Goal: Task Accomplishment & Management: Use online tool/utility

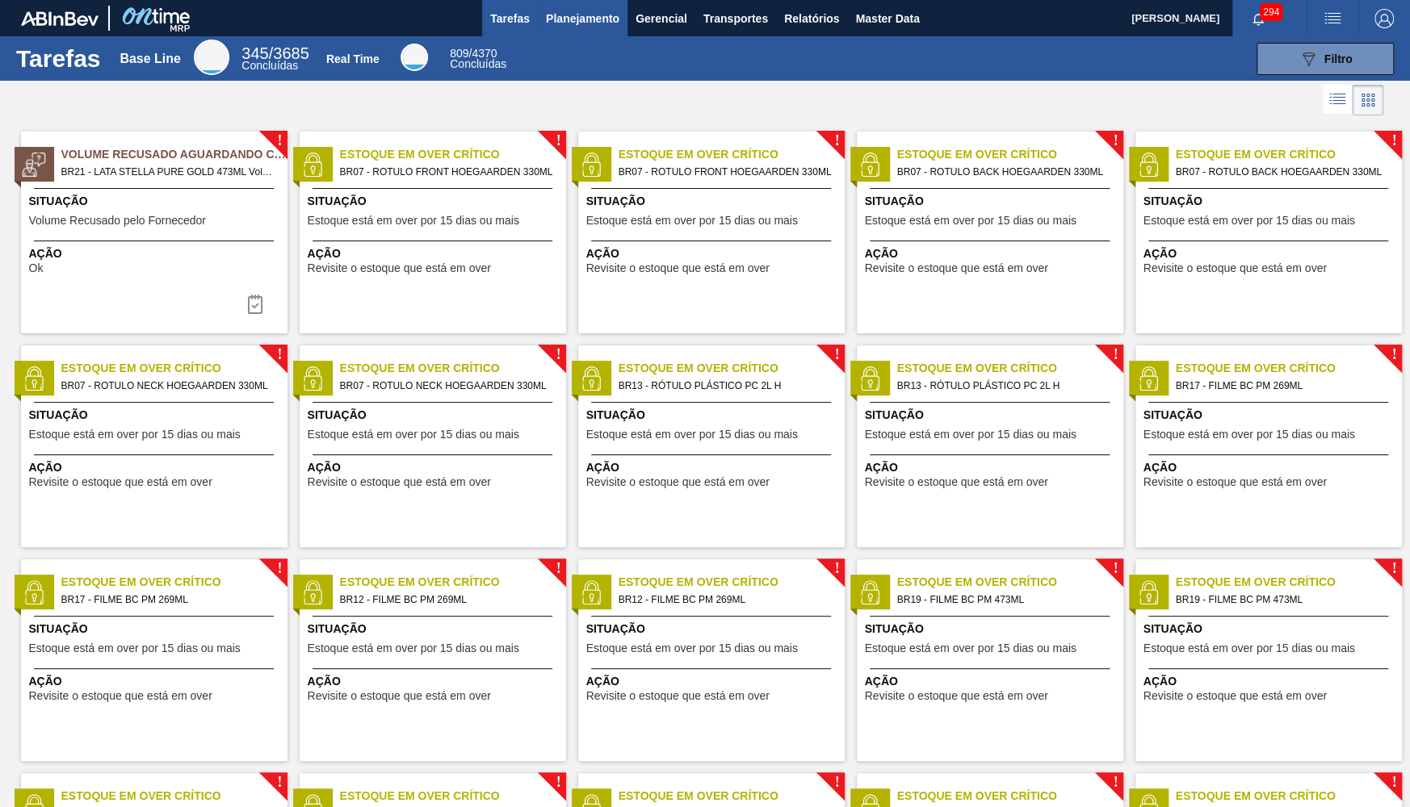
click at [605, 12] on span "Planejamento" at bounding box center [582, 18] width 73 height 19
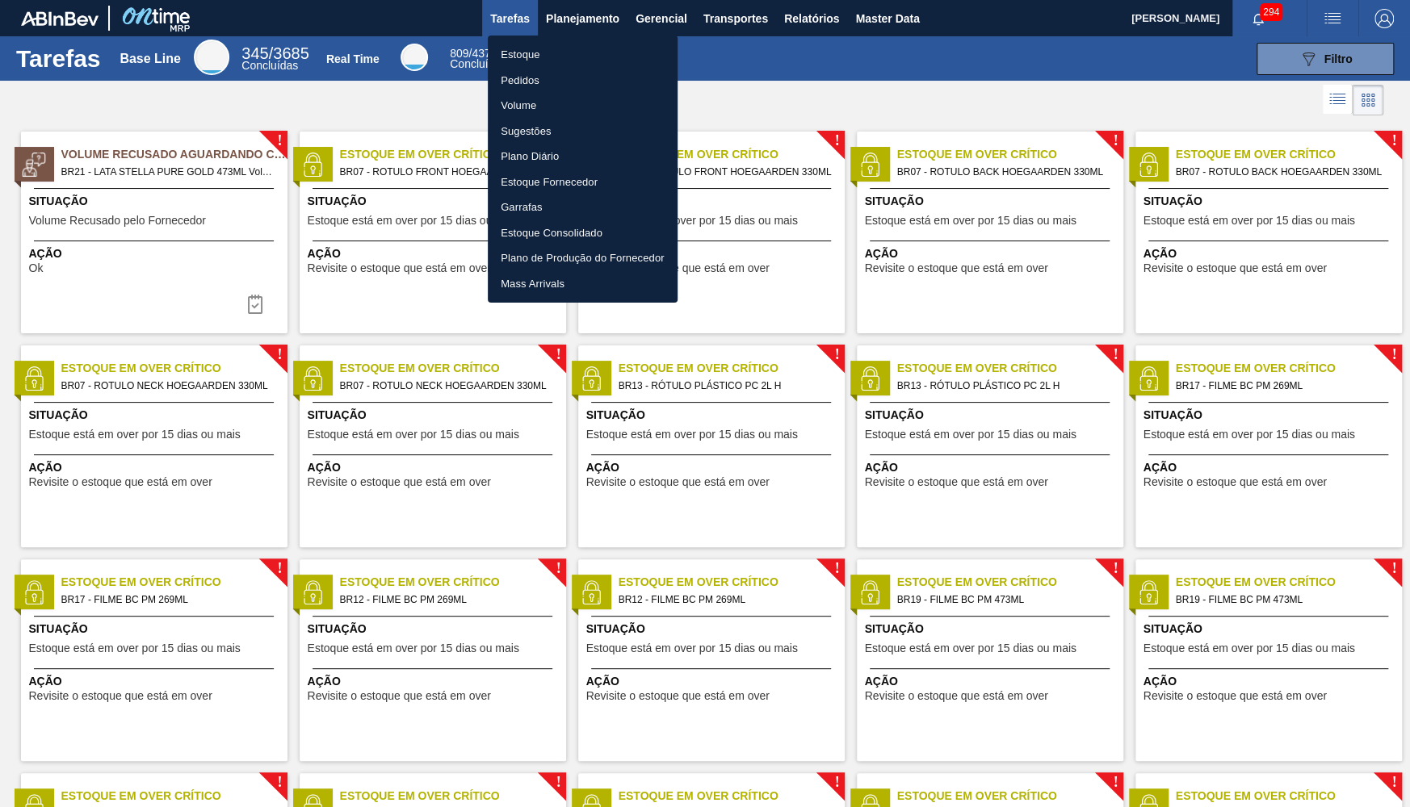
click at [511, 53] on li "Estoque" at bounding box center [583, 55] width 190 height 26
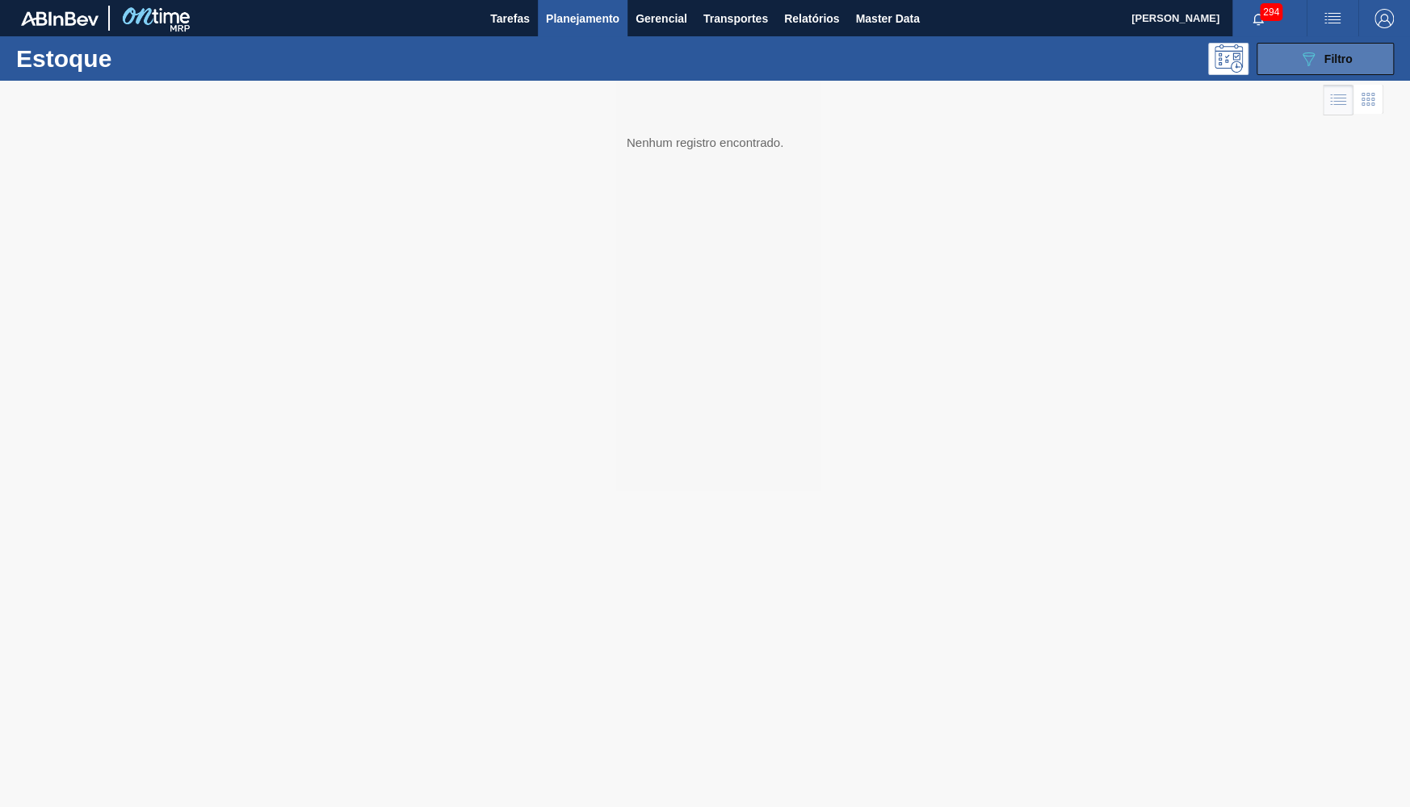
click at [1293, 69] on button "089F7B8B-B2A5-4AFE-B5C0-19BA573D28AC Filtro" at bounding box center [1324, 59] width 137 height 32
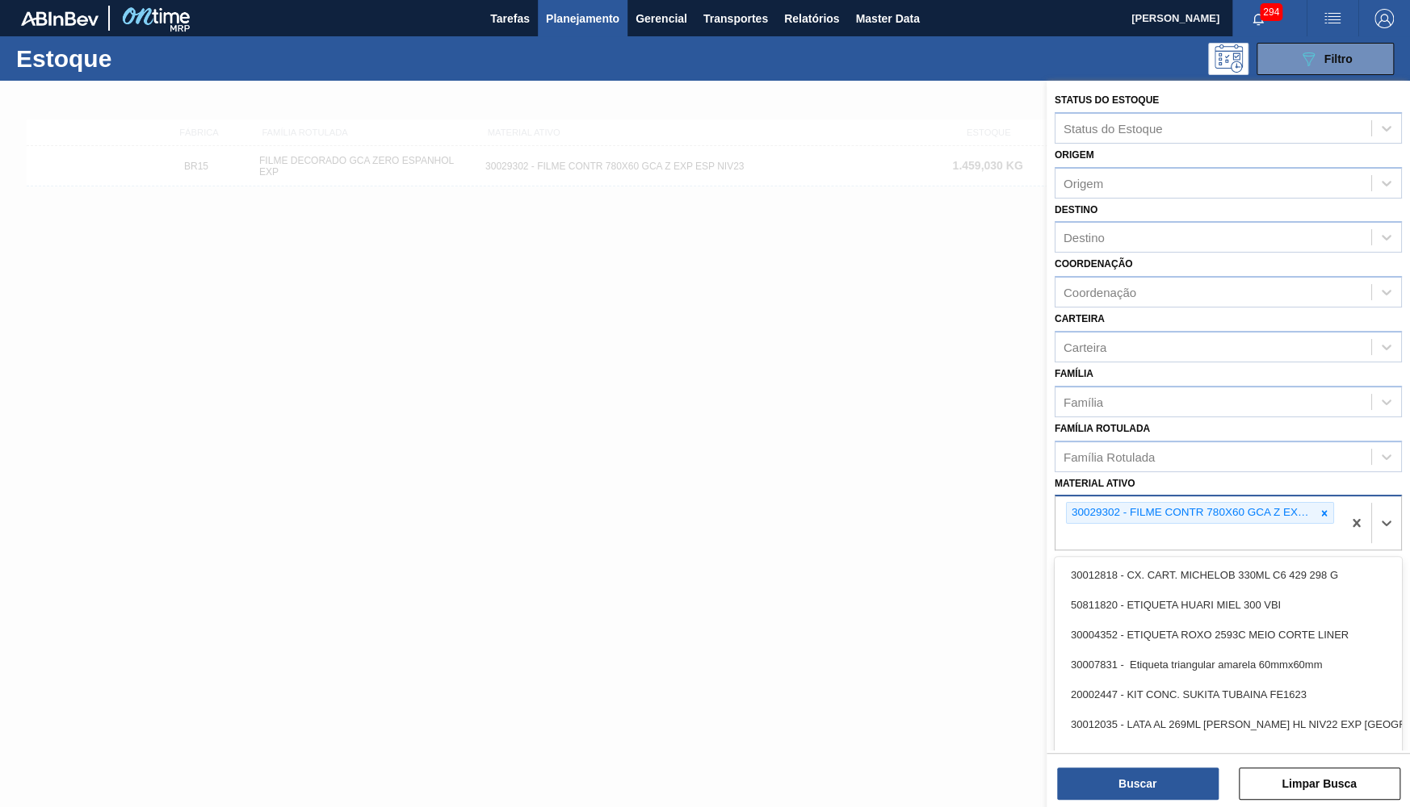
click at [1320, 497] on div "30029302 - FILME CONTR 780X60 GCA Z EXP ESP NIV23" at bounding box center [1198, 523] width 287 height 53
click at [1319, 508] on icon at bounding box center [1323, 513] width 11 height 11
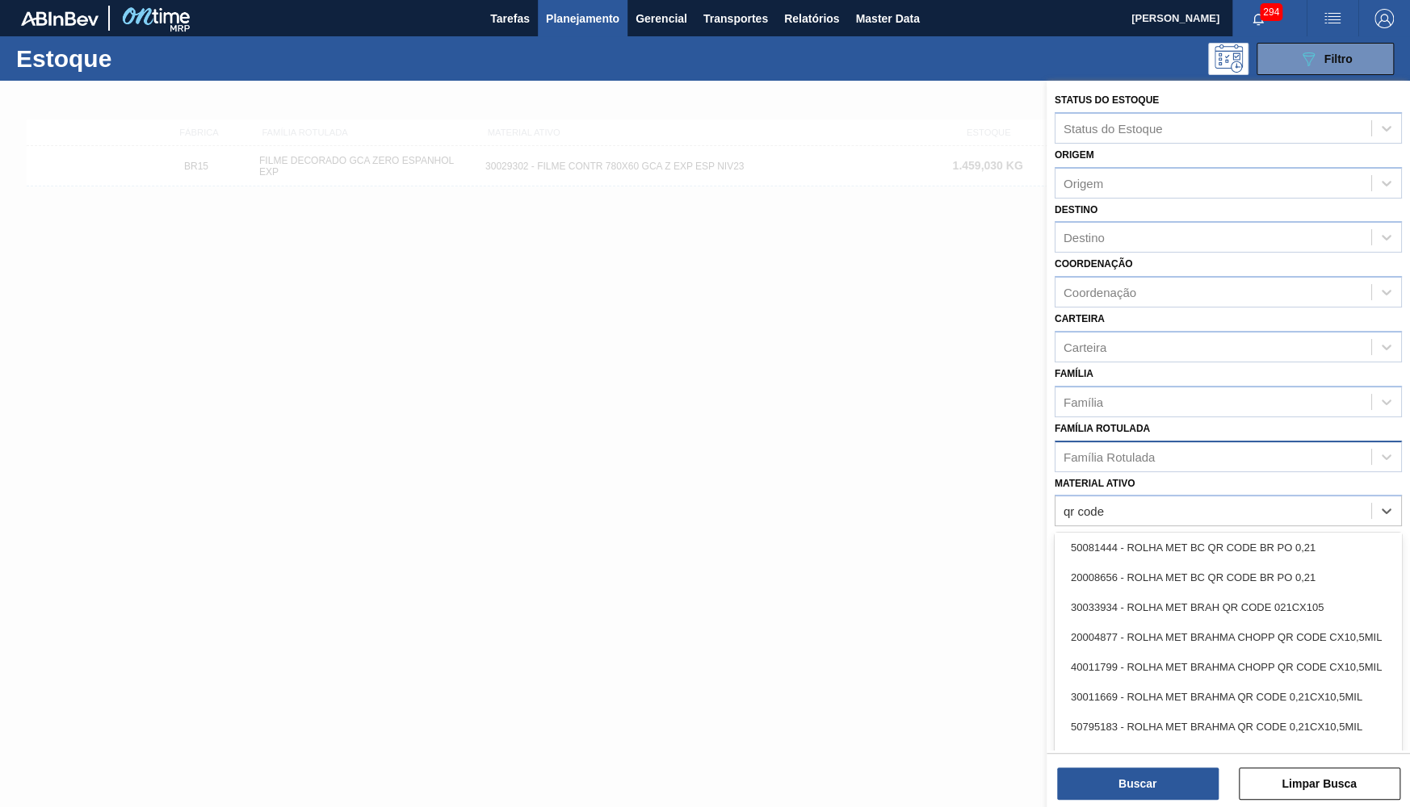
type ativo "qr code"
click at [1289, 445] on div "Família Rotulada" at bounding box center [1213, 456] width 316 height 23
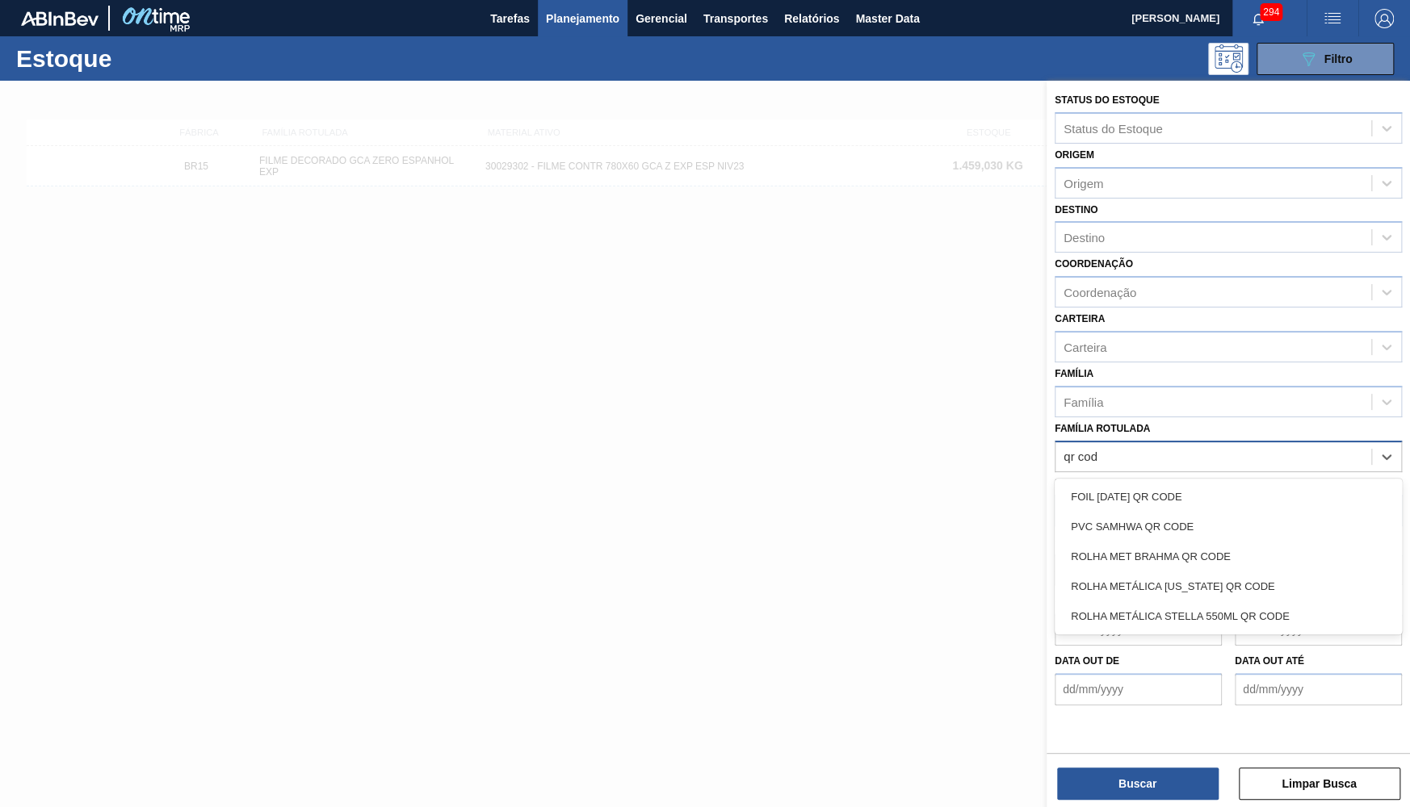
type Rotulada "qr code"
click at [1324, 542] on div "ROLHA MET BRAHMA QR CODE" at bounding box center [1227, 557] width 347 height 30
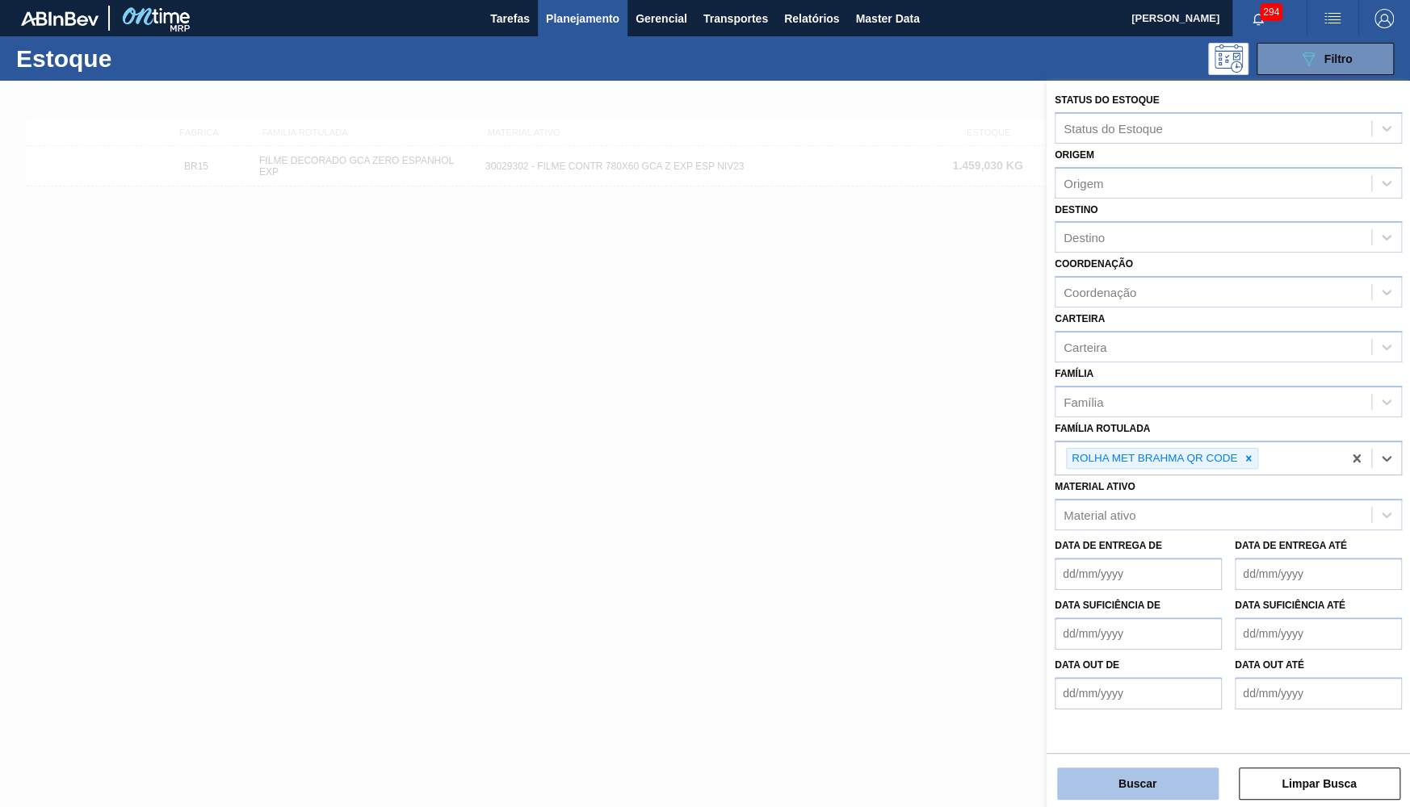
click at [1185, 777] on button "Buscar" at bounding box center [1137, 784] width 161 height 32
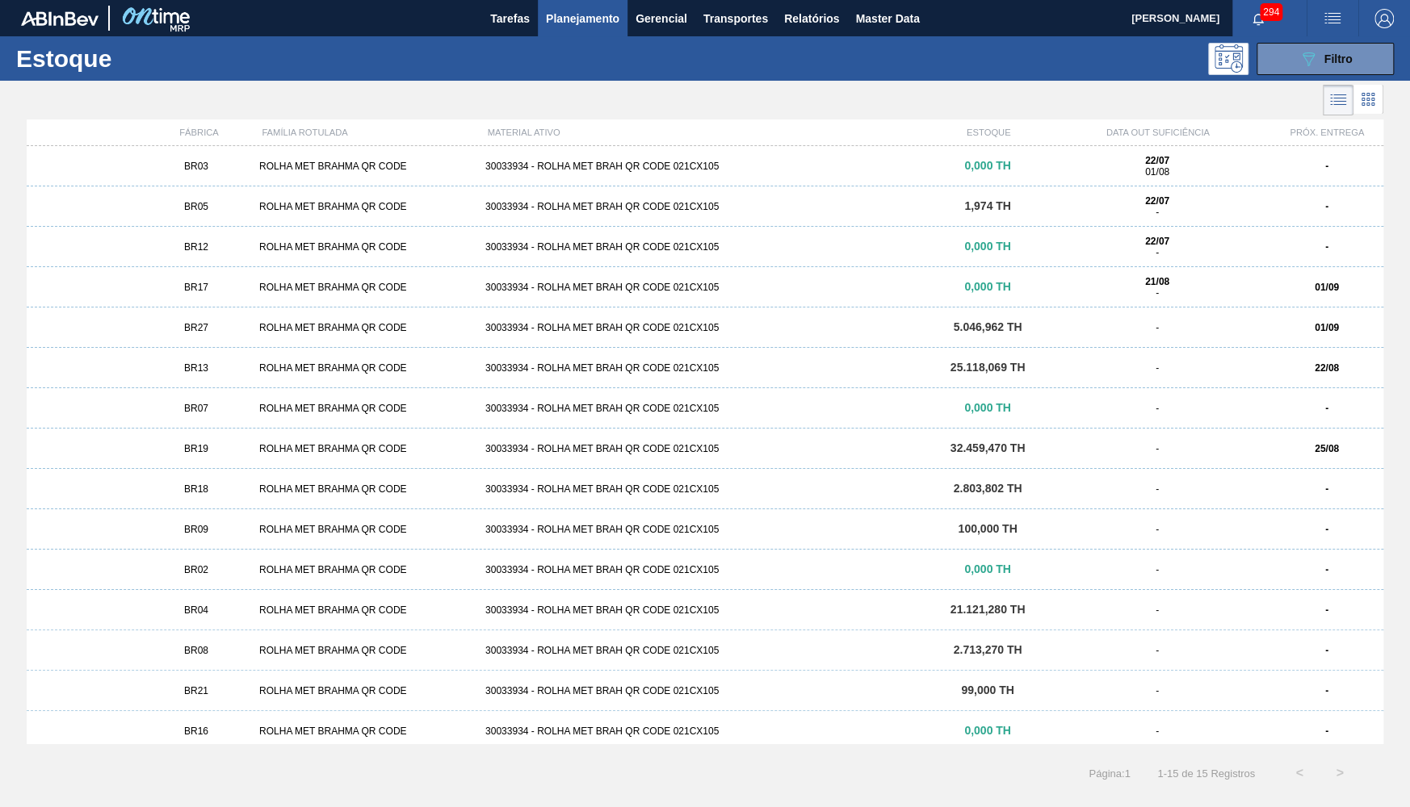
scroll to position [7, 0]
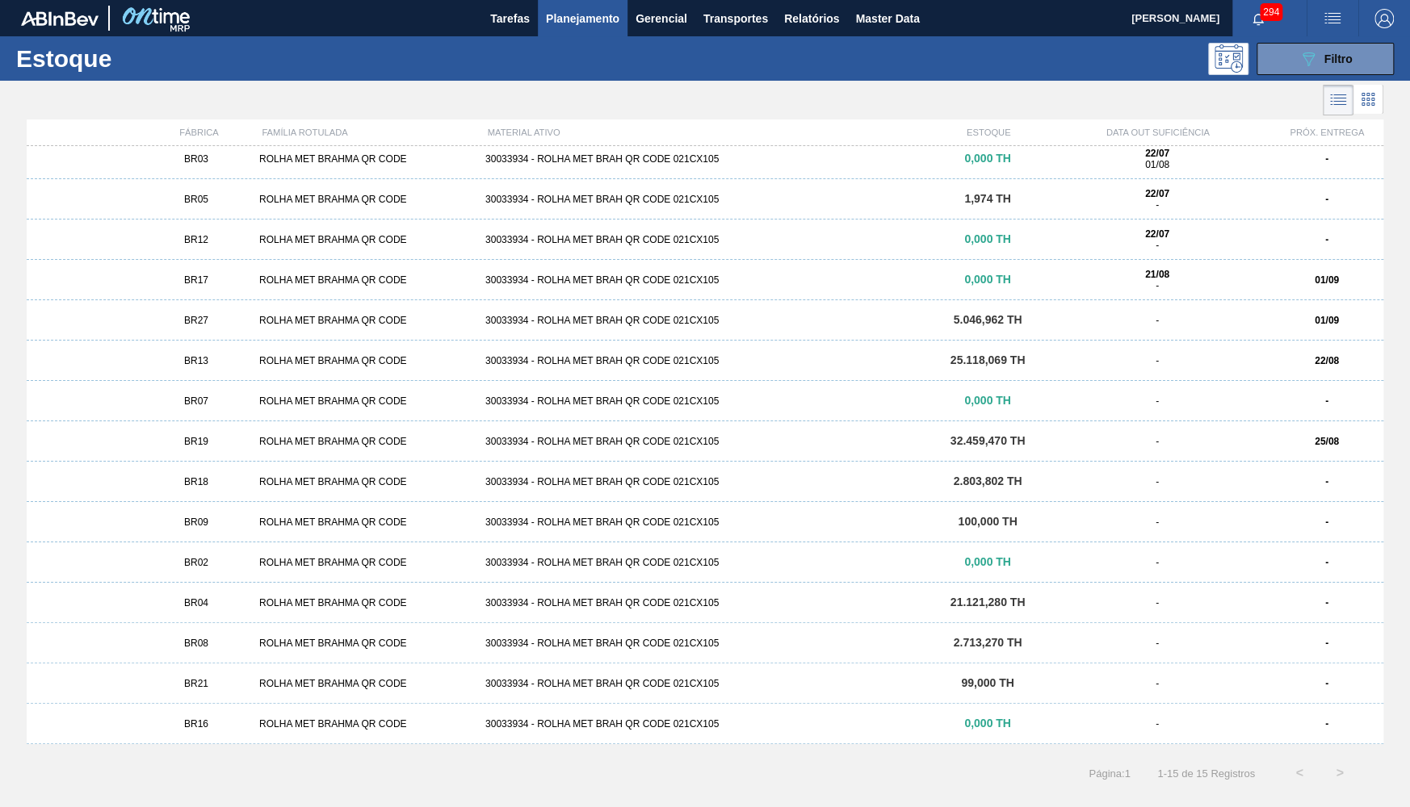
click at [295, 530] on div "BR09 ROLHA MET BRAHMA QR CODE 30033934 - ROLHA MET BRAH QR CODE 021CX105 100,00…" at bounding box center [705, 522] width 1356 height 40
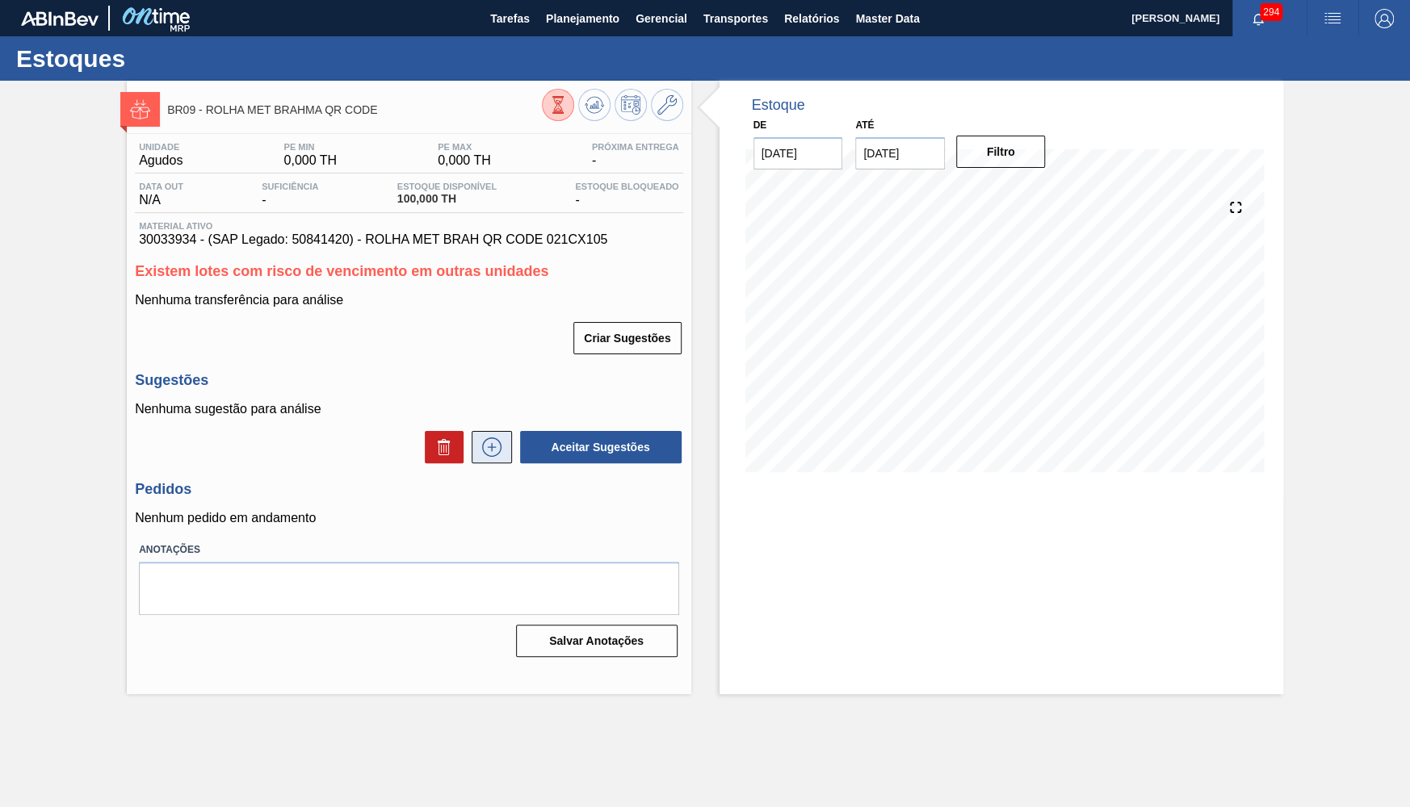
click at [482, 442] on icon at bounding box center [492, 447] width 26 height 19
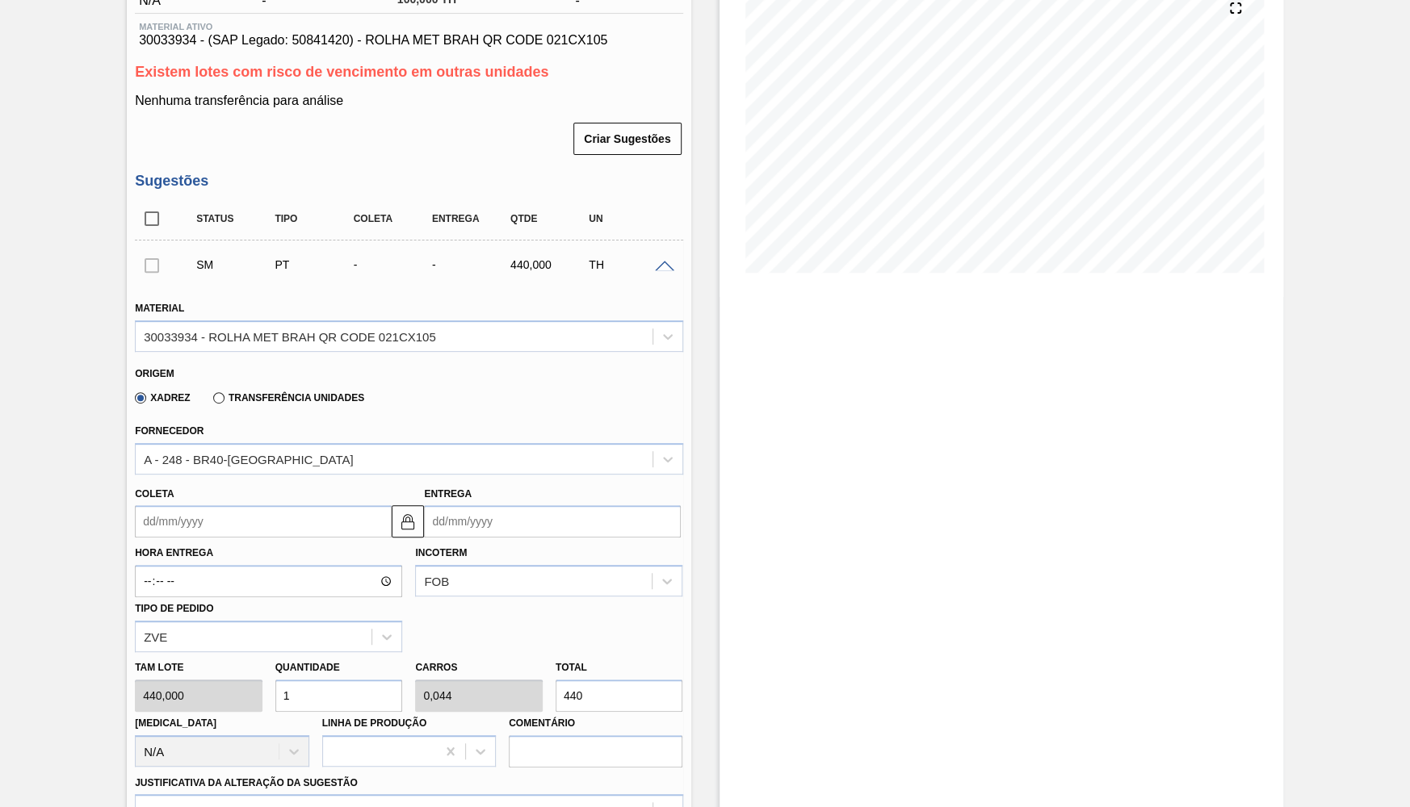
scroll to position [221, 0]
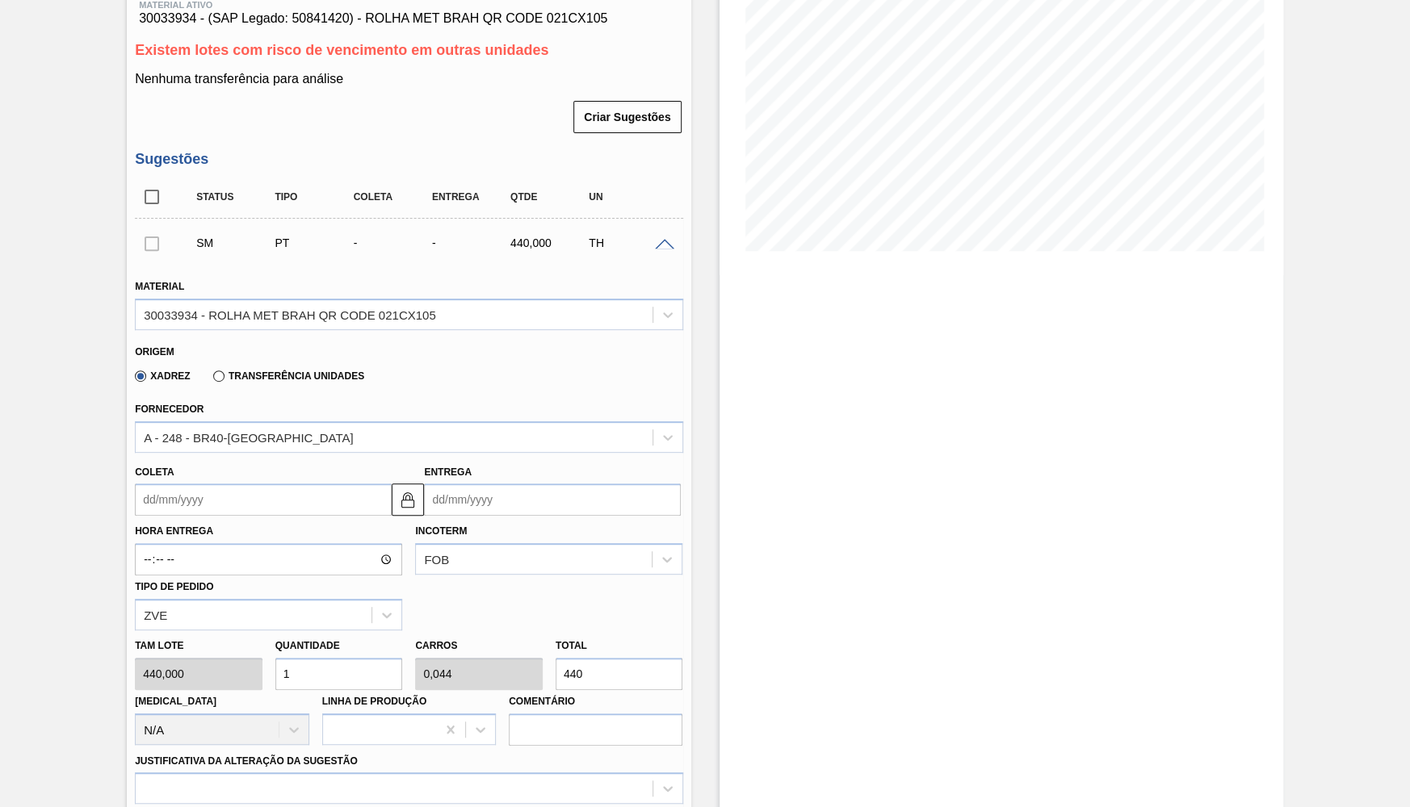
click at [297, 371] on label "Transferência Unidades" at bounding box center [288, 376] width 151 height 11
click at [211, 379] on input "Transferência Unidades" at bounding box center [211, 379] width 0 height 0
click at [301, 425] on div "BR02-Sergipe" at bounding box center [394, 436] width 516 height 23
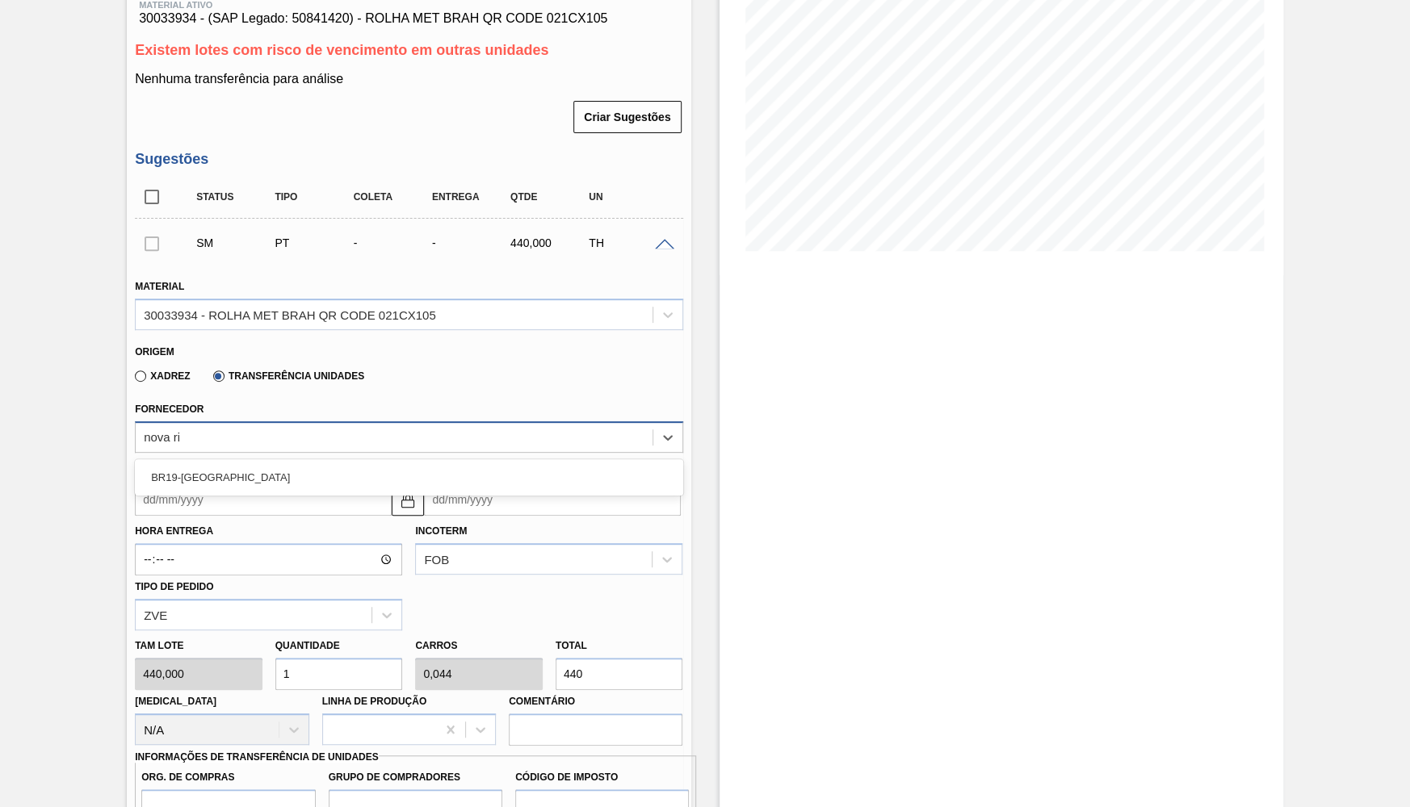
type input "nova rio"
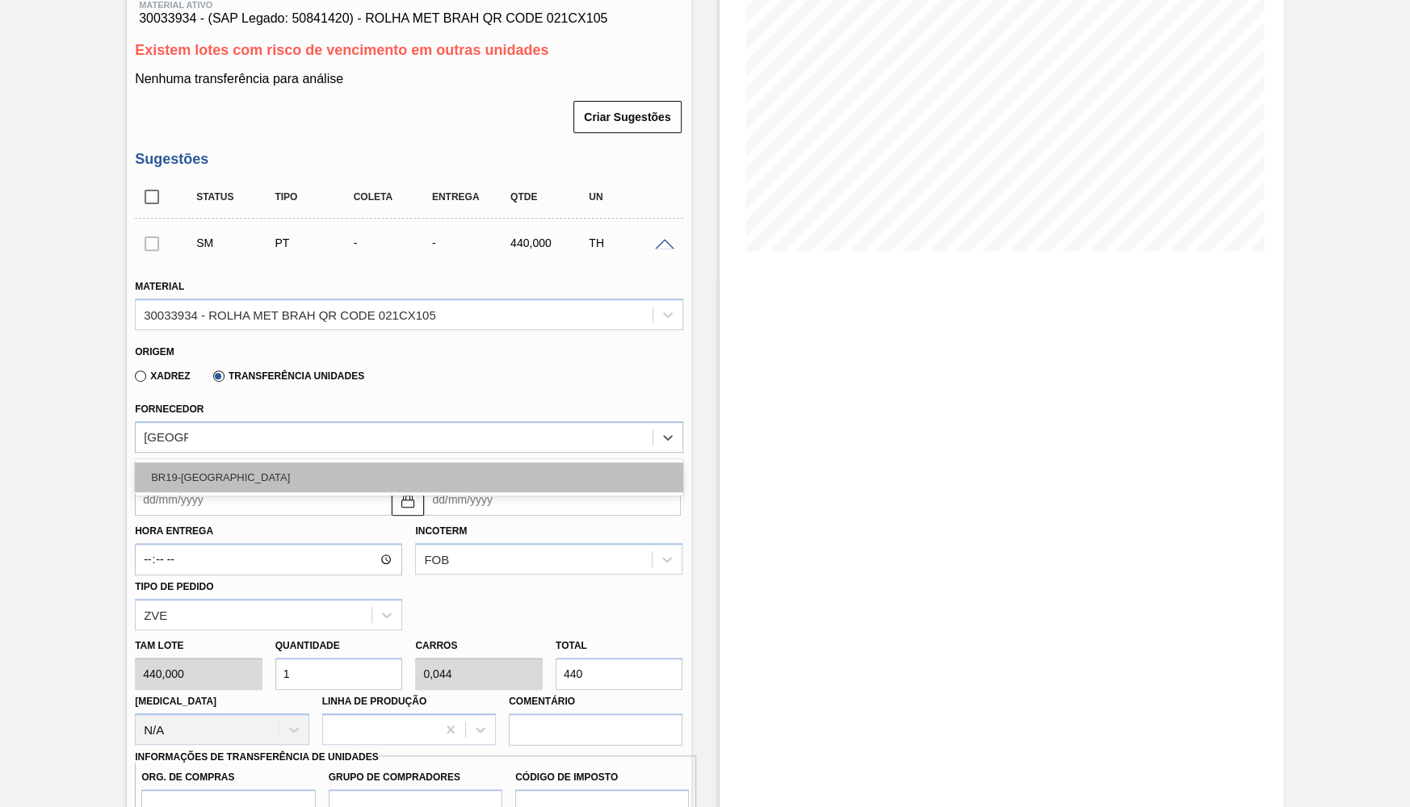
click at [217, 463] on div "BR19-Nova Rio" at bounding box center [408, 478] width 547 height 30
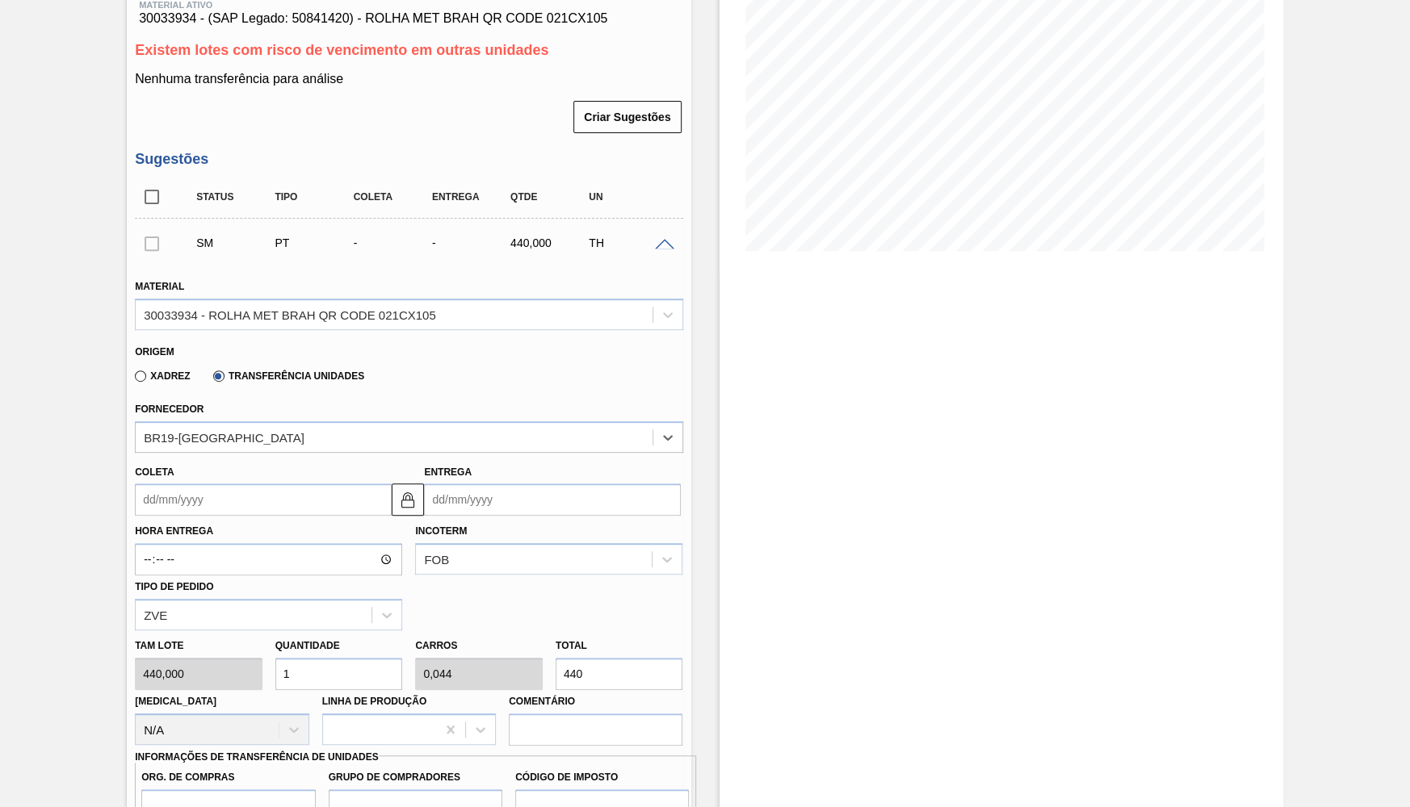
click at [225, 465] on div "Coleta" at bounding box center [263, 489] width 257 height 56
click at [234, 488] on input "Coleta" at bounding box center [263, 500] width 257 height 32
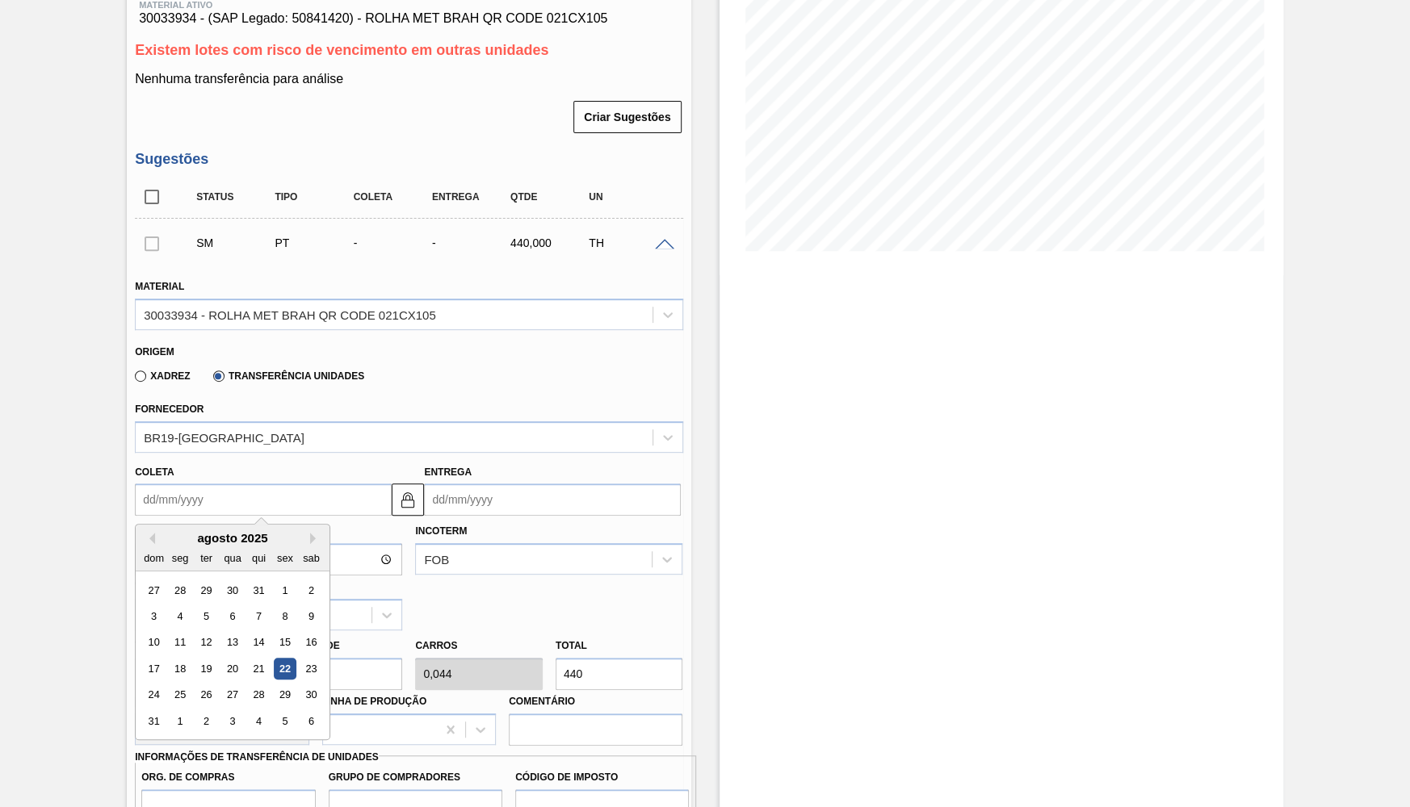
click at [274, 658] on div "22" at bounding box center [285, 669] width 22 height 22
type input "[DATE]"
type input "25/08/2025"
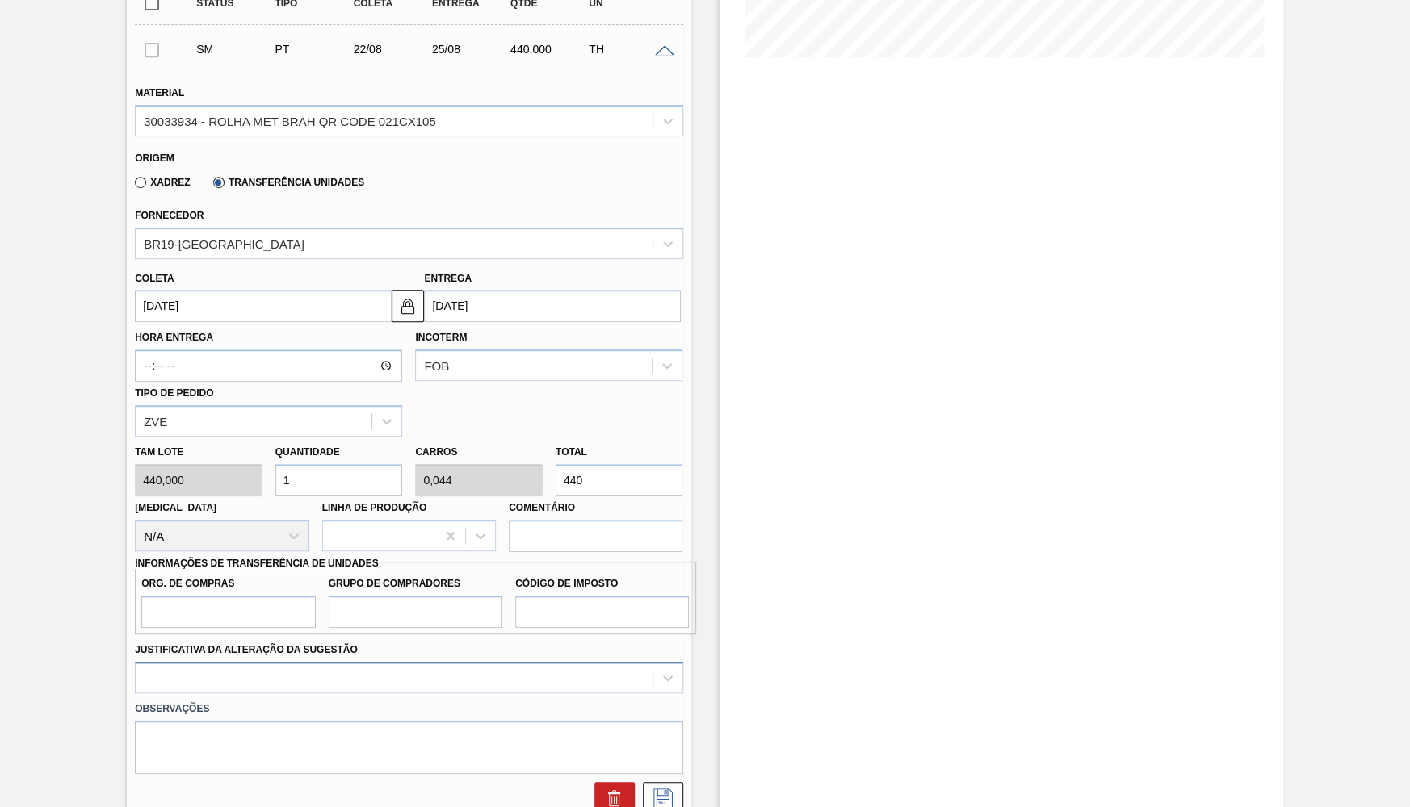
scroll to position [443, 0]
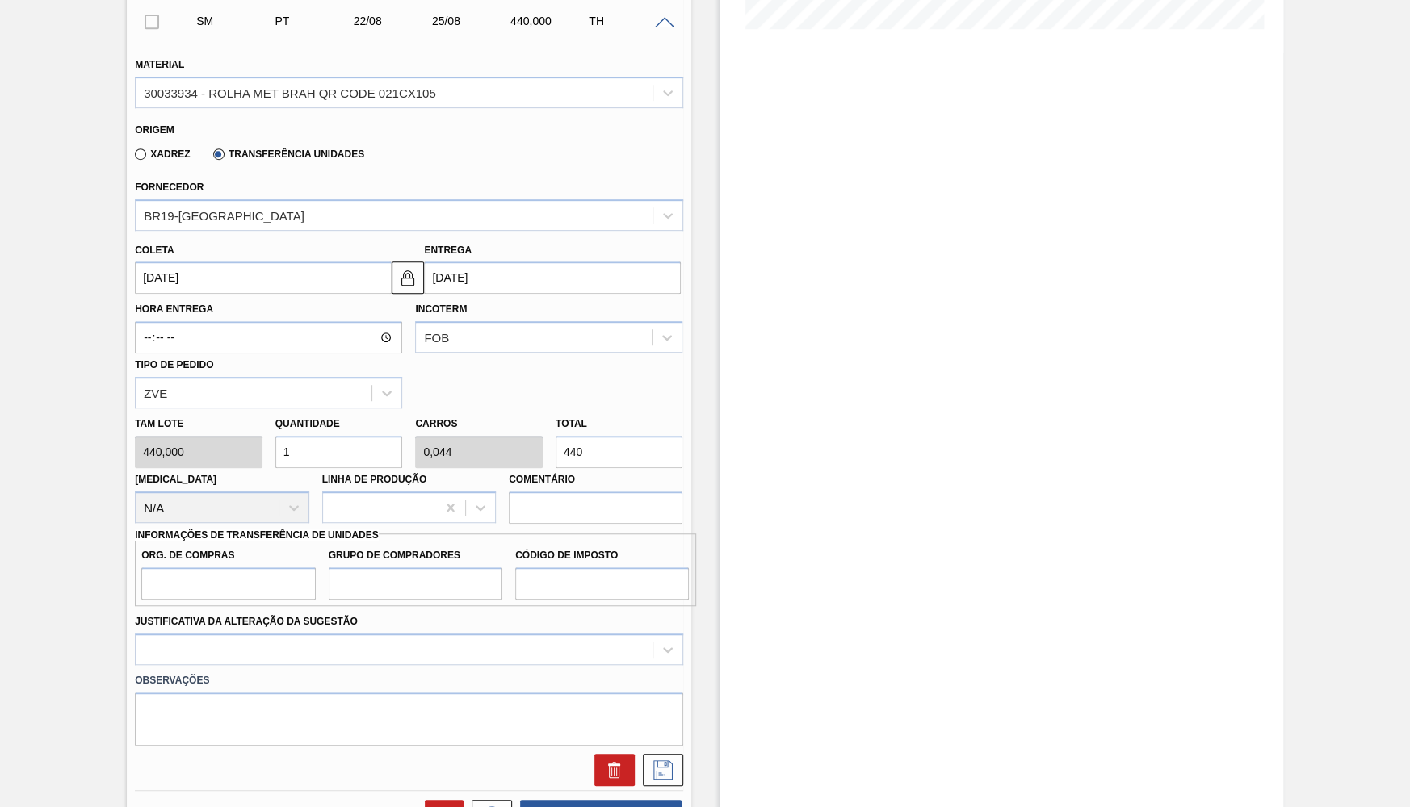
click at [613, 436] on input "440" at bounding box center [619, 452] width 128 height 32
click at [211, 544] on label "Org. de Compras" at bounding box center [228, 555] width 174 height 23
click at [211, 568] on input "Org. de Compras" at bounding box center [228, 584] width 174 height 32
type input "BR00"
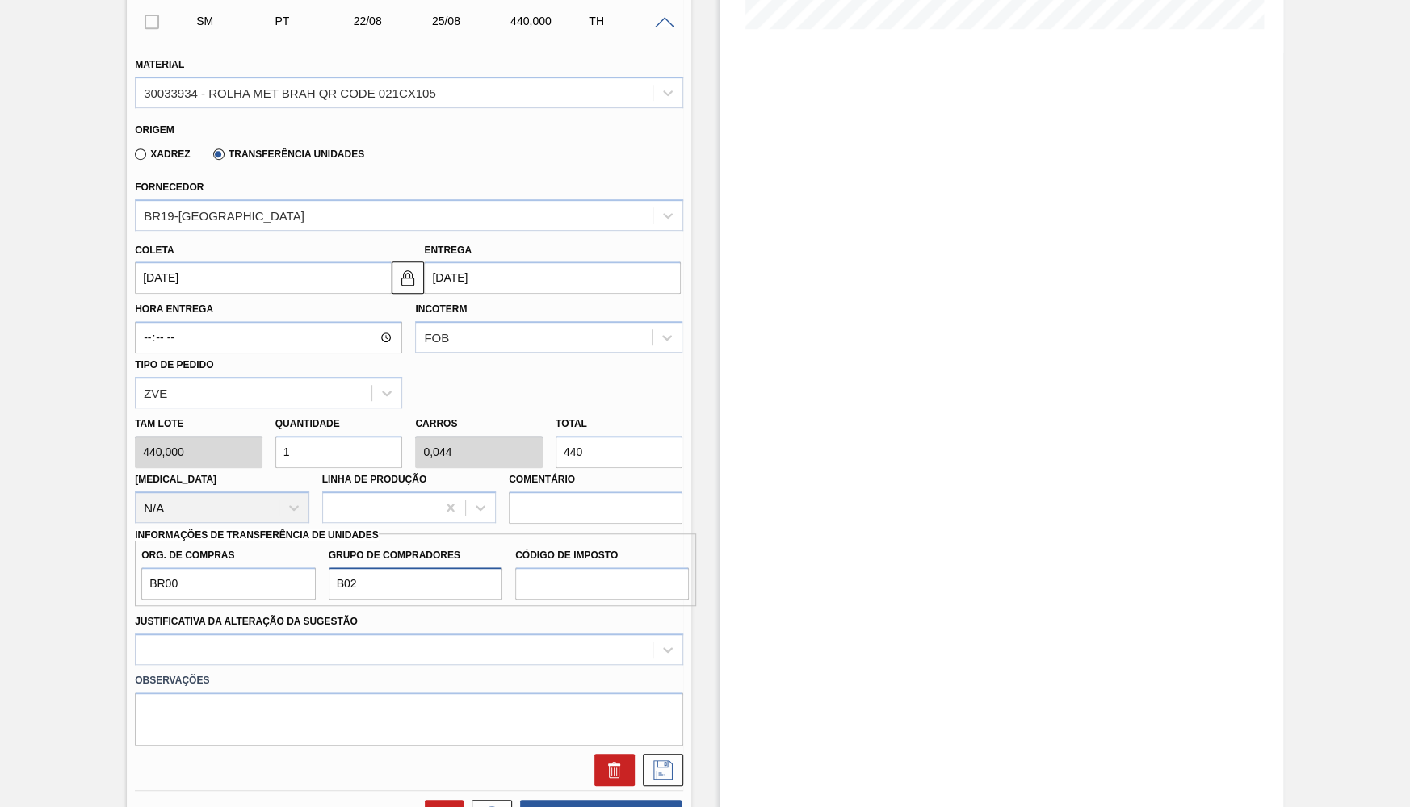
type input "B02"
type input "IZ"
click at [174, 634] on div at bounding box center [408, 649] width 547 height 31
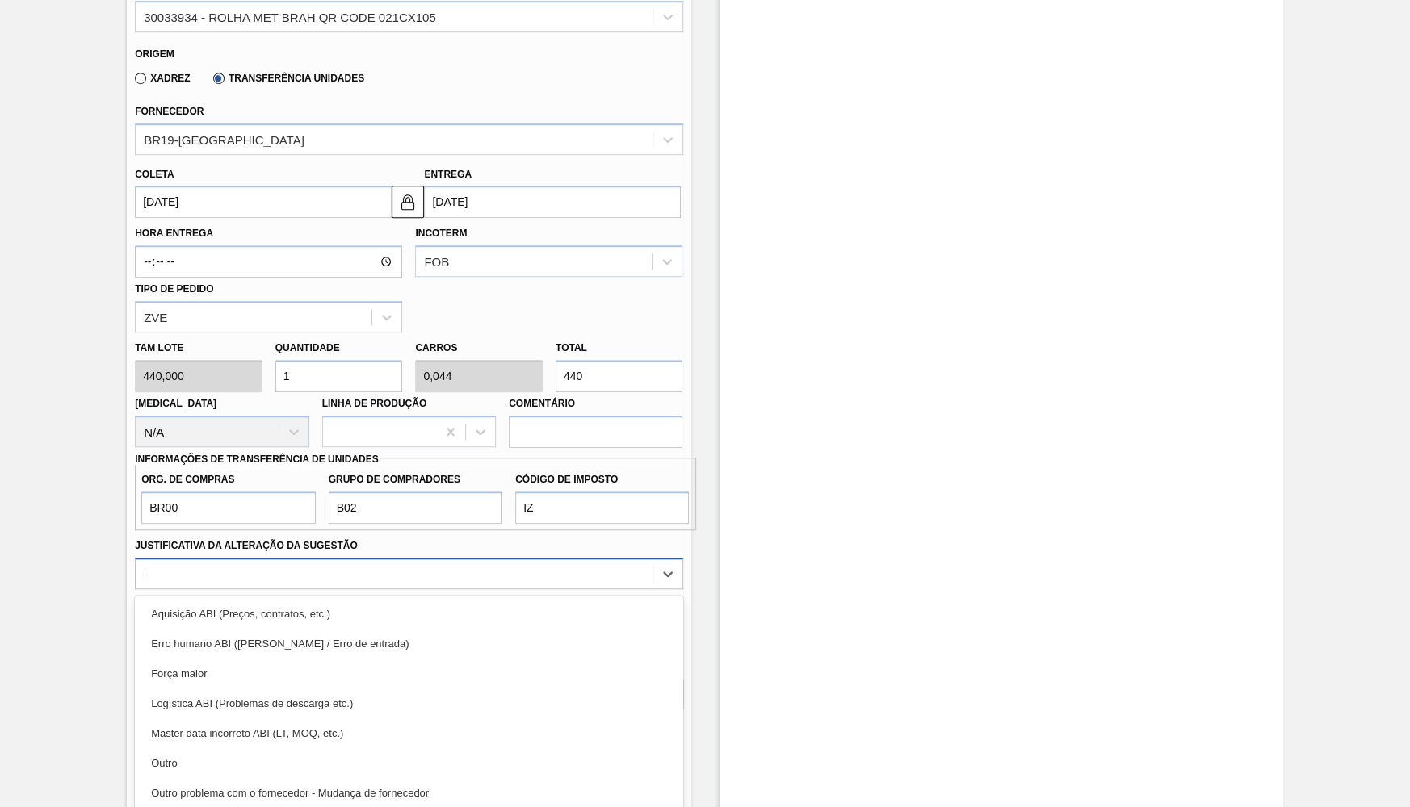
type Sugestão "ou"
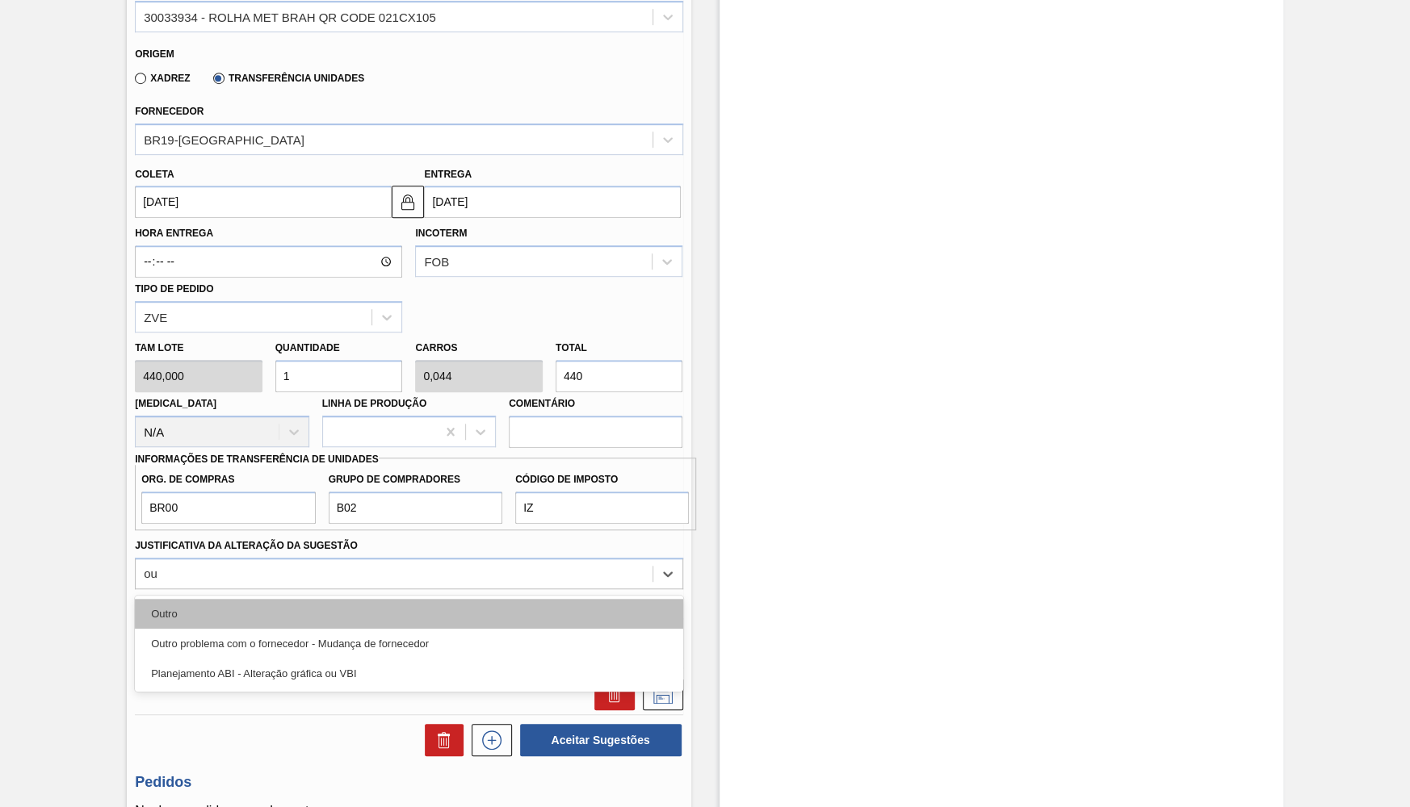
click at [171, 599] on div "Outro" at bounding box center [408, 614] width 547 height 30
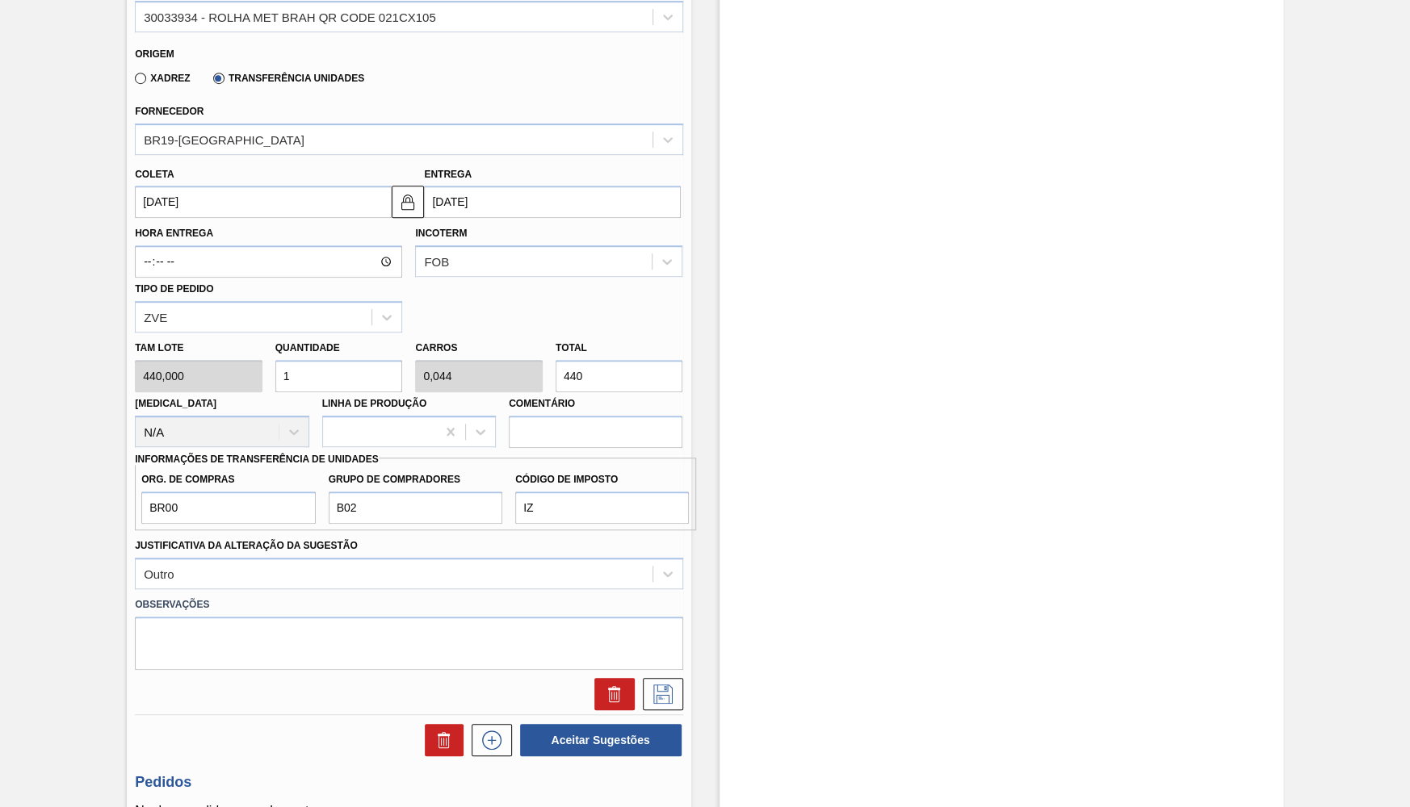
click at [783, 439] on div "Estoque De 22/08/2025 Até 05/09/2025 Filtro" at bounding box center [1001, 263] width 564 height 1402
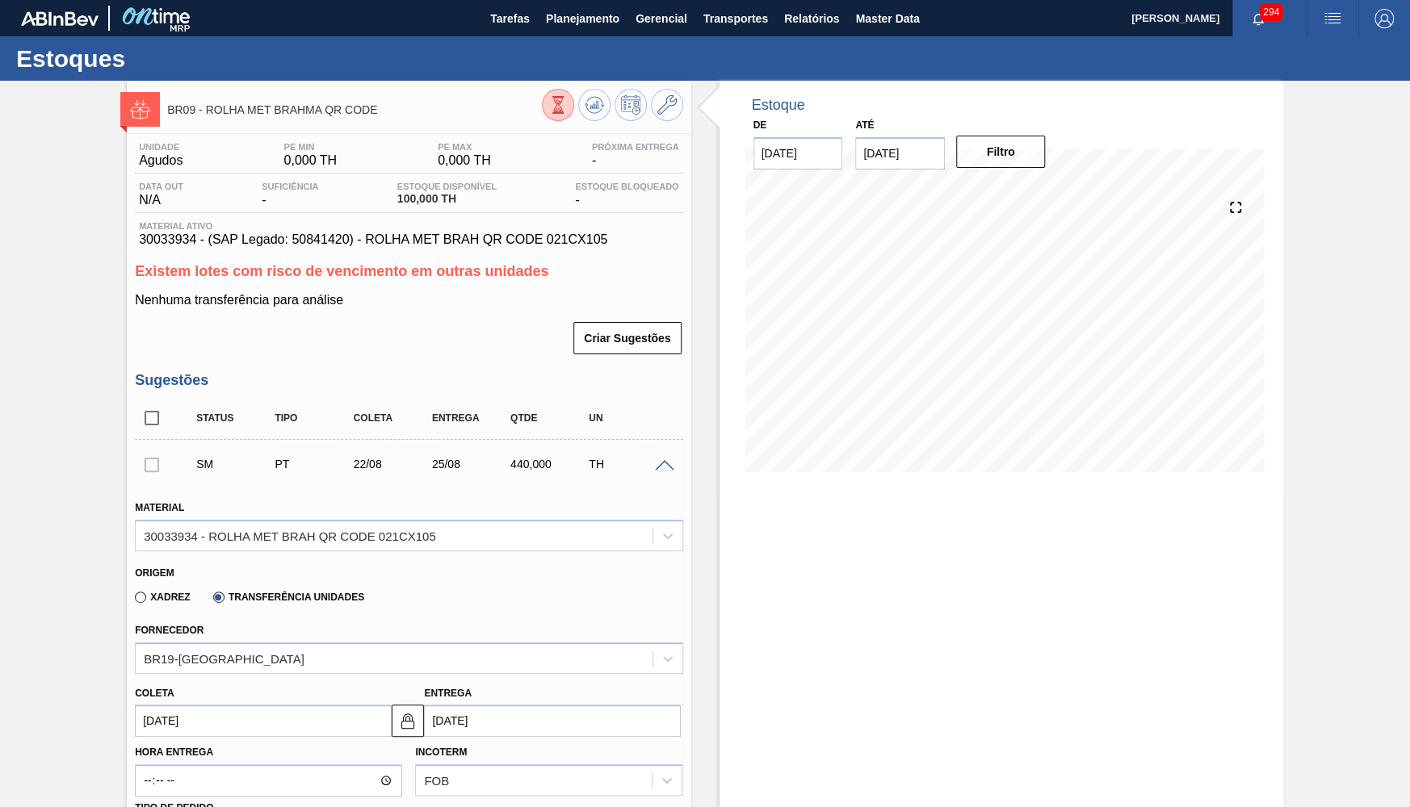
scroll to position [369, 0]
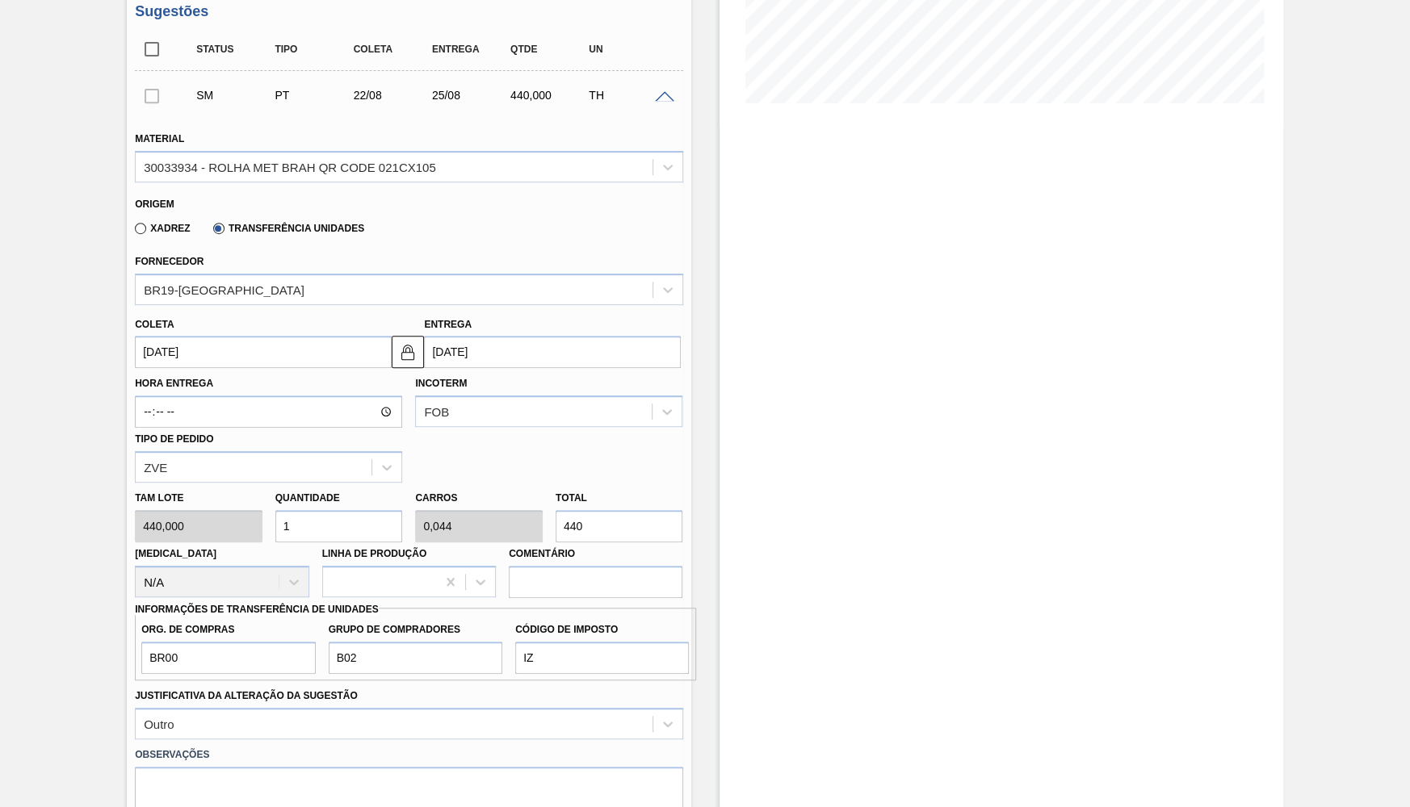
drag, startPoint x: 572, startPoint y: 506, endPoint x: 317, endPoint y: 513, distance: 255.2
click at [555, 513] on input "440" at bounding box center [619, 526] width 128 height 32
paste input "9.333"
type input "21,211"
type input "0,933"
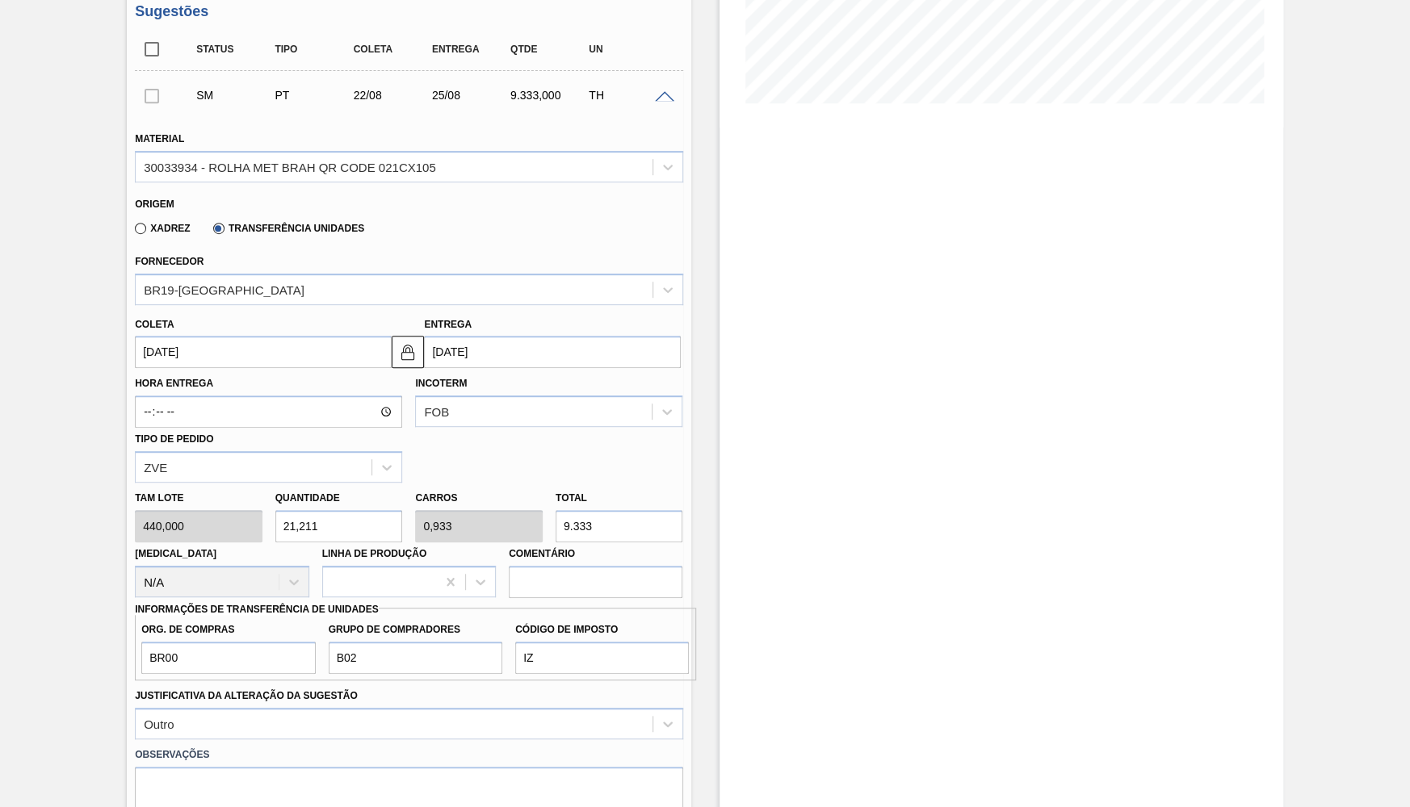
scroll to position [631, 0]
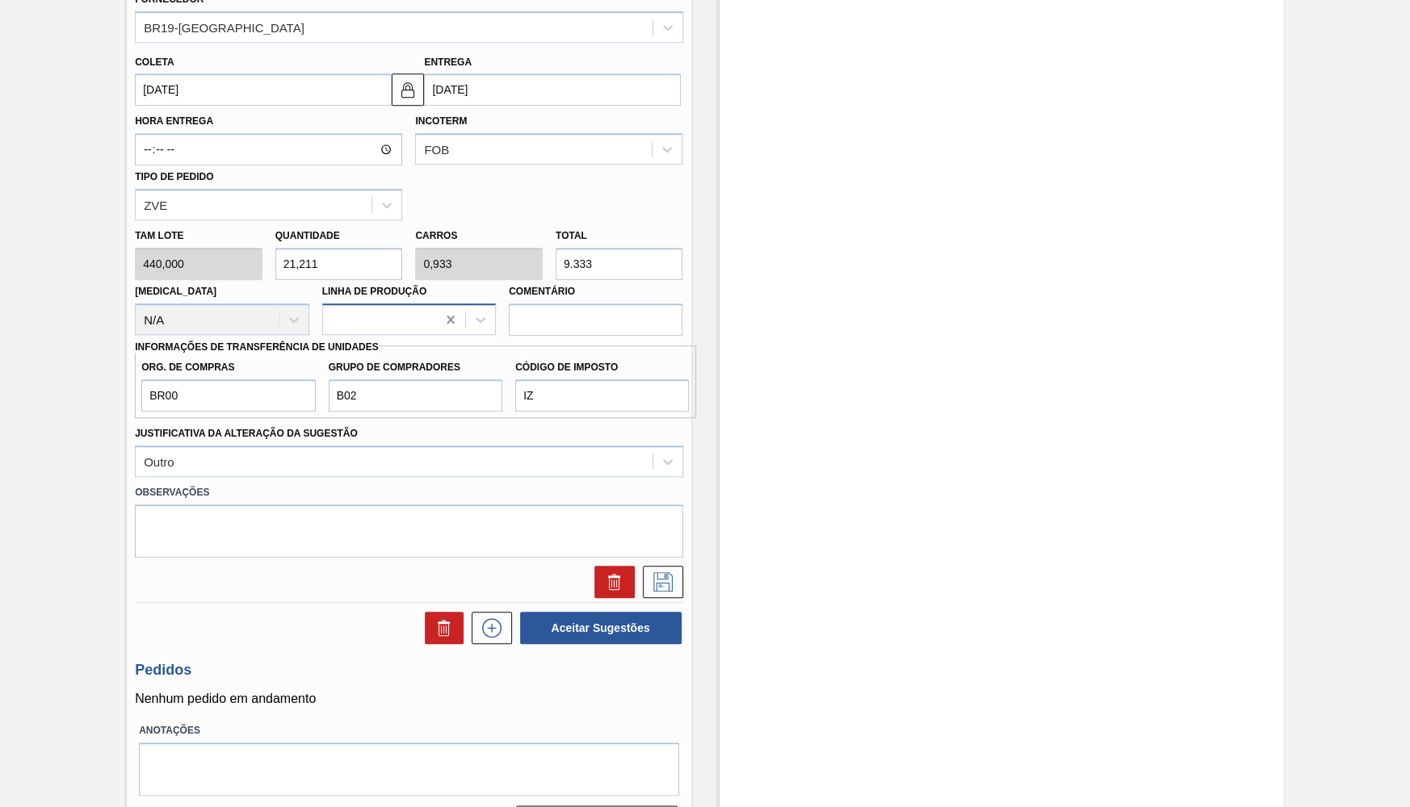
type input "9.333"
click at [453, 305] on div at bounding box center [450, 319] width 29 height 29
click at [586, 252] on input "9.333" at bounding box center [619, 264] width 128 height 32
drag, startPoint x: 433, startPoint y: 253, endPoint x: 423, endPoint y: 253, distance: 9.7
click at [555, 253] on input "9.333" at bounding box center [619, 264] width 128 height 32
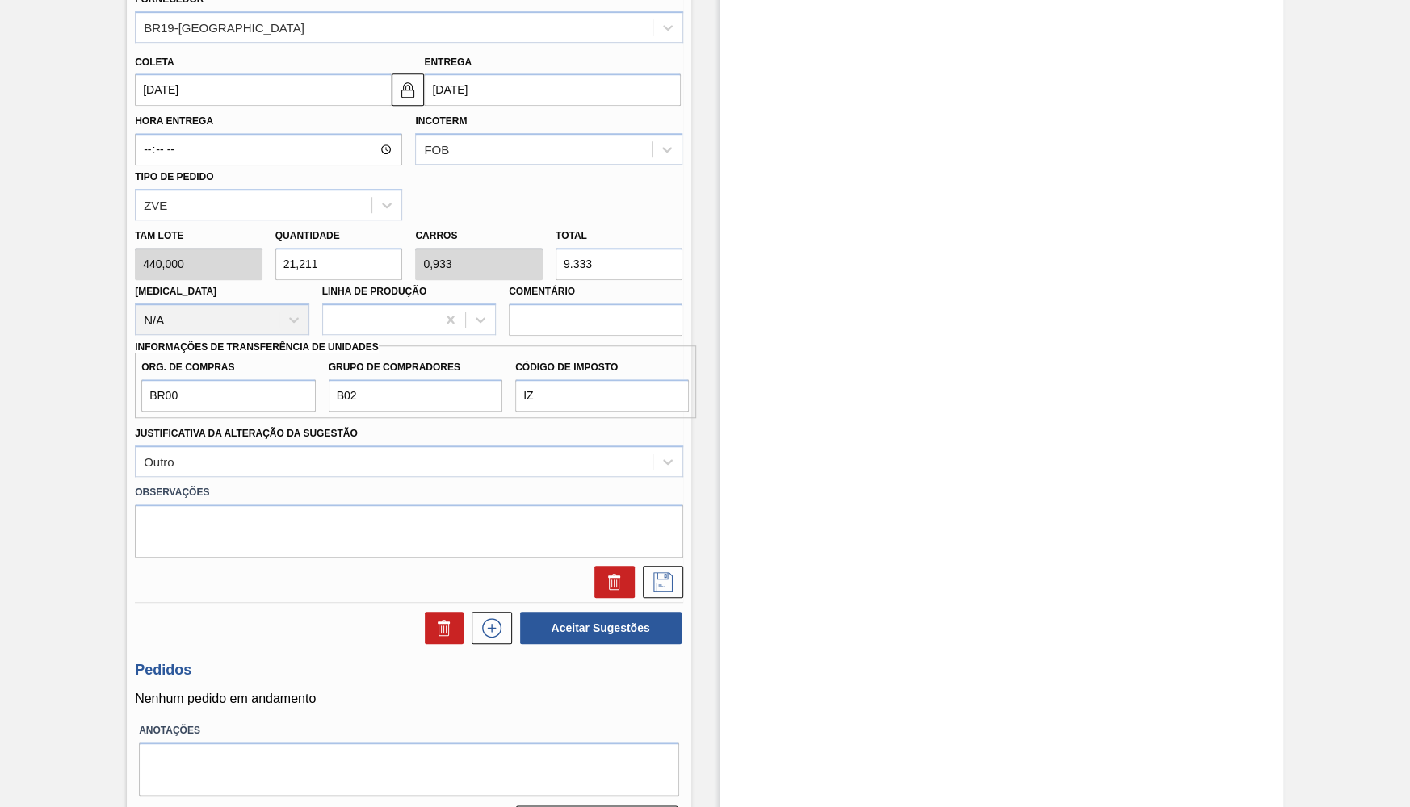
paste input "240"
type input "21"
type input "0,924"
type input "9.240"
click at [665, 572] on icon at bounding box center [663, 581] width 26 height 19
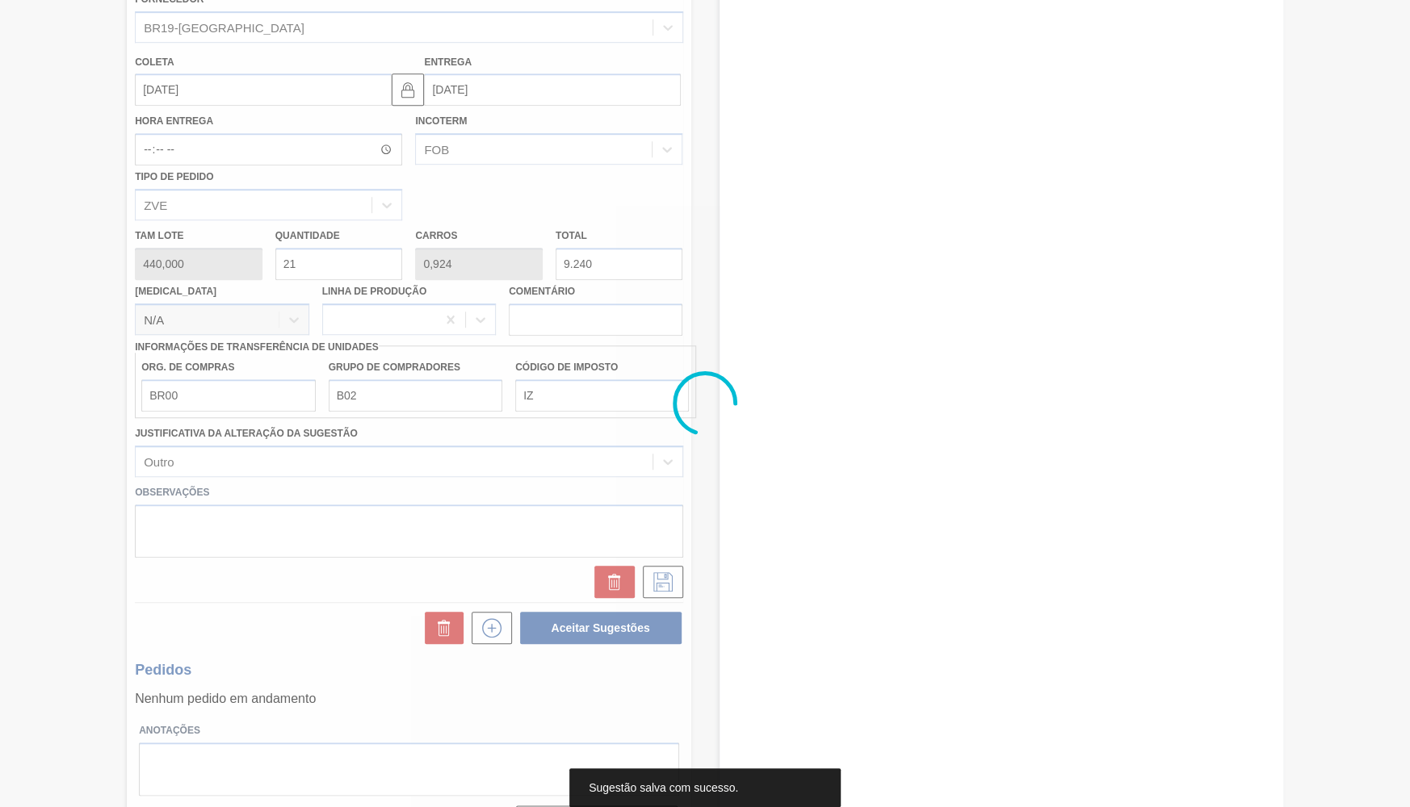
scroll to position [0, 0]
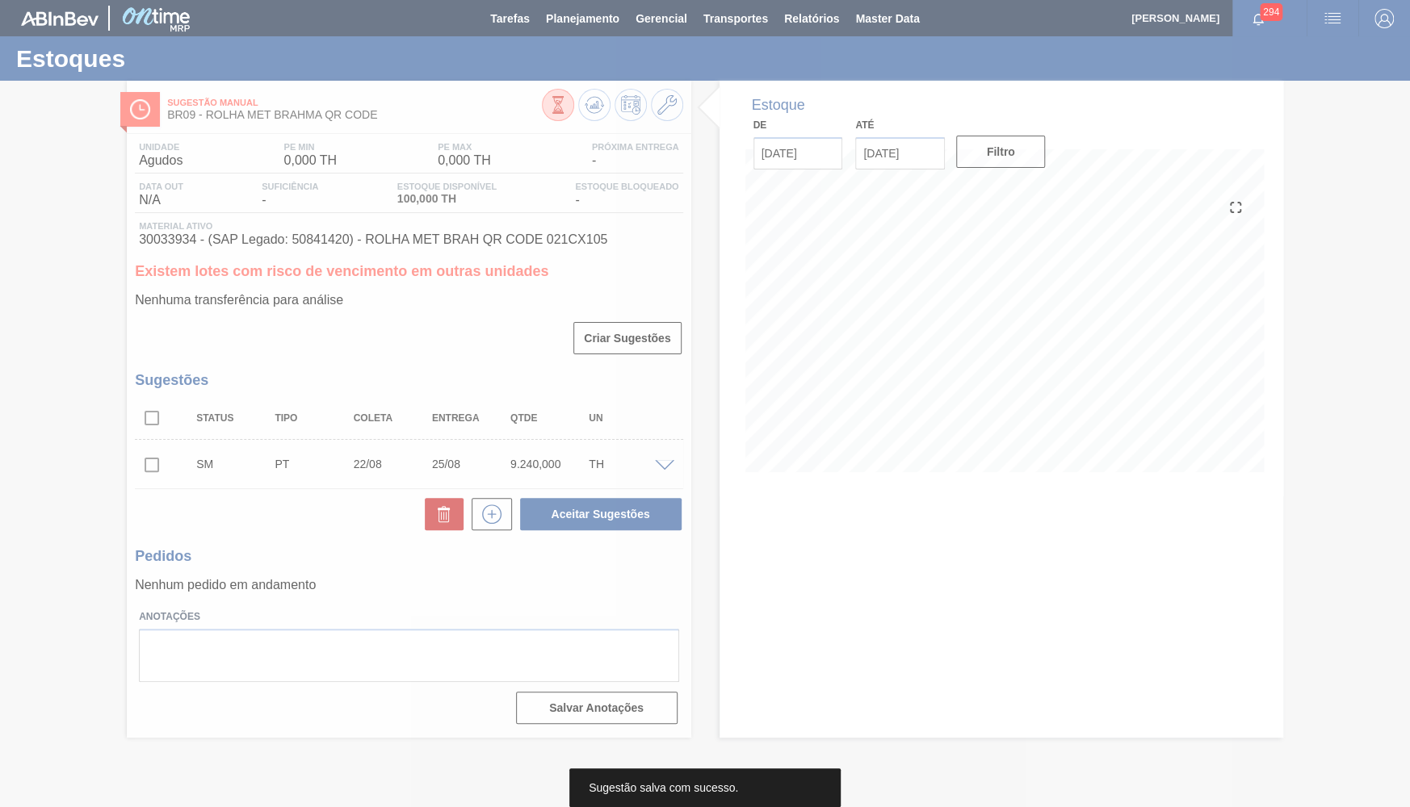
click at [174, 460] on div at bounding box center [705, 403] width 1410 height 807
click at [152, 459] on div at bounding box center [705, 403] width 1410 height 807
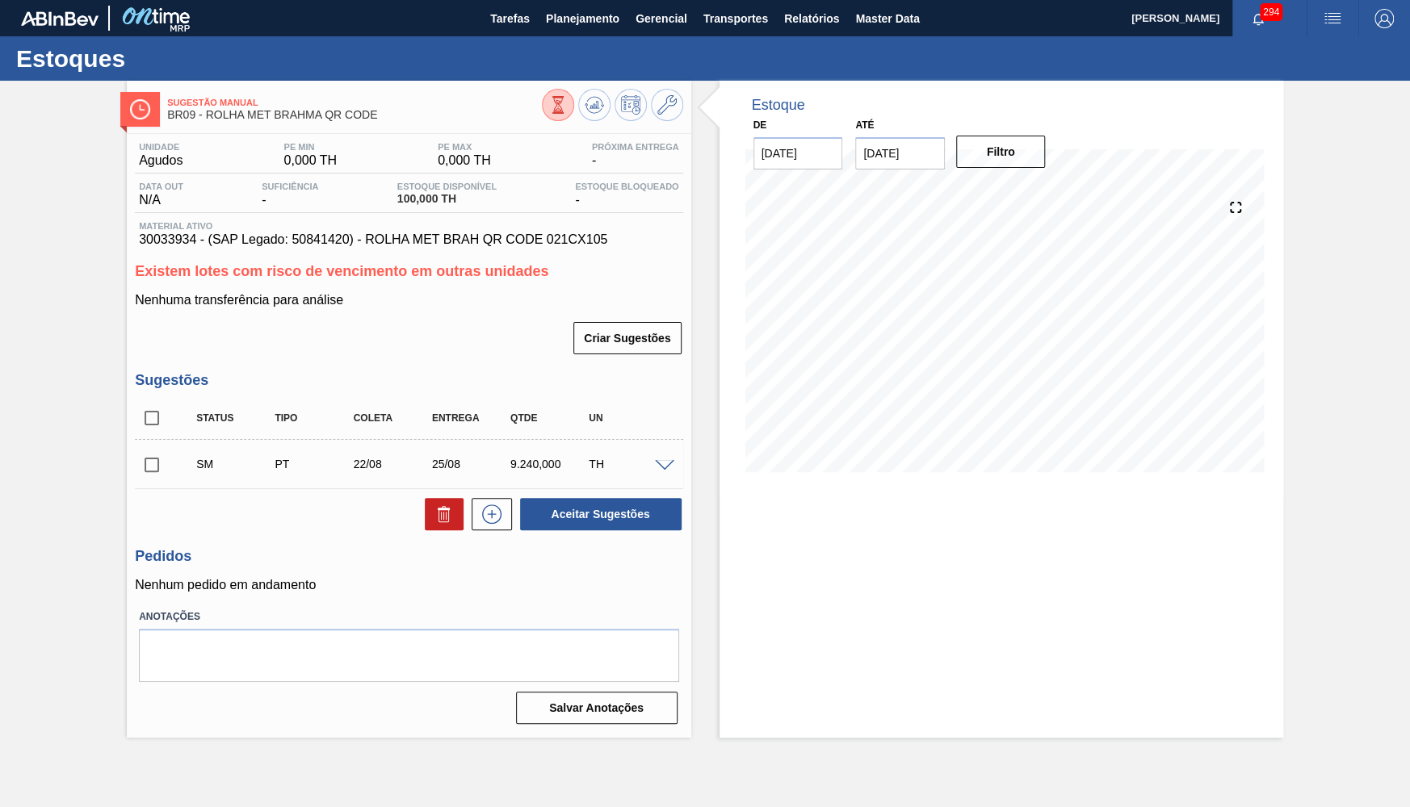
click at [152, 459] on input "checkbox" at bounding box center [152, 465] width 34 height 34
click at [670, 471] on div "SM PT 22/08 25/08 9.240,000 TH" at bounding box center [408, 464] width 547 height 40
click at [675, 459] on div at bounding box center [667, 465] width 32 height 12
click at [668, 460] on span at bounding box center [664, 466] width 19 height 12
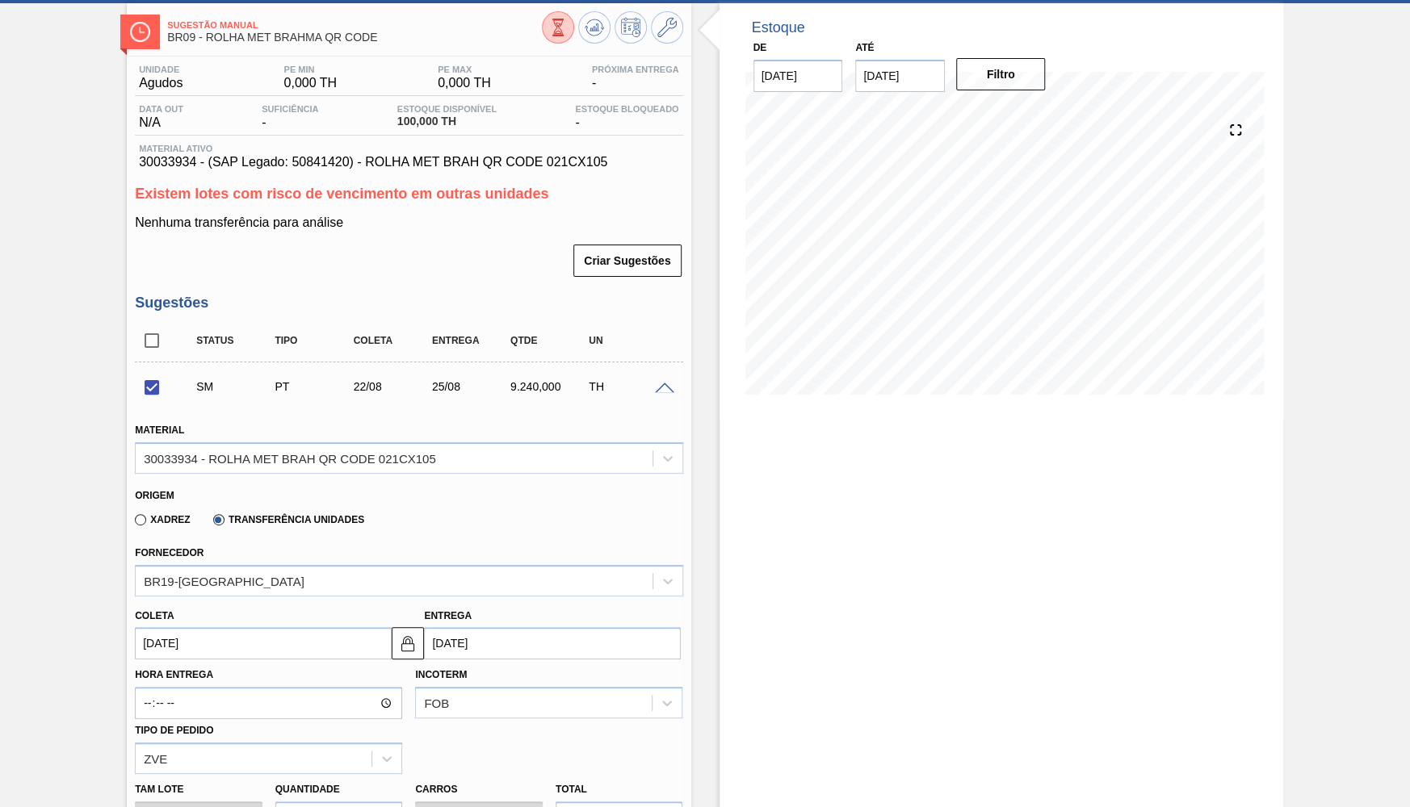
scroll to position [73, 0]
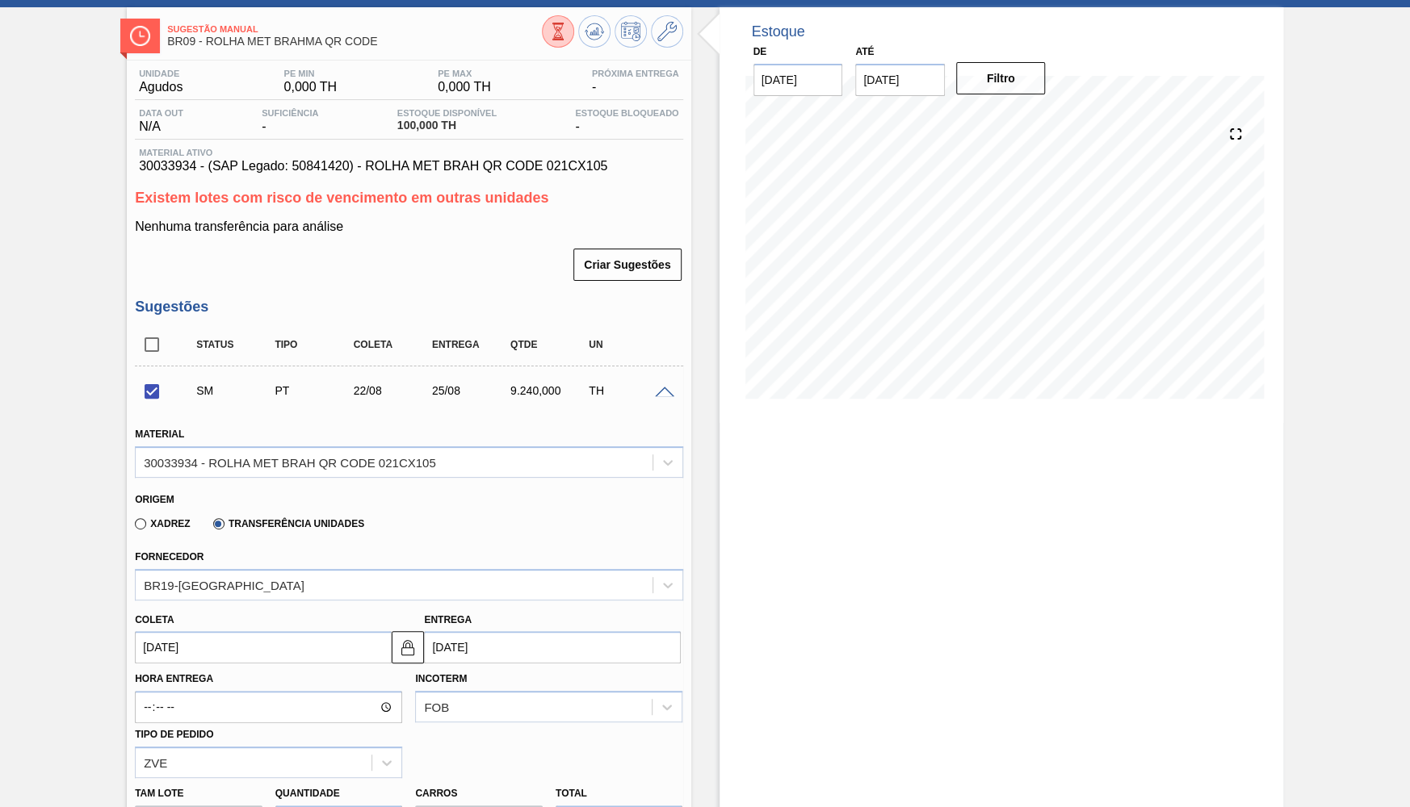
click at [669, 387] on span at bounding box center [664, 393] width 19 height 12
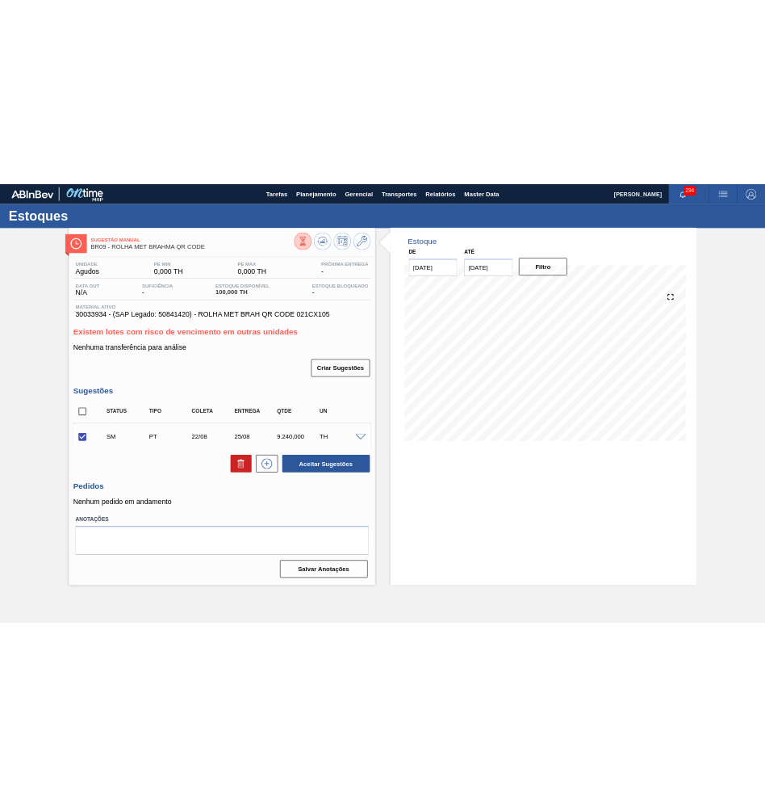
scroll to position [0, 0]
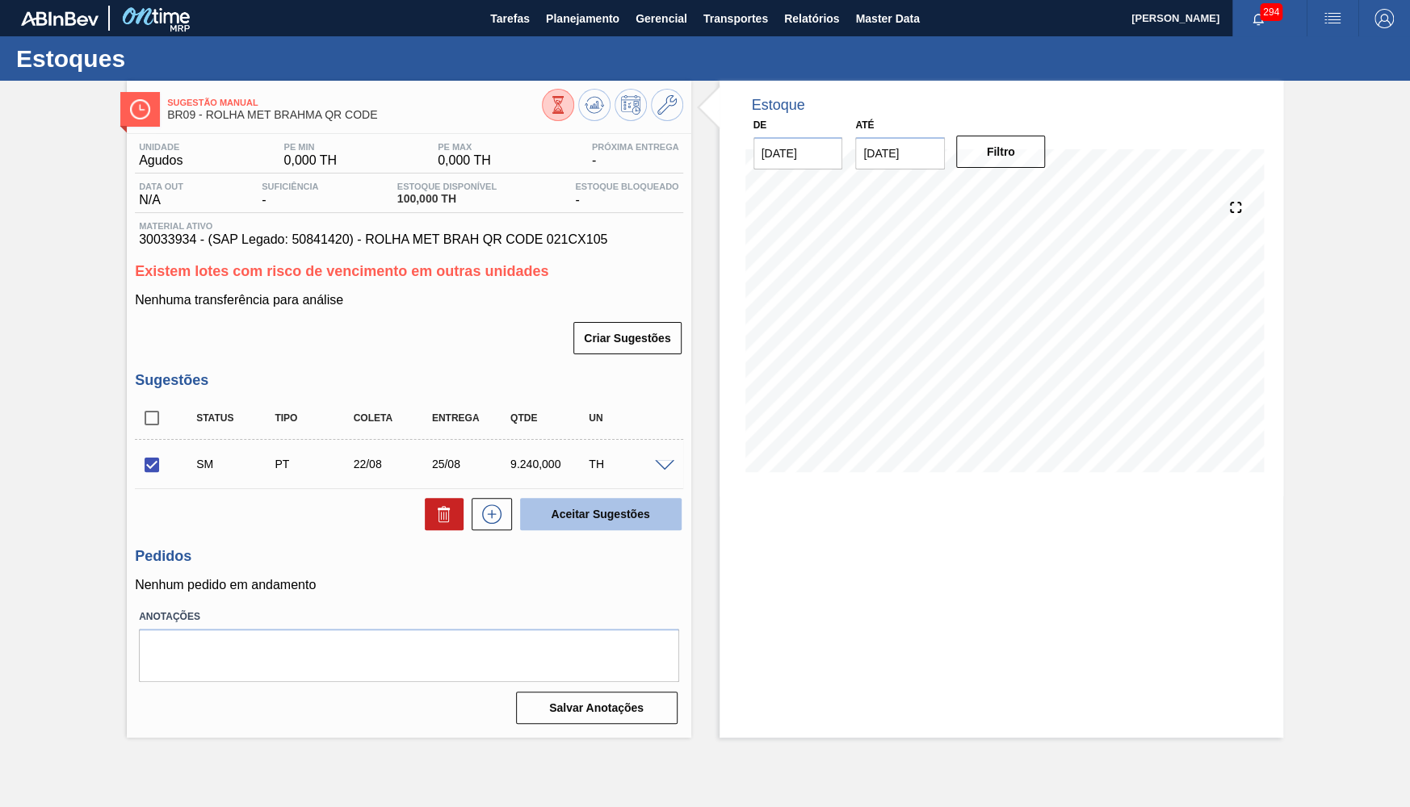
click at [664, 498] on button "Aceitar Sugestões" at bounding box center [600, 514] width 161 height 32
checkbox input "false"
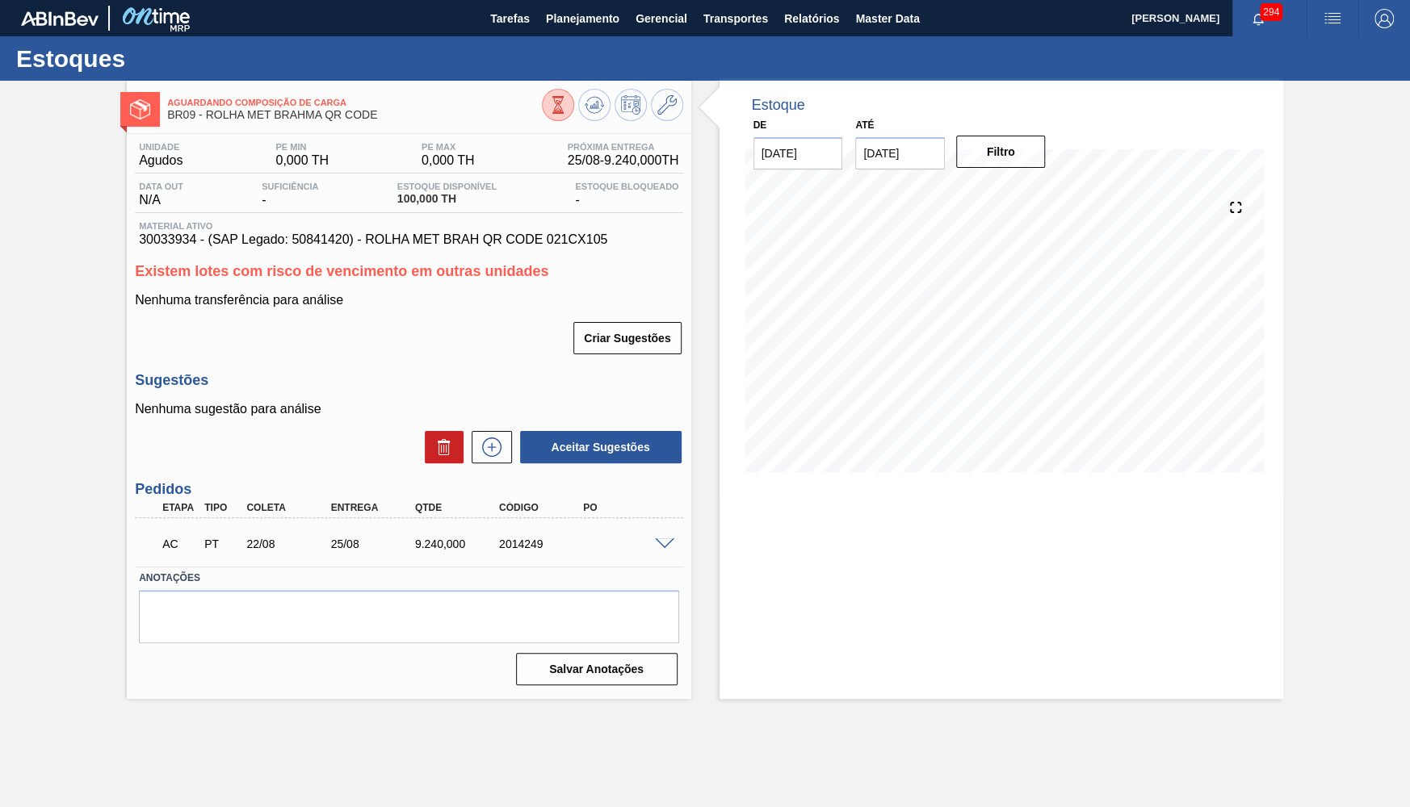
click at [665, 539] on span at bounding box center [664, 545] width 19 height 12
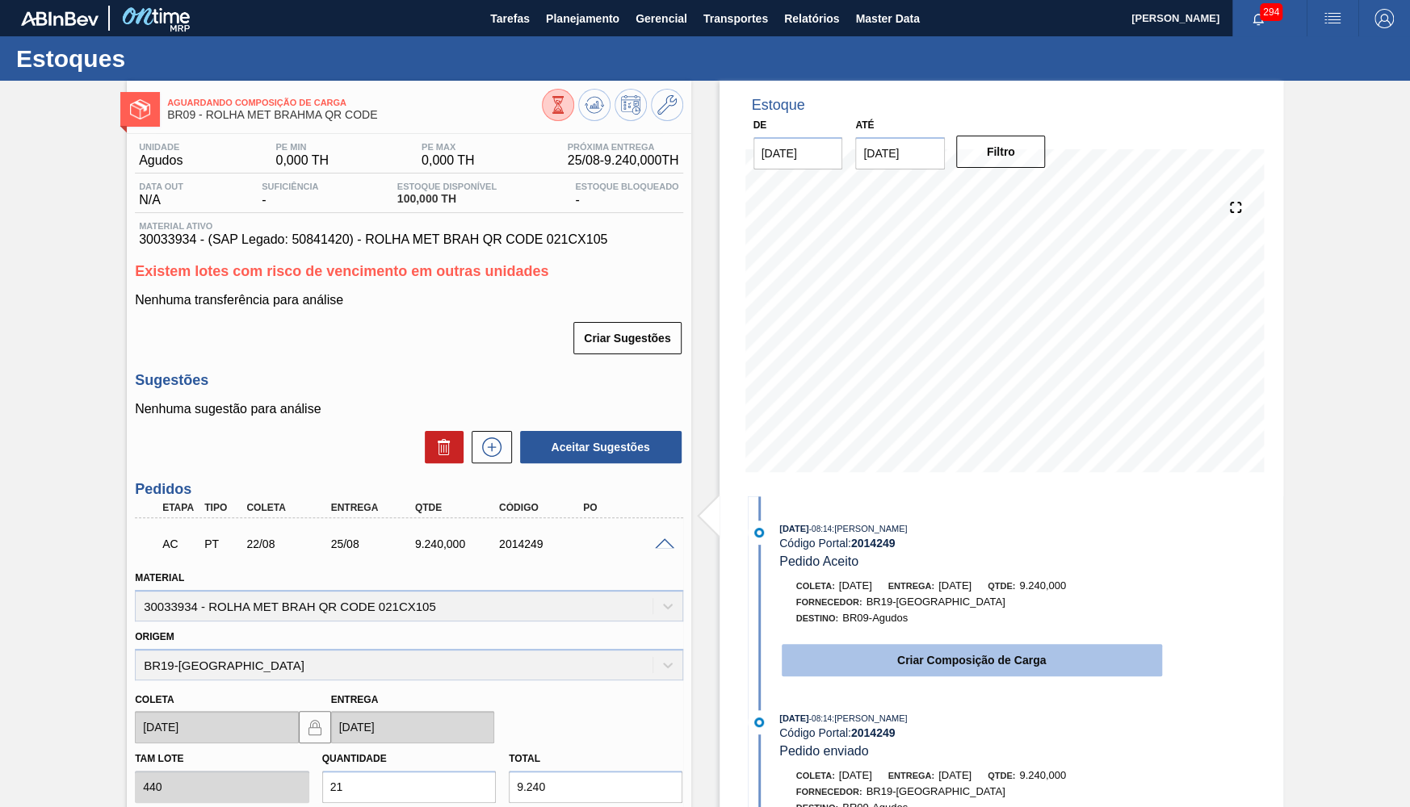
click at [935, 664] on button "Criar Composição de Carga" at bounding box center [972, 660] width 380 height 32
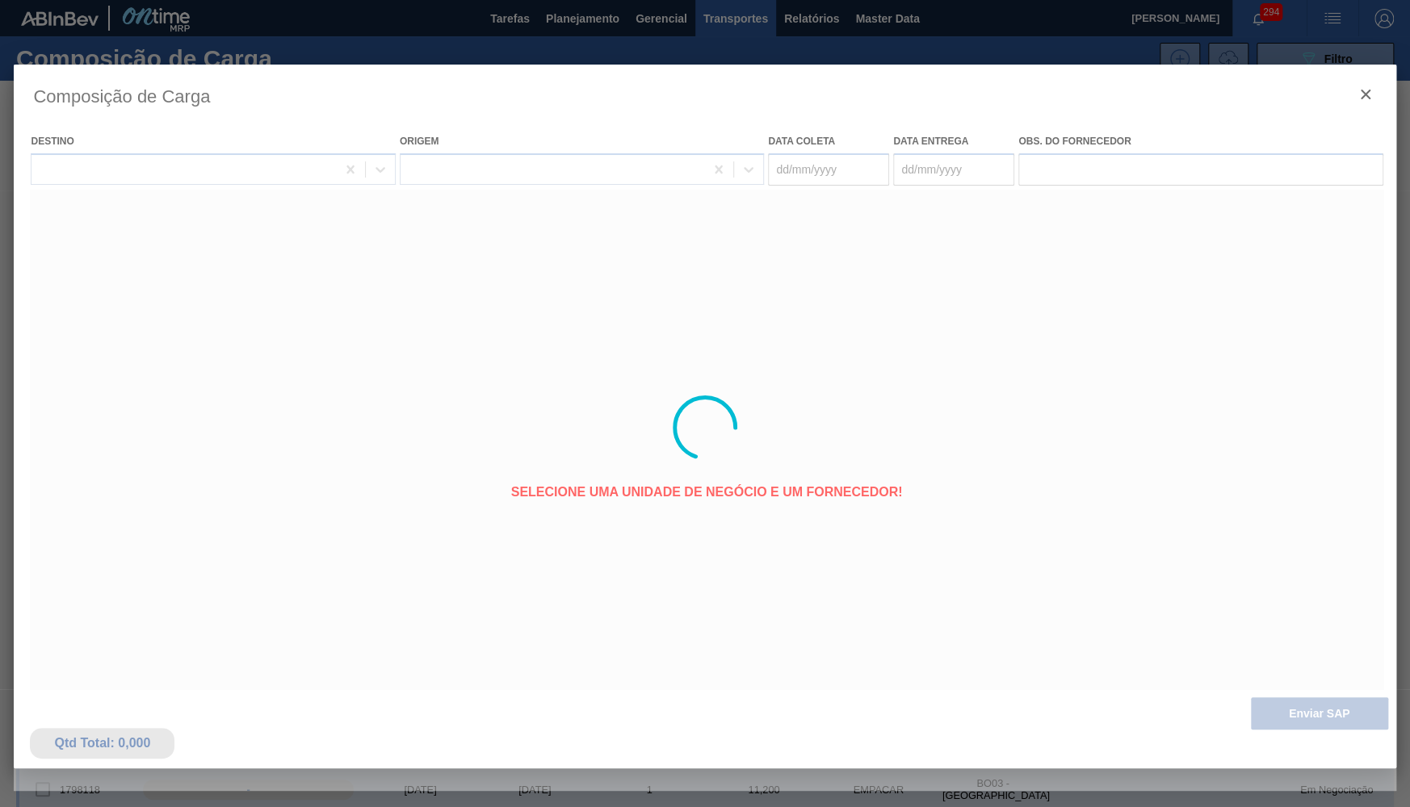
type coleta "[DATE]"
type entrega "25/08/2025"
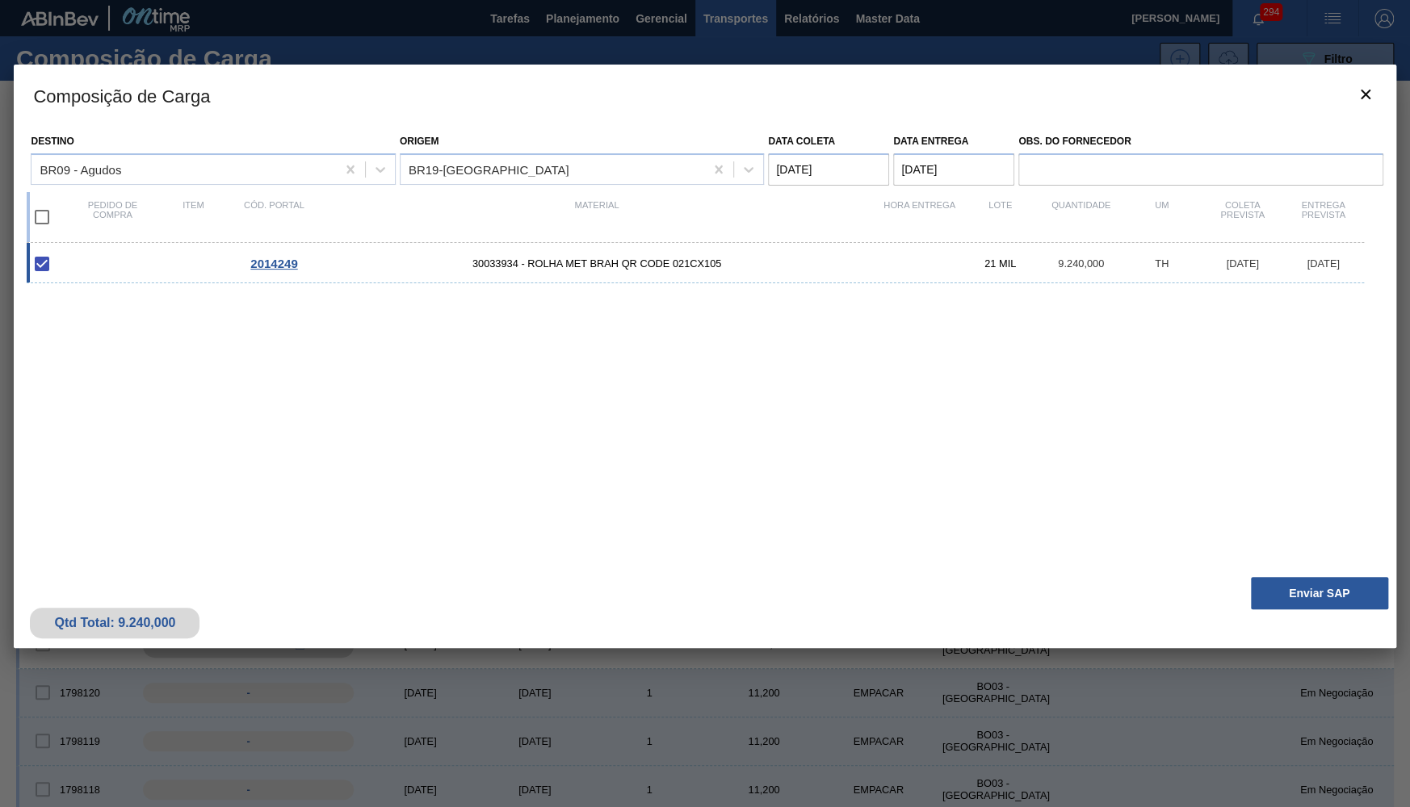
click at [1347, 614] on div "Qtd Total: 9.240,000 Enviar SAP" at bounding box center [704, 608] width 1381 height 79
click at [1336, 593] on button "Enviar SAP" at bounding box center [1319, 593] width 137 height 32
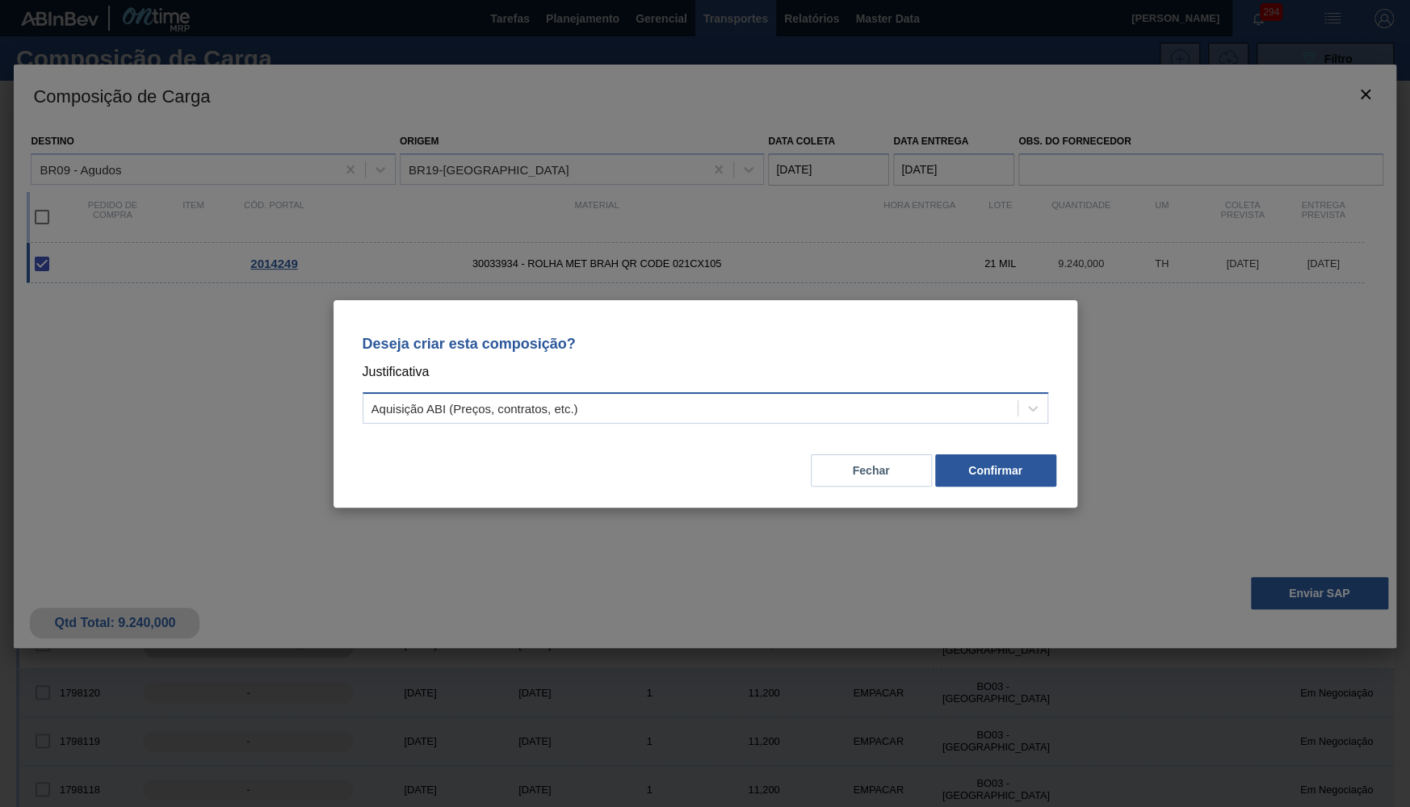
click at [842, 406] on div "Aquisição ABI (Preços, contratos, etc.)" at bounding box center [690, 407] width 654 height 23
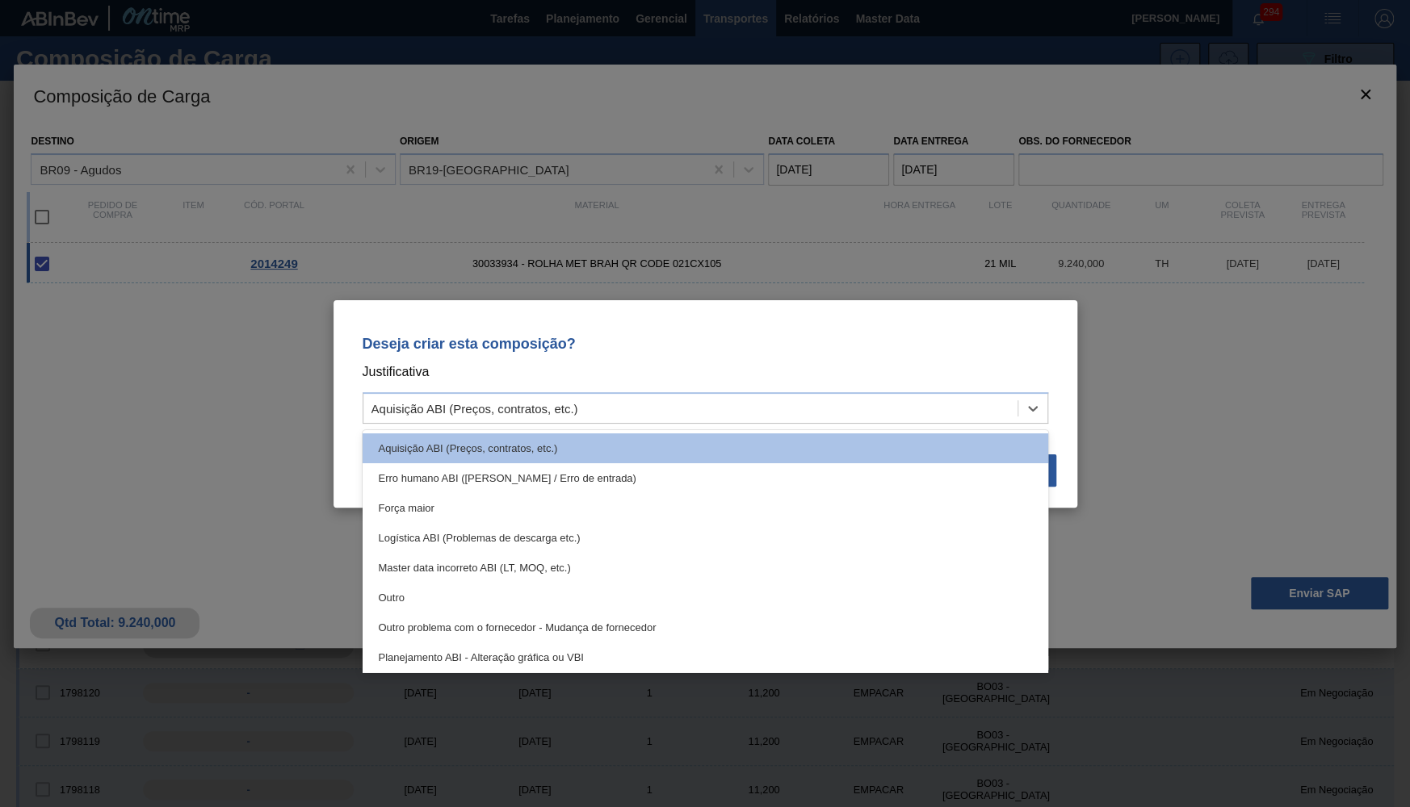
drag, startPoint x: 637, startPoint y: 591, endPoint x: 702, endPoint y: 575, distance: 66.6
click at [638, 591] on div "Outro" at bounding box center [705, 598] width 685 height 30
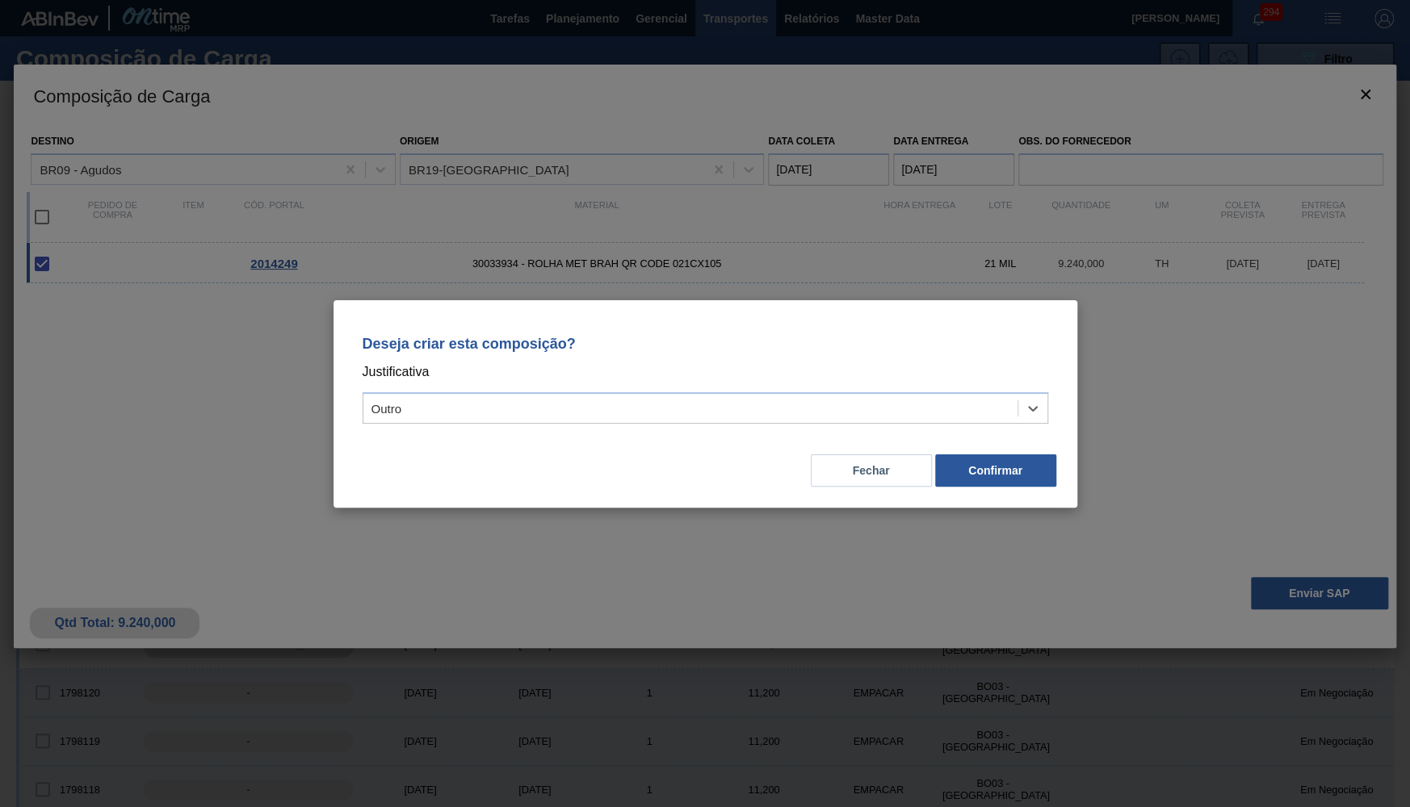
click at [987, 489] on div "Deseja criar esta composição? Justificativa option Outro, selected. Select is f…" at bounding box center [705, 403] width 744 height 207
click at [990, 486] on button "Confirmar" at bounding box center [995, 471] width 121 height 32
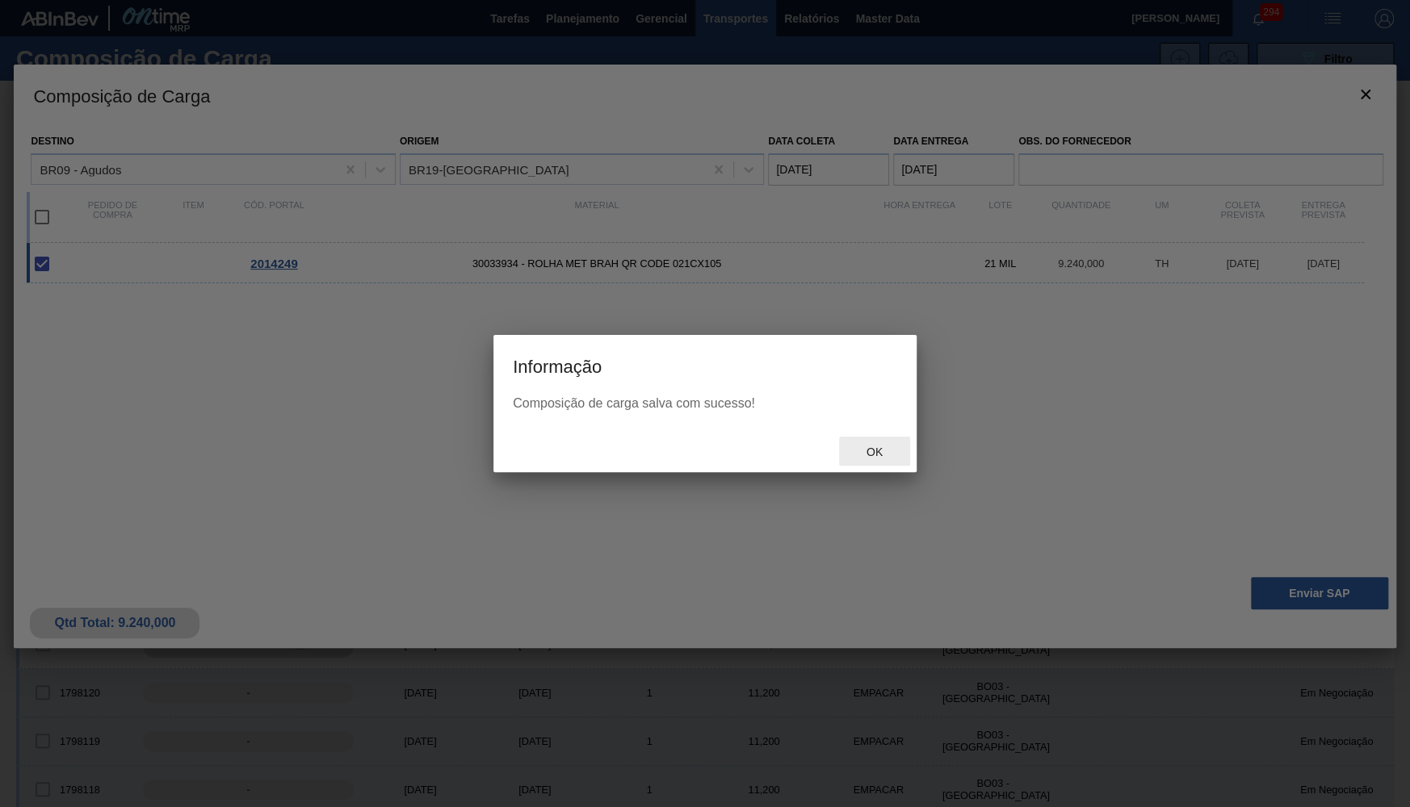
click at [884, 448] on span "Ok" at bounding box center [874, 452] width 42 height 13
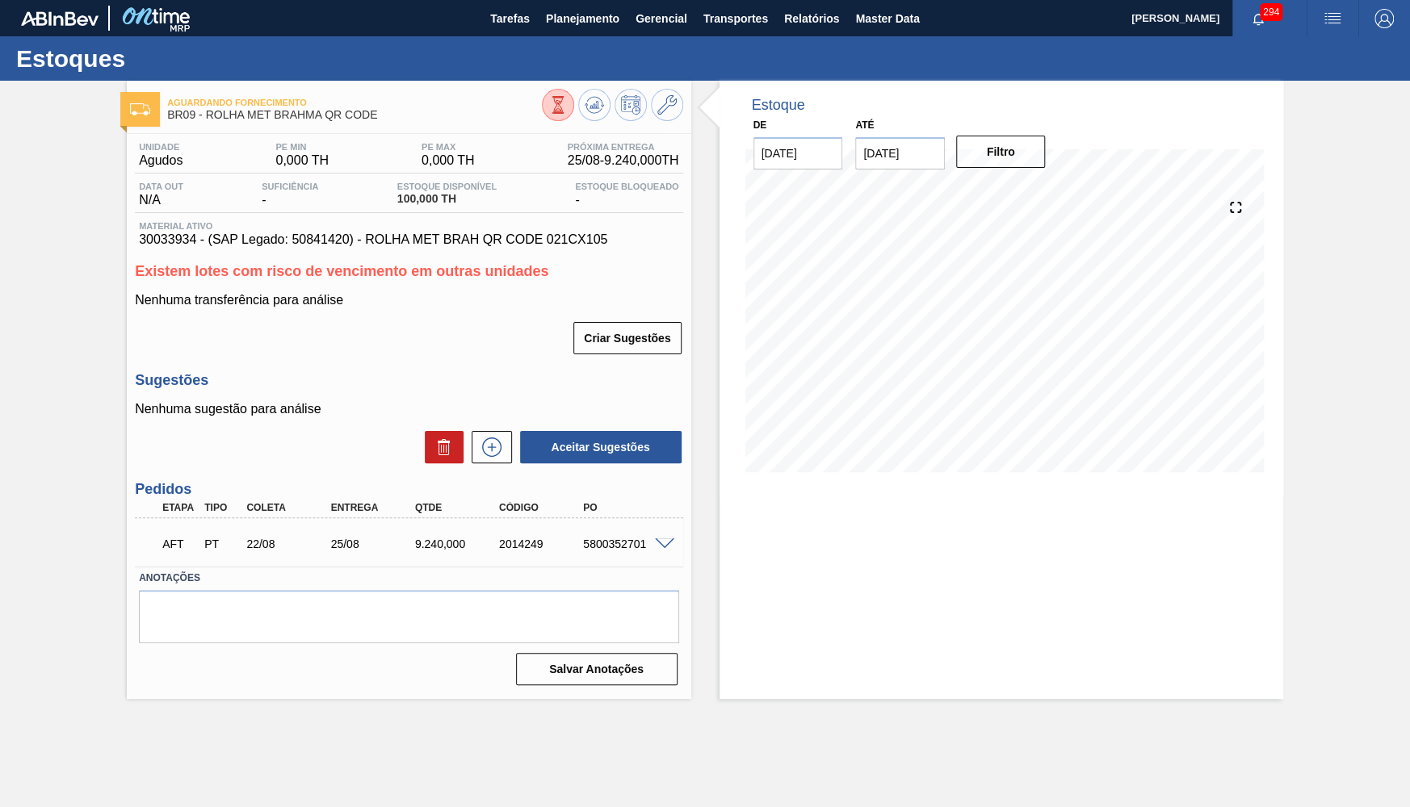
click at [594, 522] on div "AFT PT 22/08 25/08 9.240,000 2014249 5800352701" at bounding box center [408, 542] width 547 height 40
click at [614, 542] on div "5800352701" at bounding box center [626, 544] width 94 height 13
copy div "5800352701"
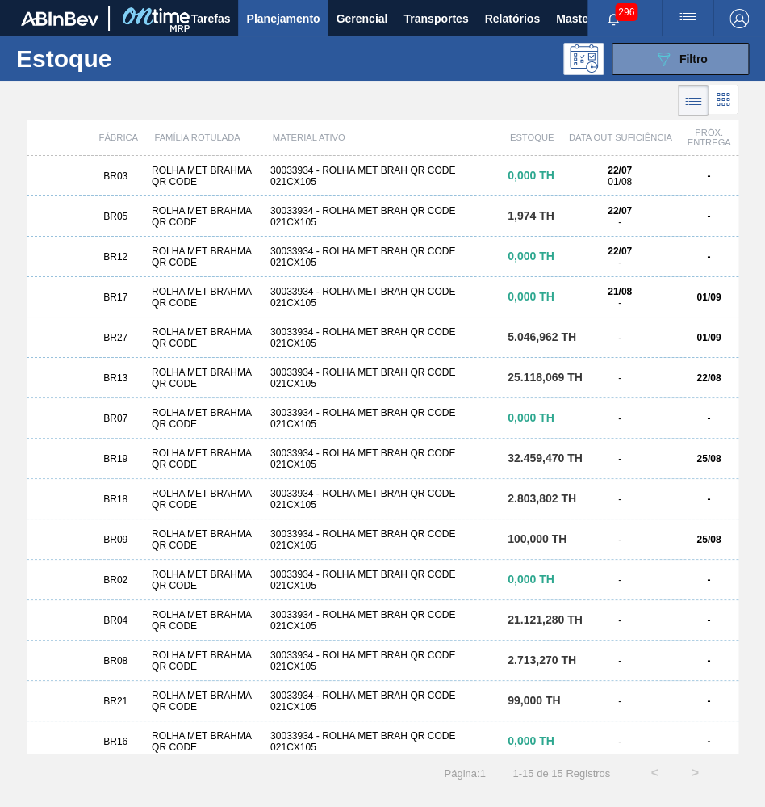
click at [137, 302] on div "BR17" at bounding box center [115, 296] width 59 height 11
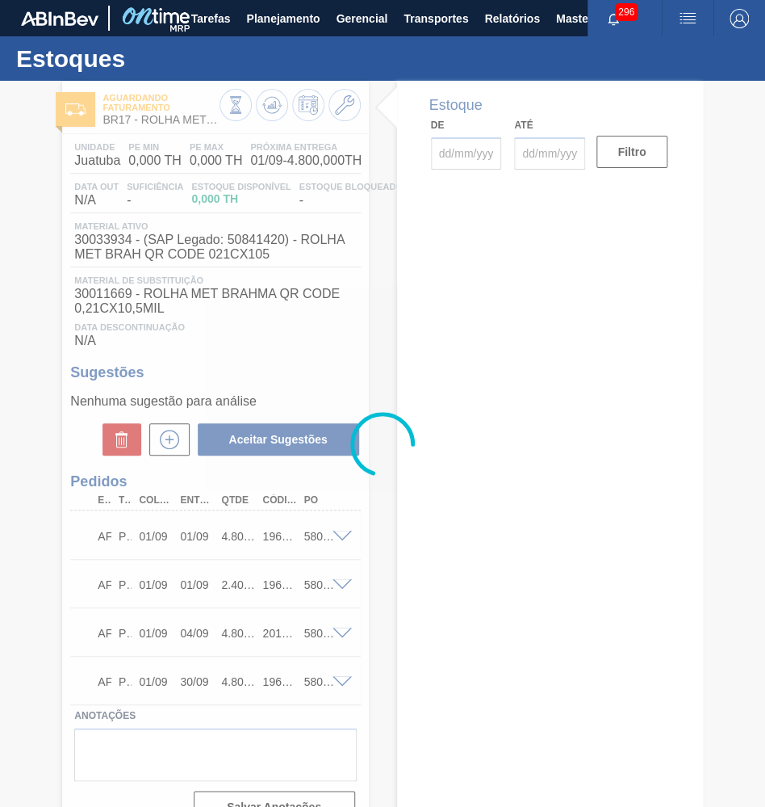
type input "[DATE]"
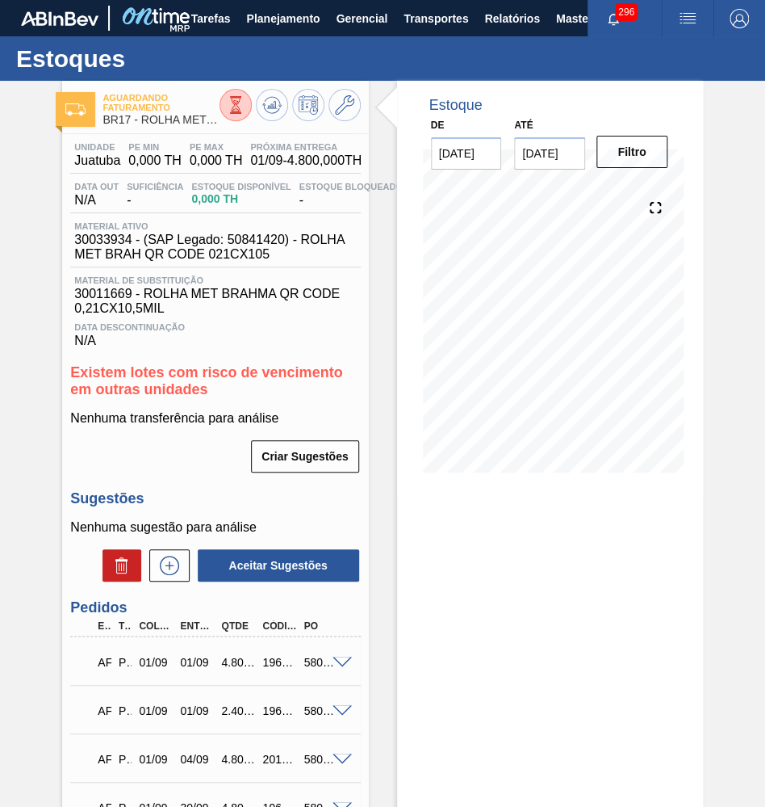
scroll to position [141, 0]
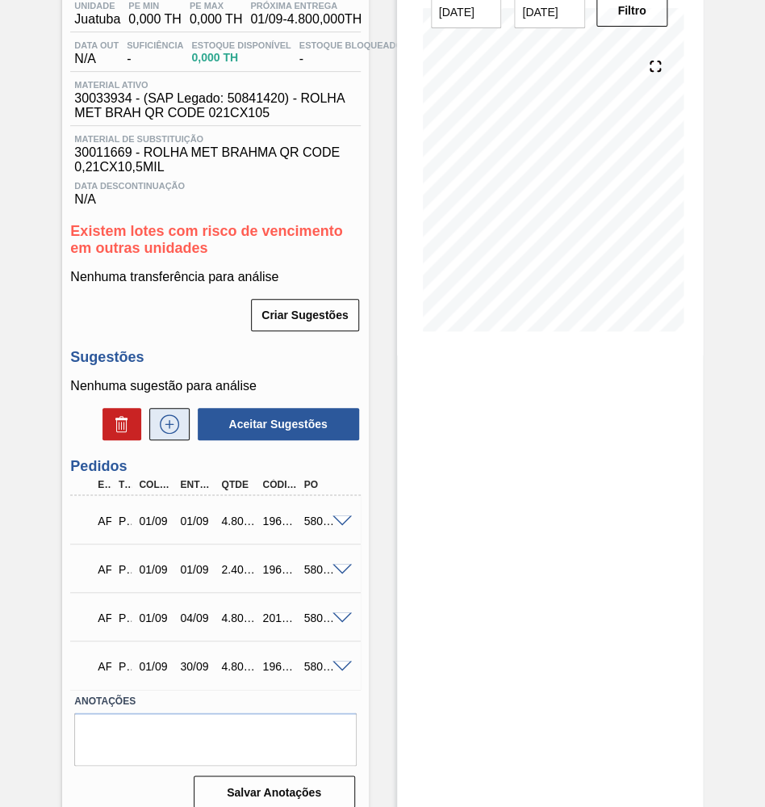
click at [176, 408] on button at bounding box center [169, 424] width 40 height 32
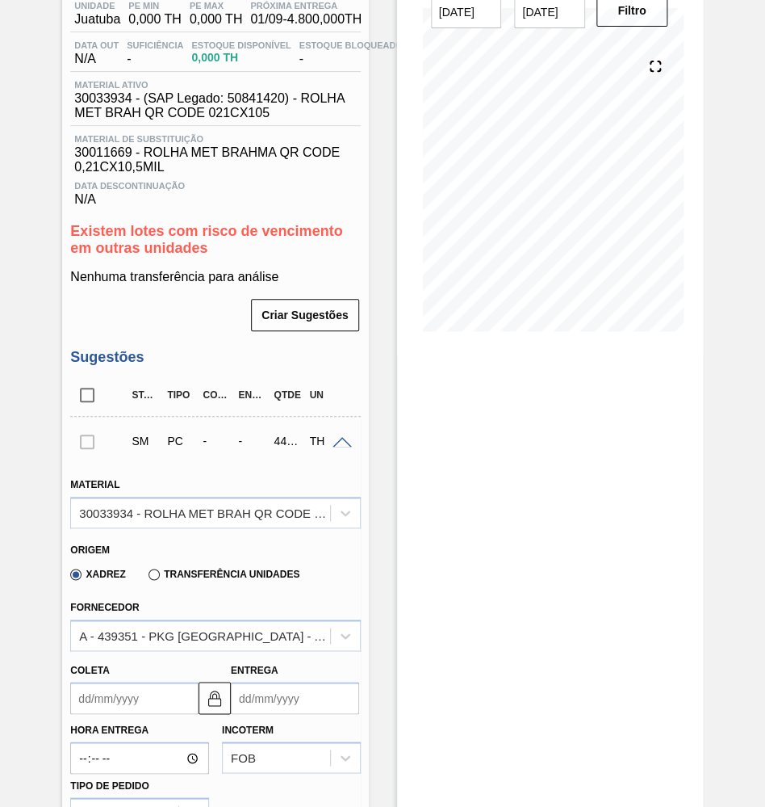
scroll to position [363, 0]
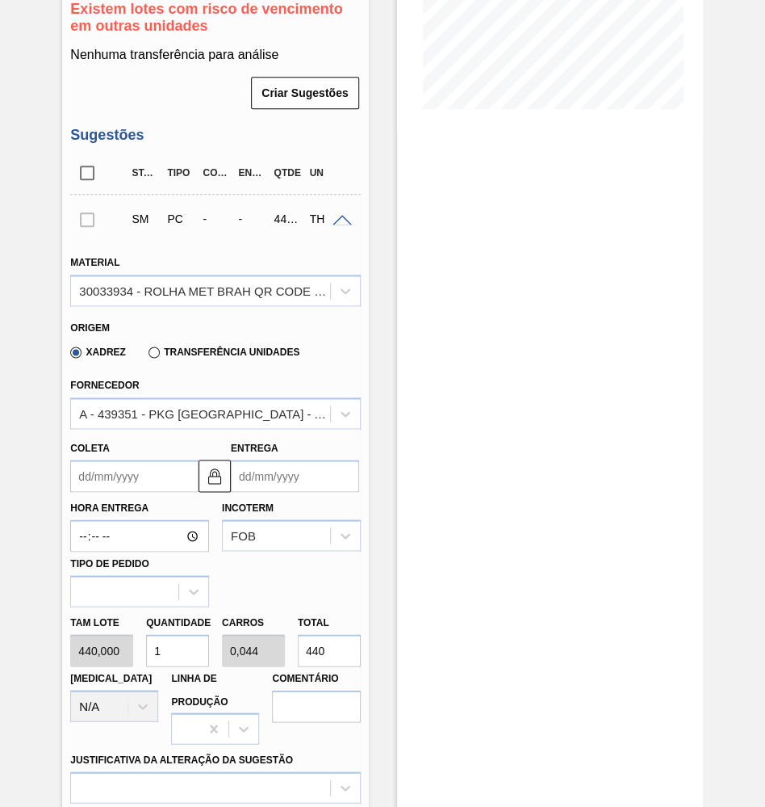
click at [201, 346] on label "Transferência Unidades" at bounding box center [224, 351] width 151 height 11
click at [146, 355] on input "Transferência Unidades" at bounding box center [146, 355] width 0 height 0
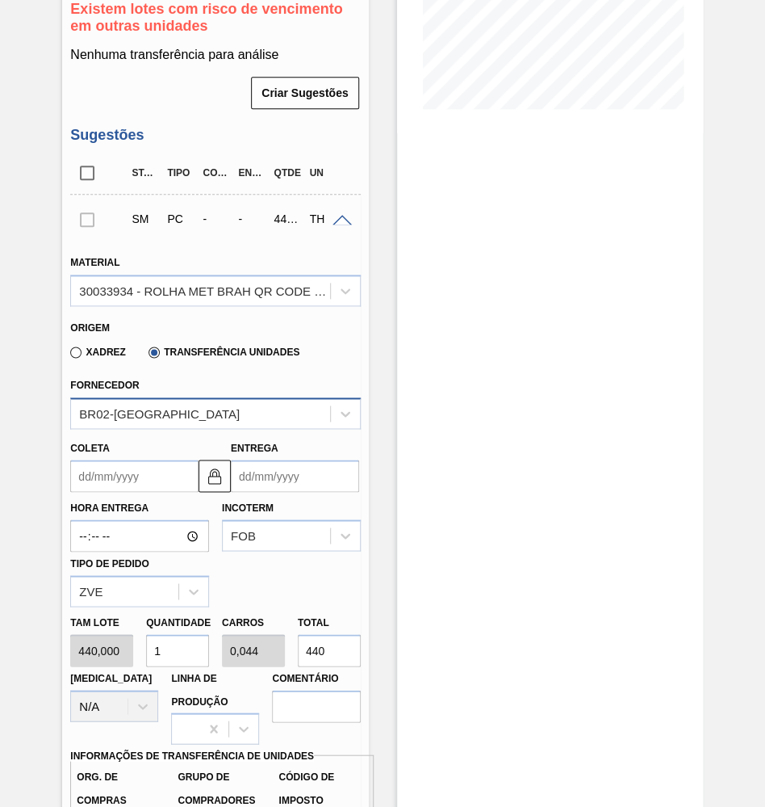
scroll to position [585, 0]
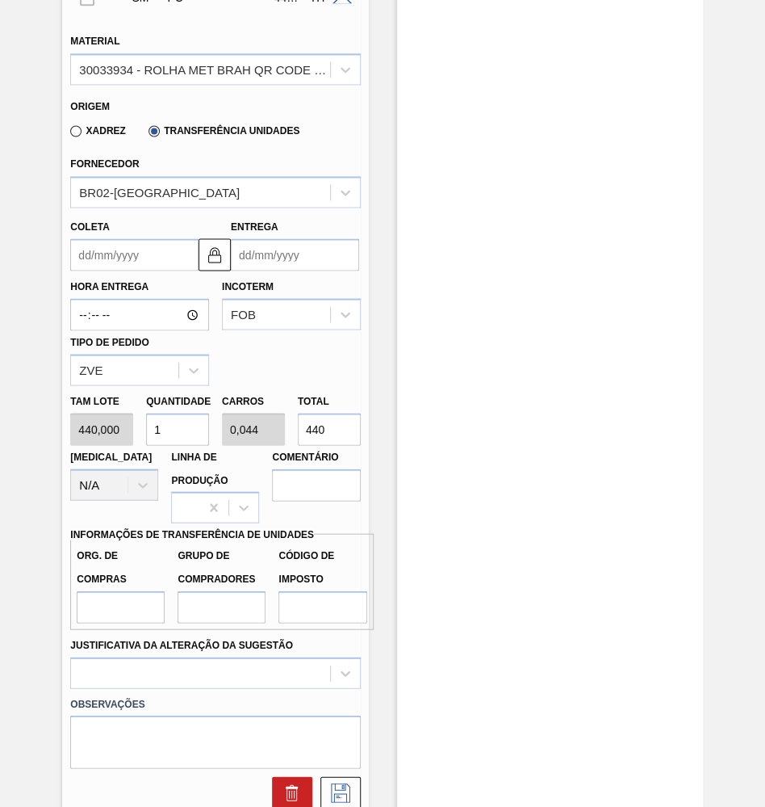
click at [156, 238] on input "Coleta" at bounding box center [134, 254] width 128 height 32
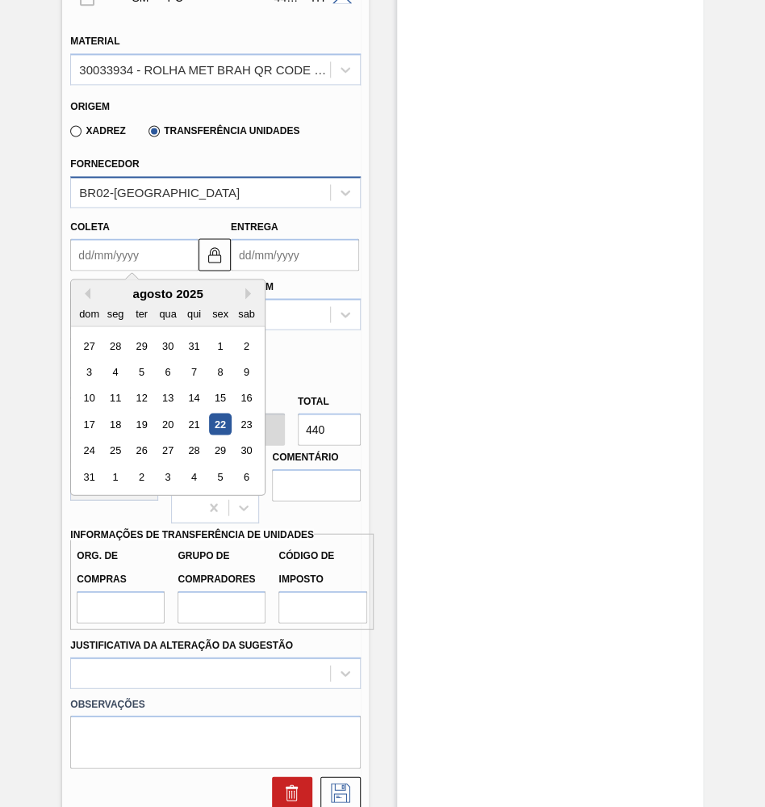
click at [148, 185] on div "BR02-Sergipe" at bounding box center [159, 192] width 161 height 14
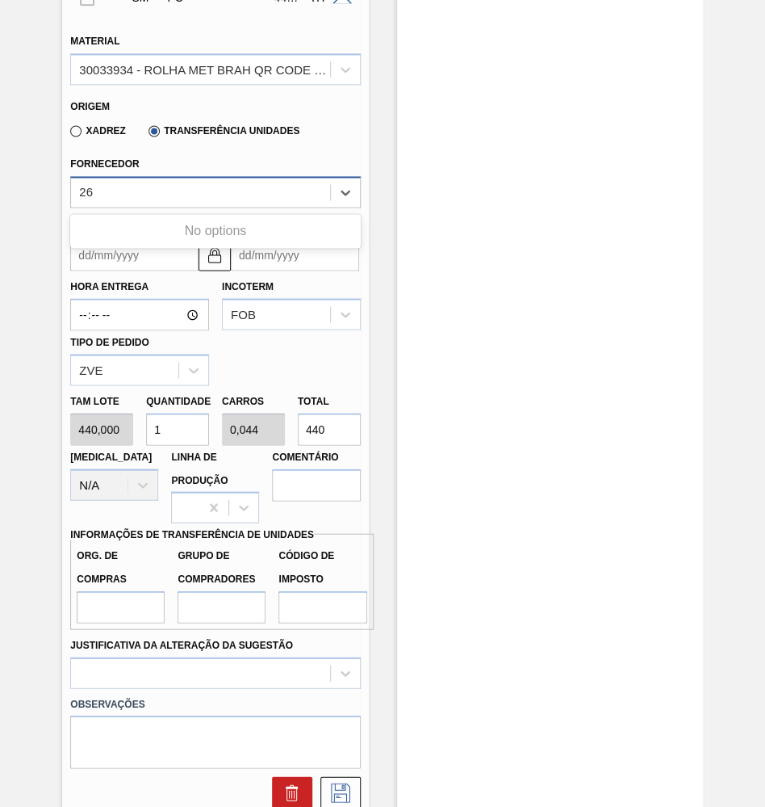
type input "2"
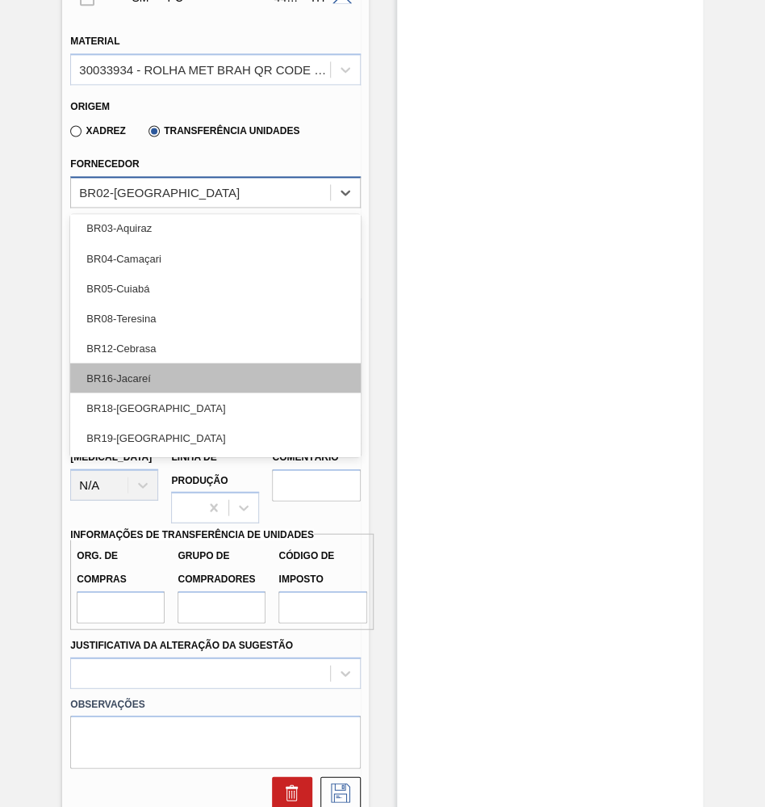
scroll to position [0, 0]
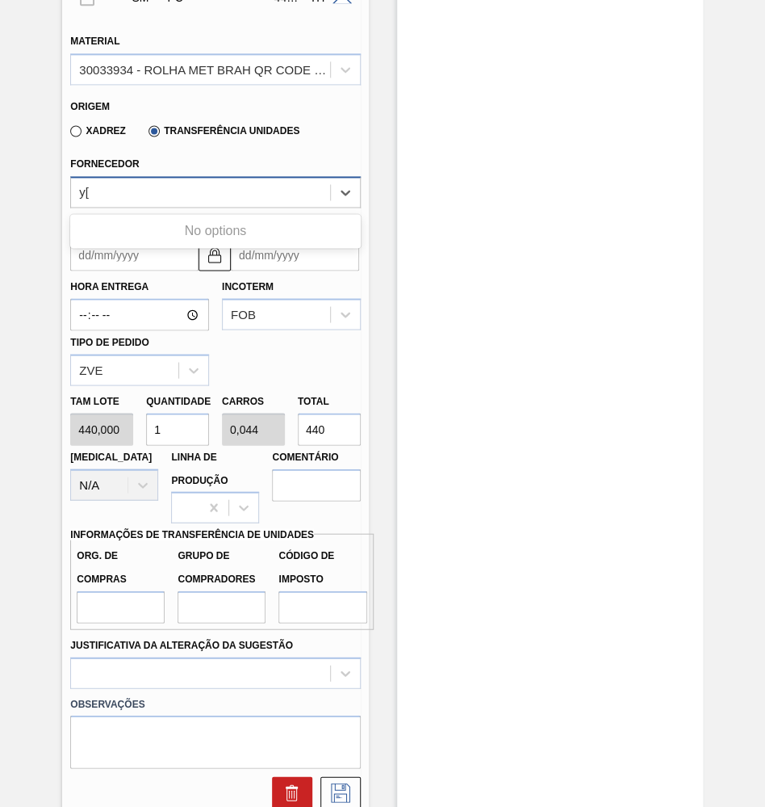
type input "y"
type input "u"
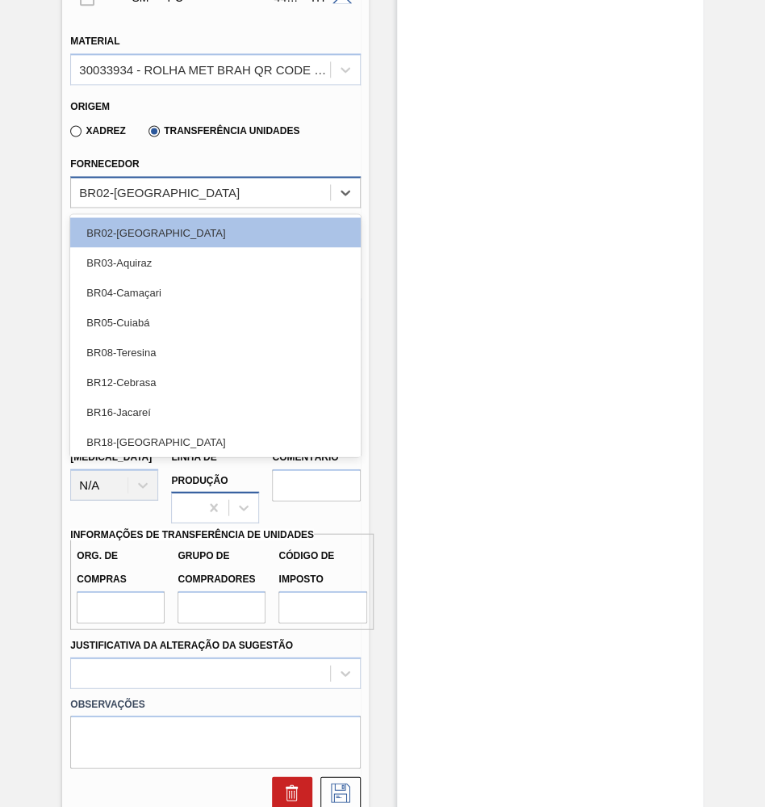
scroll to position [68, 0]
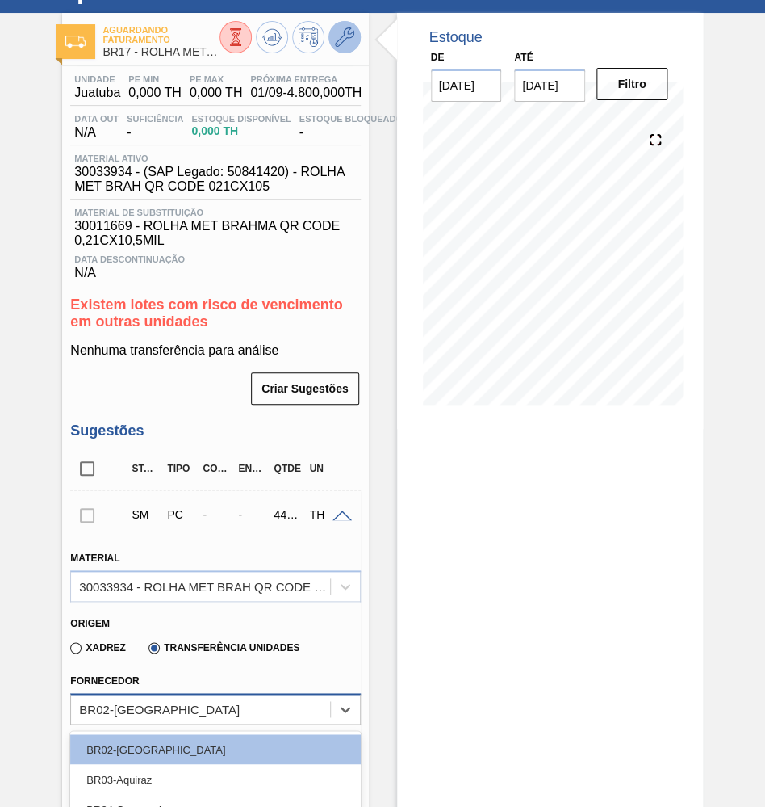
click at [336, 44] on icon at bounding box center [344, 36] width 19 height 19
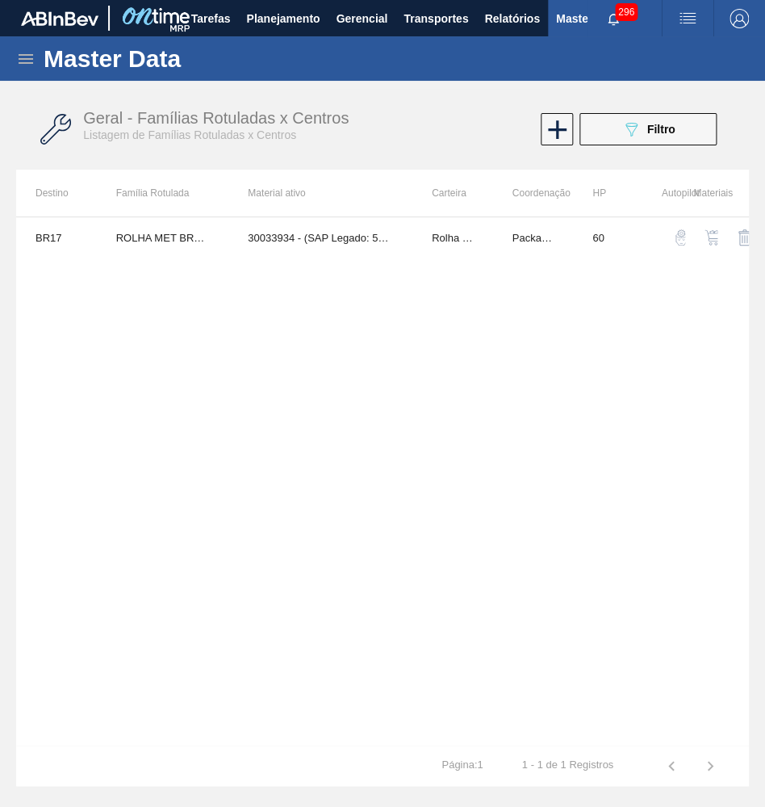
click at [715, 236] on img "button" at bounding box center [713, 237] width 16 height 16
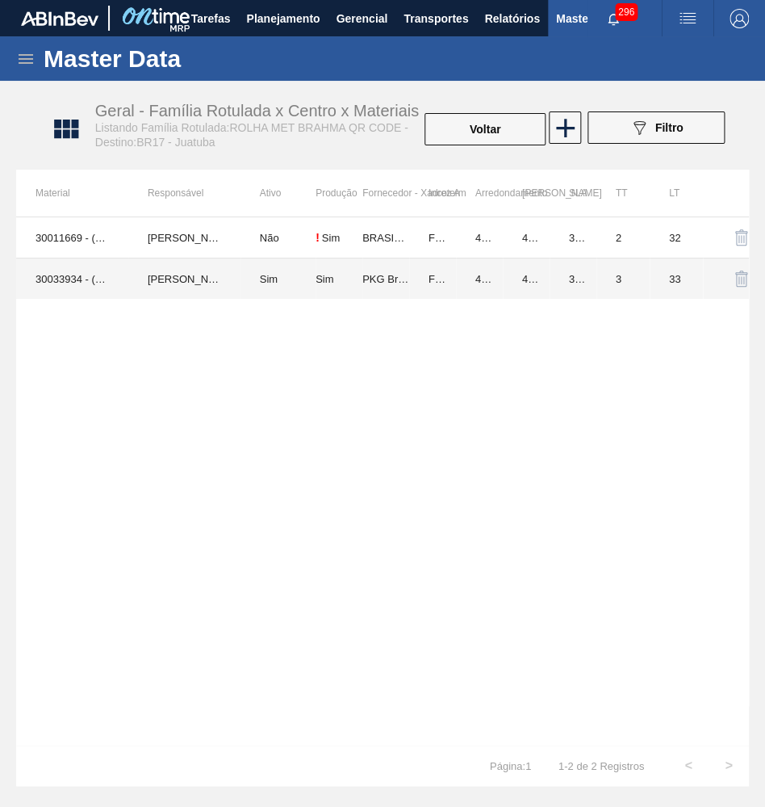
click at [451, 273] on td "FOB" at bounding box center [432, 278] width 47 height 41
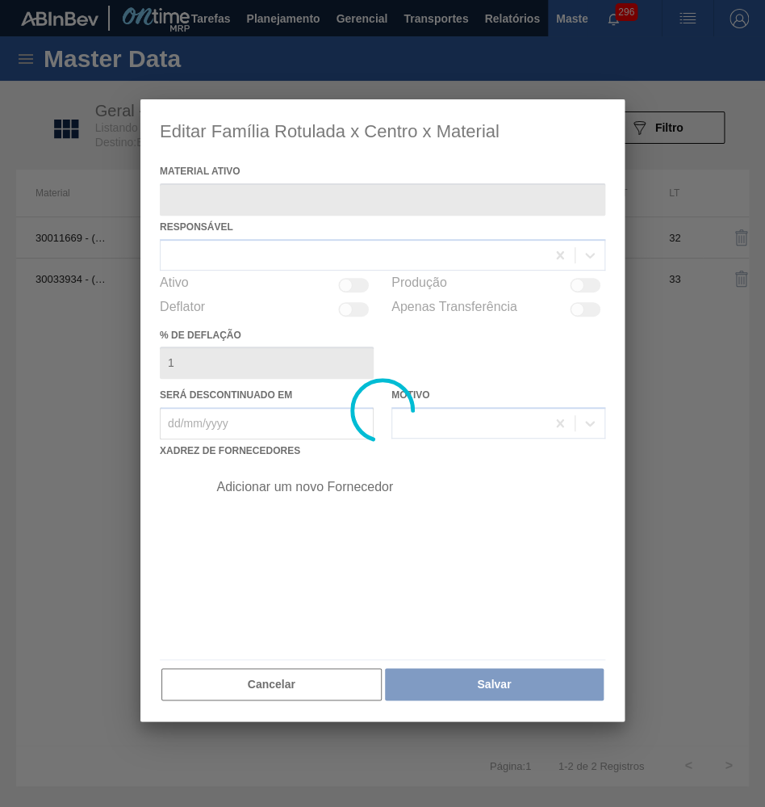
click at [329, 660] on div at bounding box center [382, 410] width 484 height 622
type ativo "30033934 - (SAP Legado: 50841420) - ROLHA MET BRAH QR CODE 021CX105"
checkbox input "true"
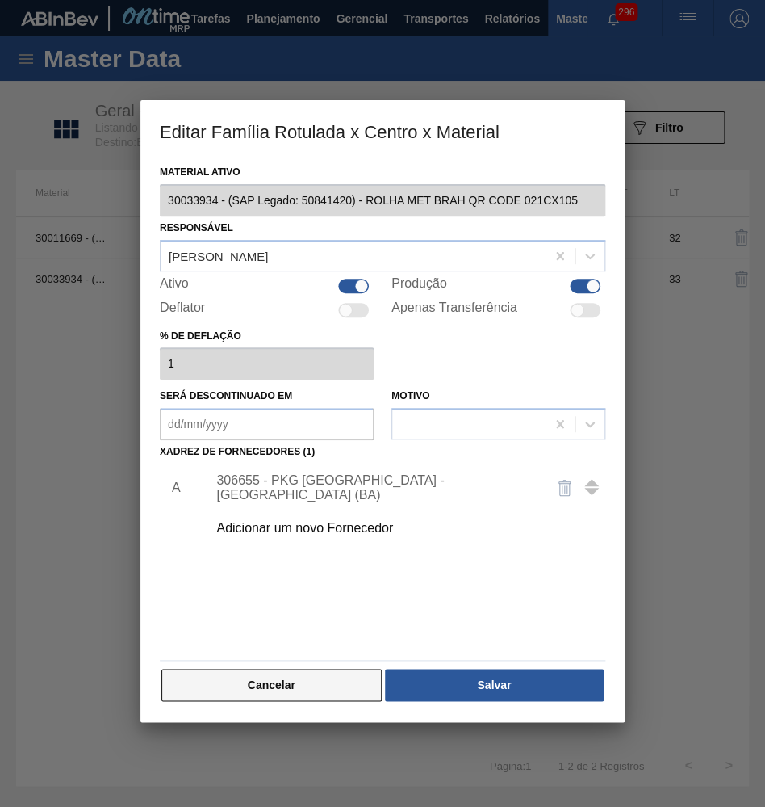
click at [283, 676] on button "Cancelar" at bounding box center [271, 684] width 220 height 32
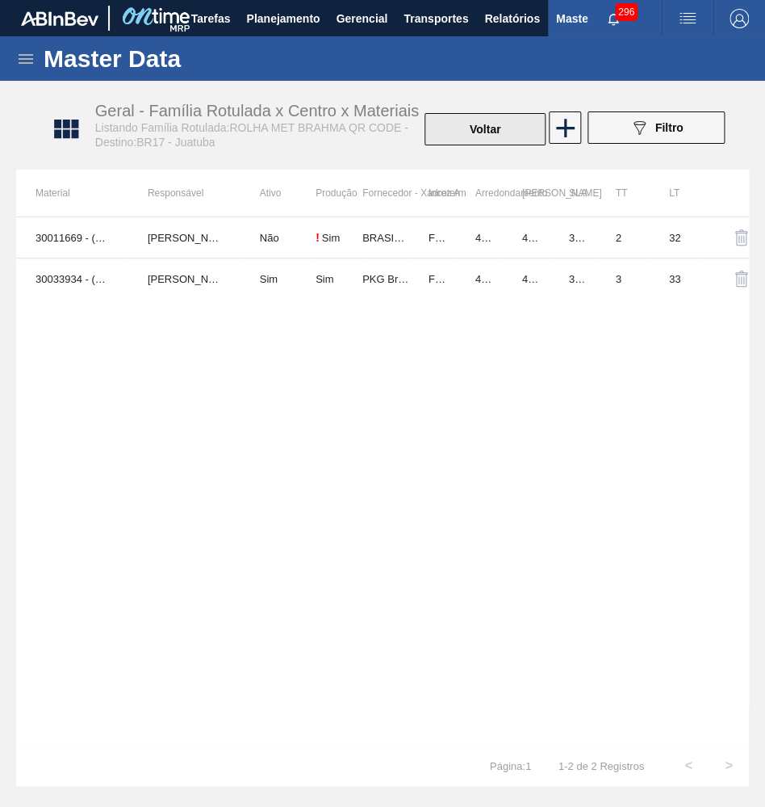
click at [518, 131] on button "Voltar" at bounding box center [485, 129] width 121 height 32
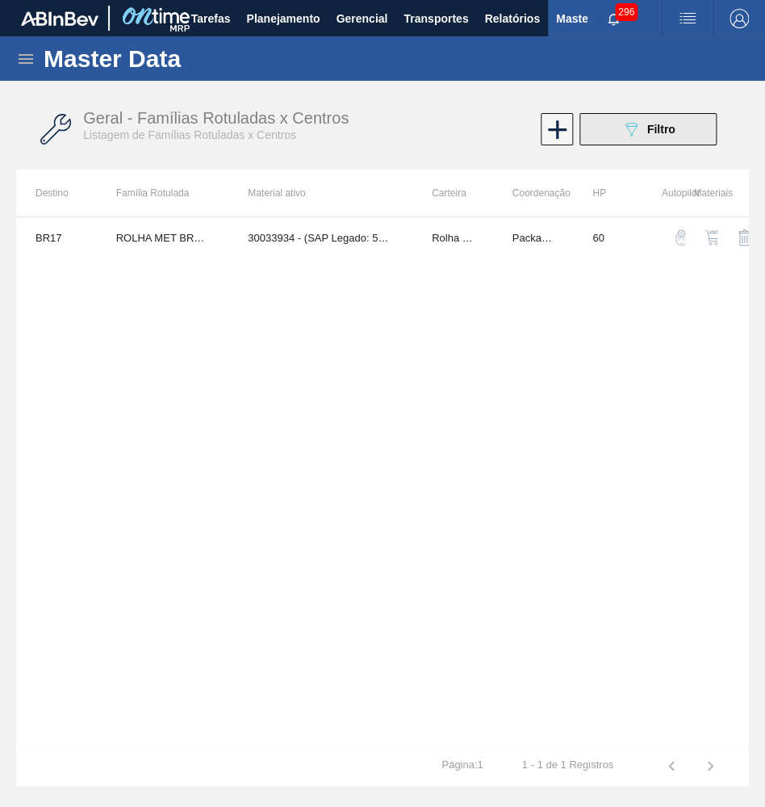
click at [640, 145] on button "089F7B8B-B2A5-4AFE-B5C0-19BA573D28AC Filtro" at bounding box center [648, 129] width 137 height 32
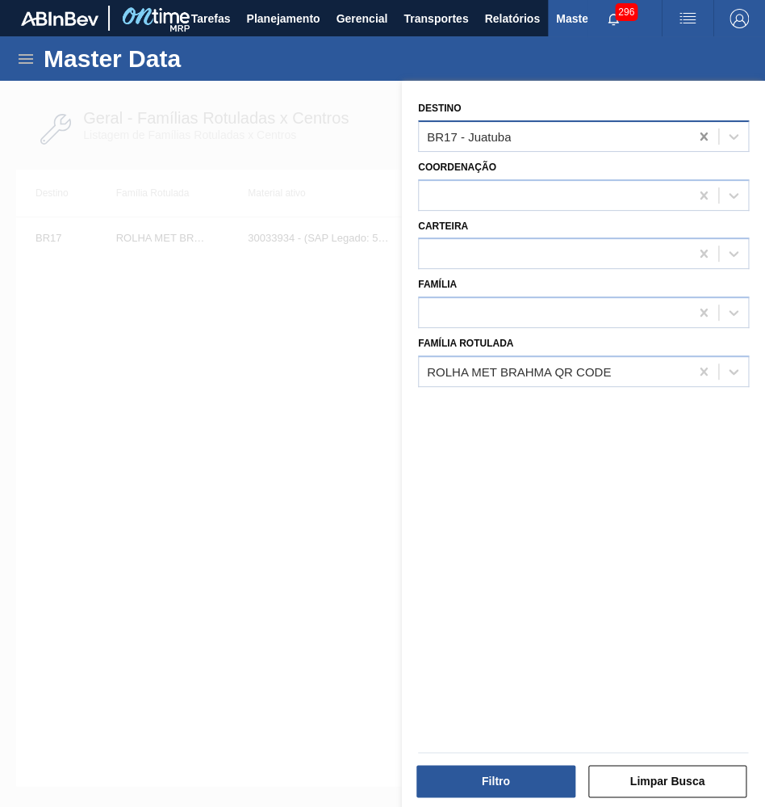
click at [706, 134] on icon at bounding box center [704, 136] width 16 height 16
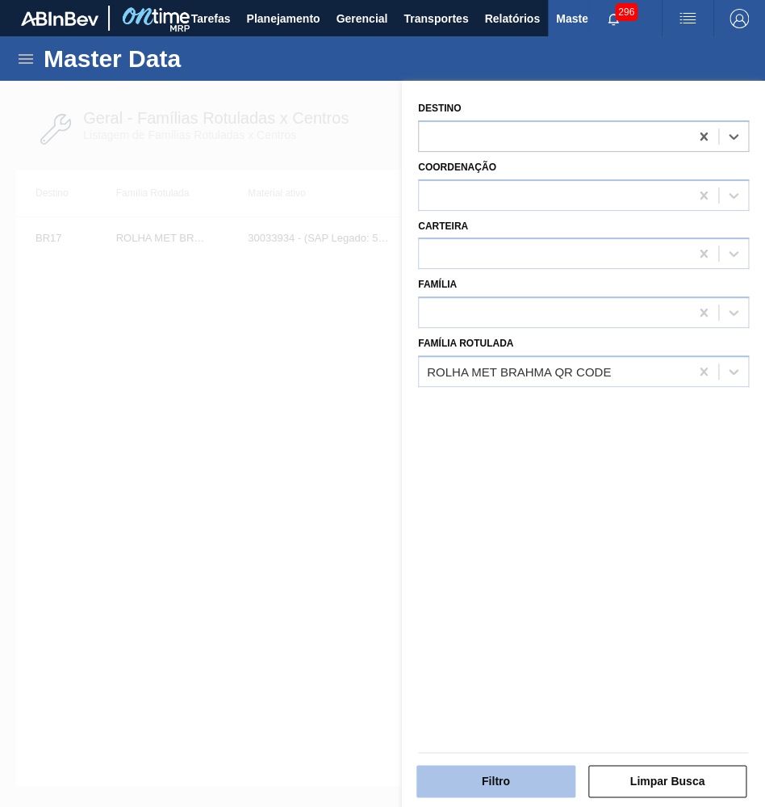
click at [476, 786] on button "Filtro" at bounding box center [496, 781] width 159 height 32
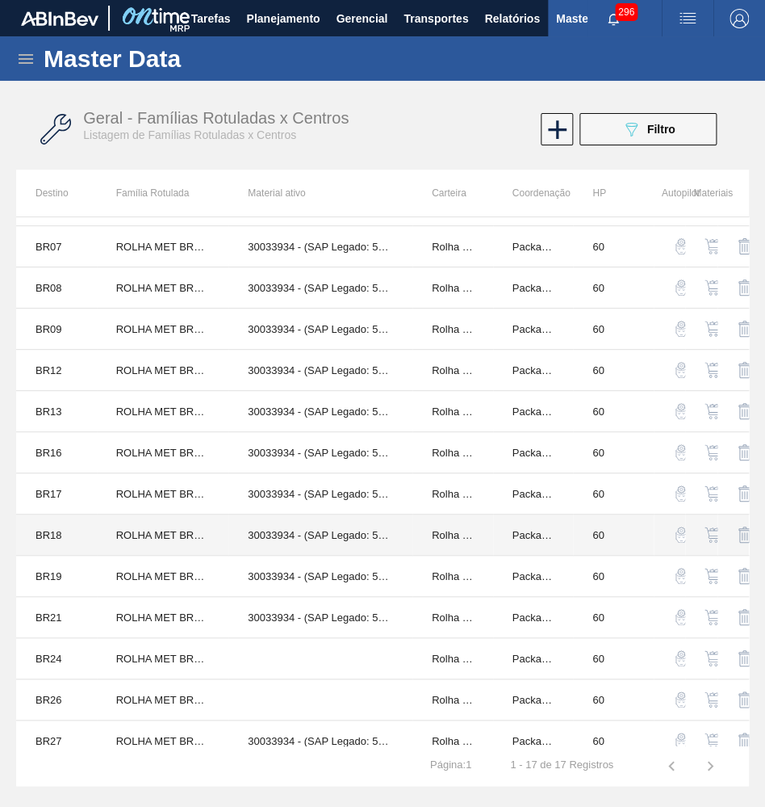
scroll to position [171, 0]
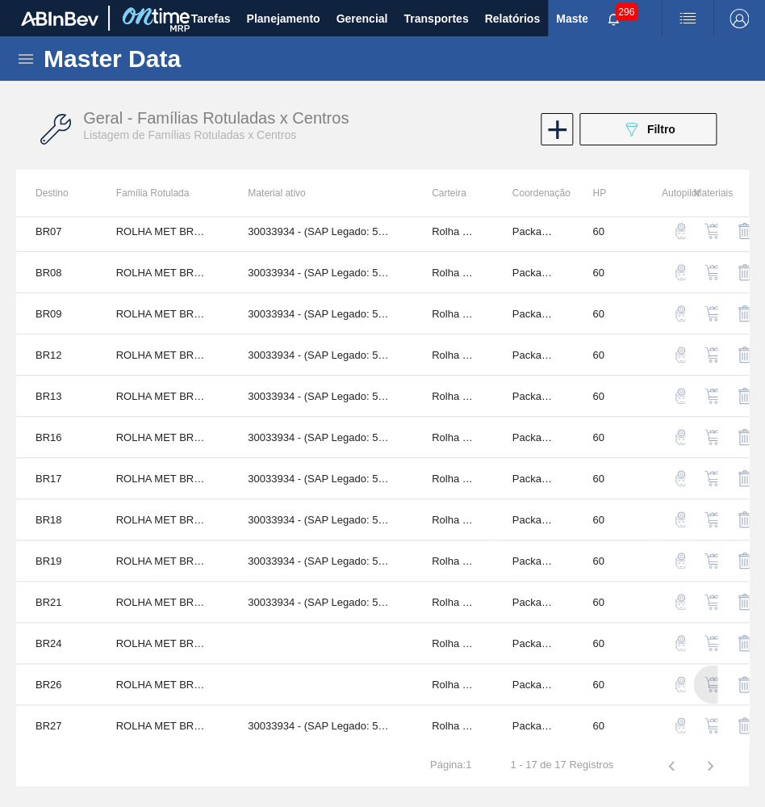
click at [716, 684] on img "button" at bounding box center [713, 684] width 16 height 16
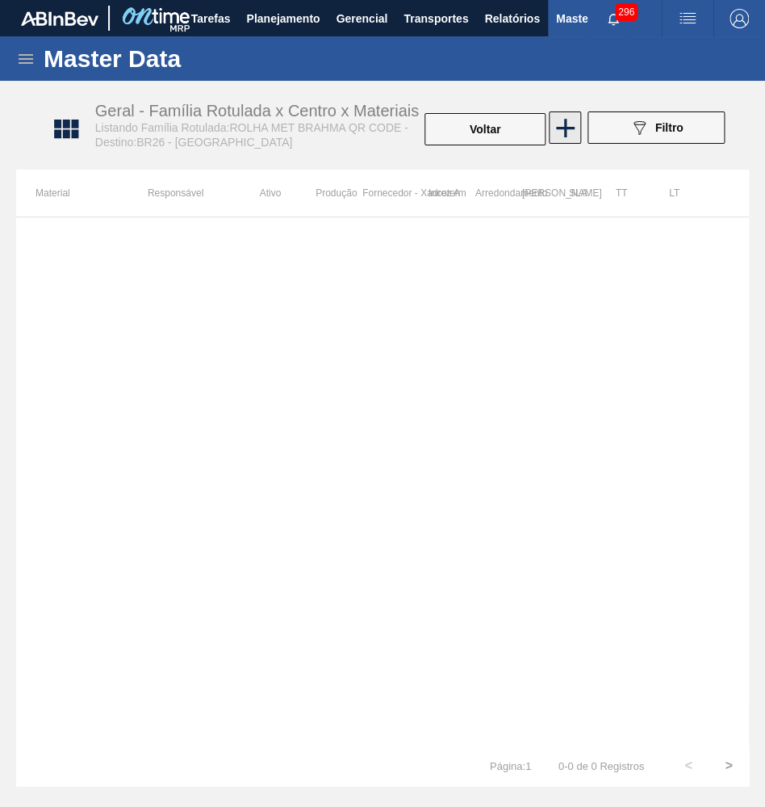
click at [559, 124] on icon at bounding box center [565, 127] width 31 height 31
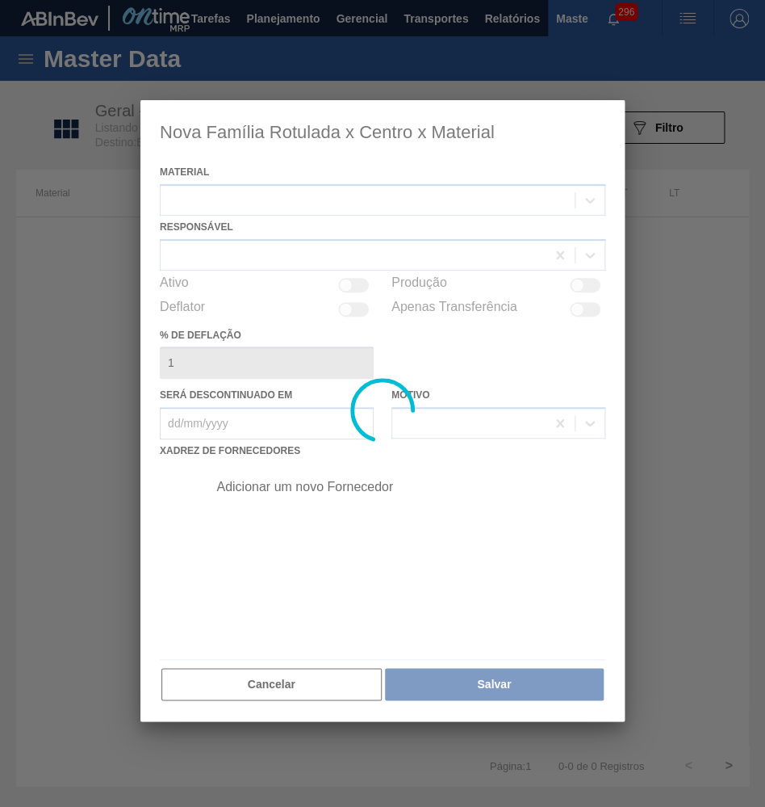
click at [346, 201] on div at bounding box center [382, 410] width 484 height 621
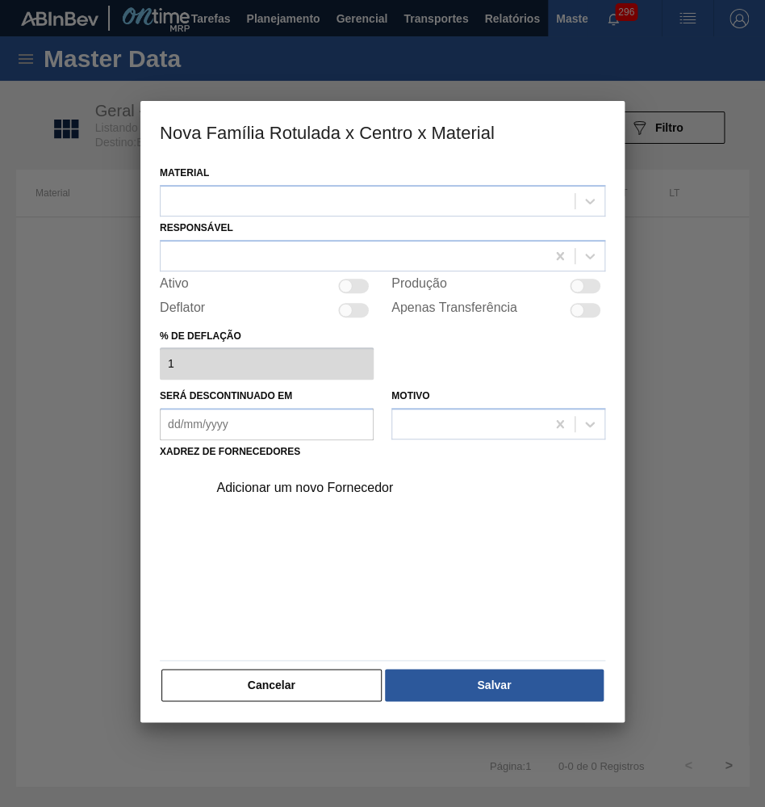
click at [346, 201] on div at bounding box center [368, 200] width 414 height 23
click at [337, 185] on div at bounding box center [383, 200] width 446 height 31
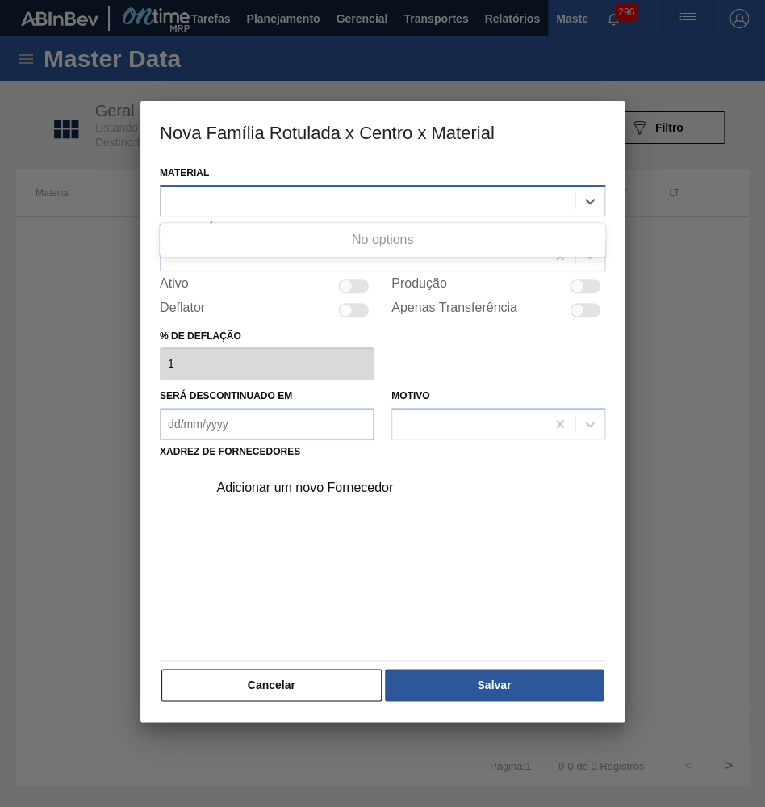
click at [337, 196] on div at bounding box center [368, 200] width 414 height 23
click at [279, 193] on div at bounding box center [368, 200] width 414 height 23
click at [293, 203] on div at bounding box center [368, 200] width 414 height 23
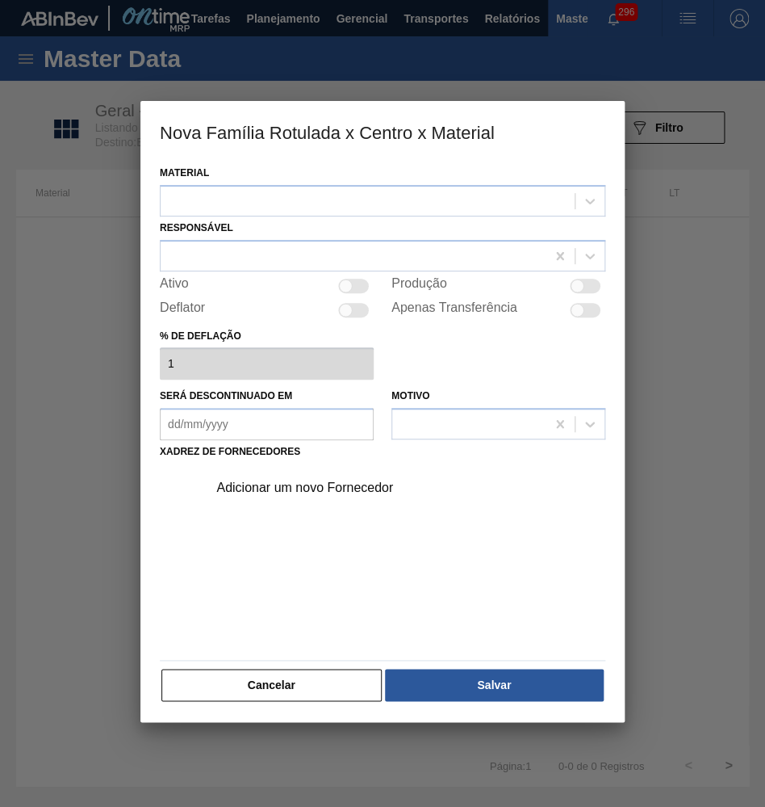
click at [377, 327] on div "% de deflação 1" at bounding box center [383, 353] width 446 height 56
click at [319, 152] on h3 "Nova Família Rotulada x Centro x Material" at bounding box center [382, 131] width 484 height 61
click at [353, 245] on div at bounding box center [353, 255] width 385 height 23
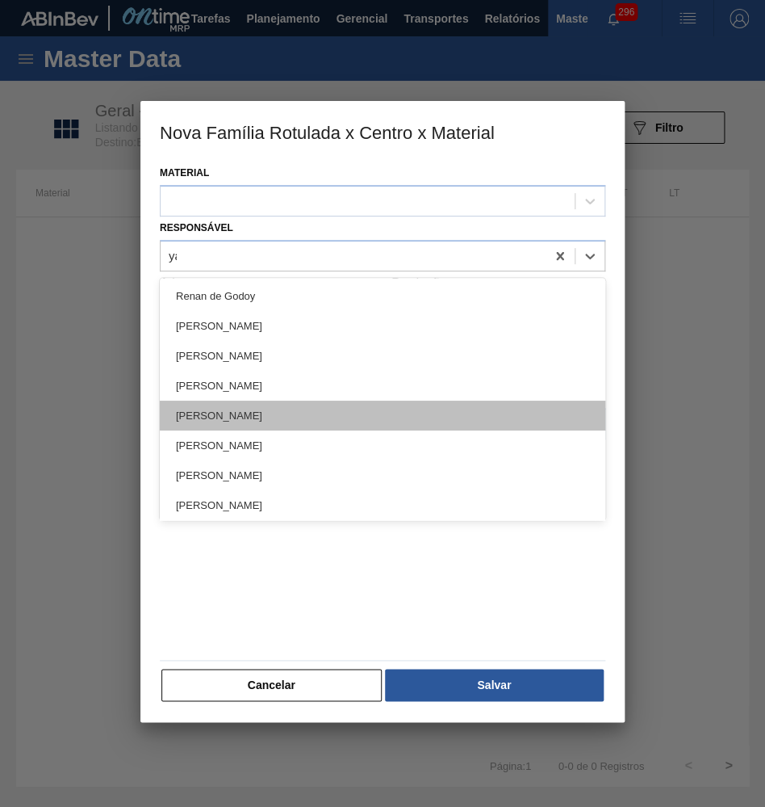
type input "yas"
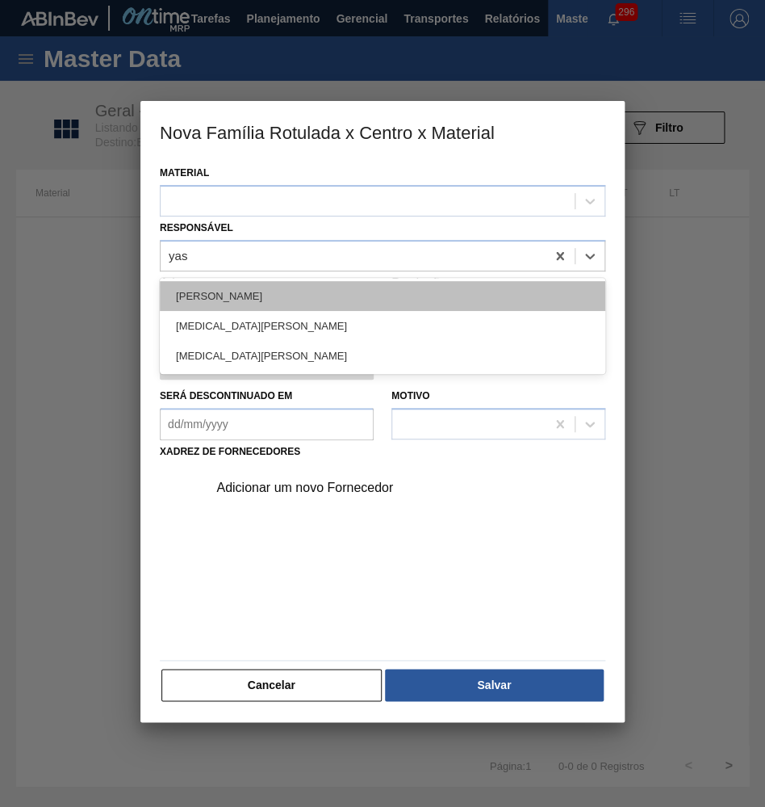
click at [272, 287] on div "[PERSON_NAME]" at bounding box center [383, 296] width 446 height 30
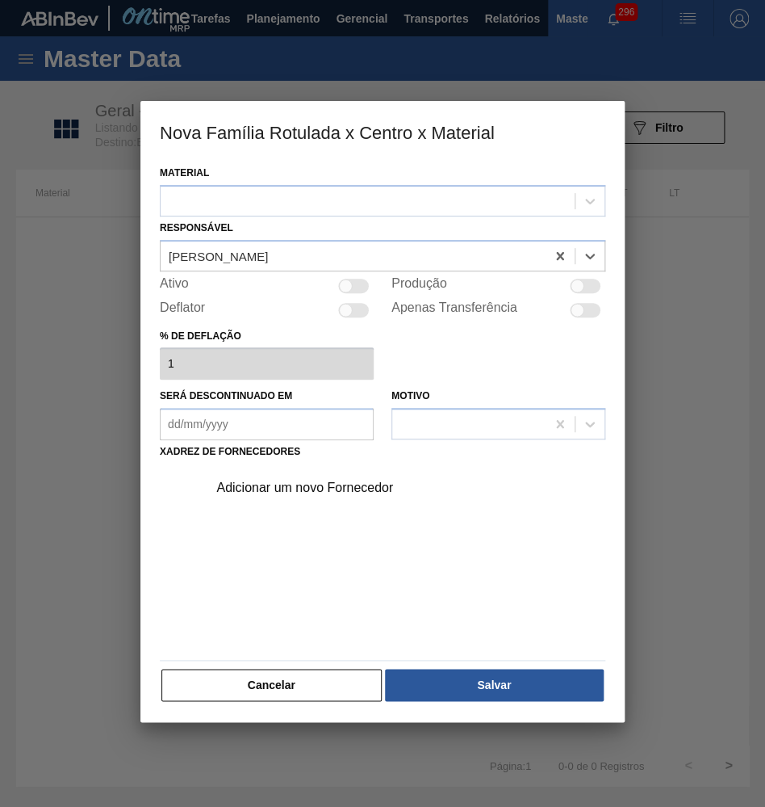
click at [350, 279] on div at bounding box center [346, 286] width 14 height 14
checkbox input "true"
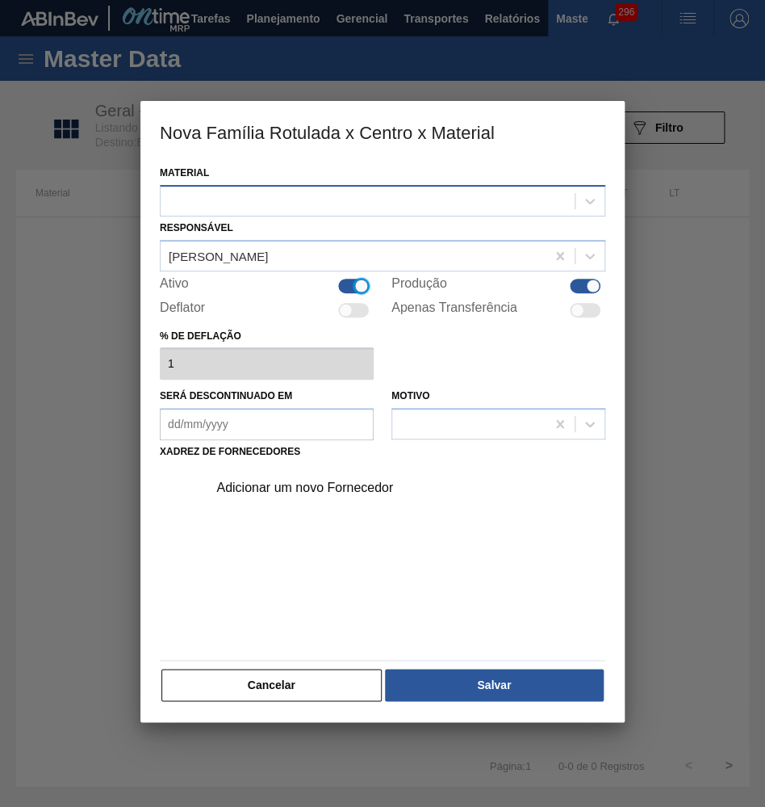
click at [313, 200] on div at bounding box center [368, 200] width 414 height 23
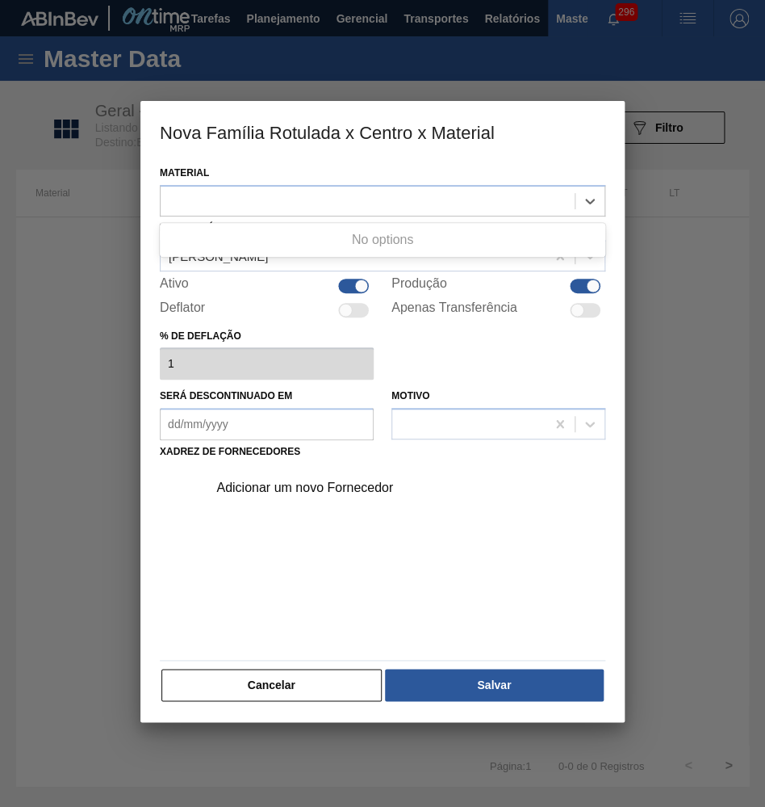
click at [511, 700] on div "Material Use Up and Down to choose options, press Enter to select the currently…" at bounding box center [382, 441] width 484 height 560
click at [572, 308] on div at bounding box center [585, 310] width 31 height 15
checkbox input "true"
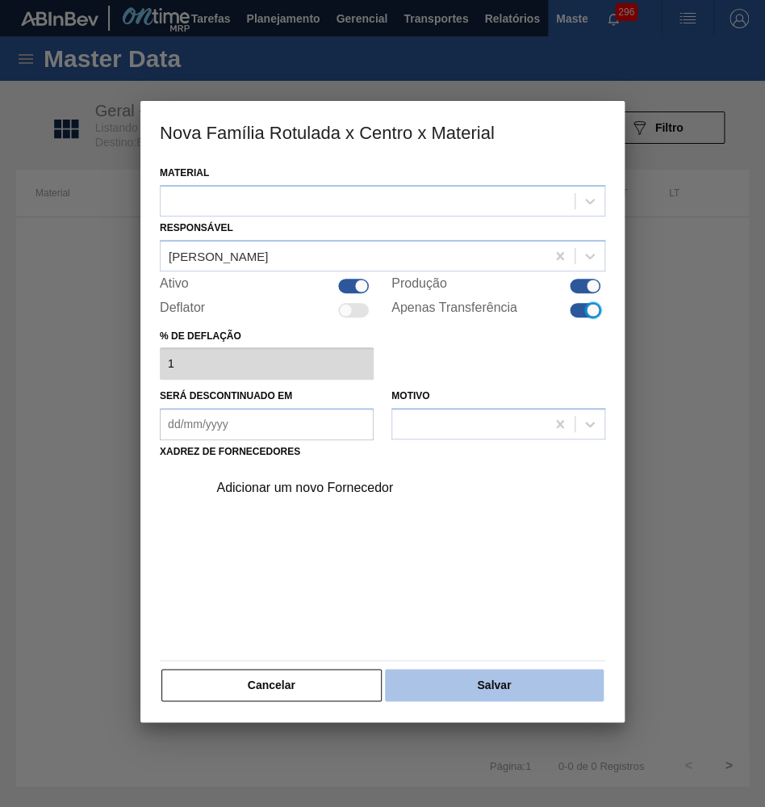
click at [502, 672] on button "Salvar" at bounding box center [494, 684] width 219 height 32
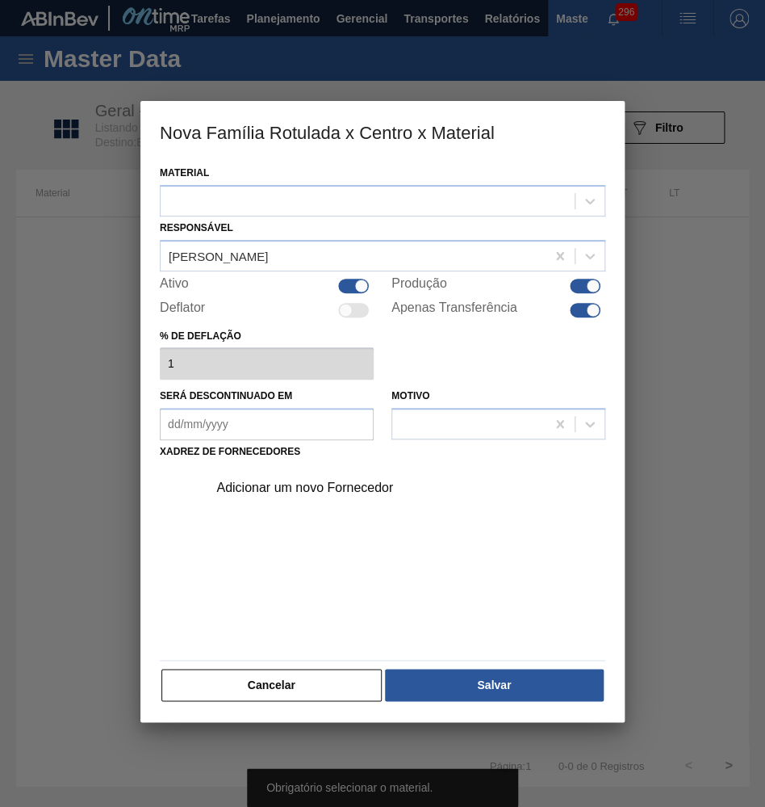
click at [287, 480] on div "Adicionar um novo Fornecedor" at bounding box center [374, 487] width 316 height 15
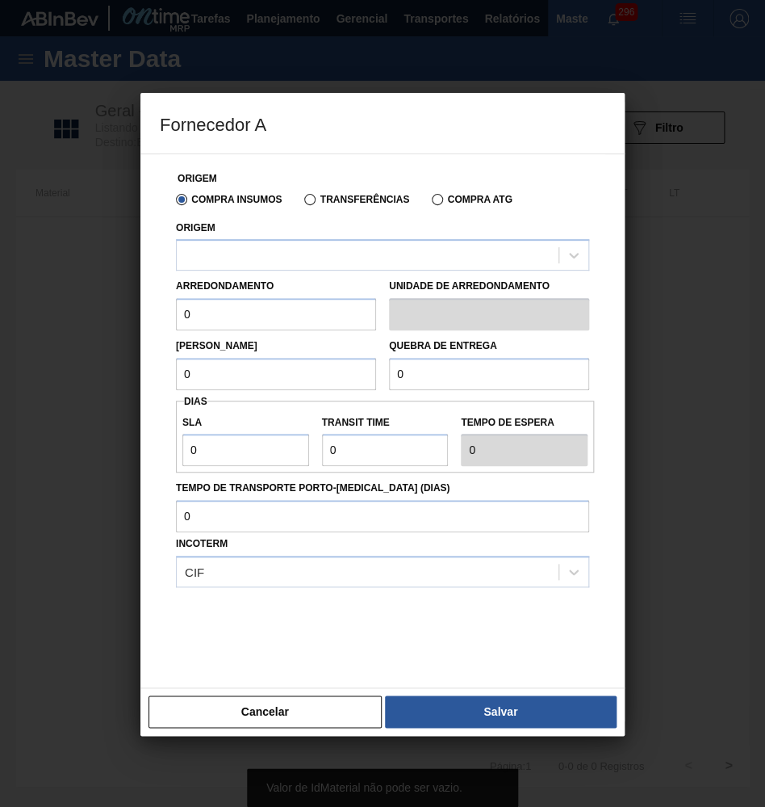
click at [295, 275] on div "Arredondamento 0" at bounding box center [276, 303] width 200 height 56
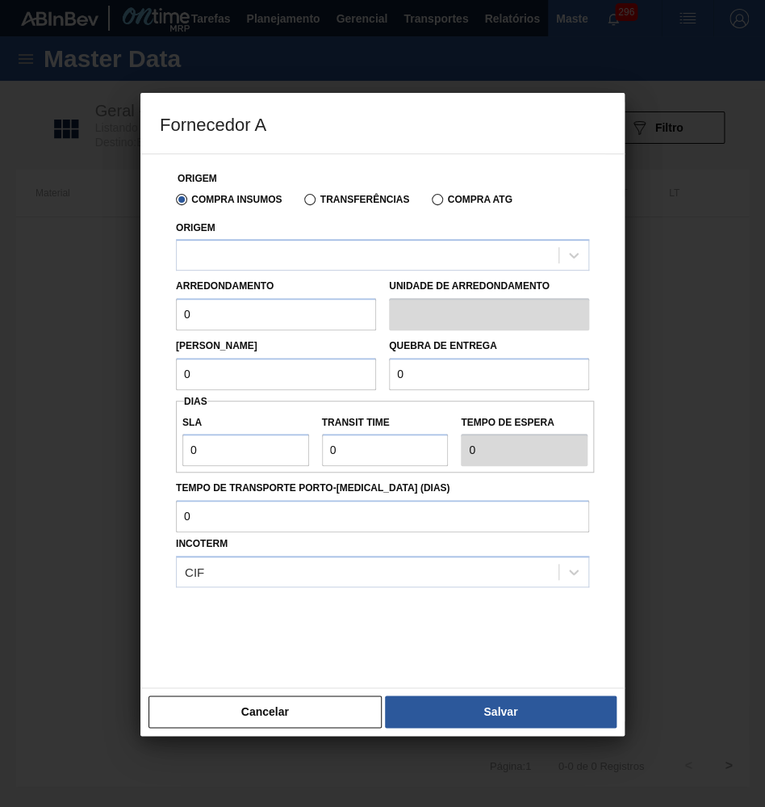
click at [326, 201] on label "Transferências" at bounding box center [356, 199] width 105 height 11
click at [302, 203] on input "Transferências" at bounding box center [302, 203] width 0 height 0
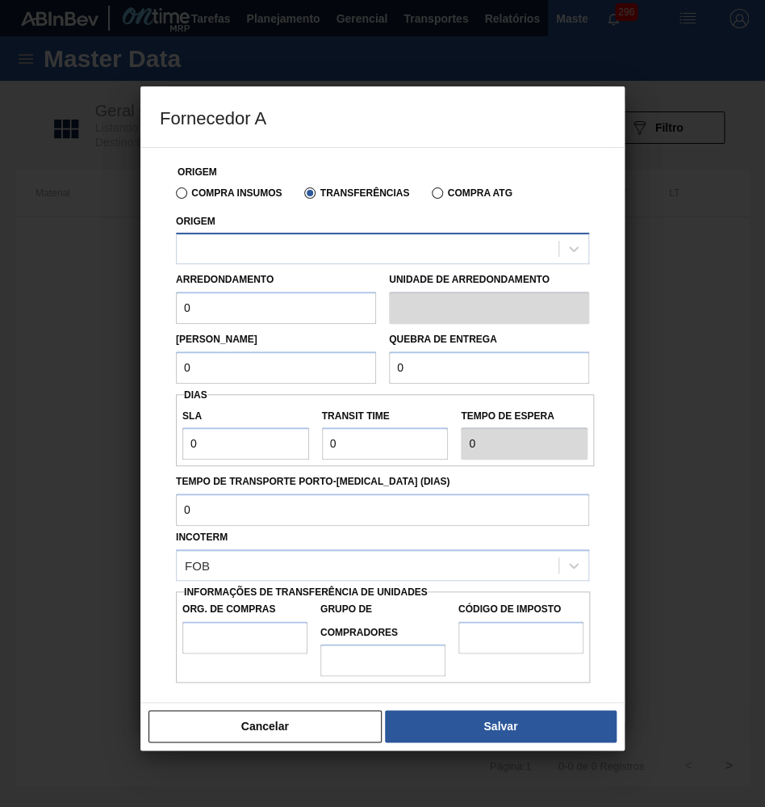
click at [341, 246] on div at bounding box center [368, 248] width 382 height 23
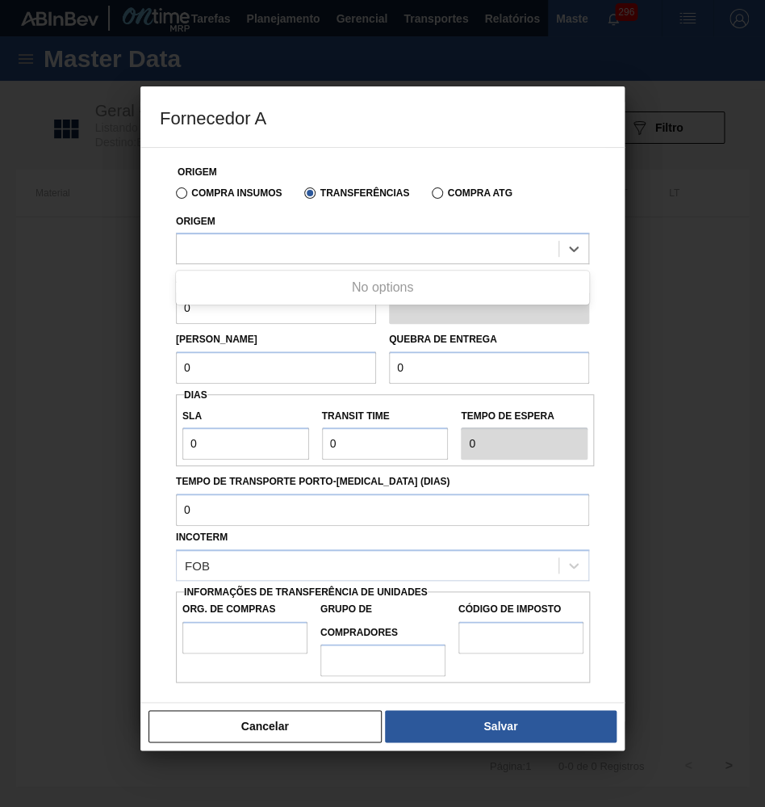
click at [285, 186] on div "Compra Insumos Transferências Compra ATG" at bounding box center [383, 191] width 426 height 27
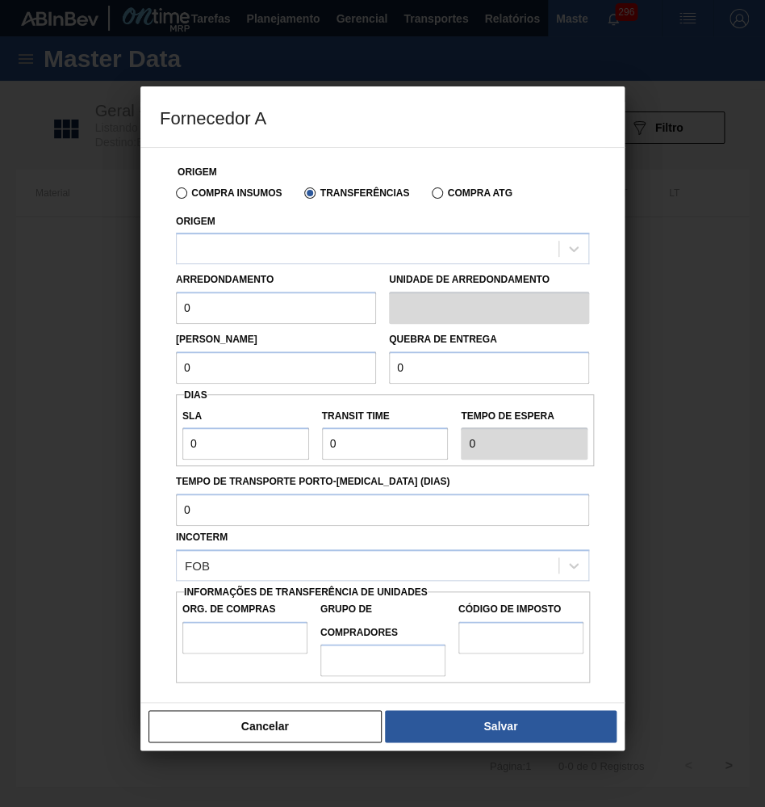
click at [337, 183] on div "Compra Insumos Transferências Compra ATG" at bounding box center [383, 191] width 426 height 27
click at [350, 195] on label "Transferências" at bounding box center [356, 192] width 105 height 11
click at [302, 196] on input "Transferências" at bounding box center [302, 196] width 0 height 0
click at [234, 194] on label "Compra Insumos" at bounding box center [229, 192] width 106 height 11
click at [174, 196] on input "Compra Insumos" at bounding box center [174, 196] width 0 height 0
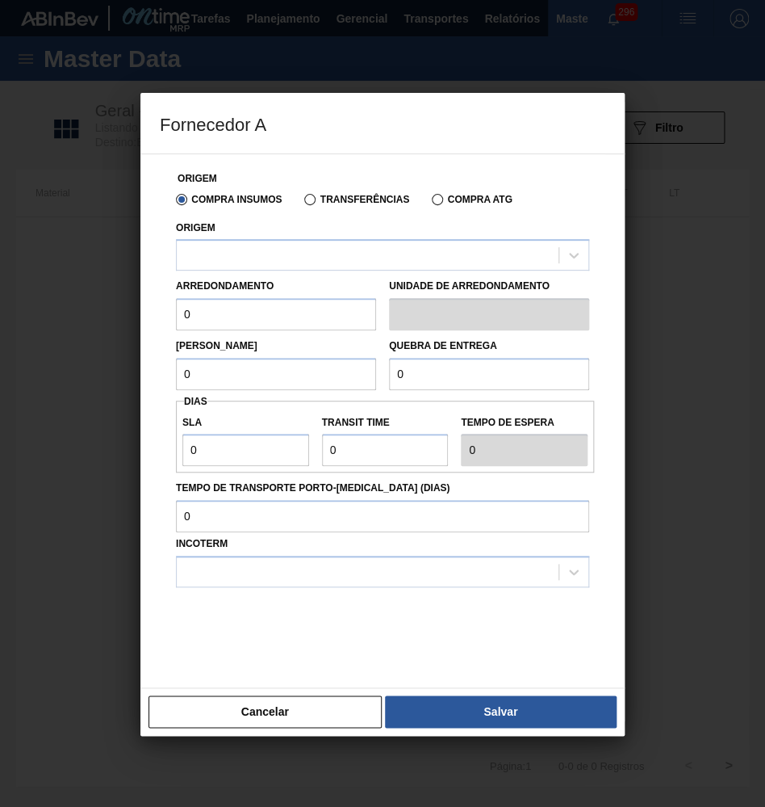
click at [362, 204] on label "Transferências" at bounding box center [356, 199] width 105 height 11
click at [302, 203] on input "Transferências" at bounding box center [302, 203] width 0 height 0
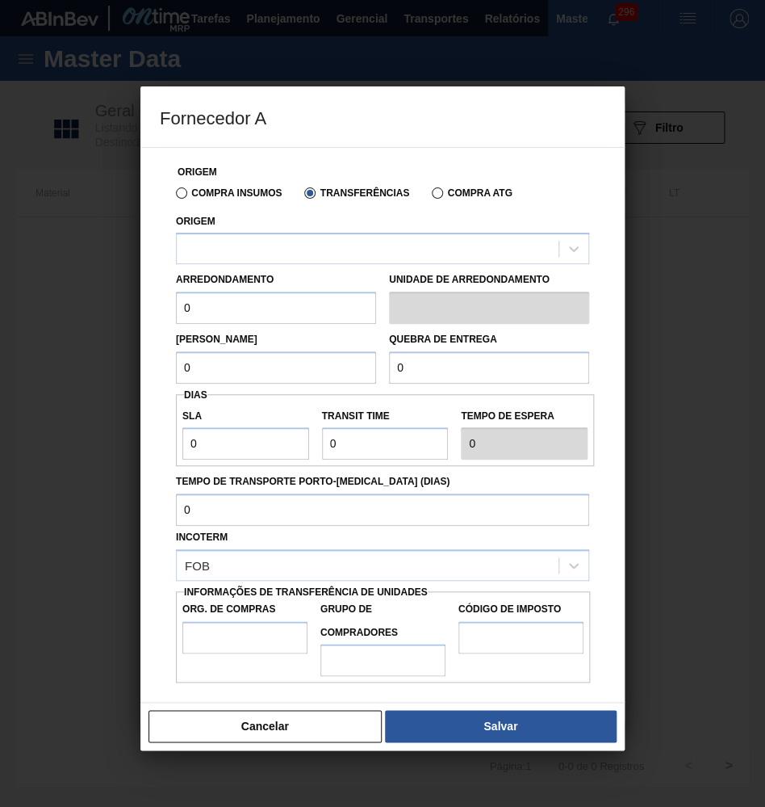
click at [341, 284] on div "Arredondamento 0" at bounding box center [276, 296] width 200 height 56
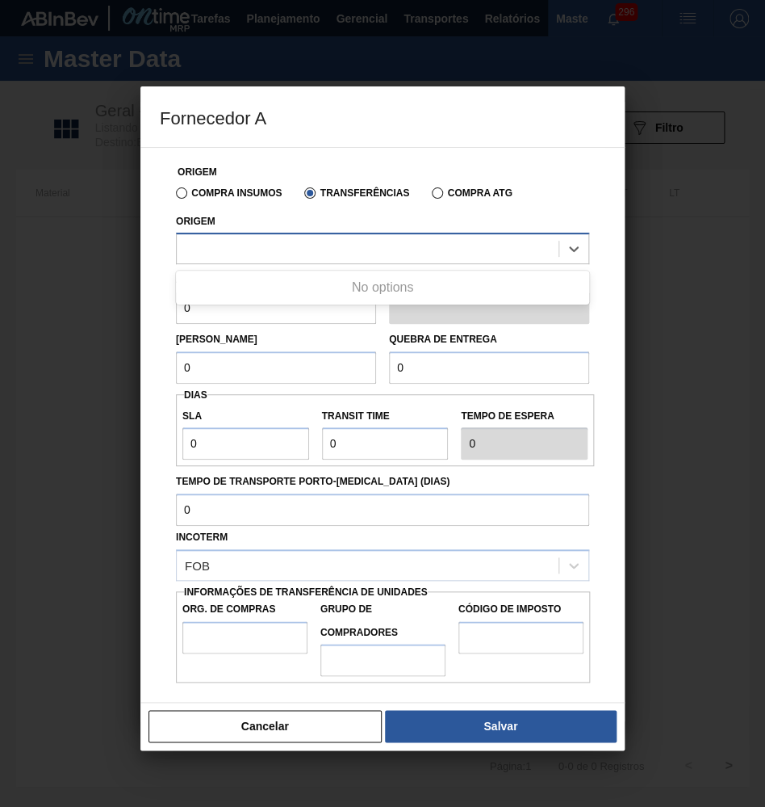
click at [335, 254] on div at bounding box center [368, 248] width 382 height 23
click at [290, 710] on button "Cancelar" at bounding box center [265, 726] width 233 height 32
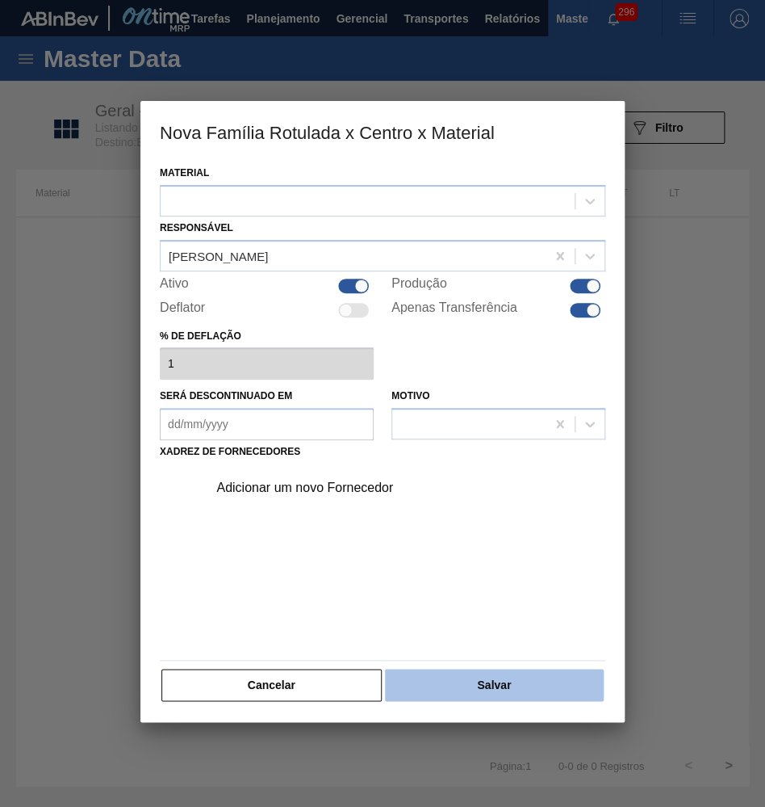
click at [405, 684] on button "Salvar" at bounding box center [494, 684] width 219 height 32
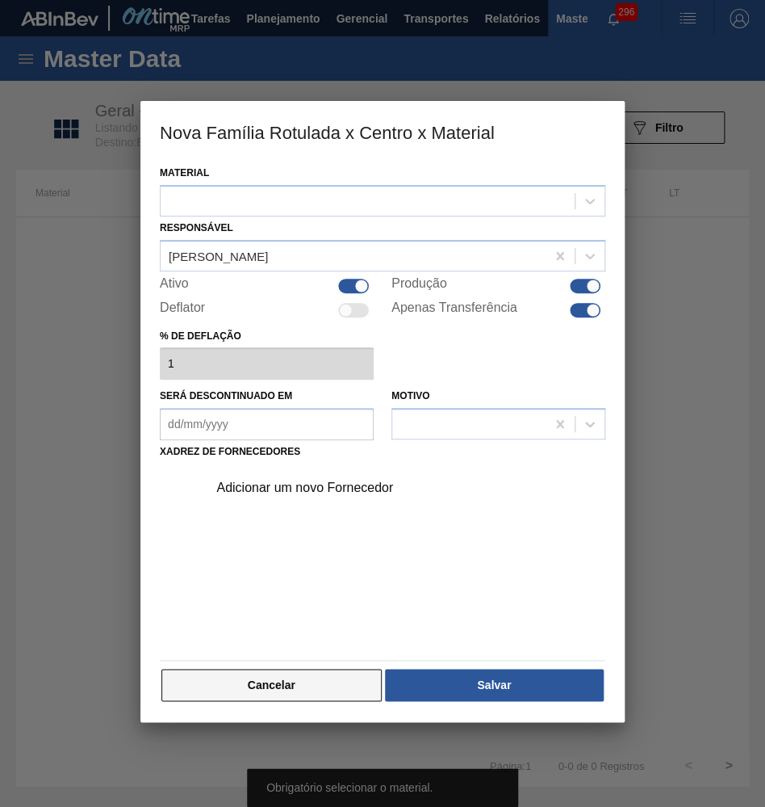
click at [325, 672] on button "Cancelar" at bounding box center [271, 684] width 220 height 32
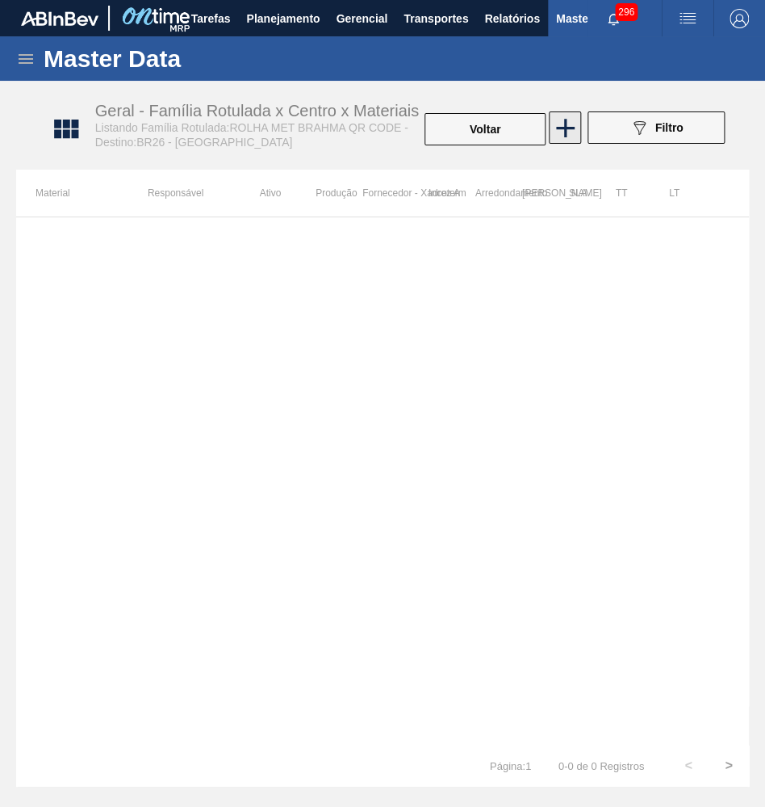
click at [573, 128] on icon at bounding box center [565, 128] width 19 height 19
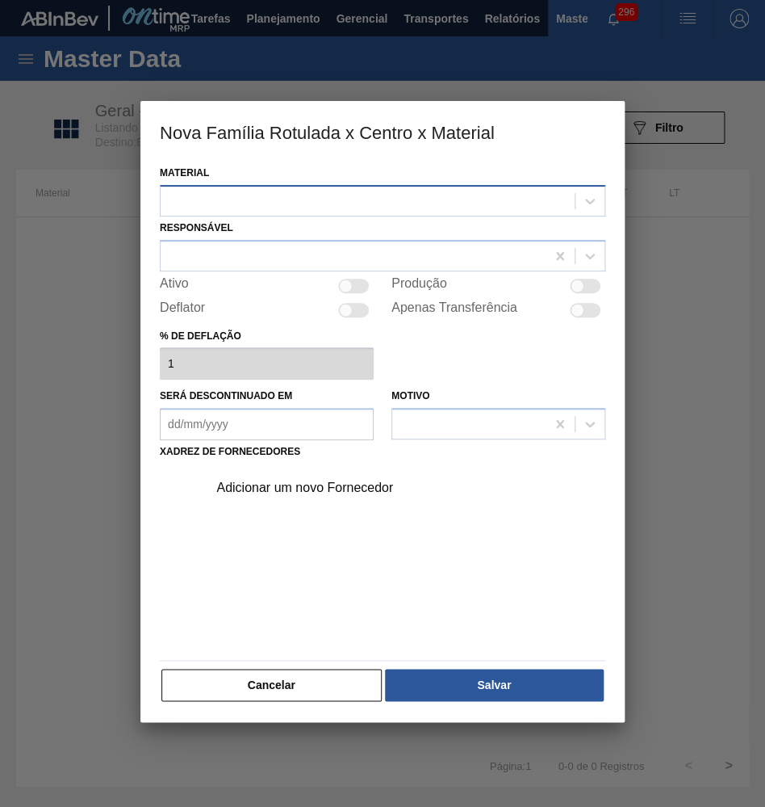
click at [279, 210] on div at bounding box center [383, 200] width 446 height 31
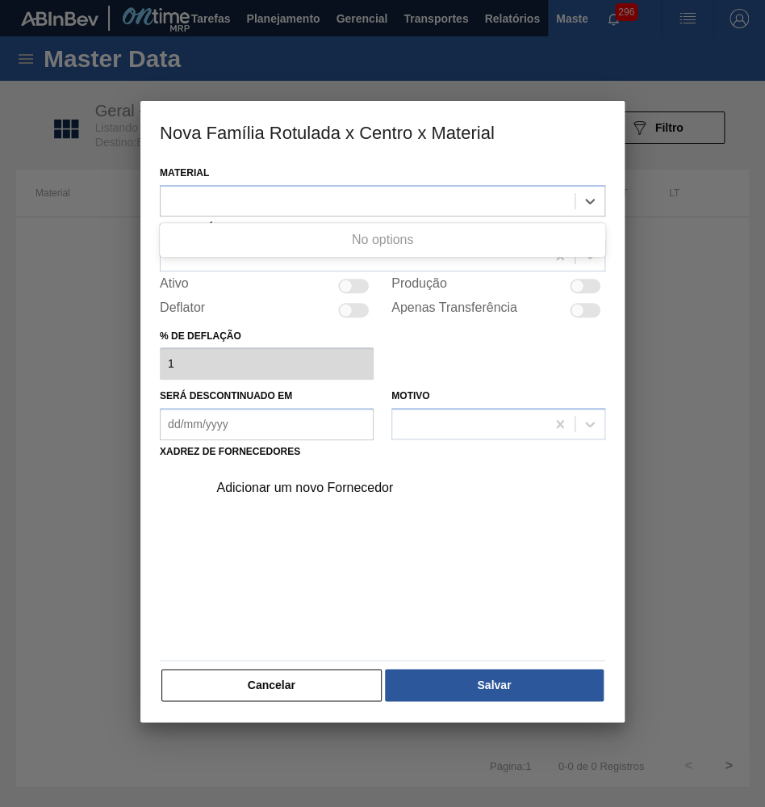
click at [274, 650] on div "Material Use Up and Down to choose options, press Enter to select the currently…" at bounding box center [383, 431] width 446 height 541
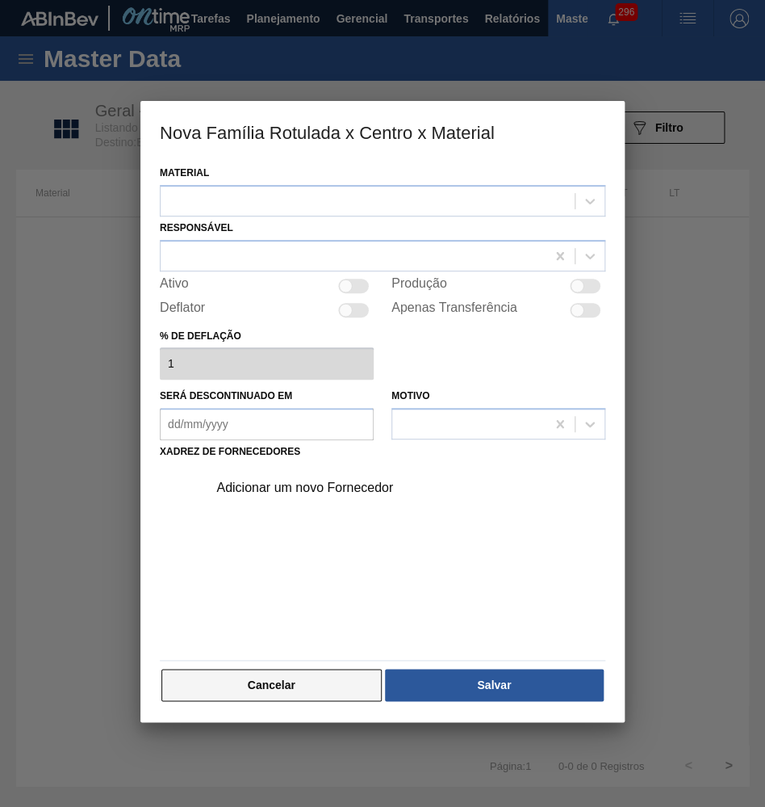
click at [282, 668] on button "Cancelar" at bounding box center [271, 684] width 220 height 32
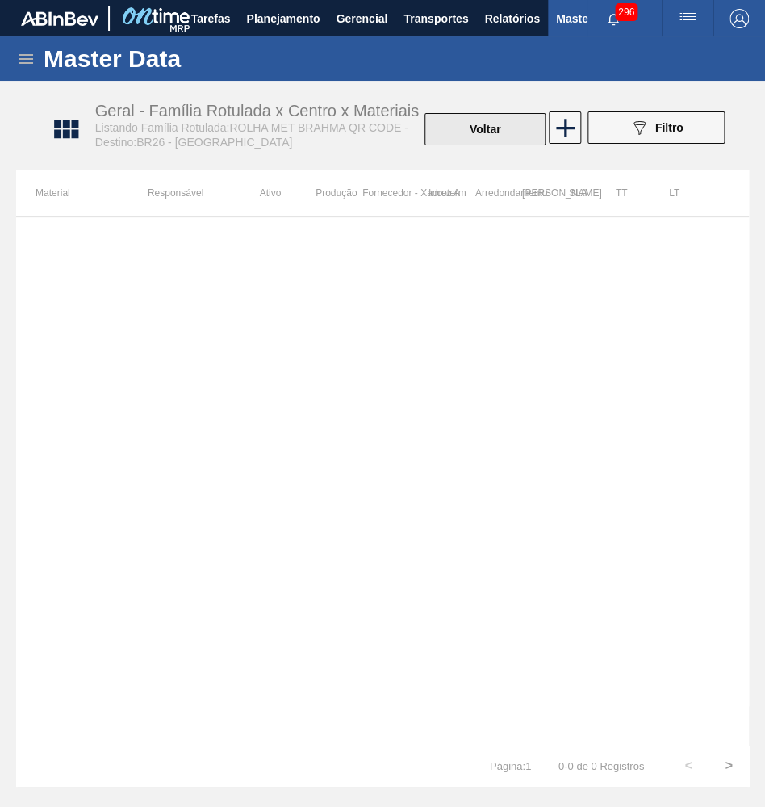
click at [509, 124] on button "Voltar" at bounding box center [485, 129] width 121 height 32
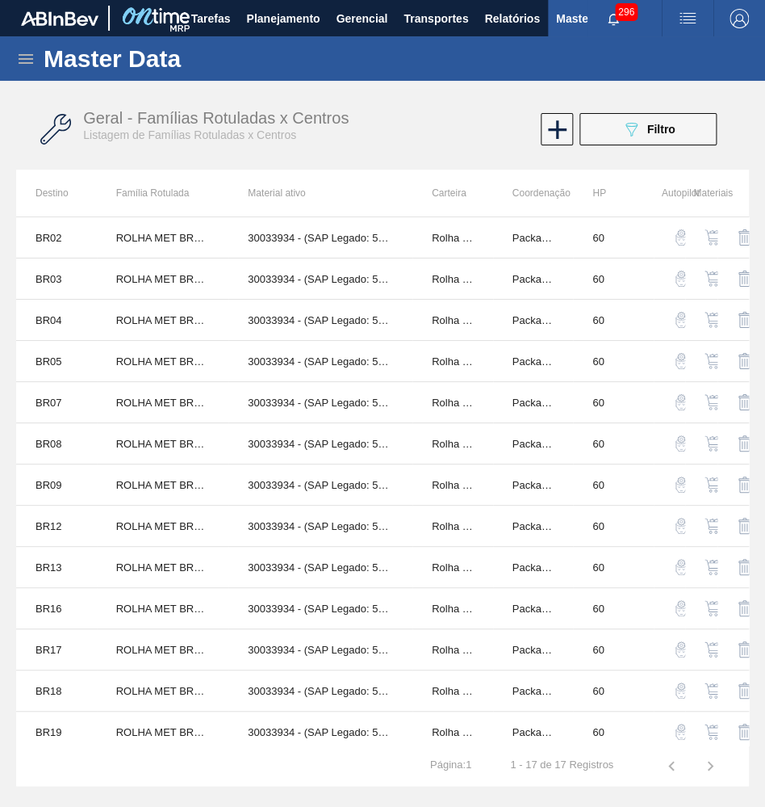
click at [572, 98] on div "Geral - Famílias Rotuladas x Centros Listagem de Famílias Rotuladas x Centros 0…" at bounding box center [382, 129] width 733 height 81
click at [555, 121] on icon at bounding box center [557, 129] width 19 height 19
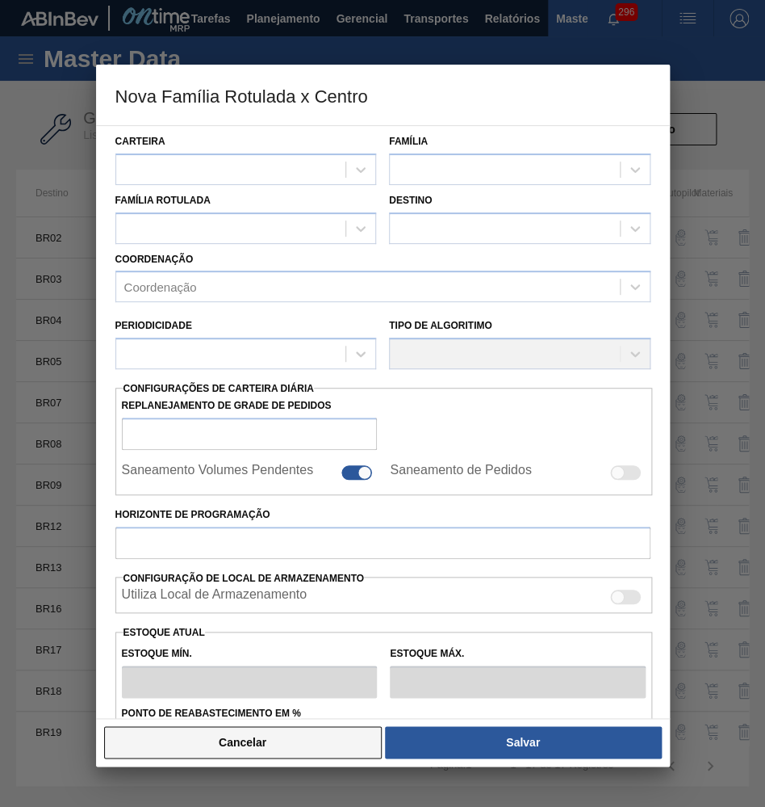
click at [262, 741] on button "Cancelar" at bounding box center [243, 742] width 278 height 32
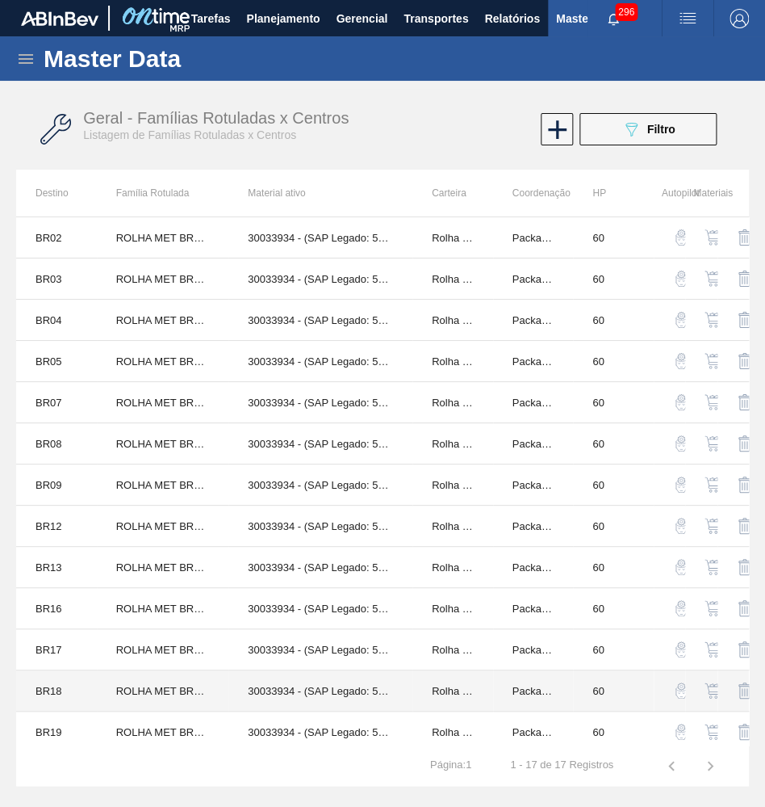
scroll to position [171, 0]
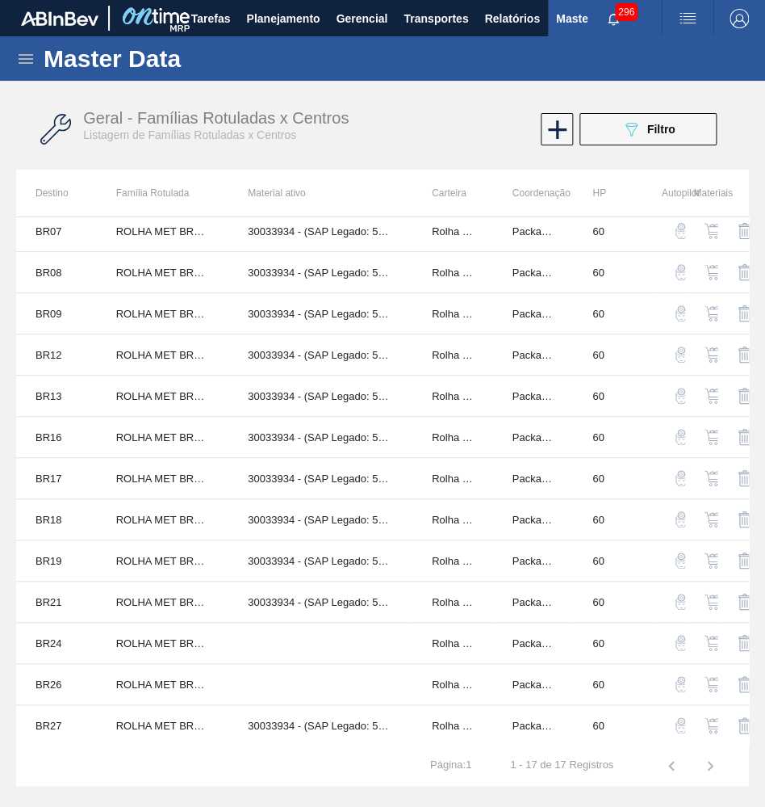
click at [719, 683] on td at bounding box center [733, 684] width 31 height 41
click at [709, 681] on img "button" at bounding box center [713, 684] width 16 height 16
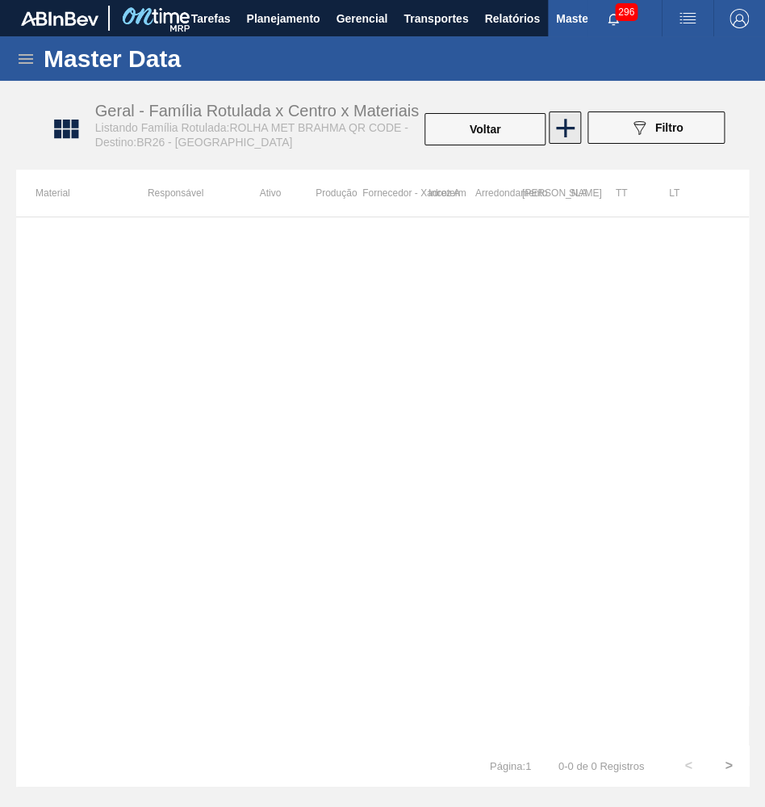
click at [564, 121] on icon at bounding box center [565, 128] width 19 height 19
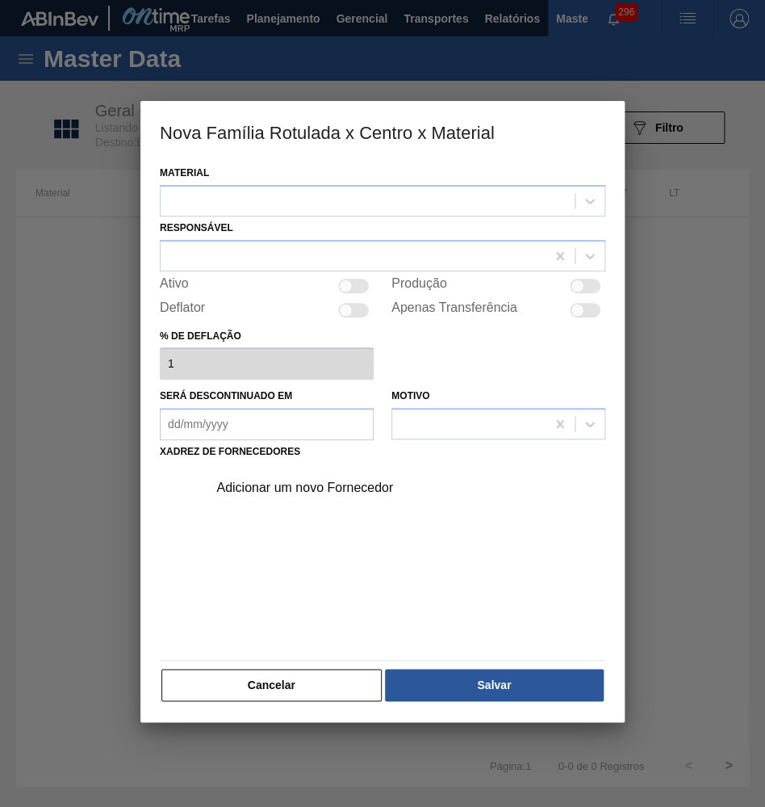
click at [458, 163] on div "Material" at bounding box center [383, 188] width 446 height 55
click at [388, 198] on div at bounding box center [368, 200] width 414 height 23
click at [237, 710] on div at bounding box center [382, 403] width 765 height 807
click at [238, 668] on button "Cancelar" at bounding box center [271, 684] width 220 height 32
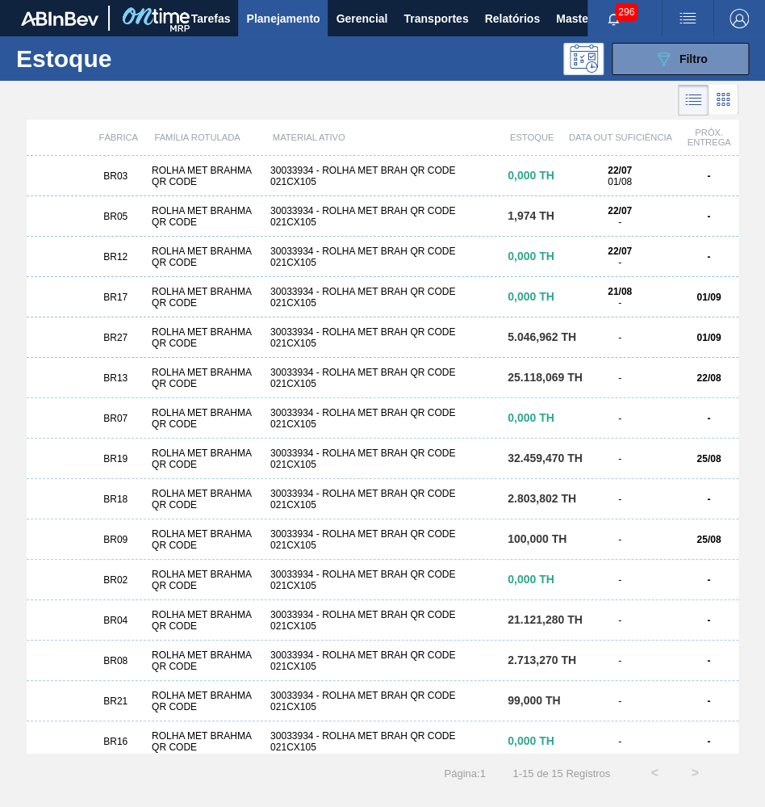
click at [302, 185] on div "30033934 - ROLHA MET BRAH QR CODE 021CX105" at bounding box center [382, 176] width 237 height 23
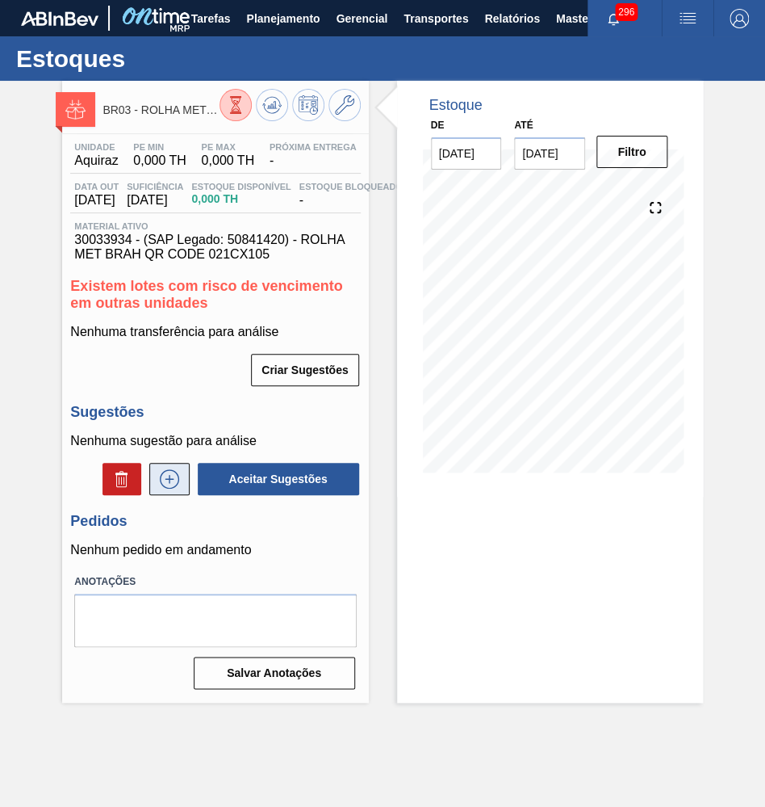
click at [170, 469] on icon at bounding box center [170, 478] width 26 height 19
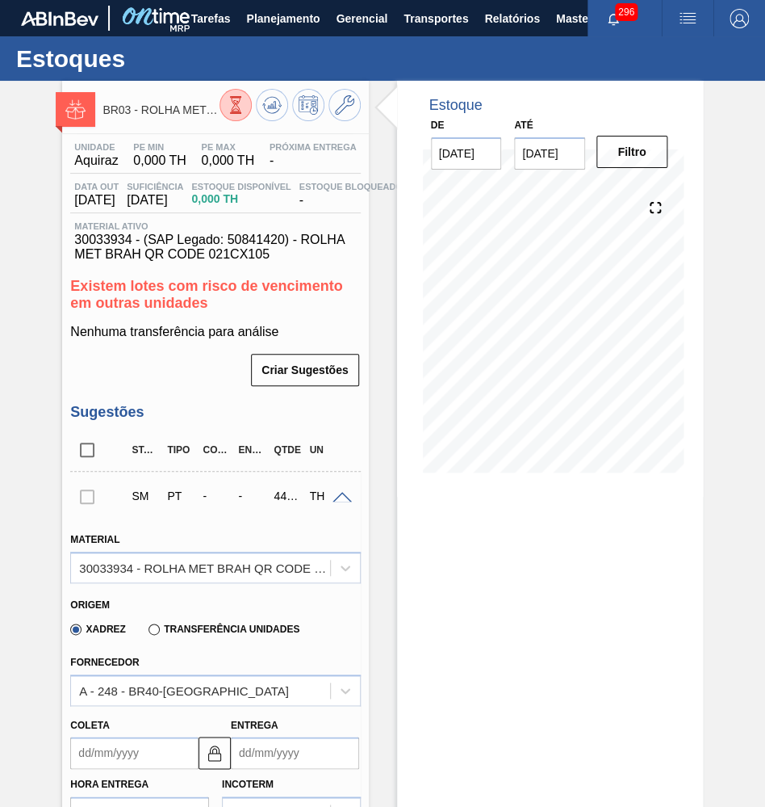
scroll to position [295, 0]
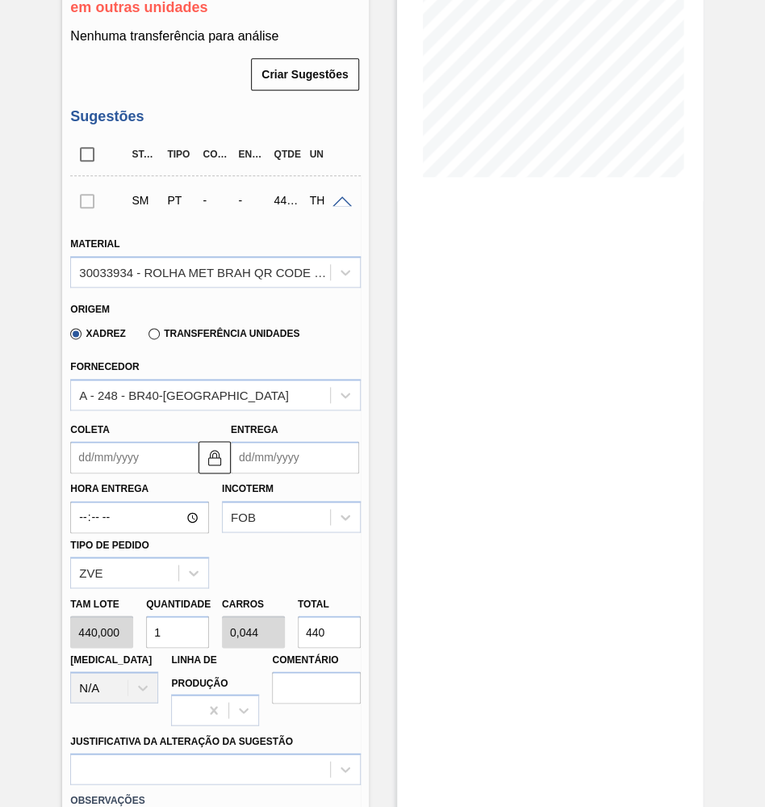
click at [178, 328] on label "Transferência Unidades" at bounding box center [224, 333] width 151 height 11
click at [146, 337] on input "Transferência Unidades" at bounding box center [146, 337] width 0 height 0
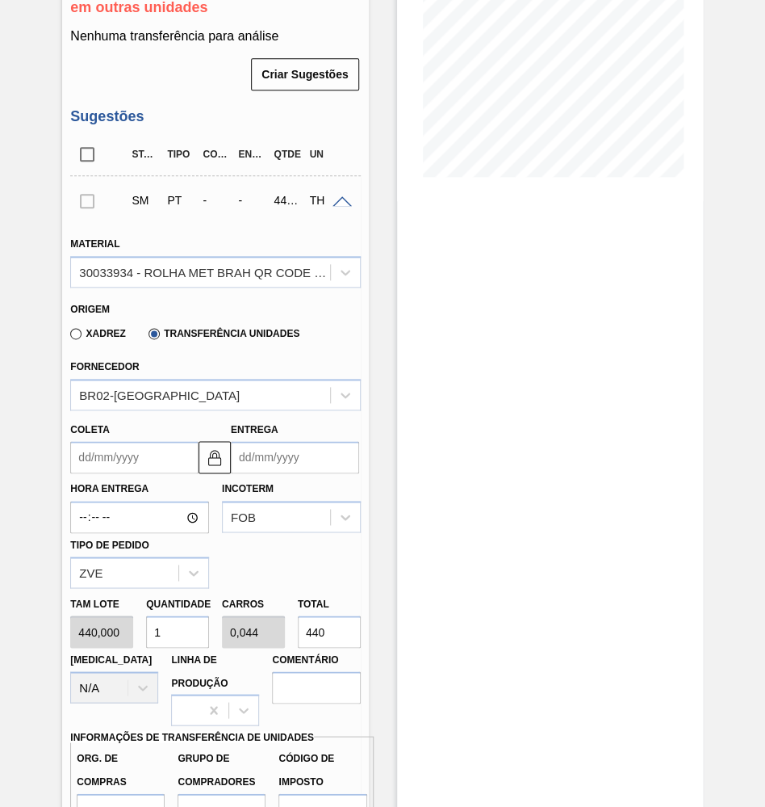
click at [170, 355] on div "Fornecedor BR02-Sergipe" at bounding box center [215, 382] width 290 height 55
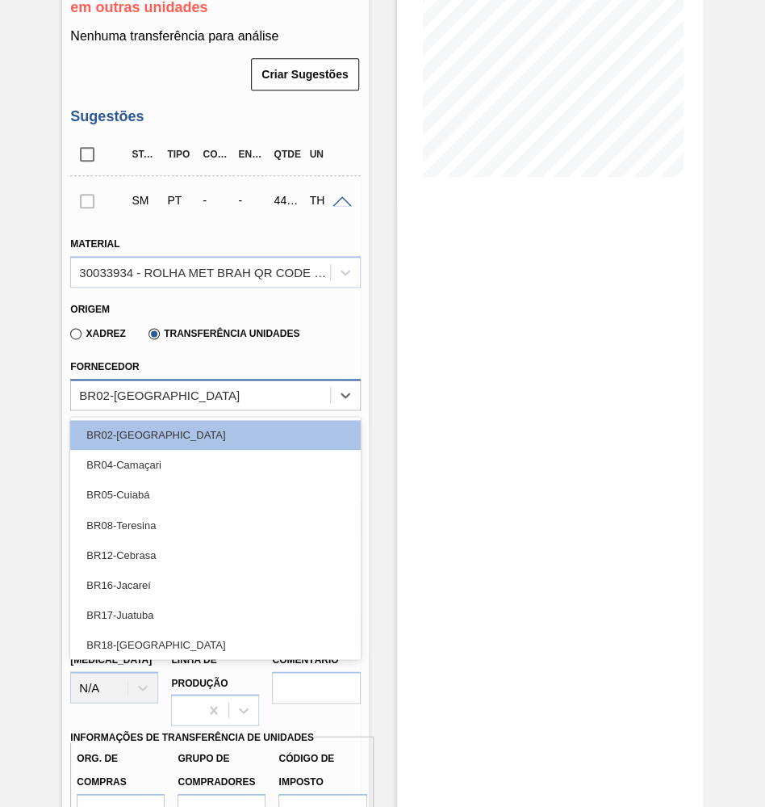
click at [175, 394] on div "BR02-Sergipe" at bounding box center [215, 394] width 290 height 31
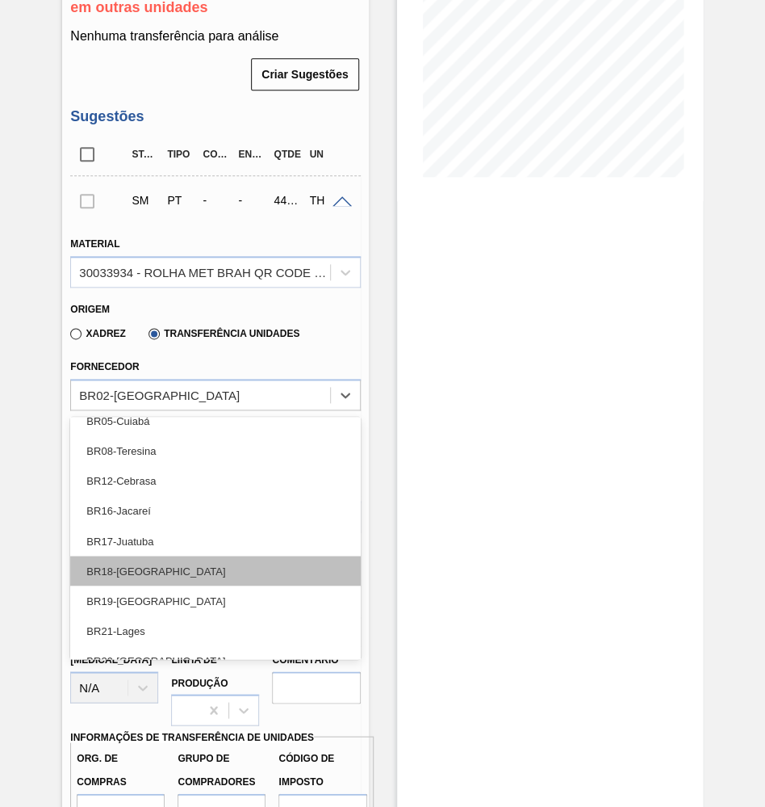
scroll to position [0, 0]
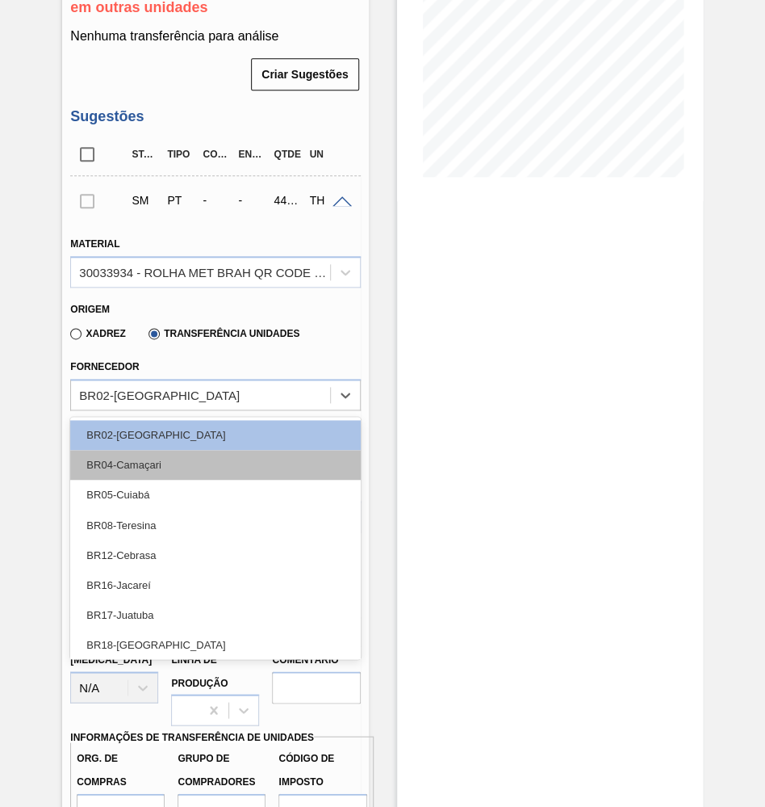
click at [158, 457] on div "BR04-Camaçari" at bounding box center [215, 465] width 290 height 30
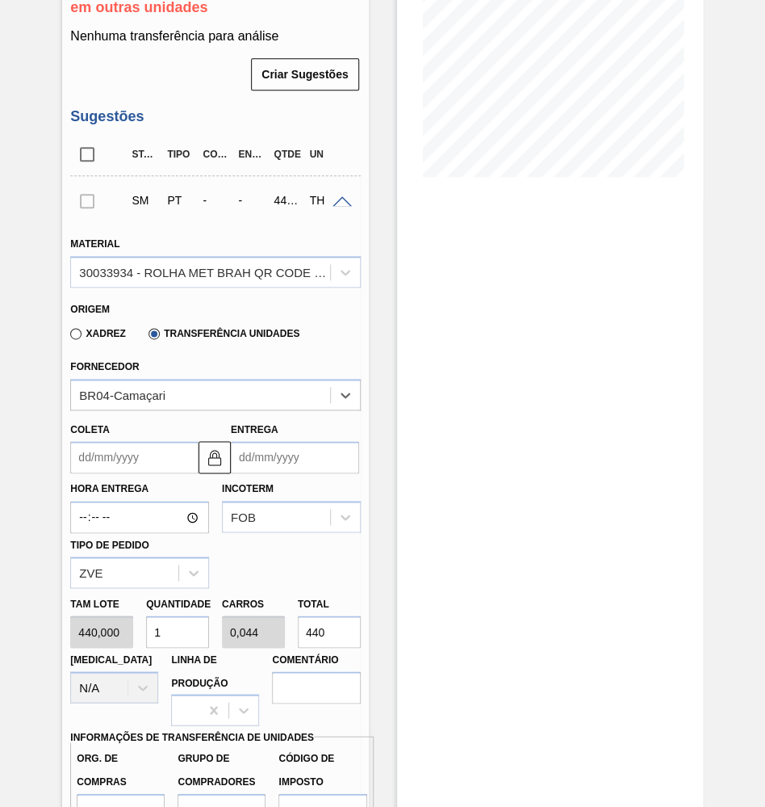
click at [157, 445] on input "Coleta" at bounding box center [134, 457] width 128 height 32
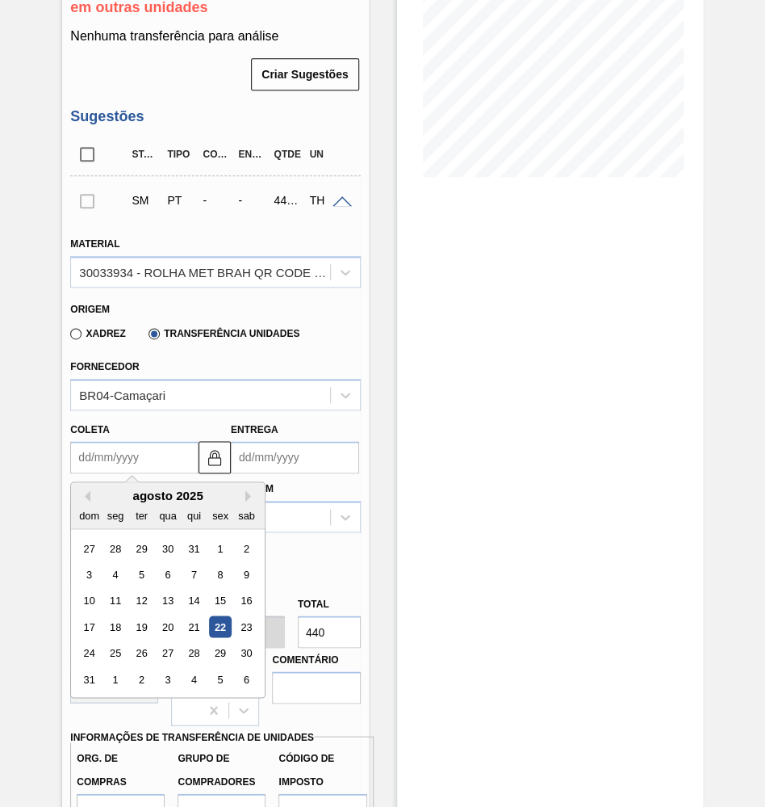
click at [210, 615] on div "22" at bounding box center [221, 626] width 22 height 22
type input "[DATE]"
type input "27/08/2025"
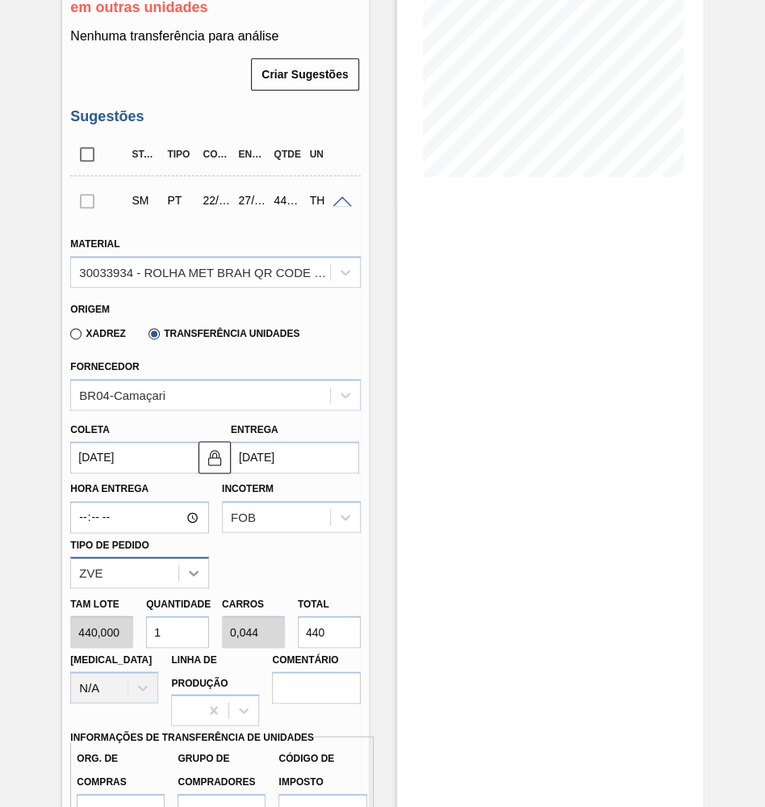
scroll to position [443, 0]
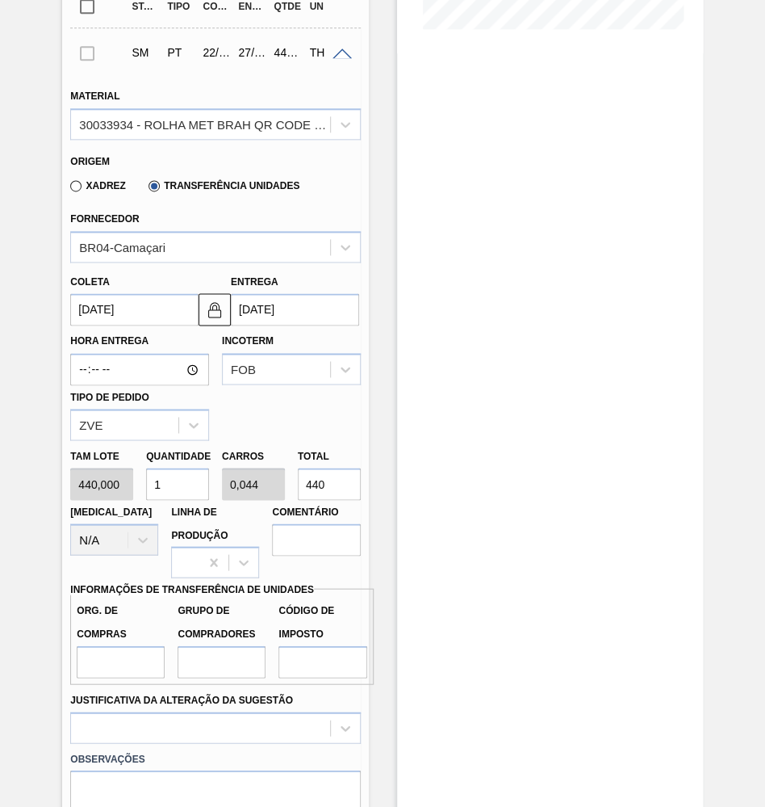
drag, startPoint x: 333, startPoint y: 466, endPoint x: 157, endPoint y: 463, distance: 175.2
click at [298, 467] on input "440" at bounding box center [329, 483] width 63 height 32
paste input "2.00"
type input "4,545"
type input "0,2"
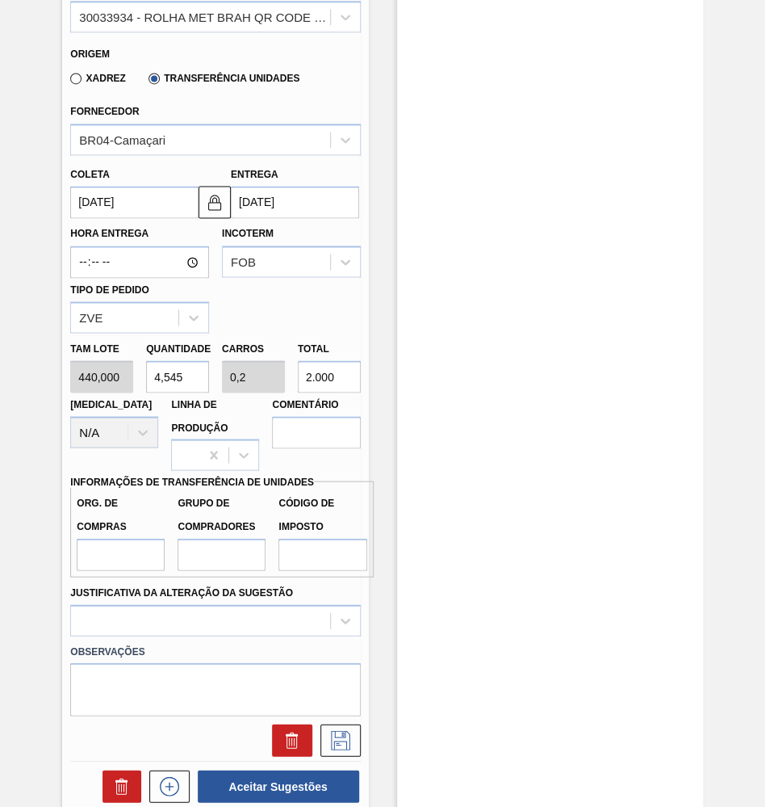
scroll to position [591, 0]
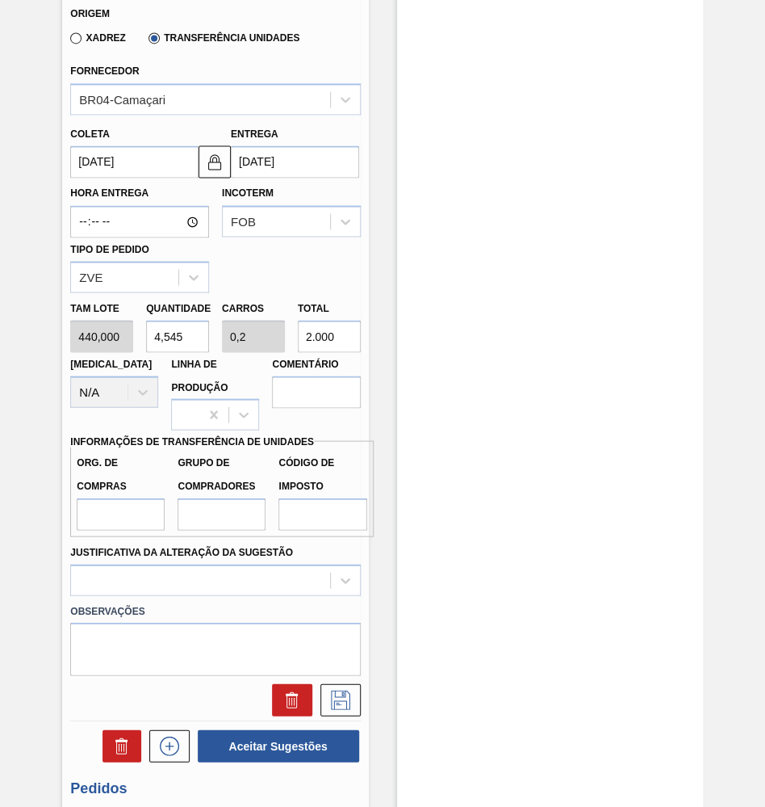
type input "2.000"
click at [121, 546] on label "Justificativa da Alteração da Sugestão" at bounding box center [181, 551] width 223 height 11
click at [81, 572] on Sugestão "Justificativa da Alteração da Sugestão" at bounding box center [80, 579] width 2 height 14
click at [91, 454] on label "Org. de Compras" at bounding box center [121, 474] width 88 height 47
click at [91, 497] on input "Org. de Compras" at bounding box center [121, 513] width 88 height 32
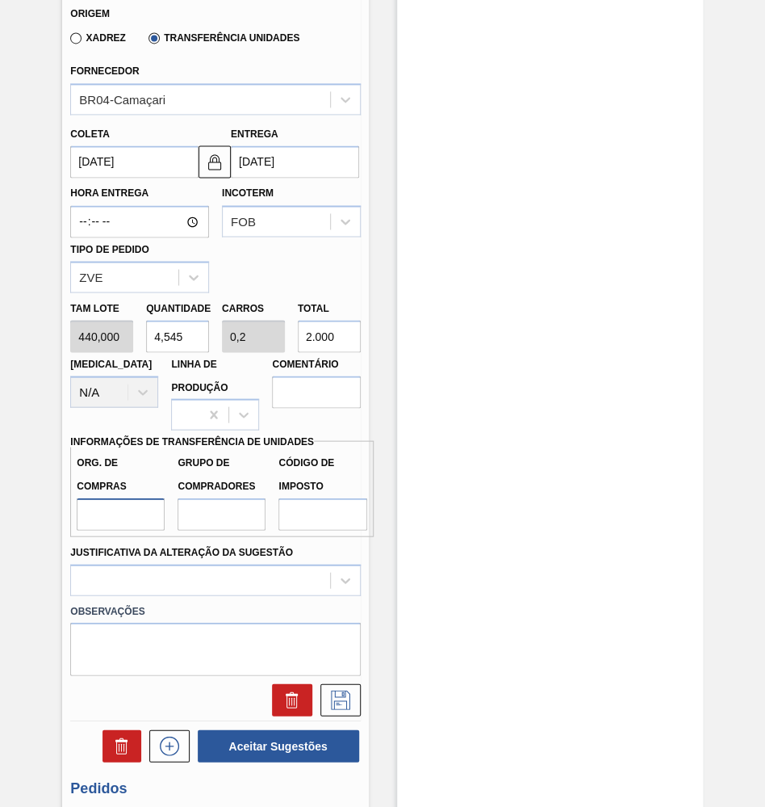
click at [117, 497] on input "Org. de Compras" at bounding box center [121, 513] width 88 height 32
type input "BR00"
type input "B03"
type input "IZ"
click at [142, 564] on div at bounding box center [215, 579] width 290 height 31
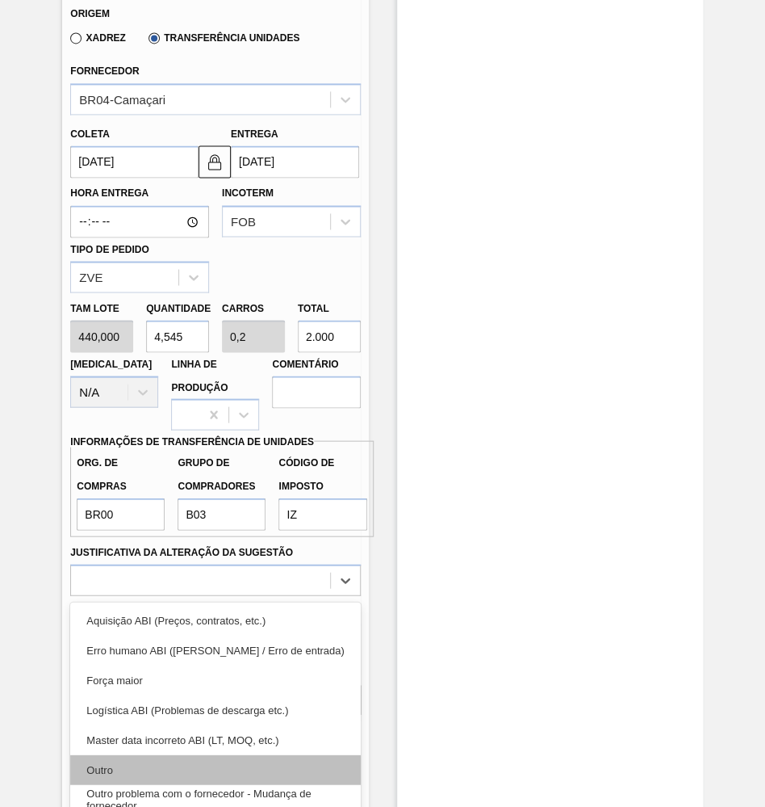
click at [131, 754] on div "Outro" at bounding box center [215, 769] width 290 height 30
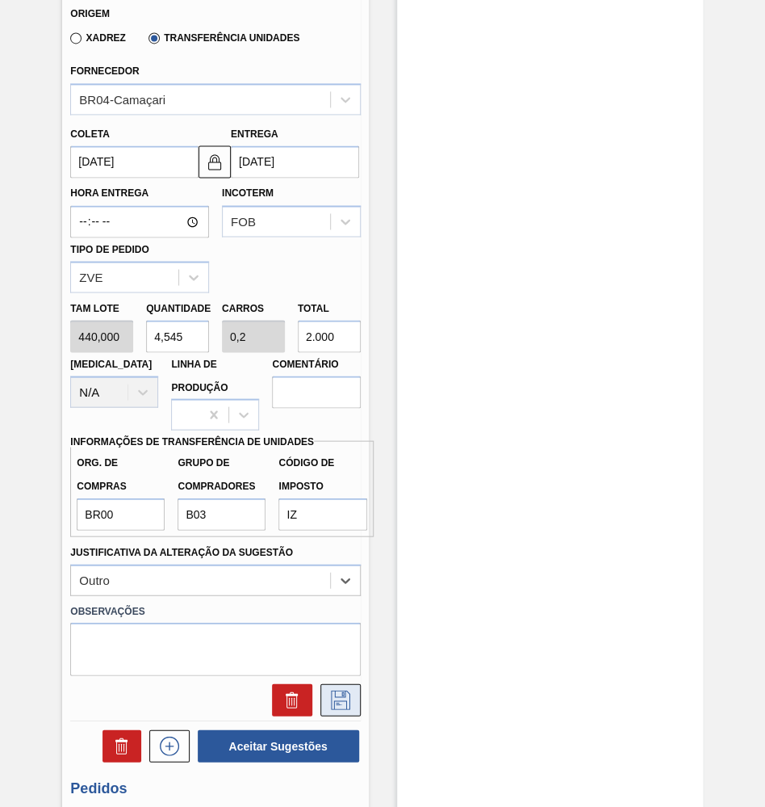
click at [346, 689] on icon at bounding box center [340, 698] width 19 height 19
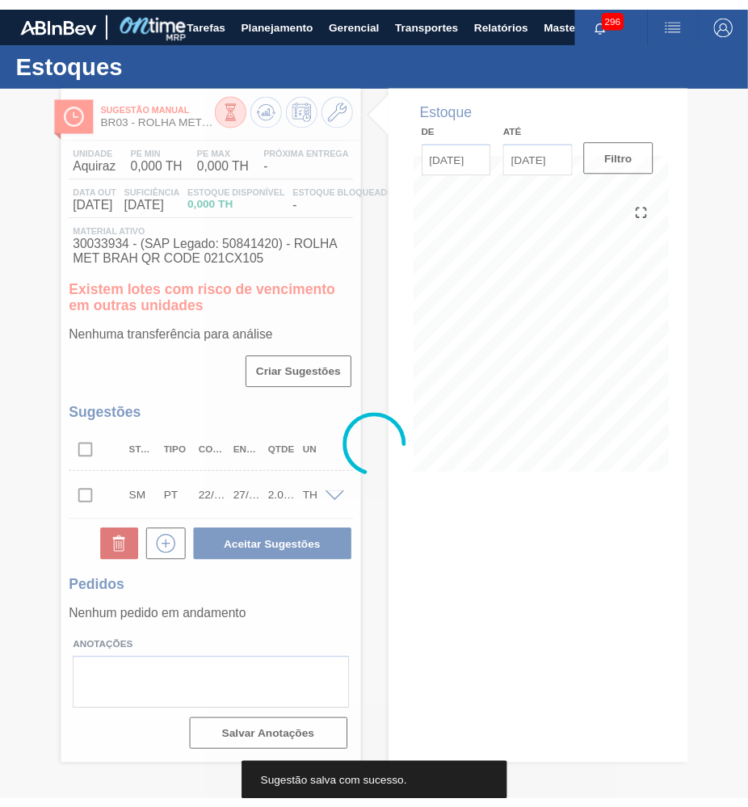
scroll to position [0, 0]
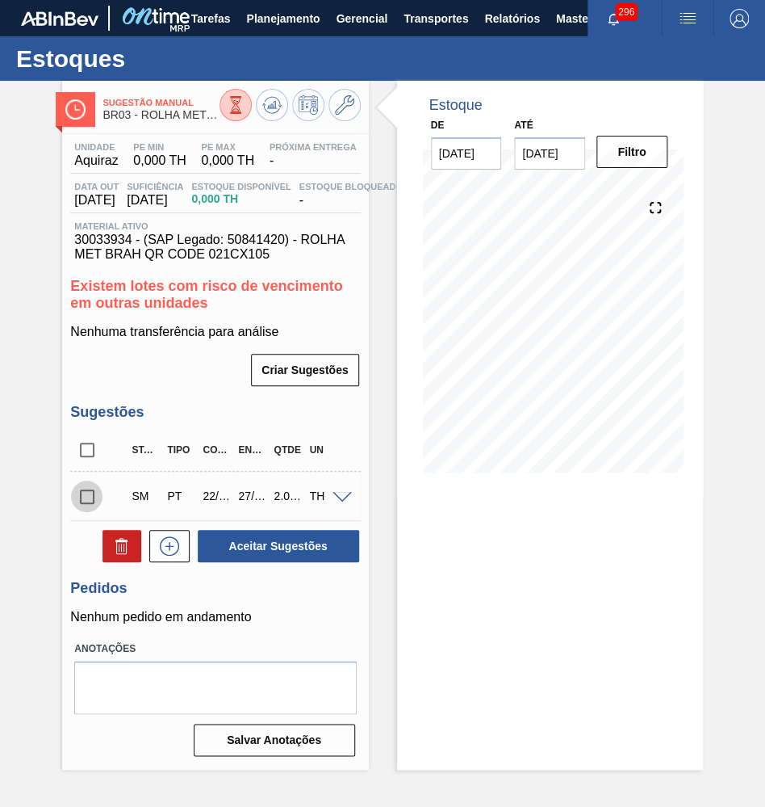
click at [89, 480] on input "checkbox" at bounding box center [87, 497] width 34 height 34
click at [265, 538] on button "Aceitar Sugestões" at bounding box center [278, 546] width 161 height 32
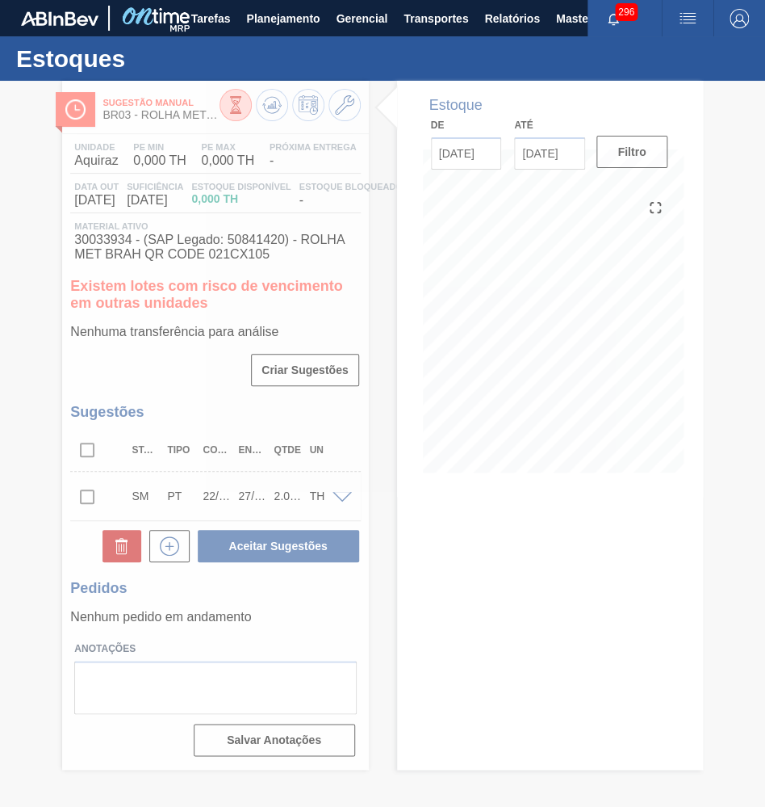
click at [176, 427] on div at bounding box center [382, 444] width 765 height 726
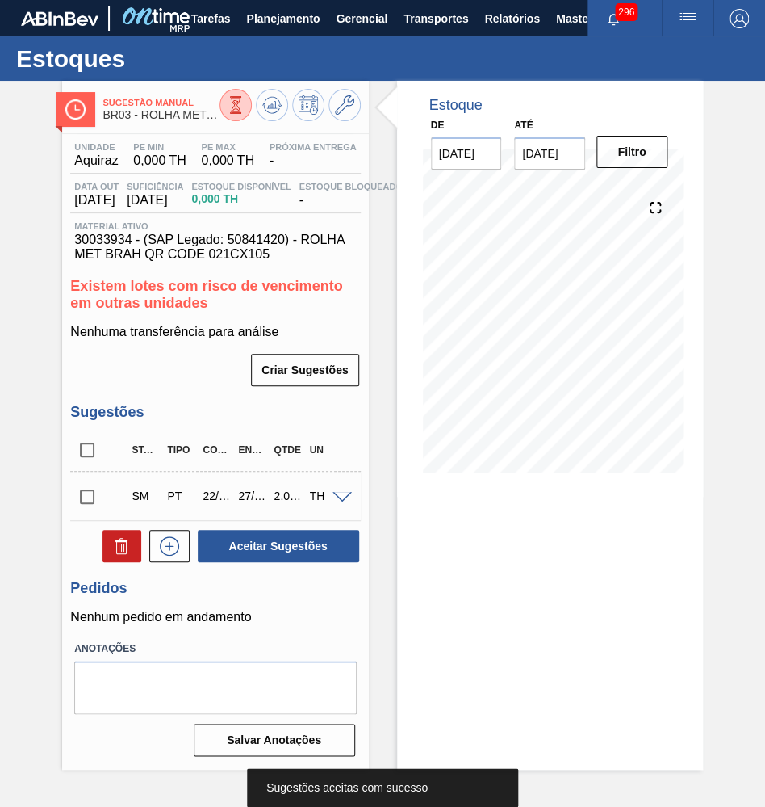
click at [84, 480] on input "checkbox" at bounding box center [87, 497] width 34 height 34
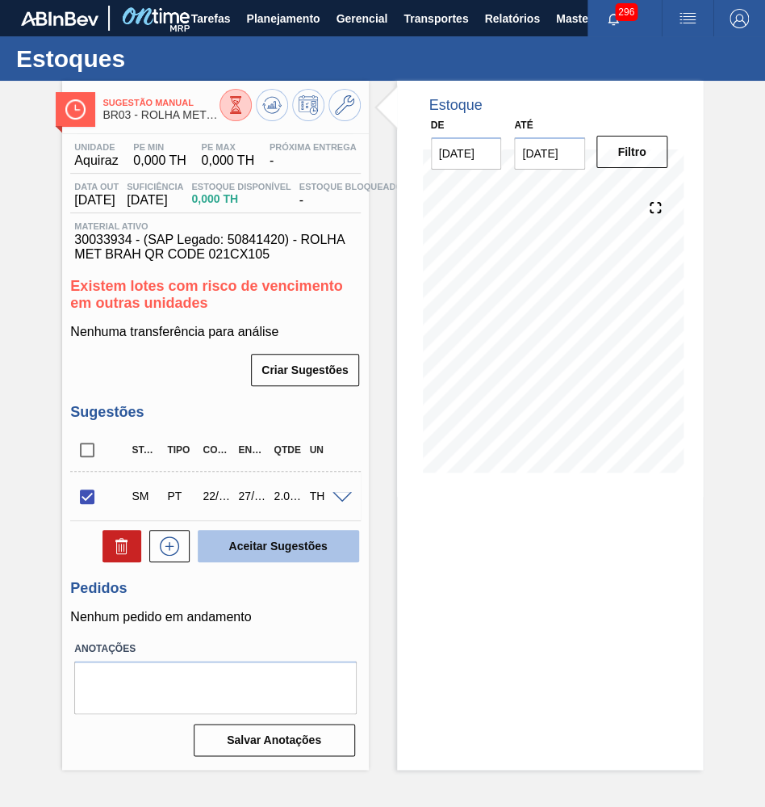
click at [258, 552] on button "Aceitar Sugestões" at bounding box center [278, 546] width 161 height 32
checkbox input "false"
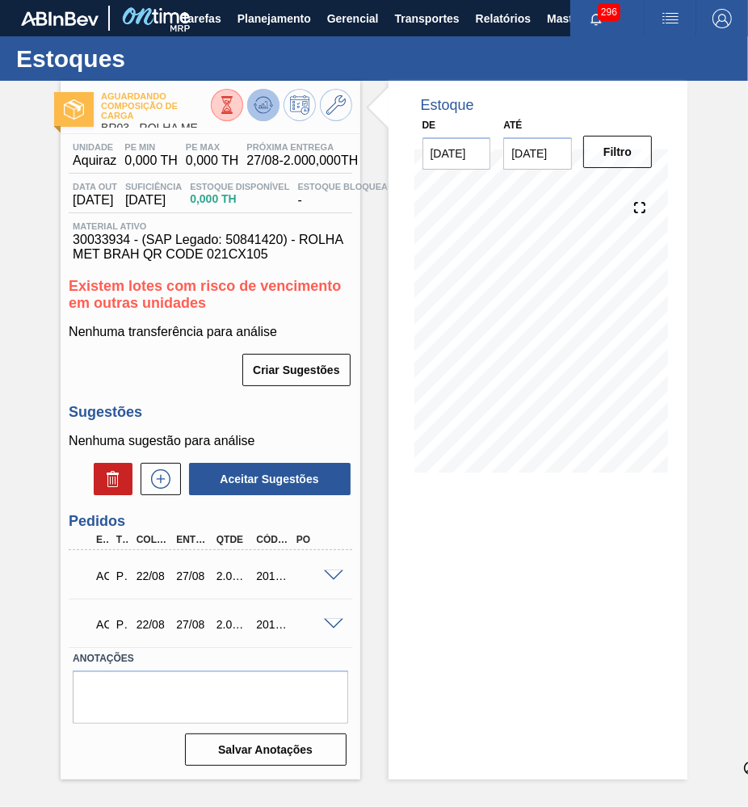
click at [236, 113] on icon at bounding box center [227, 105] width 18 height 18
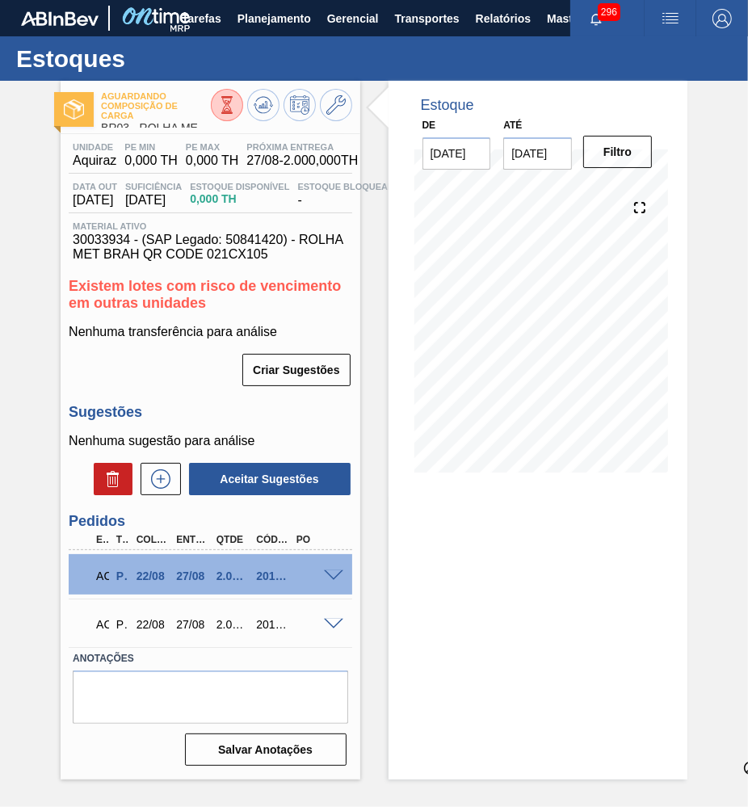
click at [338, 570] on span at bounding box center [333, 576] width 19 height 12
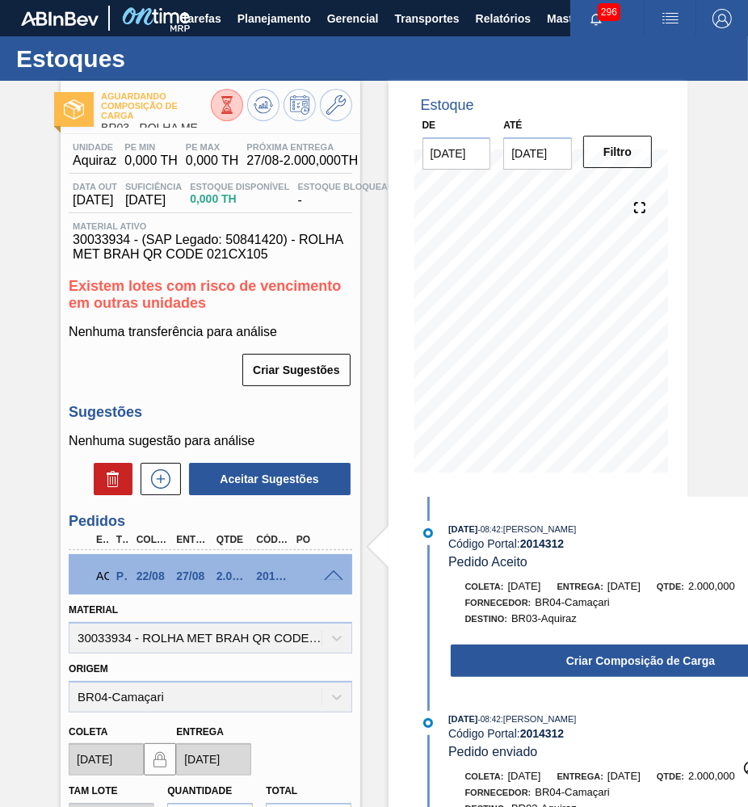
scroll to position [73, 0]
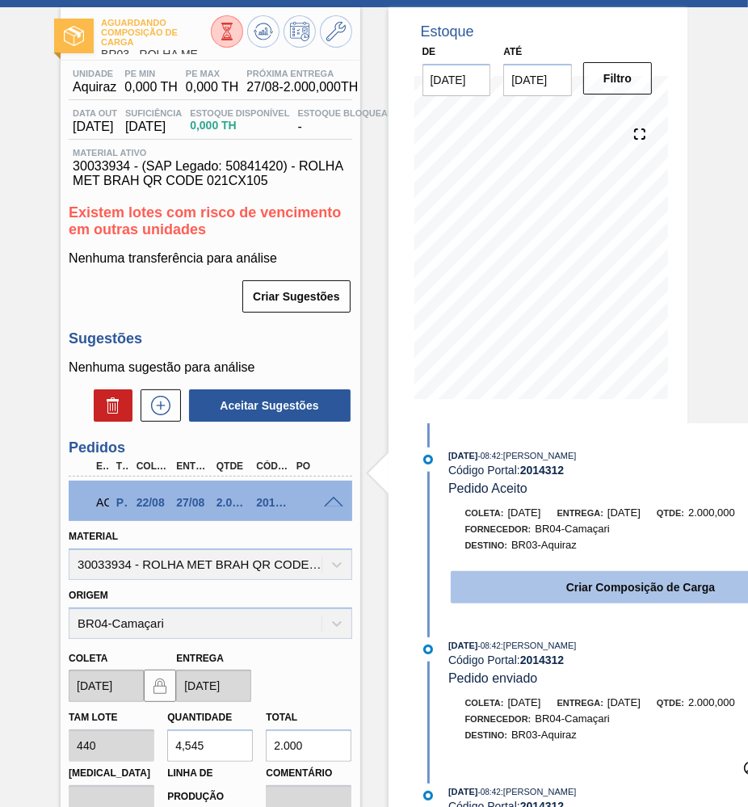
click at [611, 584] on button "Criar Composição de Carga" at bounding box center [641, 587] width 380 height 32
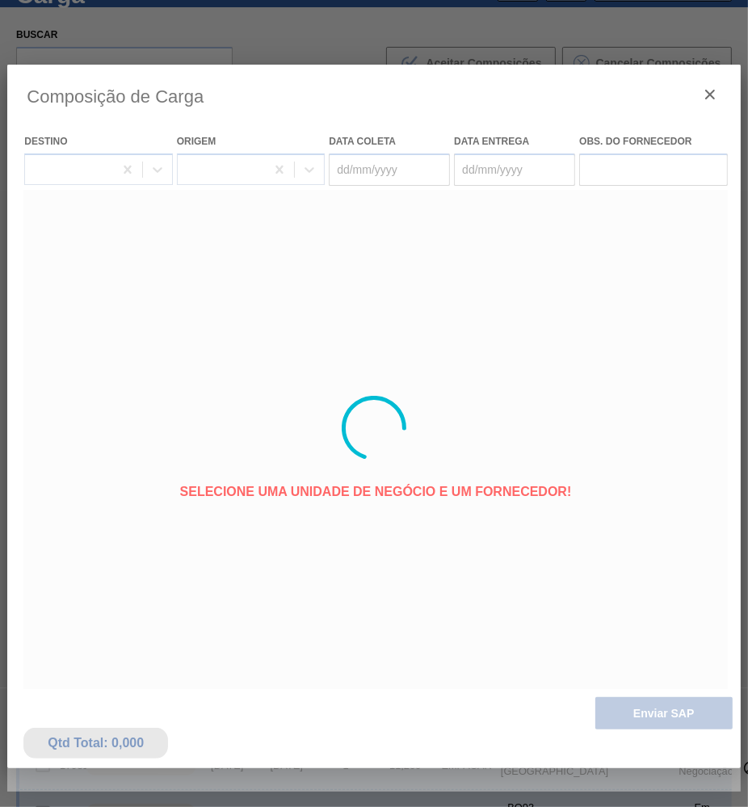
type coleta "[DATE]"
type entrega "27/08/2025"
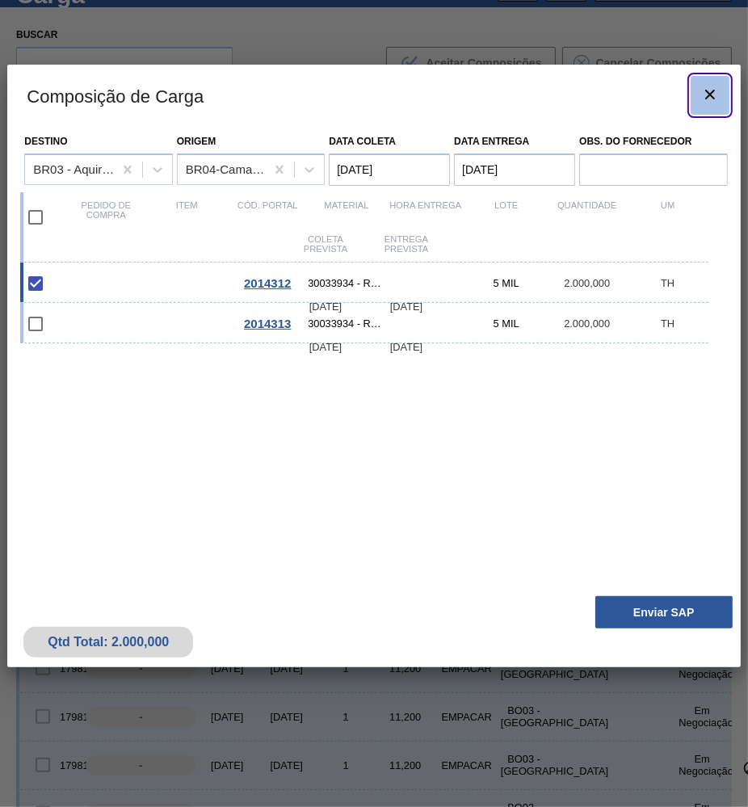
click at [706, 85] on button "botão de ícone" at bounding box center [709, 95] width 39 height 39
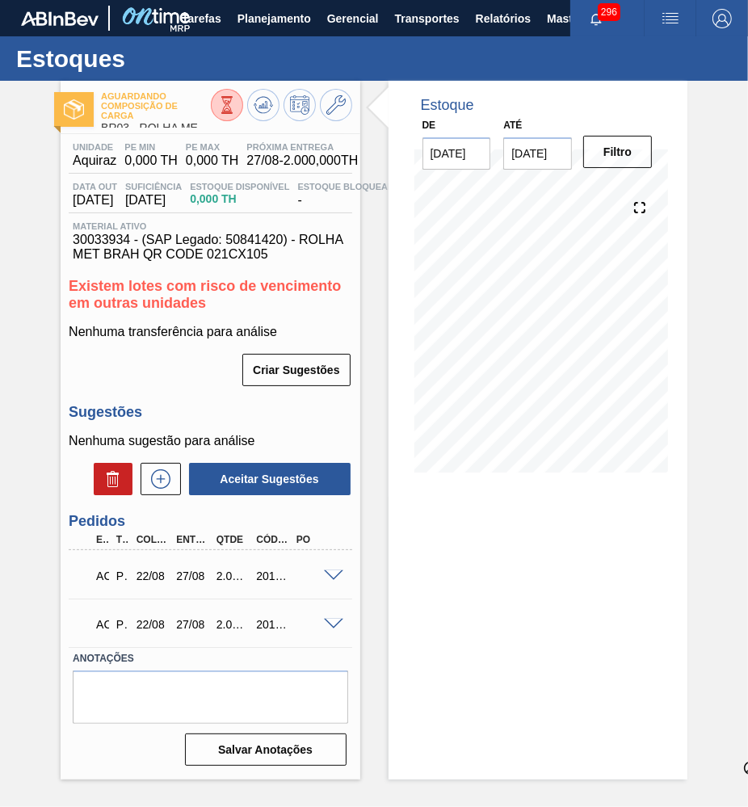
click at [333, 618] on span at bounding box center [333, 624] width 19 height 12
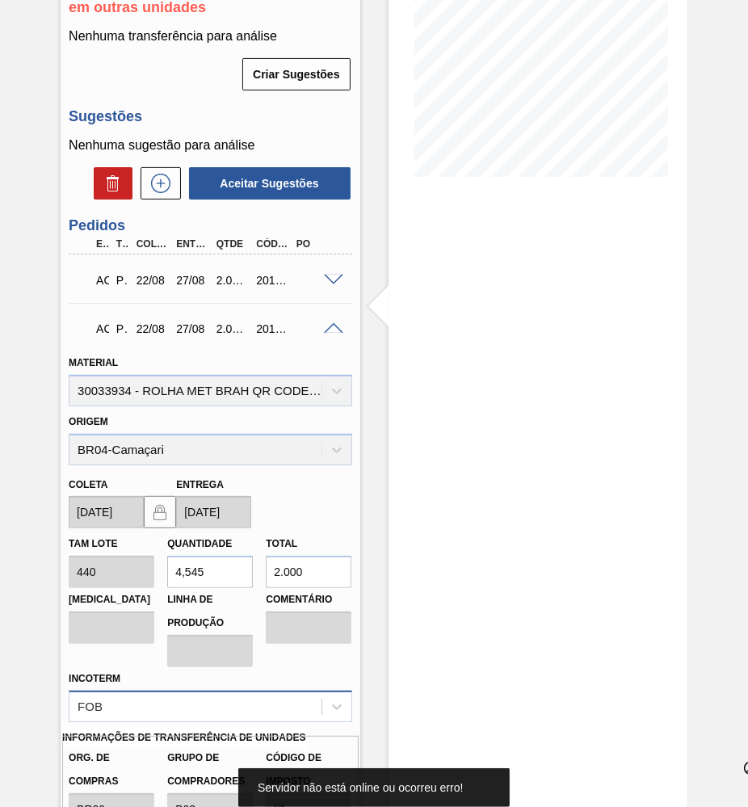
scroll to position [456, 0]
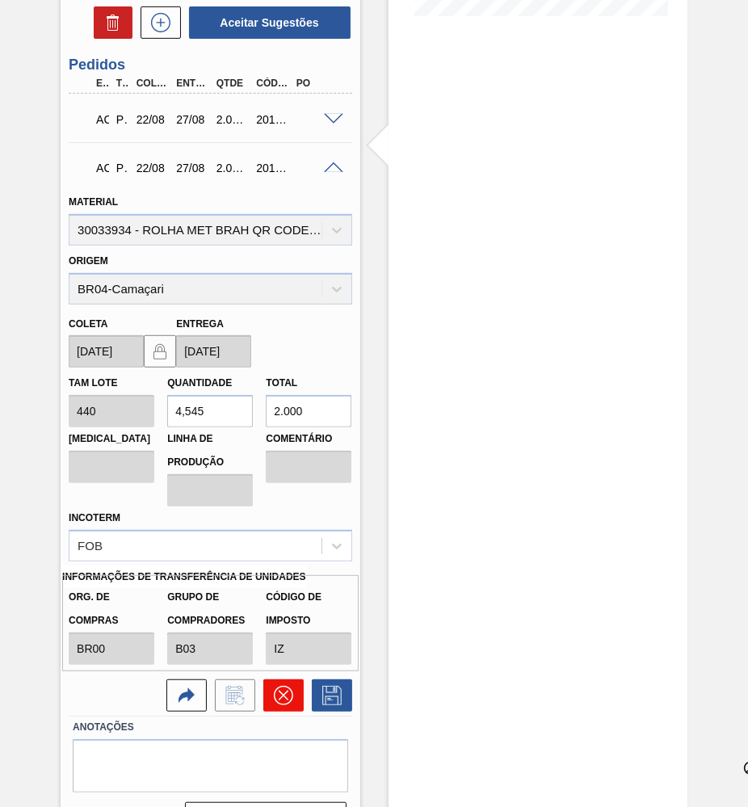
click at [278, 685] on icon at bounding box center [283, 694] width 19 height 19
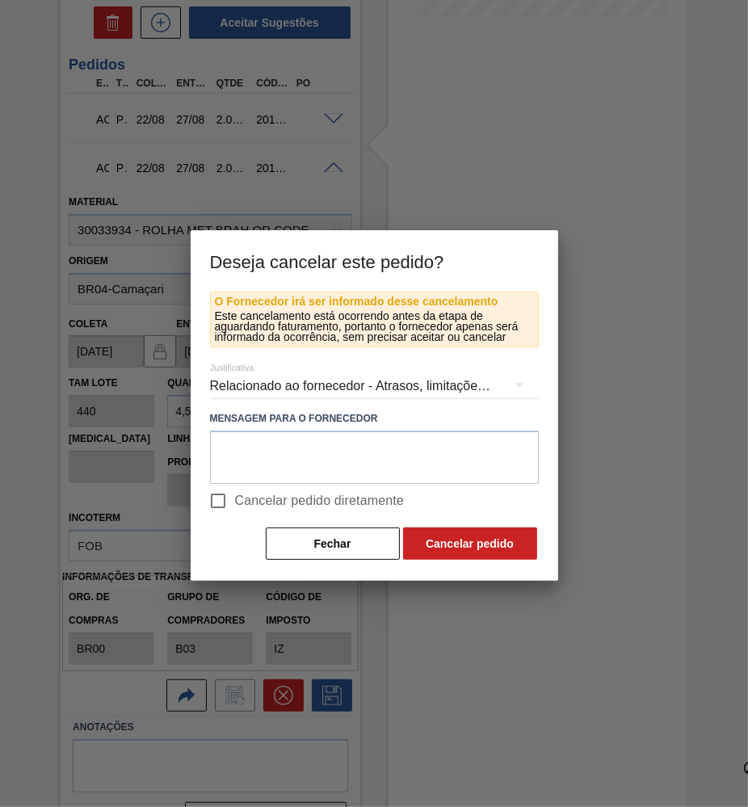
click at [269, 506] on label "Cancelar pedido diretamente" at bounding box center [302, 501] width 203 height 34
click at [235, 506] on input "Cancelar pedido diretamente" at bounding box center [218, 501] width 34 height 34
checkbox input "true"
click at [269, 383] on div "Relacionado ao fornecedor - Atrasos, limitações de capacidade, etc." at bounding box center [374, 385] width 329 height 45
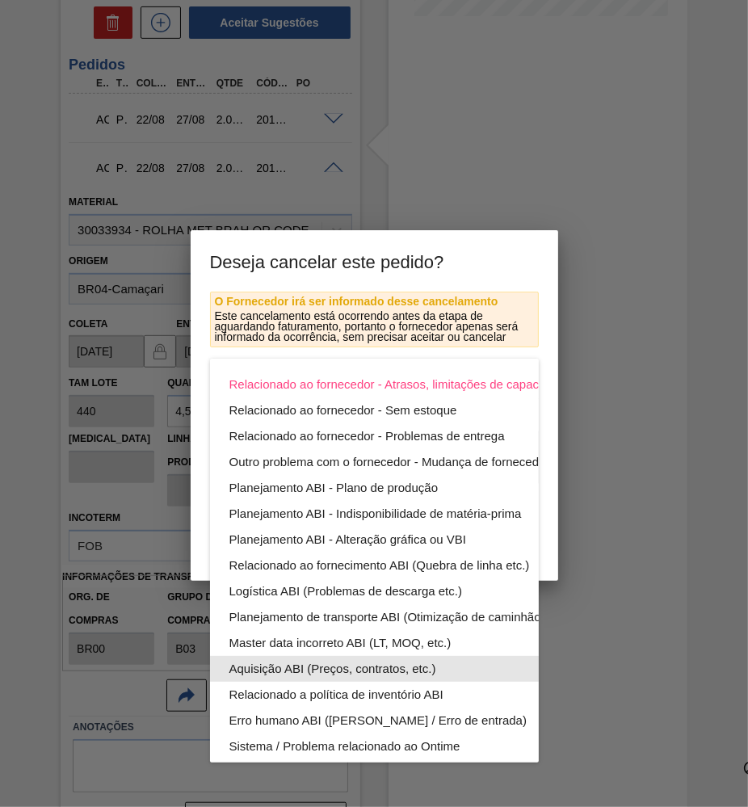
scroll to position [86, 0]
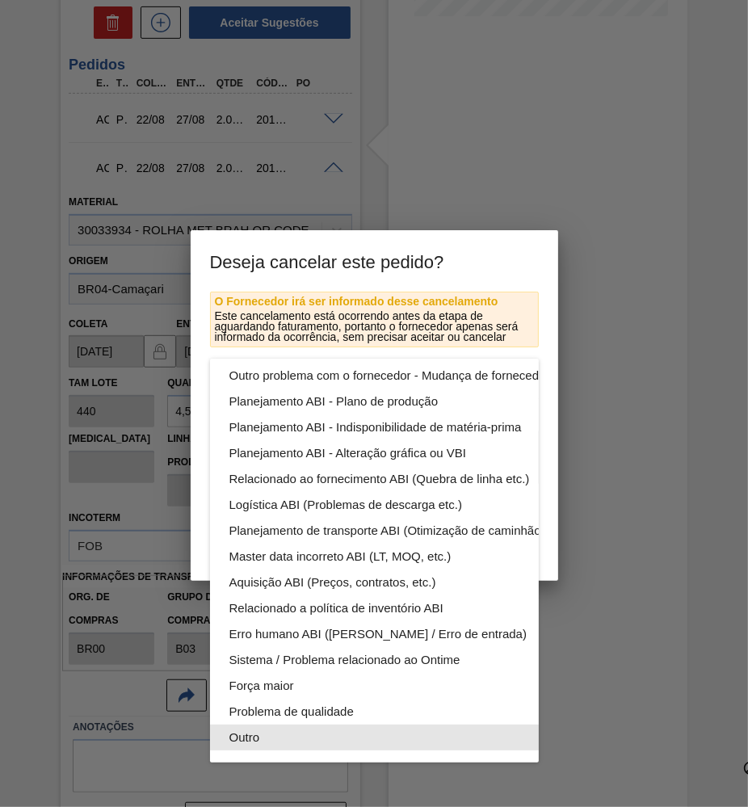
click at [298, 733] on div "Outro" at bounding box center [412, 737] width 366 height 26
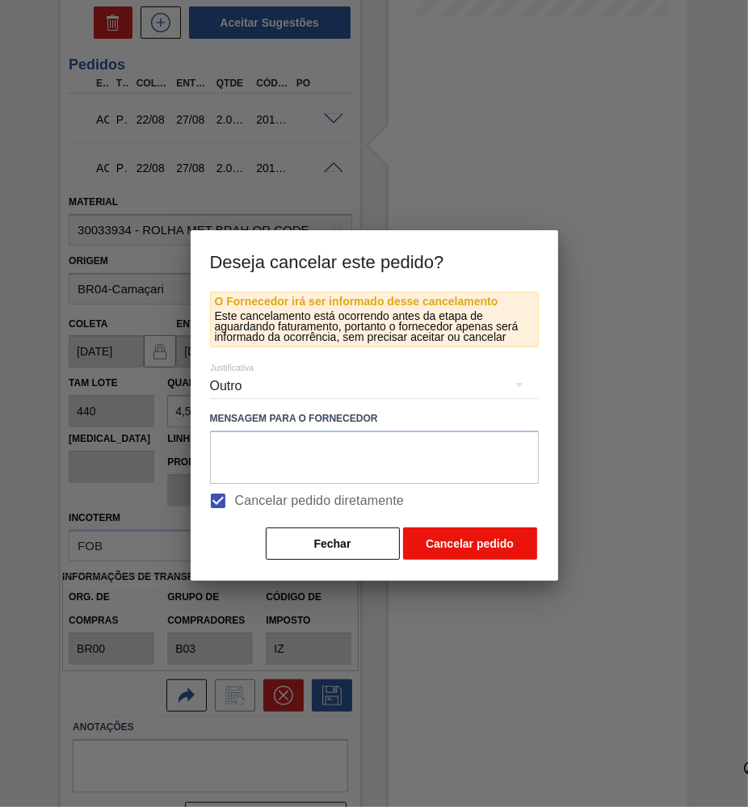
click at [498, 548] on button "Cancelar pedido" at bounding box center [470, 543] width 134 height 32
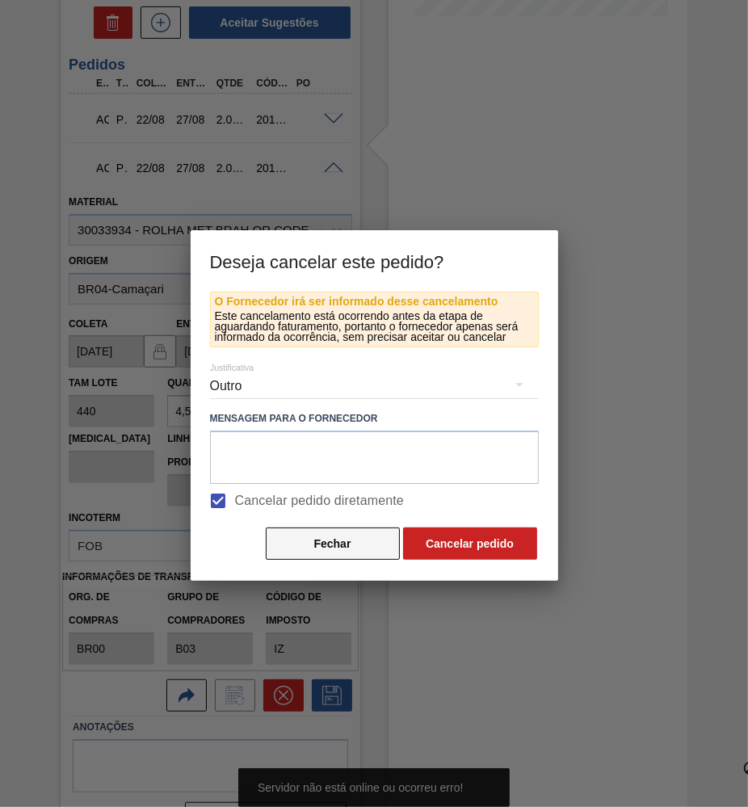
click at [363, 535] on button "Fechar" at bounding box center [333, 543] width 134 height 32
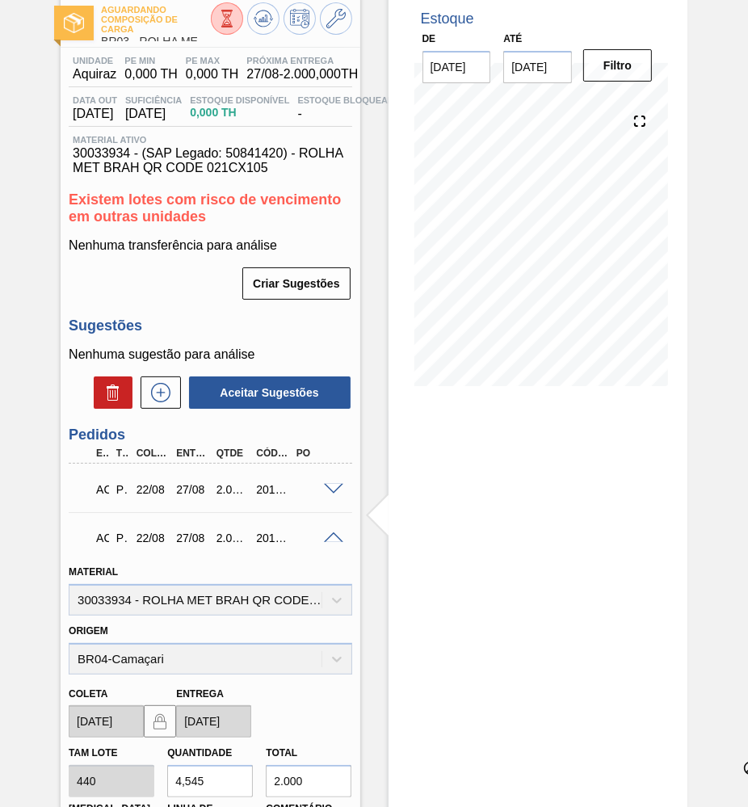
scroll to position [0, 0]
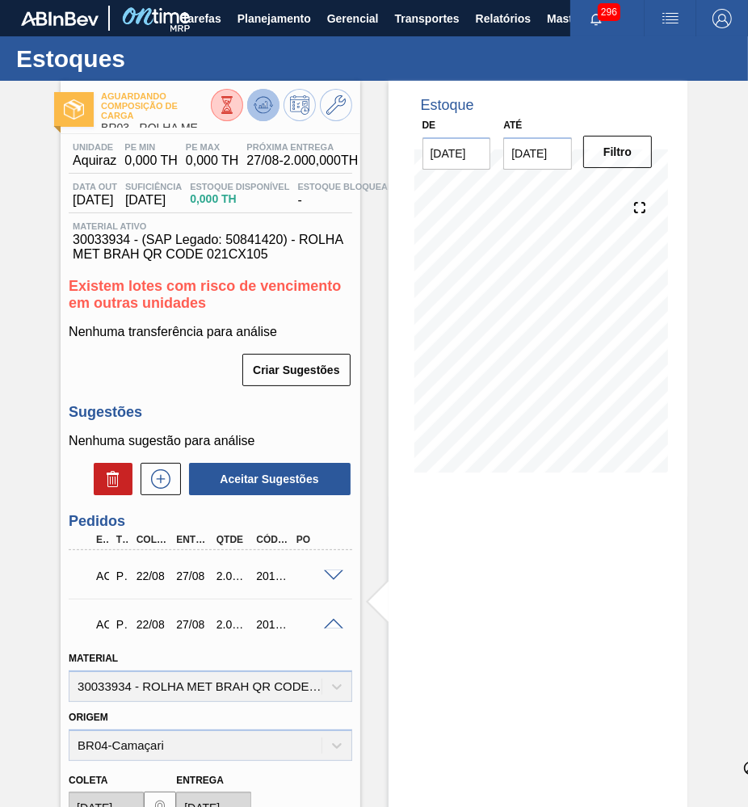
click at [236, 113] on icon at bounding box center [227, 105] width 18 height 18
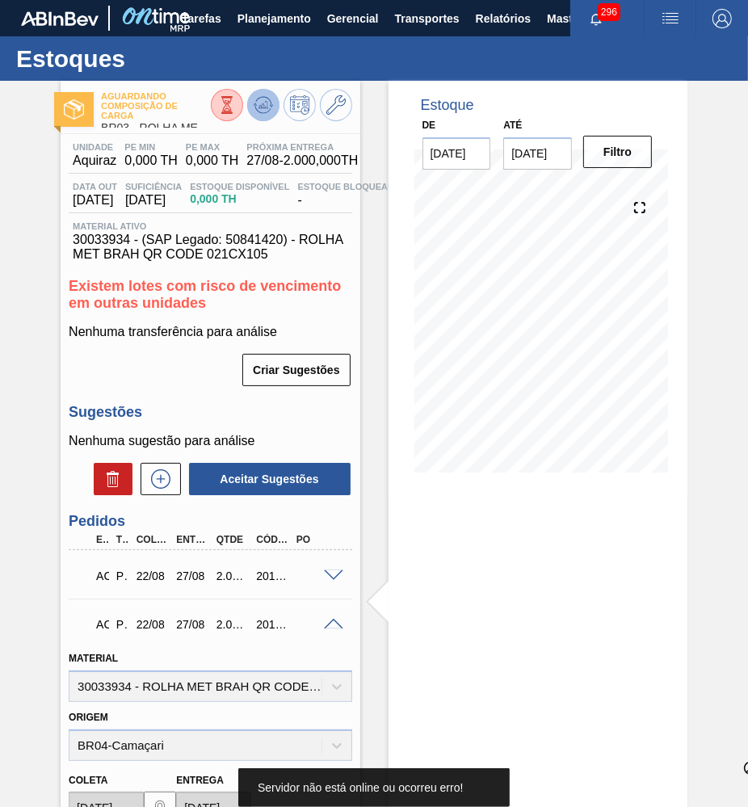
click at [260, 118] on button at bounding box center [263, 105] width 32 height 32
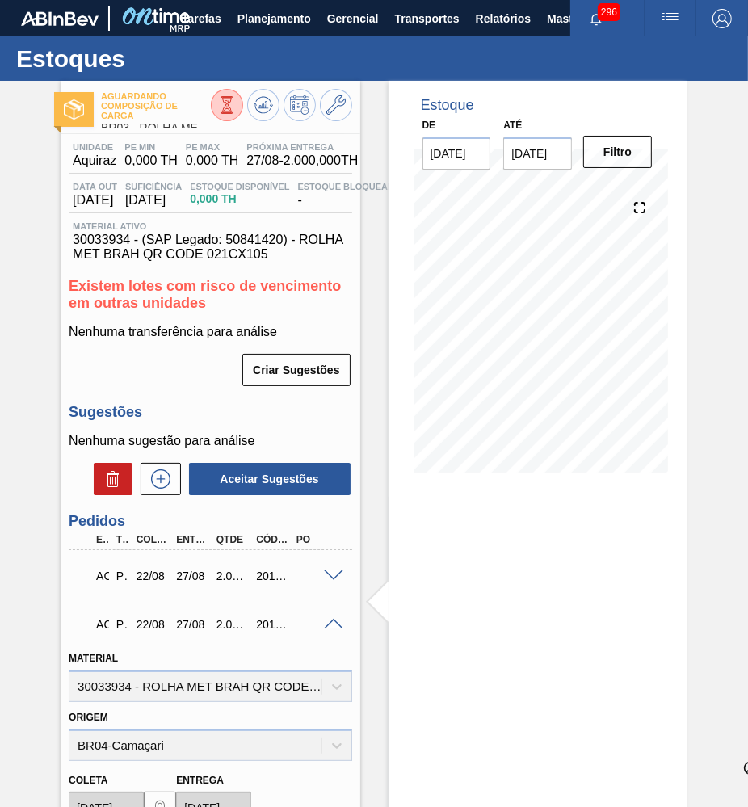
click at [338, 570] on span at bounding box center [333, 576] width 19 height 12
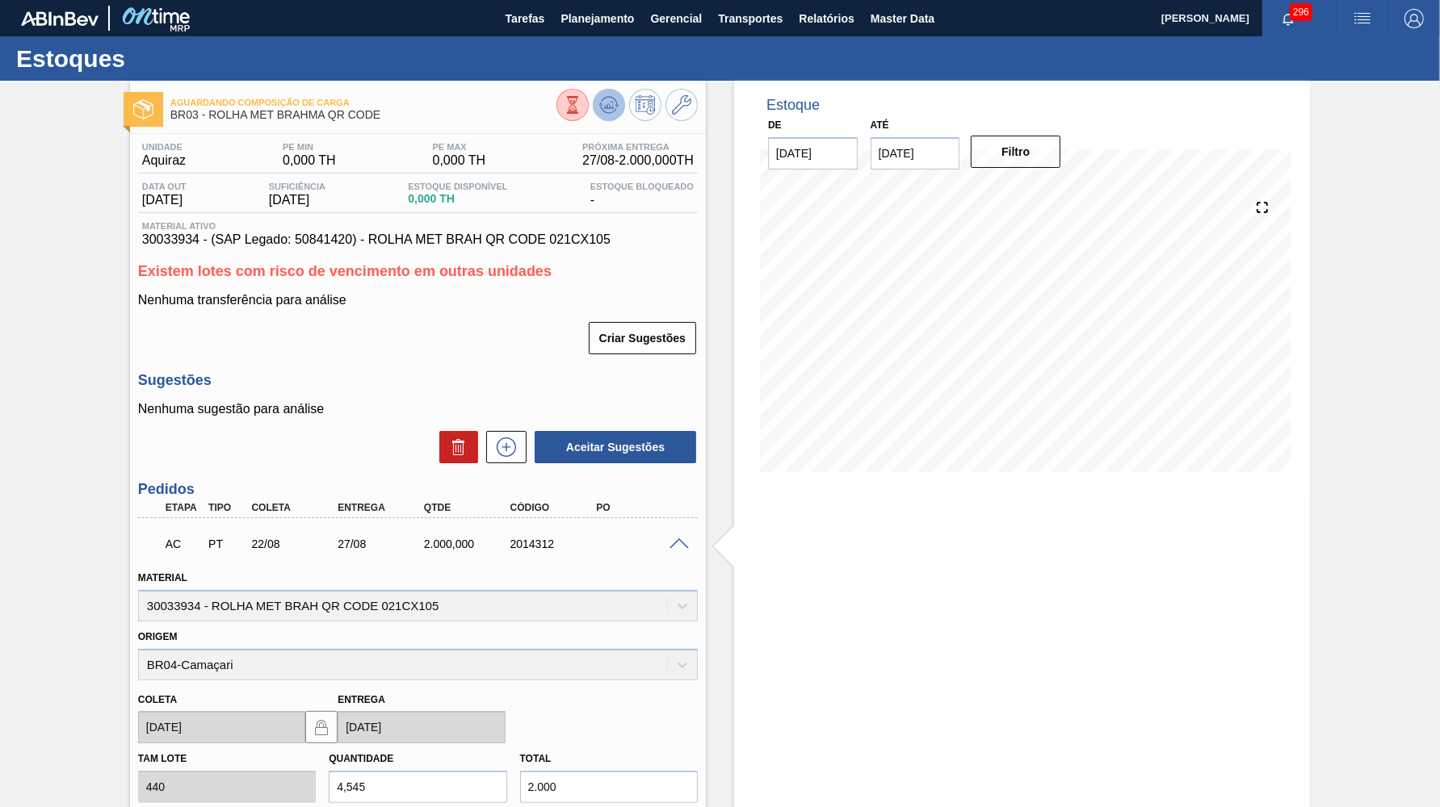
click at [609, 93] on button at bounding box center [609, 105] width 32 height 32
click at [581, 107] on icon at bounding box center [573, 105] width 18 height 18
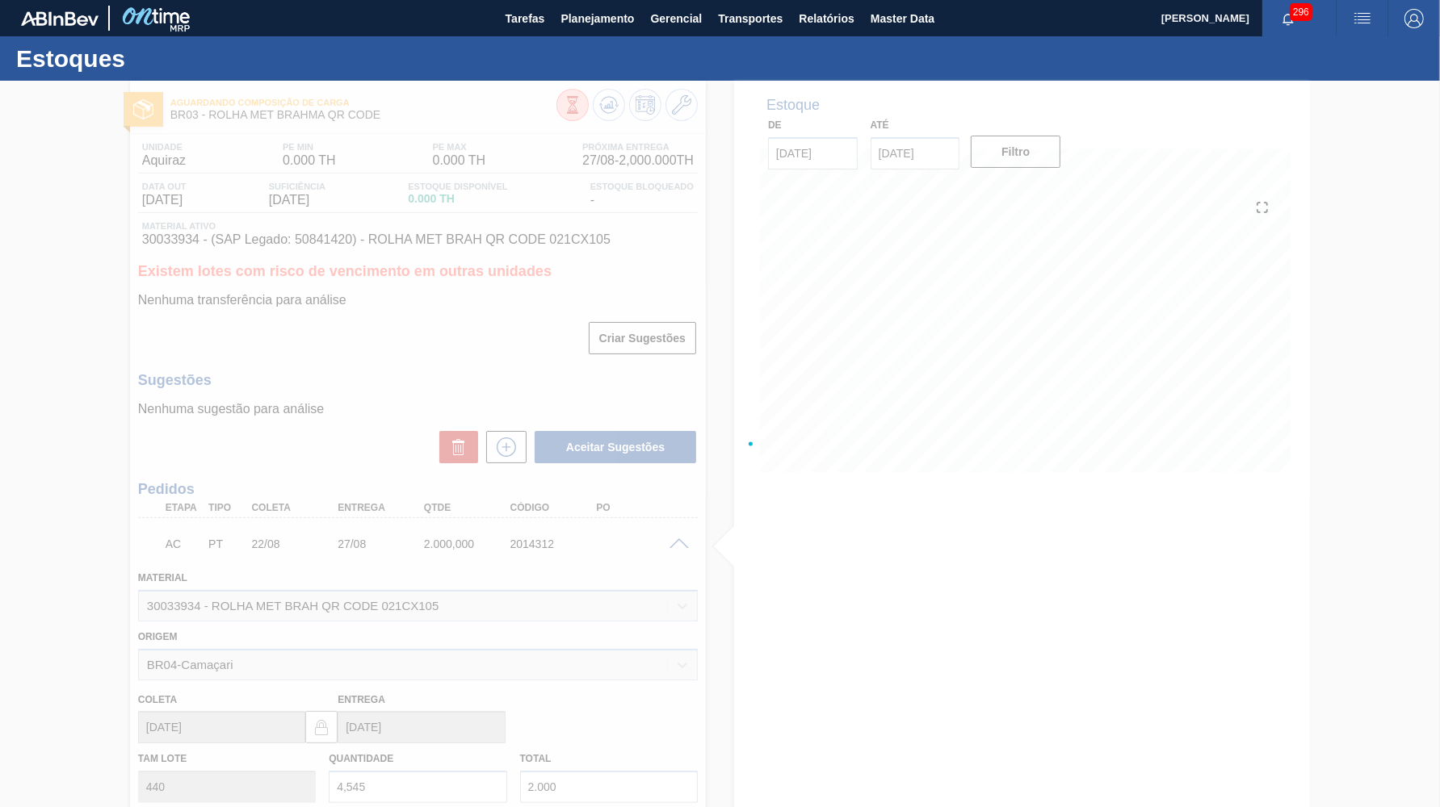
type input "4.545"
type input "2,000"
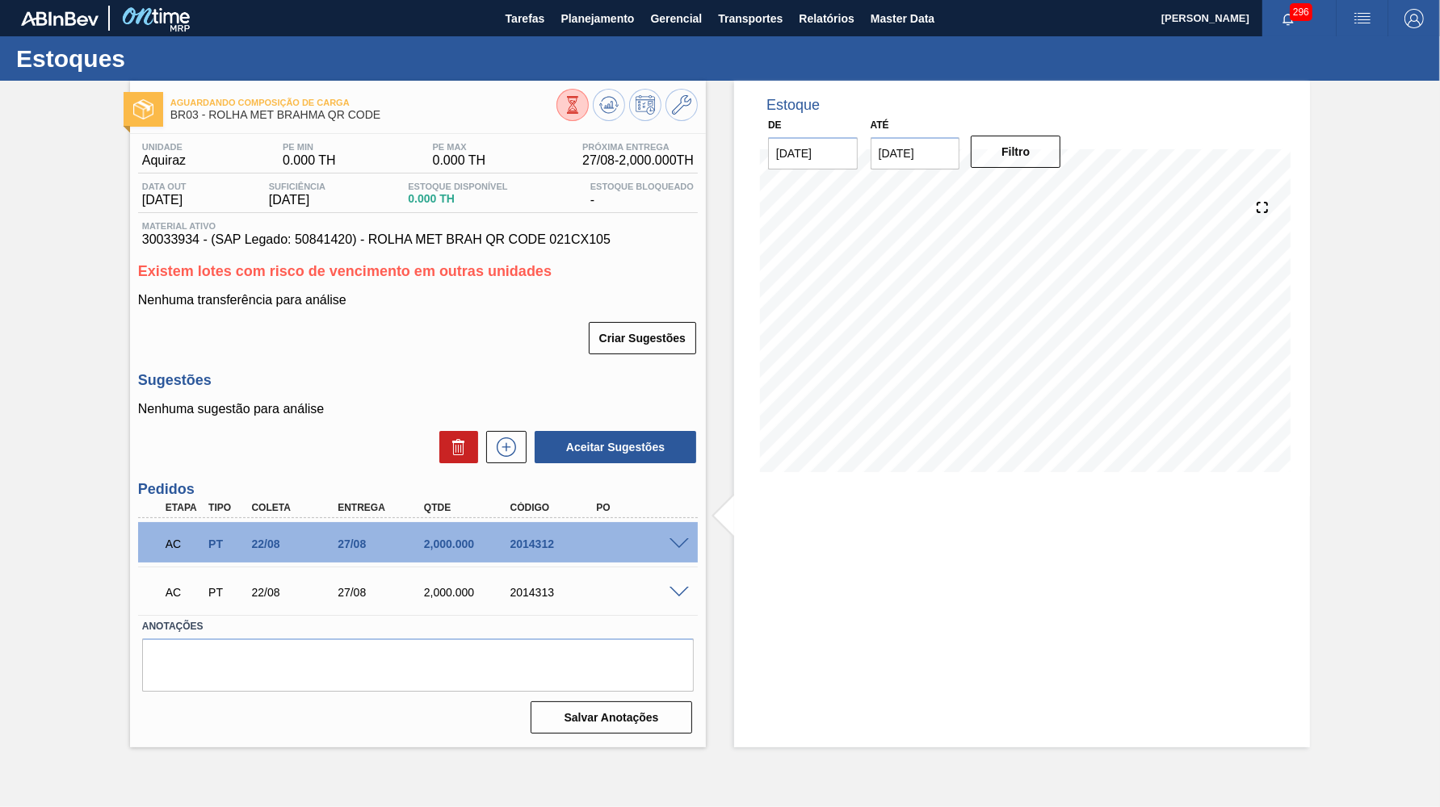
click at [677, 587] on span at bounding box center [678, 593] width 19 height 12
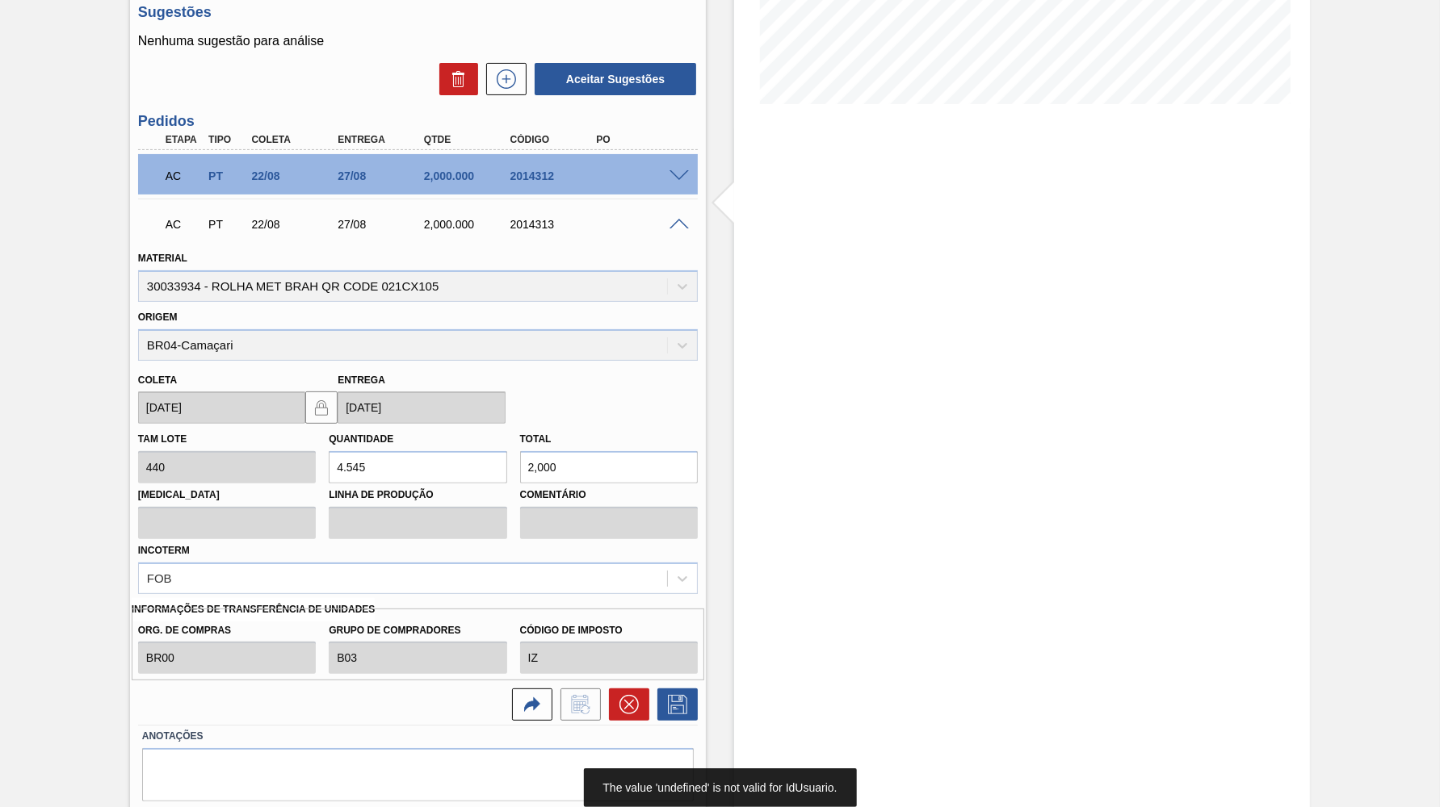
scroll to position [384, 0]
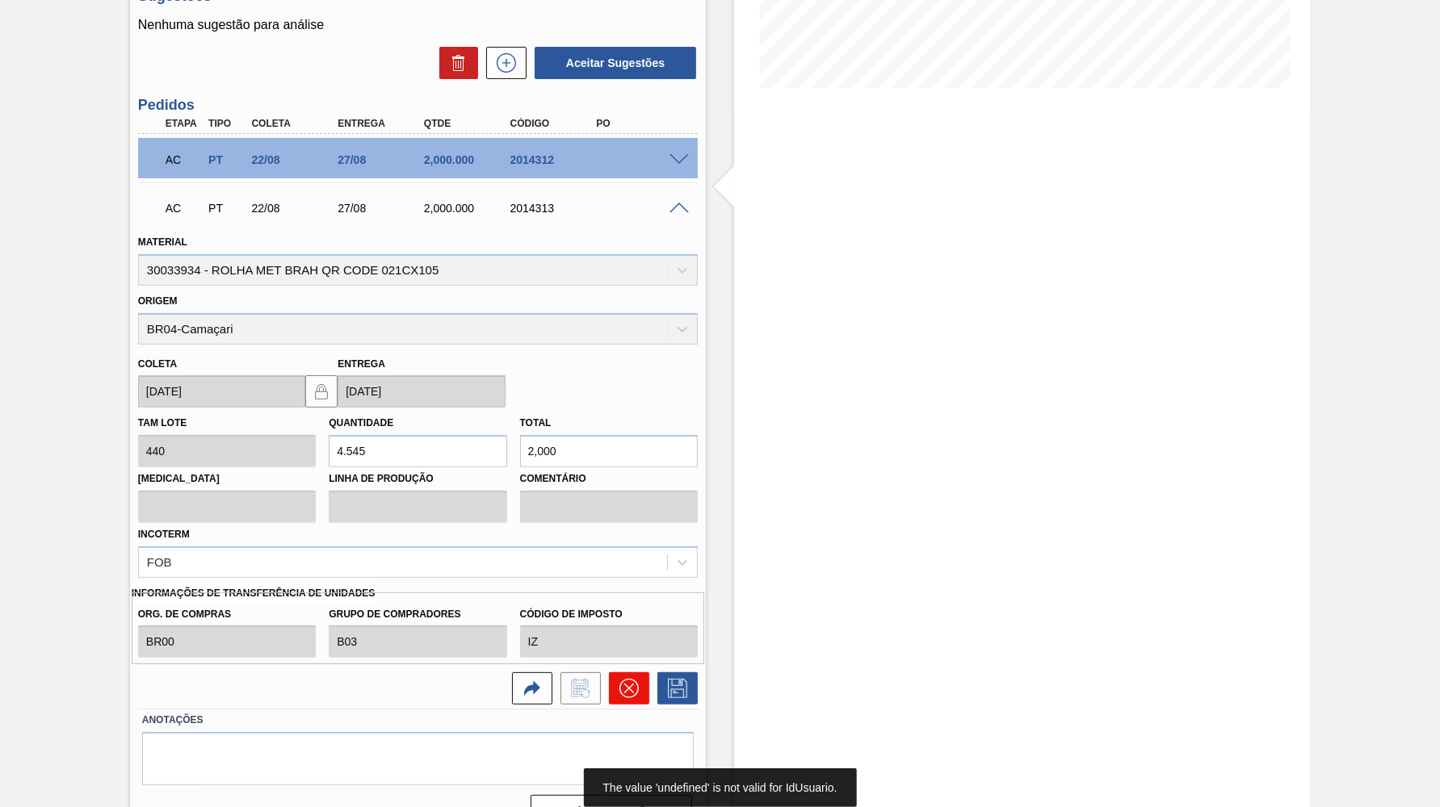
click at [619, 673] on button at bounding box center [629, 689] width 40 height 32
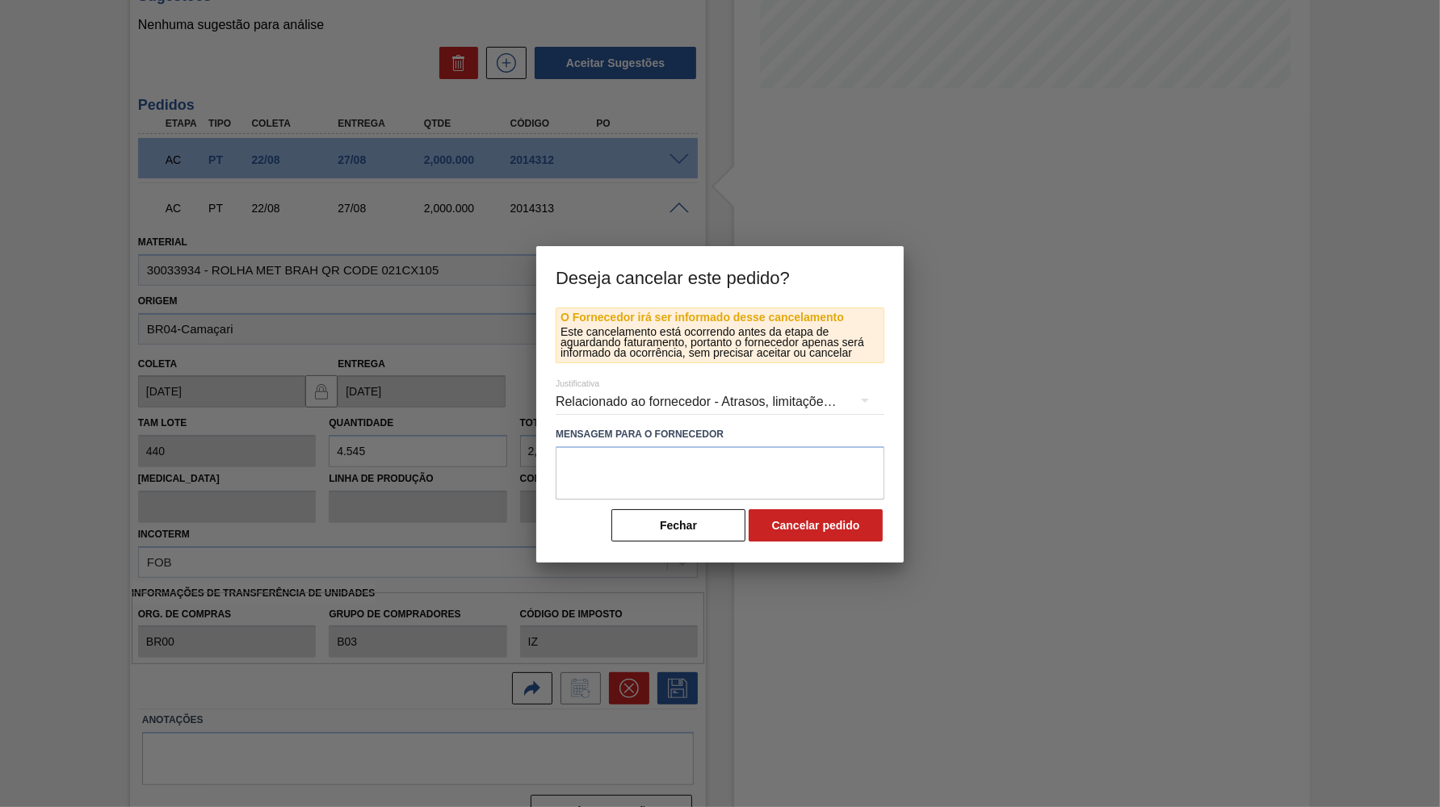
click at [614, 413] on div "Relacionado ao fornecedor - Atrasos, limitações de capacidade, etc." at bounding box center [719, 401] width 329 height 45
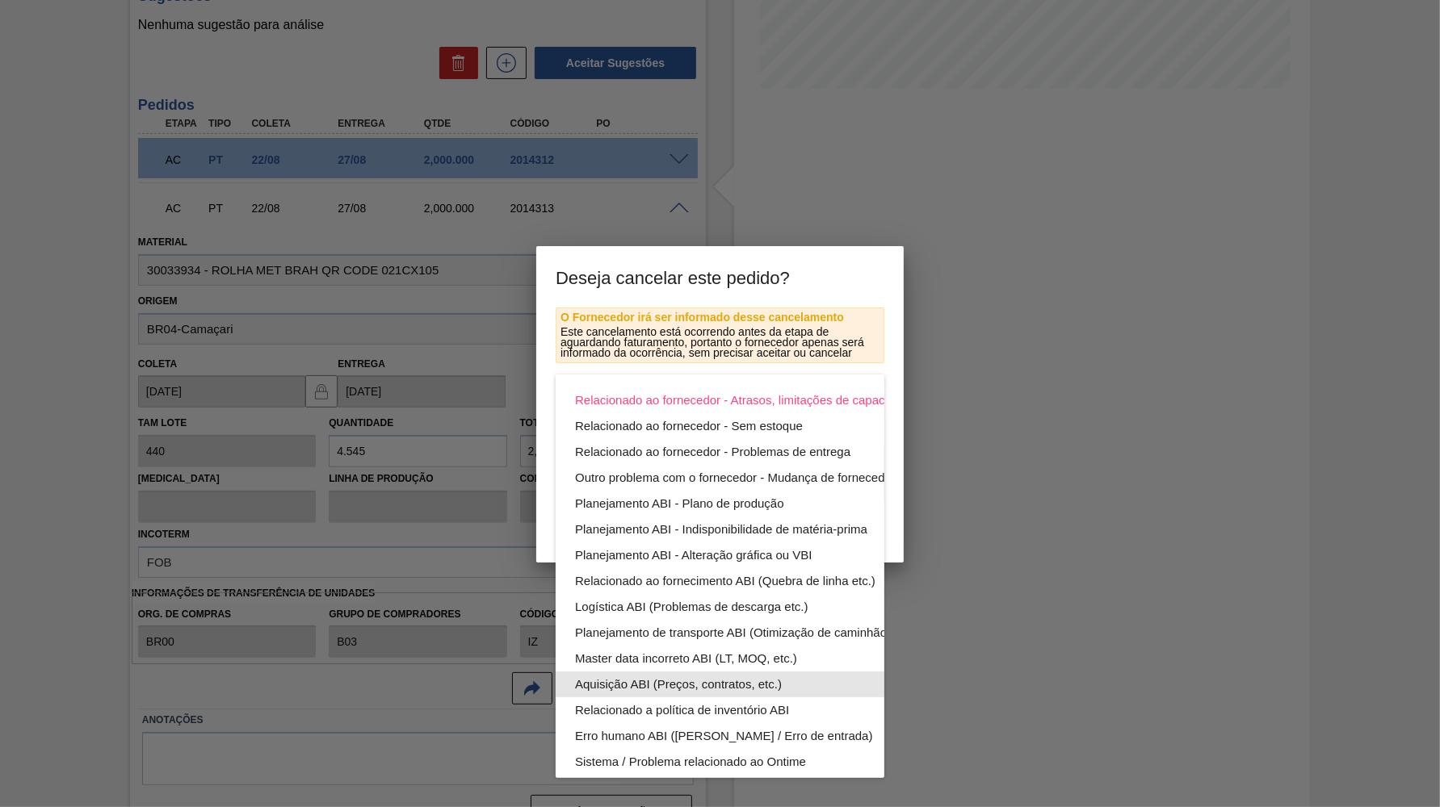
scroll to position [86, 0]
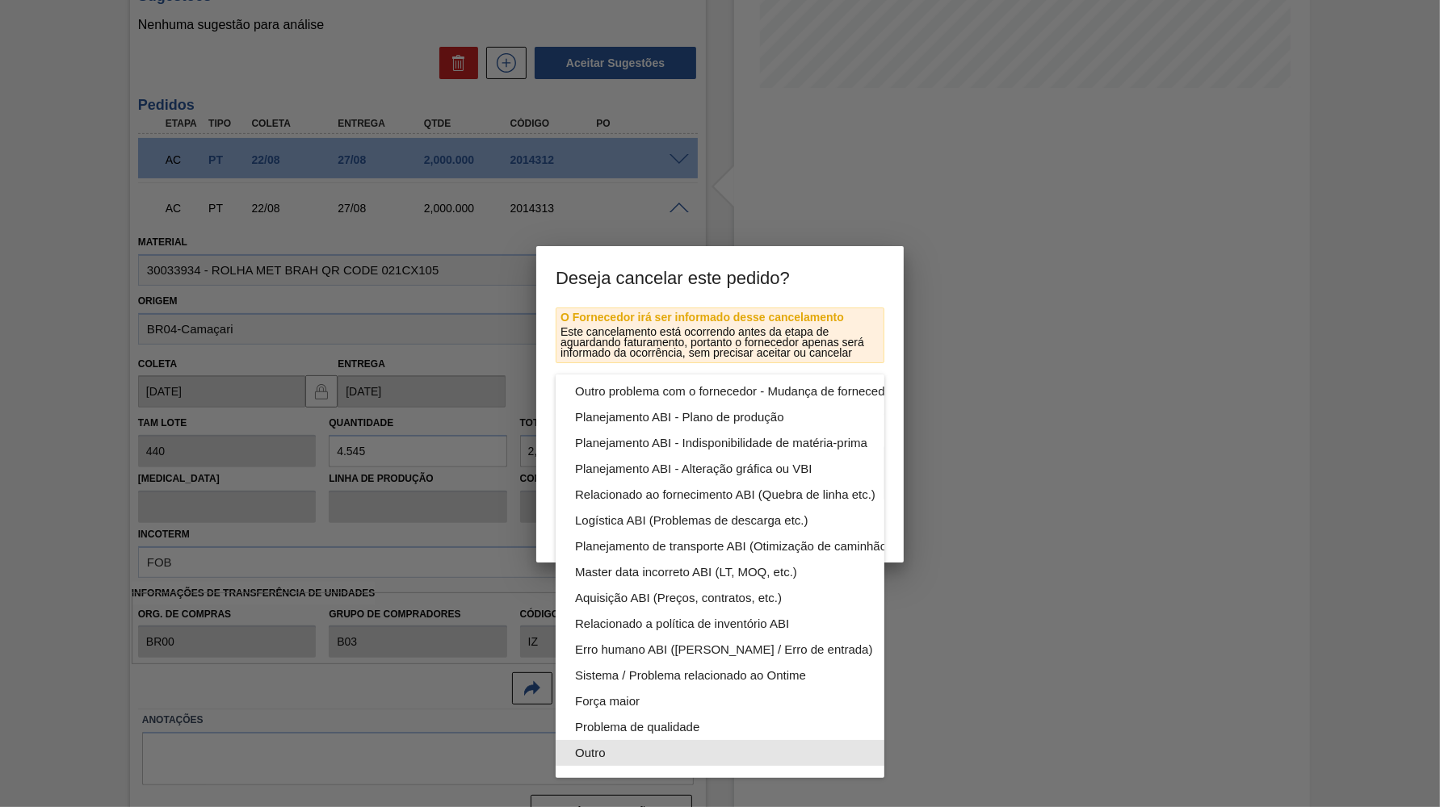
click at [630, 759] on div "Outro" at bounding box center [758, 753] width 366 height 26
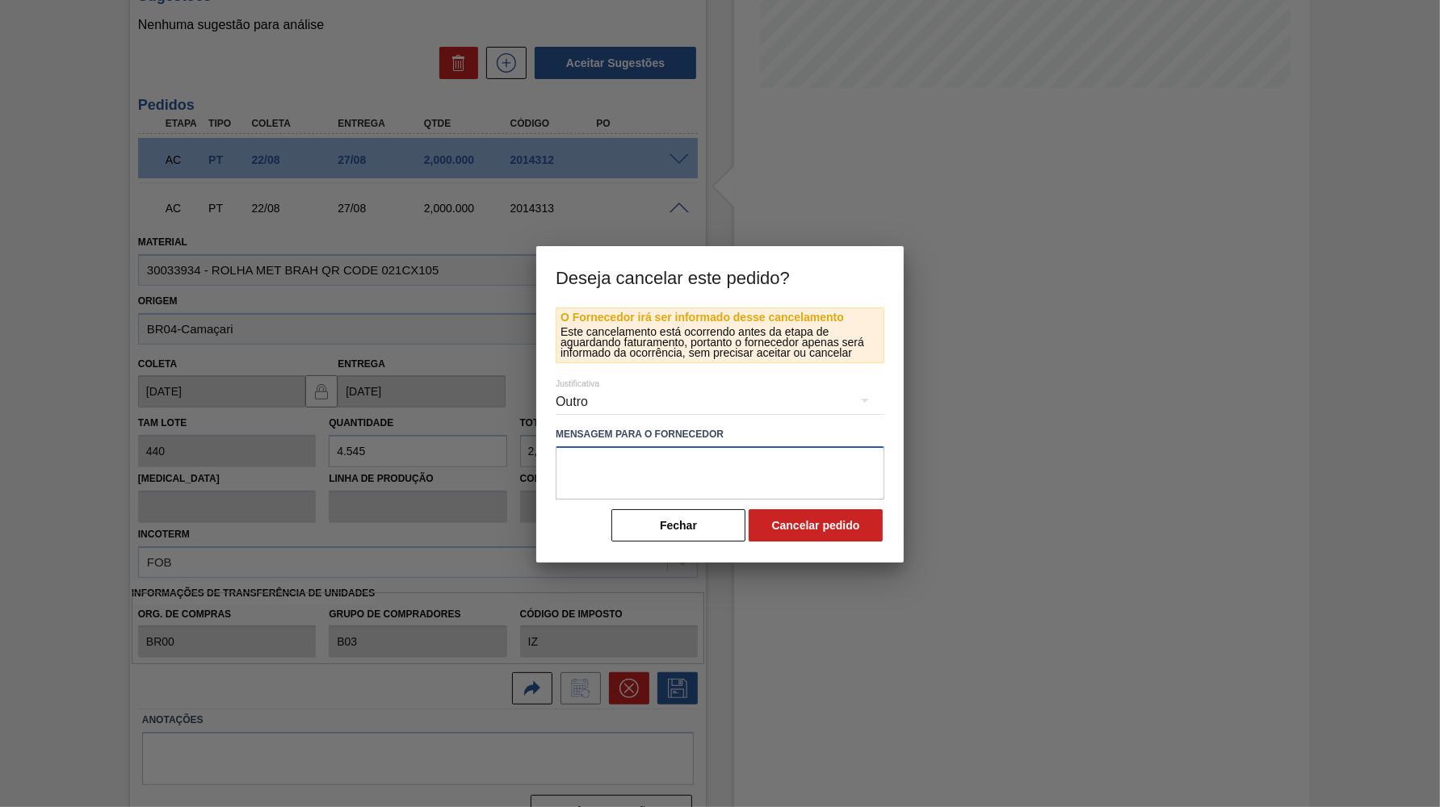
click at [754, 446] on textarea at bounding box center [719, 472] width 329 height 53
click at [765, 525] on button "Cancelar pedido" at bounding box center [815, 525] width 134 height 32
click at [667, 459] on textarea at bounding box center [719, 472] width 329 height 53
type textarea "E"
type textarea "P"
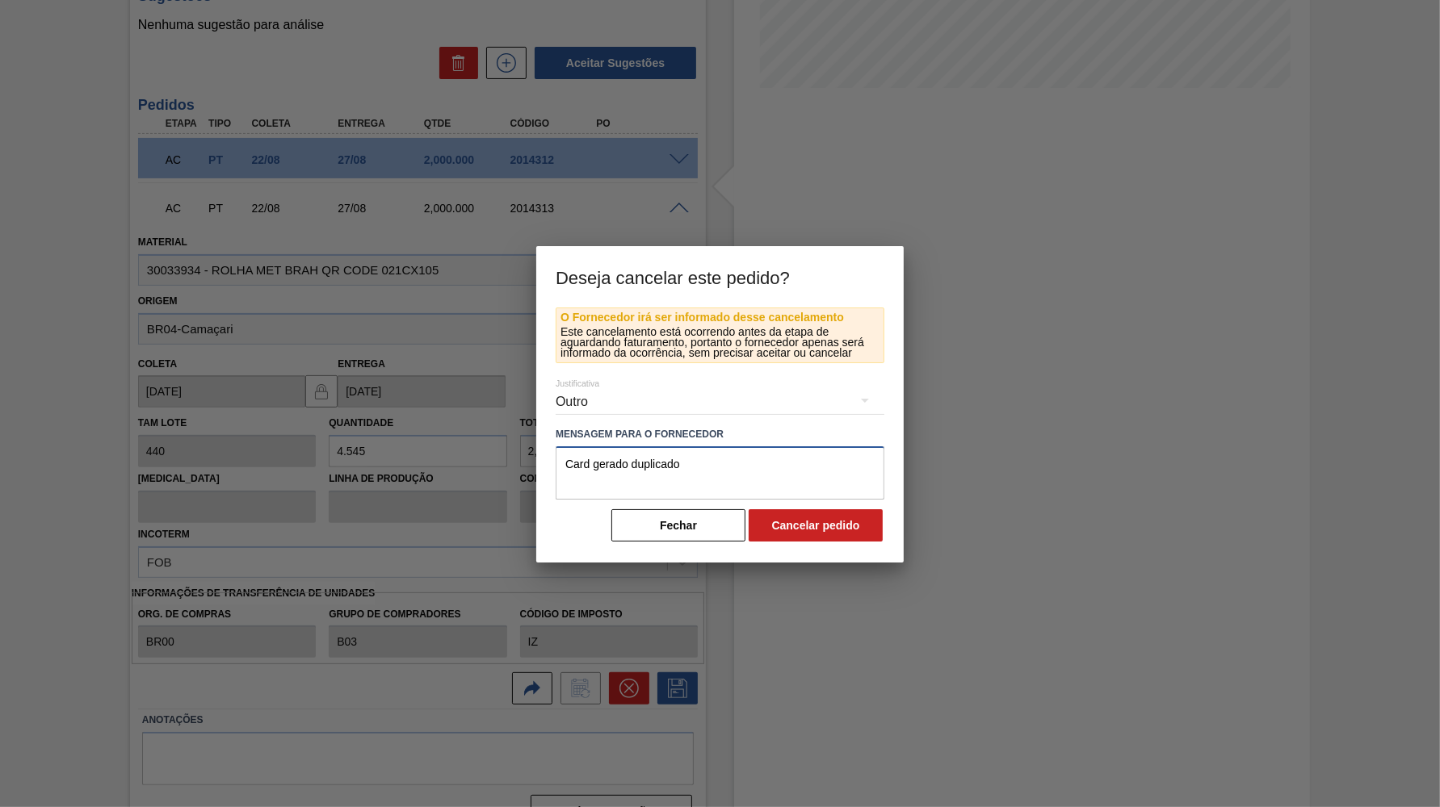
type textarea "Card gerado duplicado"
click at [765, 501] on div "O Fornecedor irá ser informado desse cancelamento Este cancelamento está ocorre…" at bounding box center [719, 426] width 329 height 236
click at [765, 533] on button "Cancelar pedido" at bounding box center [815, 525] width 134 height 32
click at [670, 518] on button "Fechar" at bounding box center [678, 525] width 134 height 32
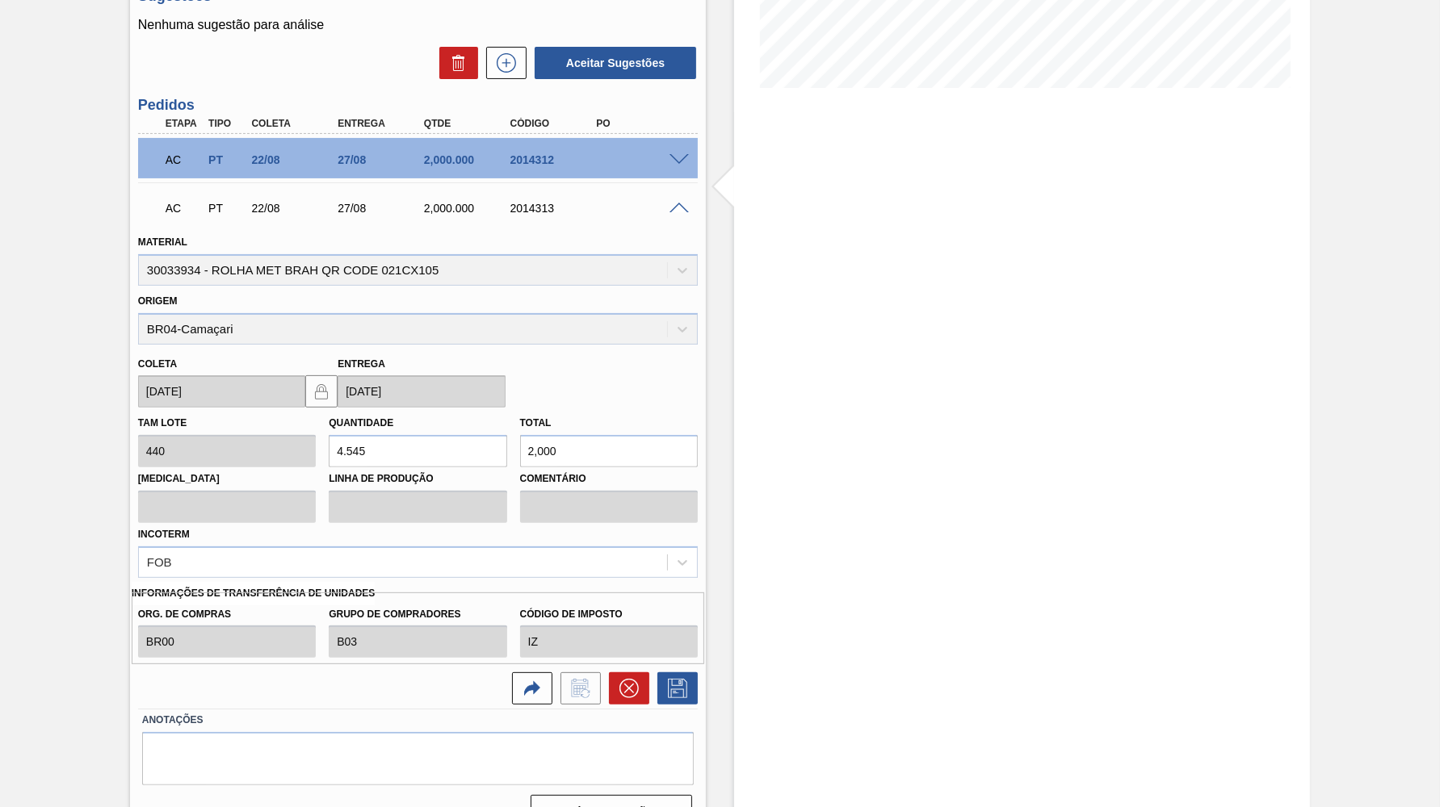
scroll to position [0, 0]
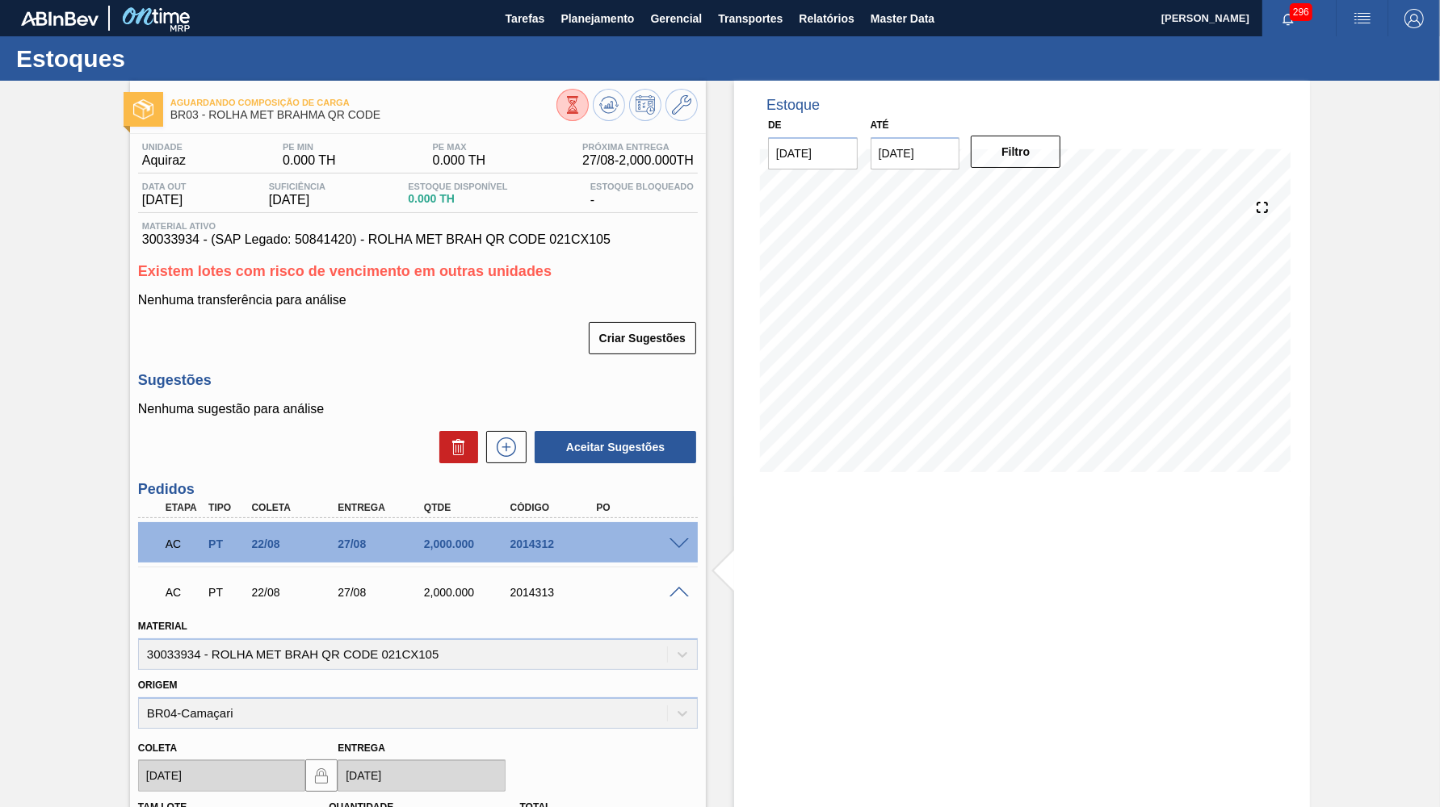
click at [601, 121] on div at bounding box center [626, 107] width 141 height 36
click at [581, 114] on icon at bounding box center [573, 105] width 18 height 18
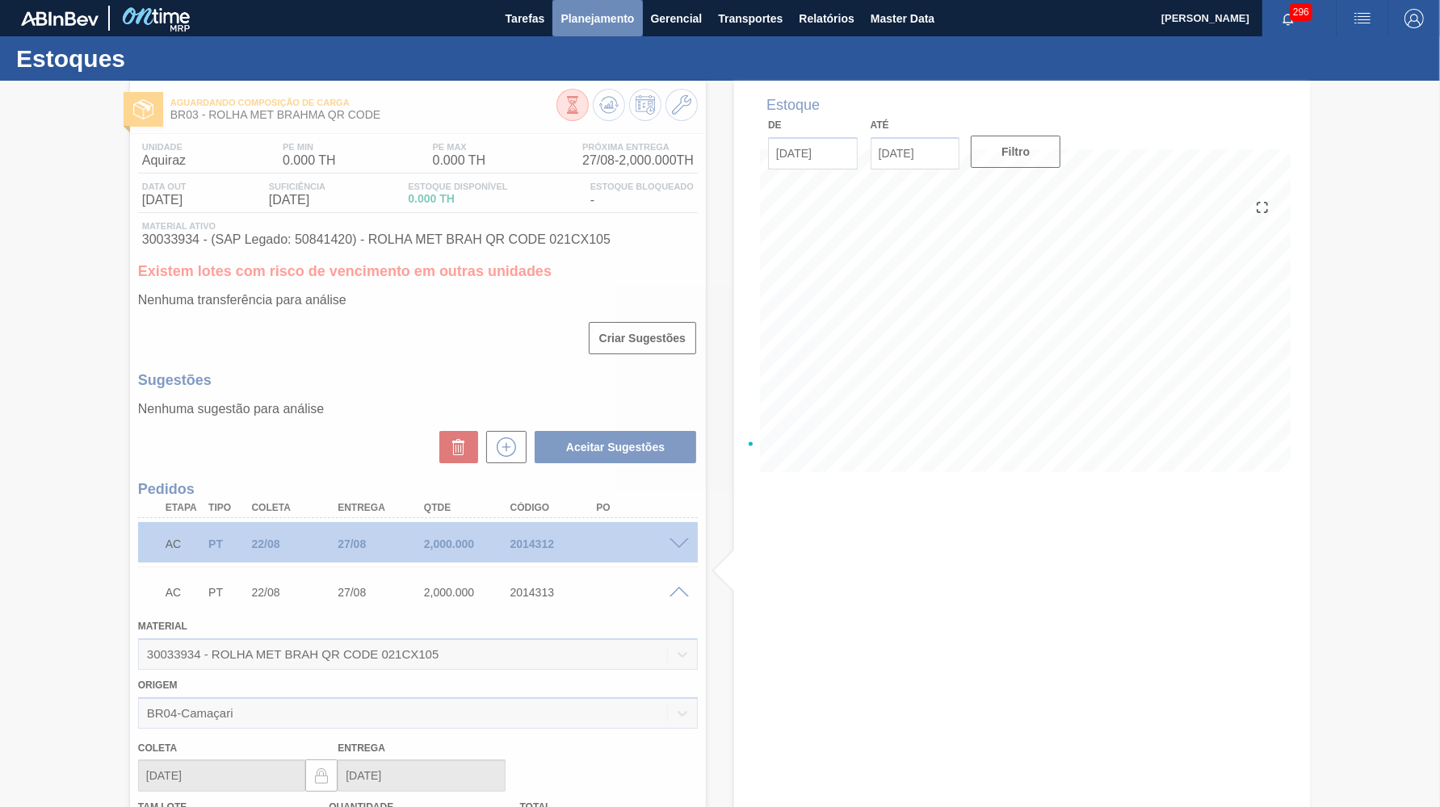
click at [610, 14] on span "Planejamento" at bounding box center [596, 18] width 73 height 19
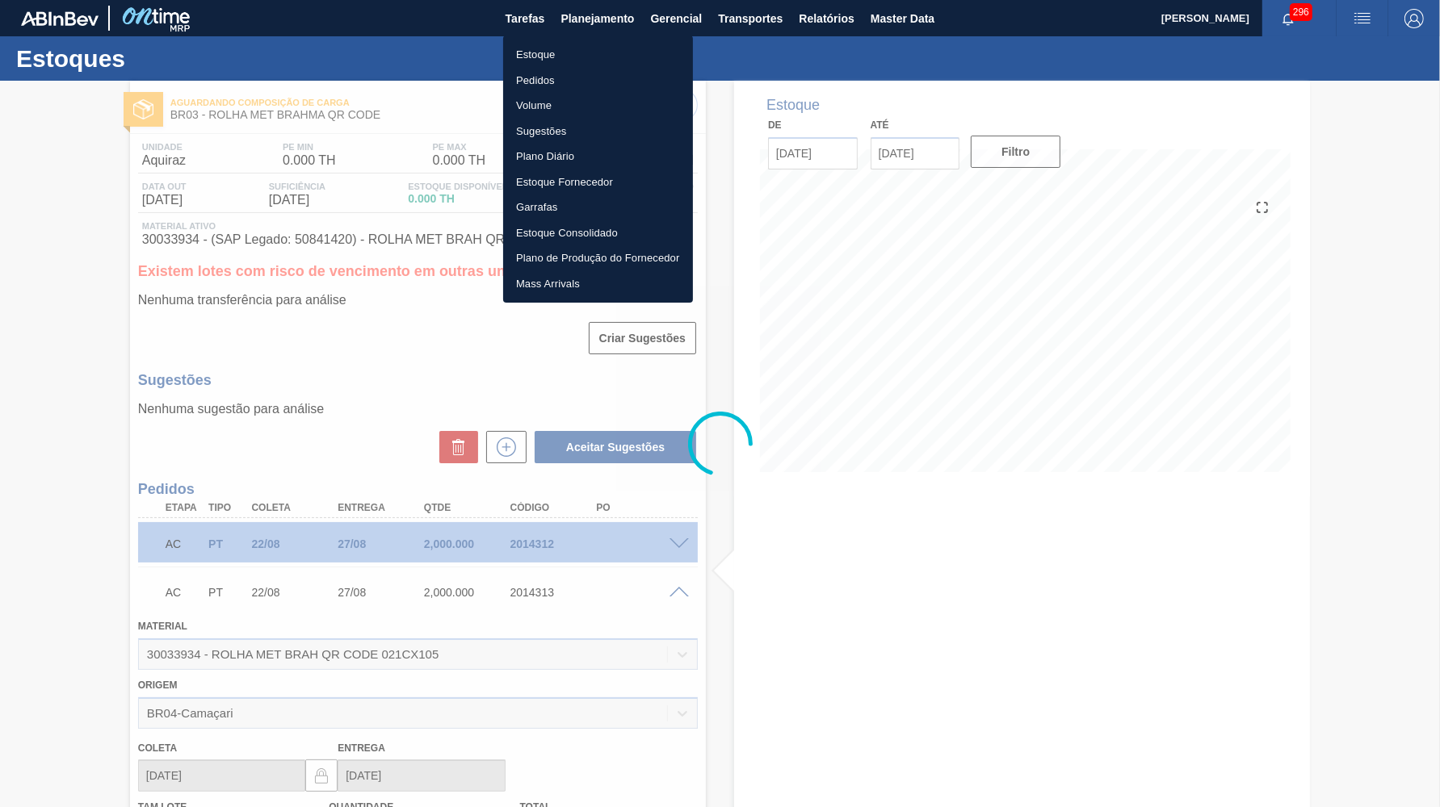
click at [600, 66] on li "Estoque" at bounding box center [598, 55] width 190 height 26
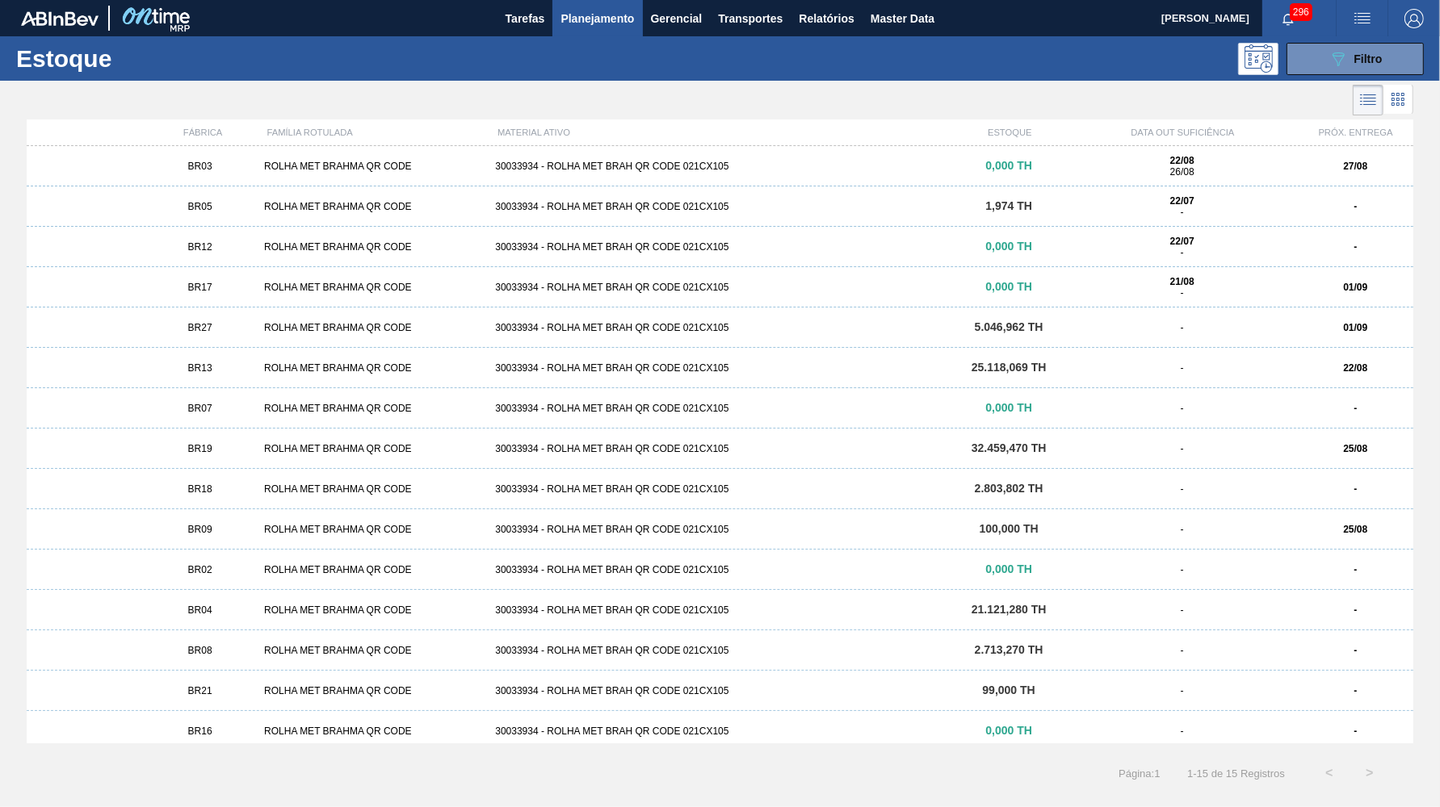
click at [295, 174] on div "BR03 ROLHA MET BRAHMA QR CODE 30033934 - ROLHA MET BRAH QR CODE 021CX105 0,000 …" at bounding box center [720, 166] width 1386 height 40
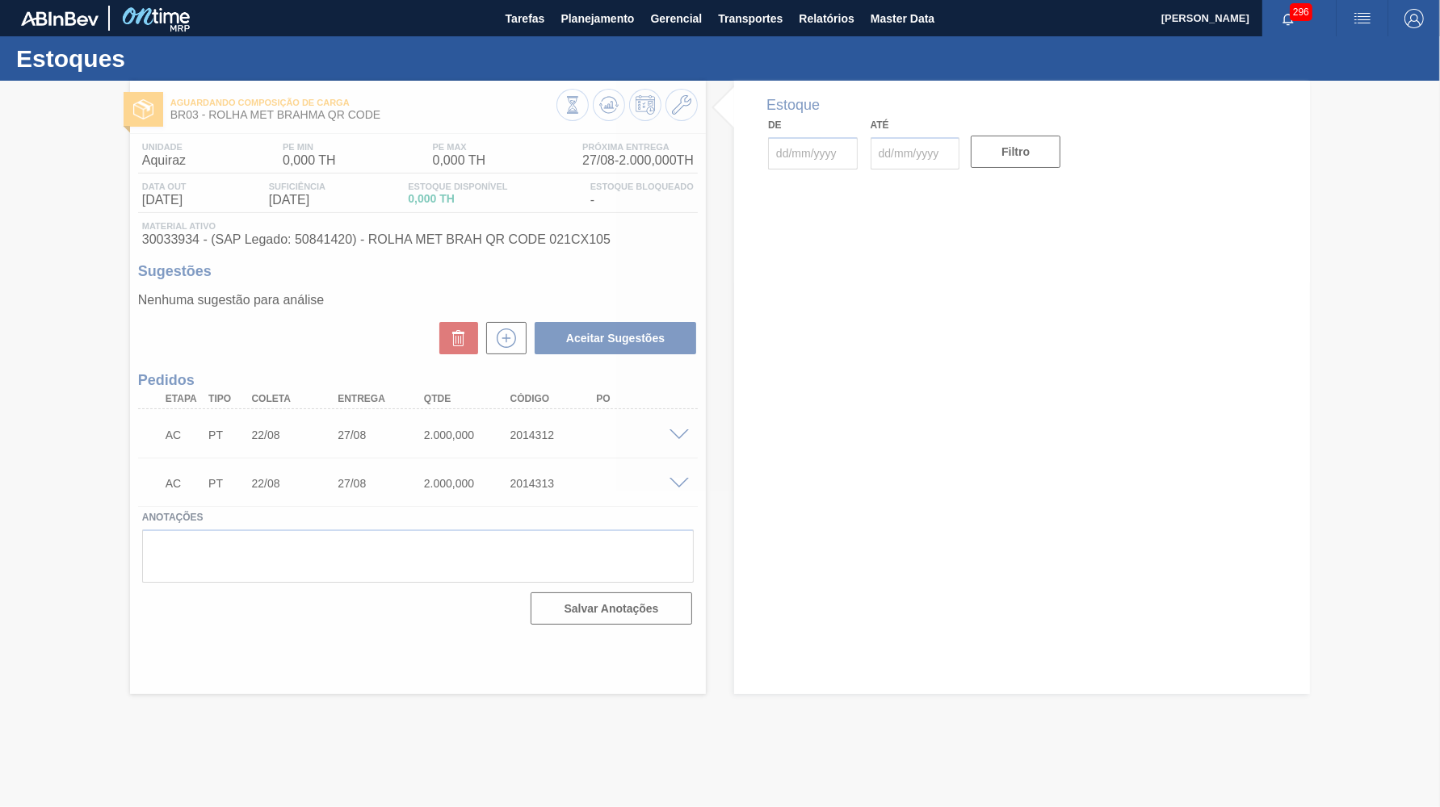
type input "[DATE]"
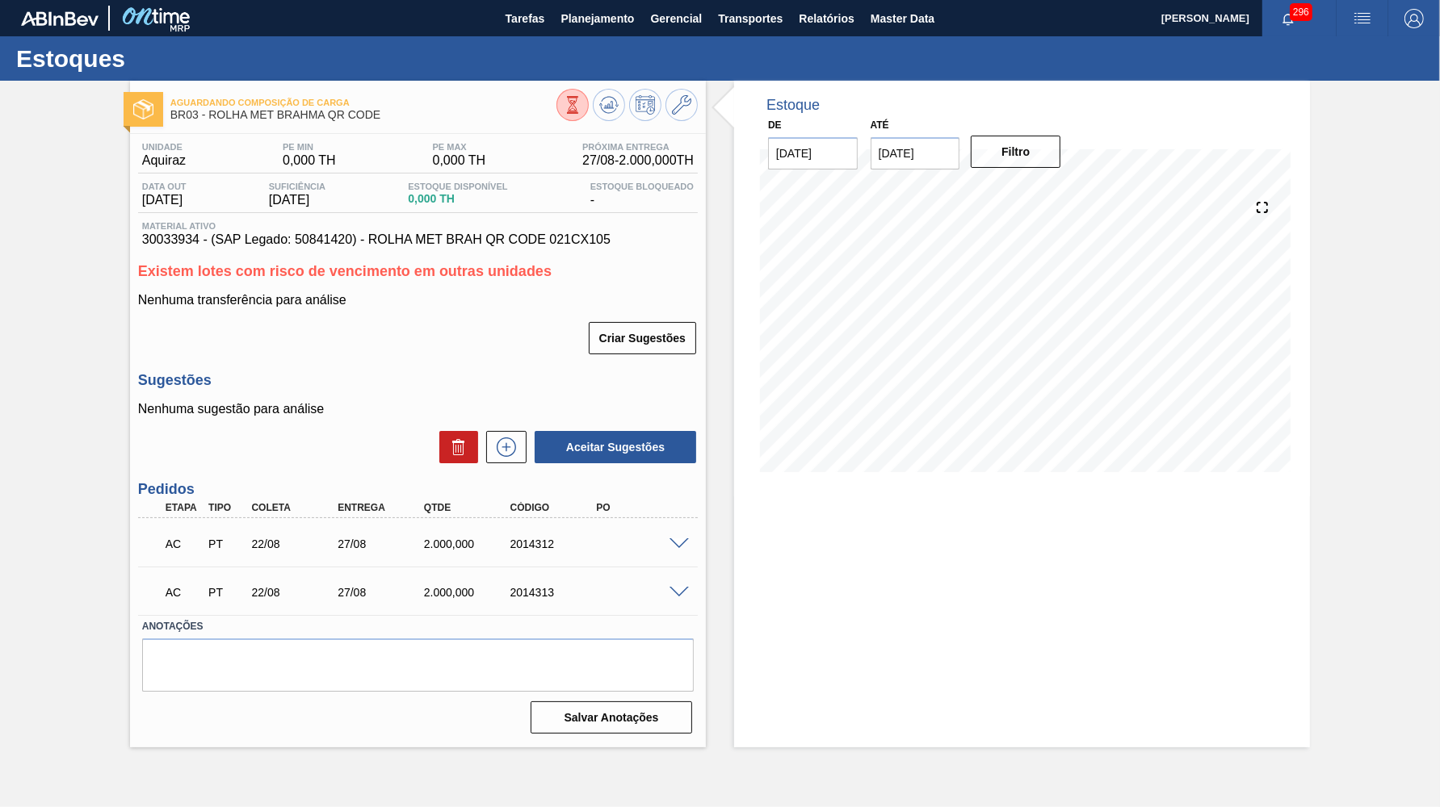
click at [681, 587] on span at bounding box center [678, 593] width 19 height 12
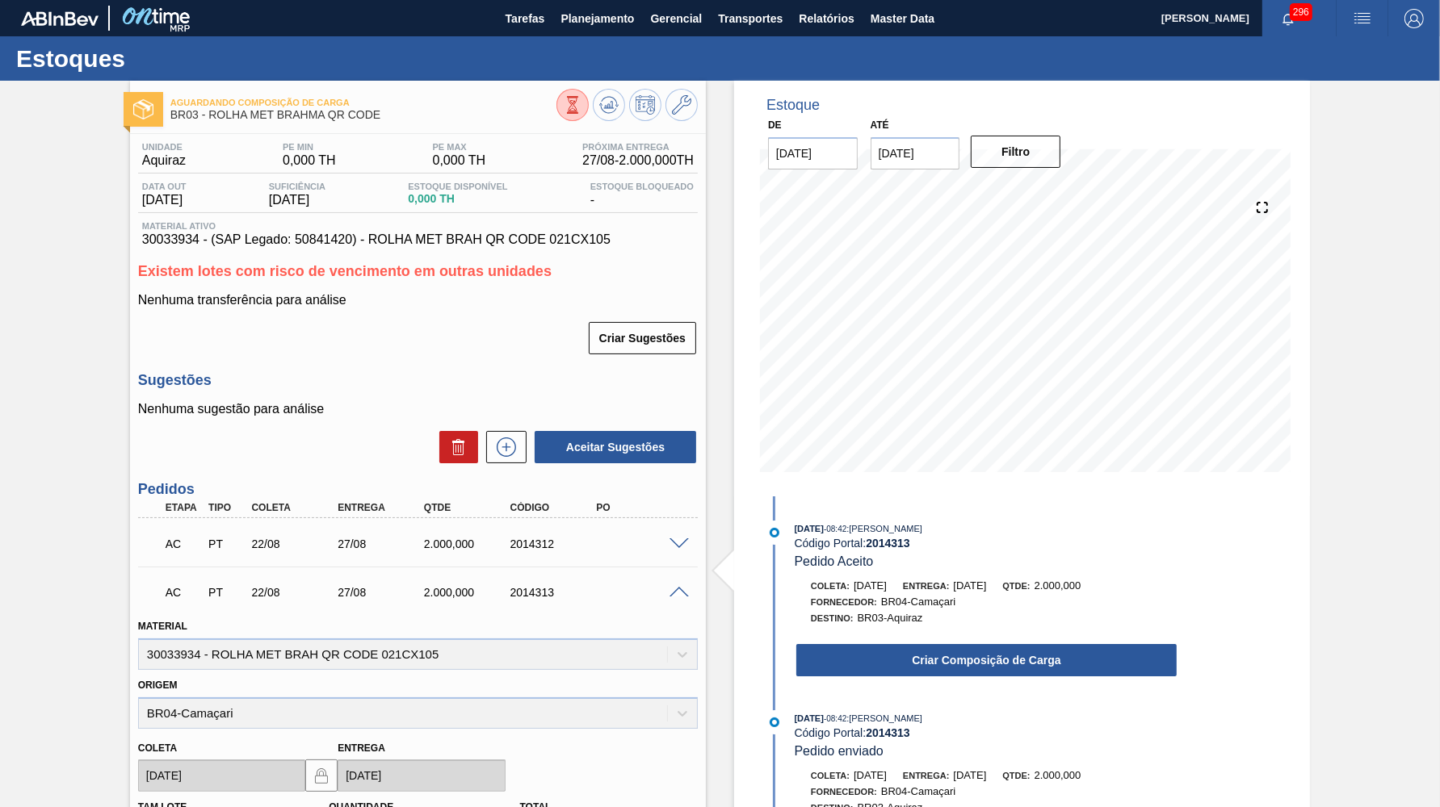
scroll to position [384, 0]
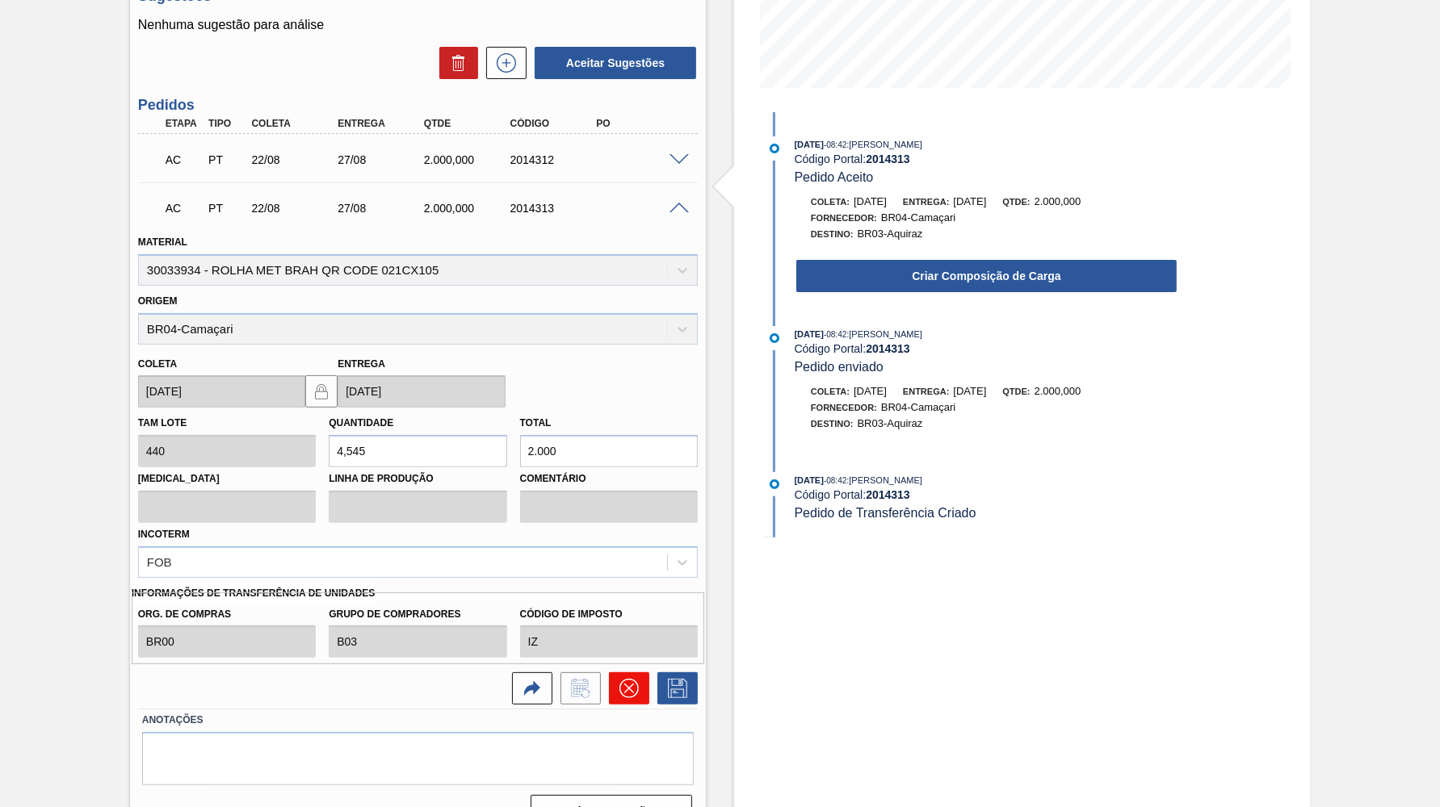
click at [632, 673] on button at bounding box center [629, 689] width 40 height 32
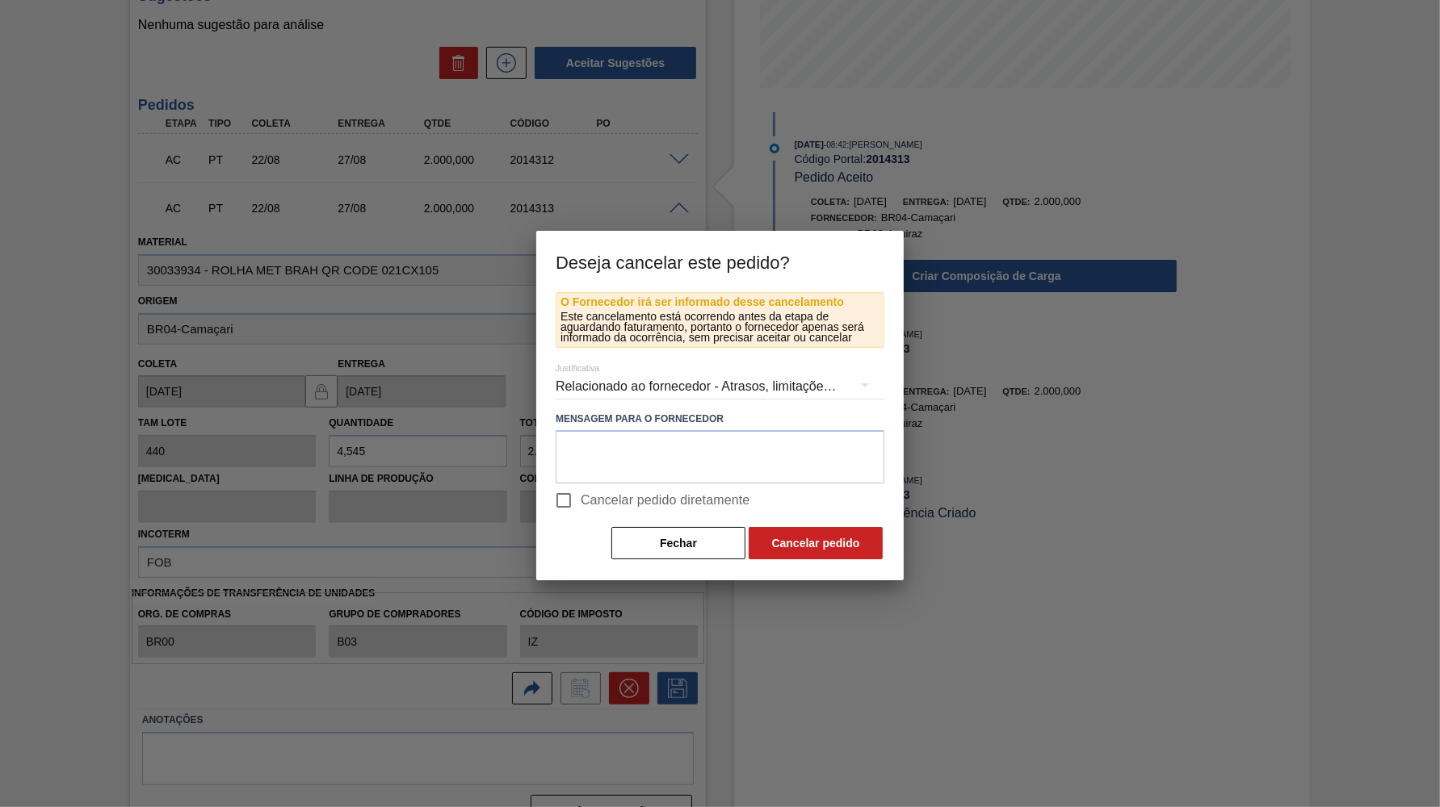
click at [611, 498] on span "Cancelar pedido diretamente" at bounding box center [665, 500] width 170 height 19
click at [580, 498] on input "Cancelar pedido diretamente" at bounding box center [564, 501] width 34 height 34
checkbox input "true"
click at [622, 382] on div "Relacionado ao fornecedor - Atrasos, limitações de capacidade, etc." at bounding box center [719, 386] width 329 height 45
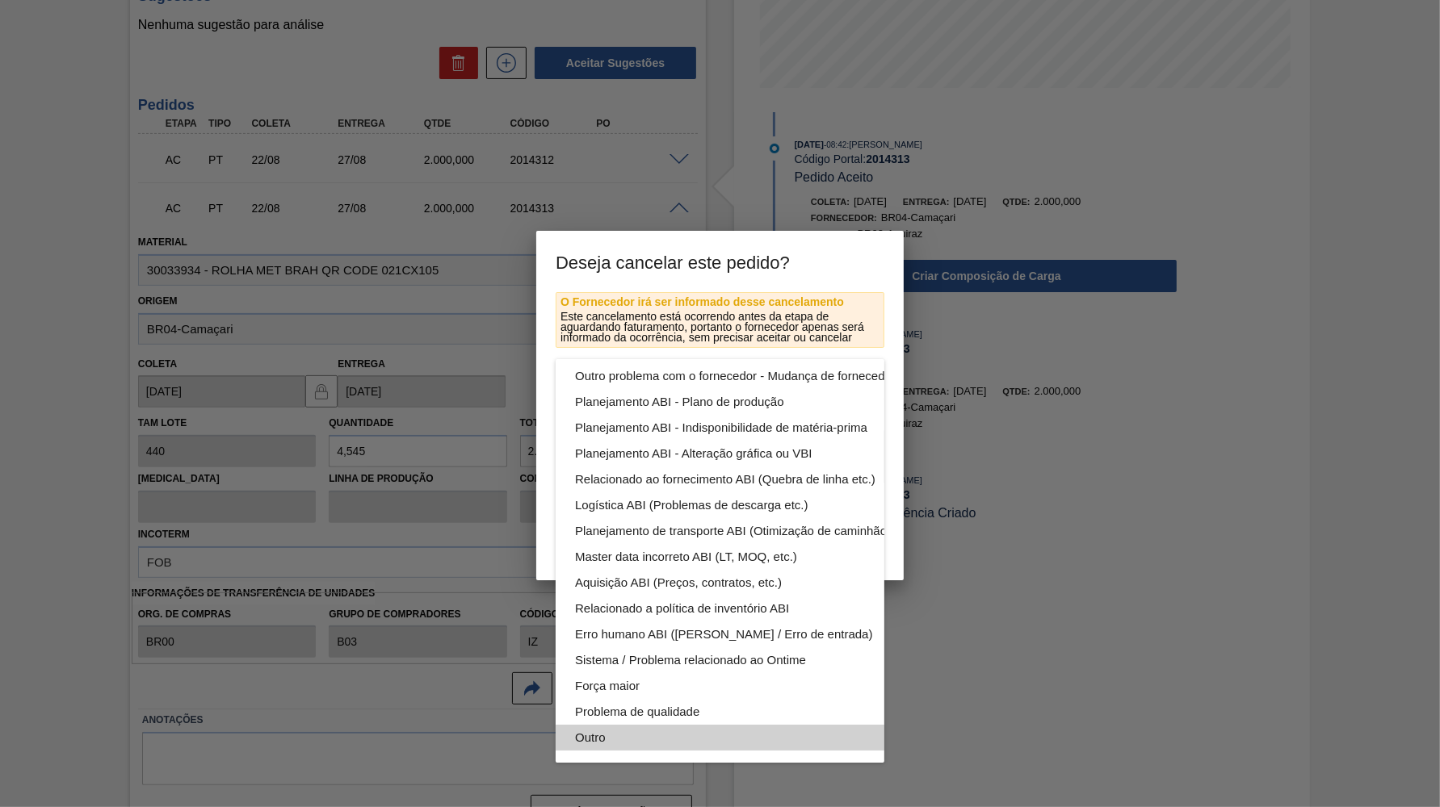
click at [635, 744] on div "Outro" at bounding box center [758, 738] width 366 height 26
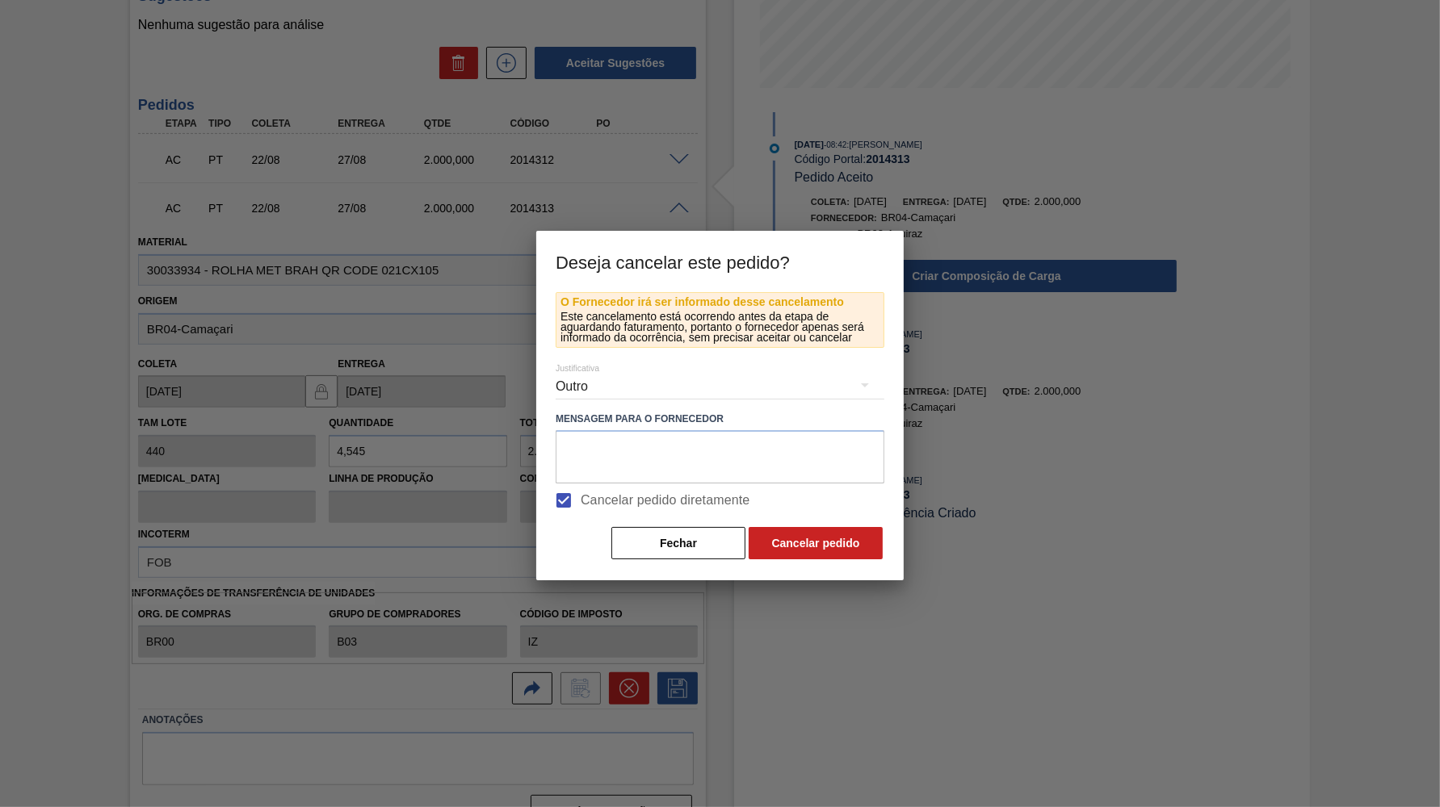
scroll to position [86, 0]
click at [610, 445] on textarea at bounding box center [719, 456] width 329 height 53
type textarea "Card gerado duplicado"
click at [816, 549] on button "Cancelar pedido" at bounding box center [815, 543] width 134 height 32
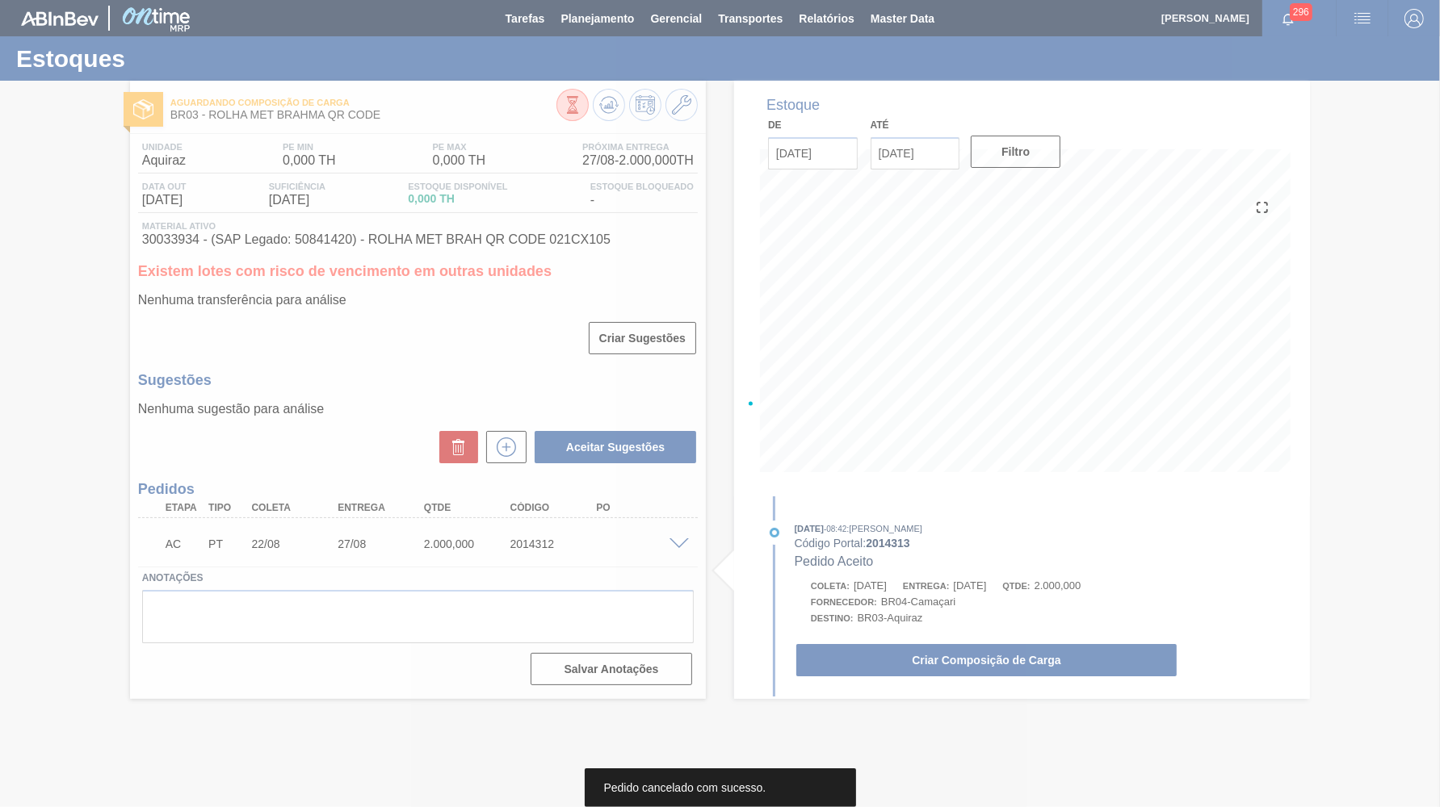
scroll to position [0, 0]
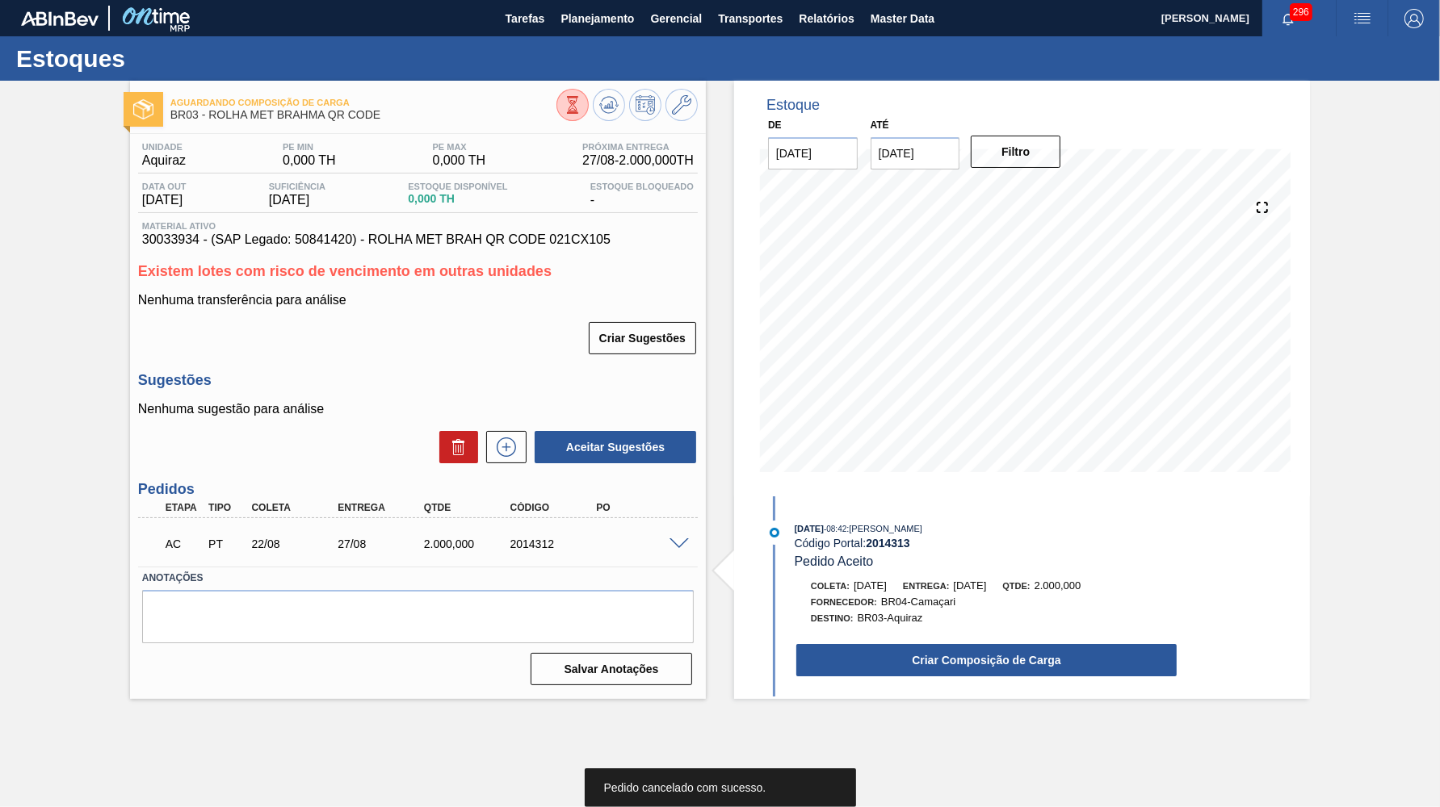
click at [679, 539] on span at bounding box center [678, 545] width 19 height 12
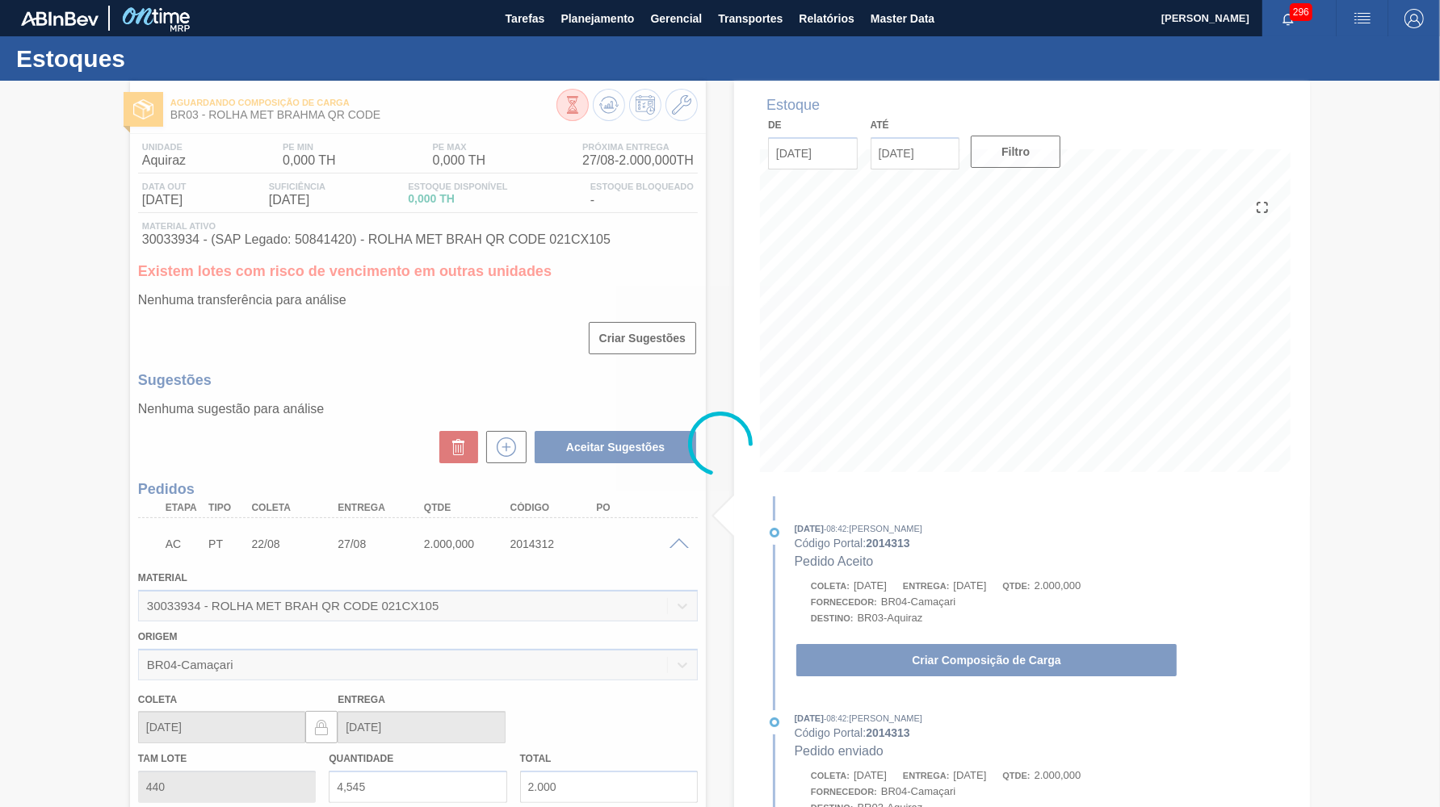
click at [679, 534] on div at bounding box center [720, 444] width 1440 height 727
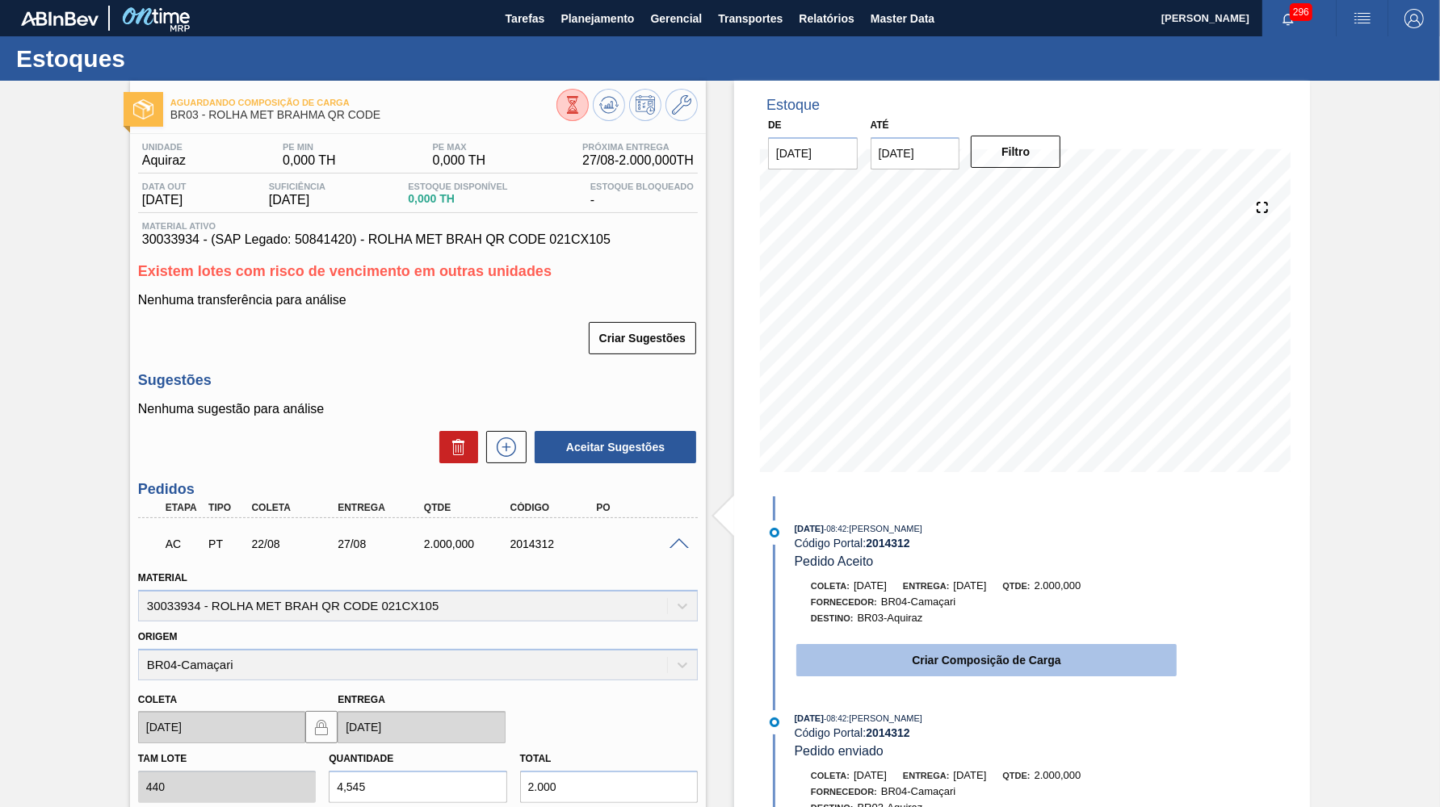
click at [963, 653] on button "Criar Composição de Carga" at bounding box center [986, 660] width 380 height 32
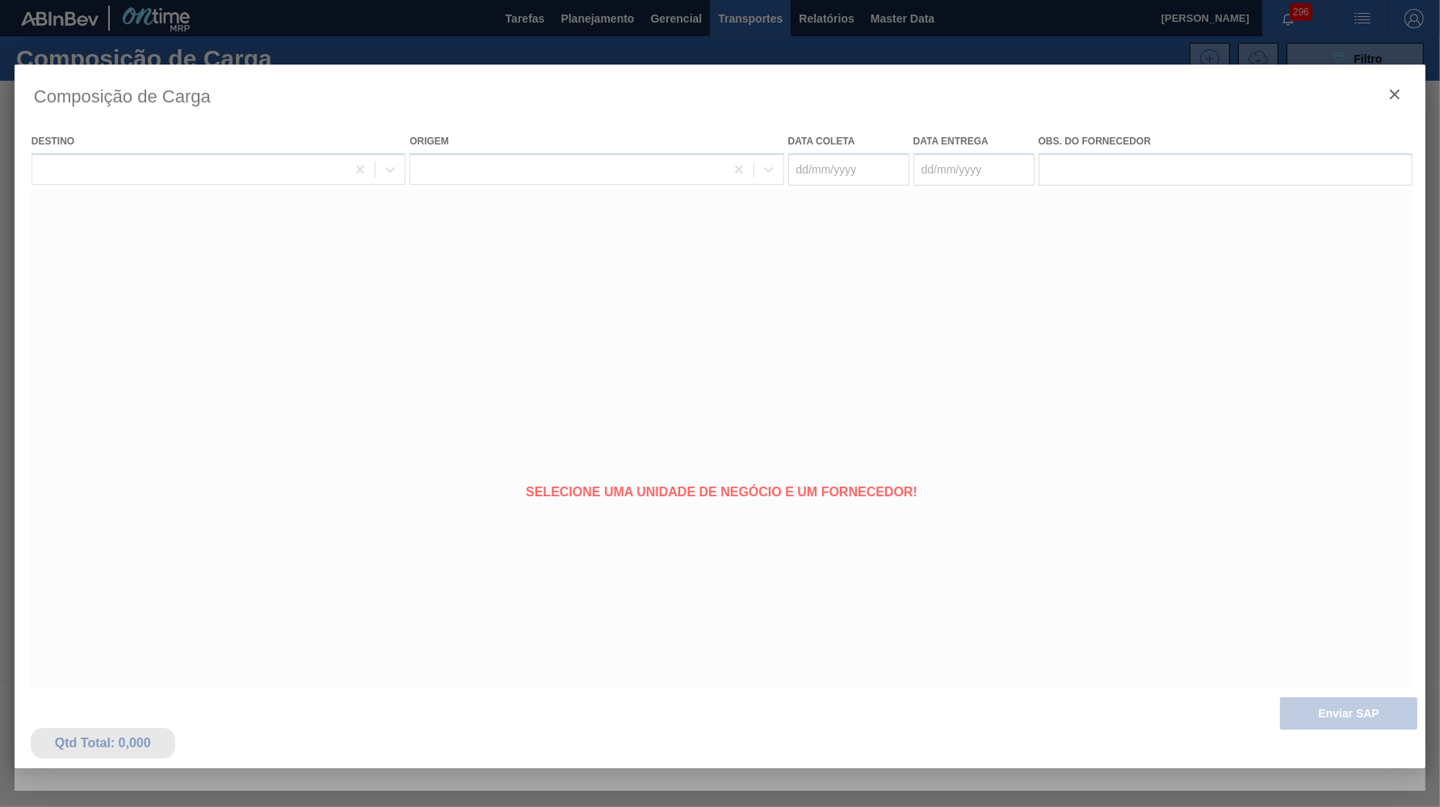
type coleta "[DATE]"
type entrega "27/08/2025"
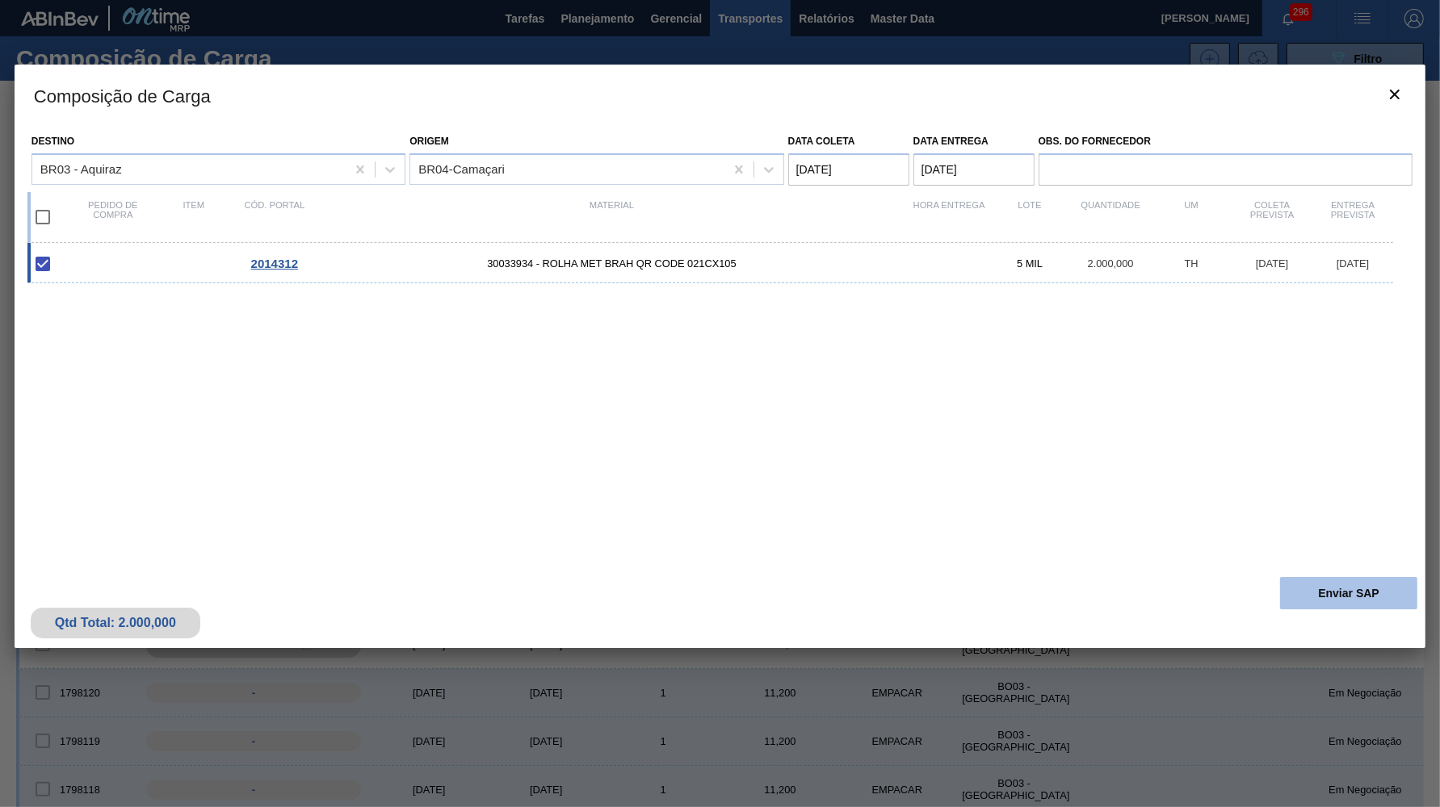
click at [1364, 577] on button "Enviar SAP" at bounding box center [1348, 593] width 137 height 32
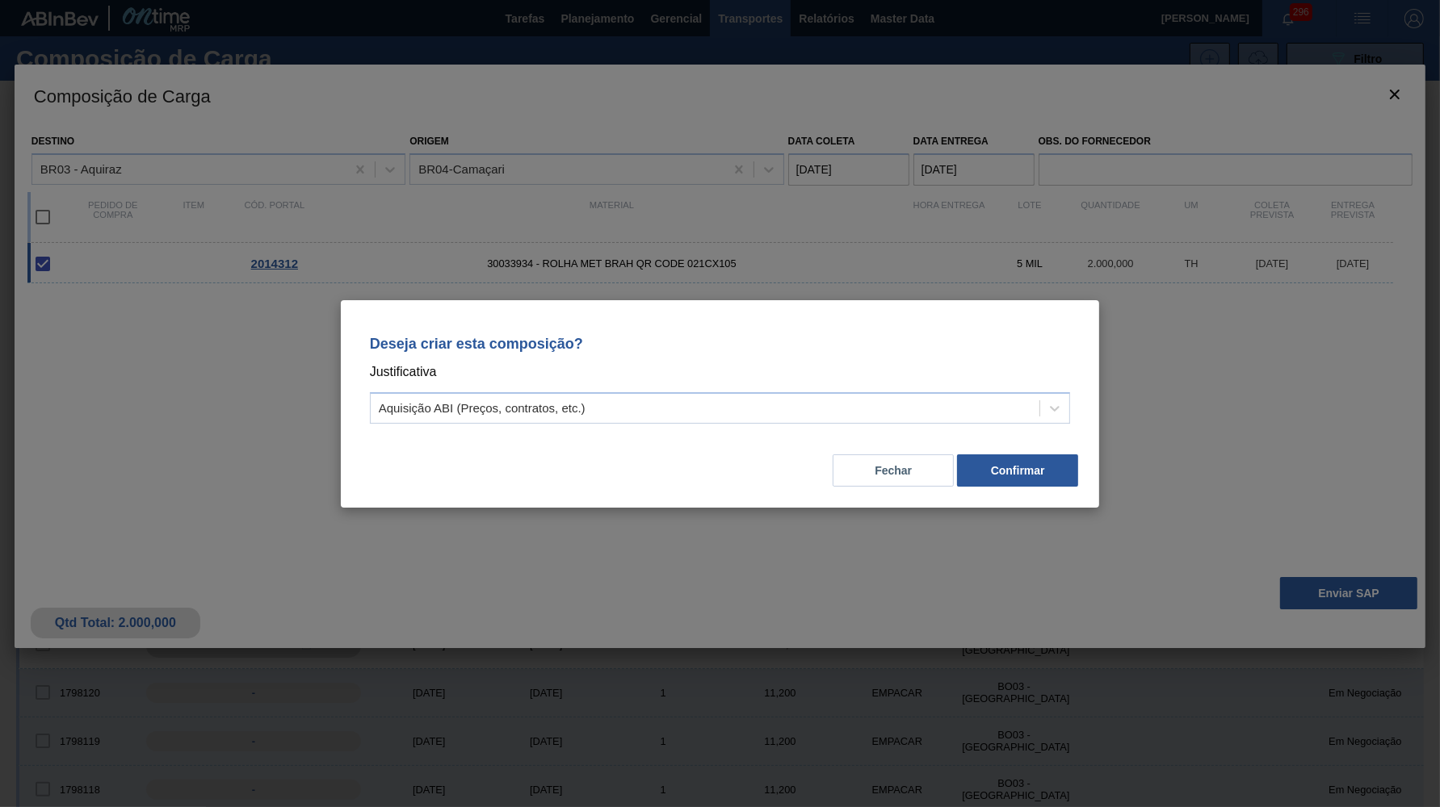
click at [873, 430] on div "Deseja criar esta composição? Justificativa Aquisição ABI (Preços, contratos, e…" at bounding box center [720, 377] width 720 height 114
click at [625, 417] on div "Aquisição ABI (Preços, contratos, etc.)" at bounding box center [705, 407] width 669 height 23
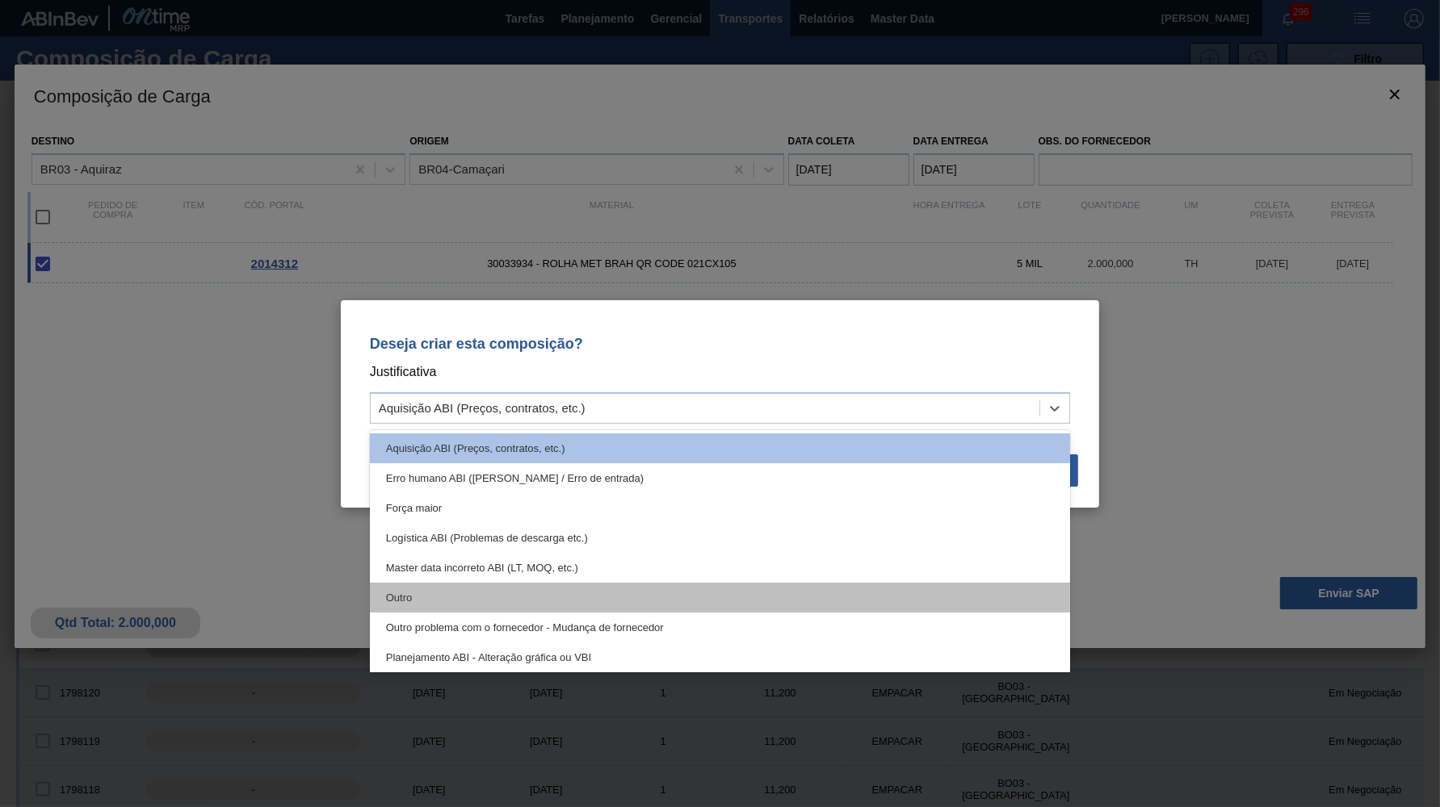
click at [582, 606] on div "Outro" at bounding box center [720, 598] width 701 height 30
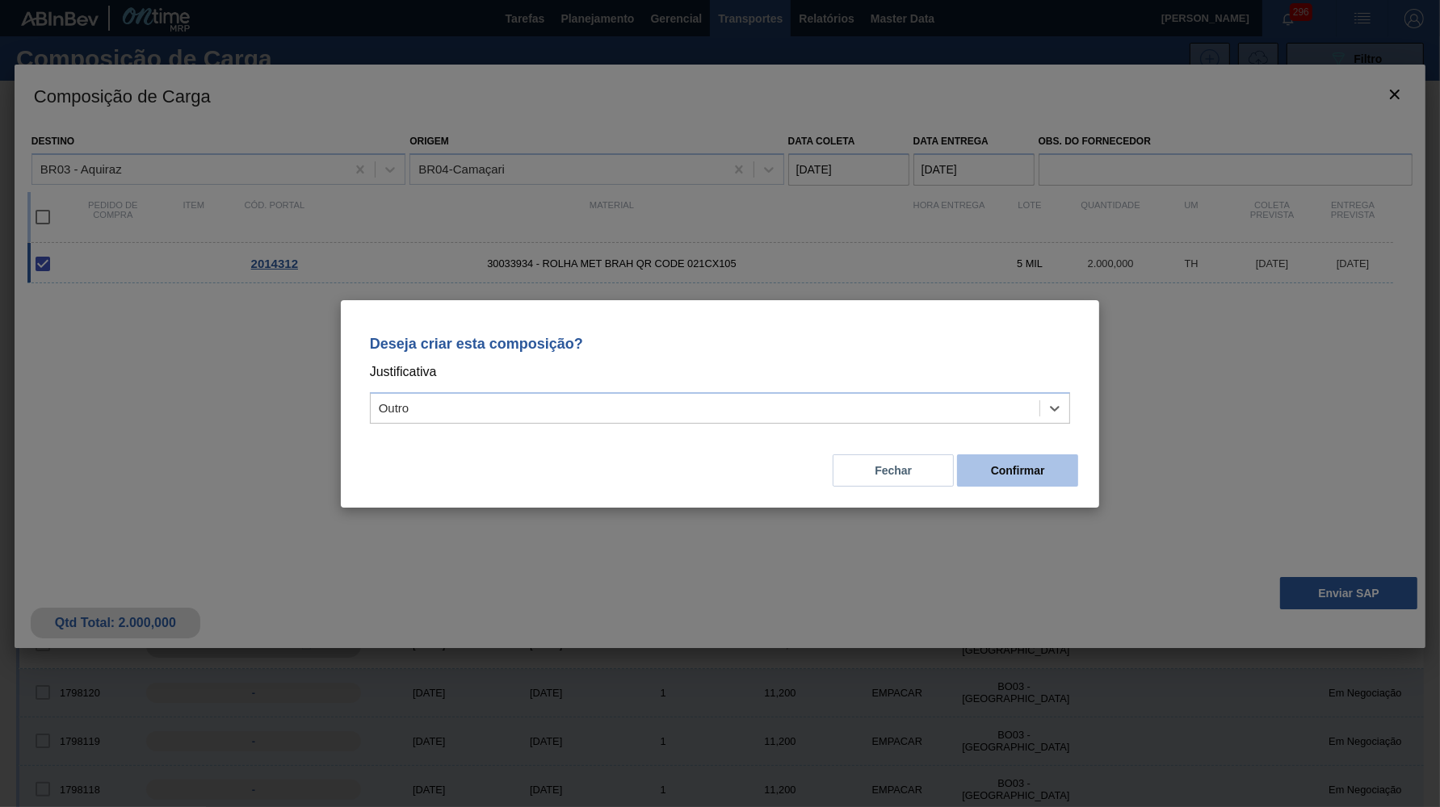
click at [1021, 474] on button "Confirmar" at bounding box center [1017, 471] width 121 height 32
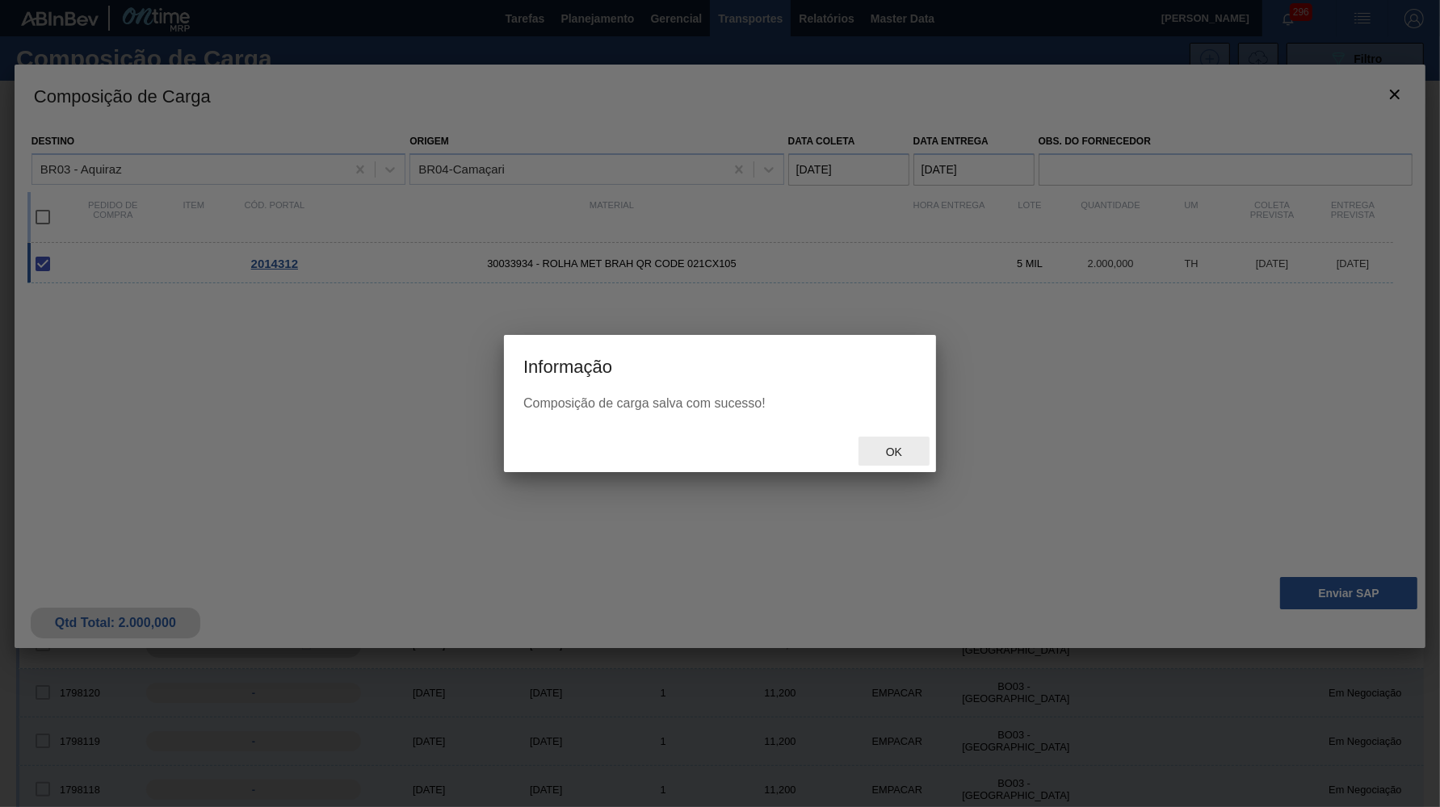
click at [891, 464] on div "Ok" at bounding box center [893, 452] width 71 height 30
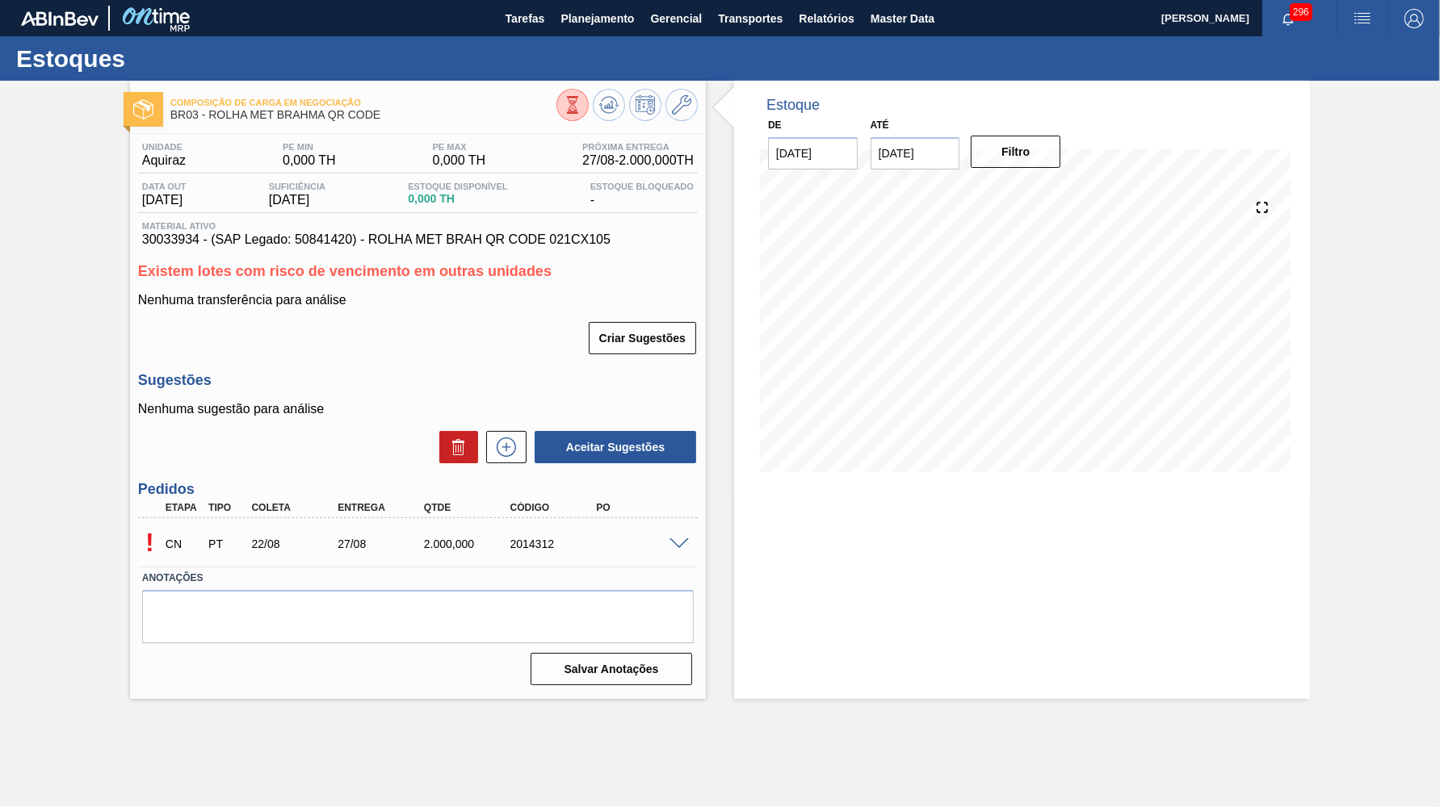
click at [684, 539] on span at bounding box center [678, 545] width 19 height 12
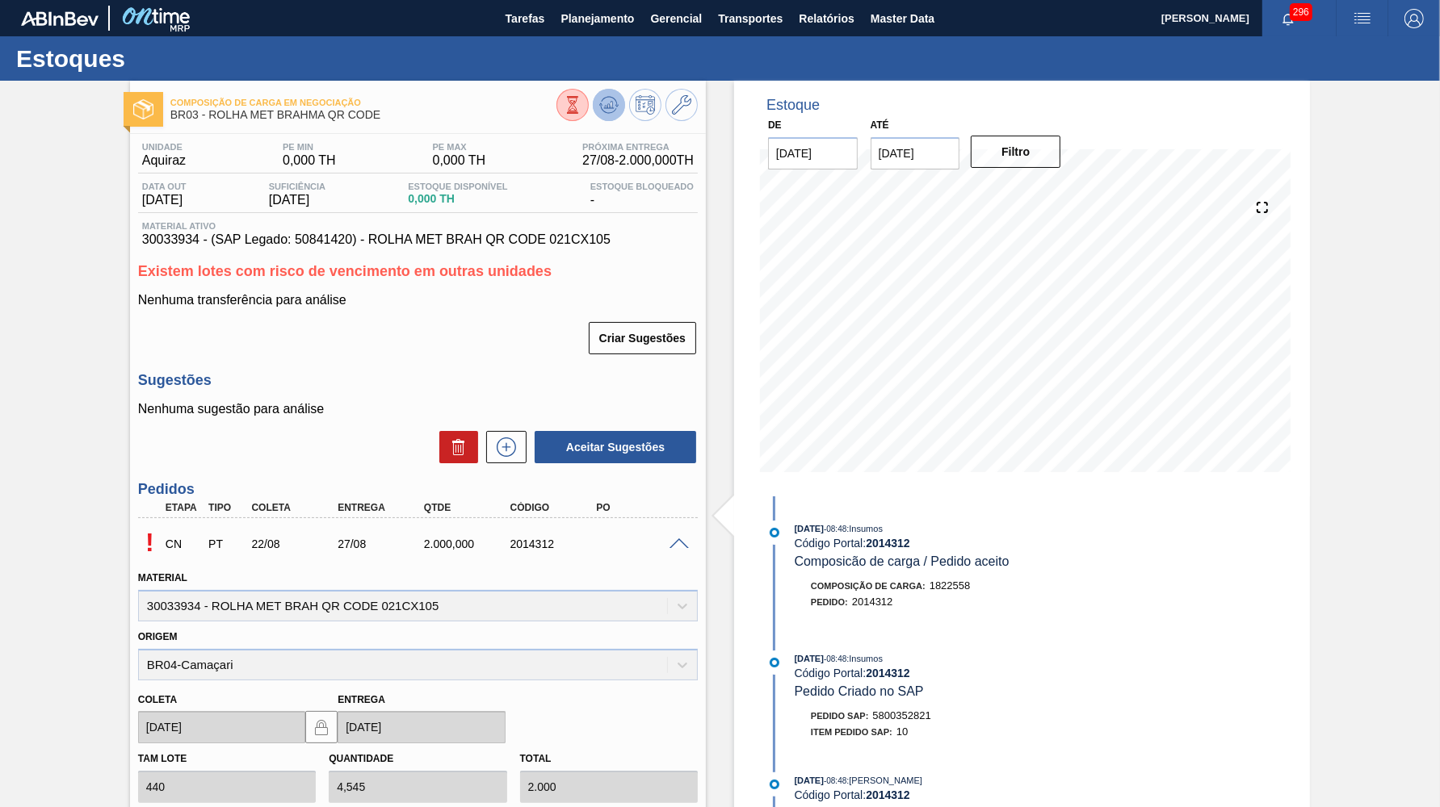
click at [581, 97] on icon at bounding box center [573, 105] width 18 height 18
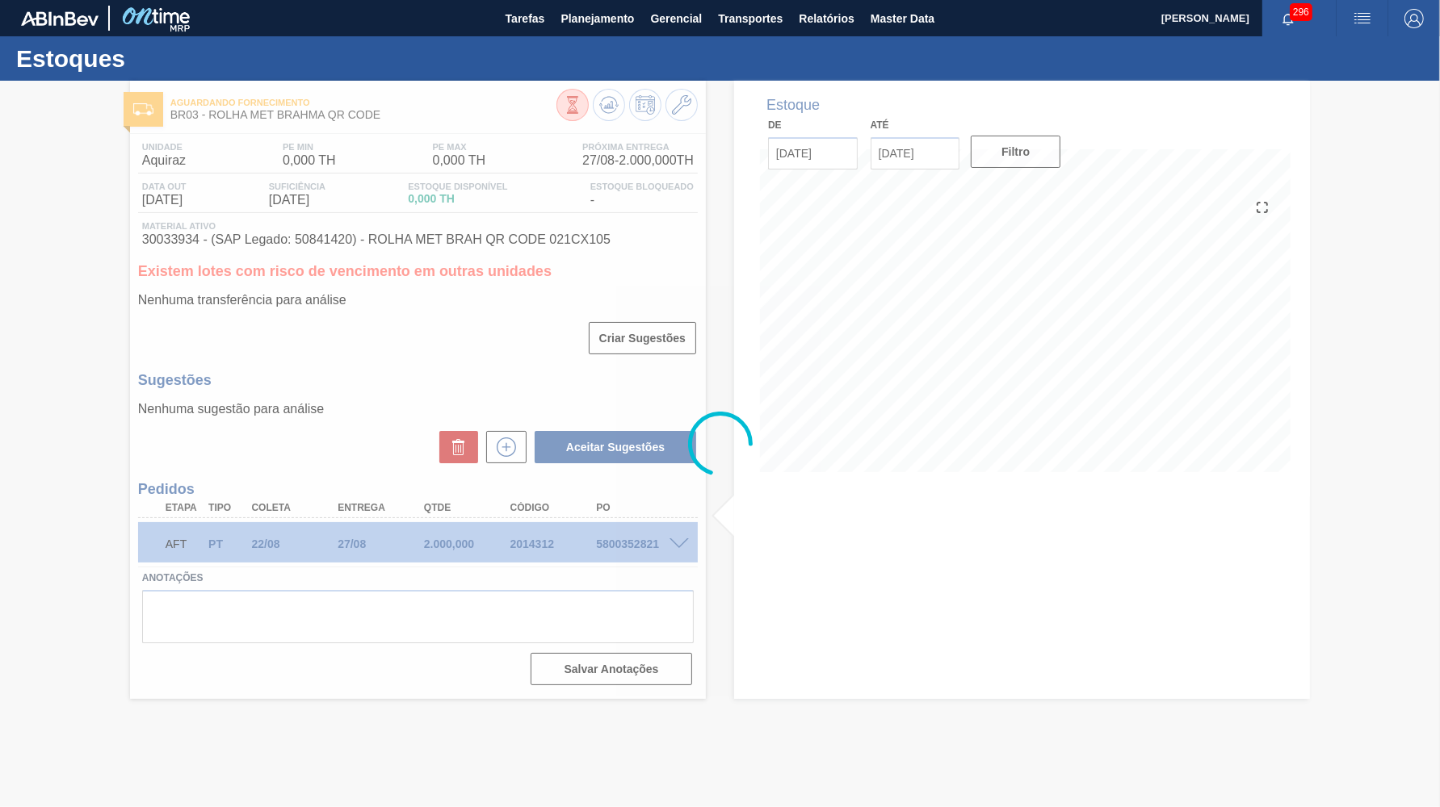
click at [627, 533] on div at bounding box center [720, 444] width 1440 height 727
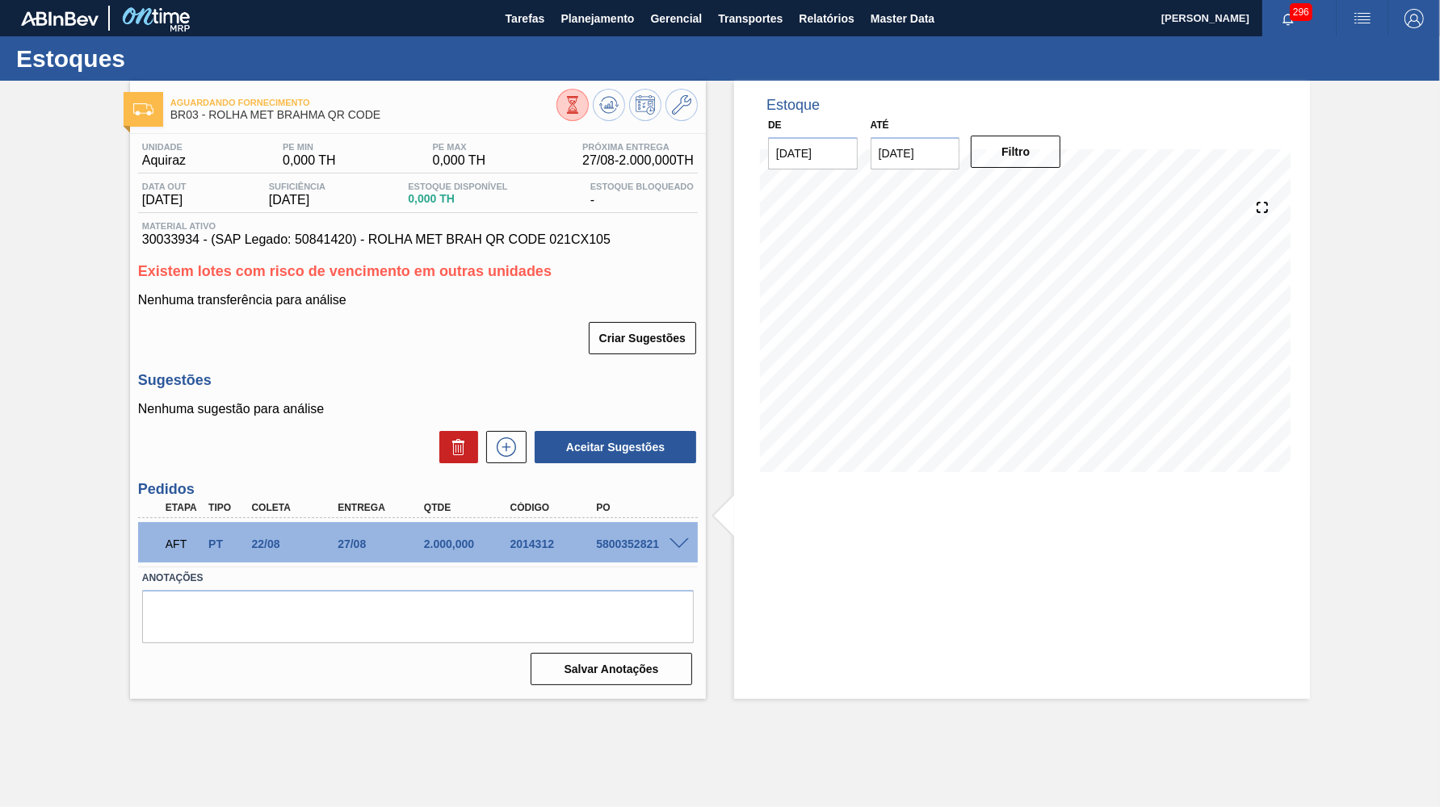
click at [627, 538] on div "5800352821" at bounding box center [640, 544] width 96 height 13
click at [677, 539] on span at bounding box center [678, 545] width 19 height 12
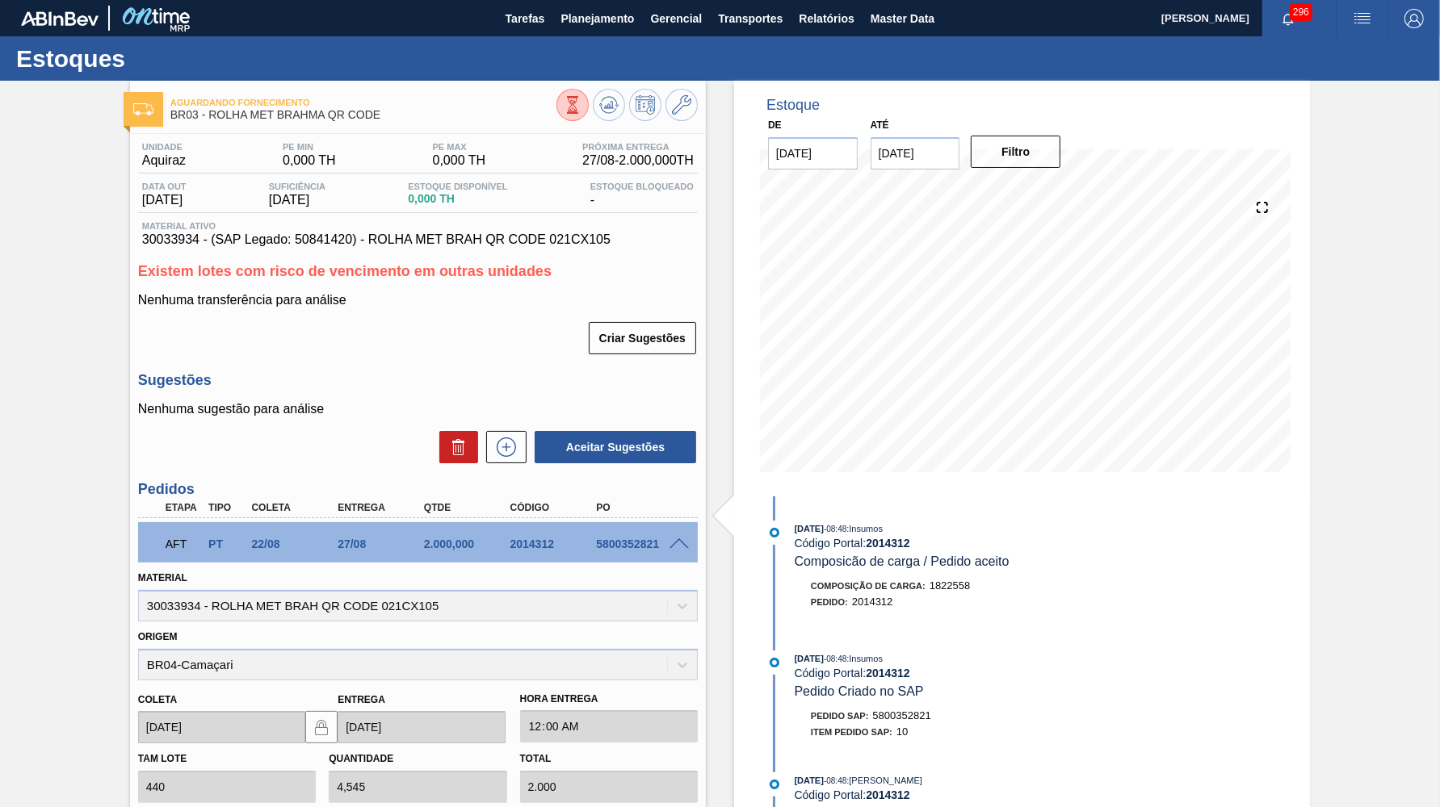
scroll to position [336, 0]
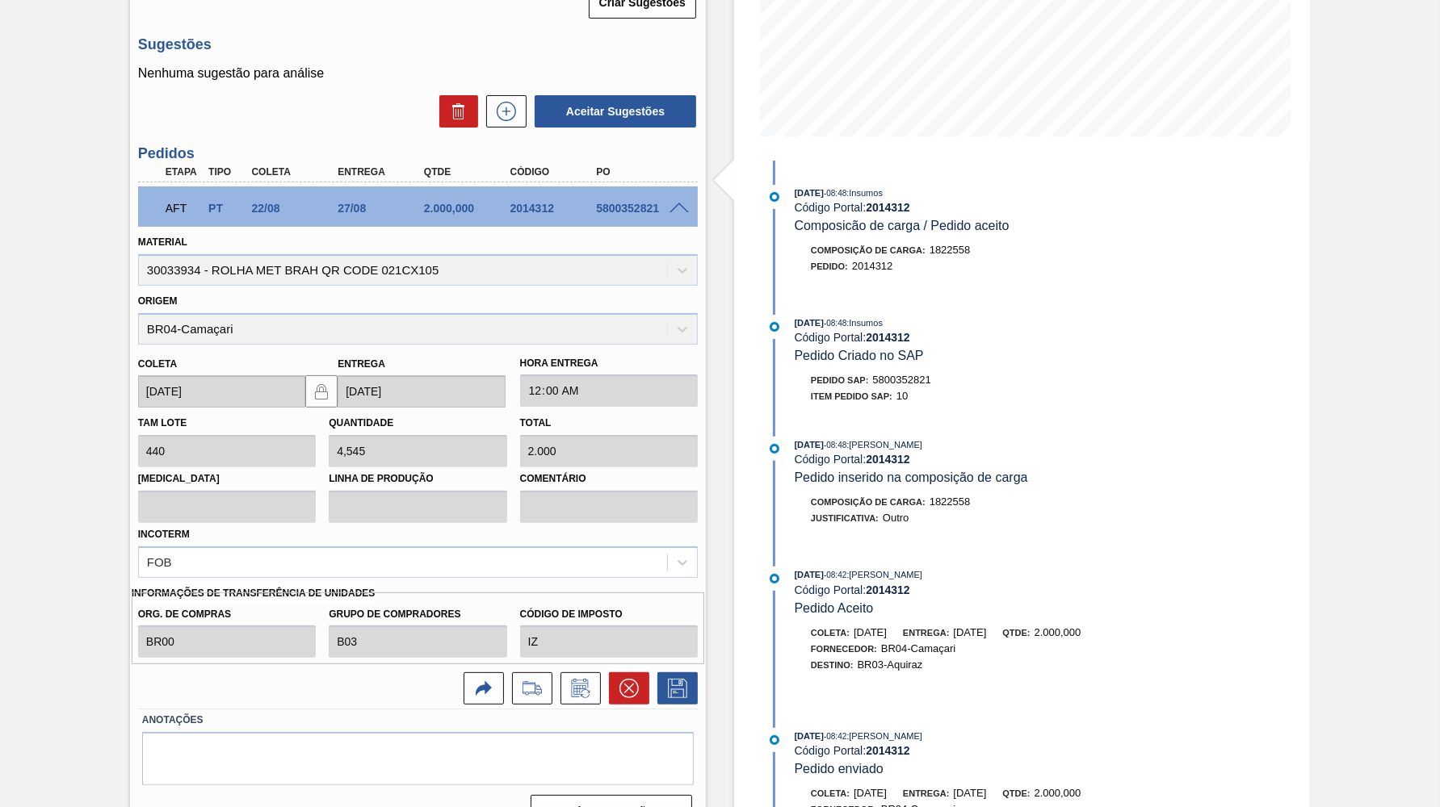
click at [683, 215] on div "AFT PT 22/08 27/08 2.000,000 2014312 5800352821" at bounding box center [417, 206] width 559 height 40
click at [684, 203] on span at bounding box center [678, 209] width 19 height 12
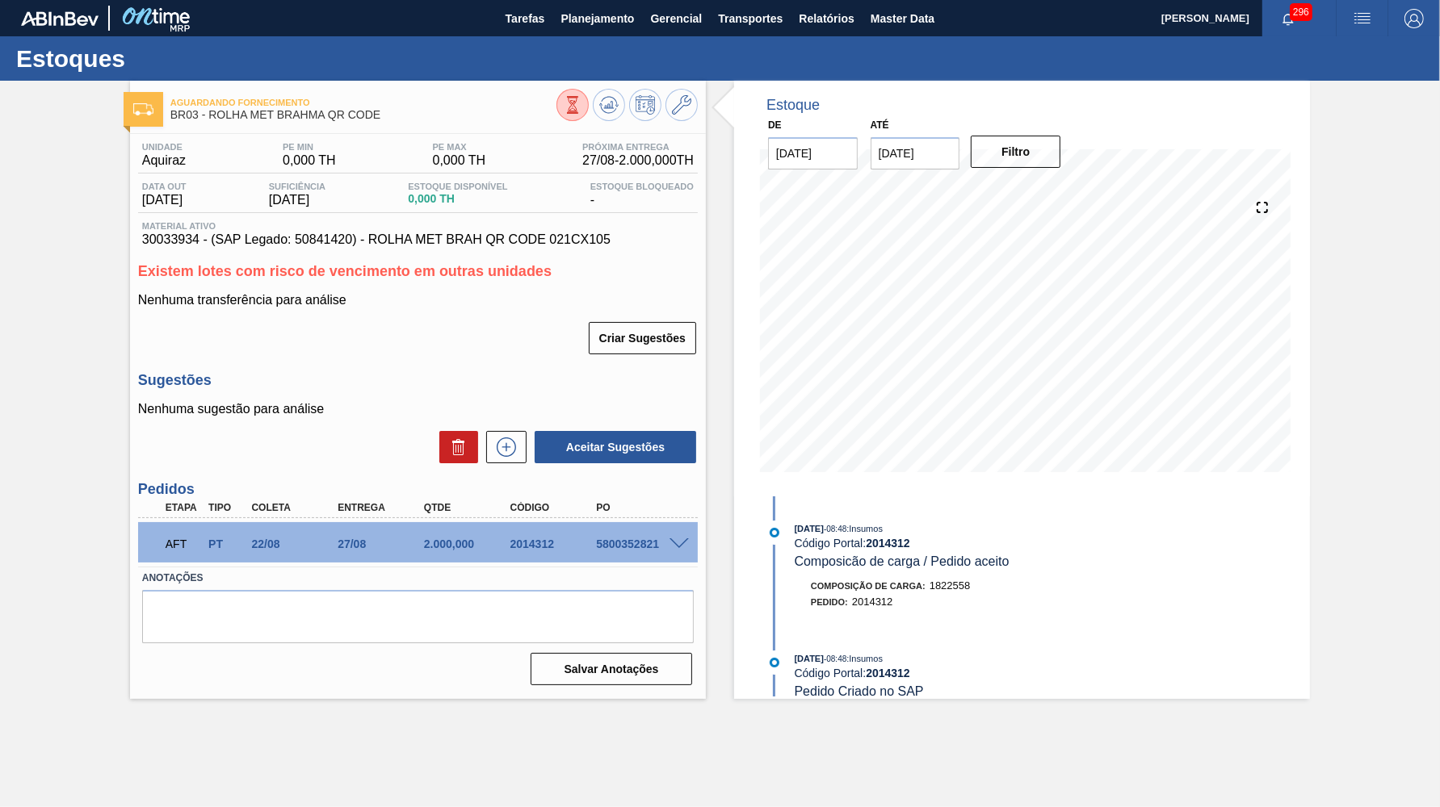
scroll to position [0, 0]
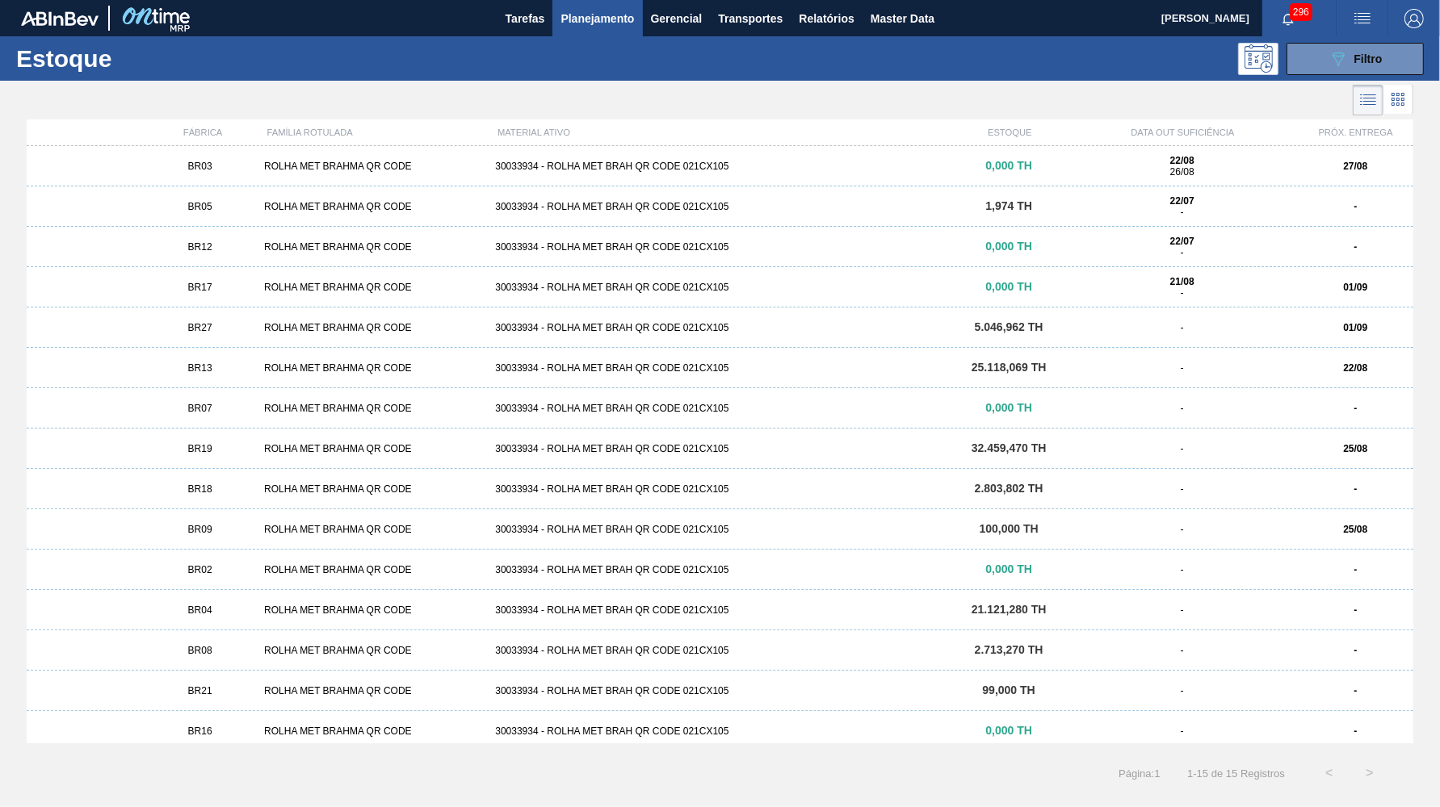
scroll to position [7, 0]
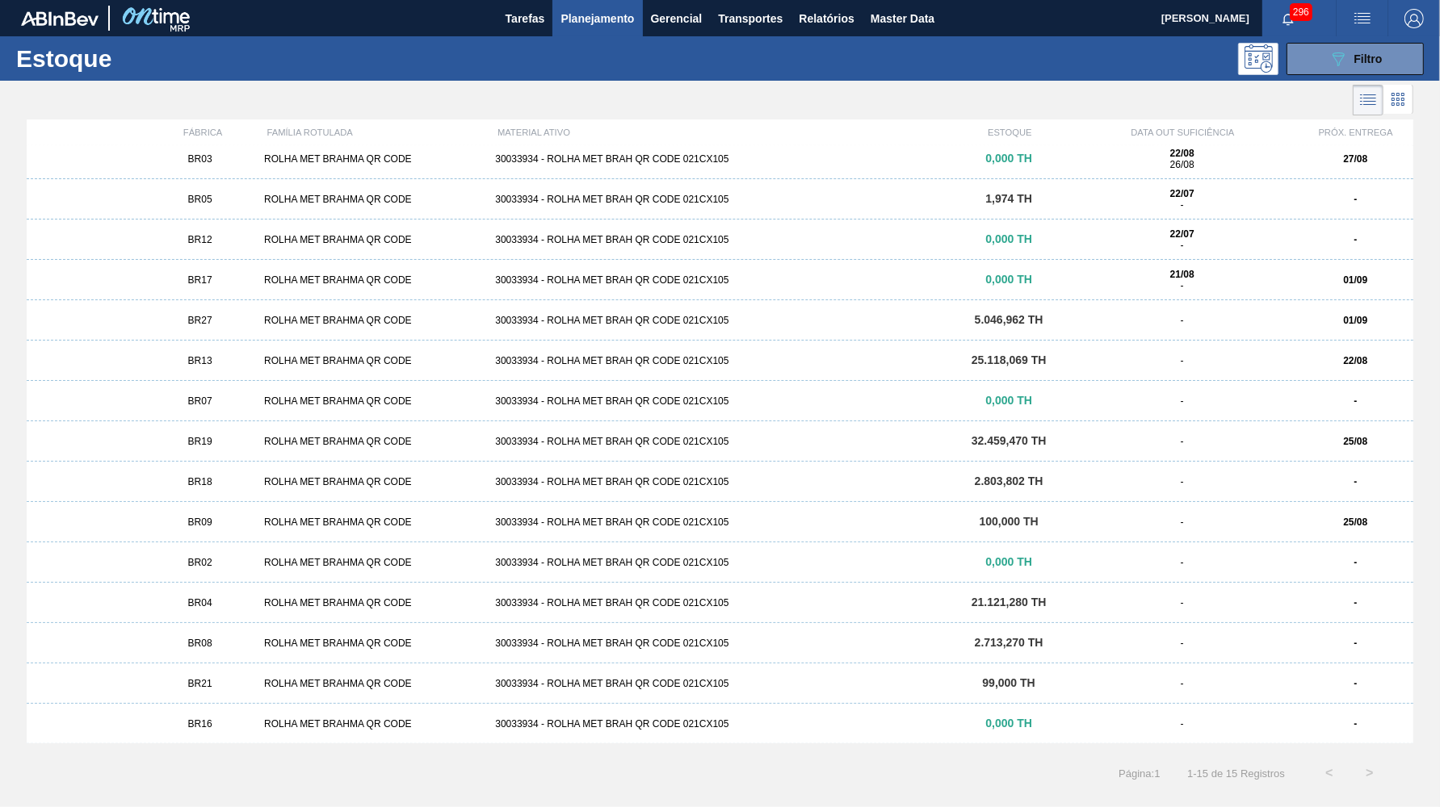
click at [329, 561] on div "ROLHA MET BRAHMA QR CODE" at bounding box center [373, 562] width 231 height 11
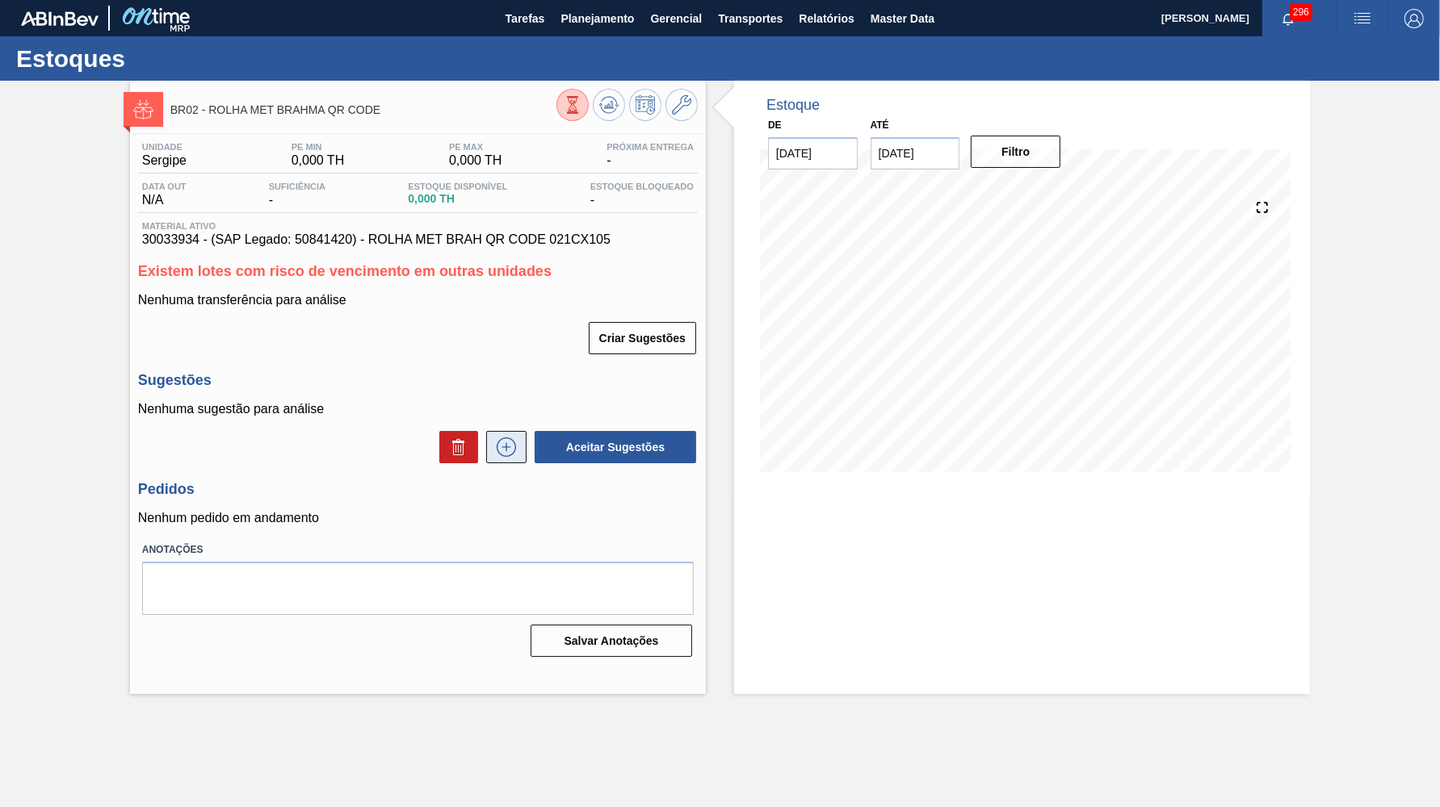
click at [502, 431] on button at bounding box center [506, 447] width 40 height 32
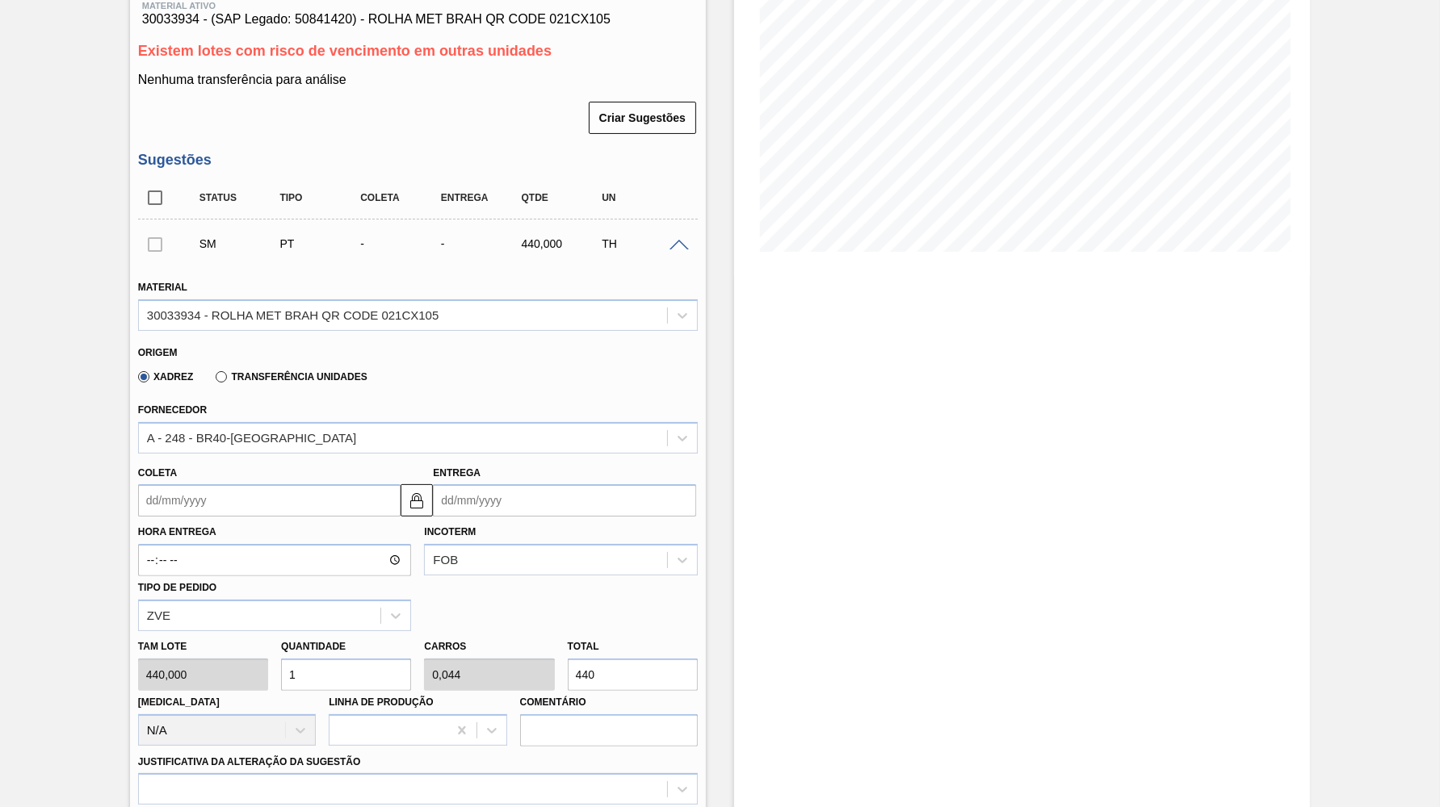
scroll to position [221, 0]
click at [289, 358] on div "Xadrez Transferência Unidades" at bounding box center [411, 373] width 546 height 31
click at [290, 373] on div "Xadrez Transferência Unidades" at bounding box center [250, 375] width 236 height 27
drag, startPoint x: 274, startPoint y: 366, endPoint x: 271, endPoint y: 379, distance: 13.1
click at [272, 371] on label "Transferência Unidades" at bounding box center [291, 376] width 151 height 11
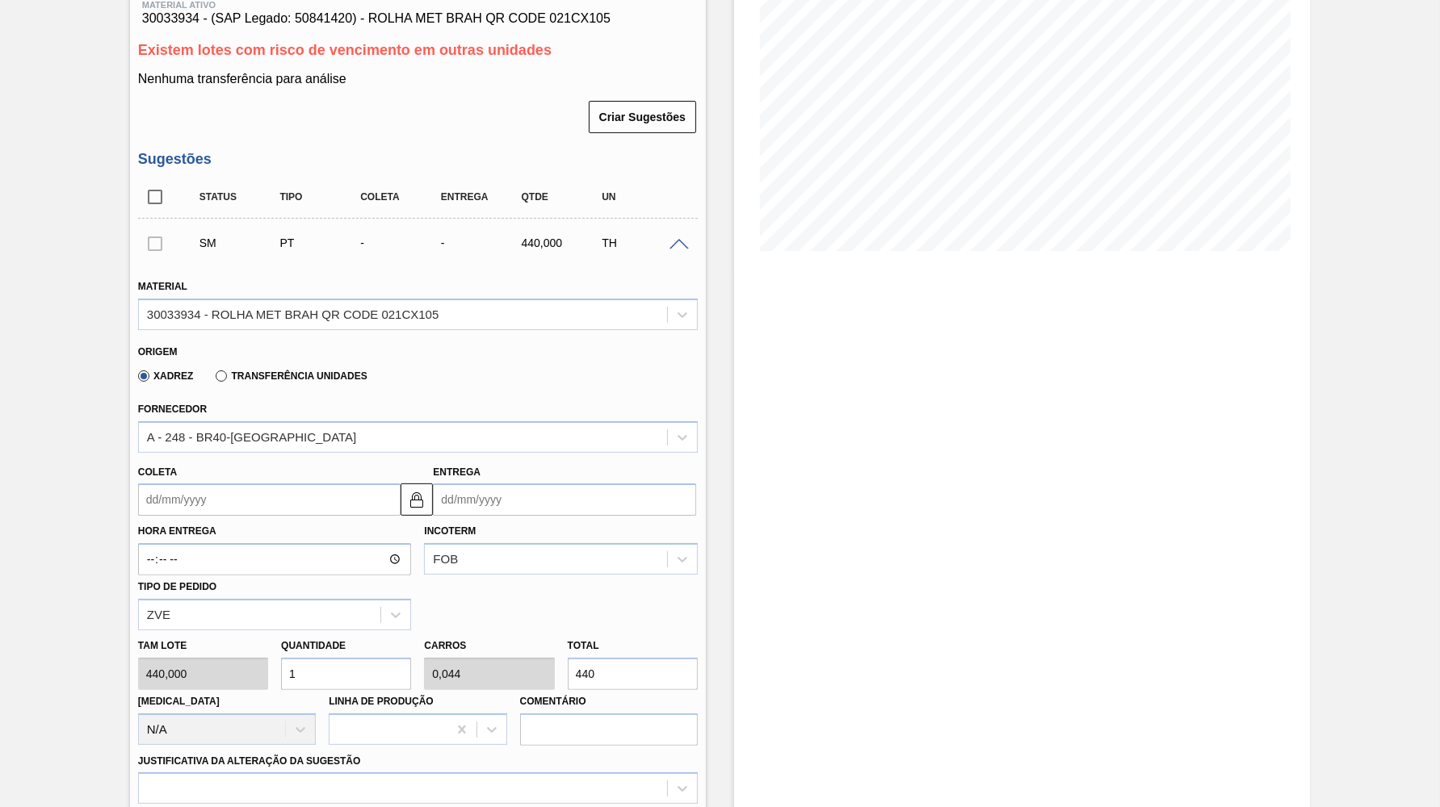
click at [213, 379] on input "Transferência Unidades" at bounding box center [213, 379] width 0 height 0
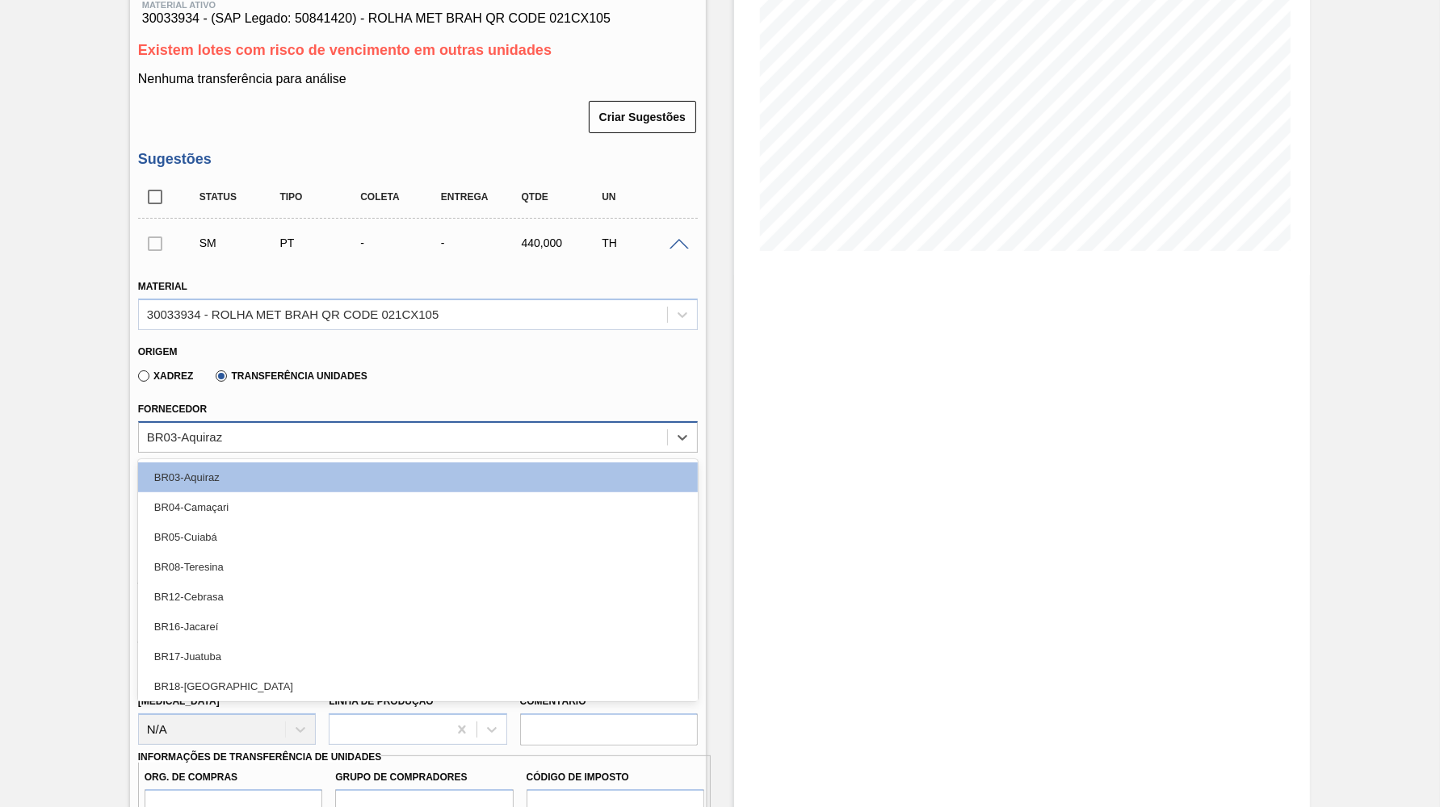
click at [270, 427] on div "BR03-Aquiraz" at bounding box center [403, 436] width 528 height 23
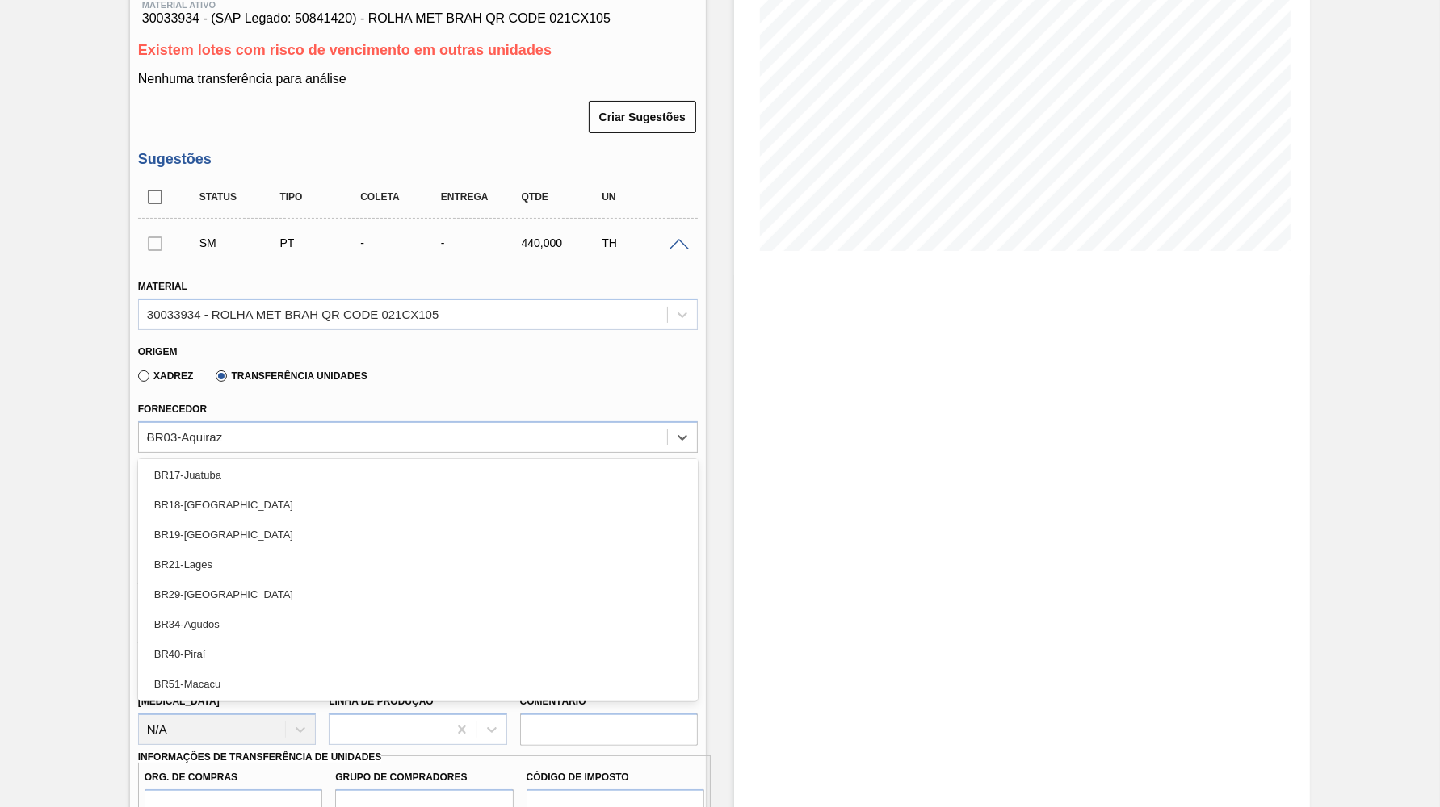
scroll to position [0, 0]
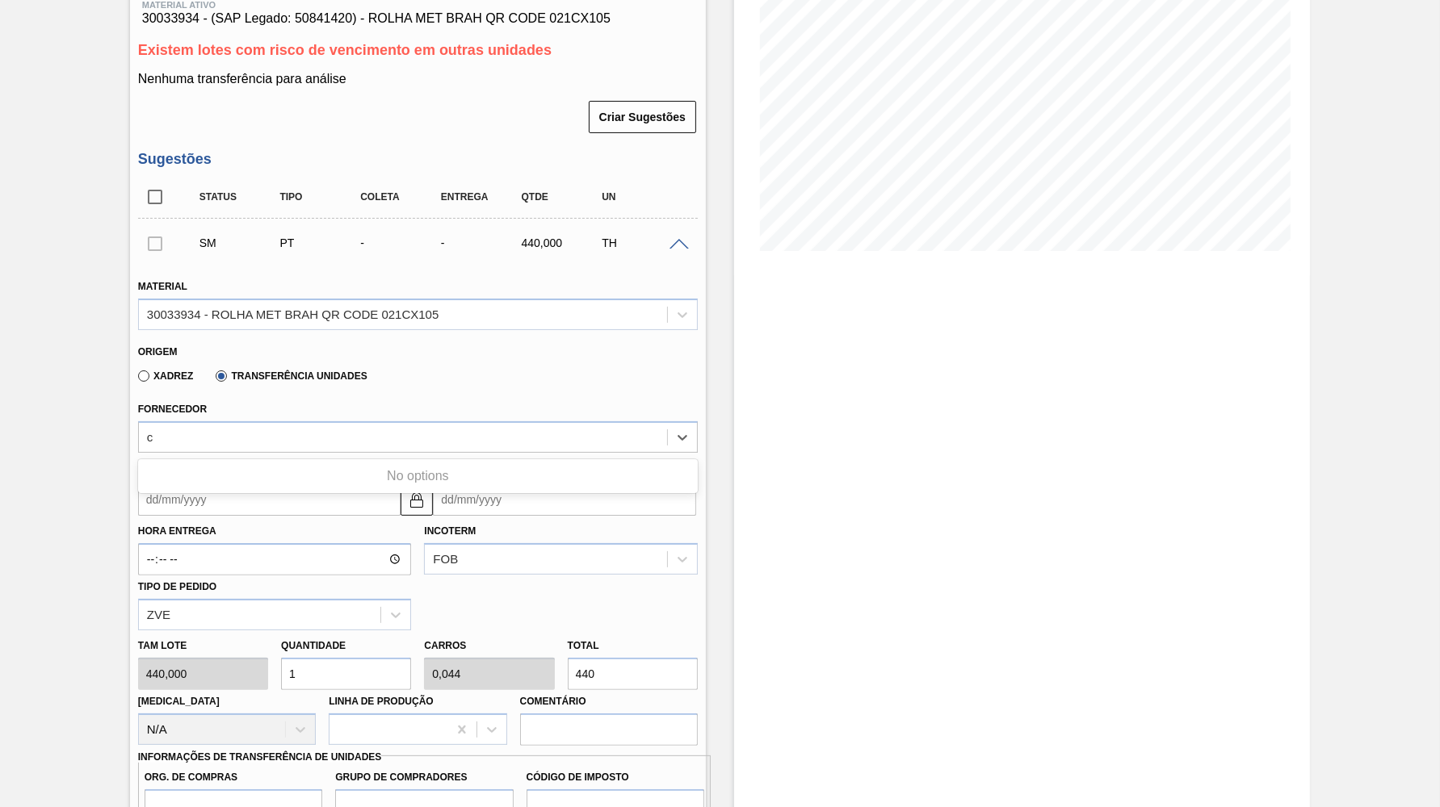
type input "ca"
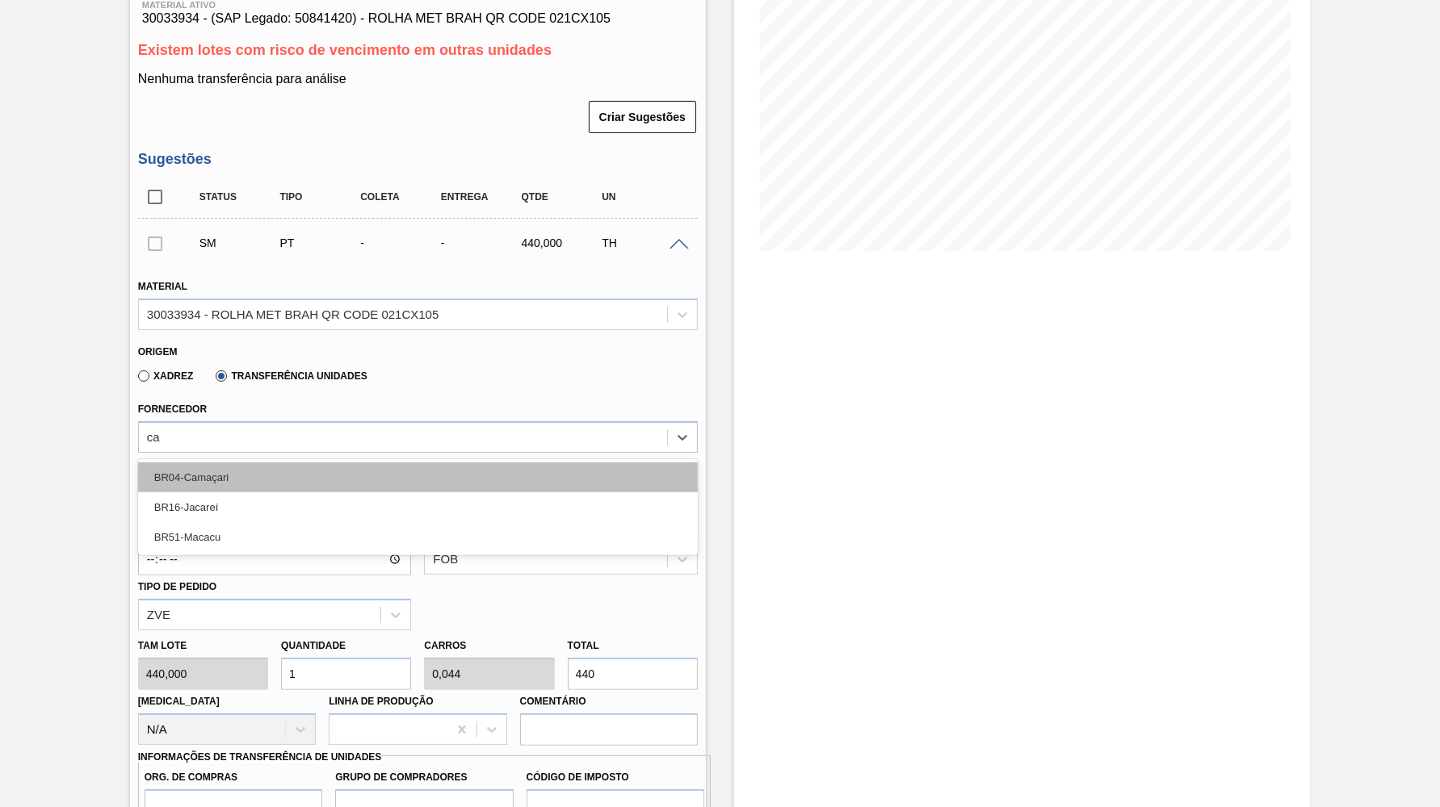
click at [245, 463] on div "BR04-Camaçari" at bounding box center [417, 478] width 559 height 30
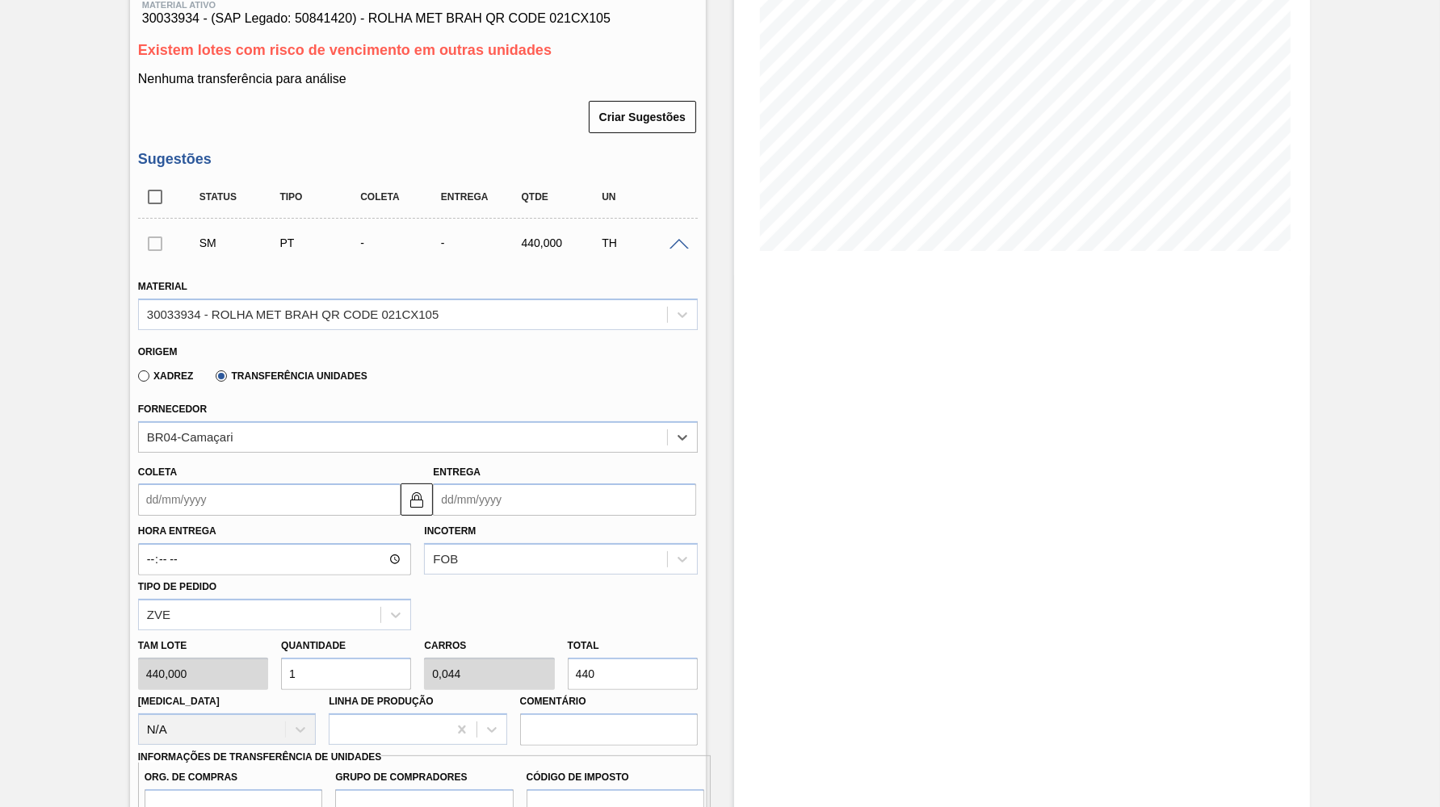
scroll to position [443, 0]
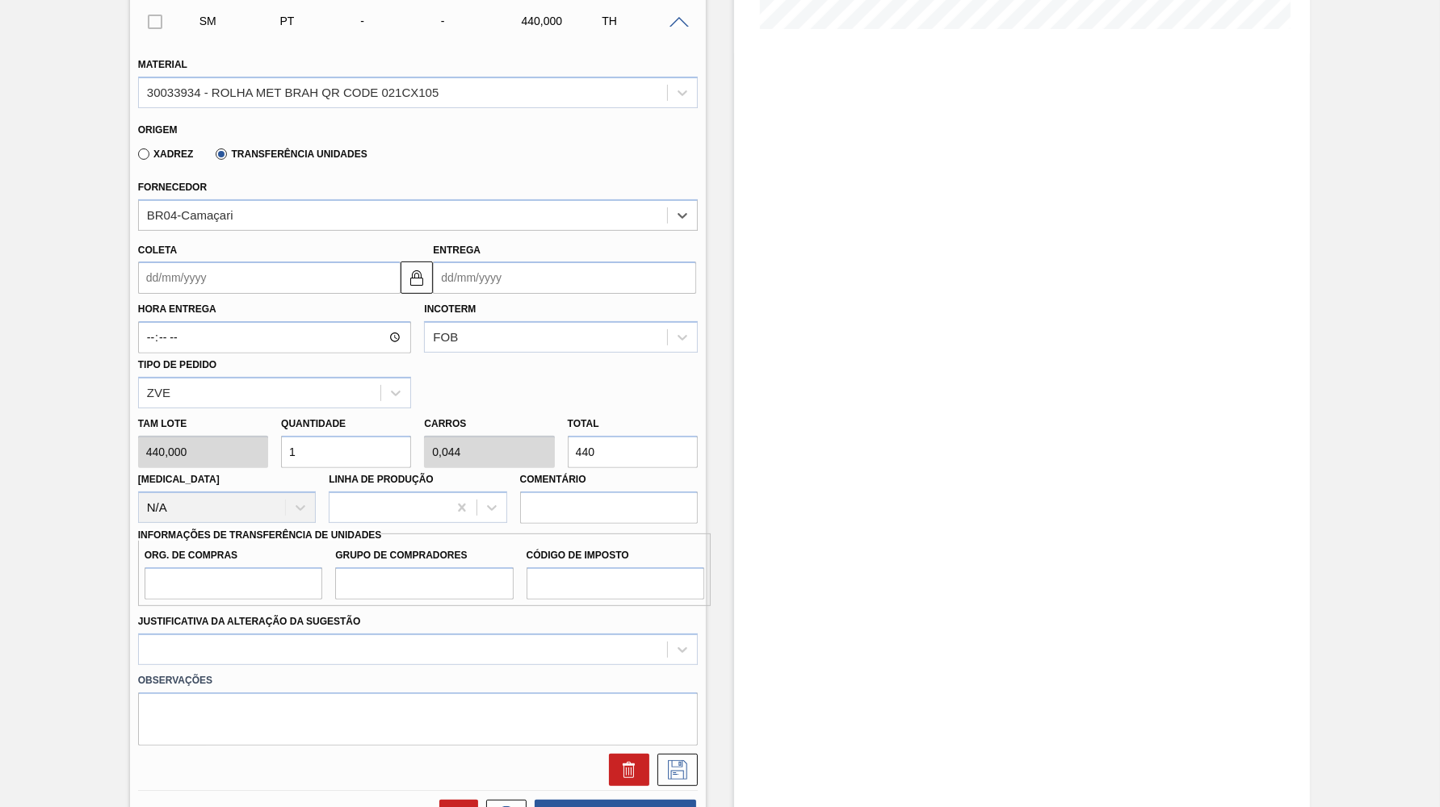
click at [274, 272] on input "Coleta" at bounding box center [269, 278] width 263 height 32
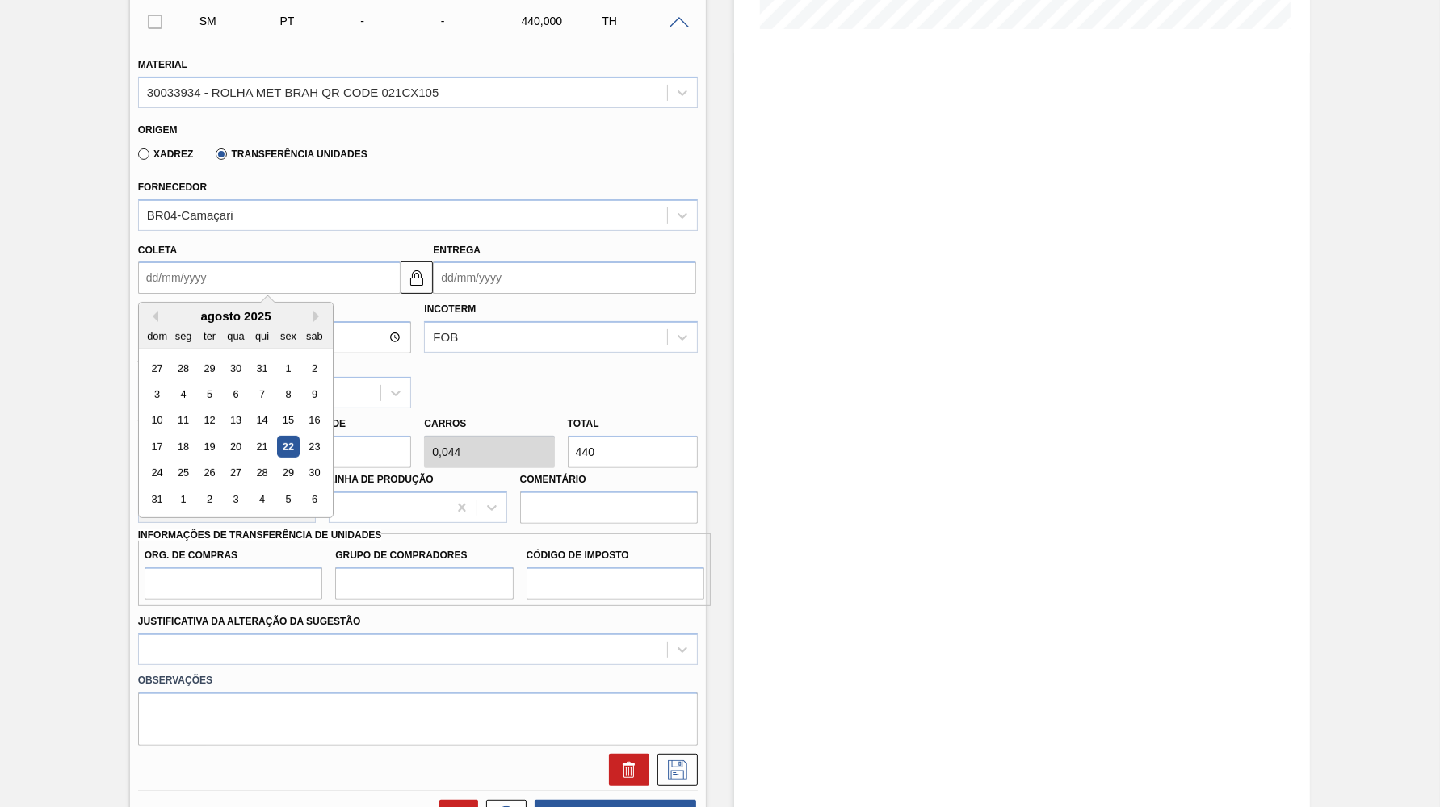
click at [277, 436] on div "22" at bounding box center [288, 447] width 22 height 22
type input "[DATE]"
type input "26/08/2025"
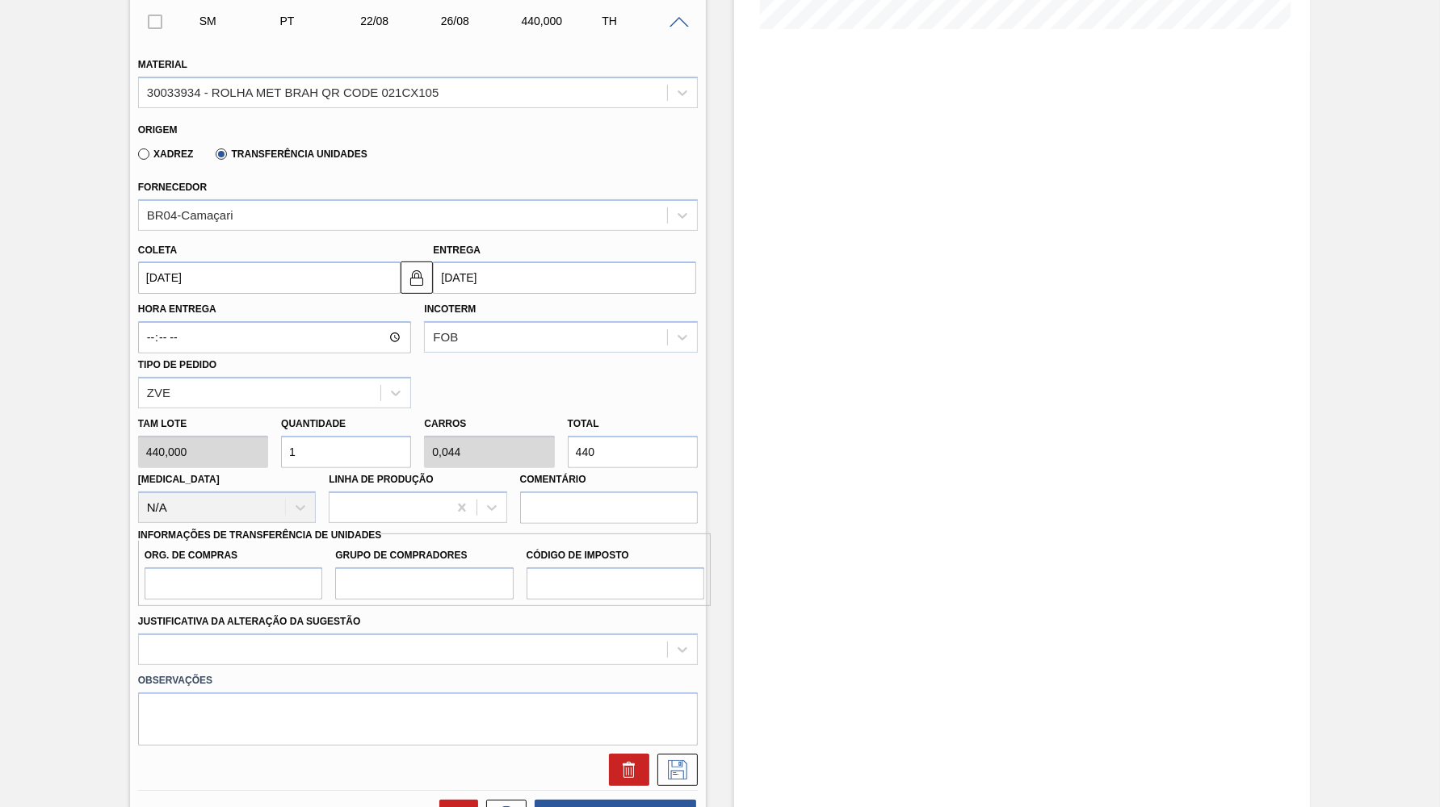
drag, startPoint x: 614, startPoint y: 434, endPoint x: 519, endPoint y: 436, distance: 94.5
click at [568, 436] on input "440" at bounding box center [633, 452] width 130 height 32
type input "0,005"
type input "0"
type input "2"
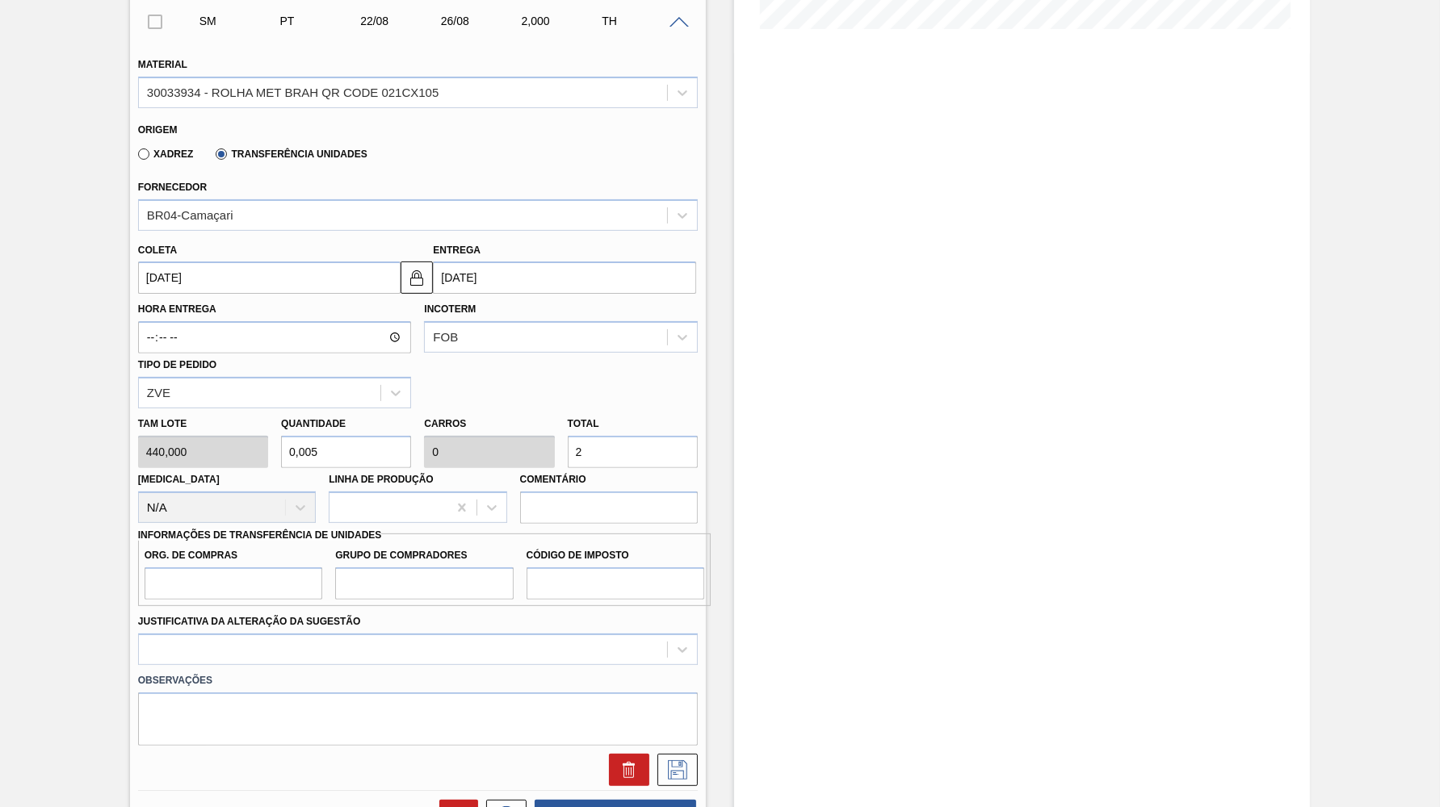
type input "0,045"
type input "0,002"
type input "20"
type input "0,455"
type input "0,02"
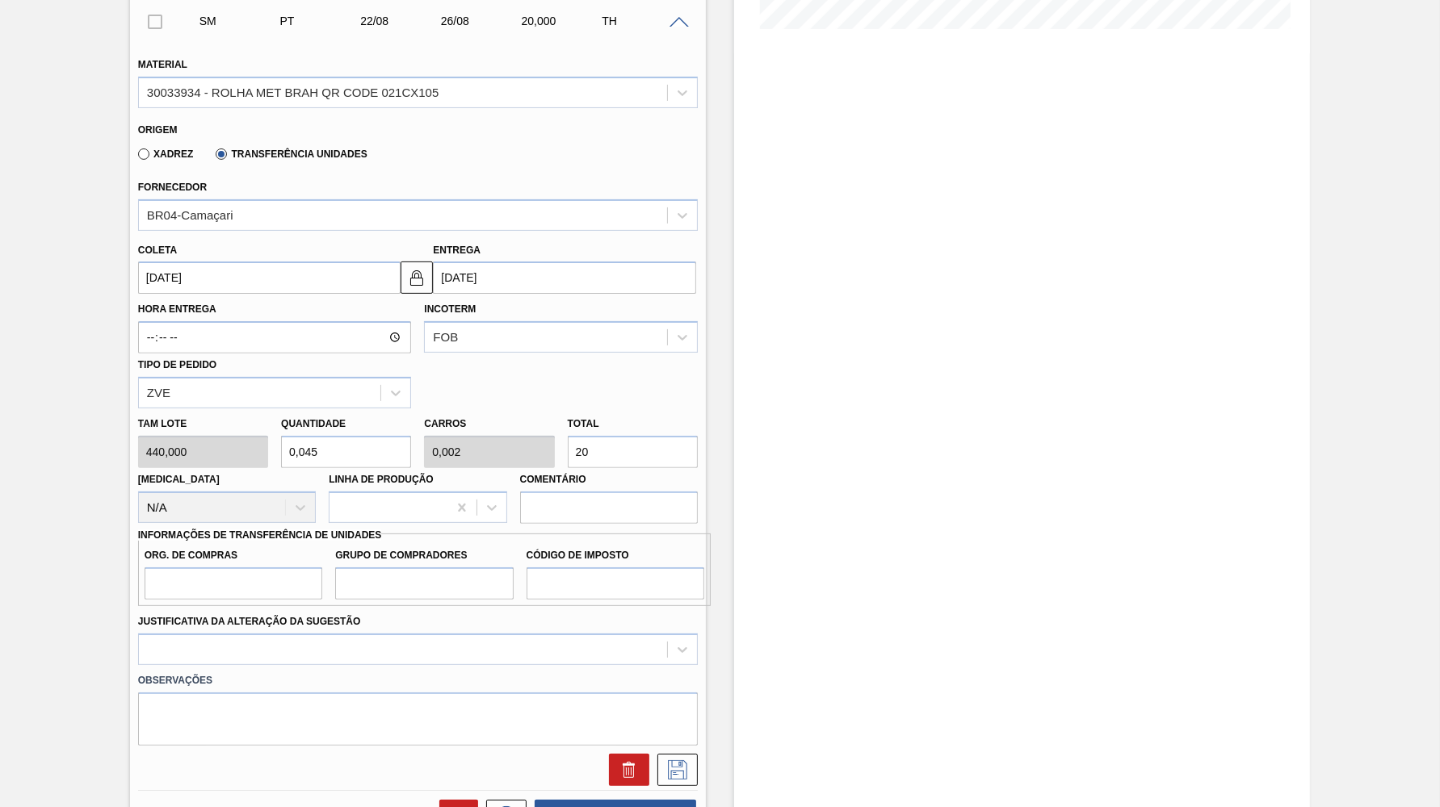
type input "200"
type input "4,545"
type input "0,2"
type input "2.000"
click at [218, 568] on input "Org. de Compras" at bounding box center [234, 584] width 178 height 32
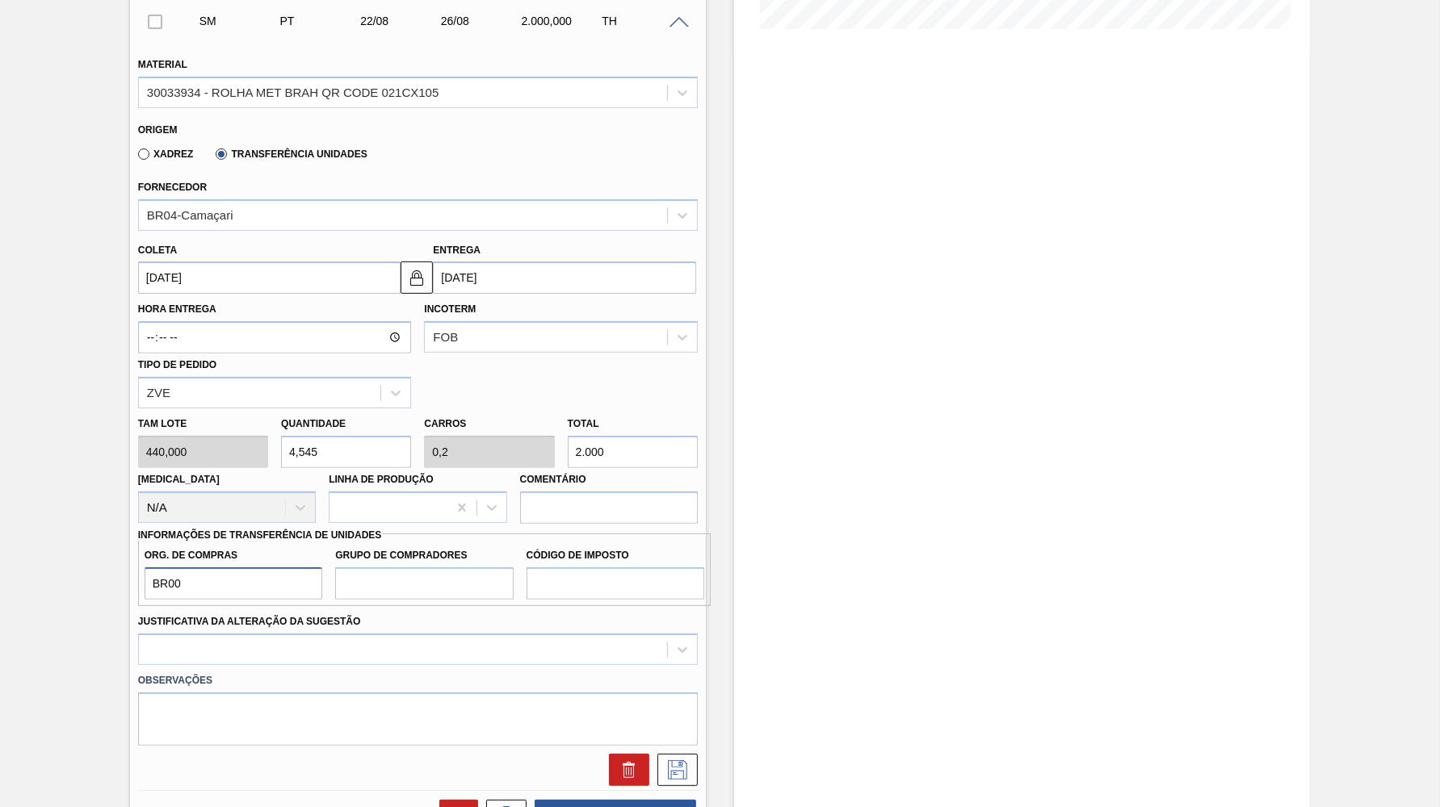
type input "BR00"
type input "B02"
type input "IZ"
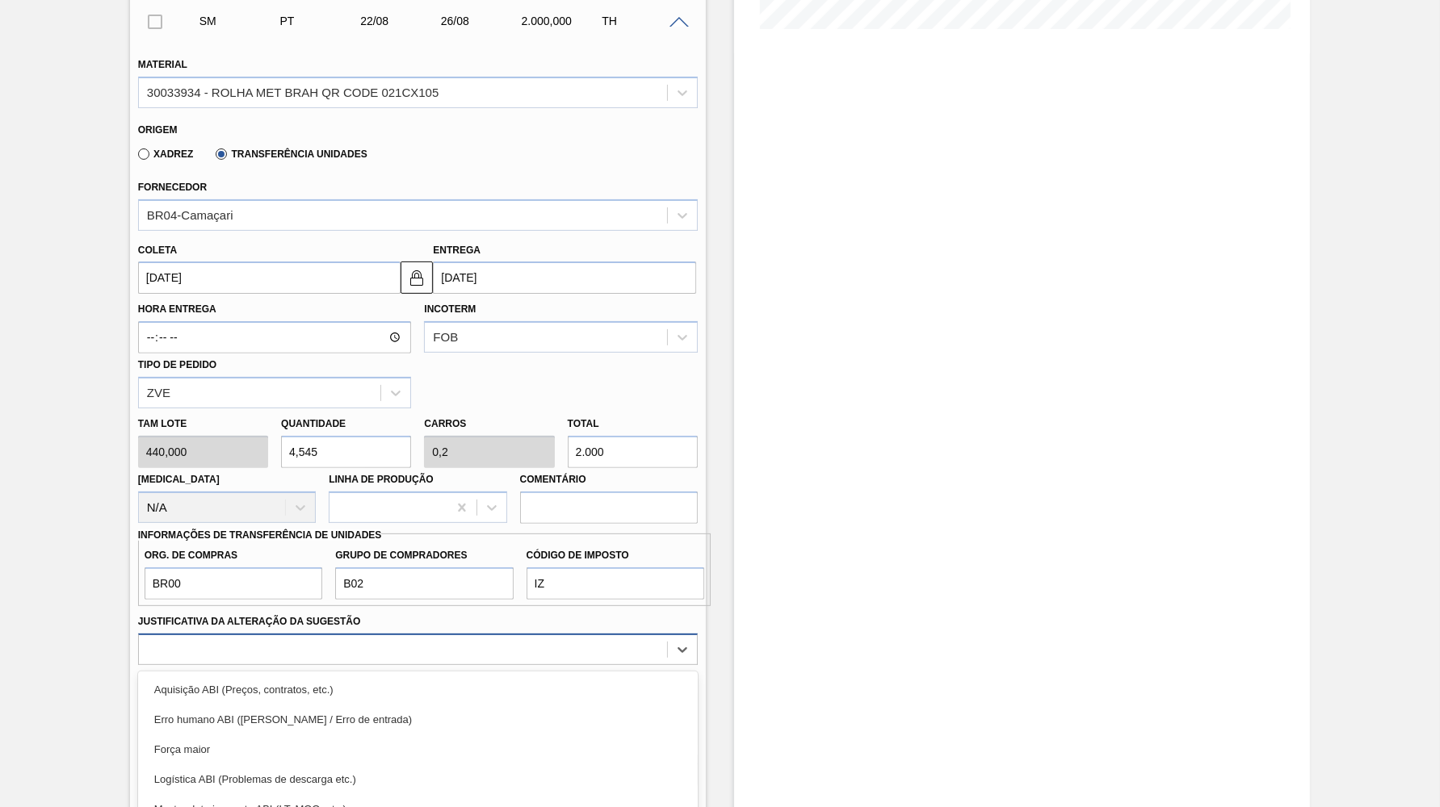
click at [453, 634] on div "option Aquisição ABI (Preços, contratos, etc.) focused, 1 of 18. 18 results ava…" at bounding box center [417, 649] width 559 height 31
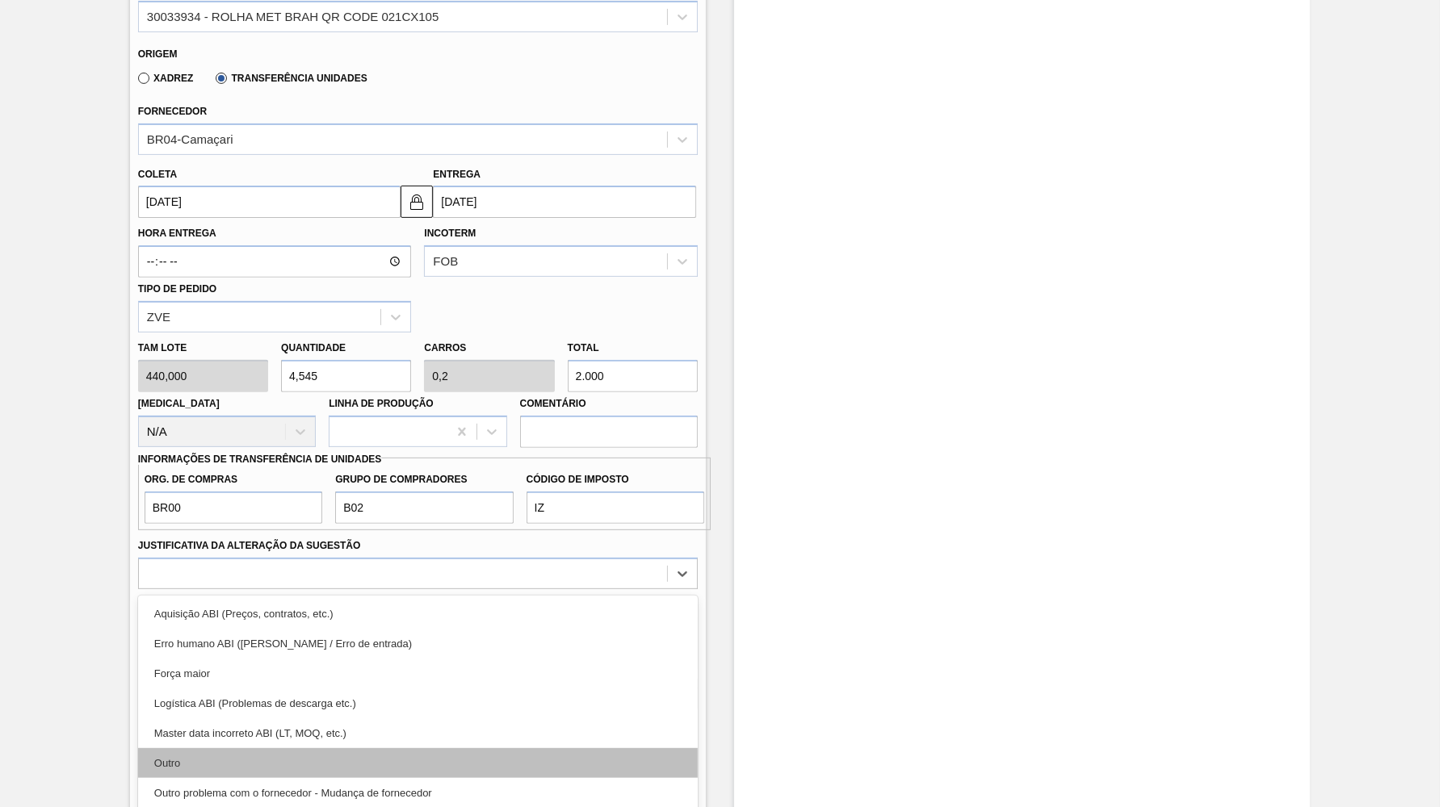
drag, startPoint x: 396, startPoint y: 698, endPoint x: 413, endPoint y: 718, distance: 25.7
click at [413, 718] on div "Aquisição ABI (Preços, contratos, etc.) Erro humano ABI (Cálculo / Erro de entr…" at bounding box center [417, 717] width 559 height 242
click at [413, 748] on div "Outro" at bounding box center [417, 763] width 559 height 30
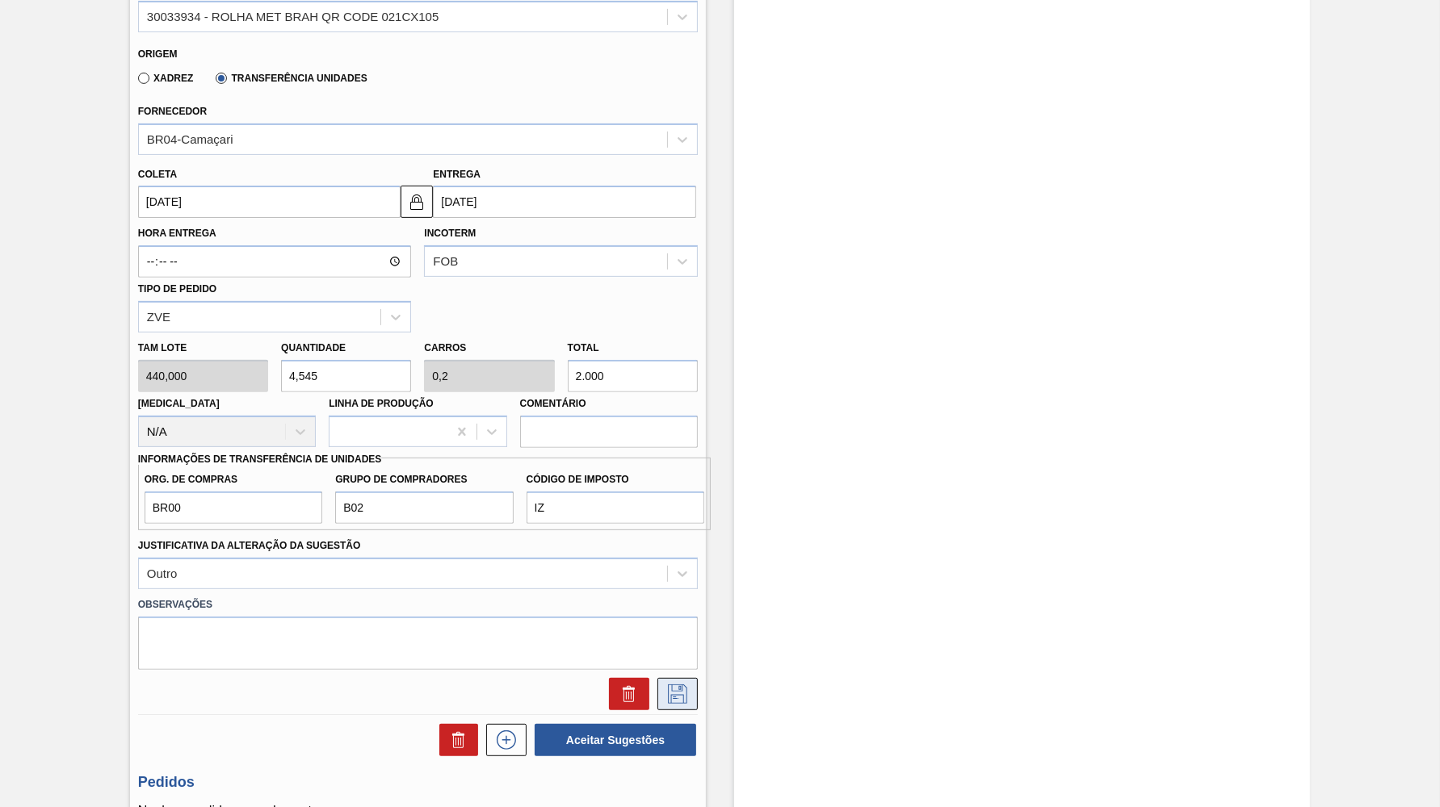
click at [677, 685] on icon at bounding box center [677, 694] width 26 height 19
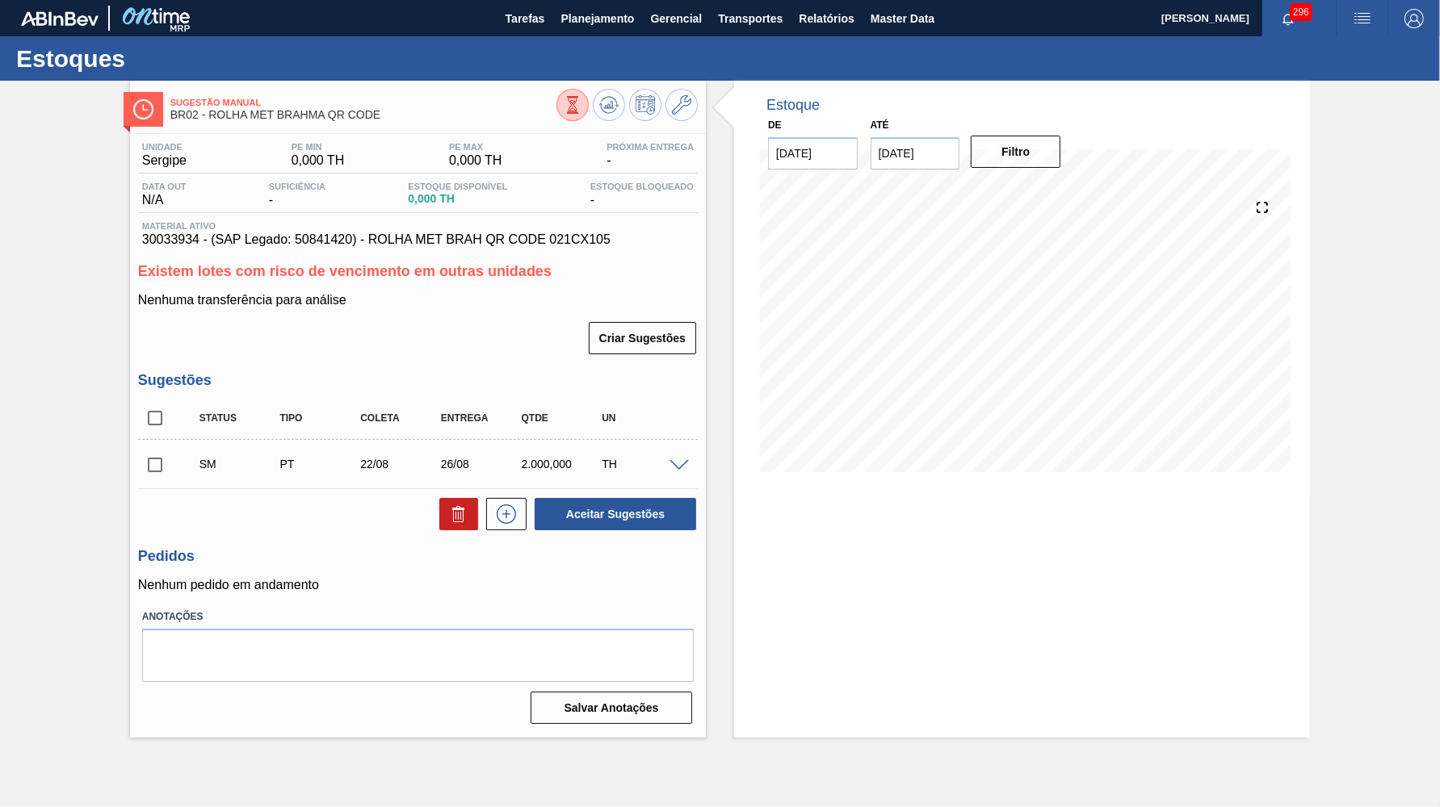
scroll to position [0, 0]
click at [132, 404] on div "Unidade Sergipe PE MIN 0,000 TH PE MAX 0,000 TH Próxima Entrega - Data out N/A …" at bounding box center [418, 432] width 576 height 596
click at [149, 413] on input "checkbox" at bounding box center [155, 418] width 34 height 34
checkbox input "true"
click at [652, 498] on button "Aceitar Sugestões" at bounding box center [614, 514] width 161 height 32
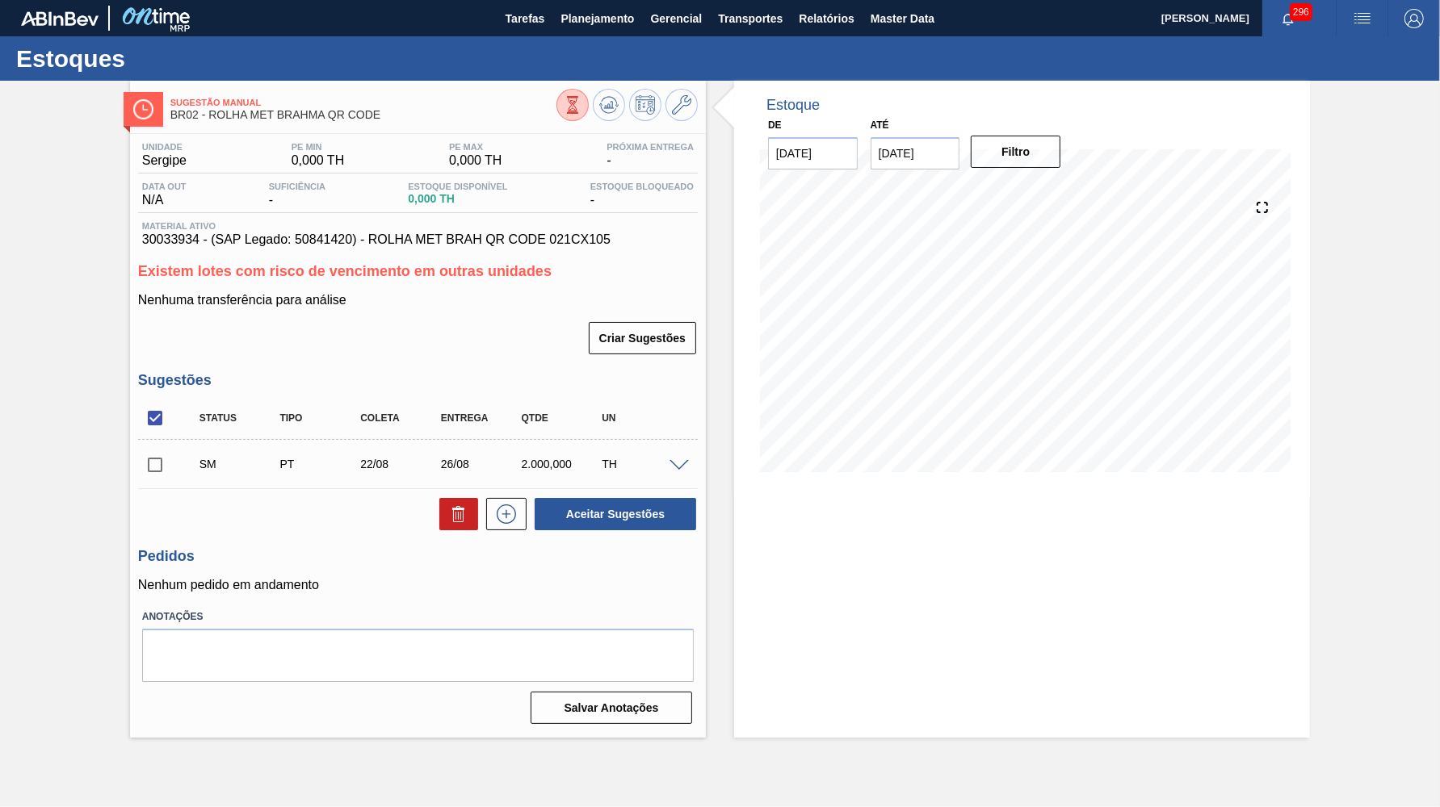
click at [145, 454] on input "checkbox" at bounding box center [155, 465] width 34 height 34
click at [582, 501] on button "Aceitar Sugestões" at bounding box center [614, 514] width 161 height 32
checkbox input "false"
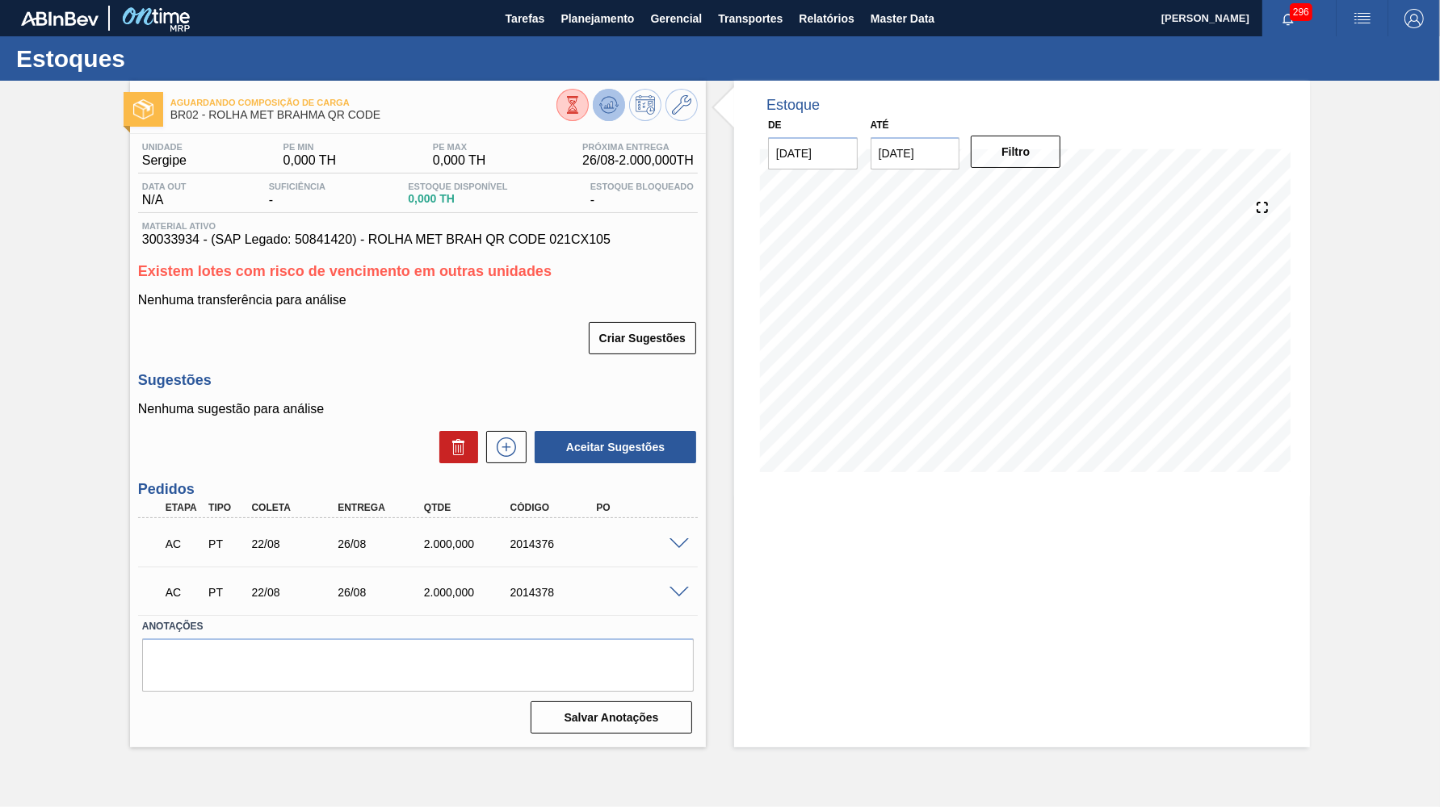
click at [599, 95] on button at bounding box center [609, 105] width 32 height 32
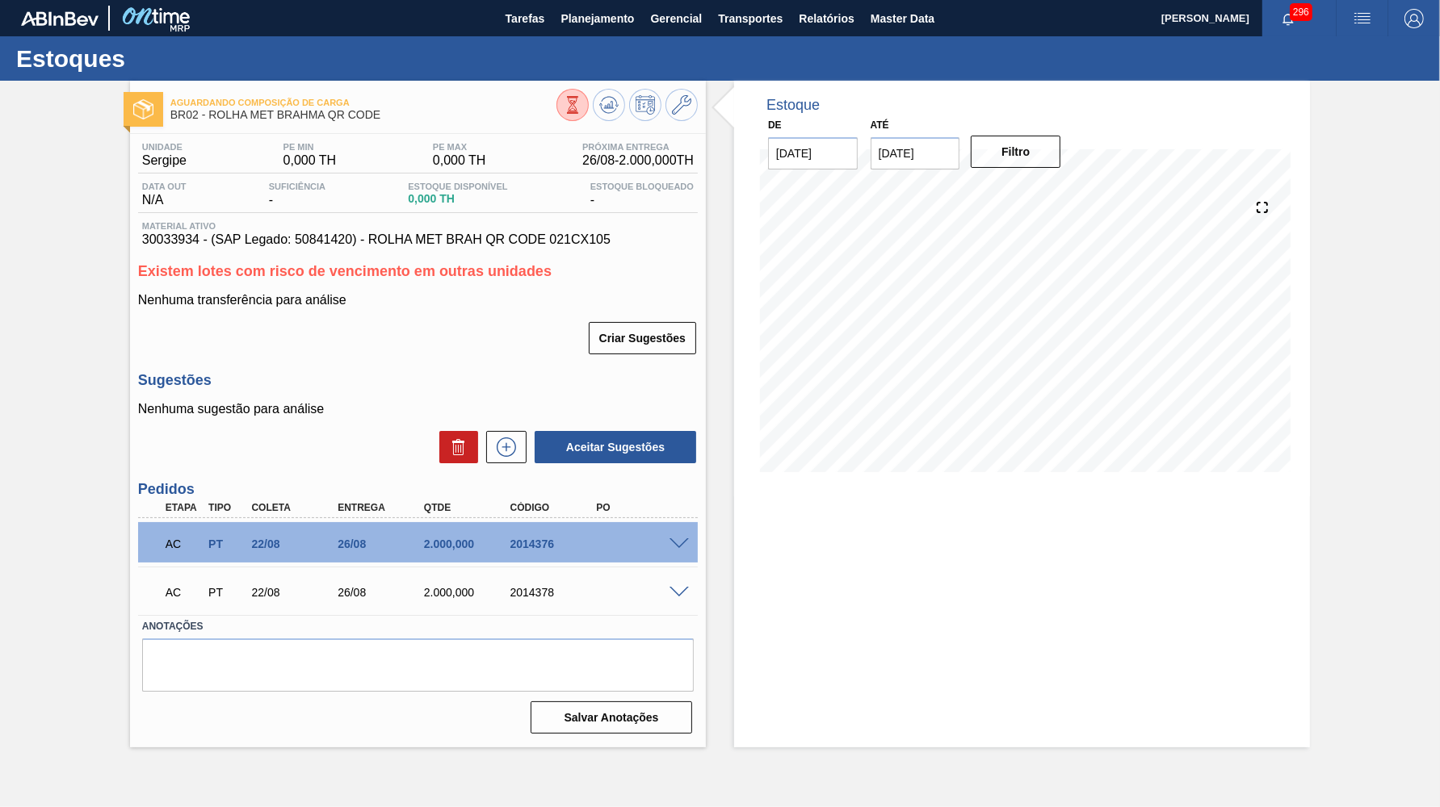
click at [668, 593] on div "AC PT 22/08 26/08 2.000,000 2014378" at bounding box center [413, 591] width 517 height 32
click at [683, 587] on span at bounding box center [678, 593] width 19 height 12
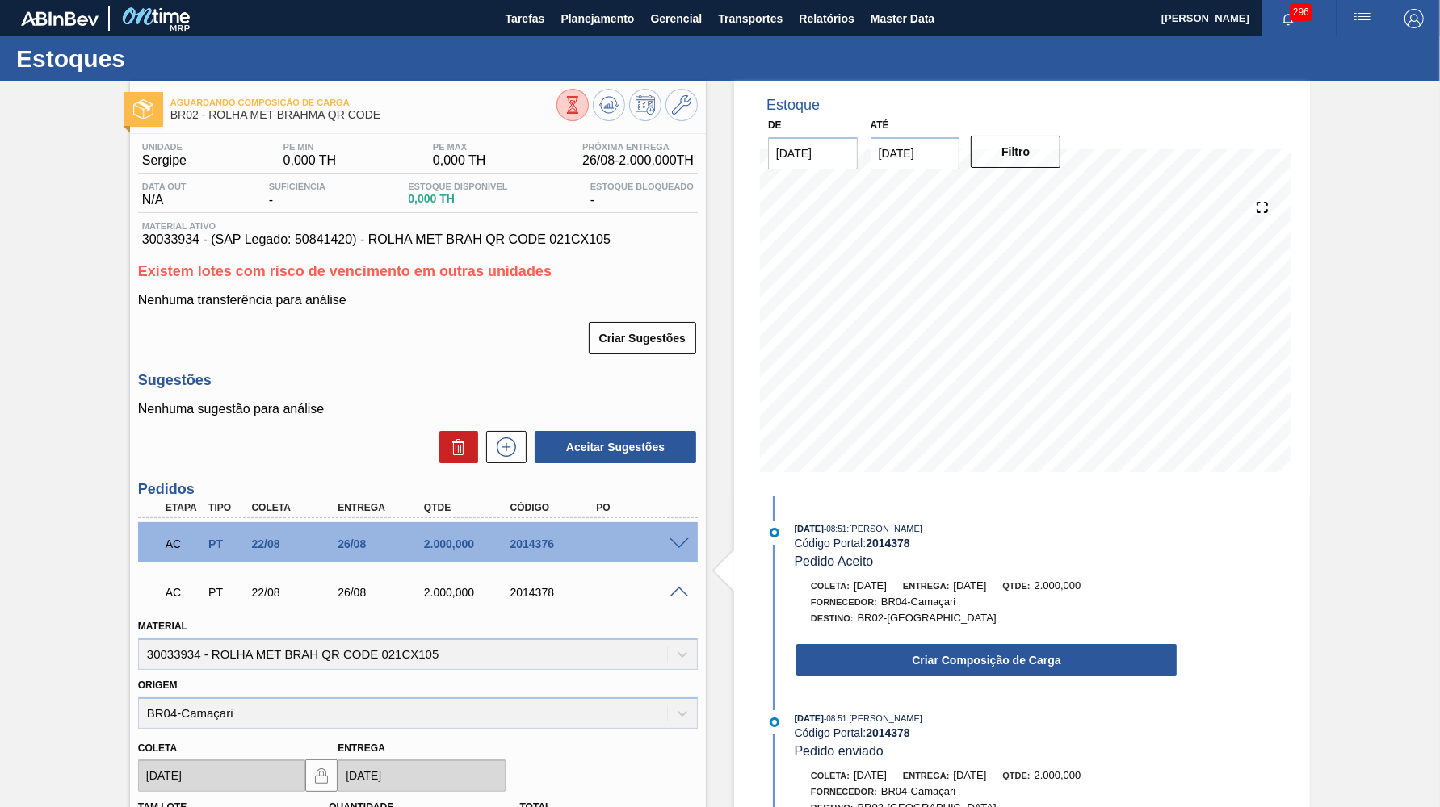
click at [421, 526] on div "AC PT 22/08 26/08 2.000,000 2014376" at bounding box center [413, 542] width 517 height 32
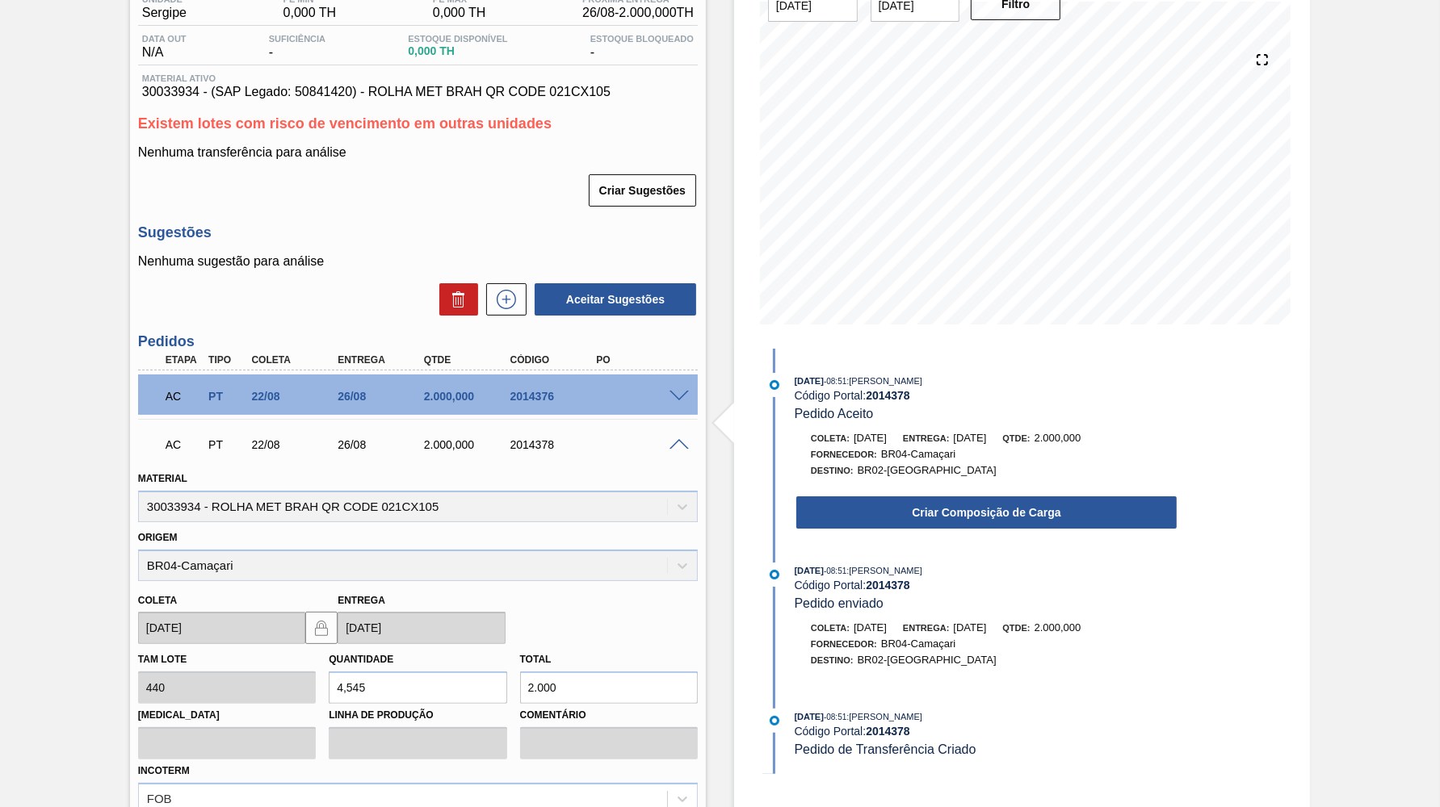
click at [529, 439] on div "2014378" at bounding box center [554, 444] width 96 height 13
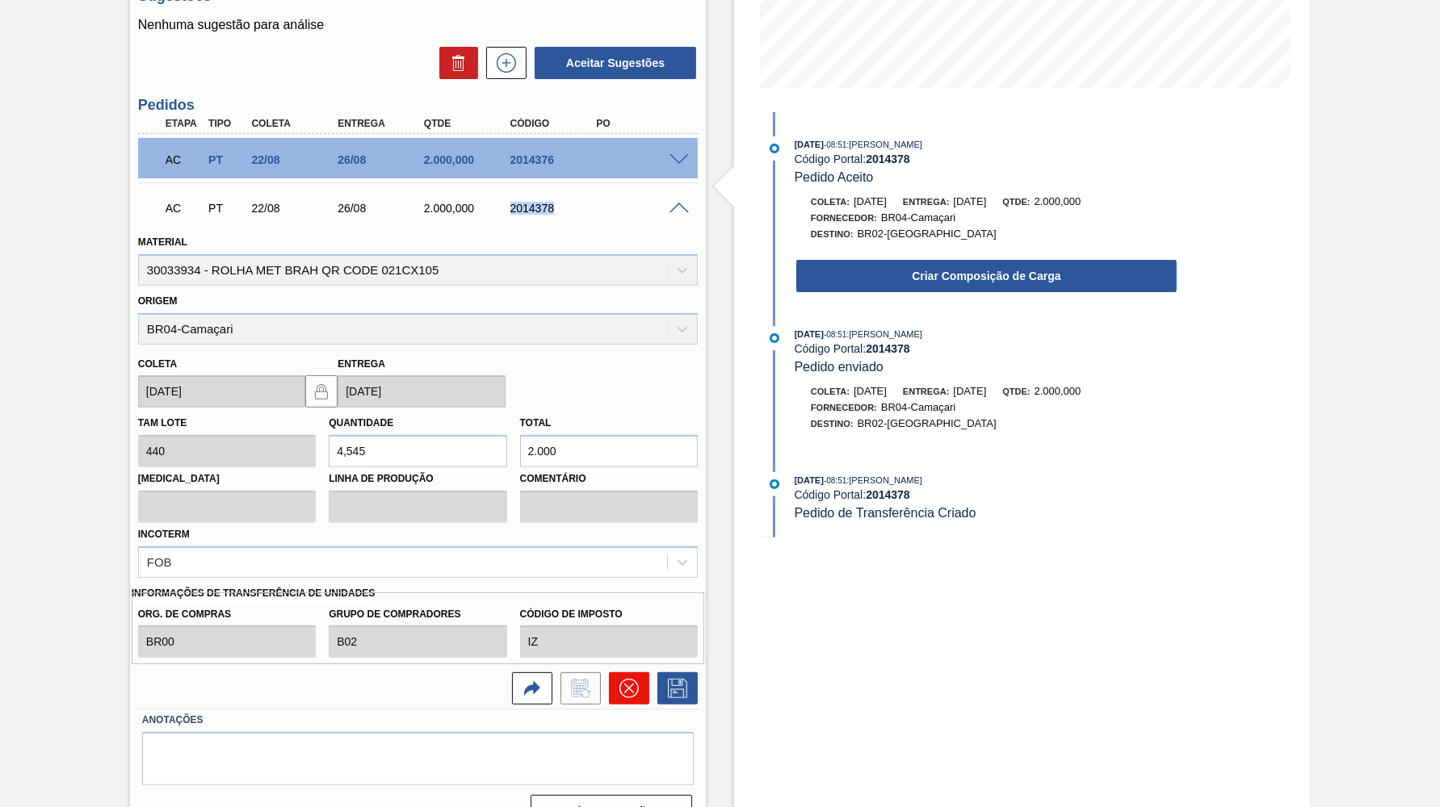
click at [634, 673] on button at bounding box center [629, 689] width 40 height 32
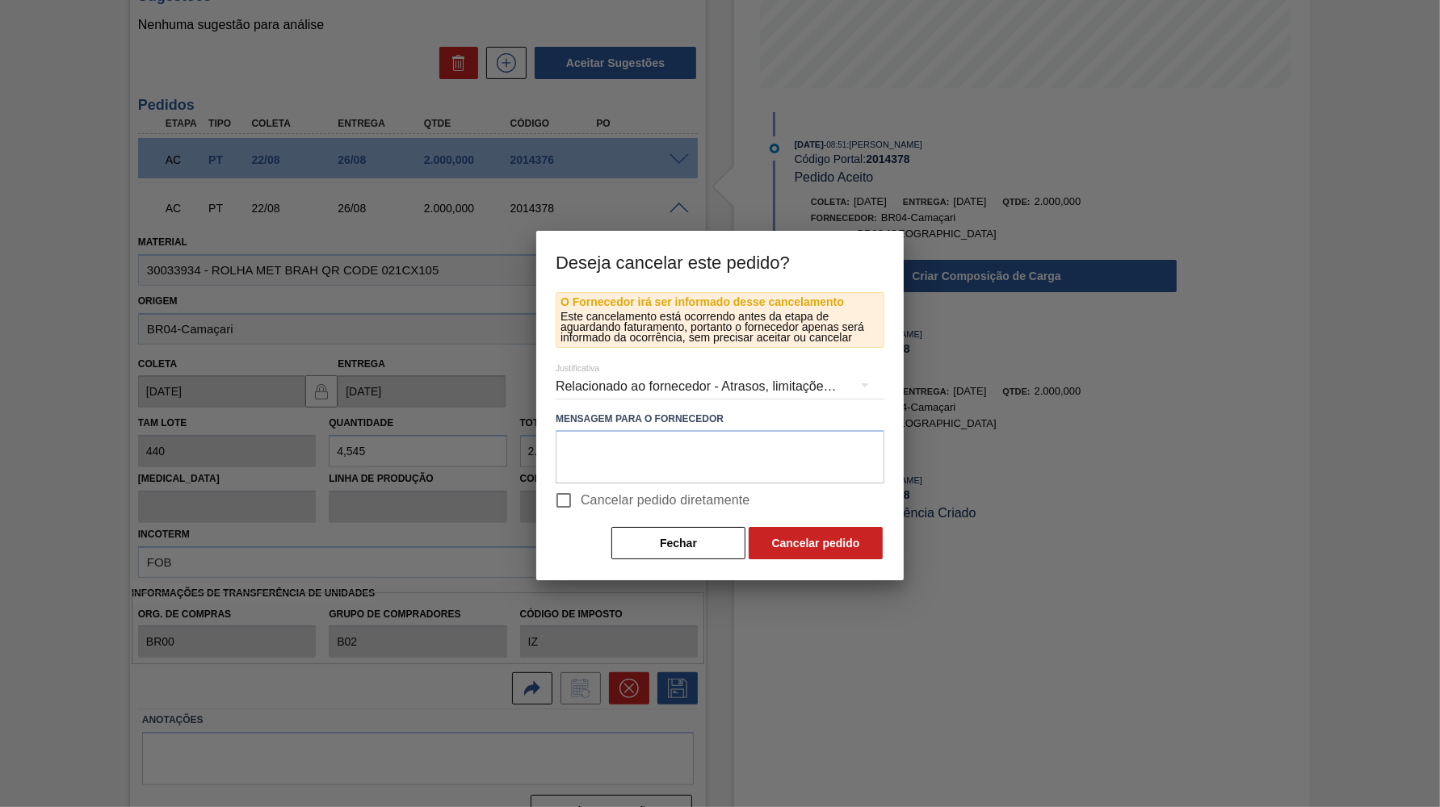
click at [661, 502] on span "Cancelar pedido diretamente" at bounding box center [665, 500] width 170 height 19
click at [580, 502] on input "Cancelar pedido diretamente" at bounding box center [564, 501] width 34 height 34
checkbox input "true"
click at [659, 386] on div "Relacionado ao fornecedor - Atrasos, limitações de capacidade, etc." at bounding box center [719, 386] width 329 height 45
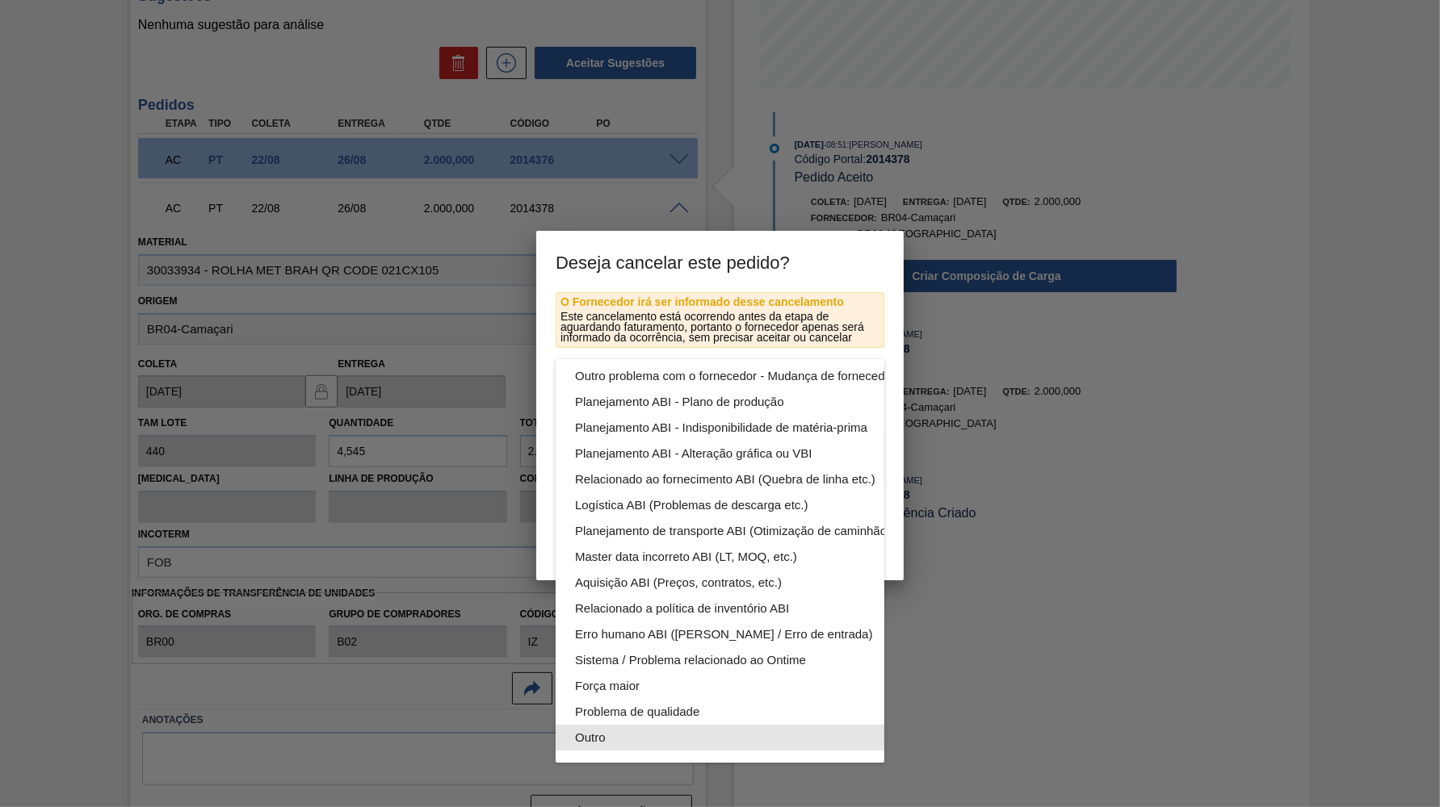
click at [635, 729] on div "Outro" at bounding box center [758, 738] width 366 height 26
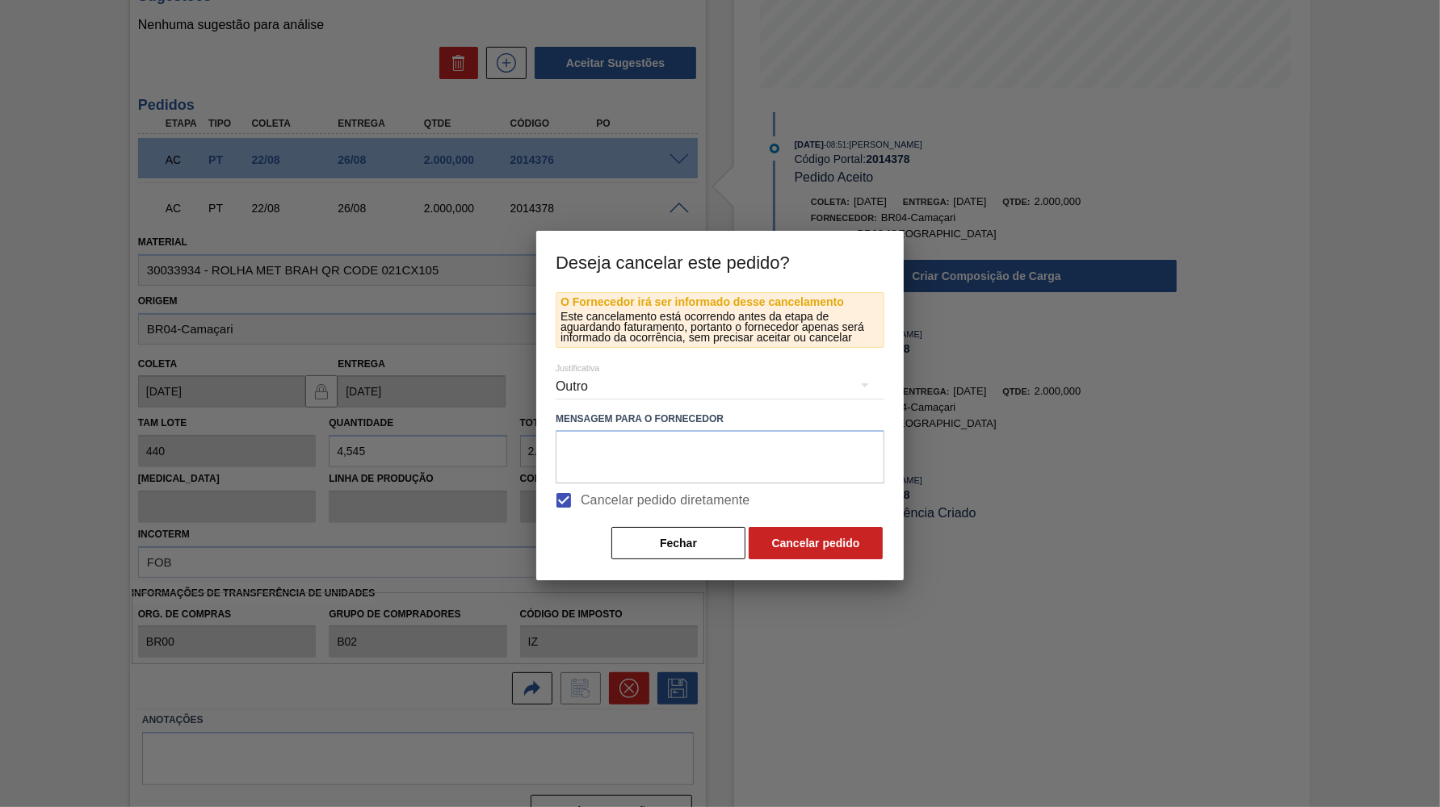
scroll to position [86, 0]
click at [782, 455] on textarea at bounding box center [719, 456] width 329 height 53
type textarea "e"
type textarea "c"
type textarea "Card gerado de forma automática duplicada"
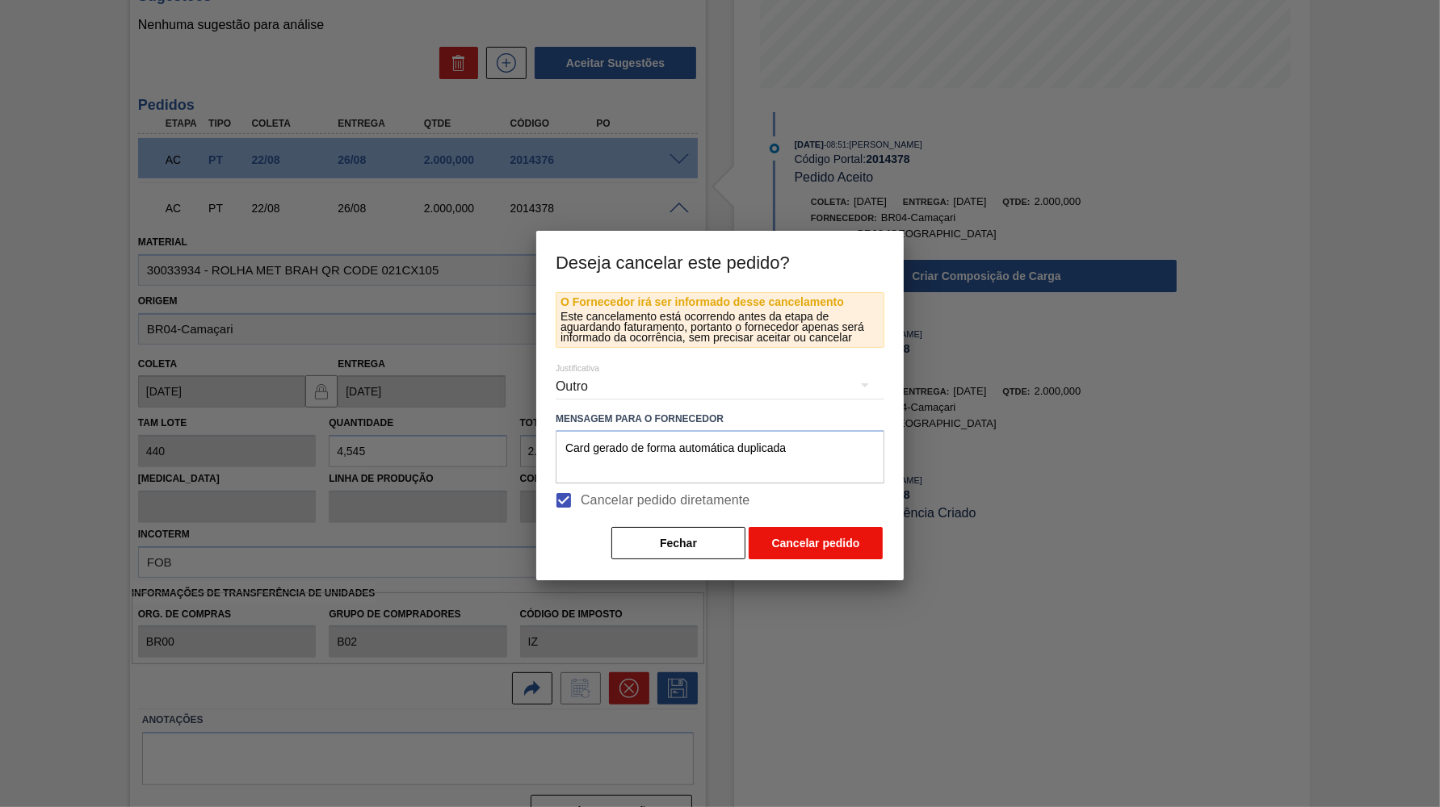
click at [834, 554] on button "Cancelar pedido" at bounding box center [815, 543] width 134 height 32
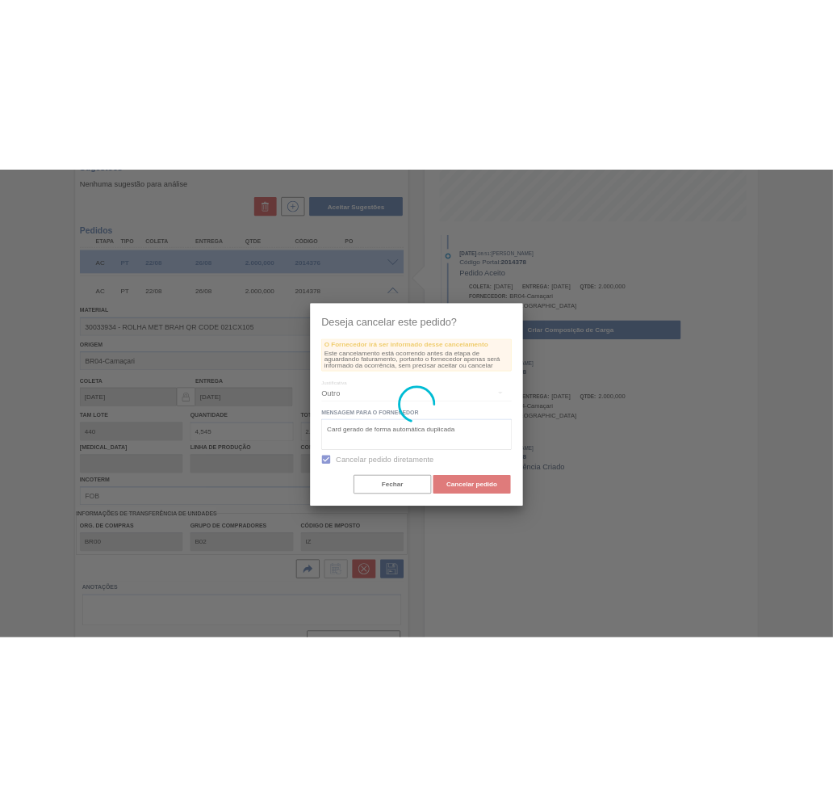
scroll to position [0, 0]
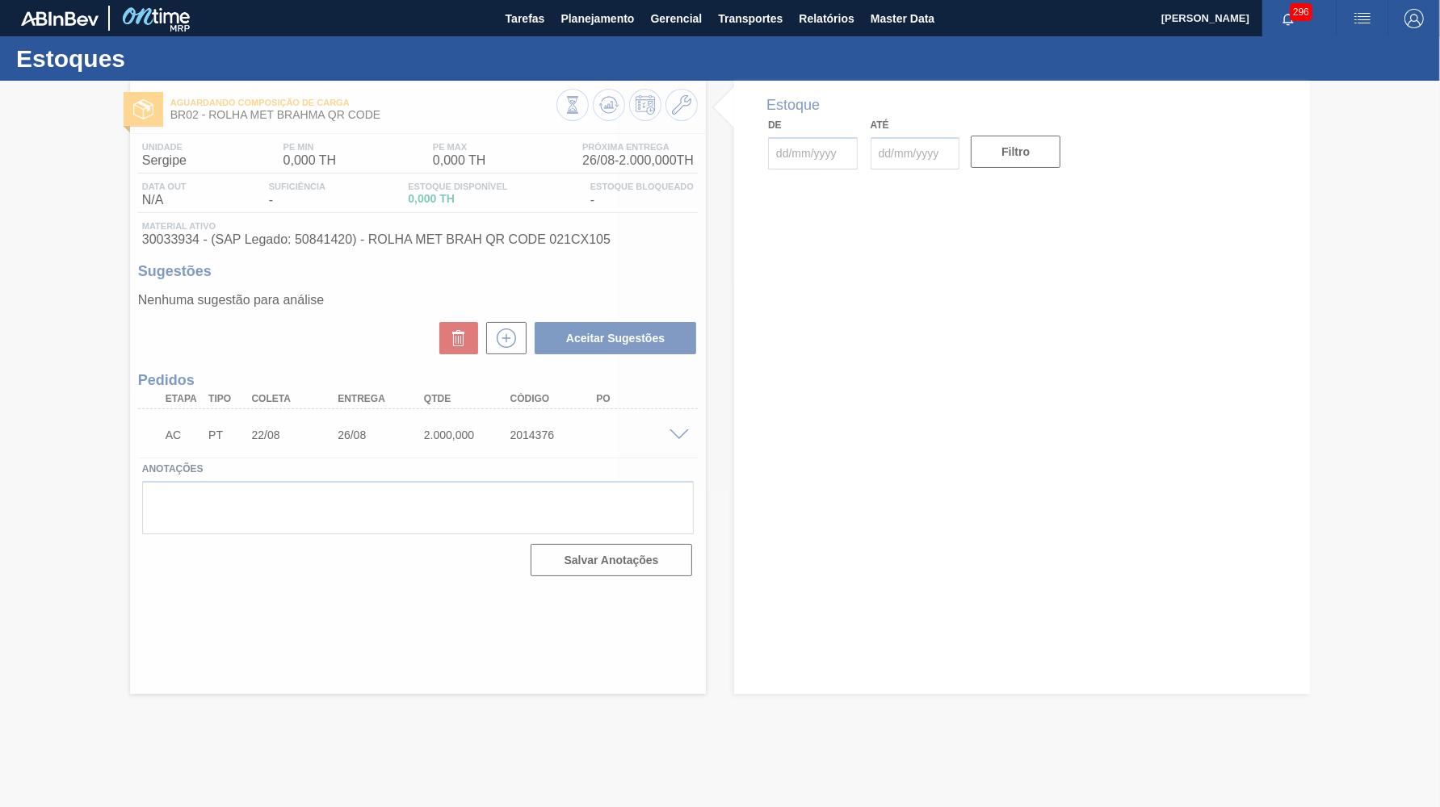
type input "[DATE]"
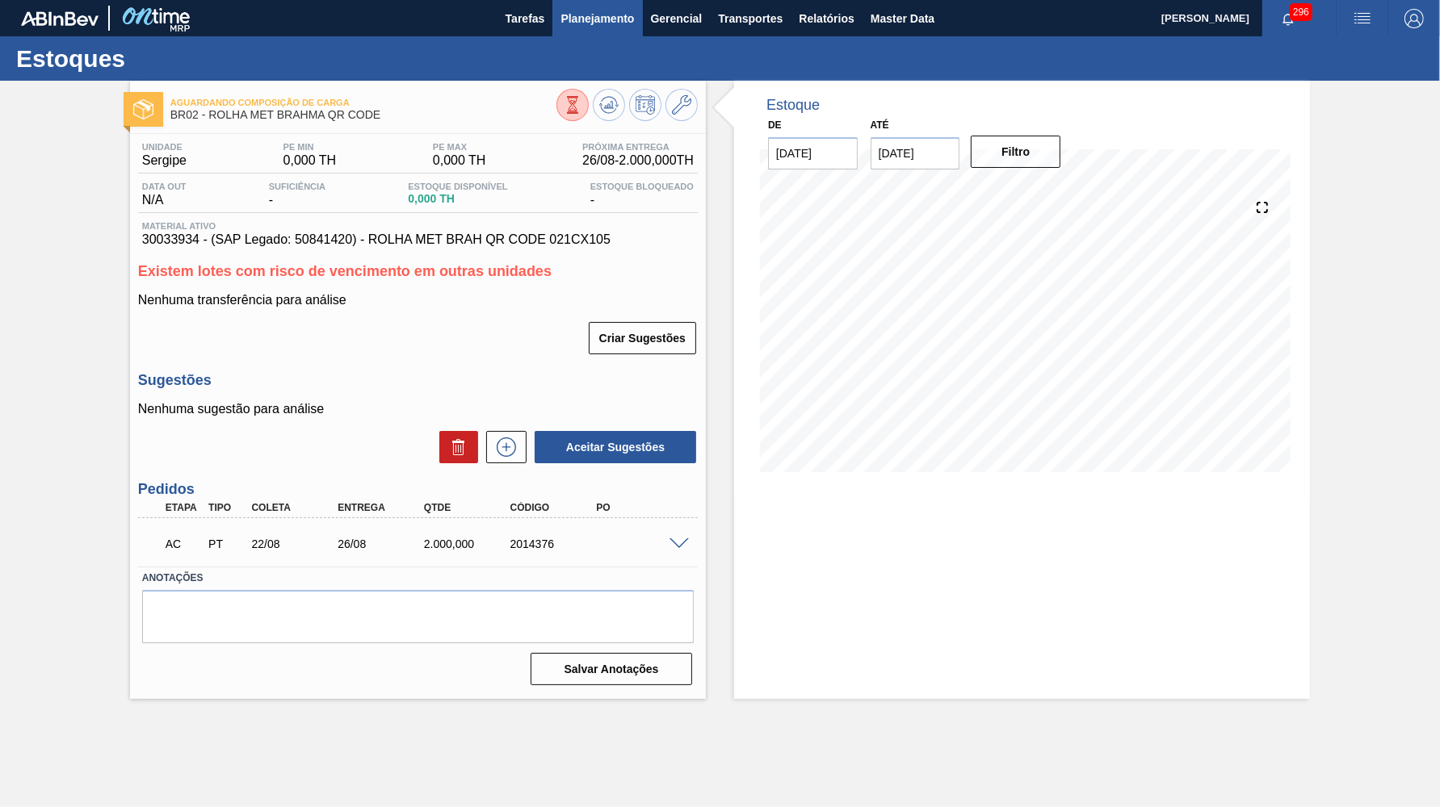
click at [630, 31] on button "Planejamento" at bounding box center [597, 18] width 90 height 36
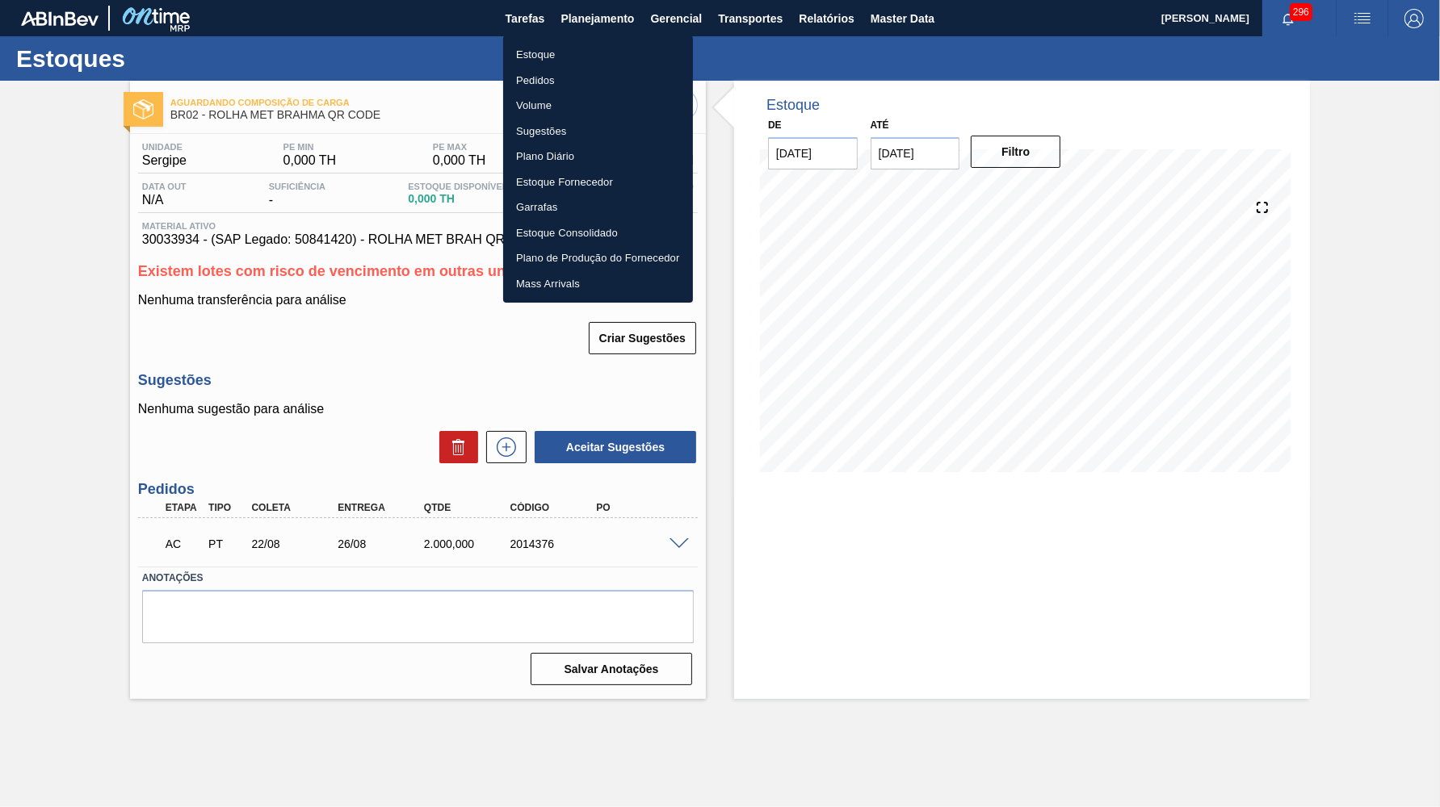
click at [546, 60] on li "Estoque" at bounding box center [598, 55] width 190 height 26
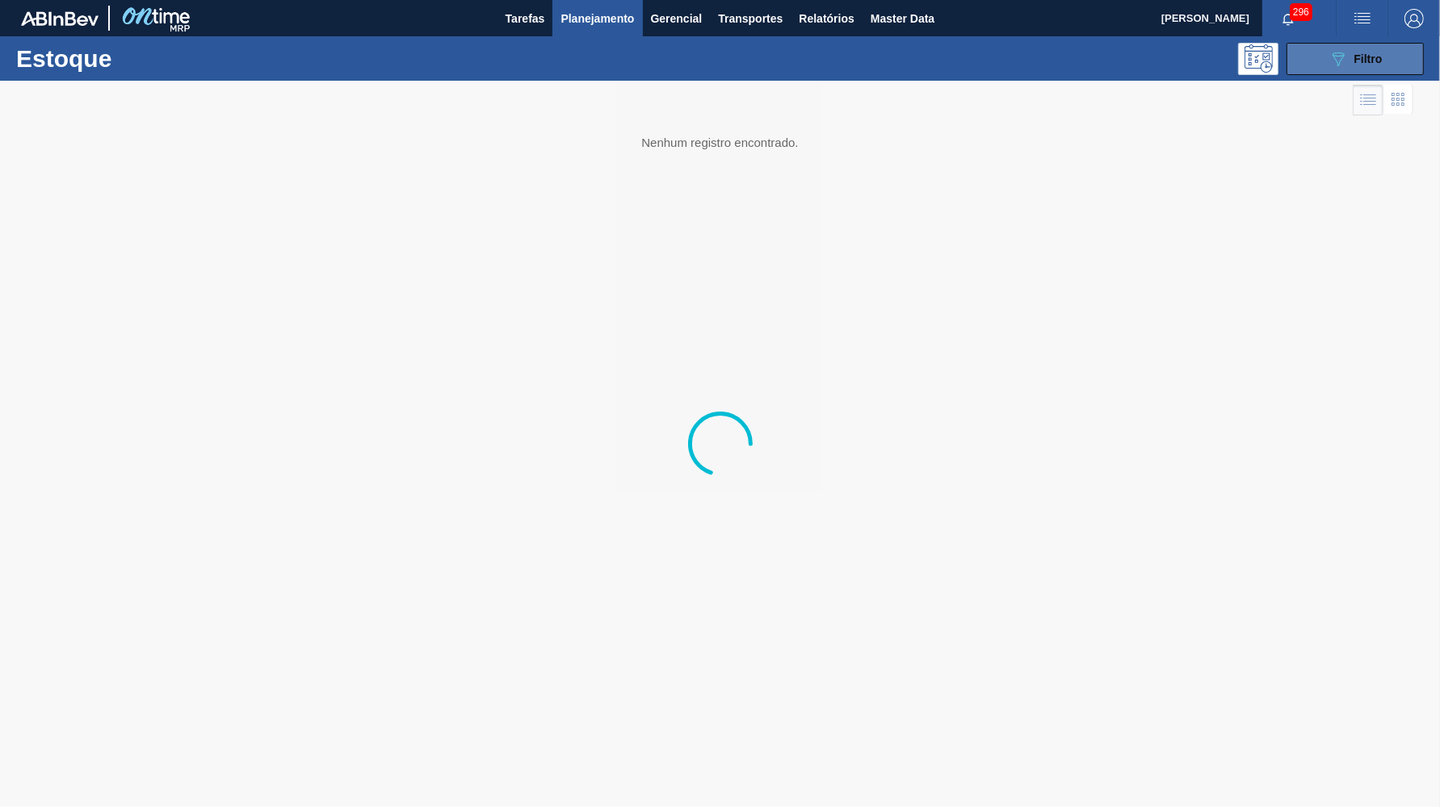
click at [1329, 60] on icon "089F7B8B-B2A5-4AFE-B5C0-19BA573D28AC" at bounding box center [1337, 58] width 19 height 19
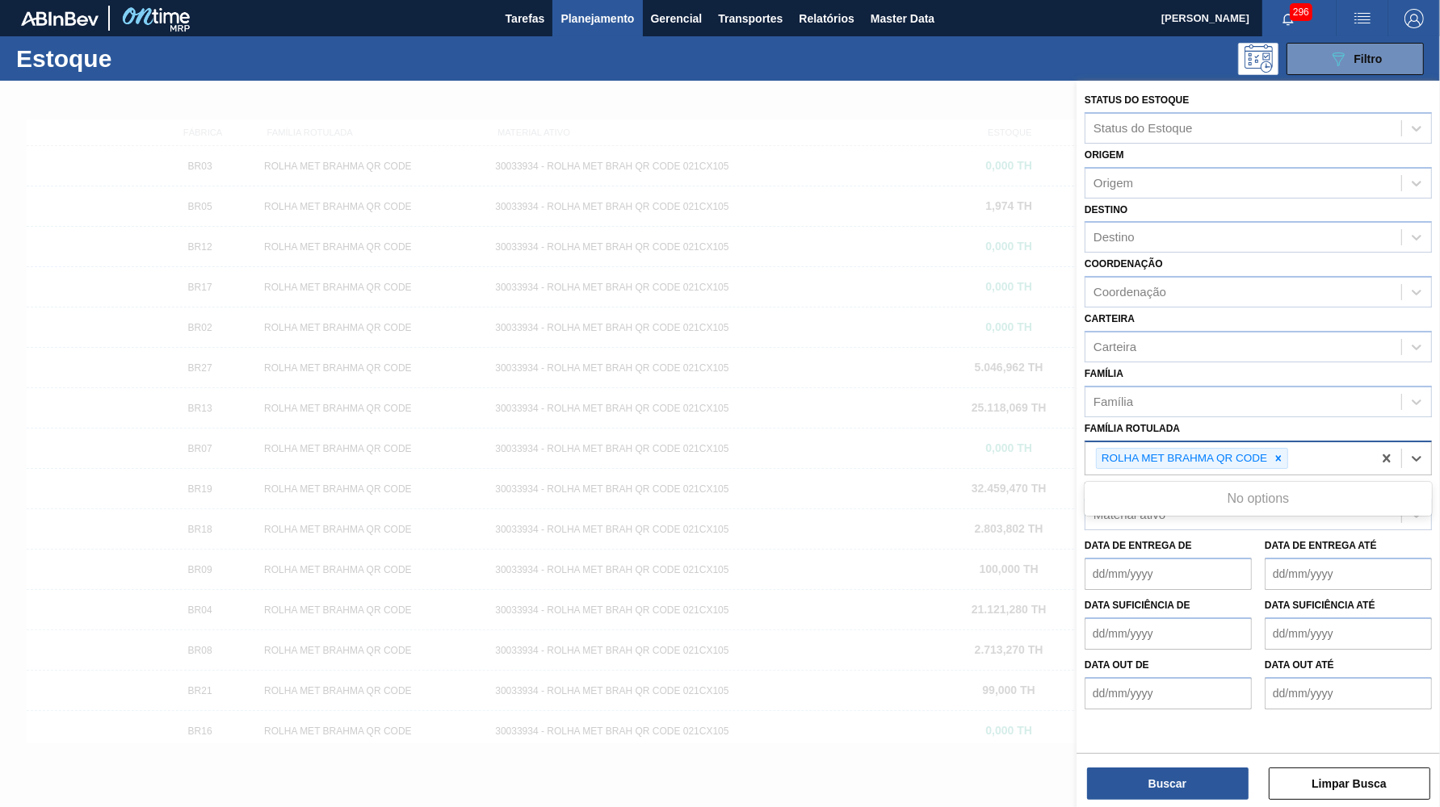
click at [1280, 448] on div "ROLHA MET BRAHMA QR CODE" at bounding box center [1192, 459] width 192 height 22
click at [1280, 449] on div at bounding box center [1278, 459] width 18 height 20
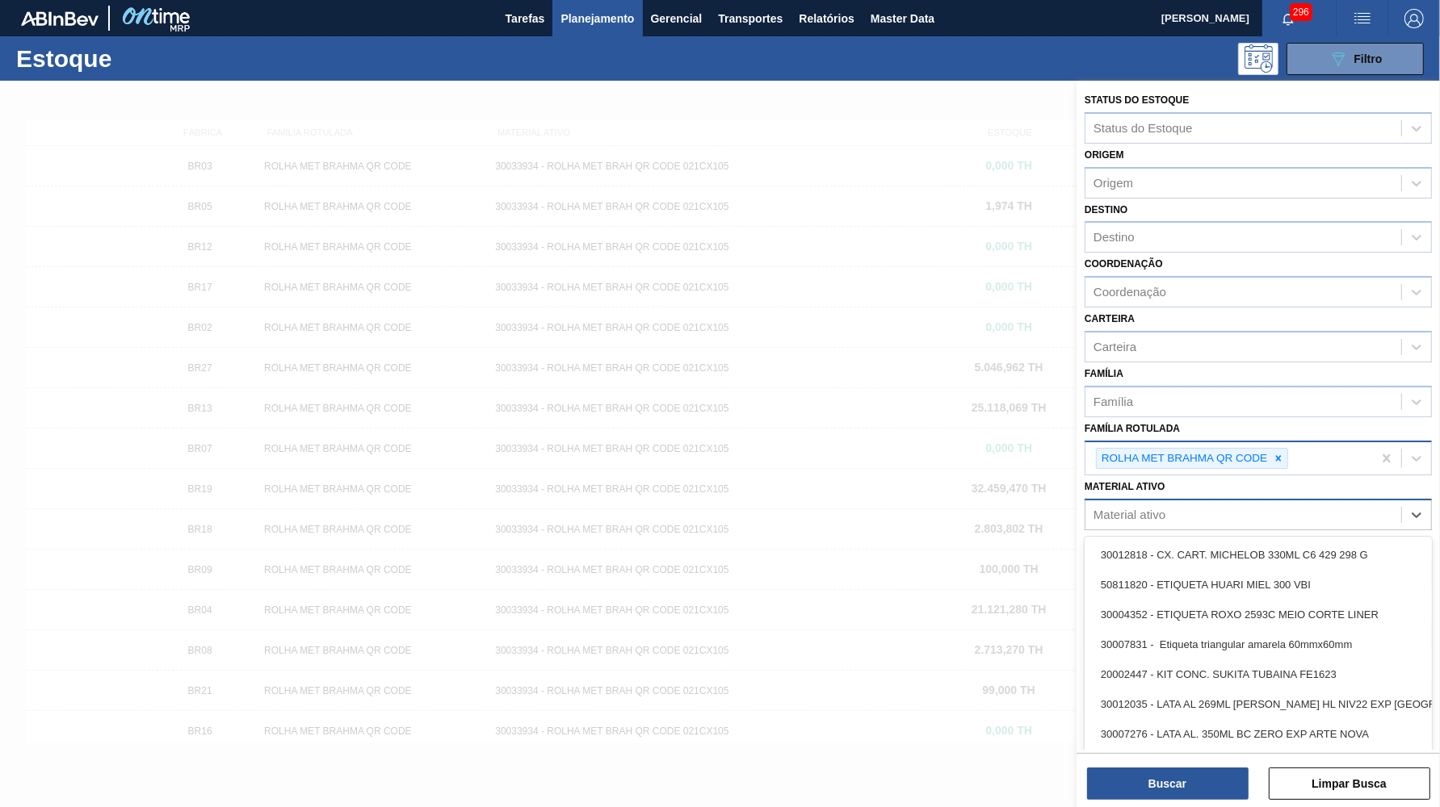
click at [1176, 500] on div "Material ativo" at bounding box center [1257, 514] width 347 height 31
click at [1281, 453] on icon at bounding box center [1277, 458] width 11 height 11
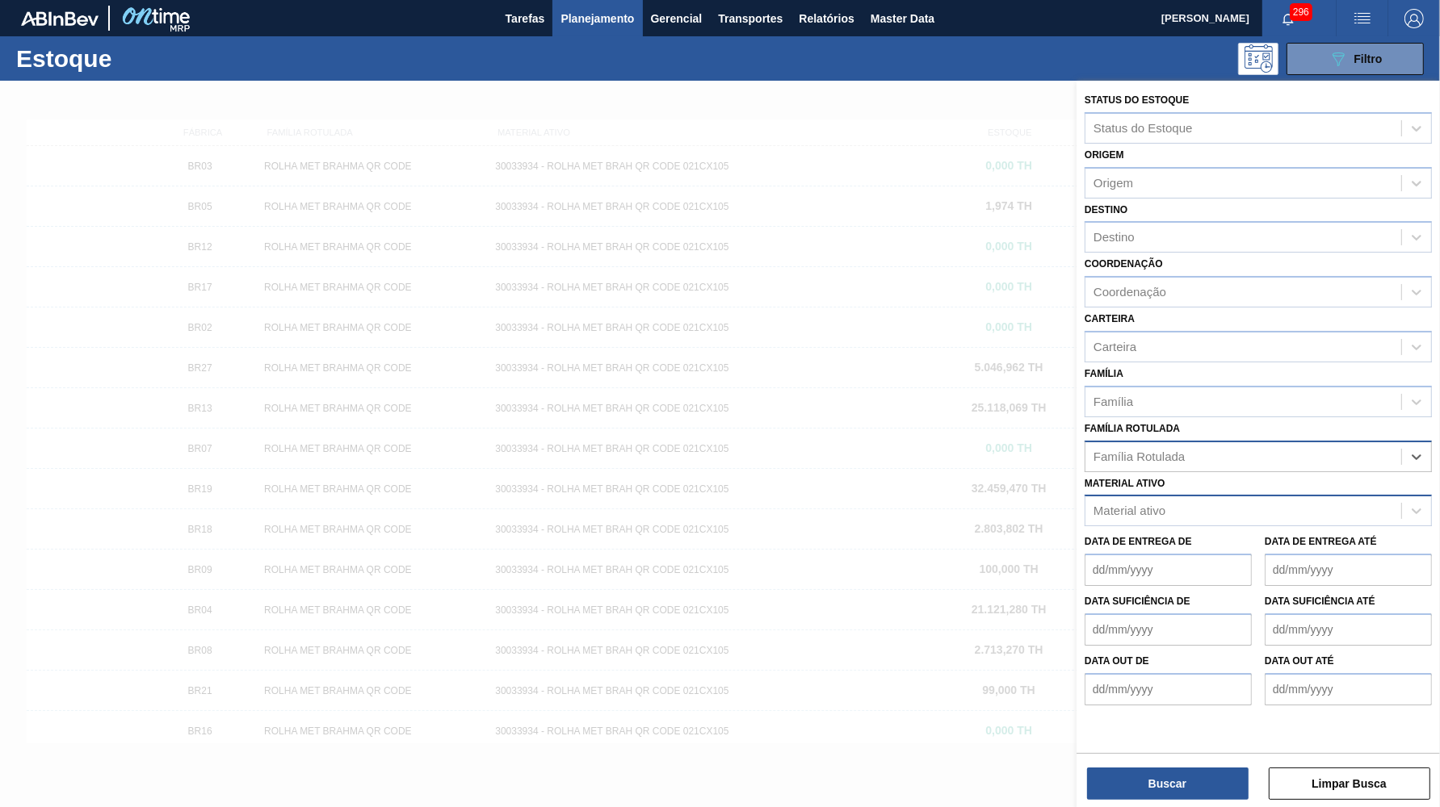
click at [1171, 495] on div "Material ativo" at bounding box center [1257, 510] width 347 height 31
type ativo "FILME SK 350ML MP C/12"
drag, startPoint x: 1241, startPoint y: 417, endPoint x: 589, endPoint y: 363, distance: 654.6
click at [1250, 441] on div "Família Rotulada" at bounding box center [1257, 456] width 347 height 31
click at [1256, 441] on div "Família Rotulada" at bounding box center [1257, 456] width 347 height 31
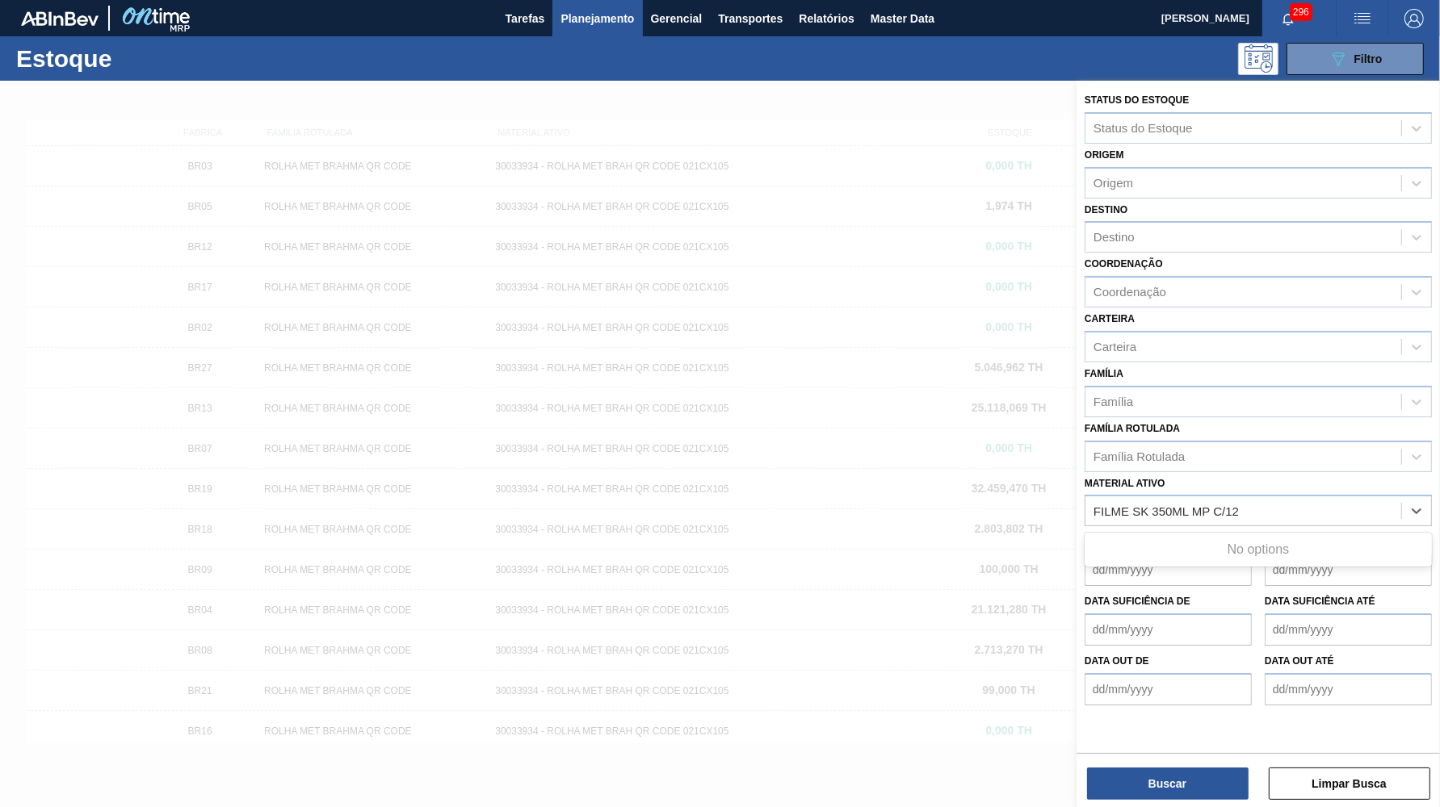
click at [1268, 441] on div "Família Rotulada" at bounding box center [1257, 456] width 347 height 31
click at [1286, 445] on div "Família Rotulada" at bounding box center [1243, 456] width 316 height 23
click at [1226, 445] on div "Família Rotulada" at bounding box center [1243, 456] width 316 height 23
click at [1151, 441] on div "Família Rotulada" at bounding box center [1257, 456] width 347 height 31
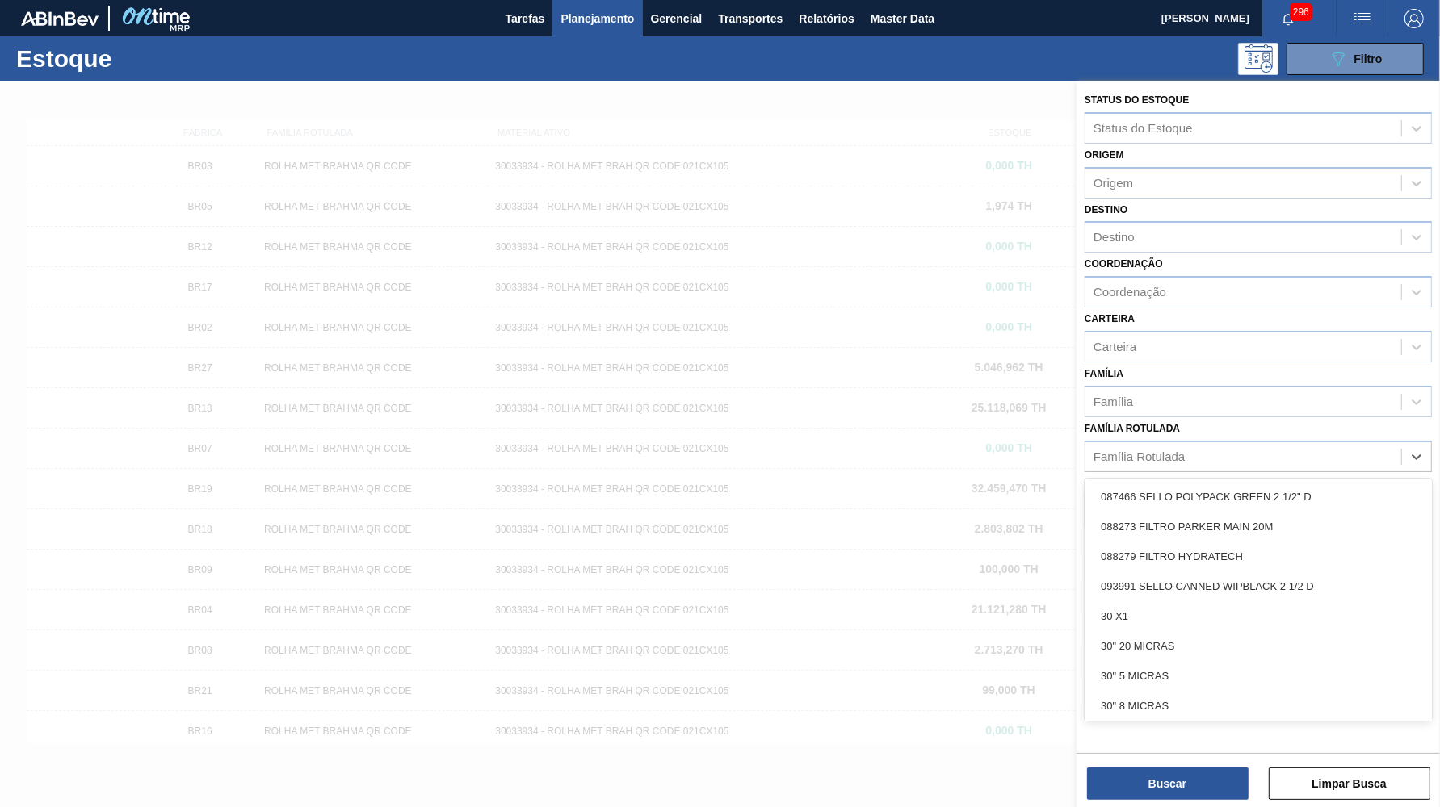
paste Rotulada "FILME SK 350ML MP C/12"
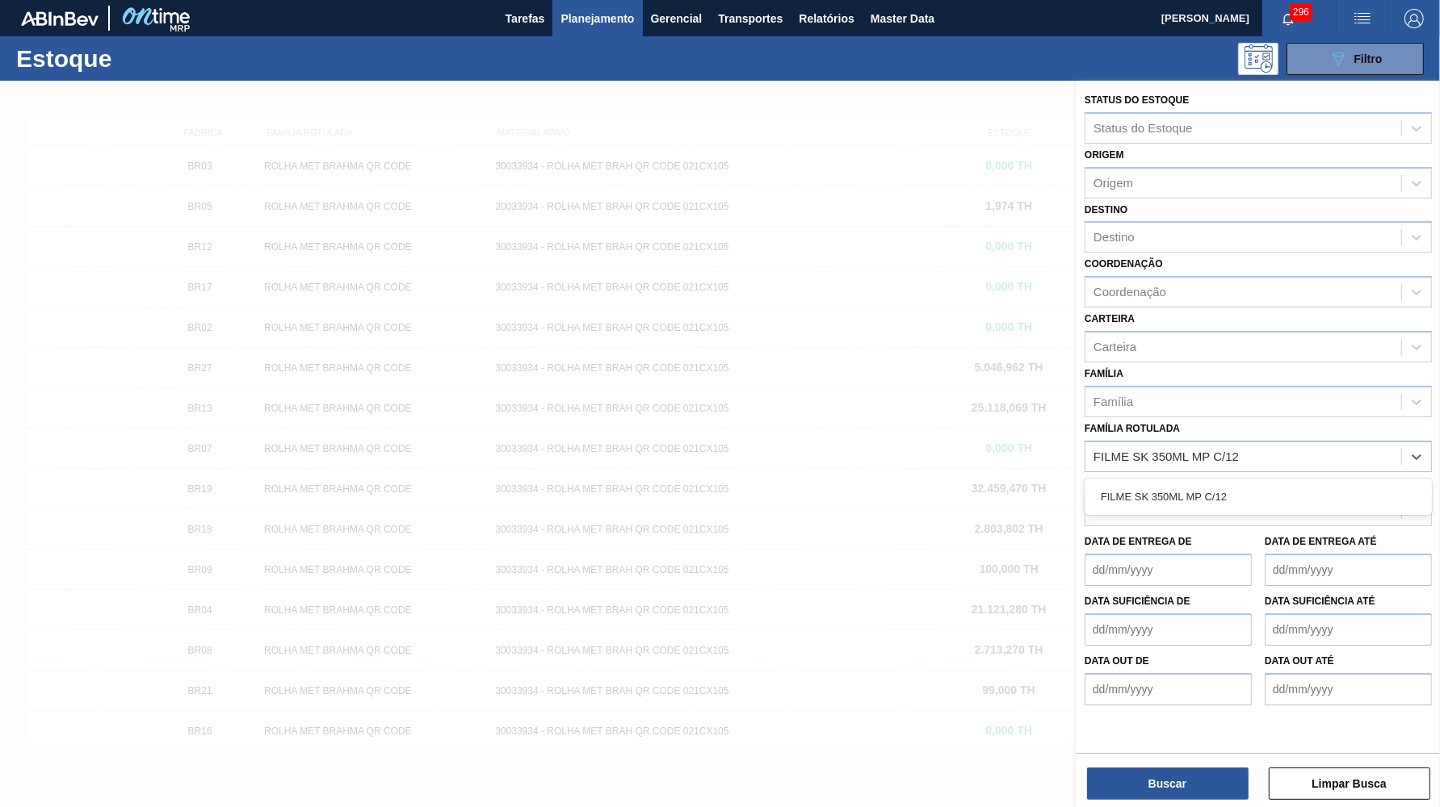
type Rotulada "FILME SK 350ML MP C/12"
click at [1298, 472] on div "Material ativo Material ativo" at bounding box center [1257, 499] width 347 height 55
click at [1237, 444] on div "Família Rotulada" at bounding box center [1257, 456] width 347 height 31
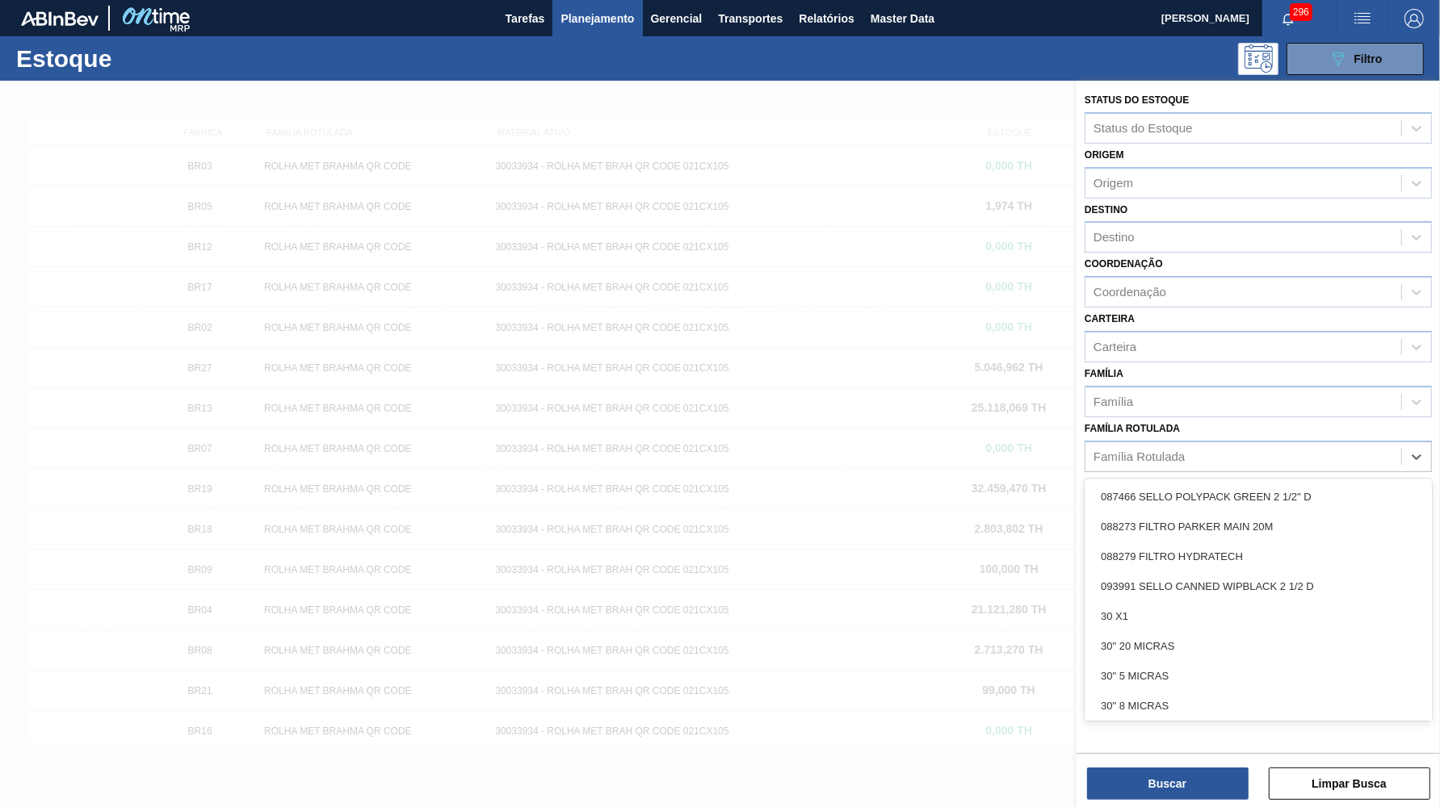
paste Rotulada "FILME SK 350ML MP C/12"
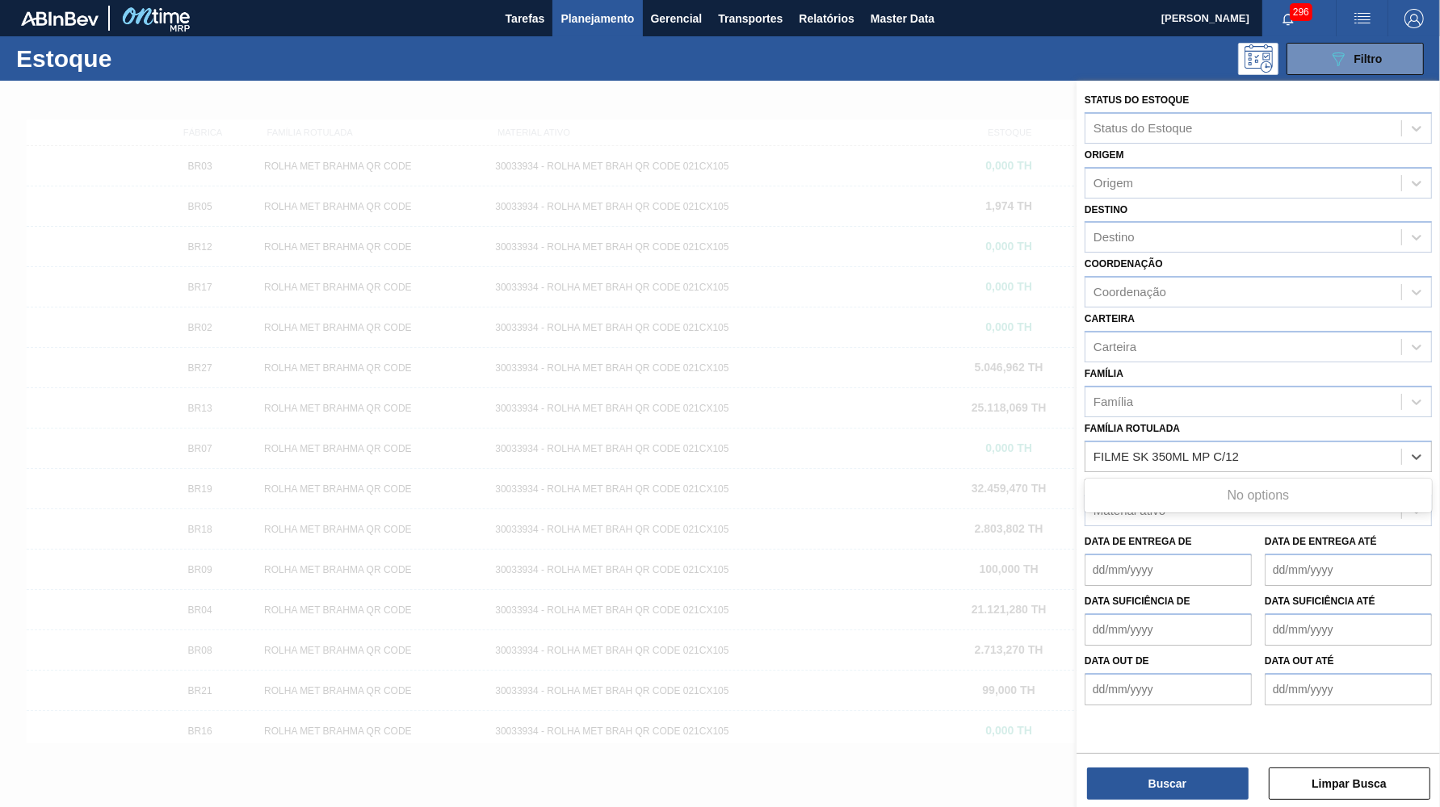
type Rotulada "FILME SK 350ML MP C/12"
click at [1242, 482] on div "FILME SK 350ML MP C/12" at bounding box center [1257, 497] width 347 height 30
click at [1118, 801] on div "Status do Estoque Status do Estoque Origem Origem Destino Destino Coordenação C…" at bounding box center [1257, 446] width 363 height 730
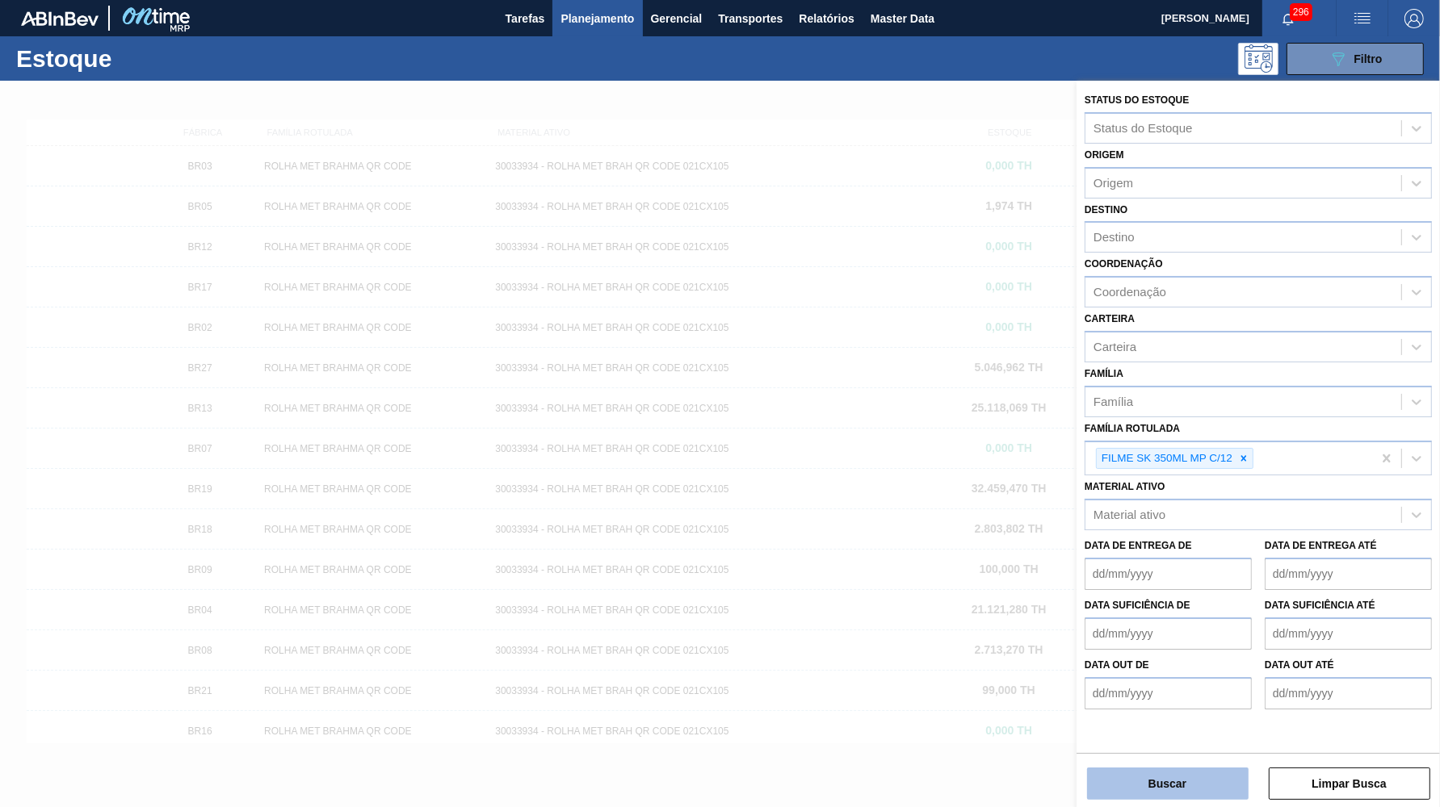
click at [1120, 793] on button "Buscar" at bounding box center [1167, 784] width 161 height 32
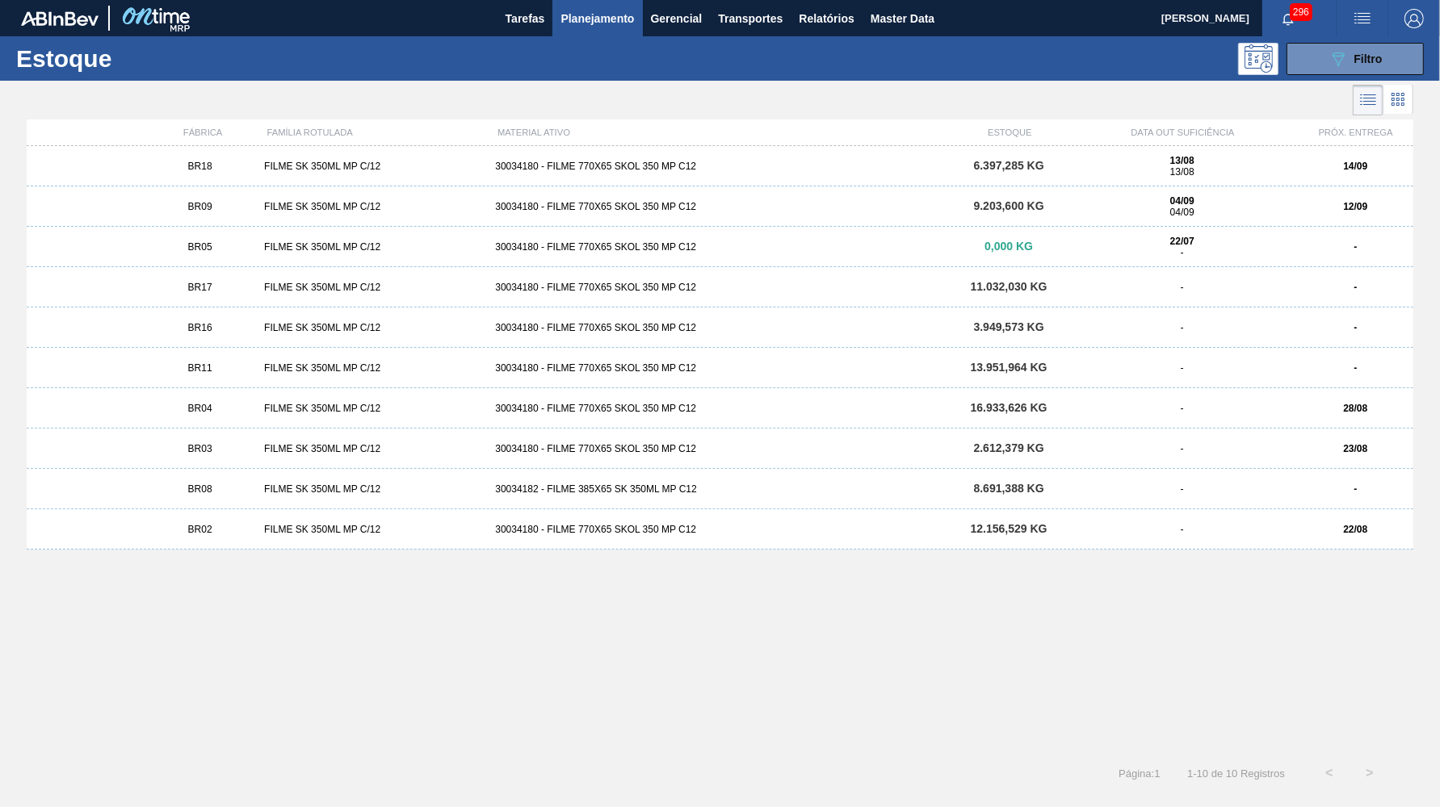
click at [245, 202] on div "BR09" at bounding box center [199, 206] width 115 height 11
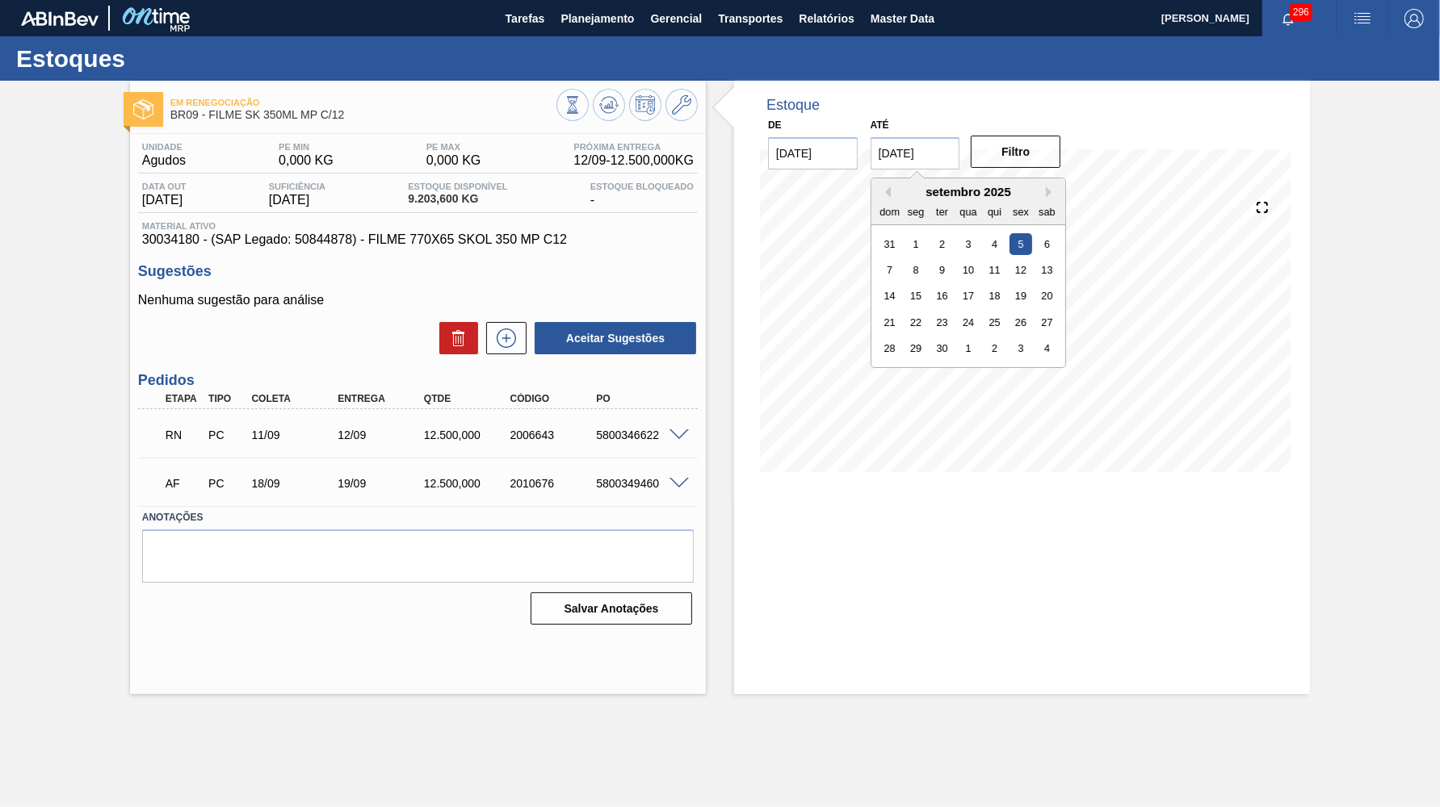
click at [928, 147] on input "[DATE]" at bounding box center [915, 153] width 90 height 32
click at [933, 337] on div "30" at bounding box center [942, 348] width 22 height 22
type input "[DATE]"
click at [1037, 145] on button "Filtro" at bounding box center [1015, 152] width 90 height 32
click at [608, 108] on icon at bounding box center [609, 104] width 10 height 7
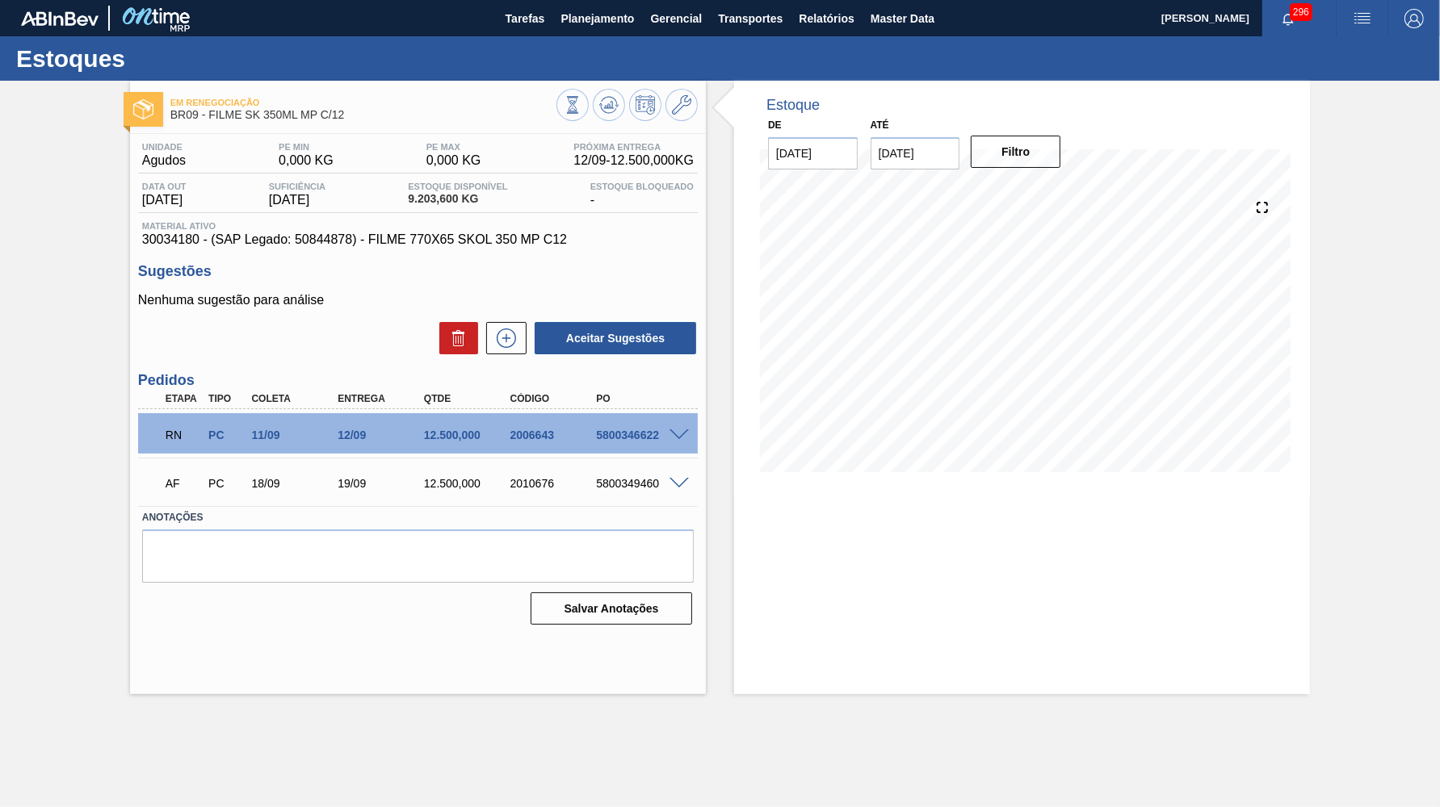
click at [694, 428] on div at bounding box center [681, 434] width 32 height 12
click at [685, 430] on span at bounding box center [678, 436] width 19 height 12
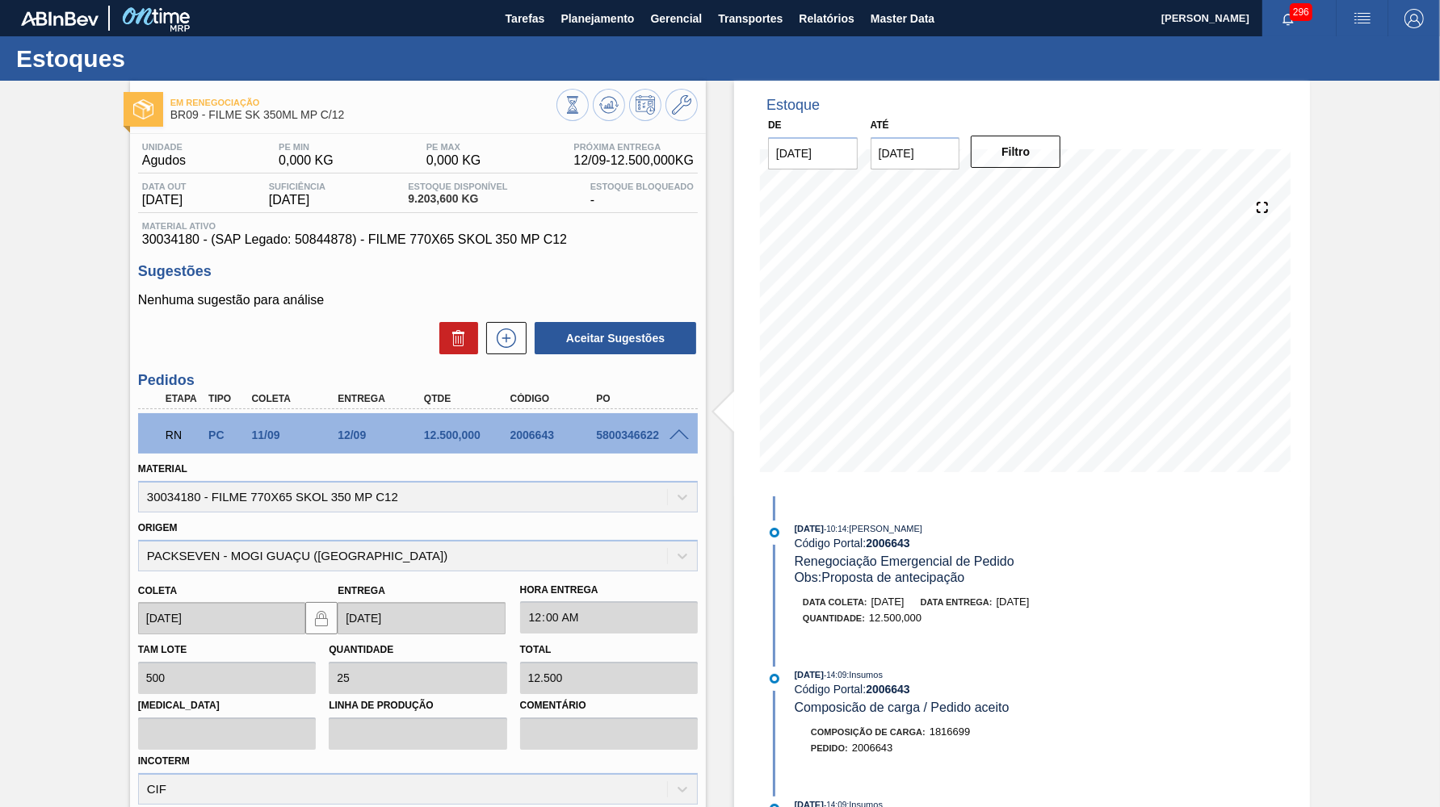
click at [677, 431] on span at bounding box center [678, 436] width 19 height 12
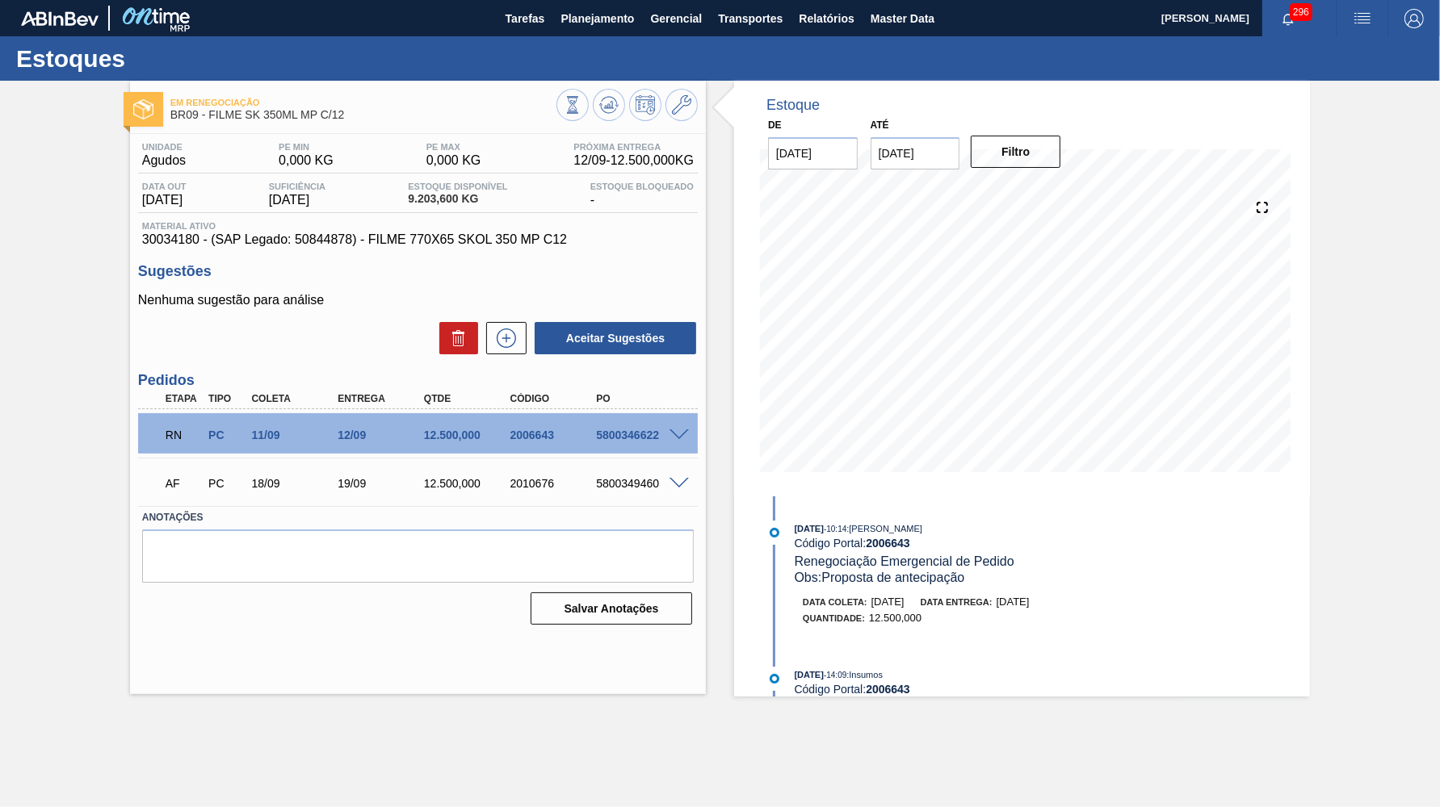
click at [451, 202] on span "9.203,600 KG" at bounding box center [457, 199] width 99 height 12
click at [379, 422] on div "RN PC 11/09 12/09 12.500,000 2006643 5800346622" at bounding box center [413, 433] width 517 height 32
click at [421, 433] on div "12.500,000" at bounding box center [468, 435] width 96 height 13
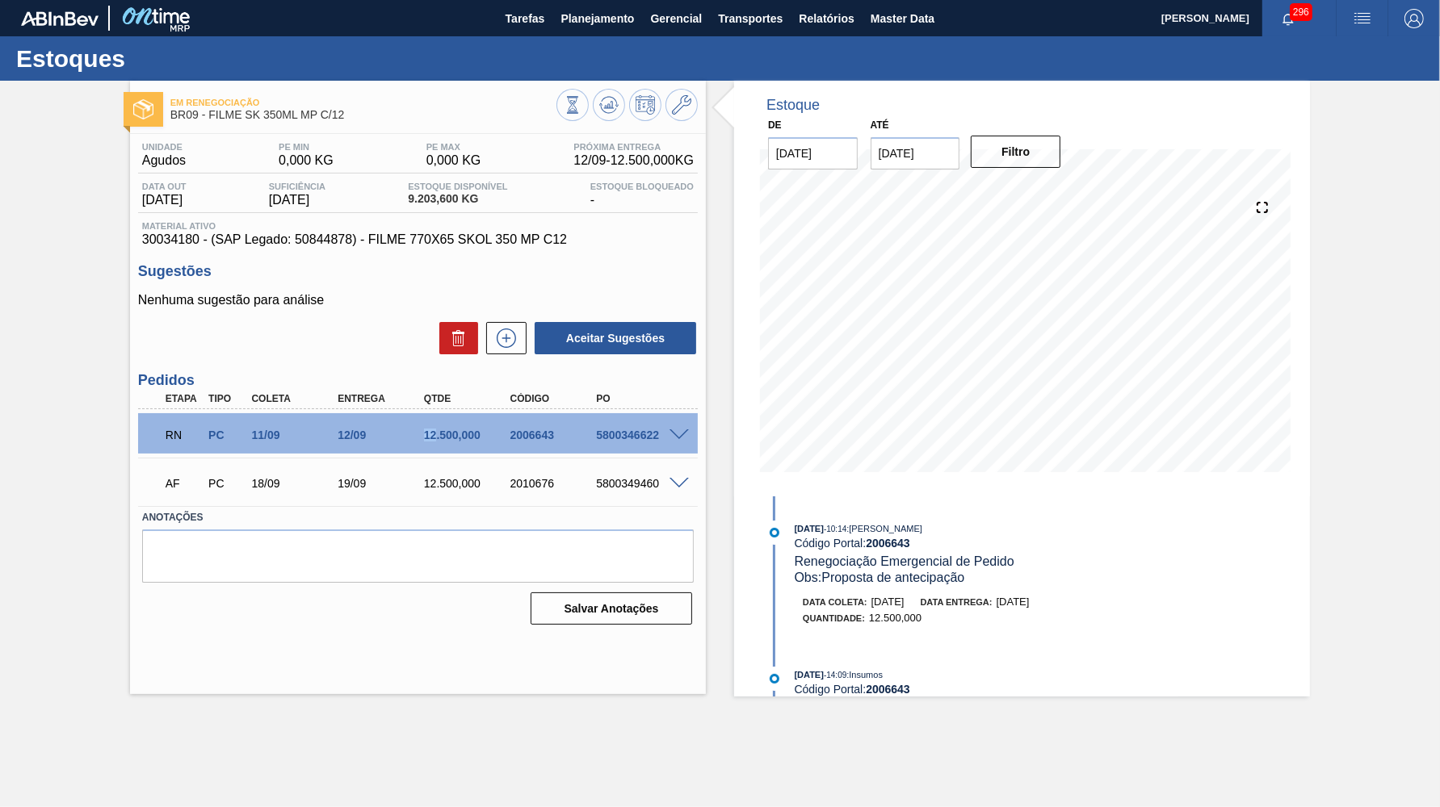
click at [421, 433] on div "12.500,000" at bounding box center [468, 435] width 96 height 13
click at [599, 115] on button at bounding box center [609, 105] width 32 height 32
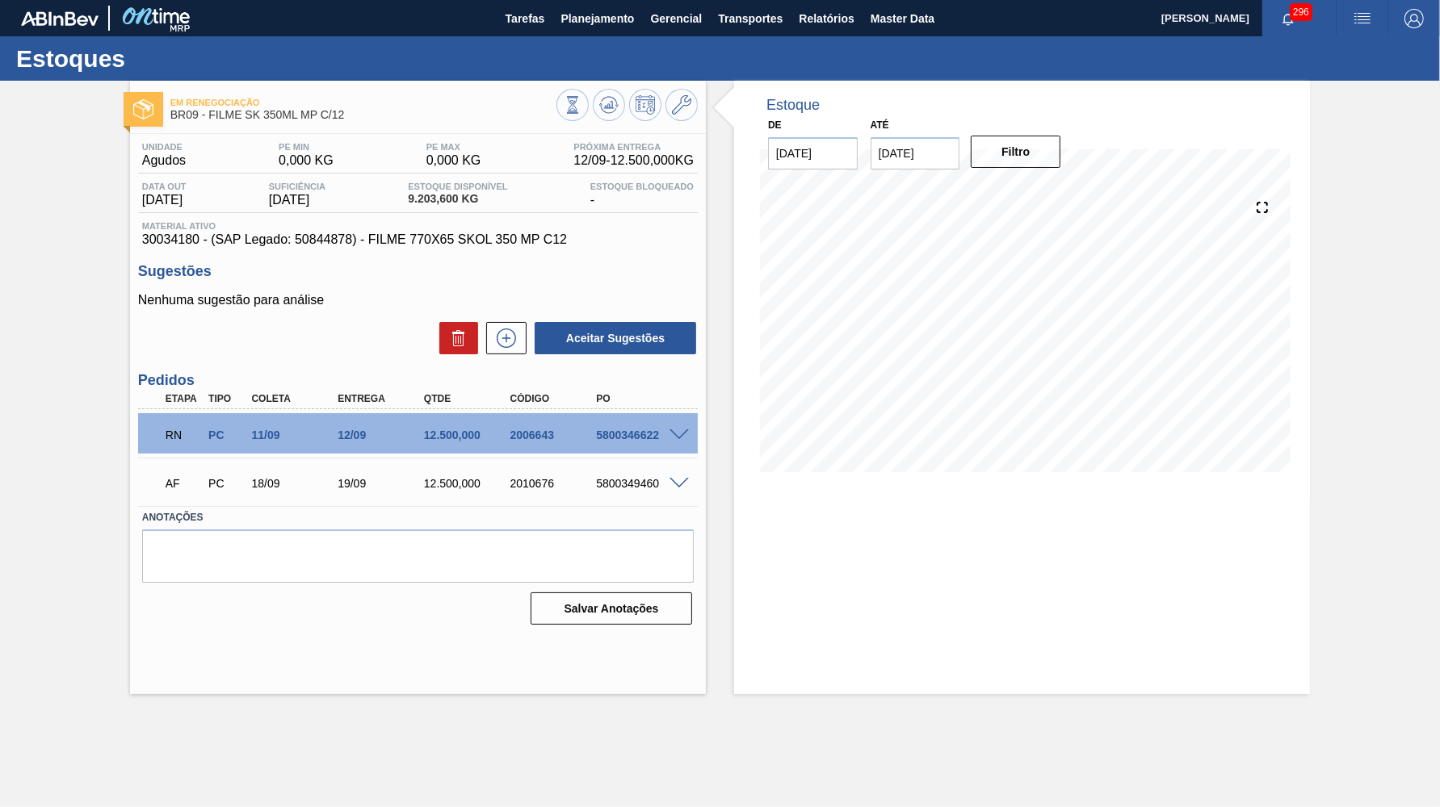
click at [681, 435] on span at bounding box center [678, 436] width 19 height 12
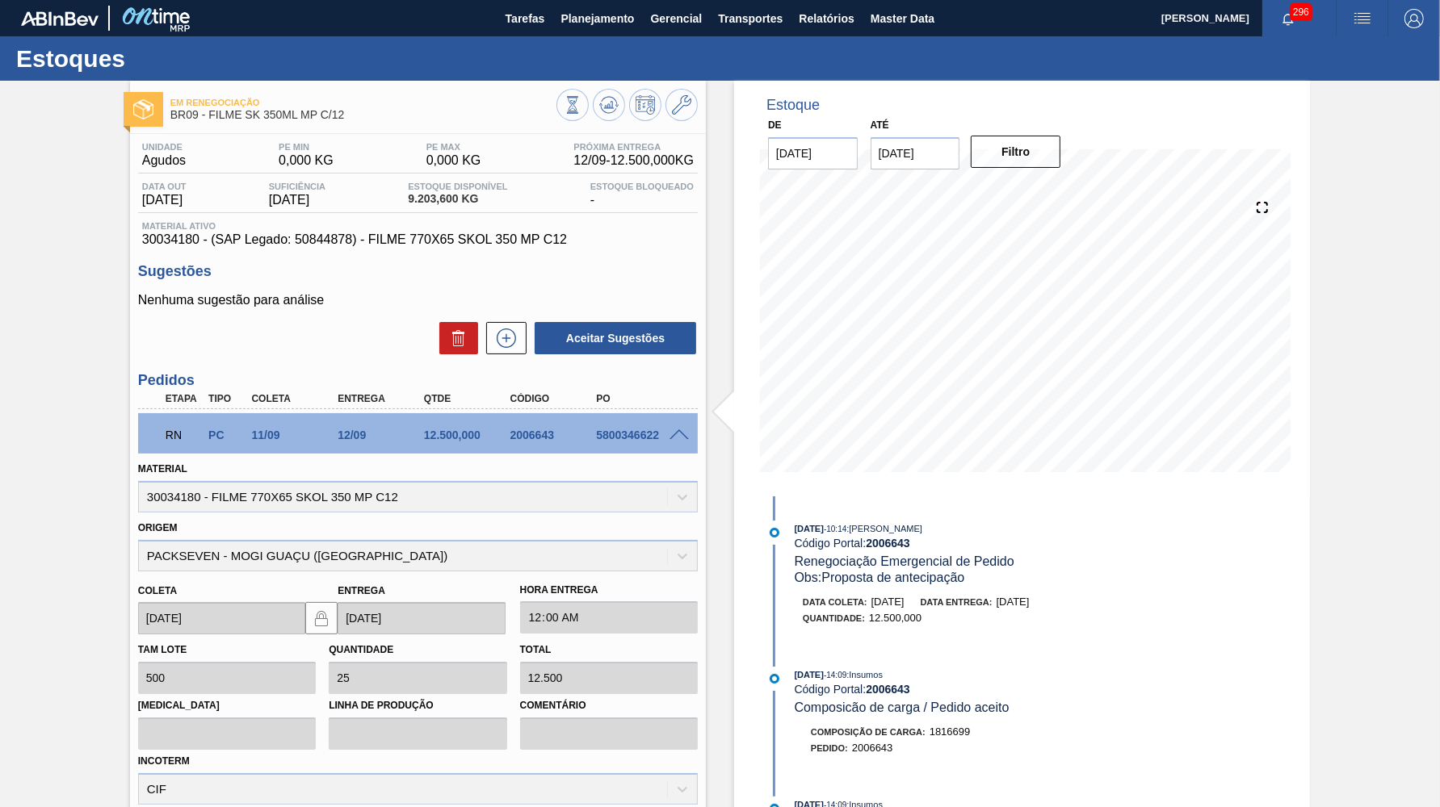
click at [686, 434] on span at bounding box center [678, 436] width 19 height 12
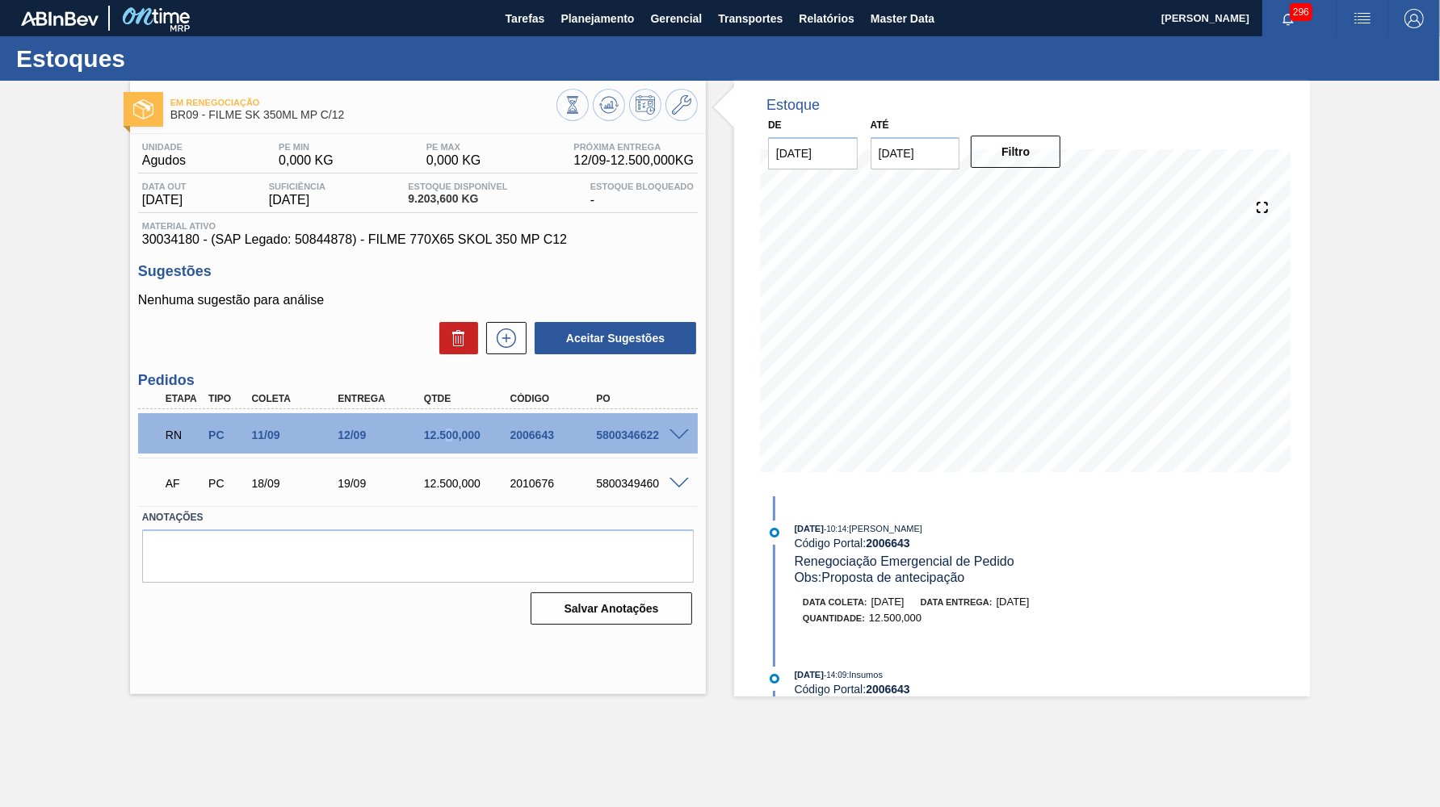
click at [447, 429] on div "12.500,000" at bounding box center [468, 435] width 96 height 13
drag, startPoint x: 331, startPoint y: 429, endPoint x: 384, endPoint y: 425, distance: 53.4
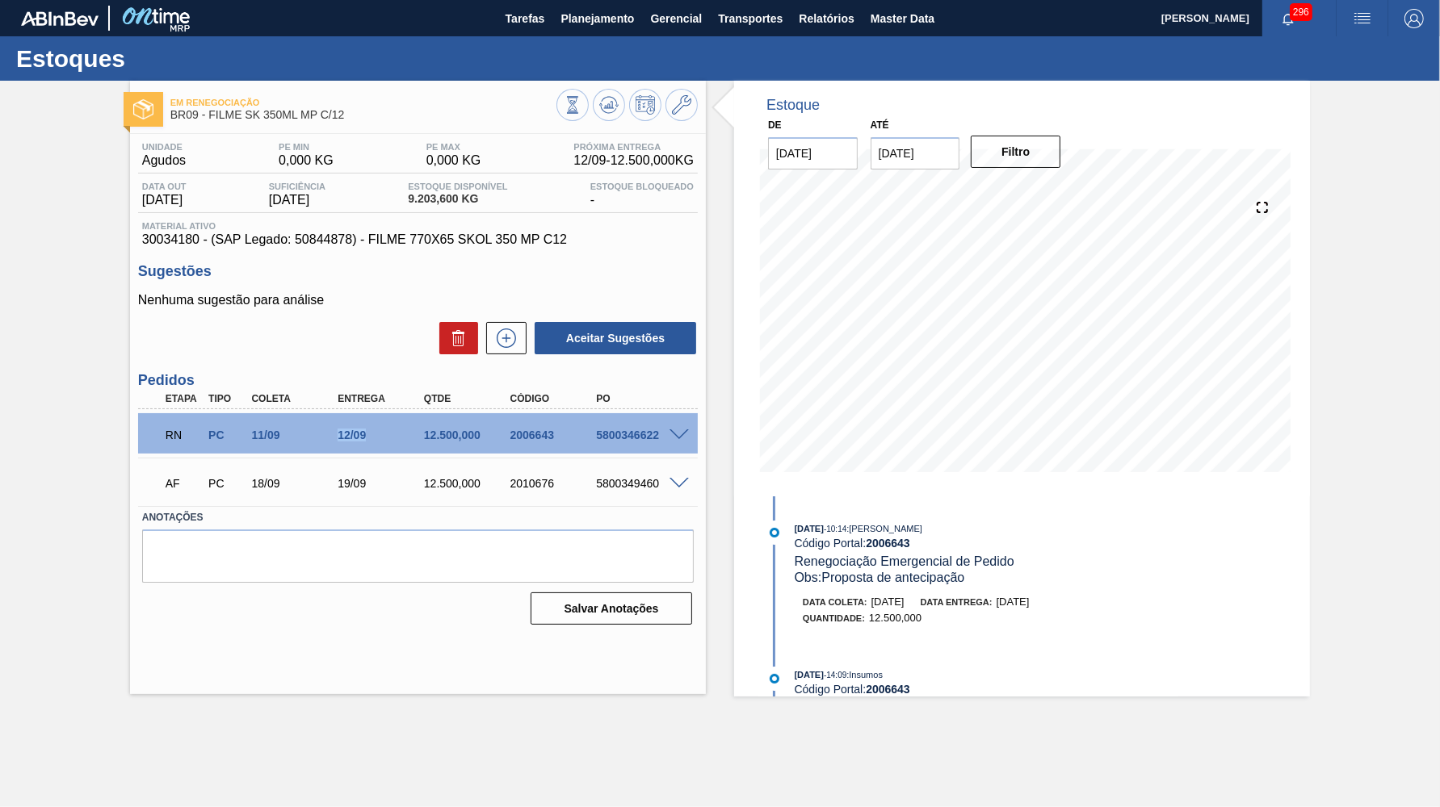
click at [384, 425] on div "RN PC 11/09 12/09 12.500,000 2006643 5800346622" at bounding box center [413, 433] width 517 height 32
click at [1027, 619] on div "Quantidade : 12.500,000" at bounding box center [994, 618] width 383 height 16
click at [1029, 606] on div "Data entrega: [DATE]" at bounding box center [974, 602] width 109 height 16
click at [1029, 606] on div "Data entrega: 01/09/2025" at bounding box center [974, 602] width 109 height 16
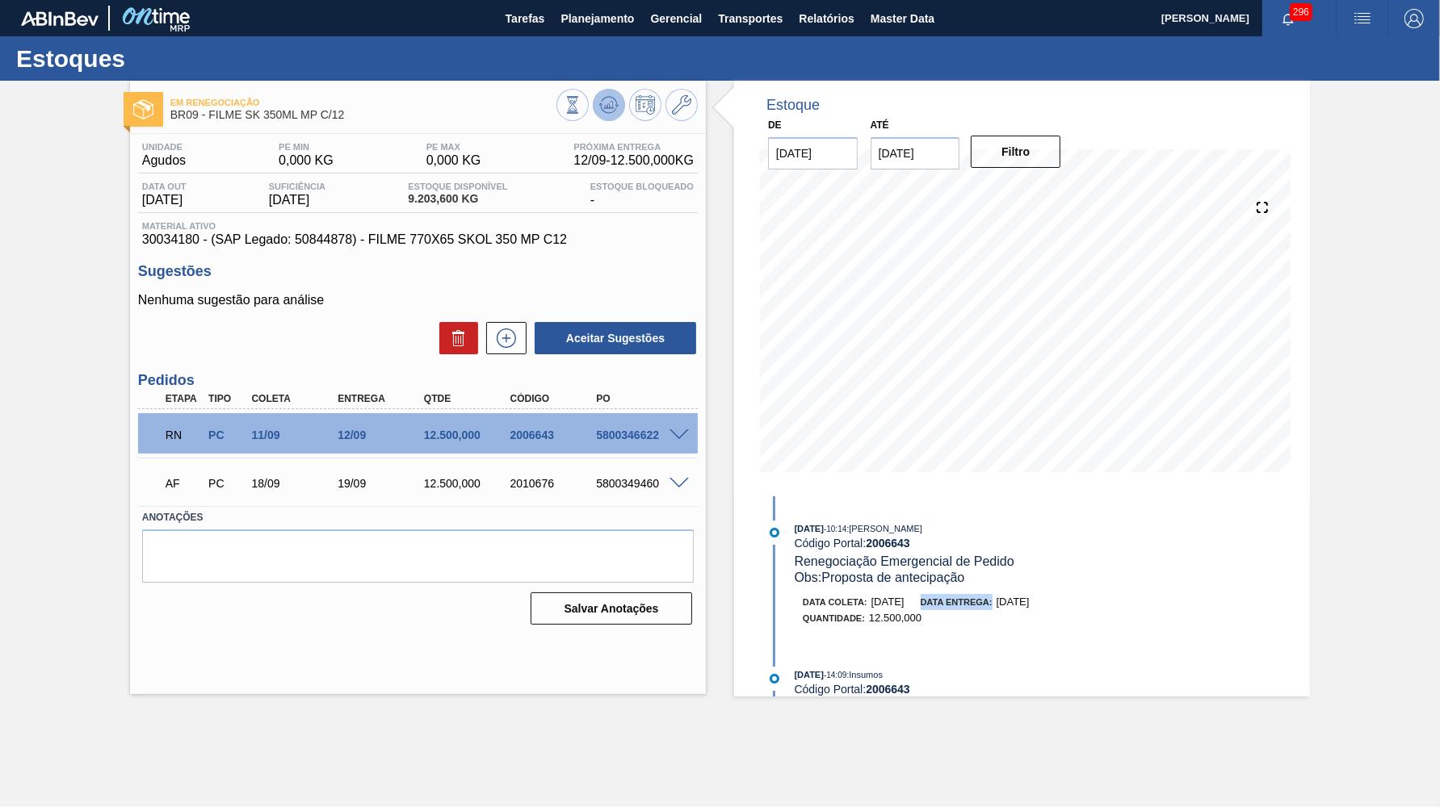
click at [581, 114] on icon at bounding box center [573, 105] width 18 height 18
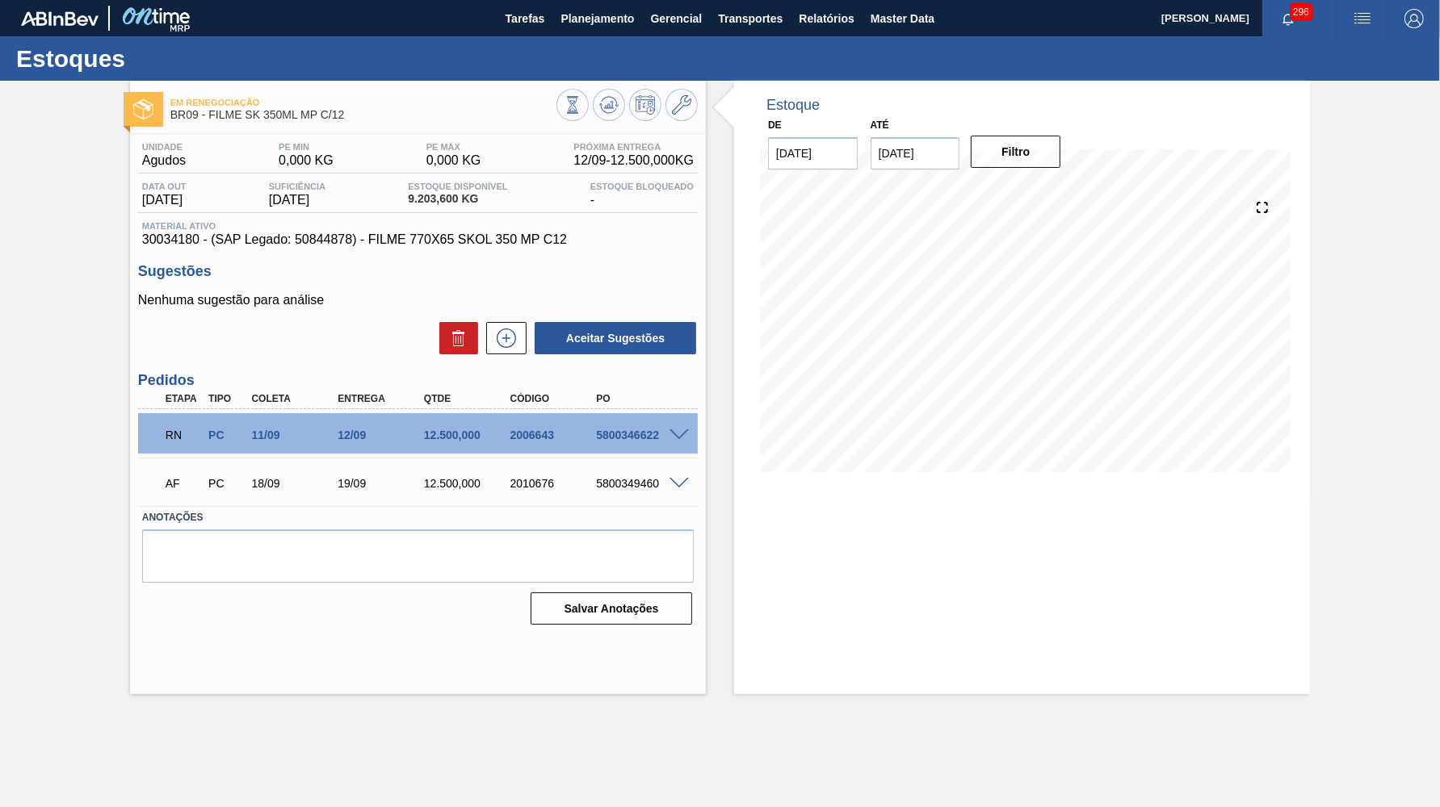
click at [165, 248] on div "Unidade Agudos PE MIN 0,000 KG PE MAX 0,000 KG Próxima Entrega 12/09 - 12.500,0…" at bounding box center [418, 382] width 576 height 497
click at [160, 241] on span "30034180 - (SAP Legado: 50844878) - FILME 770X65 SKOL 350 MP C12" at bounding box center [417, 240] width 551 height 15
copy span "30034180"
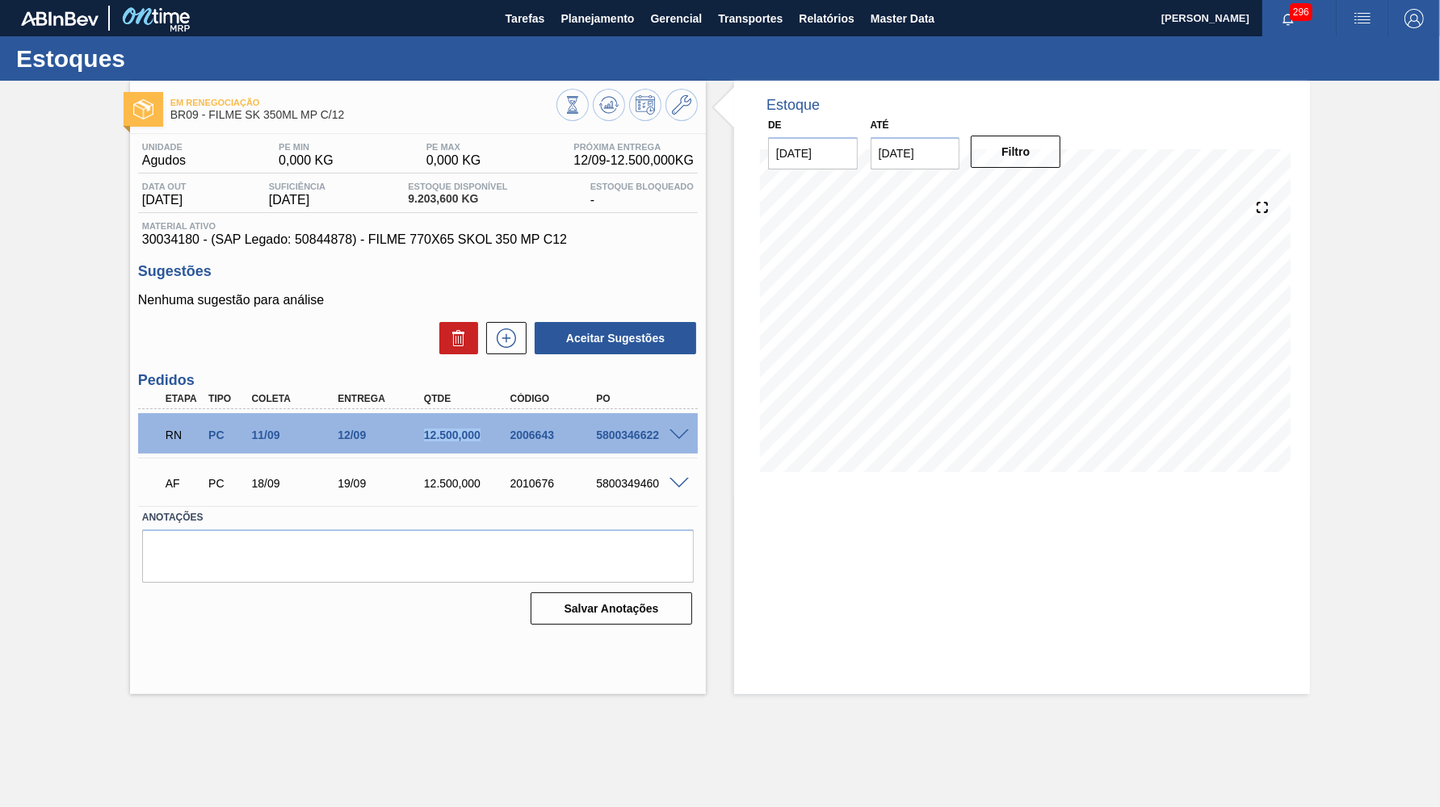
drag, startPoint x: 416, startPoint y: 428, endPoint x: 480, endPoint y: 442, distance: 65.4
click at [480, 442] on div "RN PC 11/09 12/09 12.500,000 2006643 5800346622" at bounding box center [413, 433] width 517 height 32
click at [673, 441] on div "RN PC 11/09 12/09 12.500,000 2006643 5800346622" at bounding box center [417, 433] width 559 height 40
click at [674, 437] on div "5800346622" at bounding box center [640, 435] width 96 height 13
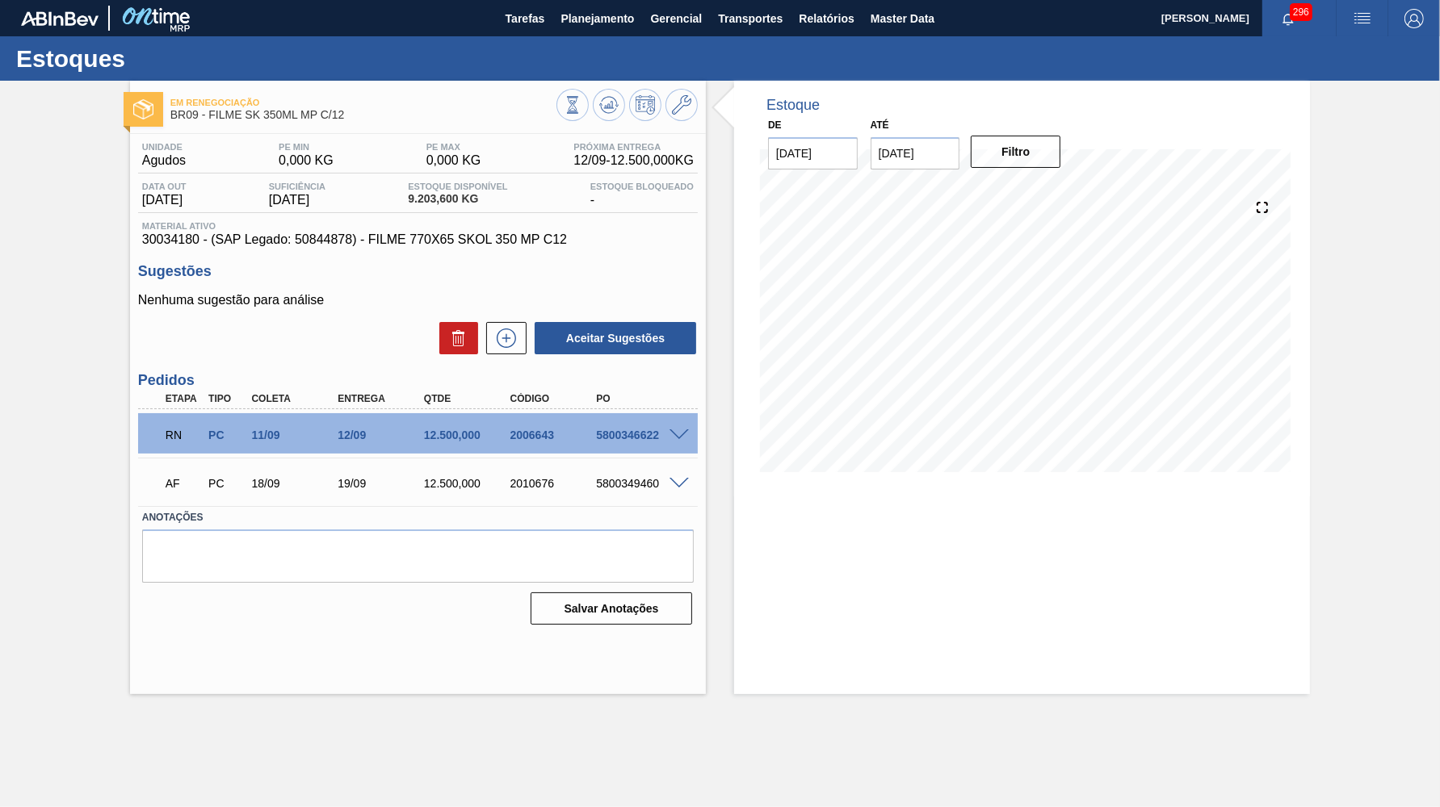
click at [682, 431] on span at bounding box center [678, 436] width 19 height 12
type input "12,500"
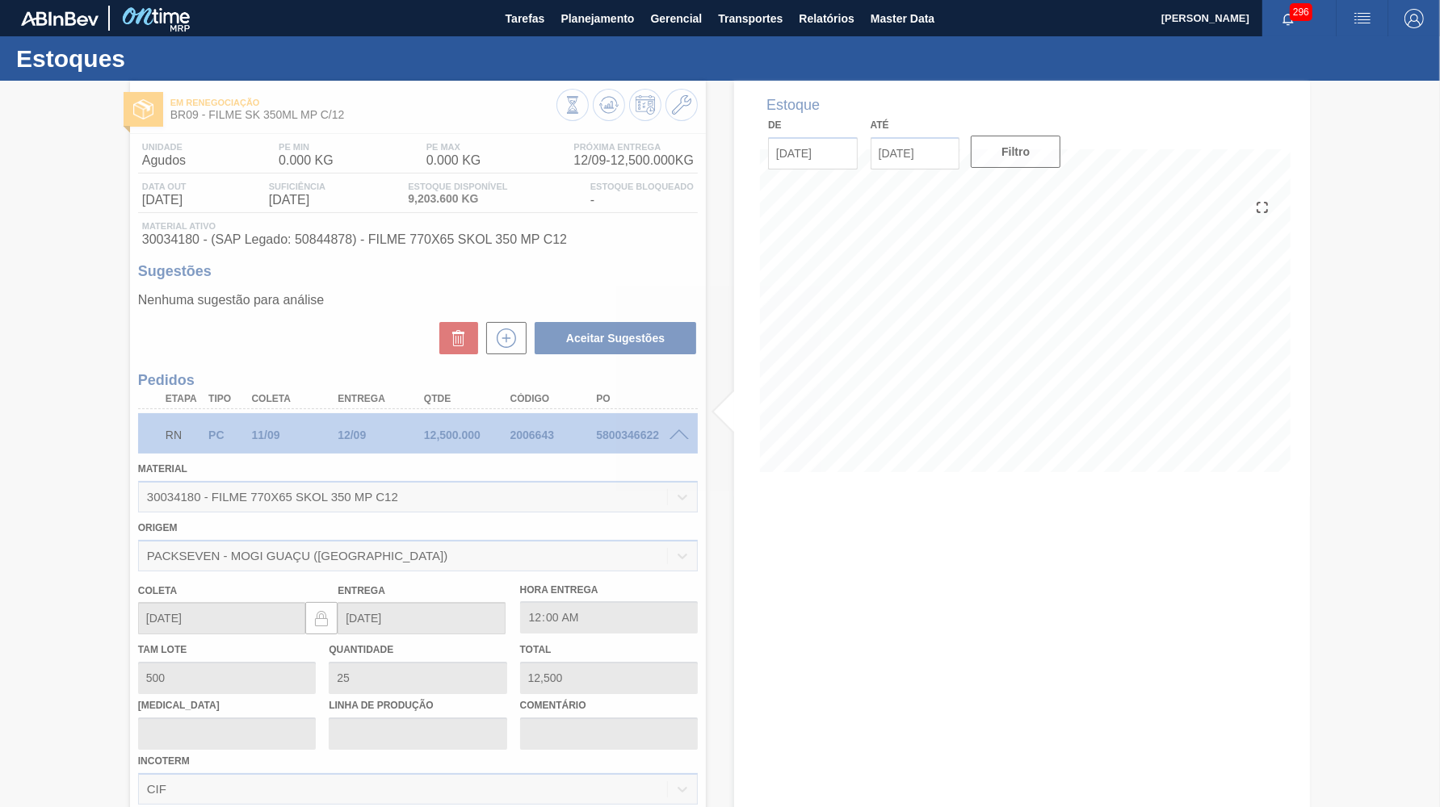
click at [425, 207] on div at bounding box center [720, 444] width 1440 height 727
click at [427, 233] on div at bounding box center [720, 444] width 1440 height 727
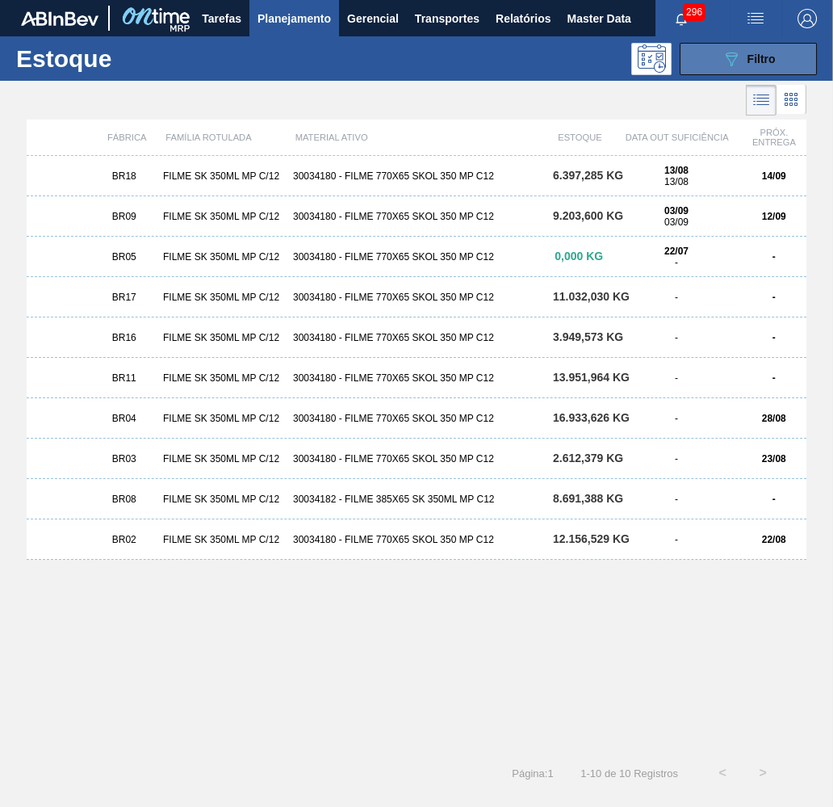
click at [738, 56] on icon "089F7B8B-B2A5-4AFE-B5C0-19BA573D28AC" at bounding box center [731, 58] width 19 height 19
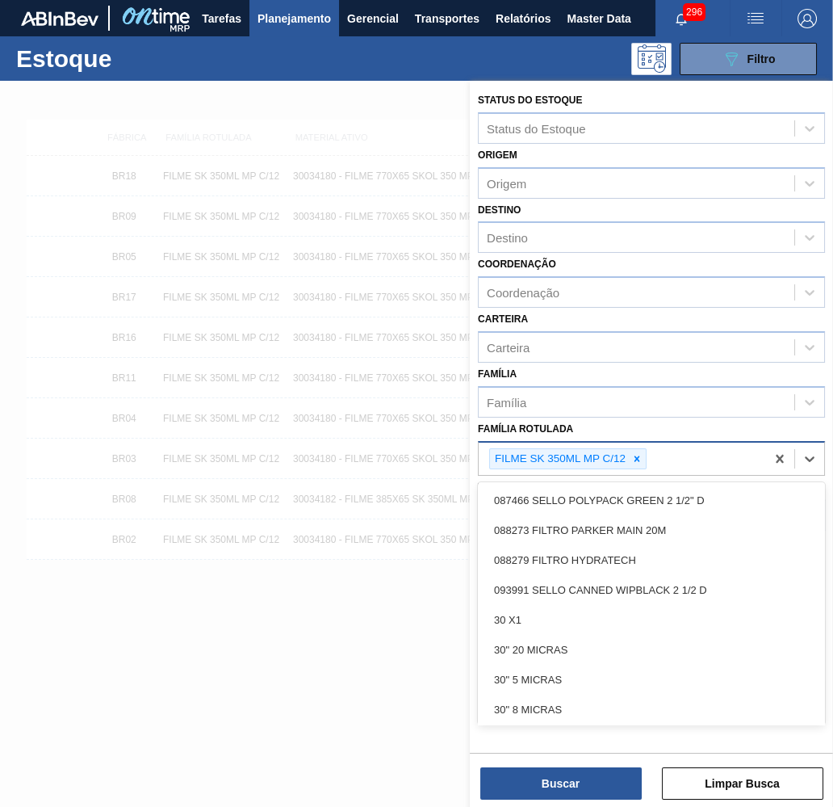
click at [654, 442] on div "FILME SK 350ML MP C/12" at bounding box center [622, 458] width 287 height 33
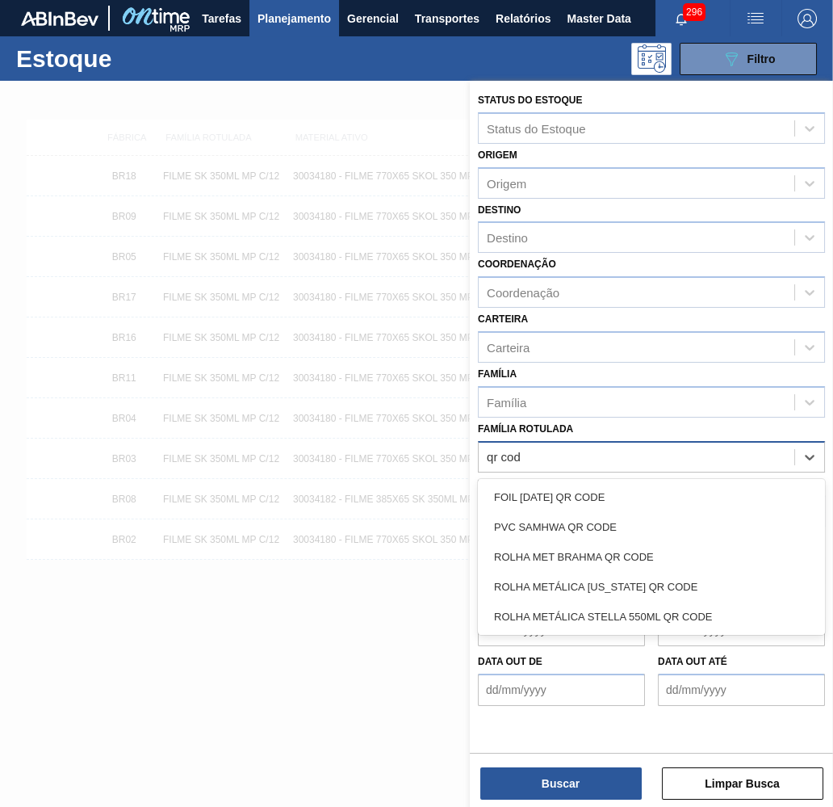
type Rotulada "qr code"
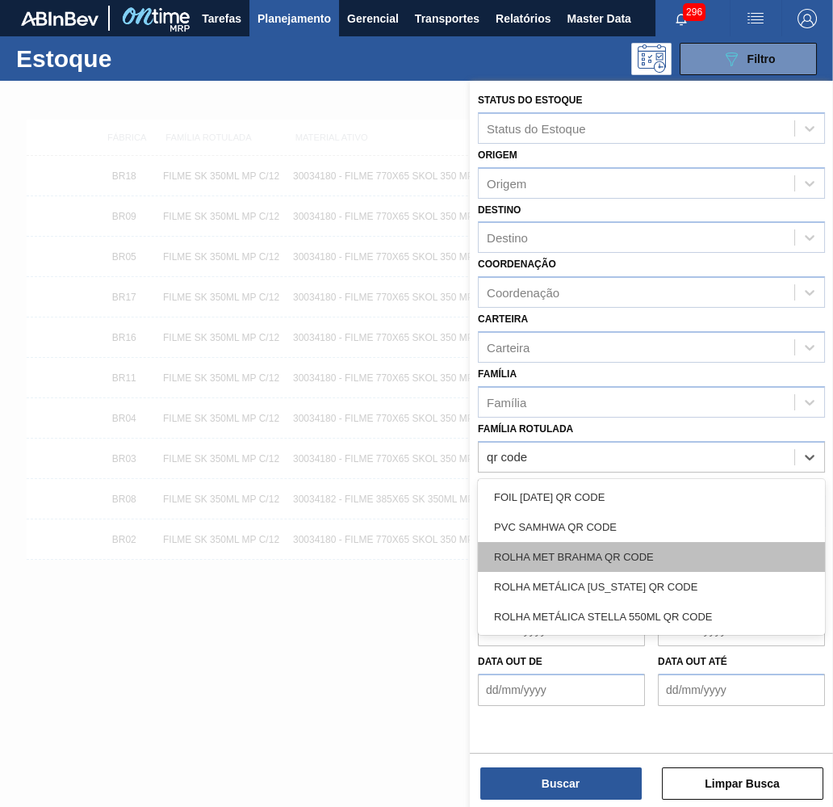
click at [691, 542] on div "ROLHA MET BRAHMA QR CODE" at bounding box center [651, 557] width 347 height 30
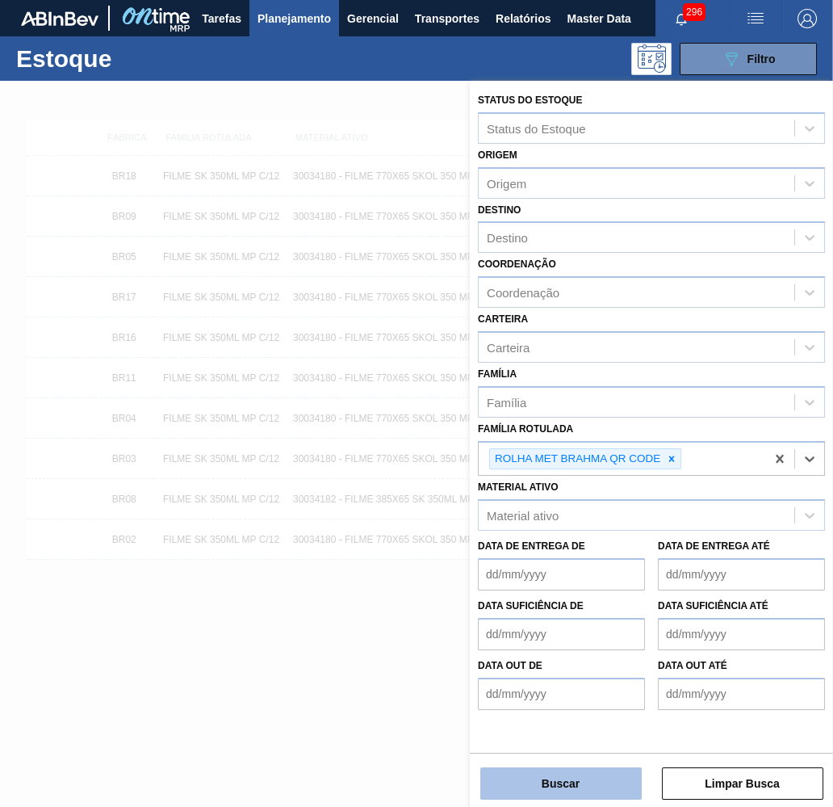
click at [561, 787] on button "Buscar" at bounding box center [560, 783] width 161 height 32
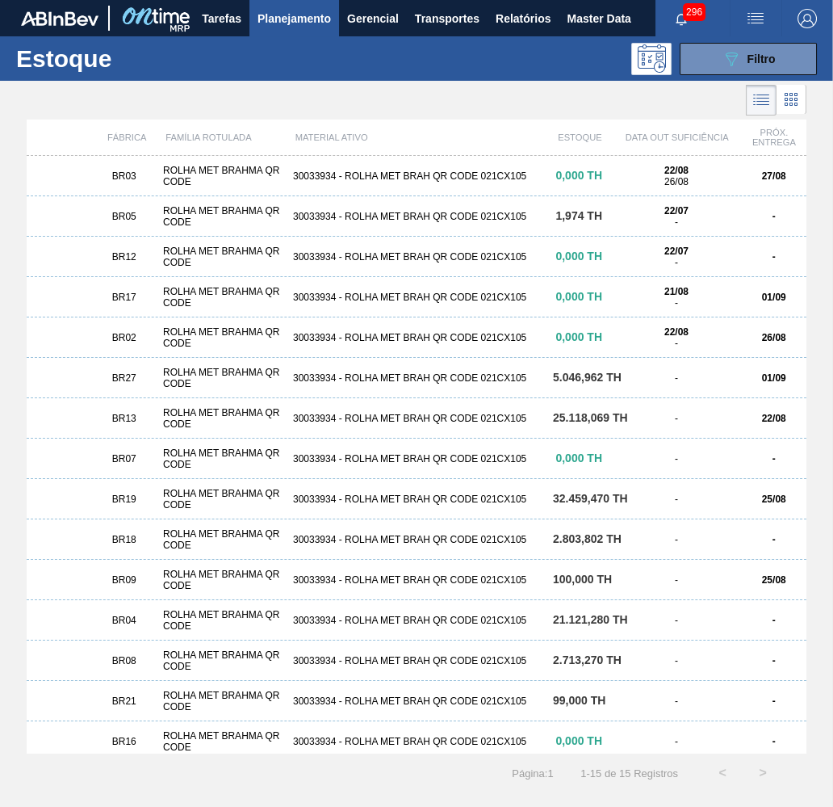
click at [134, 328] on div "BR02 ROLHA MET BRAHMA QR CODE 30033934 - ROLHA MET BRAH QR CODE 021CX105 0,000 …" at bounding box center [417, 337] width 780 height 40
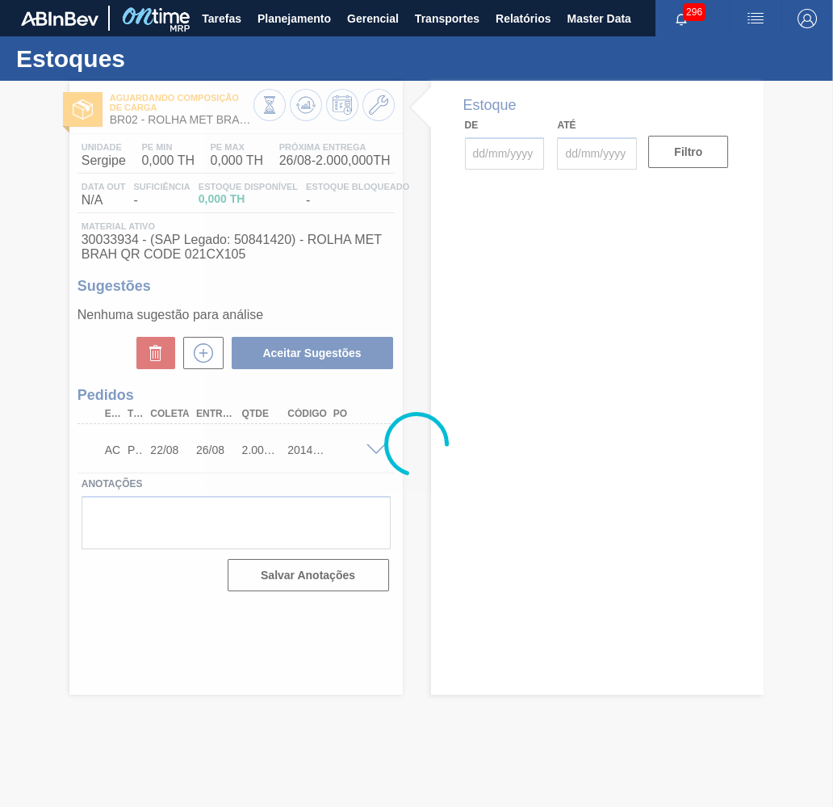
type input "[DATE]"
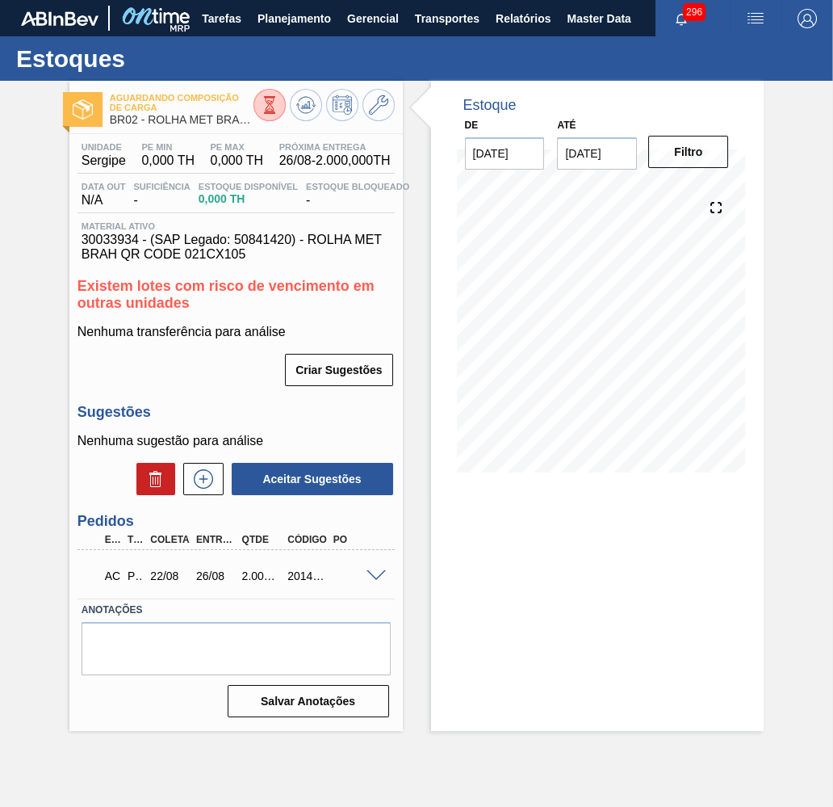
click at [376, 570] on span at bounding box center [376, 576] width 19 height 12
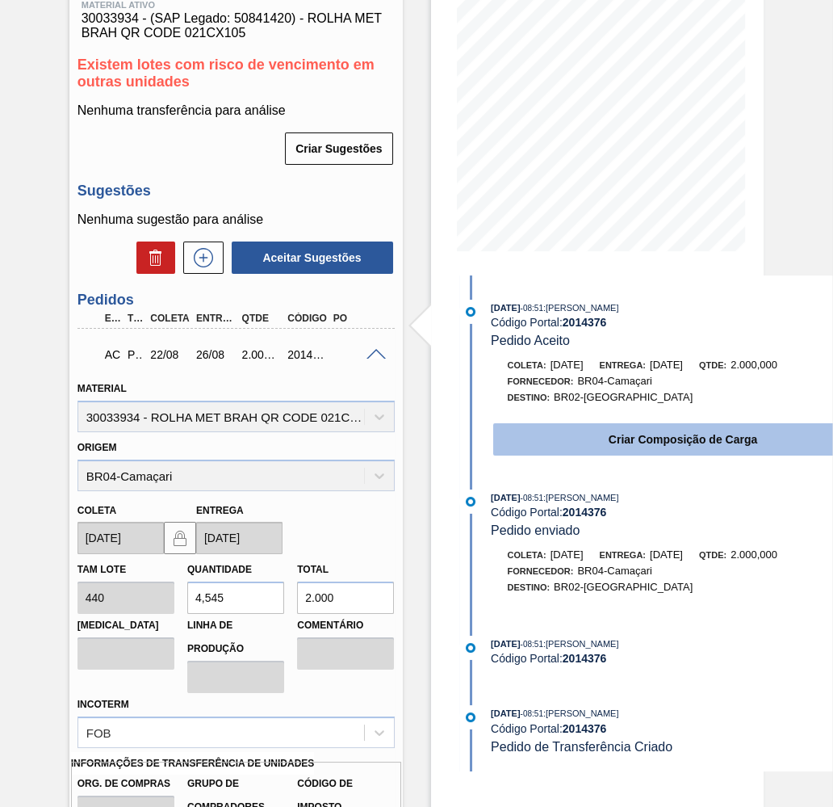
click at [610, 446] on button "Criar Composição de Carga" at bounding box center [683, 439] width 380 height 32
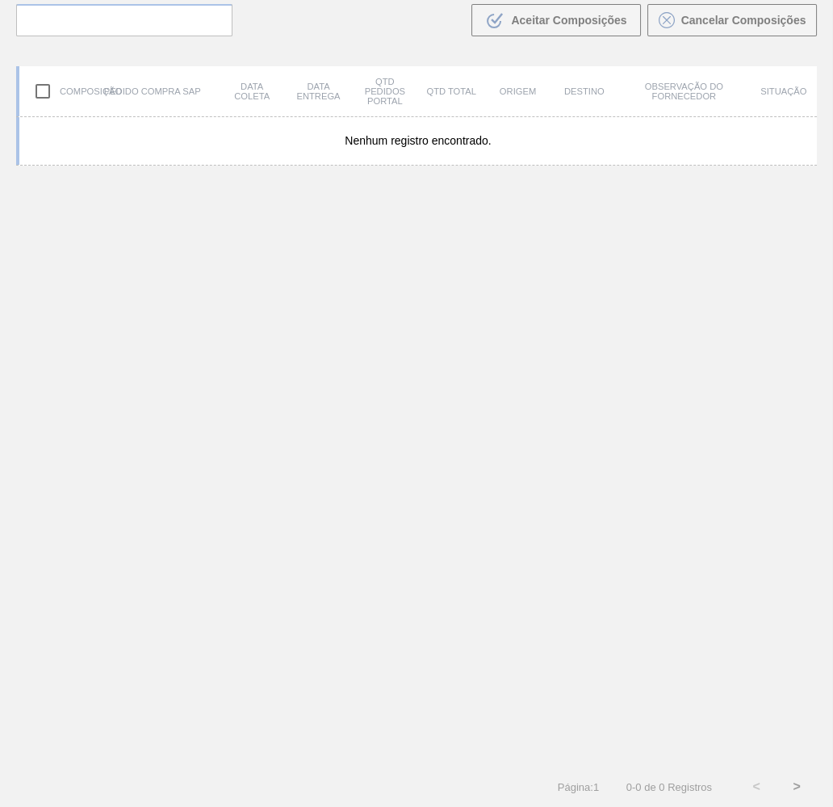
scroll to position [111, 0]
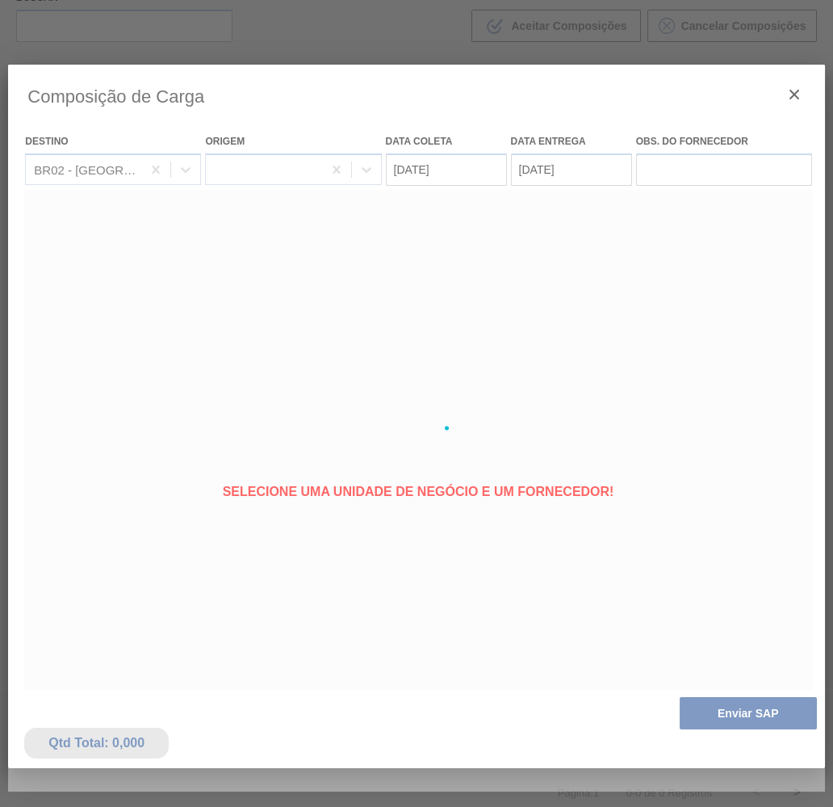
type coleta "[DATE]"
type entrega "26/08/2025"
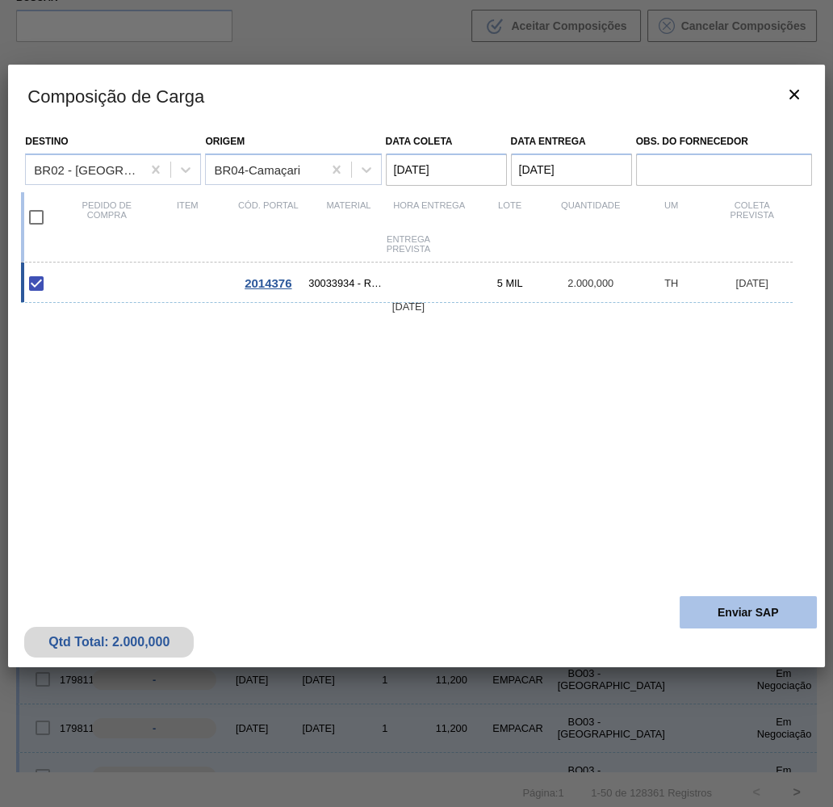
click at [730, 601] on button "Enviar SAP" at bounding box center [748, 612] width 137 height 32
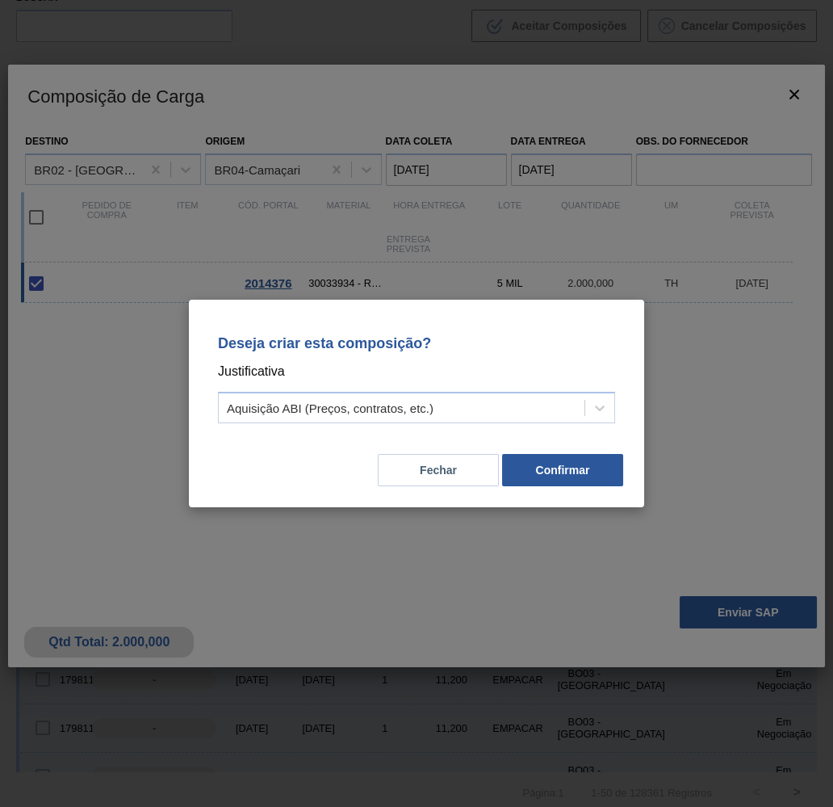
click at [422, 387] on div "Deseja criar esta composição? Justificativa Aquisição ABI (Preços, contratos, e…" at bounding box center [416, 376] width 417 height 114
click at [427, 398] on div "Aquisição ABI (Preços, contratos, etc.)" at bounding box center [402, 407] width 366 height 23
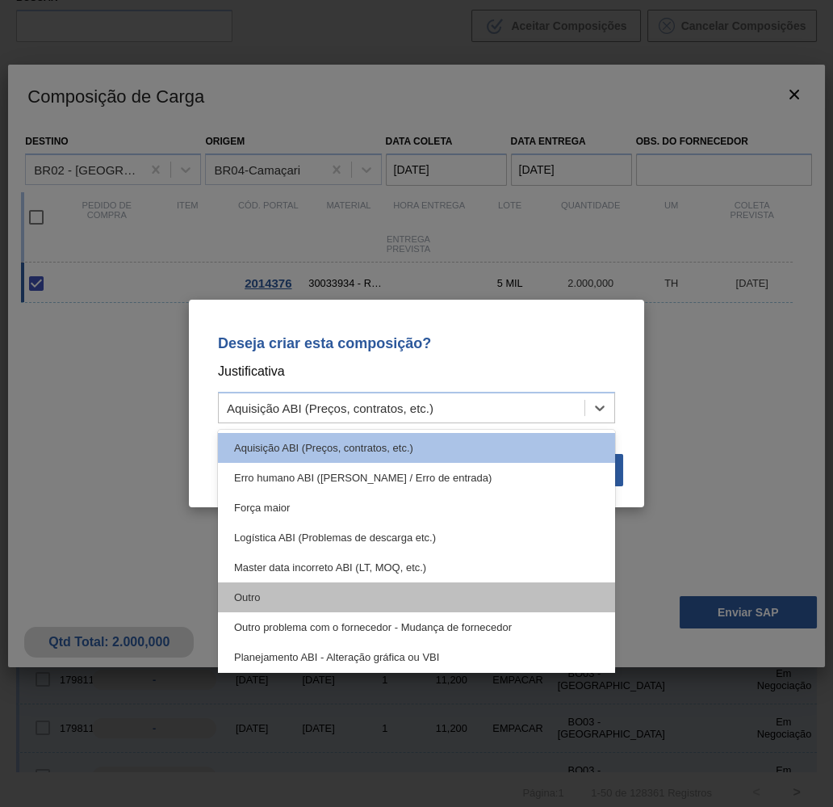
click at [348, 599] on div "Outro" at bounding box center [416, 597] width 397 height 30
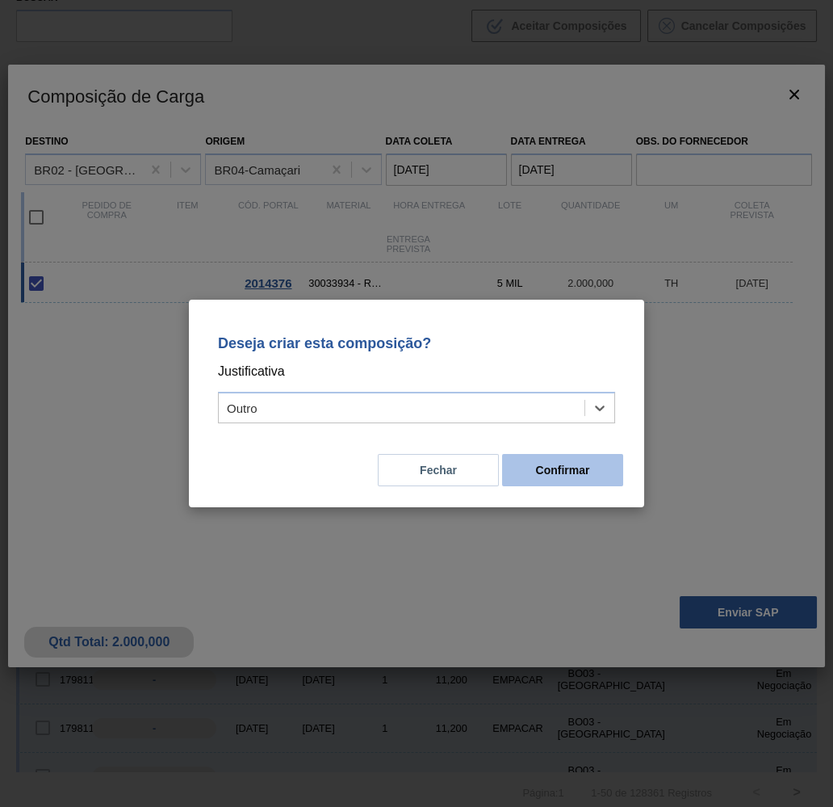
click at [599, 457] on button "Confirmar" at bounding box center [562, 470] width 121 height 32
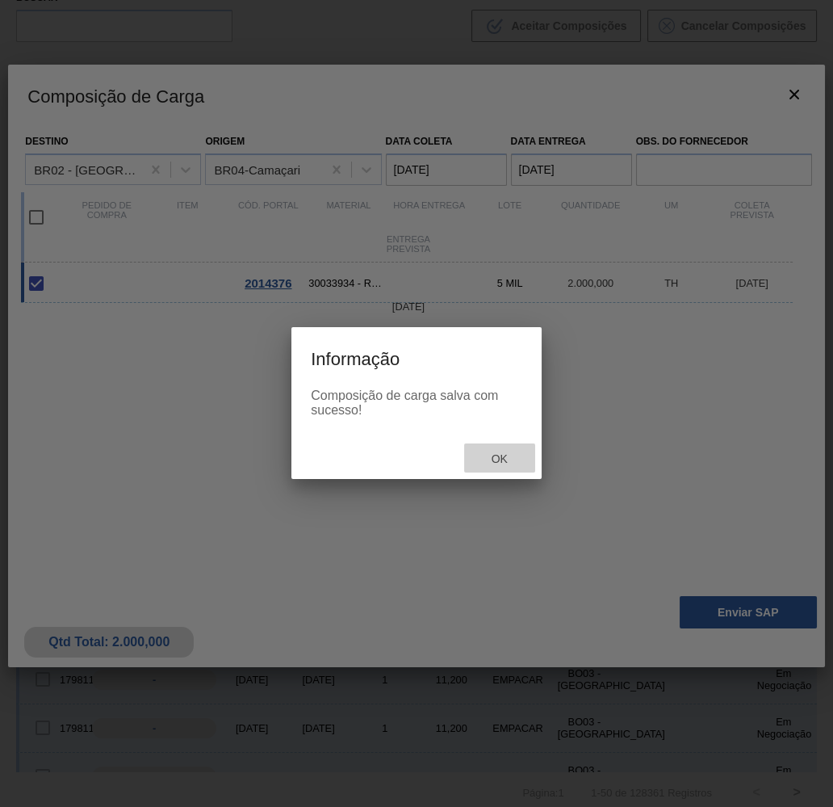
click at [480, 452] on div "Ok" at bounding box center [499, 458] width 71 height 30
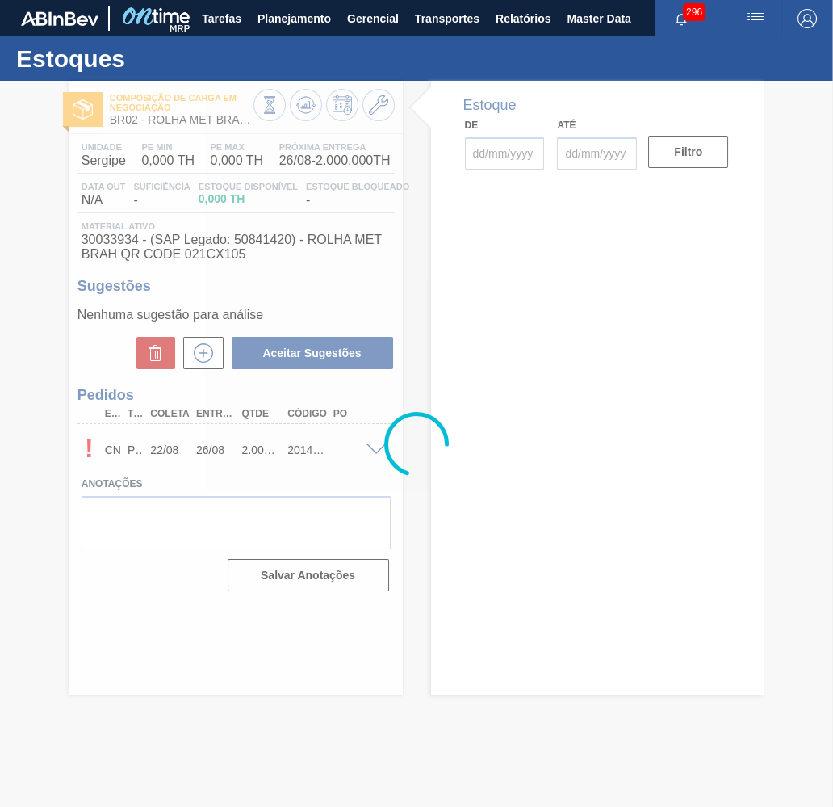
type input "[DATE]"
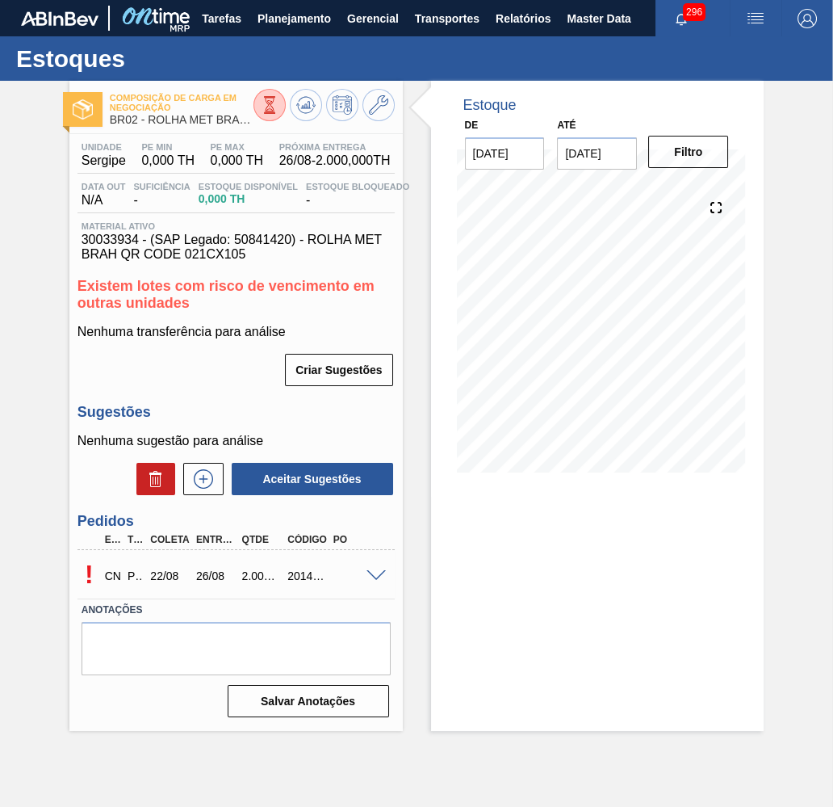
click at [383, 577] on div "! CN PT 22/08 26/08 2.000,000 2014376" at bounding box center [236, 574] width 317 height 40
click at [379, 570] on span at bounding box center [376, 576] width 19 height 12
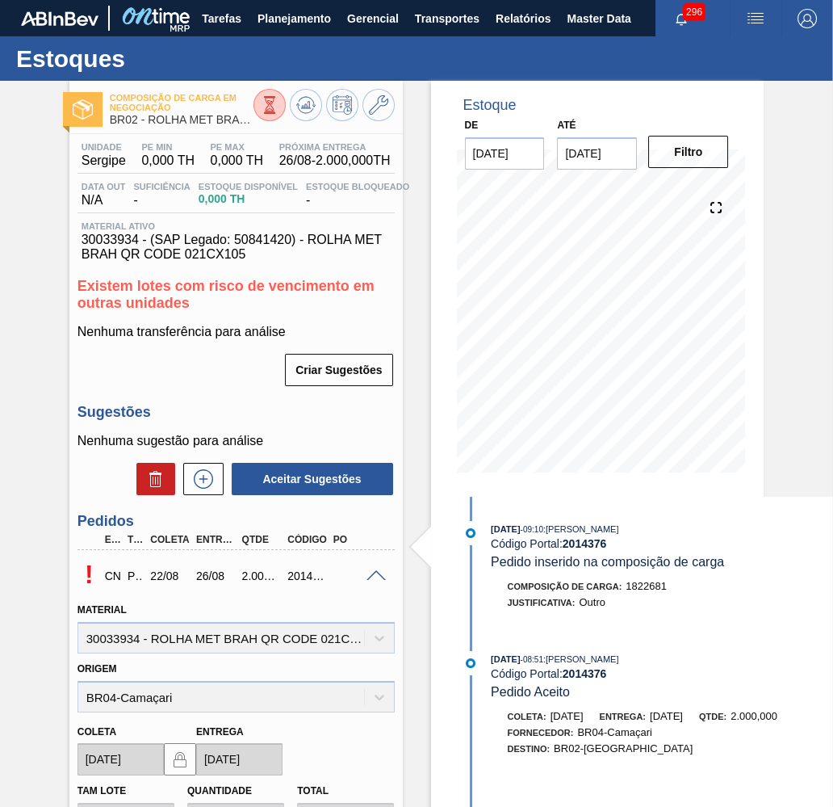
click at [304, 85] on div "Composição de Carga em Negociação BR02 - ROLHA MET BRAHMA QR CODE" at bounding box center [235, 103] width 333 height 44
click at [308, 94] on button at bounding box center [306, 105] width 32 height 32
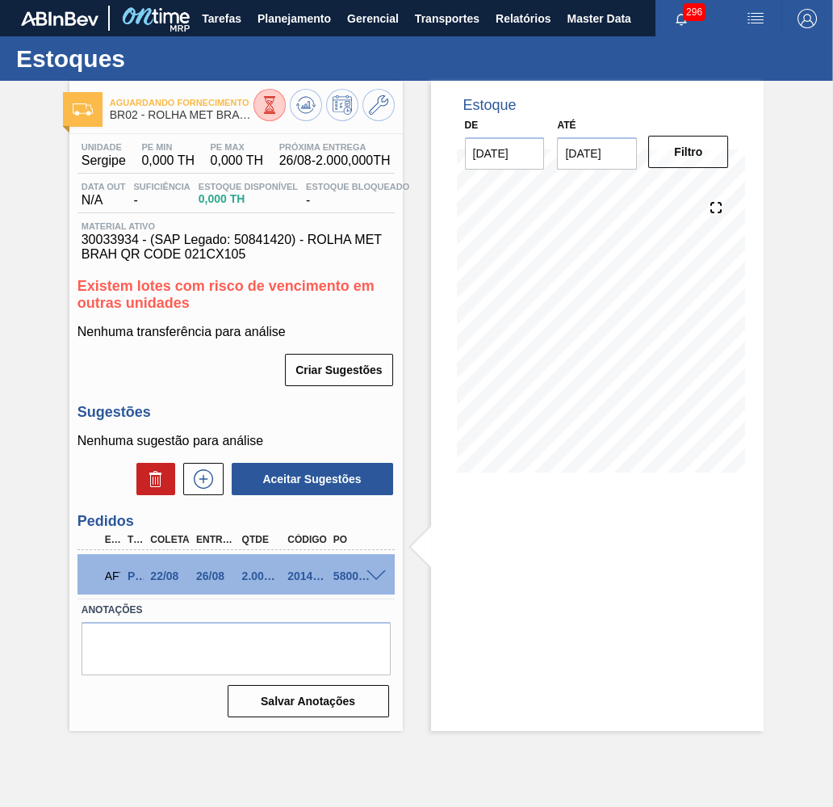
click at [328, 572] on div "5800352945" at bounding box center [346, 575] width 46 height 13
click at [348, 569] on div "5800352945" at bounding box center [353, 575] width 48 height 13
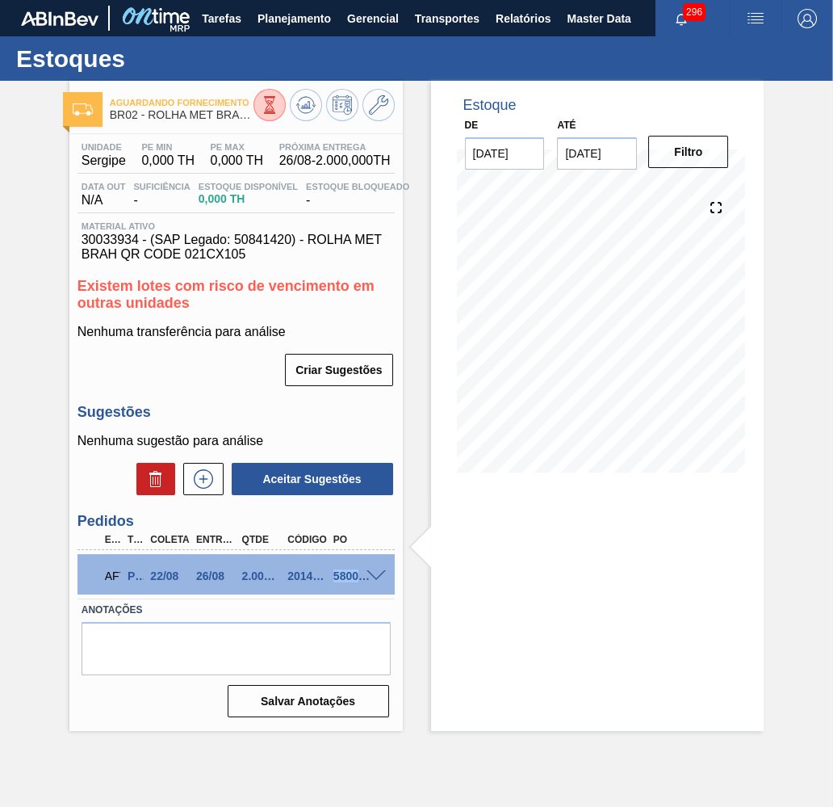
copy div "5800352945"
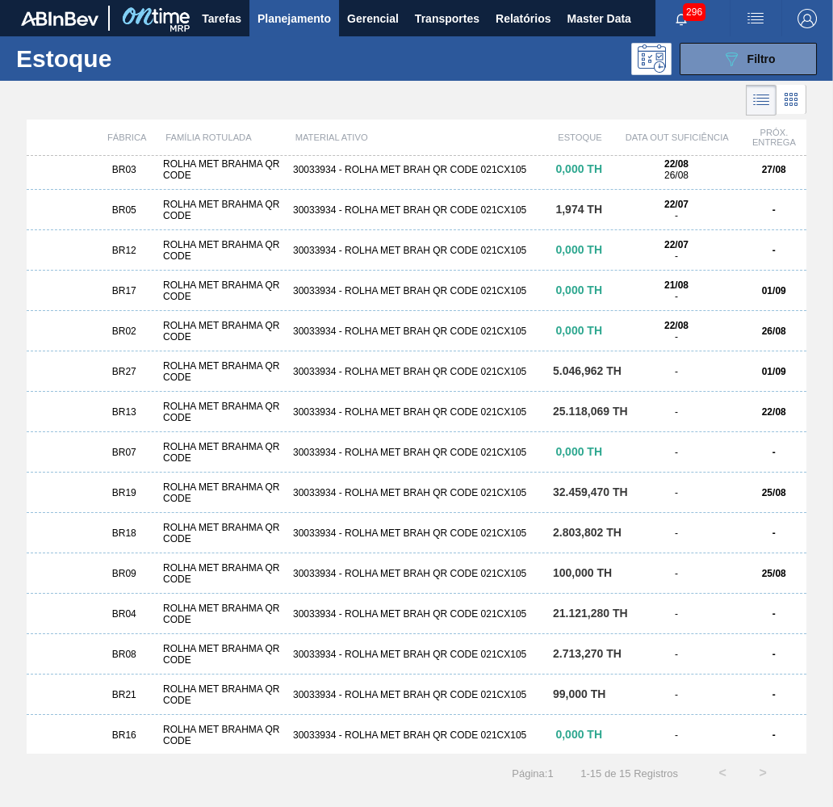
scroll to position [8, 0]
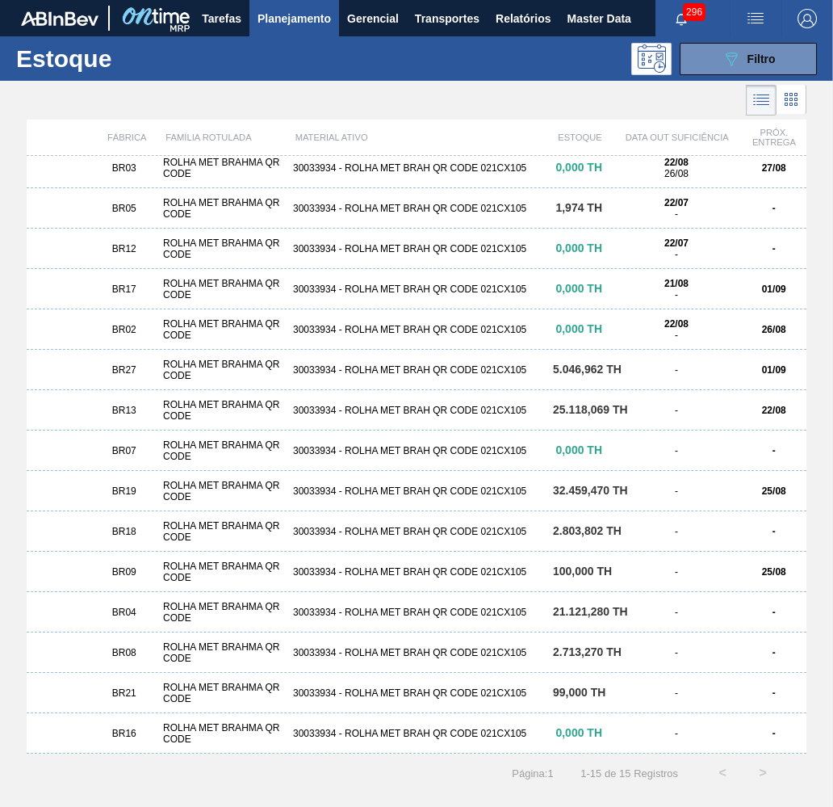
click at [170, 684] on div "ROLHA MET BRAHMA QR CODE" at bounding box center [222, 692] width 130 height 23
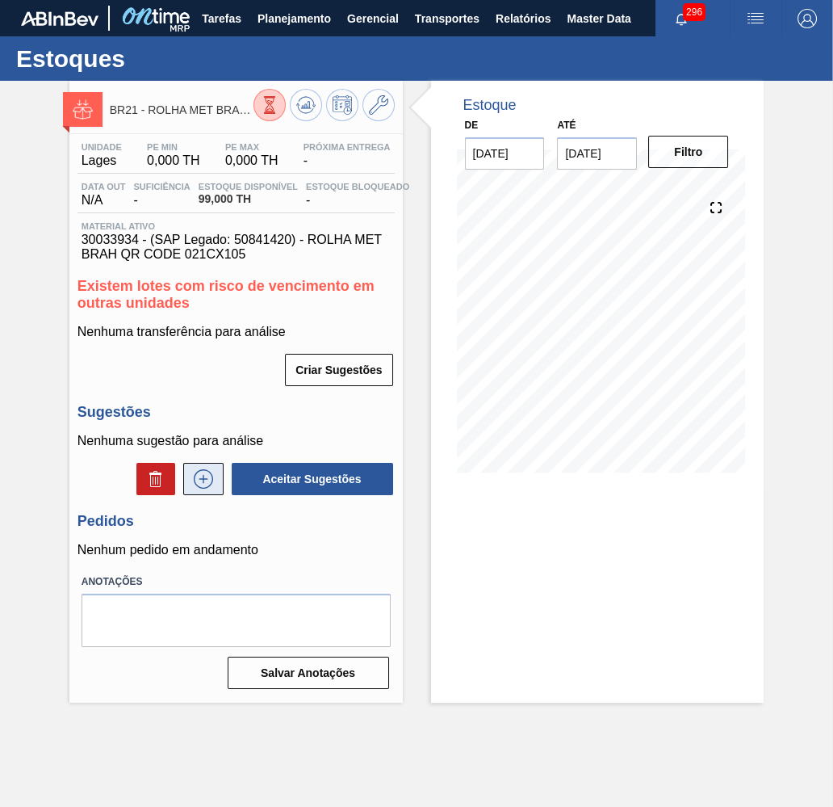
click at [195, 469] on icon at bounding box center [204, 478] width 26 height 19
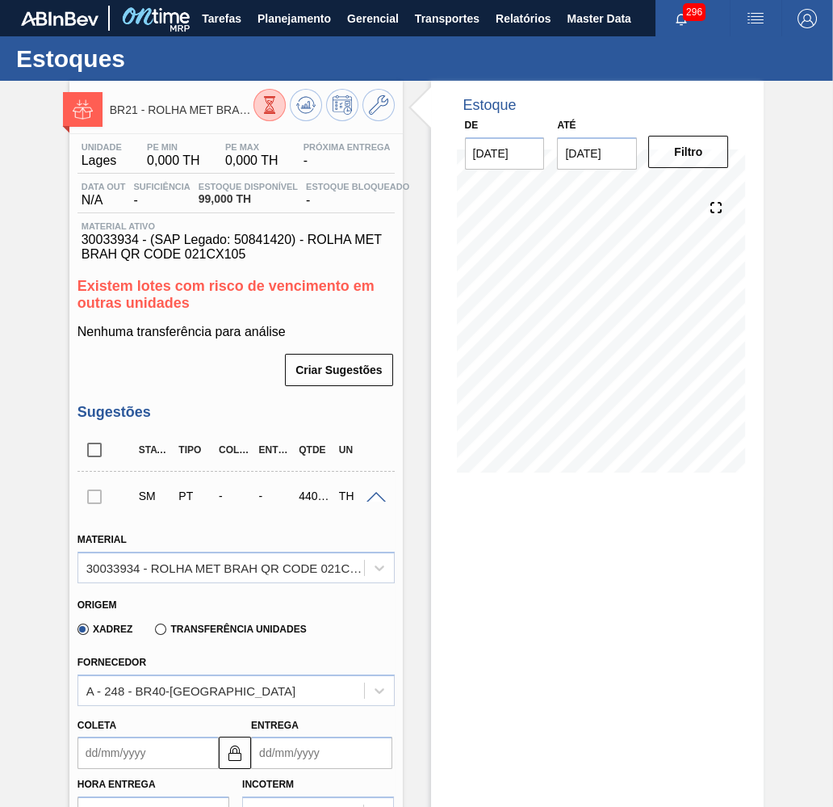
click at [205, 623] on label "Transferência Unidades" at bounding box center [230, 628] width 151 height 11
click at [153, 632] on input "Transferência Unidades" at bounding box center [153, 632] width 0 height 0
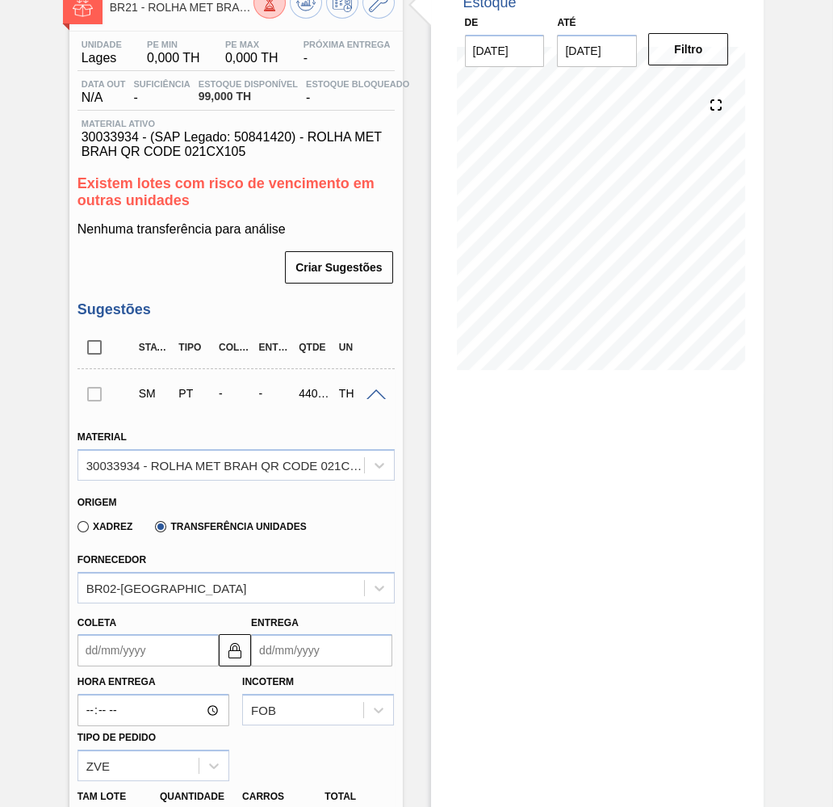
scroll to position [221, 0]
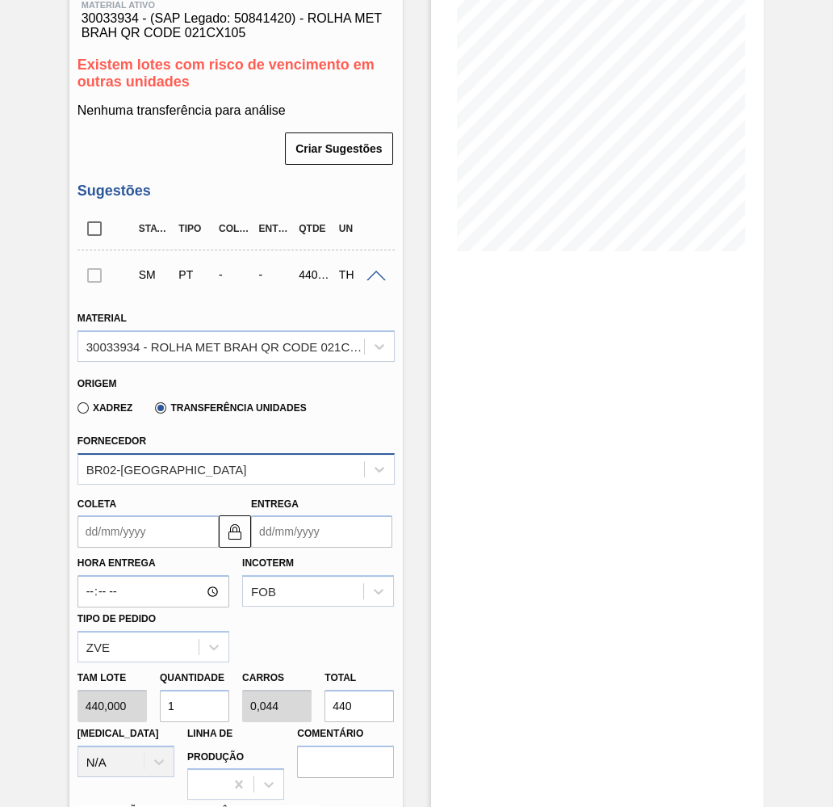
click at [186, 457] on div "BR02-Sergipe" at bounding box center [221, 468] width 286 height 23
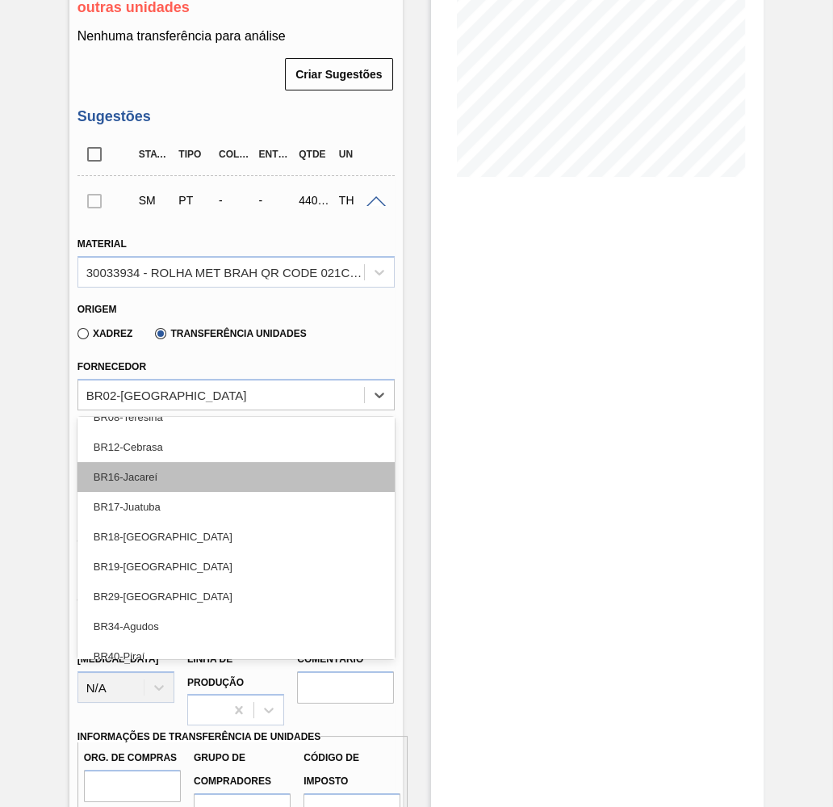
scroll to position [182, 0]
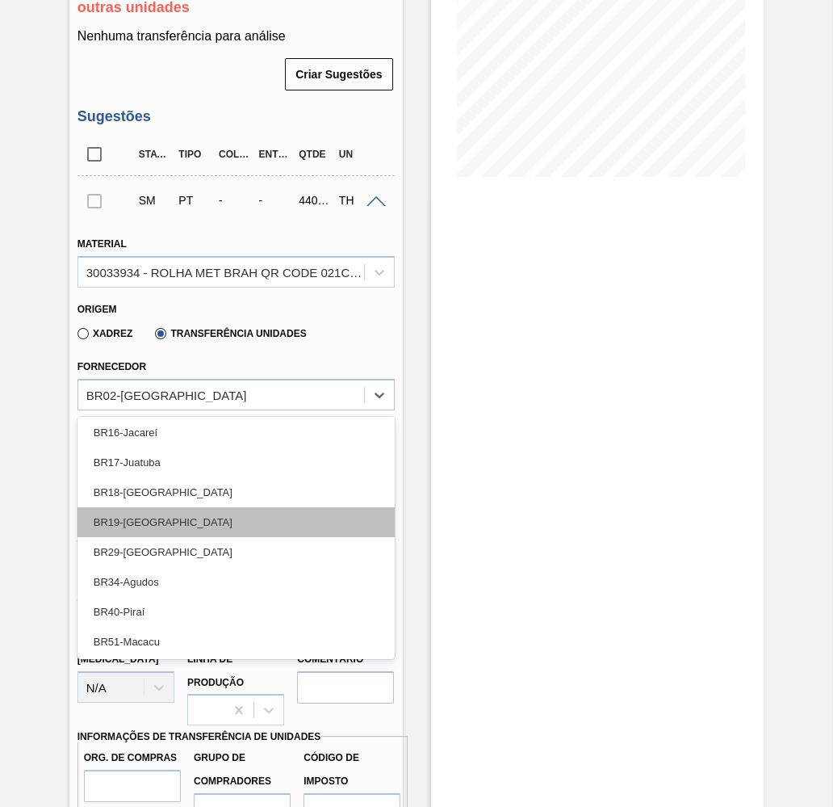
click at [183, 507] on div "BR19-Nova Rio" at bounding box center [236, 522] width 317 height 30
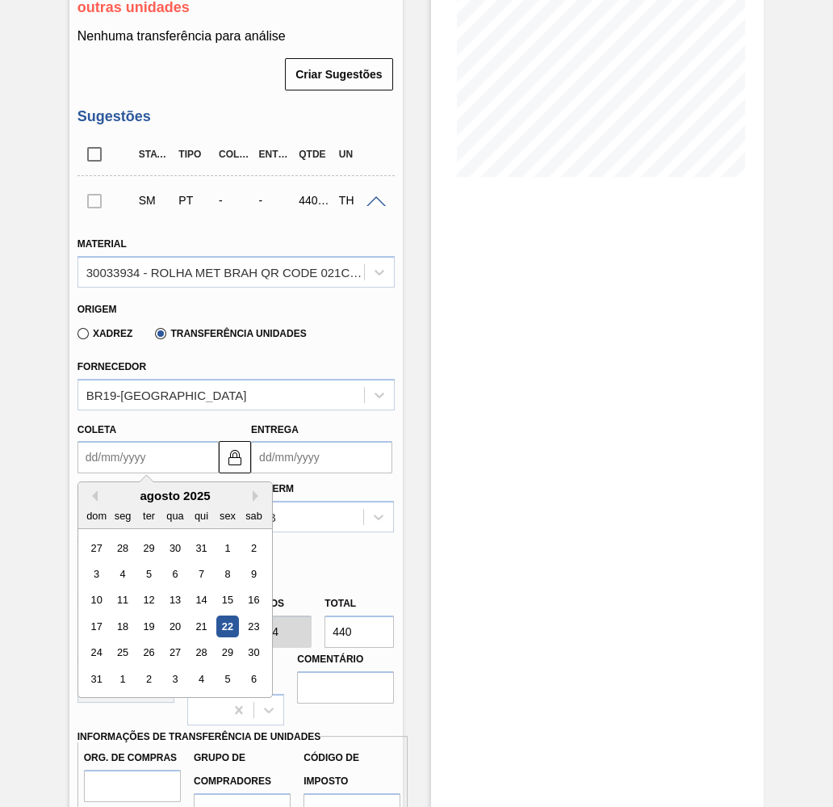
click at [151, 441] on input "Coleta" at bounding box center [148, 457] width 141 height 32
click at [216, 615] on div "22" at bounding box center [227, 626] width 22 height 22
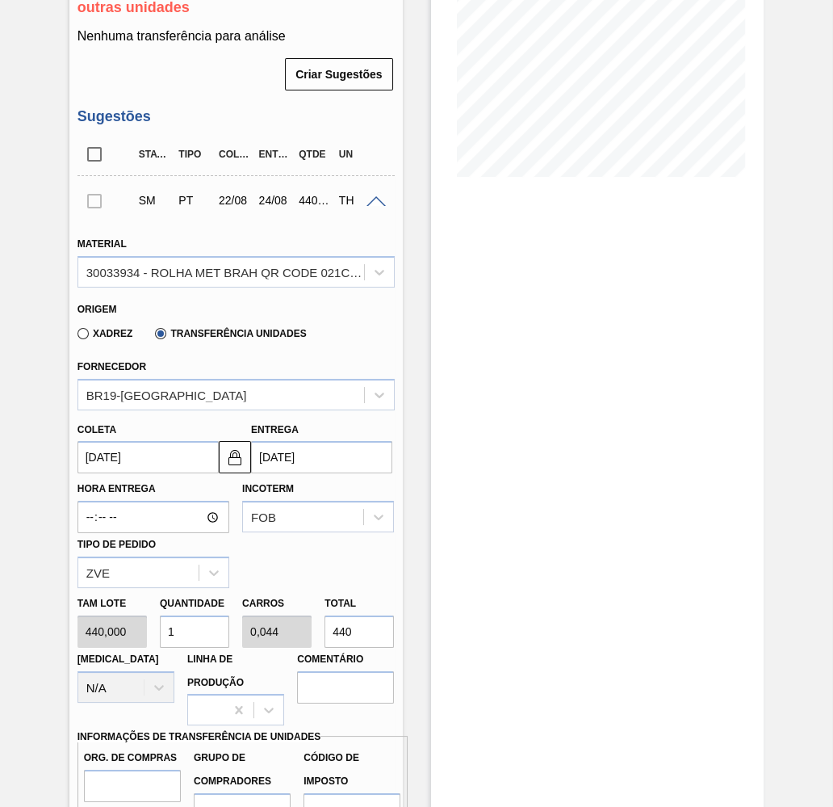
type input "[DATE]"
type input "24/08/2025"
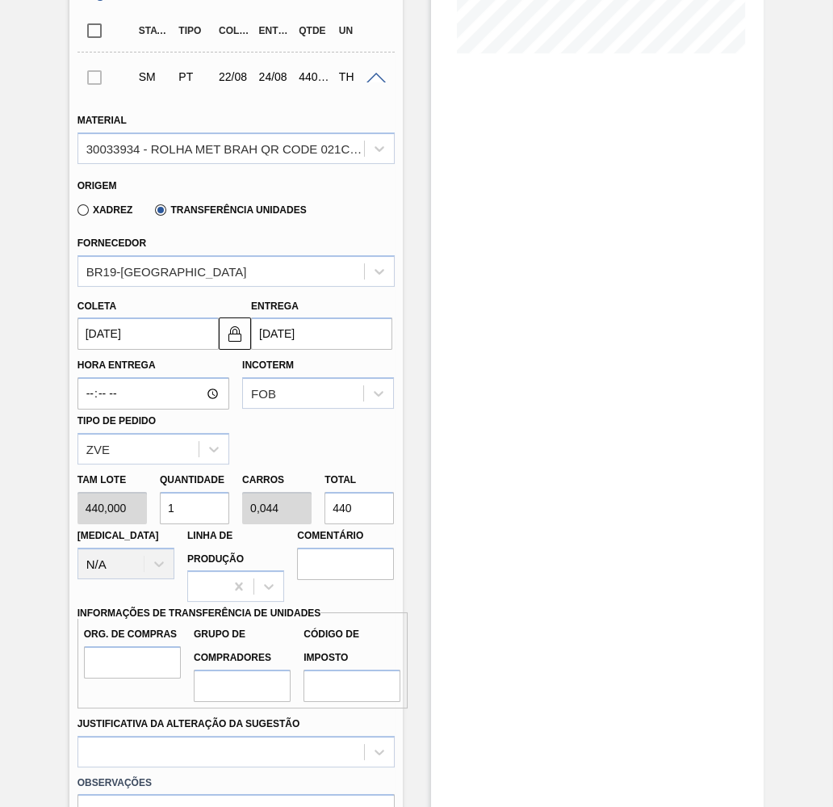
scroll to position [443, 0]
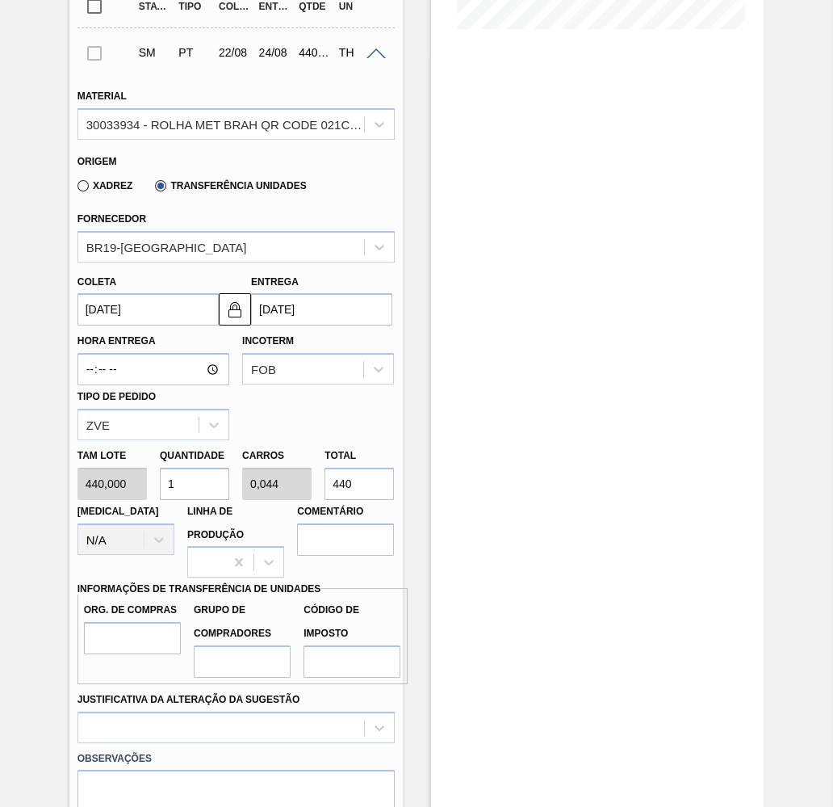
drag, startPoint x: 360, startPoint y: 449, endPoint x: 308, endPoint y: 449, distance: 51.7
click at [325, 467] on input "440" at bounding box center [359, 483] width 69 height 32
click at [365, 467] on input "440" at bounding box center [359, 483] width 69 height 32
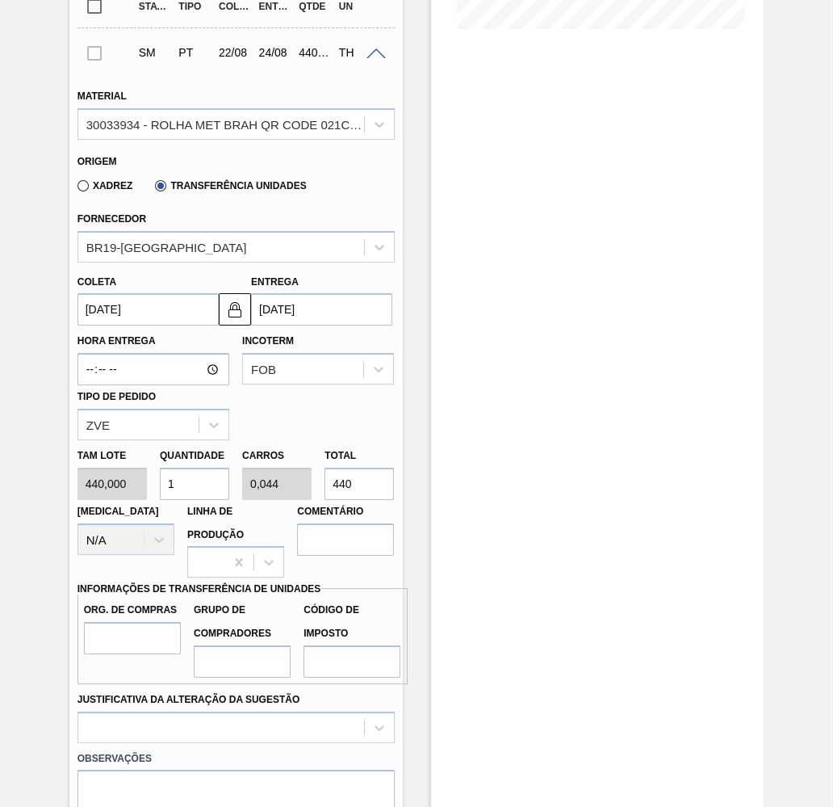
paste input "9.00"
type input "20,455"
type input "0,9"
type input "9.000"
click at [114, 622] on input "Org. de Compras" at bounding box center [132, 638] width 97 height 32
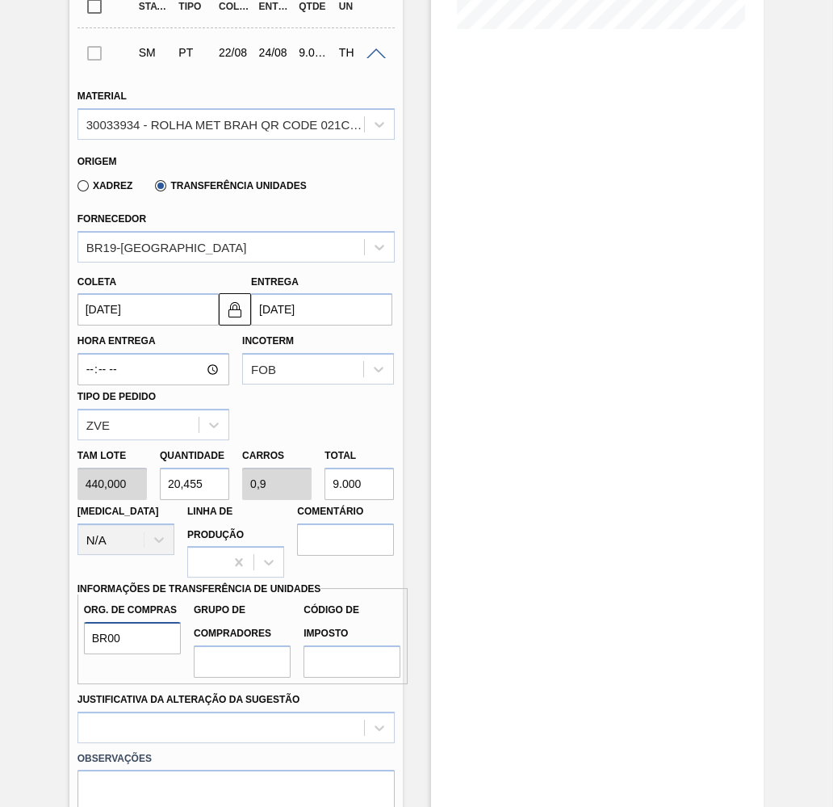
type input "BR00"
type input "B02"
click at [363, 645] on input "Código de Imposto" at bounding box center [352, 661] width 97 height 32
type input "IZ"
click at [213, 694] on label "Justificativa da Alteração da Sugestão" at bounding box center [189, 699] width 223 height 11
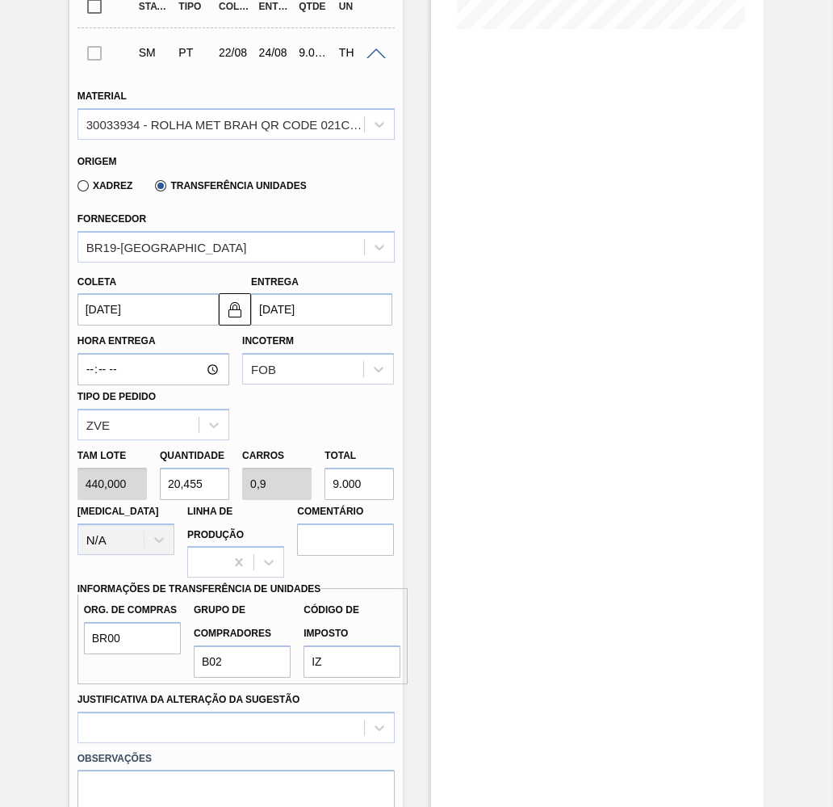
click at [88, 720] on Sugestão "Justificativa da Alteração da Sugestão" at bounding box center [87, 727] width 2 height 14
click at [231, 711] on div "Select is focused ,type to refine list, press Down to open the menu," at bounding box center [236, 726] width 317 height 31
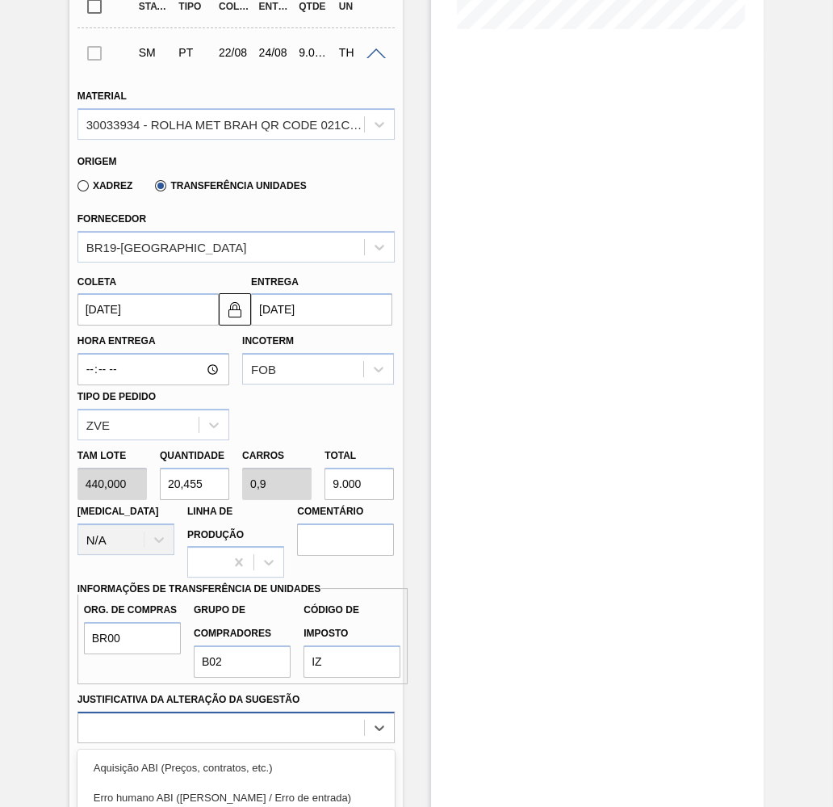
scroll to position [589, 0]
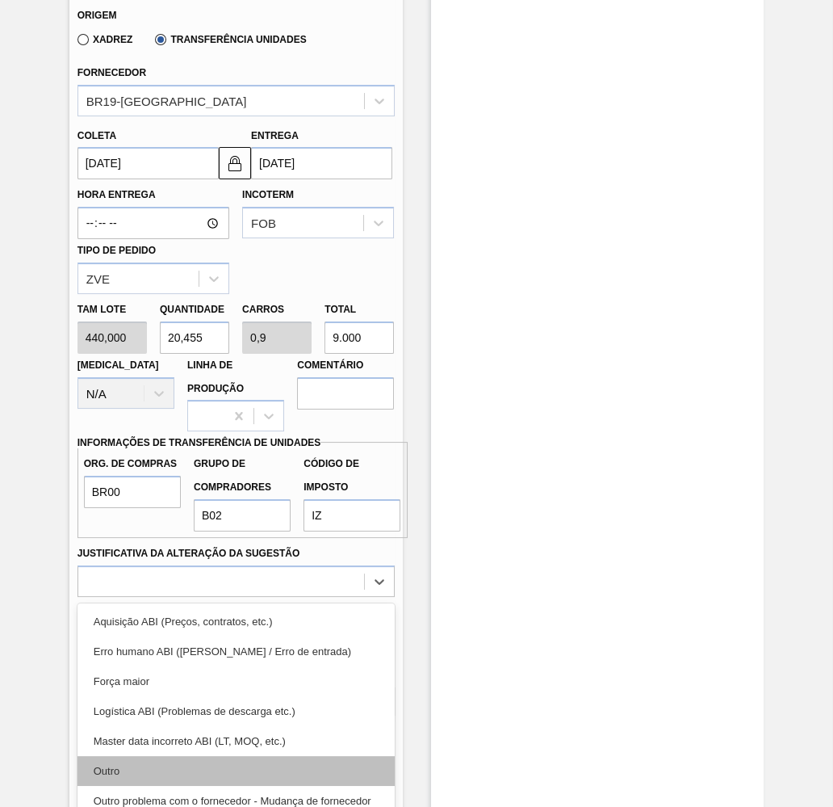
click at [196, 756] on div "Outro" at bounding box center [236, 771] width 317 height 30
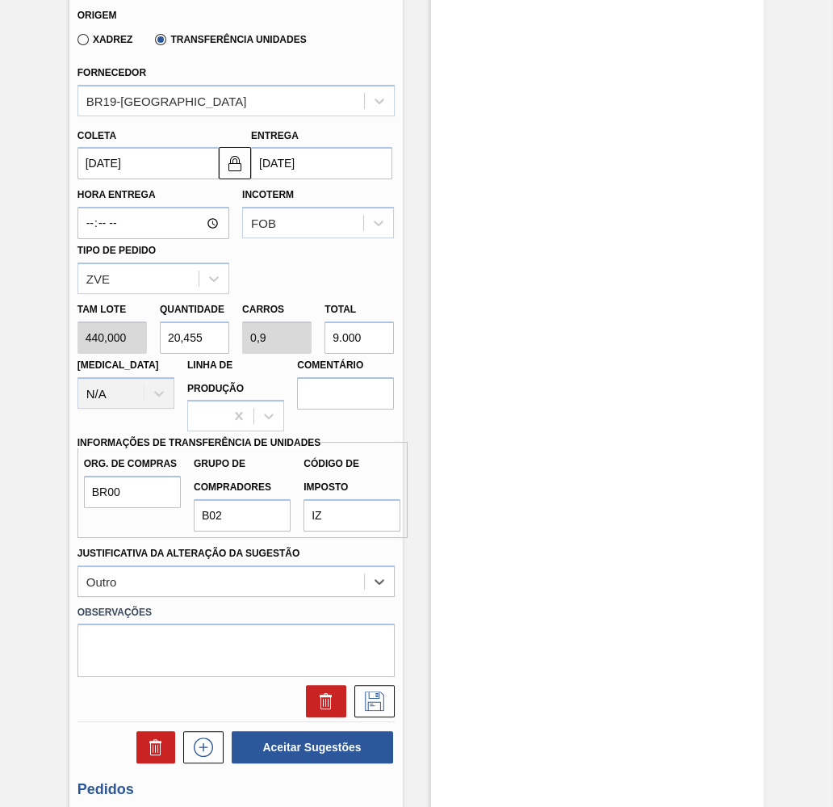
click at [529, 501] on div "Estoque De 22/08/2025 Até 30/09/2025 Filtro 22/08 Projeção de Estoque 99 Nec.SA…" at bounding box center [597, 230] width 333 height 1479
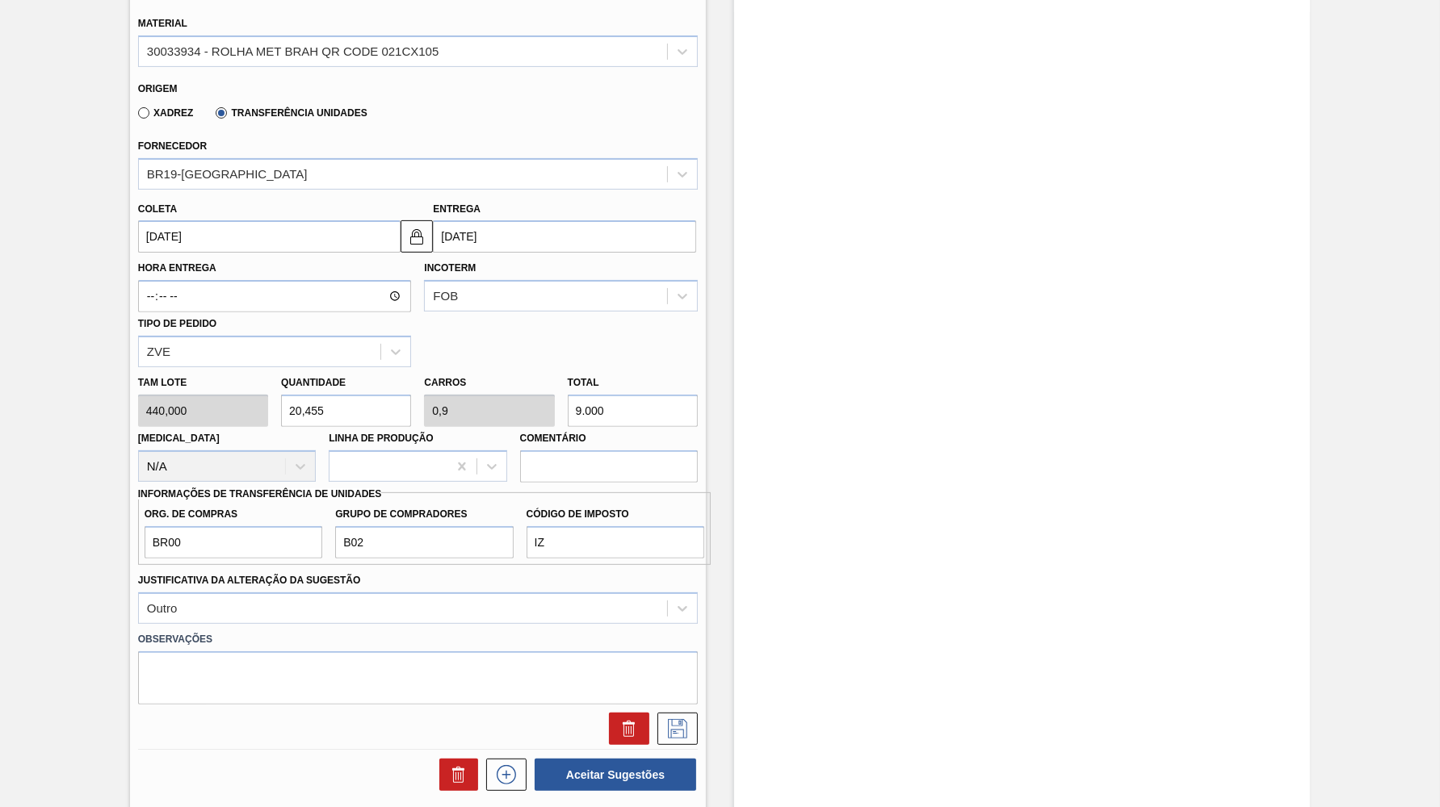
scroll to position [517, 0]
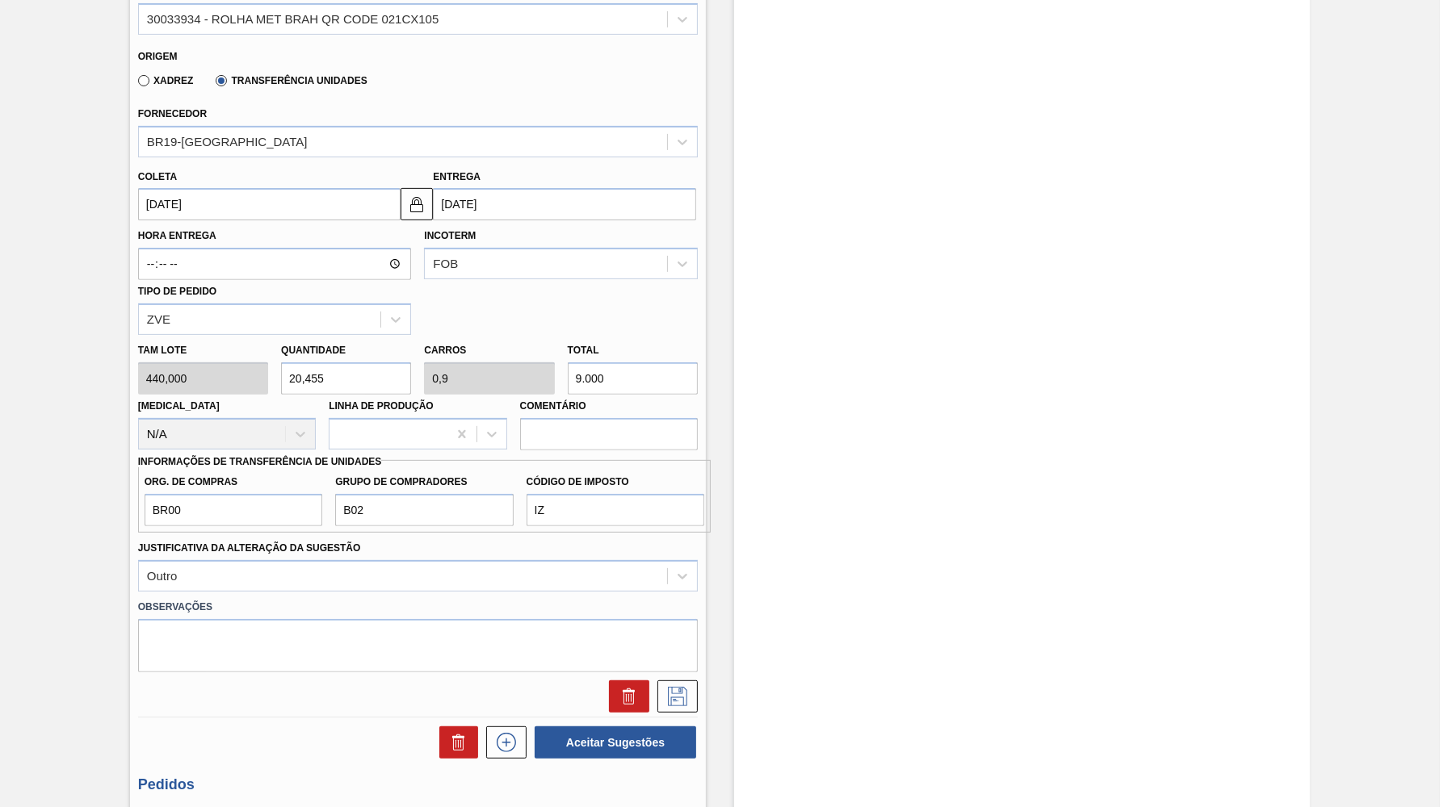
click at [631, 363] on input "9.000" at bounding box center [633, 379] width 130 height 32
click at [589, 367] on input "9.000" at bounding box center [633, 379] width 130 height 32
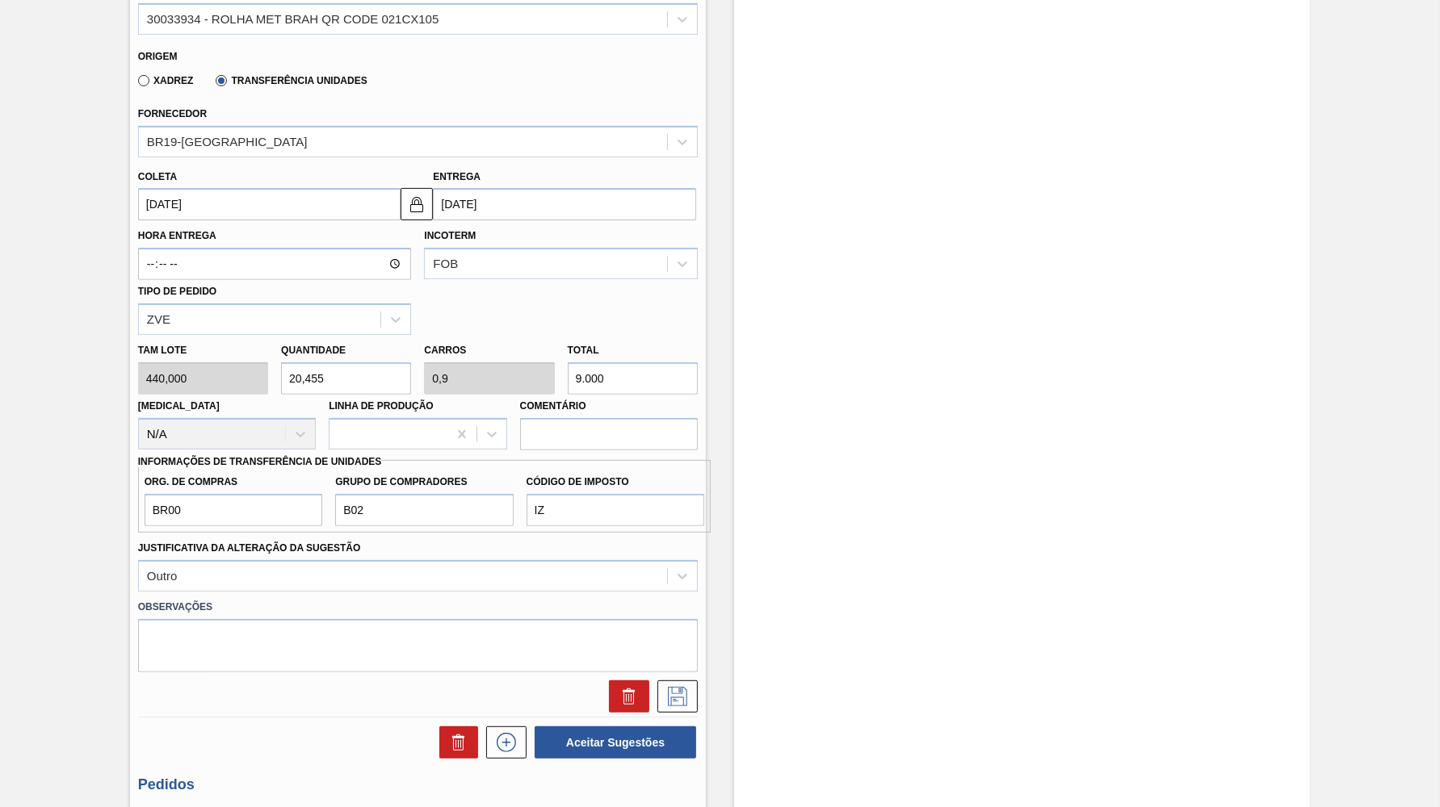
paste input "3"
type input "6,818"
type input "0,3"
type input "3.000"
click at [128, 496] on div "BR21 - ROLHA MET BRAHMA QR CODE Unidade Lages PE MIN 0,000 TH PE MAX 0,000 TH P…" at bounding box center [720, 265] width 1440 height 1402
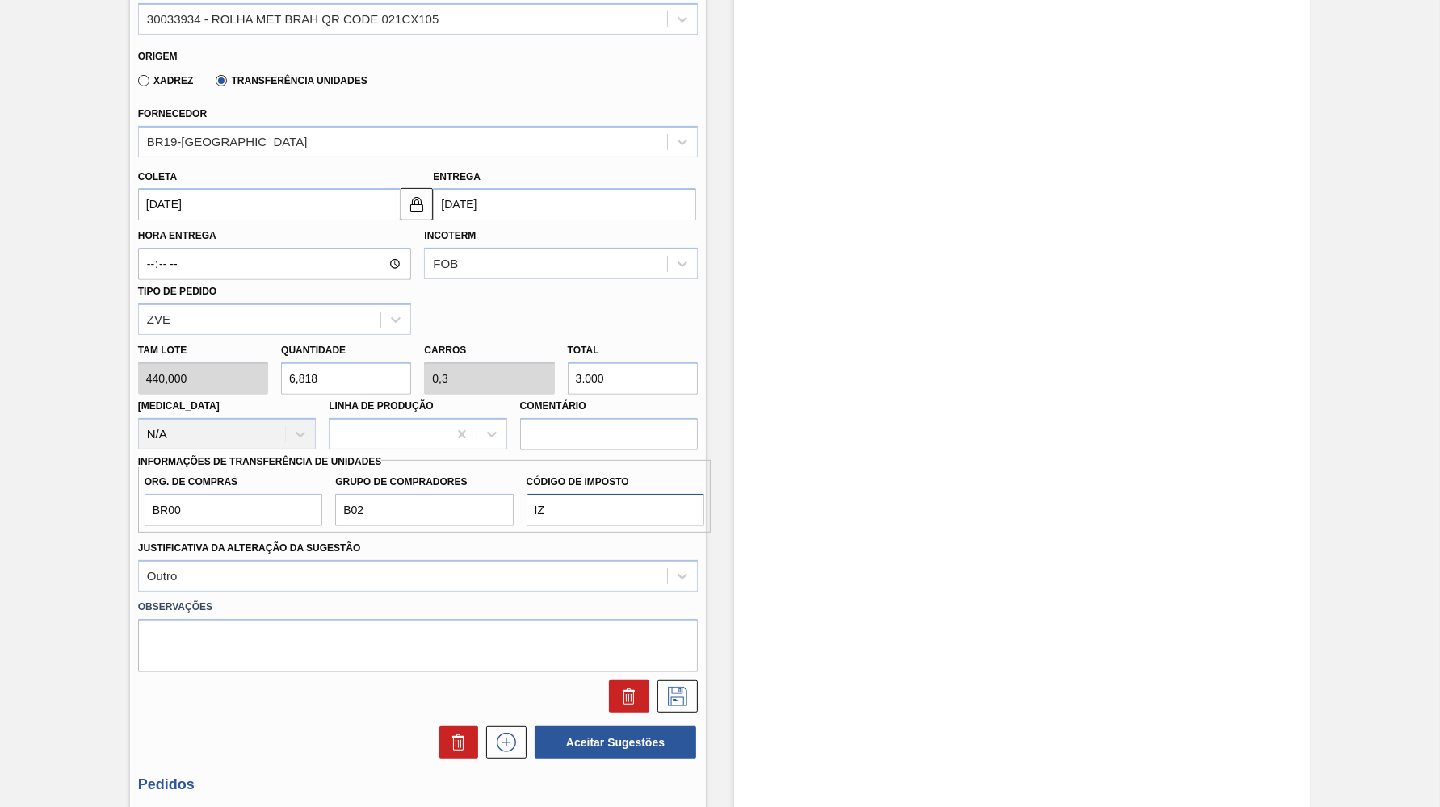
click at [595, 494] on input "IZ" at bounding box center [615, 510] width 178 height 32
click at [317, 619] on textarea at bounding box center [417, 645] width 559 height 53
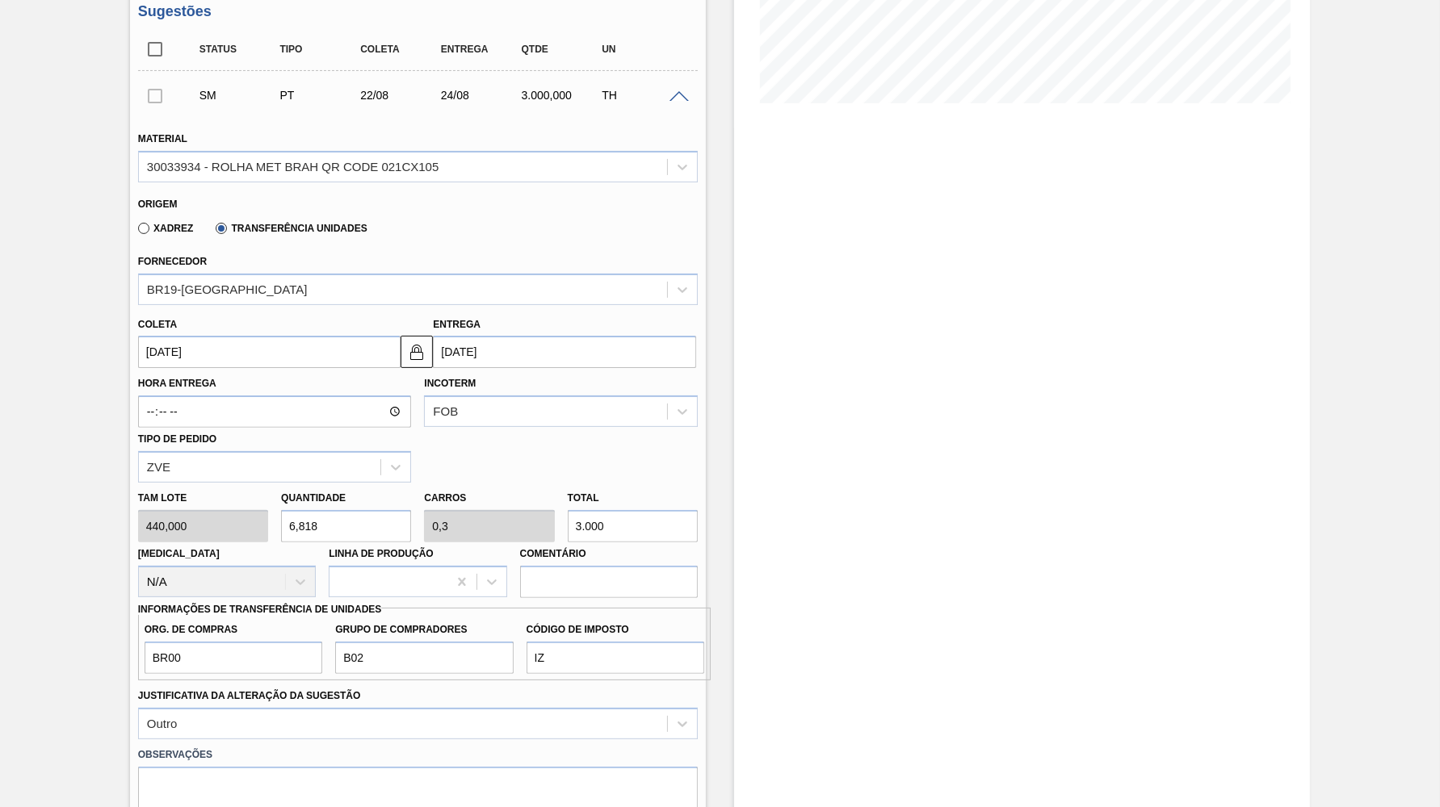
click at [241, 336] on input "[DATE]" at bounding box center [269, 352] width 263 height 32
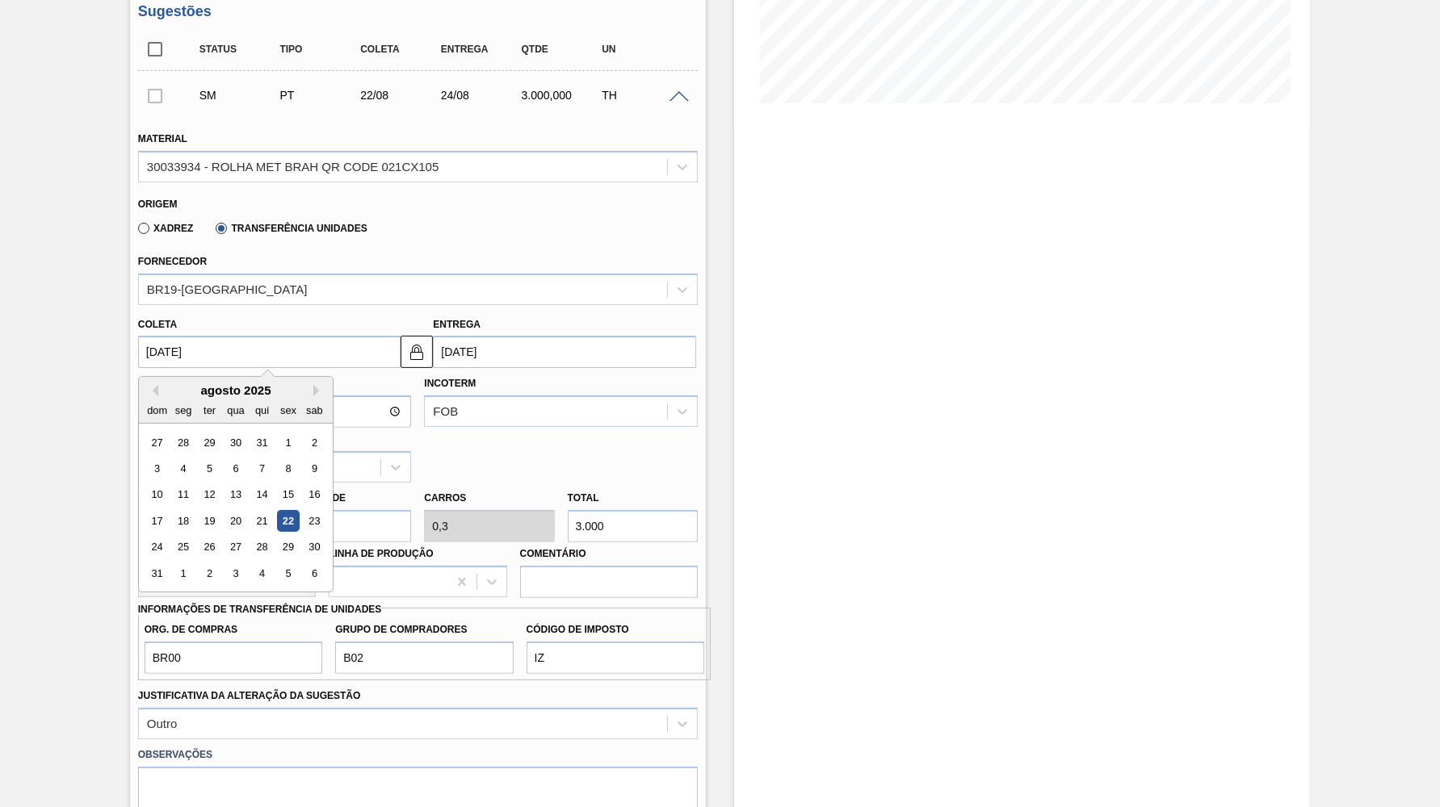
scroll to position [631, 0]
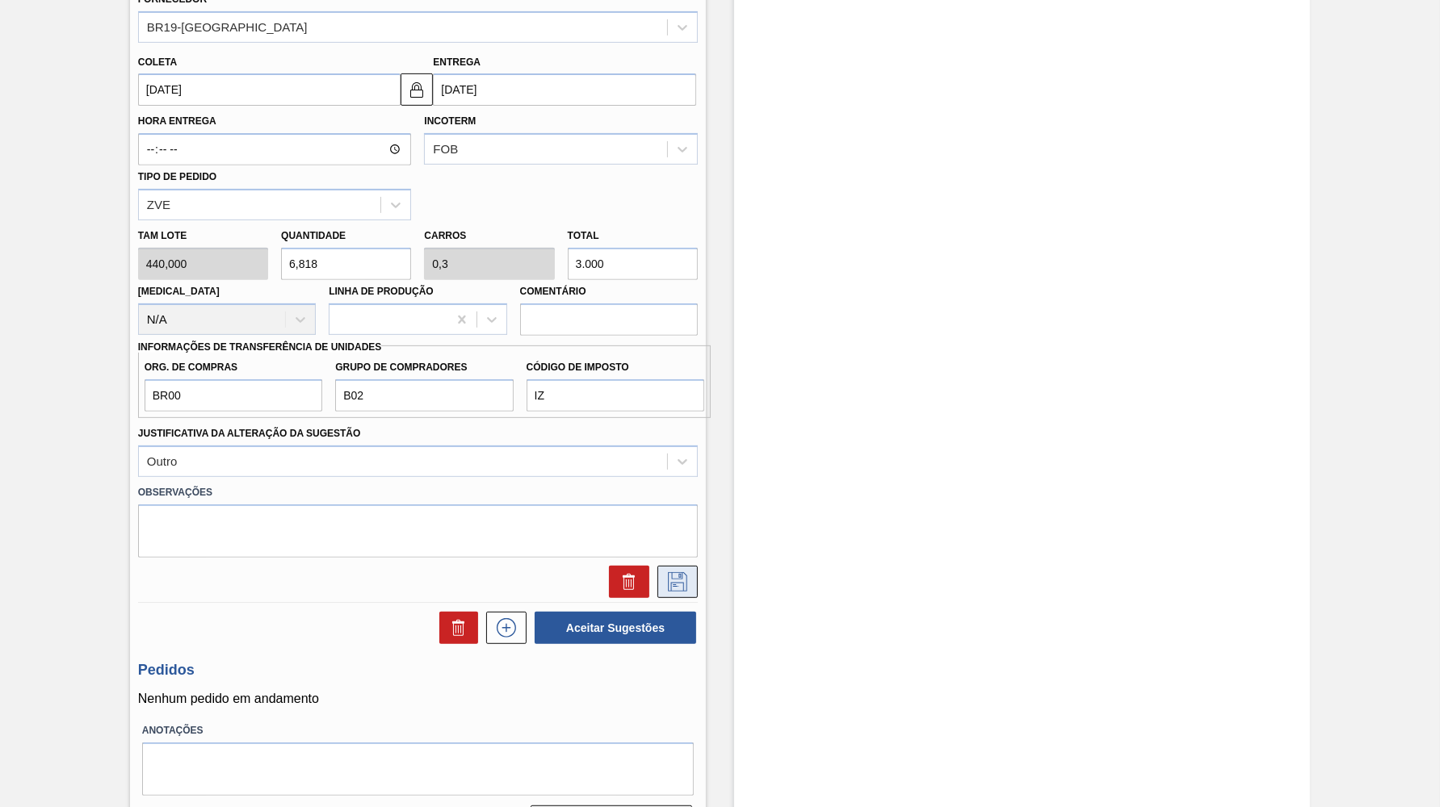
click at [689, 572] on icon at bounding box center [677, 581] width 26 height 19
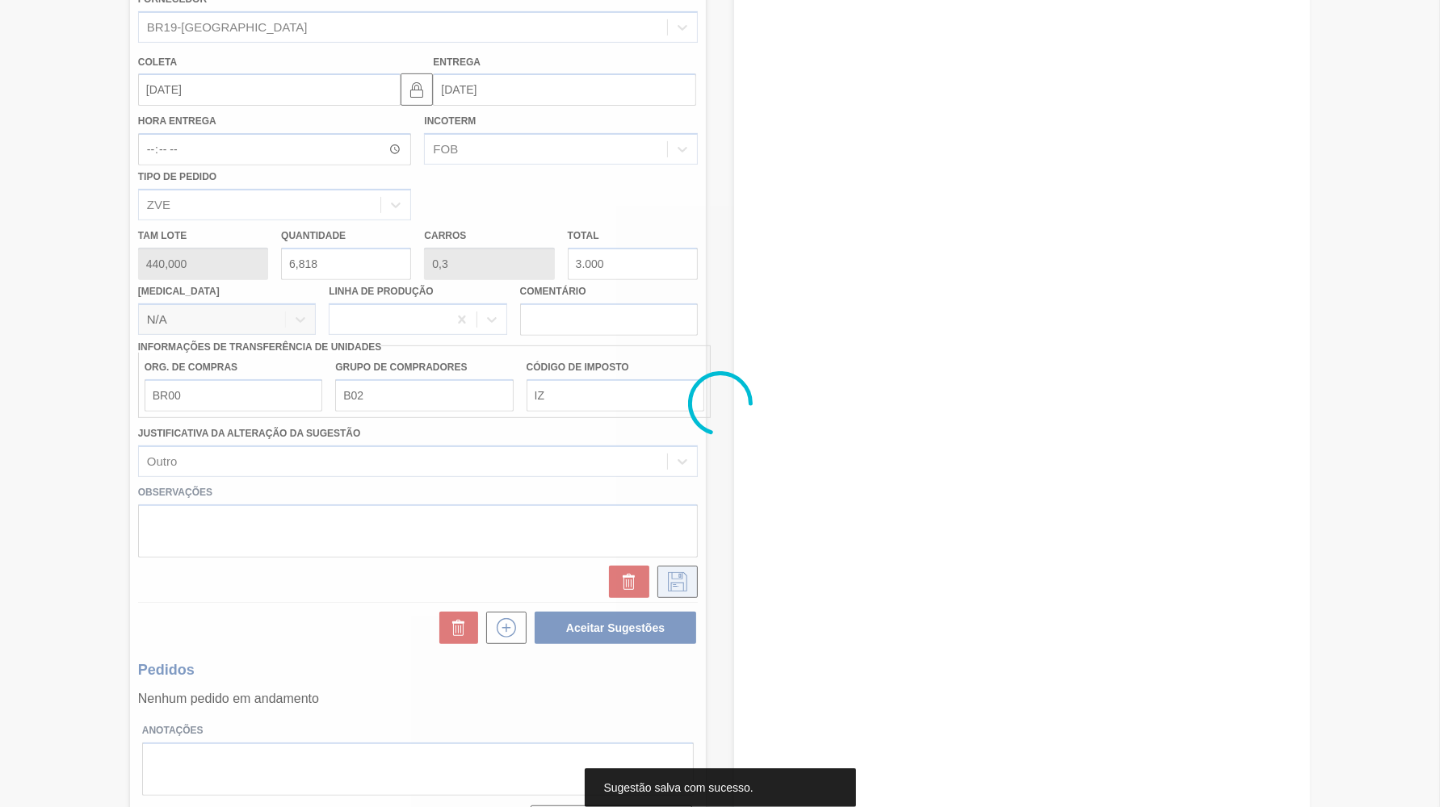
scroll to position [0, 0]
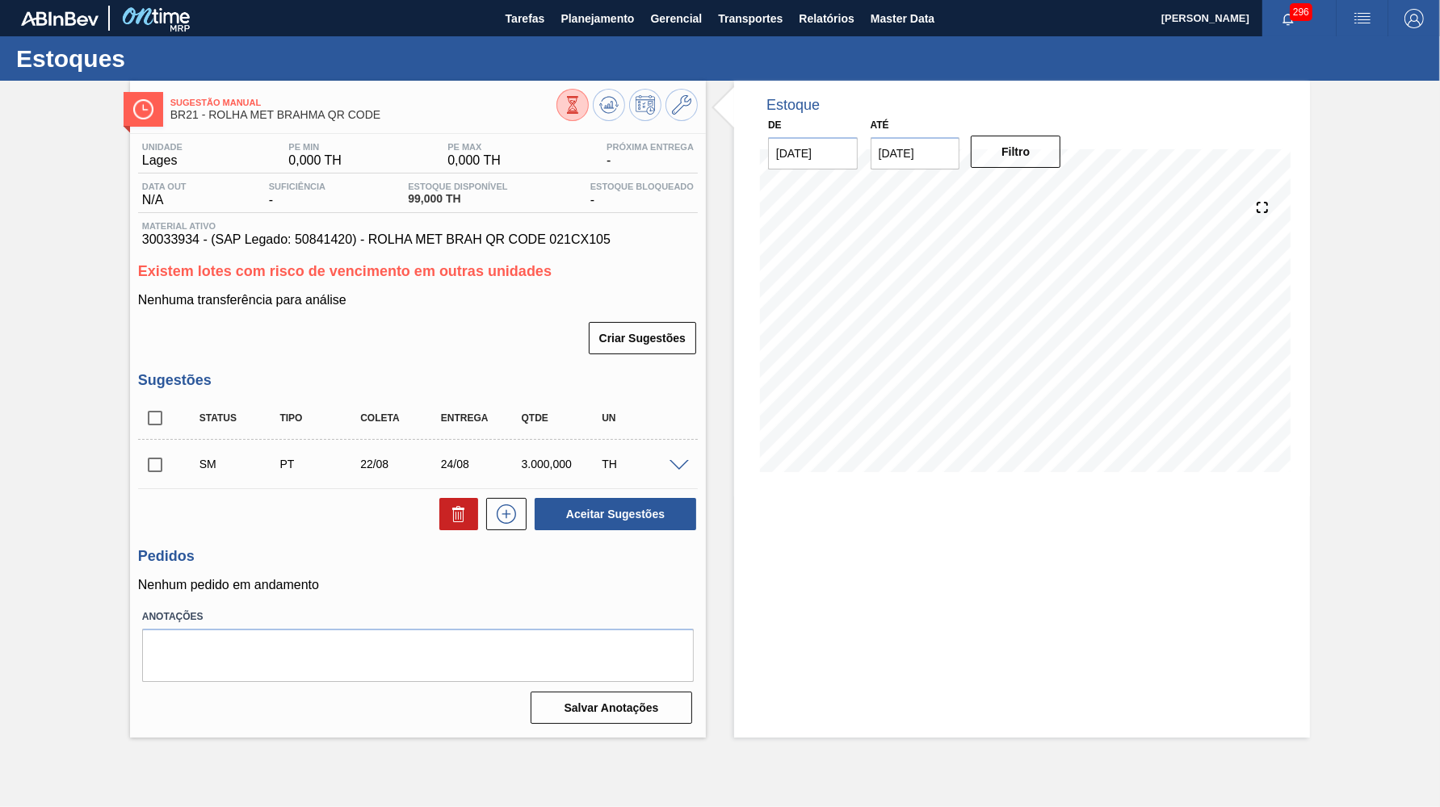
drag, startPoint x: 164, startPoint y: 414, endPoint x: 386, endPoint y: 530, distance: 250.6
click at [164, 415] on input "checkbox" at bounding box center [155, 418] width 34 height 34
checkbox input "true"
click at [577, 519] on button "Aceitar Sugestões" at bounding box center [614, 514] width 161 height 32
checkbox input "false"
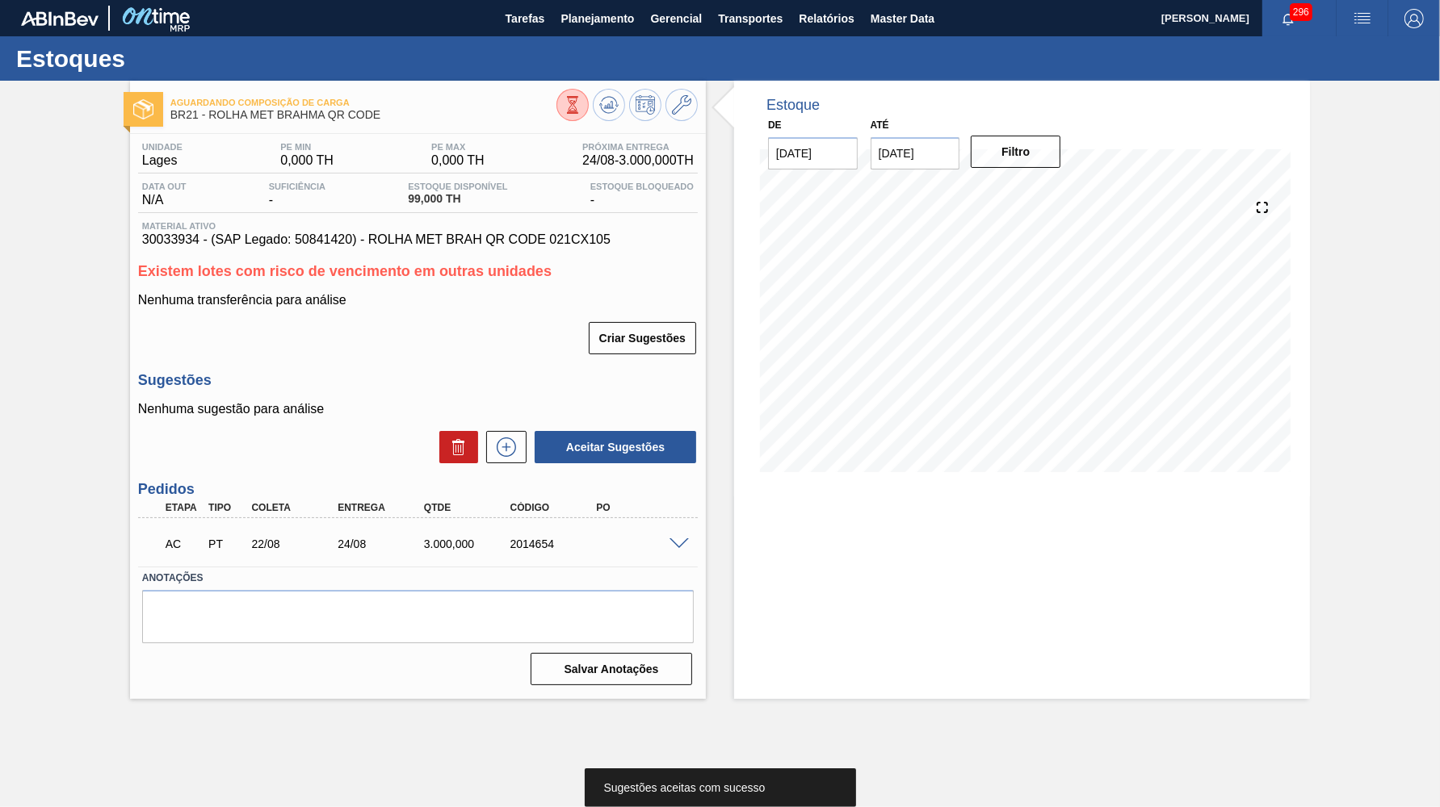
click at [666, 538] on div "AC PT 22/08 24/08 3.000,000 2014654" at bounding box center [417, 542] width 559 height 40
click at [686, 537] on div at bounding box center [681, 543] width 32 height 12
click at [677, 539] on span at bounding box center [678, 545] width 19 height 12
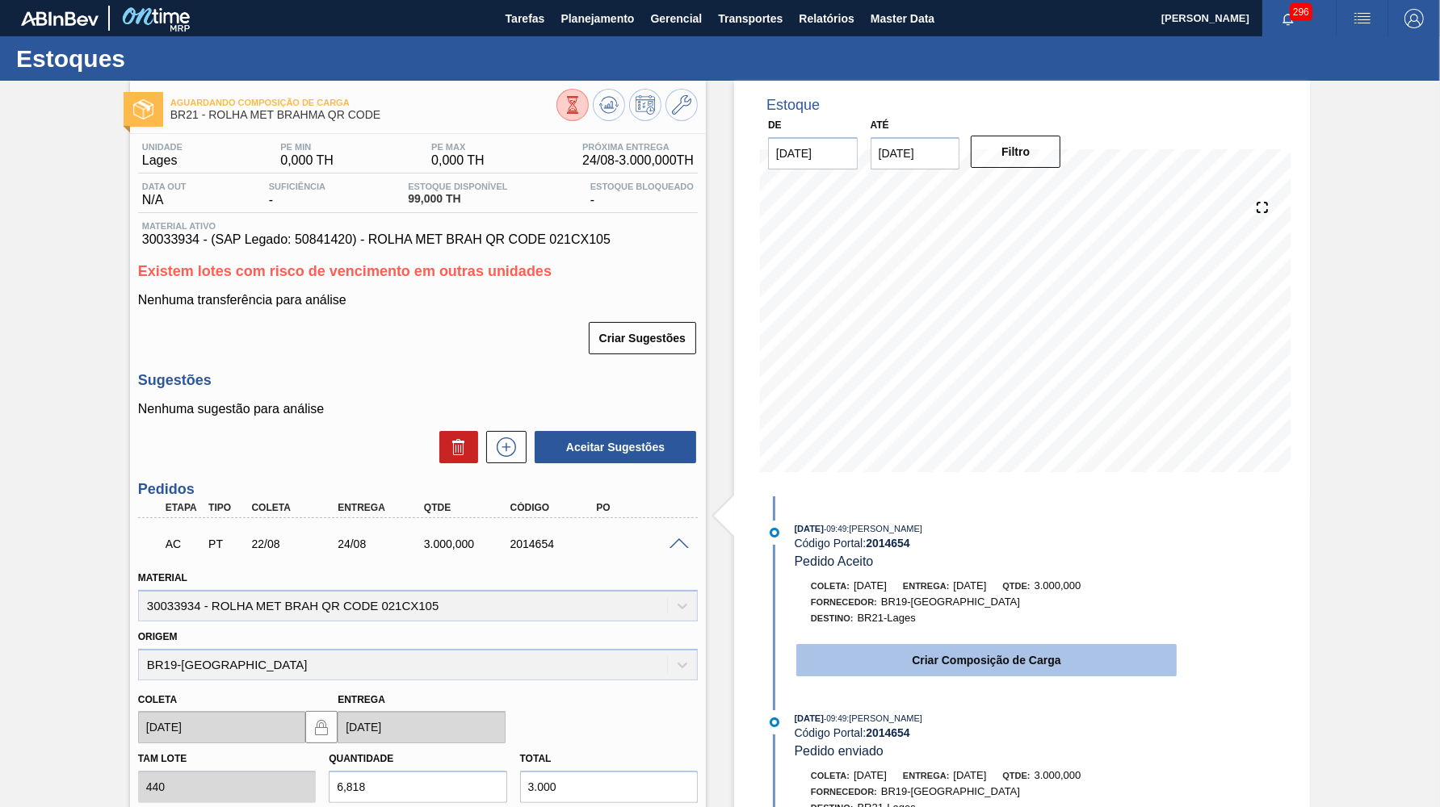
drag, startPoint x: 1051, startPoint y: 622, endPoint x: 1055, endPoint y: 654, distance: 31.7
click at [832, 630] on div "Coleta: 22/08/2025 Entrega: 24/08/2025 Qtde: 3.000,000 Fornecedor: BR19-Nova Ri…" at bounding box center [970, 628] width 416 height 100
click at [832, 660] on button "Criar Composição de Carga" at bounding box center [986, 660] width 380 height 32
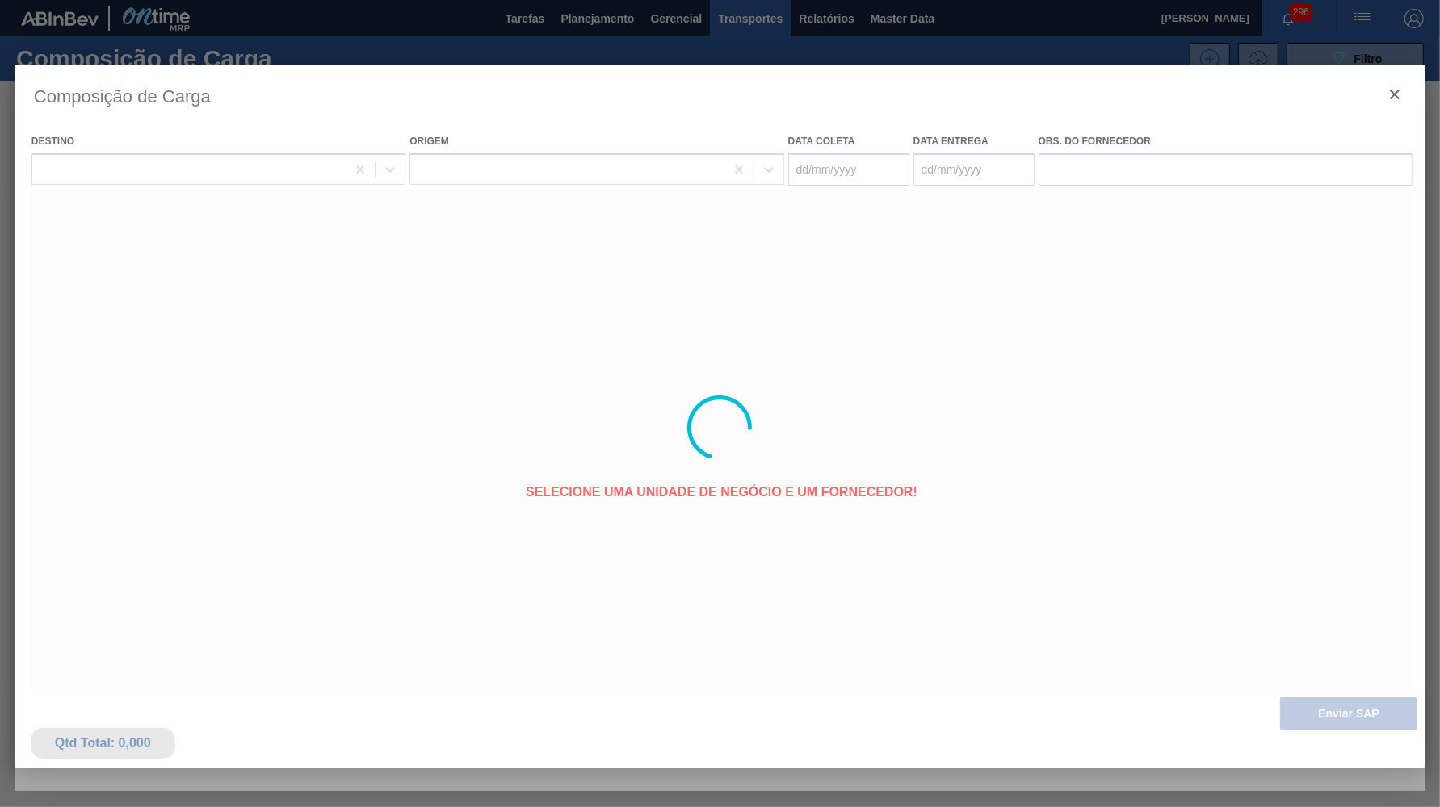
type coleta "[DATE]"
type entrega "24/08/2025"
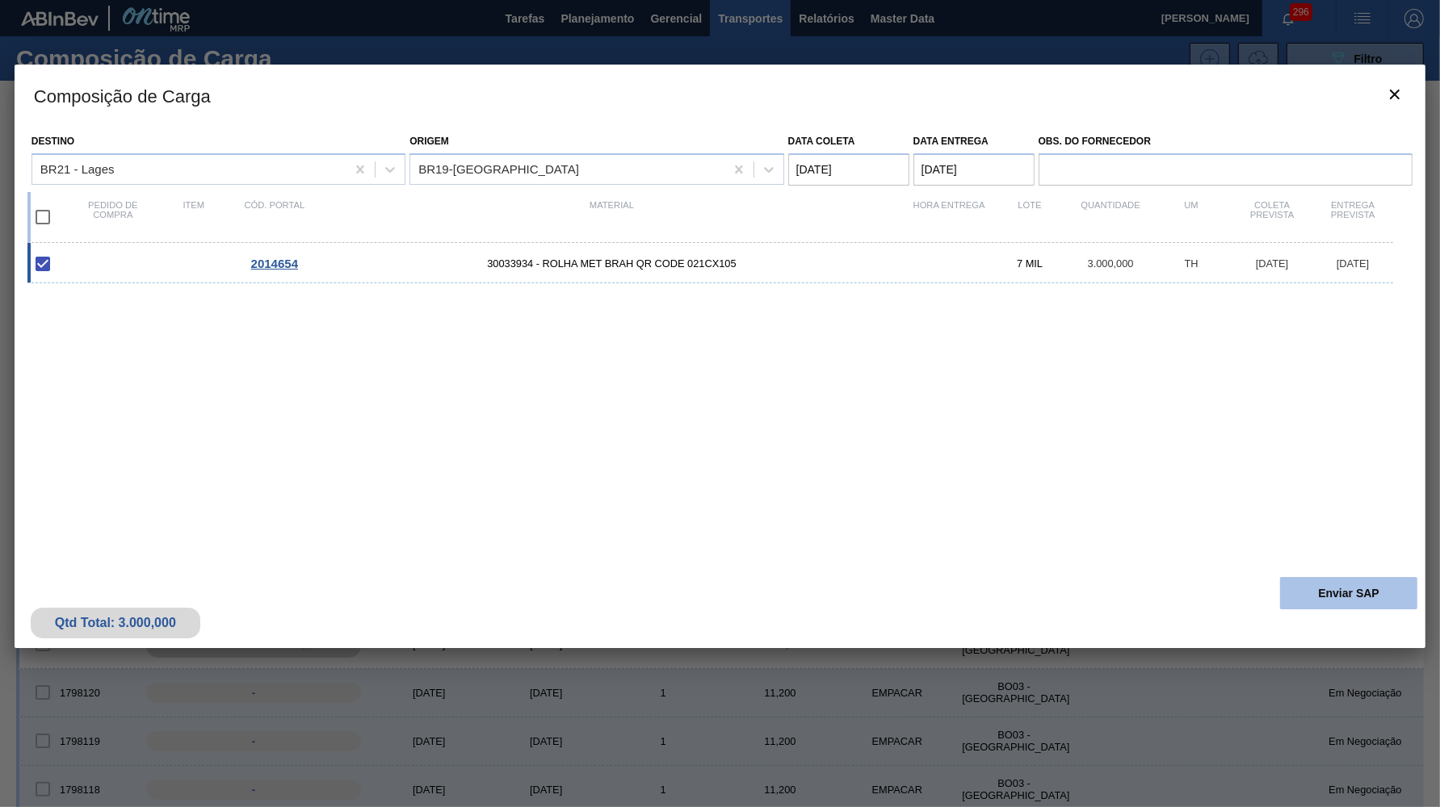
click at [832, 591] on button "Enviar SAP" at bounding box center [1348, 593] width 137 height 32
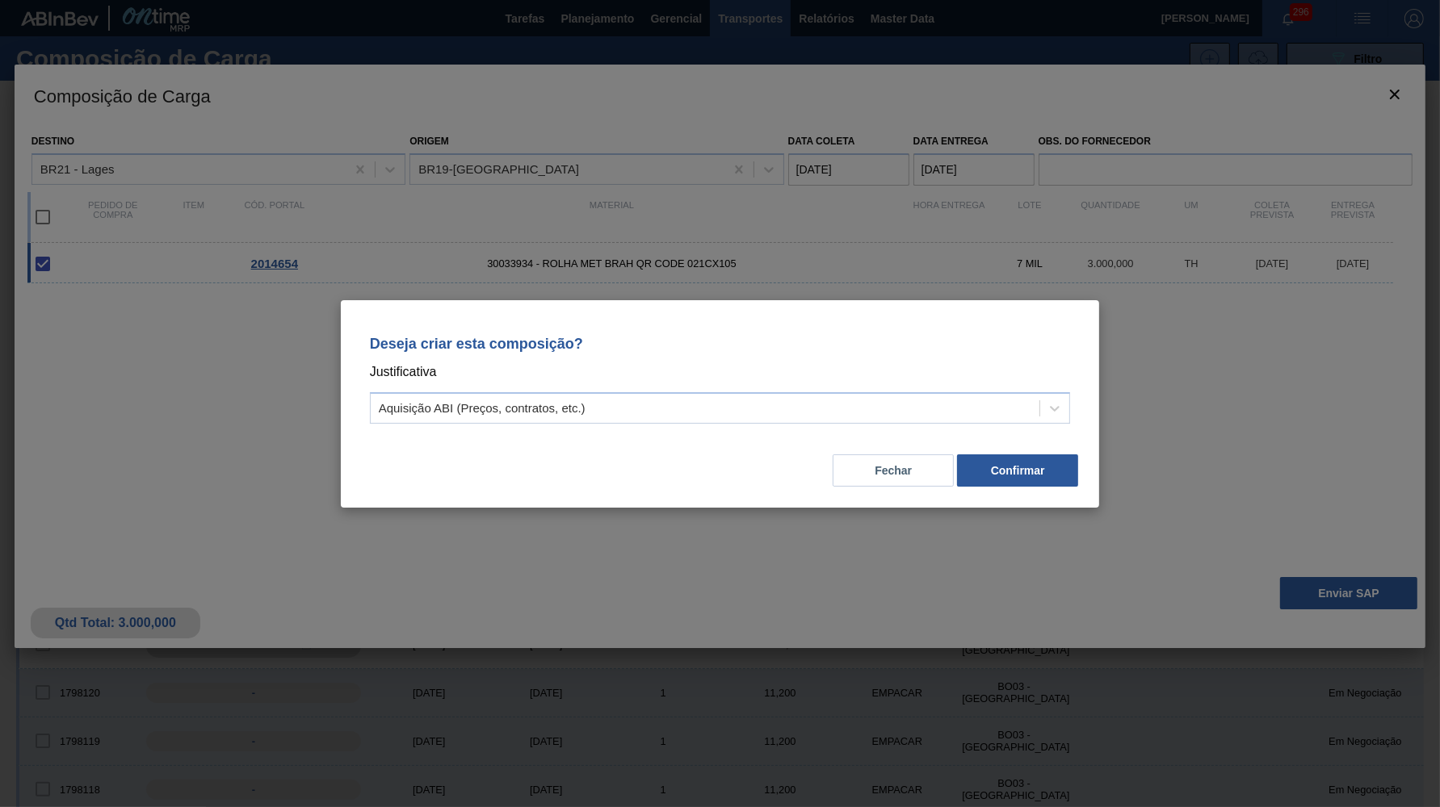
click at [723, 424] on div "Deseja criar esta composição? Justificativa Aquisição ABI (Preços, contratos, e…" at bounding box center [720, 377] width 720 height 114
click at [623, 409] on div "Aquisição ABI (Preços, contratos, etc.)" at bounding box center [705, 407] width 669 height 23
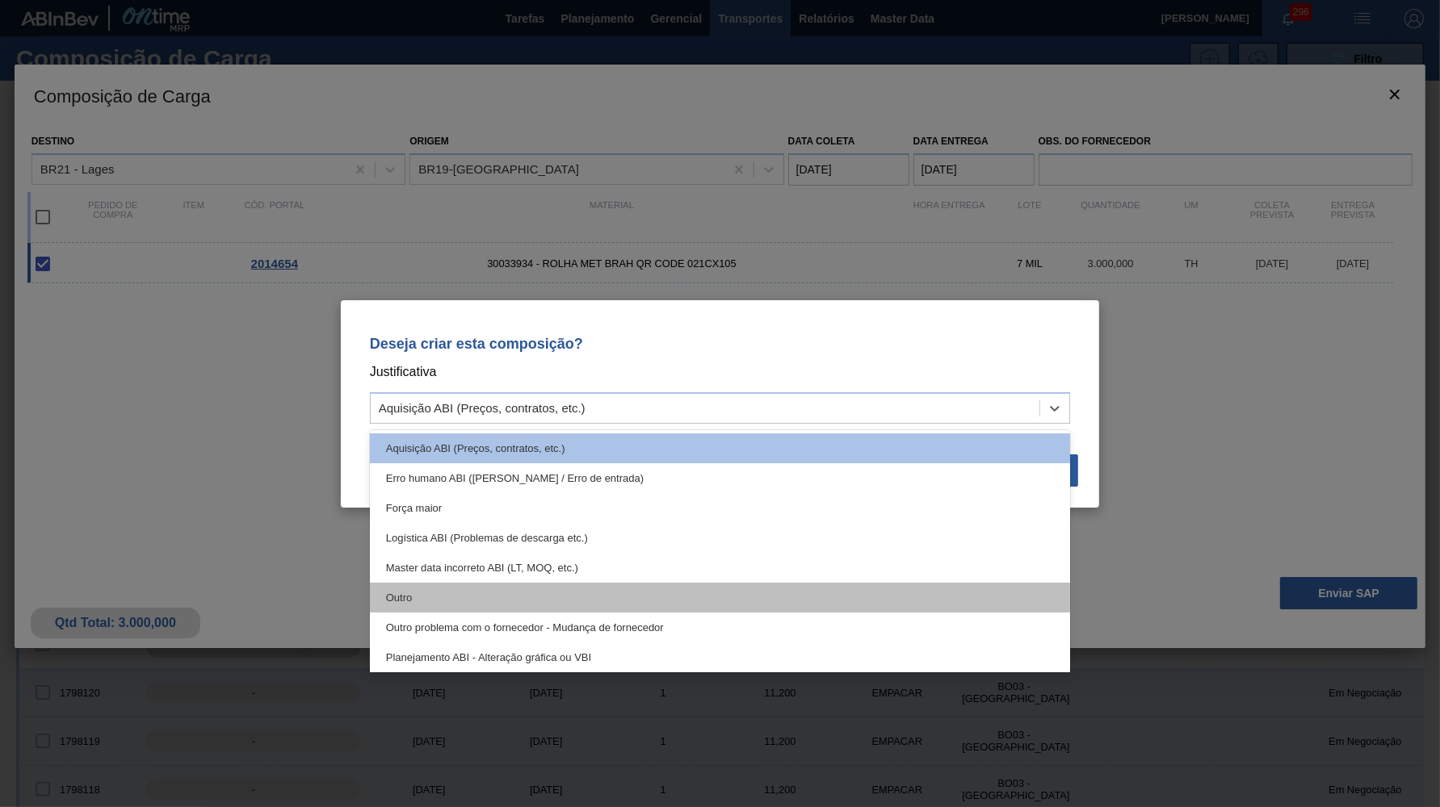
click at [529, 597] on div "Outro" at bounding box center [720, 598] width 701 height 30
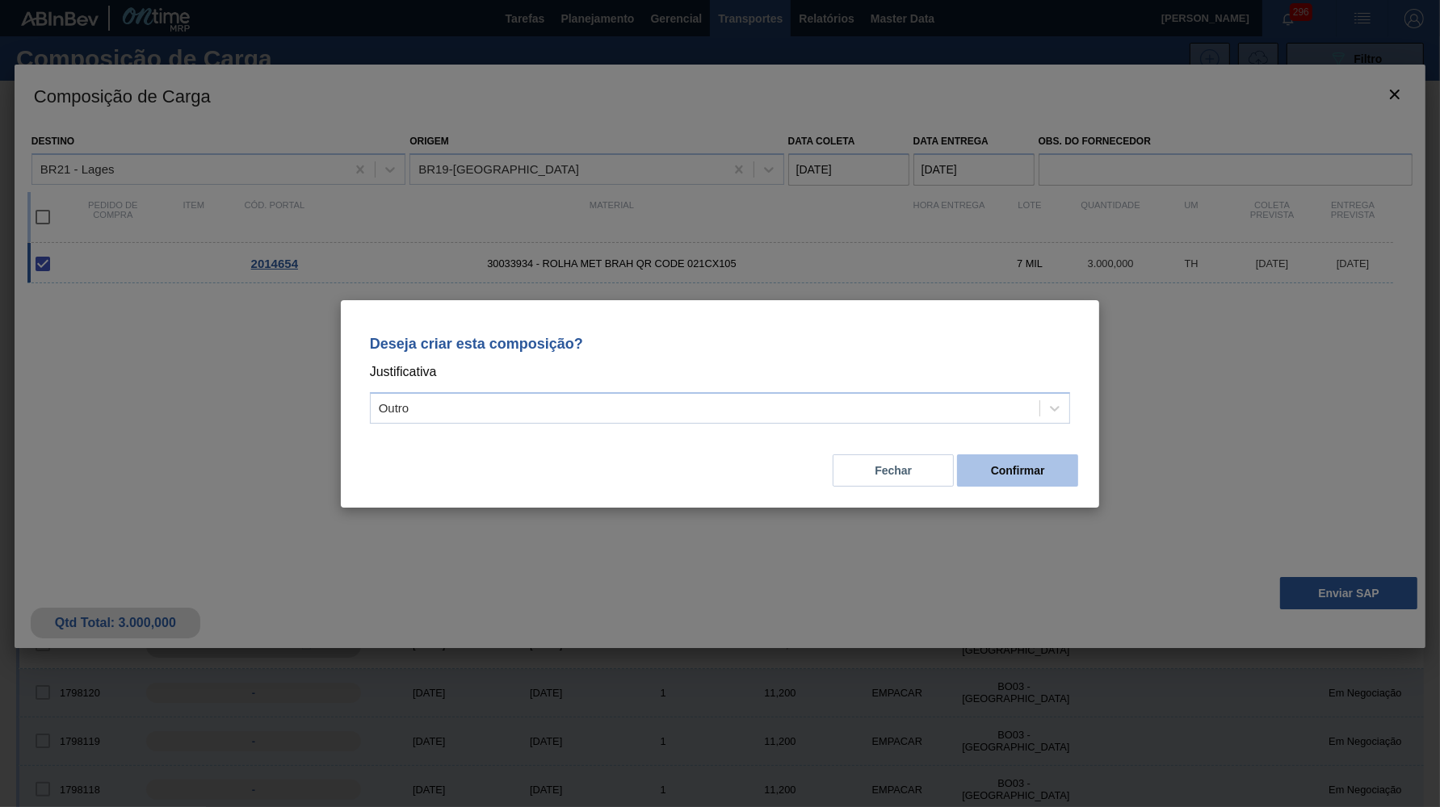
click at [832, 472] on button "Confirmar" at bounding box center [1017, 471] width 121 height 32
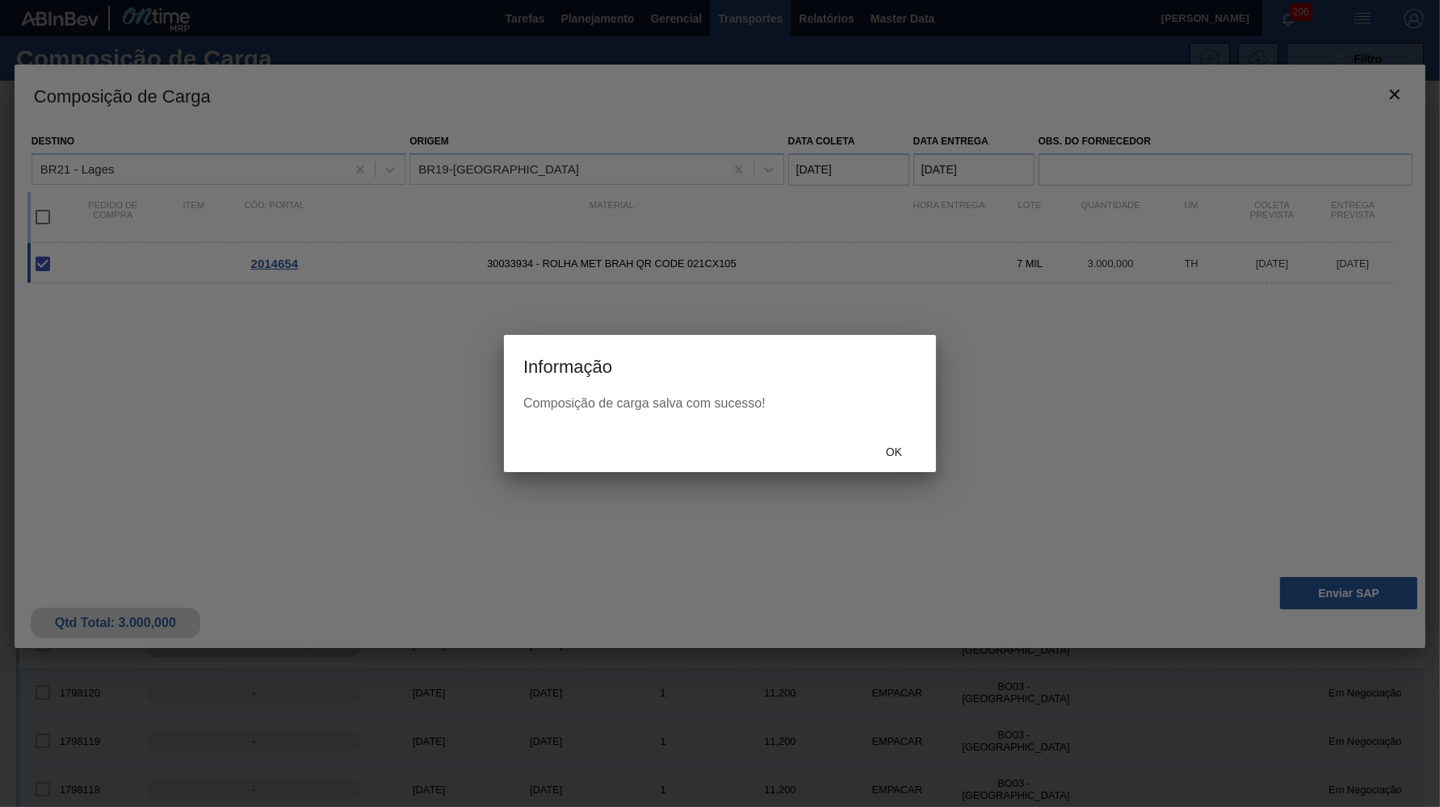
click at [832, 462] on div "Ok" at bounding box center [893, 452] width 71 height 30
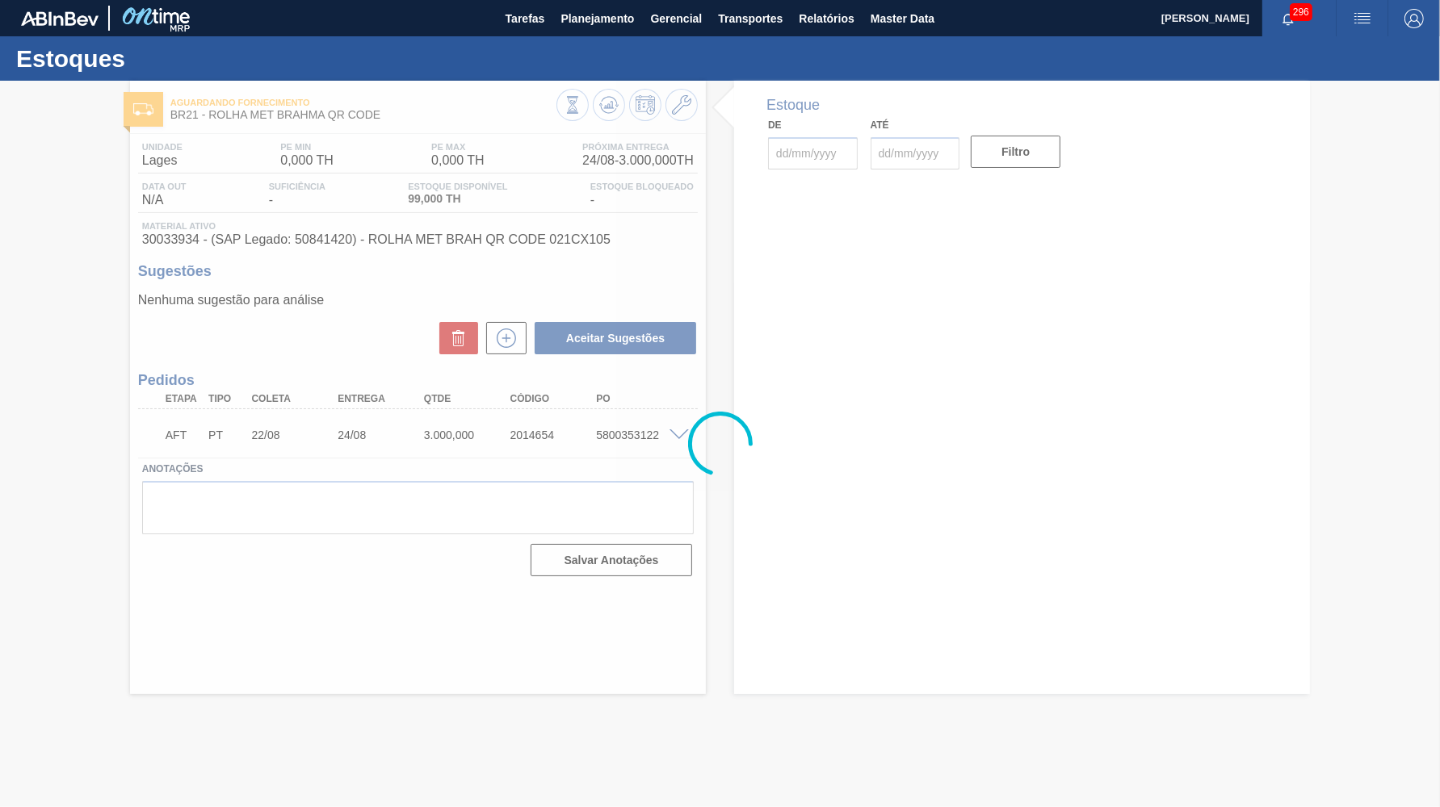
type input "[DATE]"
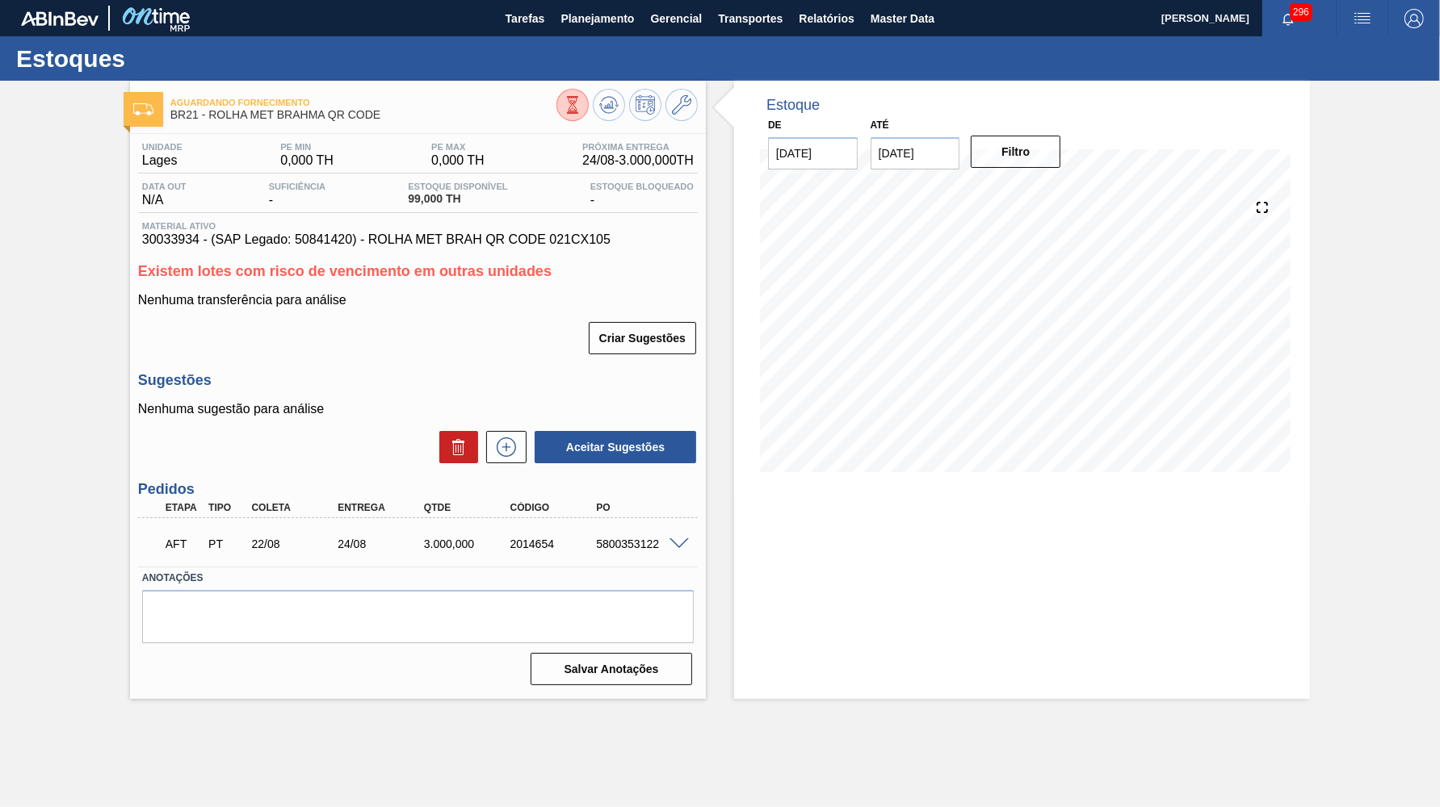
click at [609, 567] on label "Anotações" at bounding box center [417, 578] width 551 height 23
click at [613, 527] on div "AFT PT 22/08 24/08 3.000,000 2014654 5800353122" at bounding box center [413, 542] width 517 height 32
click at [574, 28] on button "Planejamento" at bounding box center [597, 18] width 90 height 36
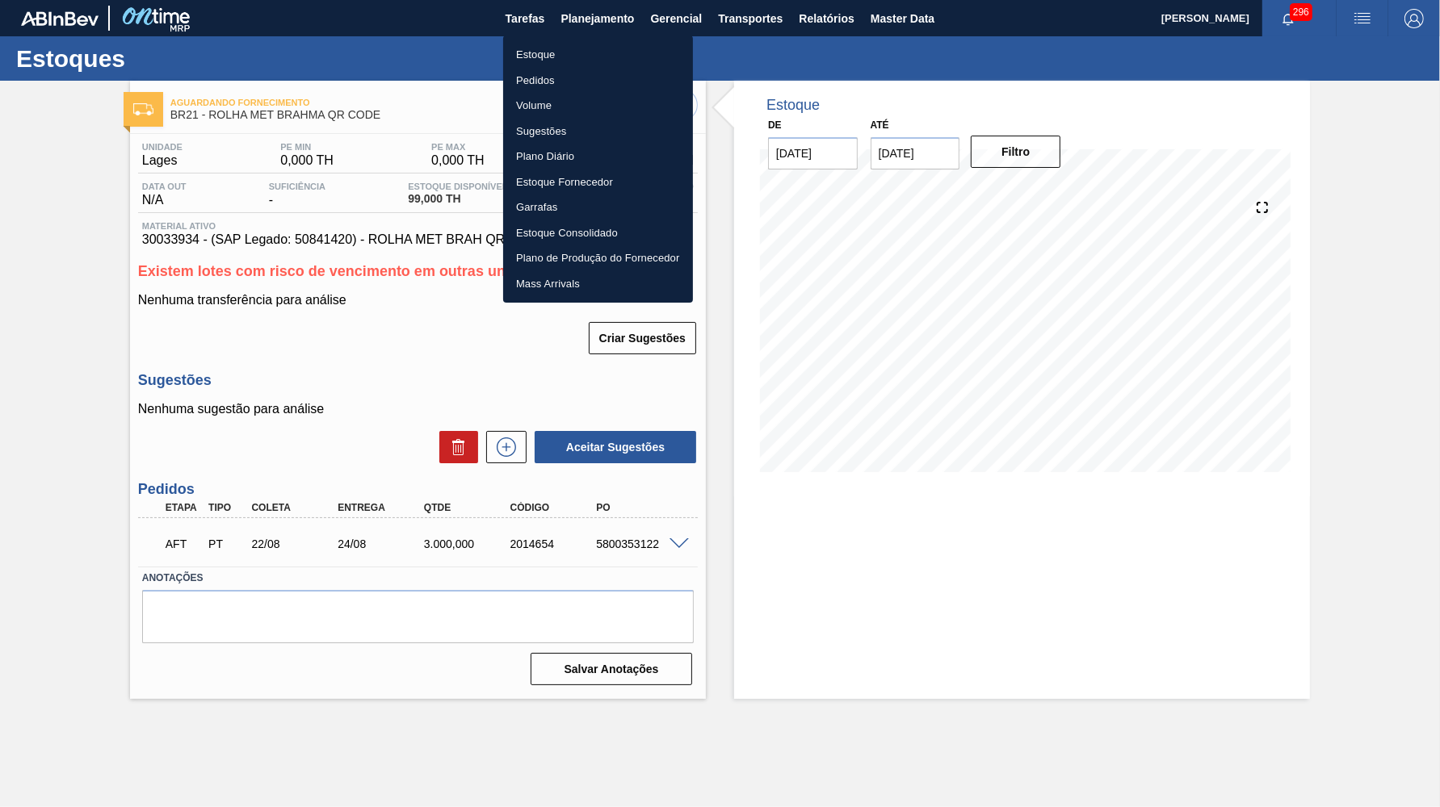
click at [574, 65] on li "Estoque" at bounding box center [598, 55] width 190 height 26
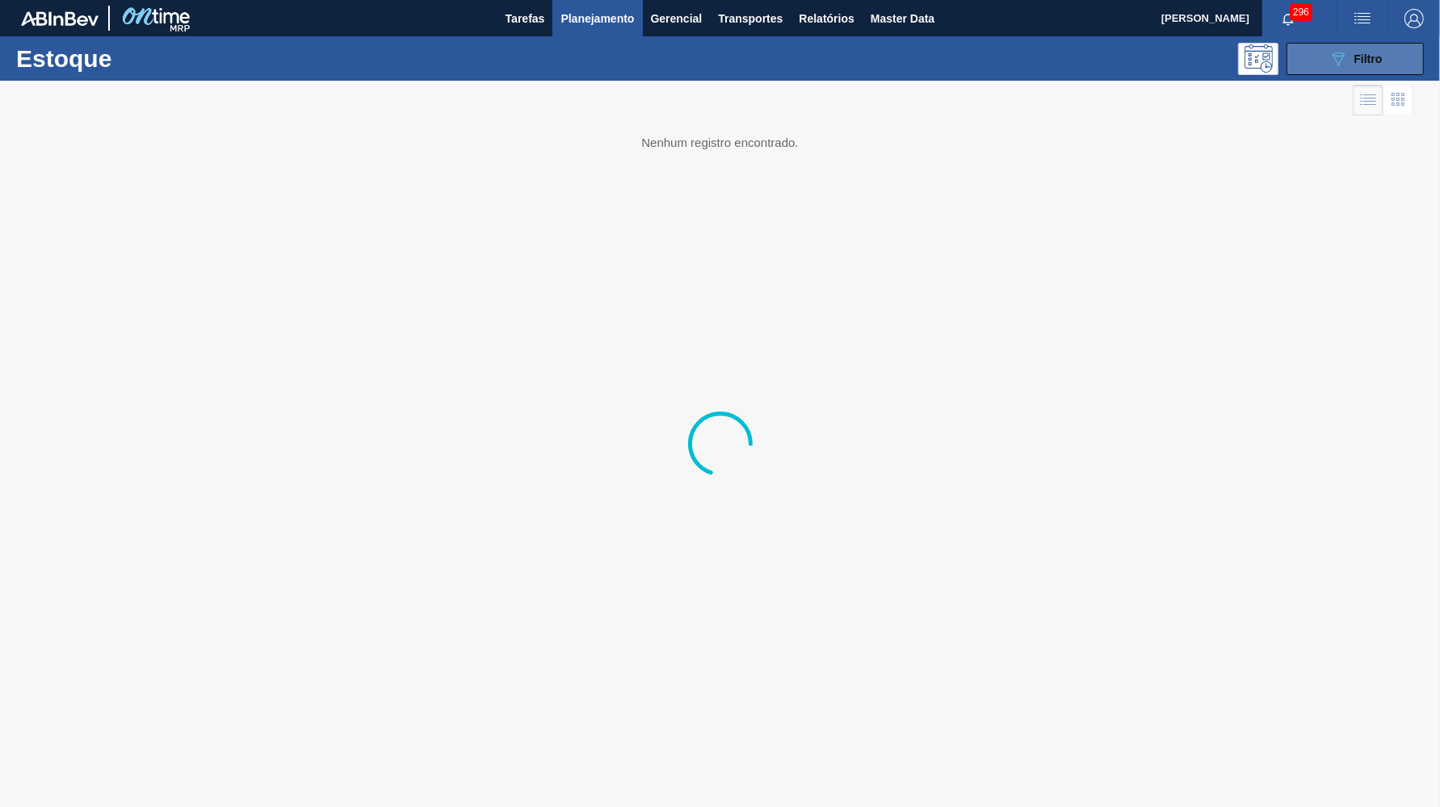
click at [832, 56] on span "Filtro" at bounding box center [1368, 58] width 28 height 13
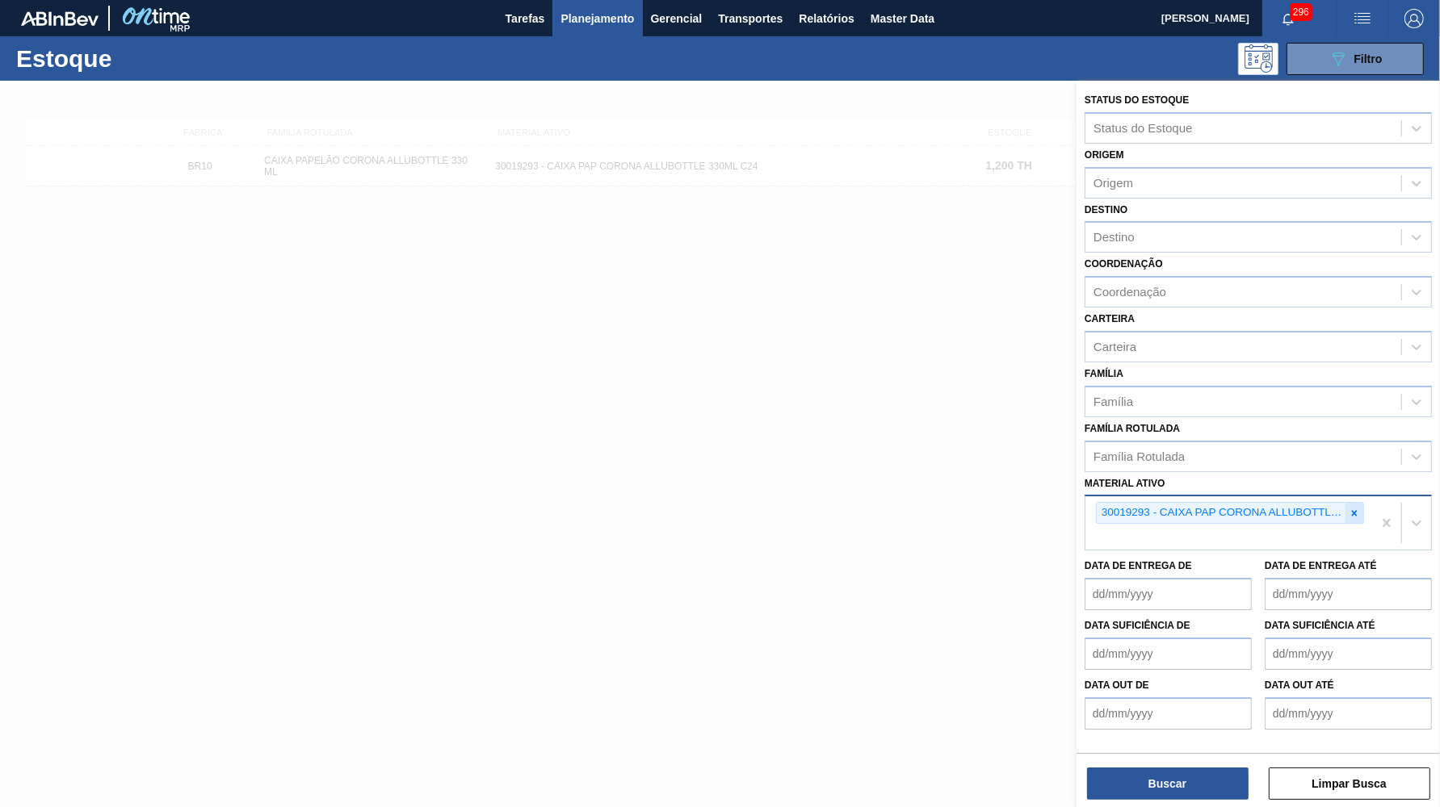
click at [832, 503] on div at bounding box center [1354, 513] width 18 height 20
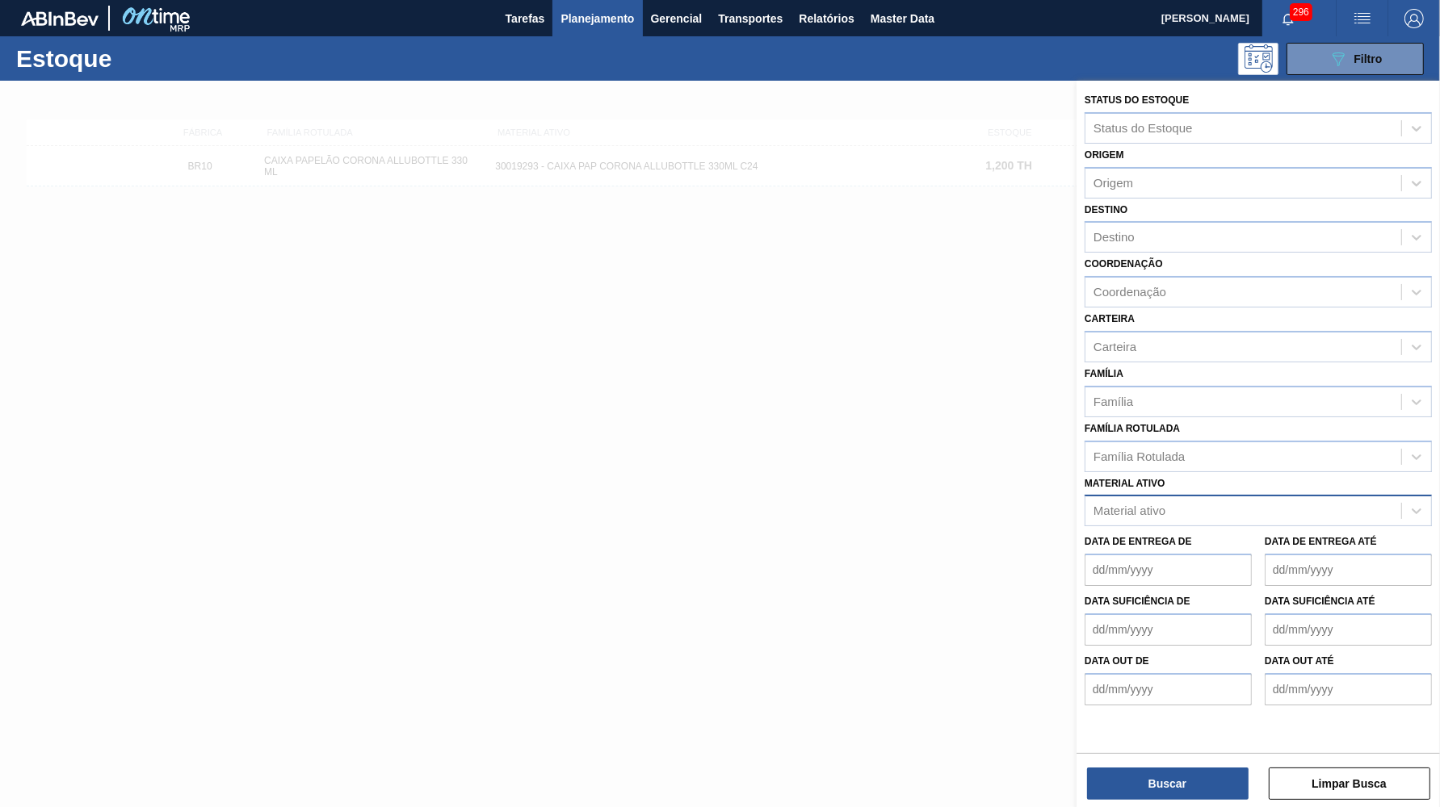
click at [832, 472] on div "Material ativo Material ativo" at bounding box center [1257, 499] width 347 height 55
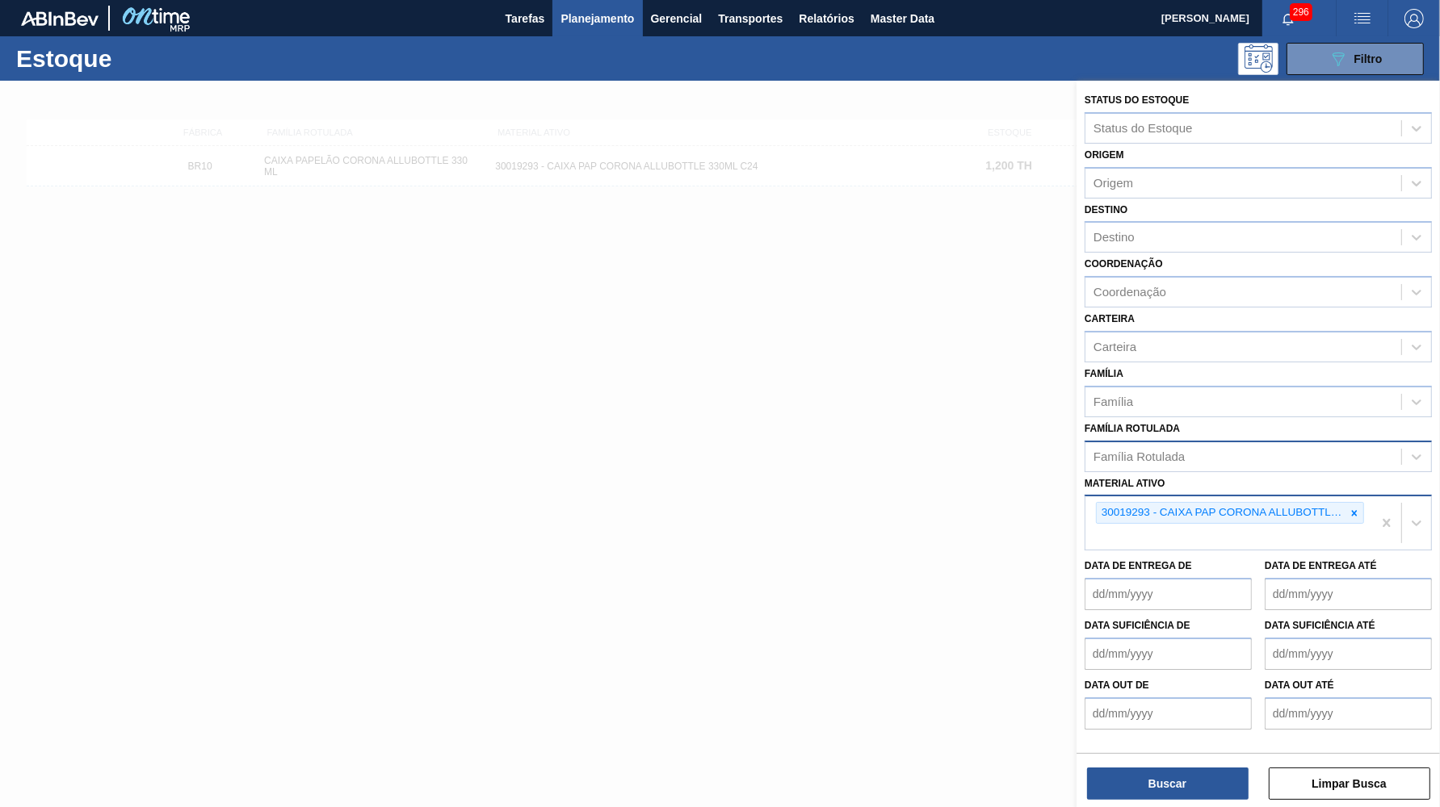
click at [832, 445] on div "Família Rotulada" at bounding box center [1243, 456] width 316 height 23
type Rotulada "FILME ORIGINAL 269ML MP"
click at [832, 510] on icon at bounding box center [1355, 513] width 6 height 6
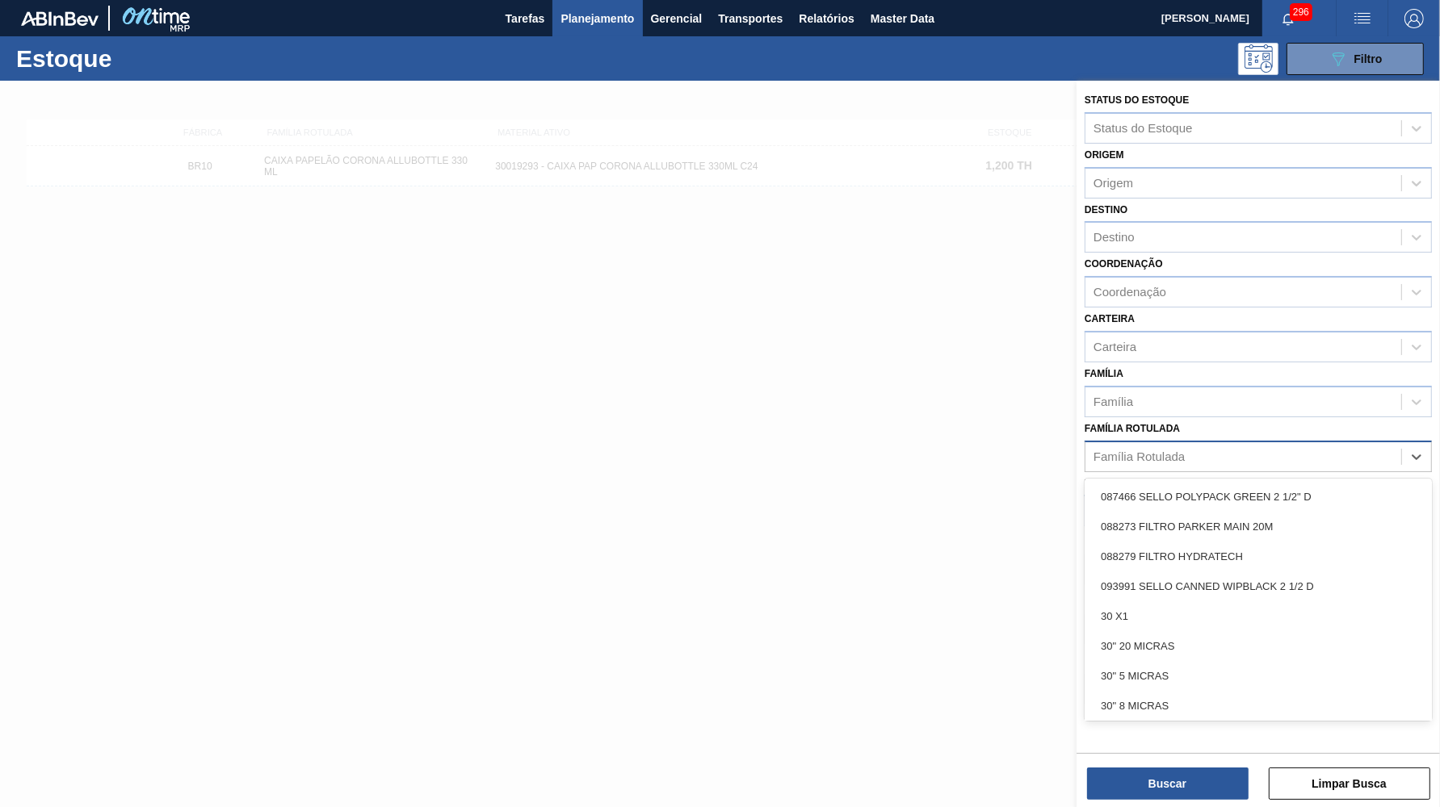
click at [832, 445] on div "Família Rotulada" at bounding box center [1243, 456] width 316 height 23
paste Rotulada "FILME ORIGINAL 269ML MP"
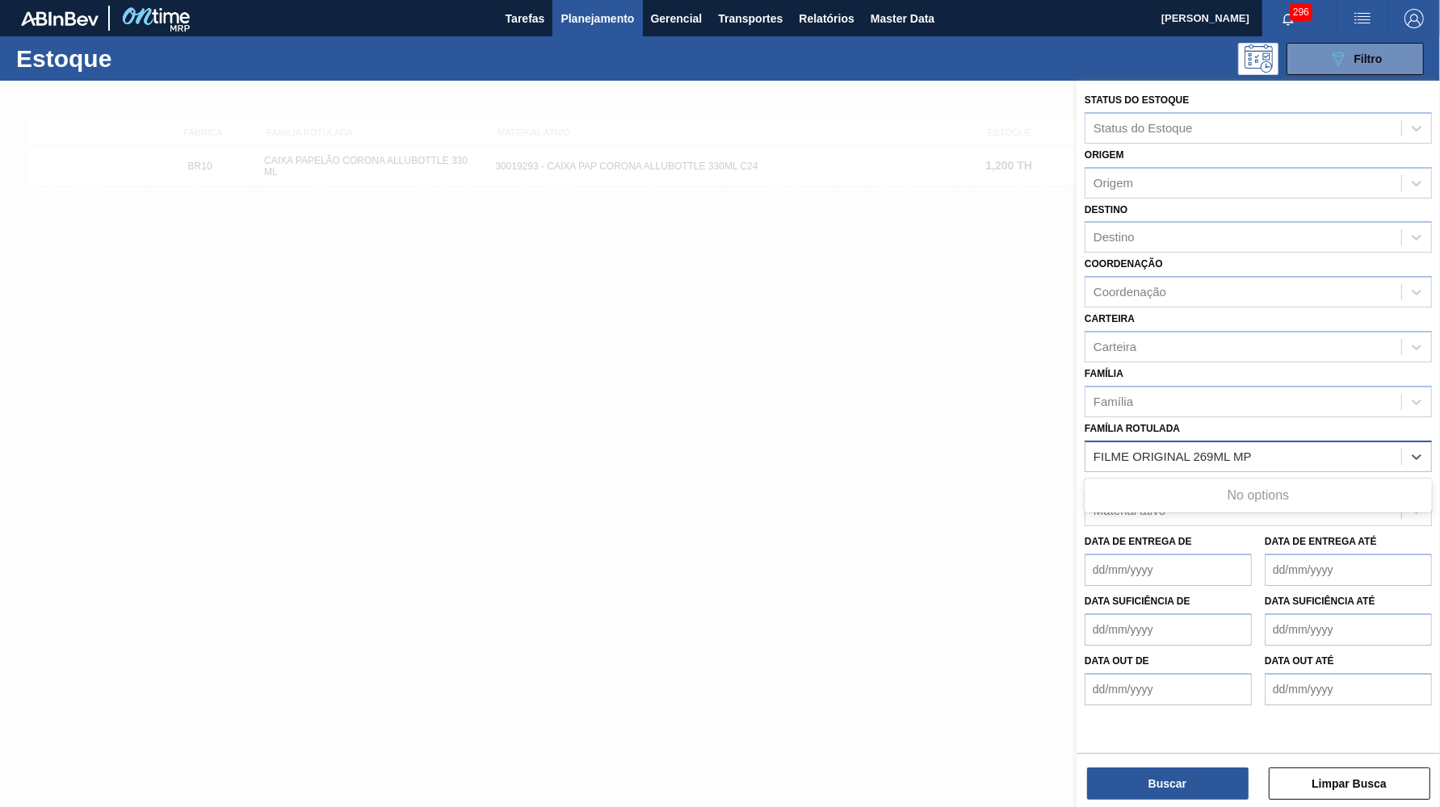
type Rotulada "FILME ORIGINAL 269ML MP"
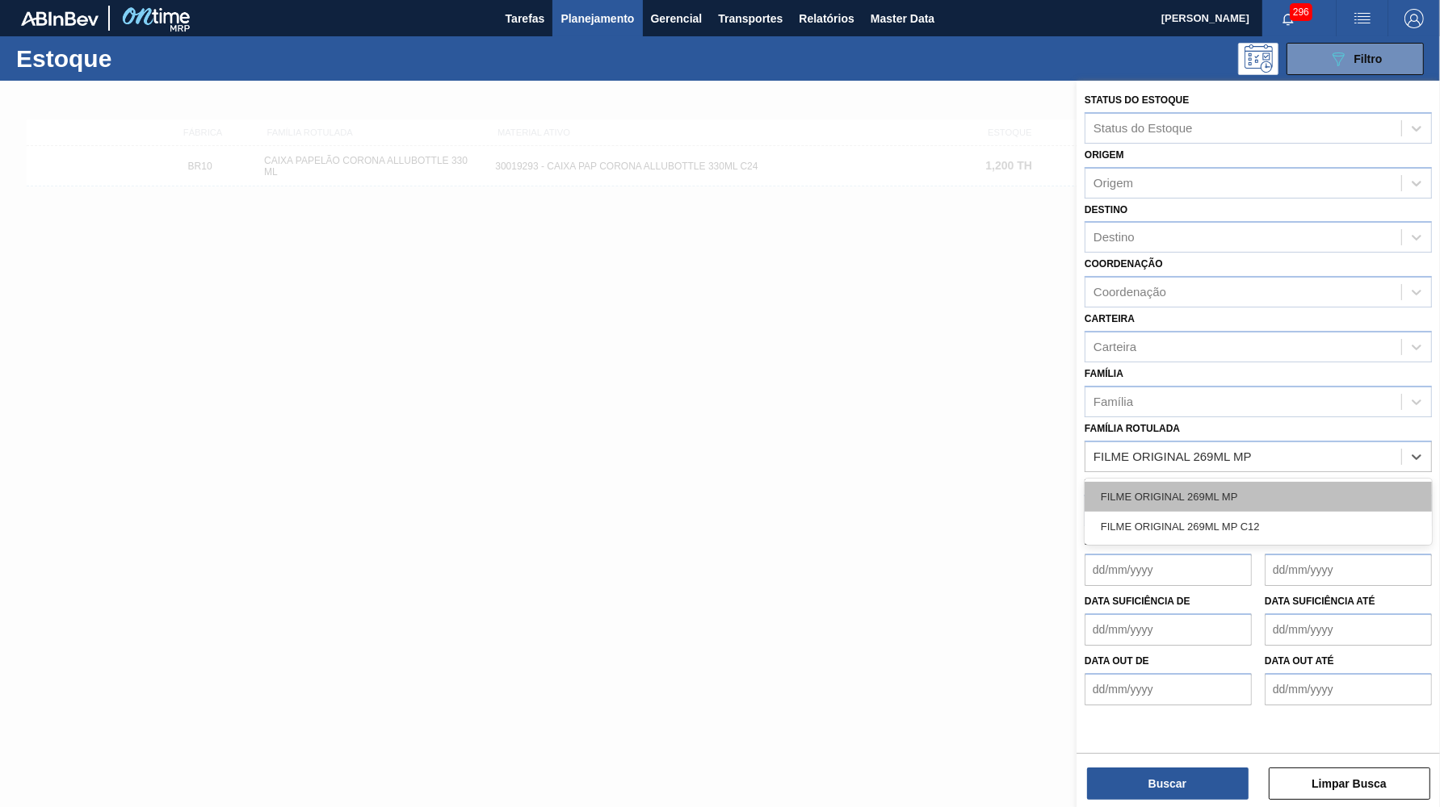
click at [832, 482] on div "FILME ORIGINAL 269ML MP" at bounding box center [1257, 497] width 347 height 30
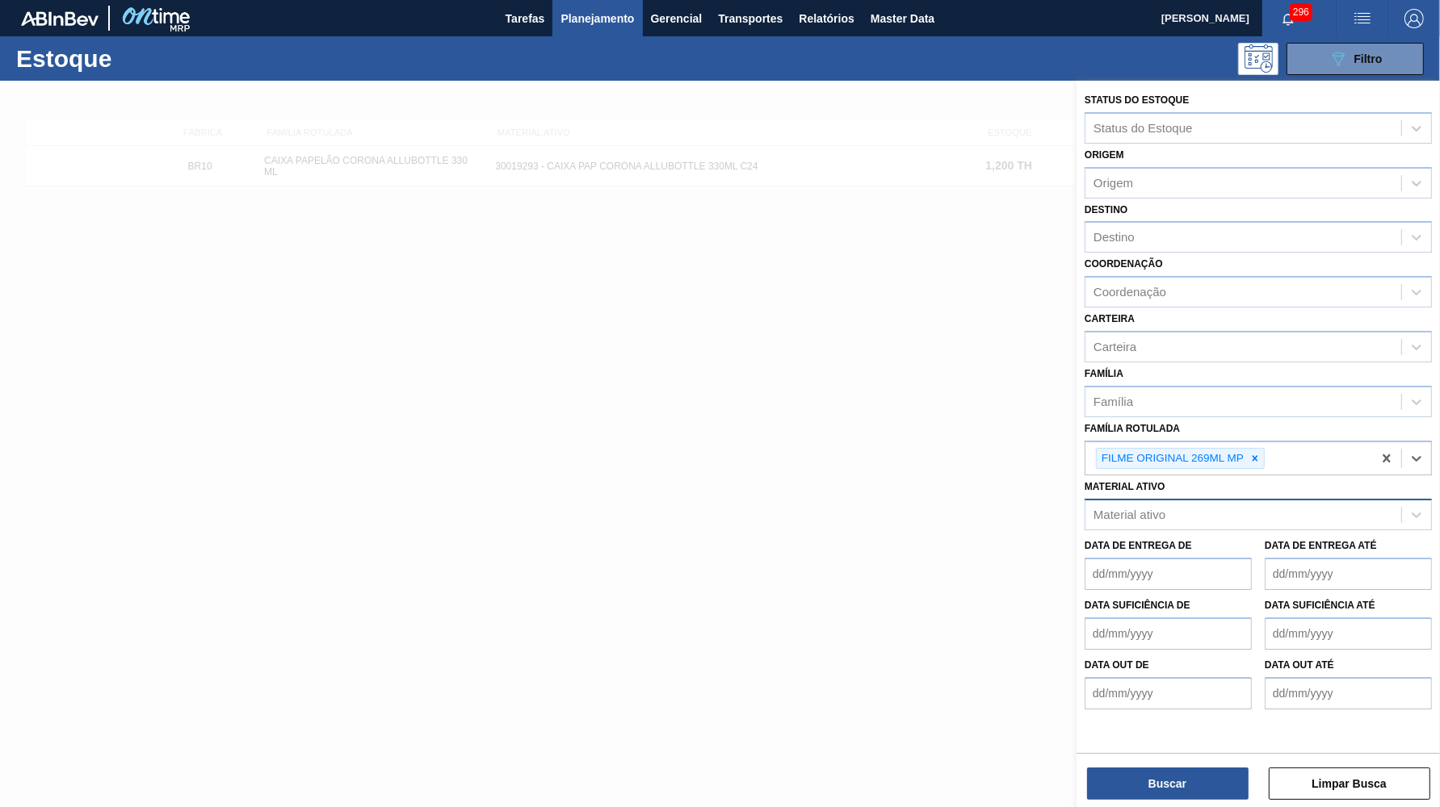
click at [832, 751] on div "Status do Estoque Status do Estoque Origem Origem Destino Destino Coordenação C…" at bounding box center [1257, 446] width 363 height 730
click at [832, 772] on button "Buscar" at bounding box center [1167, 784] width 161 height 32
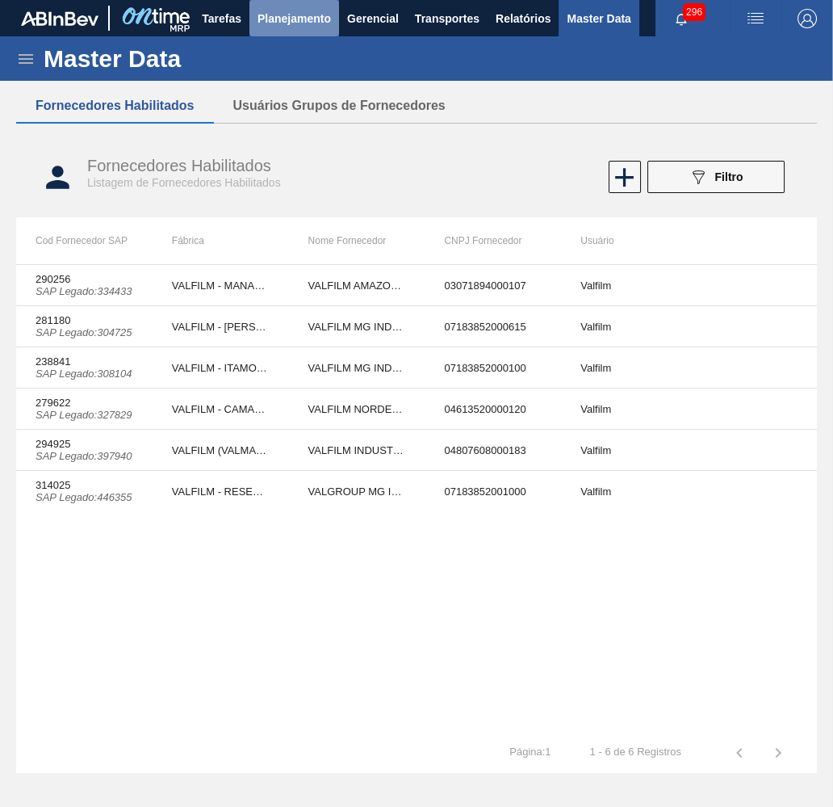
click at [321, 18] on span "Planejamento" at bounding box center [294, 18] width 73 height 19
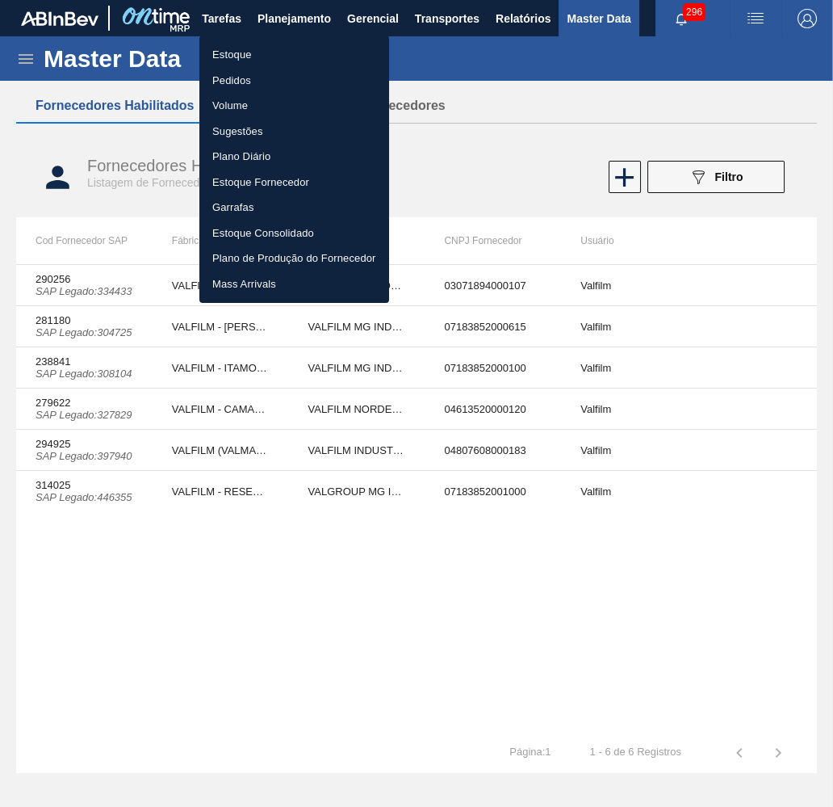
click at [297, 61] on li "Estoque" at bounding box center [294, 55] width 190 height 26
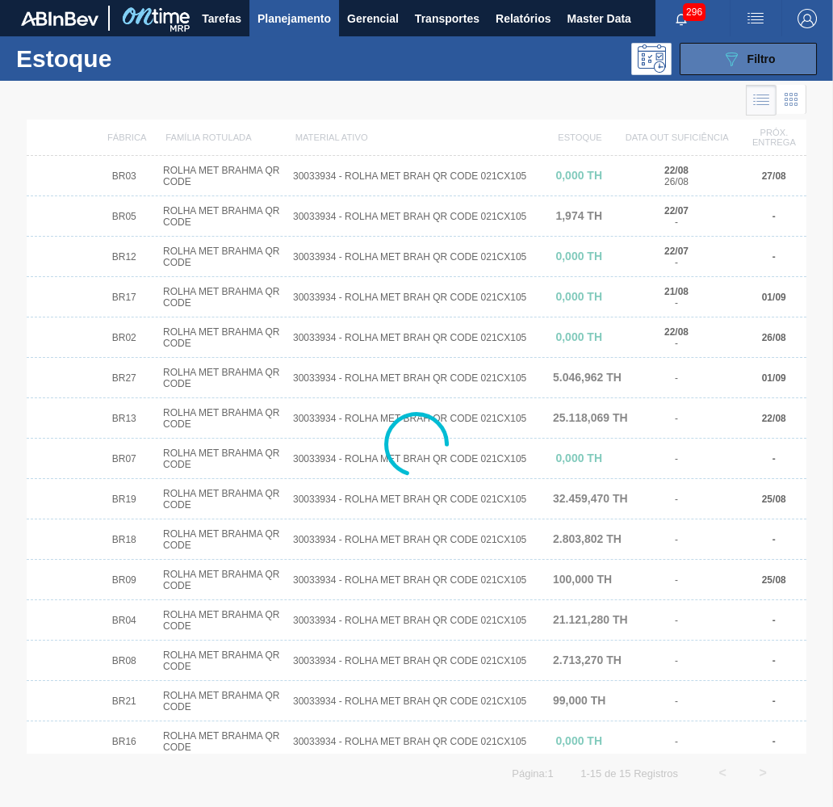
click at [773, 53] on span "Filtro" at bounding box center [762, 58] width 28 height 13
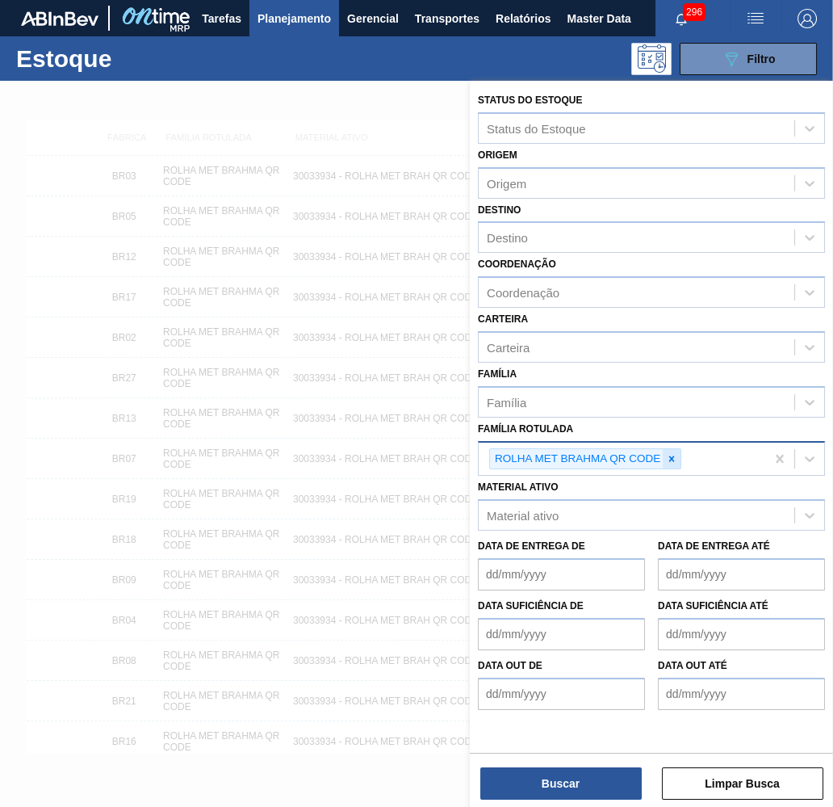
click at [677, 453] on icon at bounding box center [671, 458] width 11 height 11
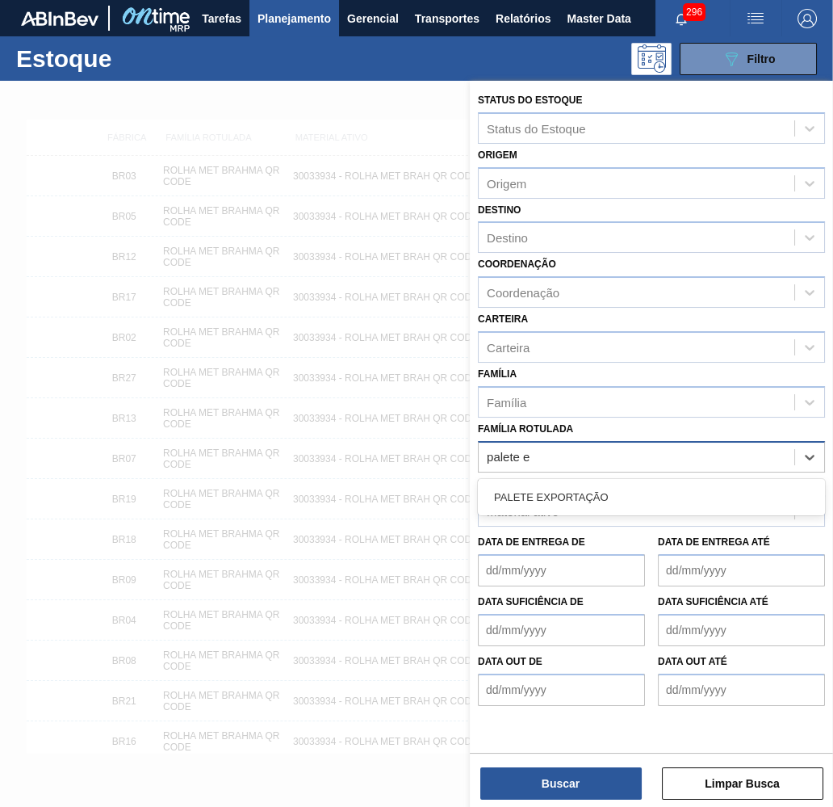
type Rotulada "palete ex"
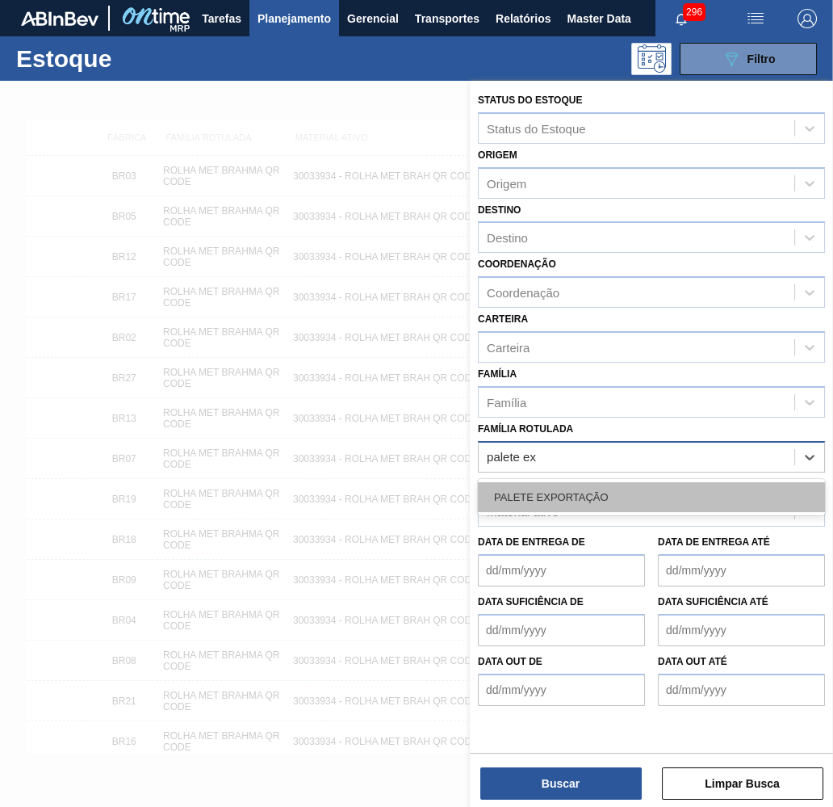
click at [652, 482] on div "PALETE EXPORTAÇÃO" at bounding box center [651, 497] width 347 height 30
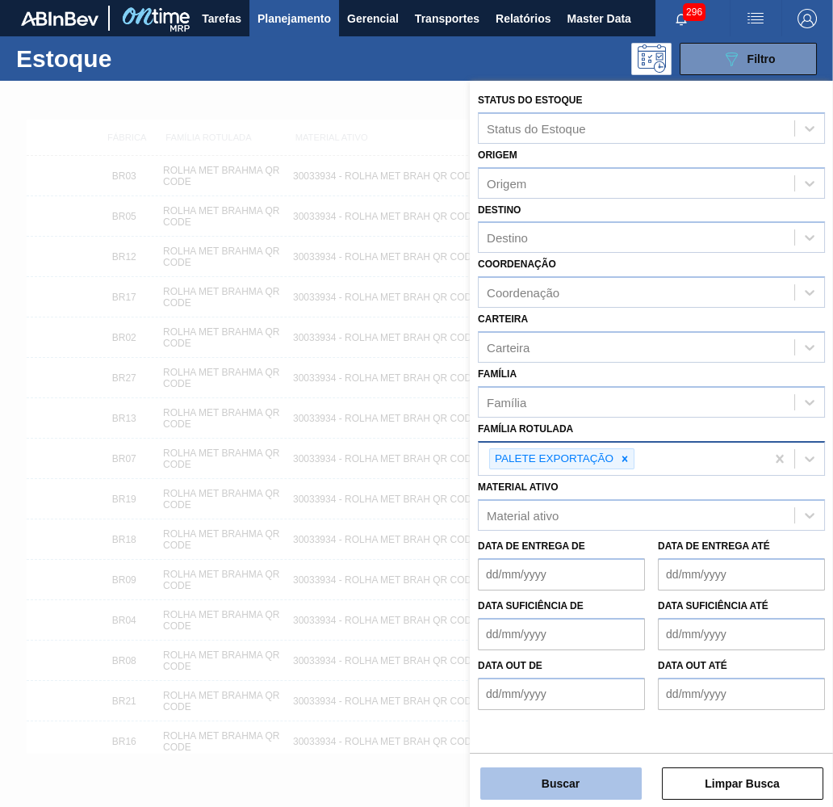
click at [542, 793] on button "Buscar" at bounding box center [560, 783] width 161 height 32
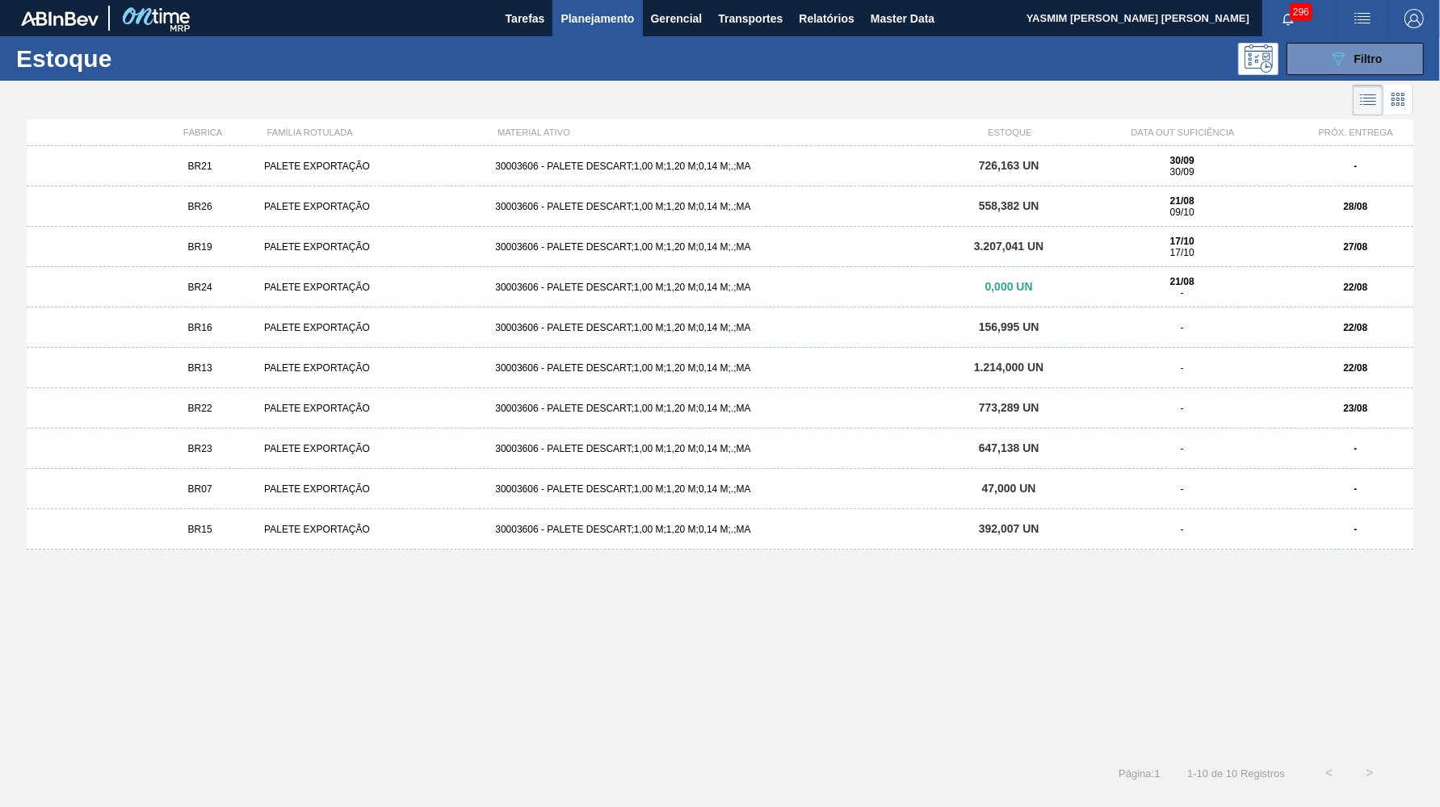
click at [832, 41] on div "Estoque 089F7B8B-B2A5-4AFE-B5C0-19BA573D28AC Filtro" at bounding box center [720, 58] width 1440 height 44
click at [832, 54] on icon "089F7B8B-B2A5-4AFE-B5C0-19BA573D28AC" at bounding box center [1337, 58] width 19 height 19
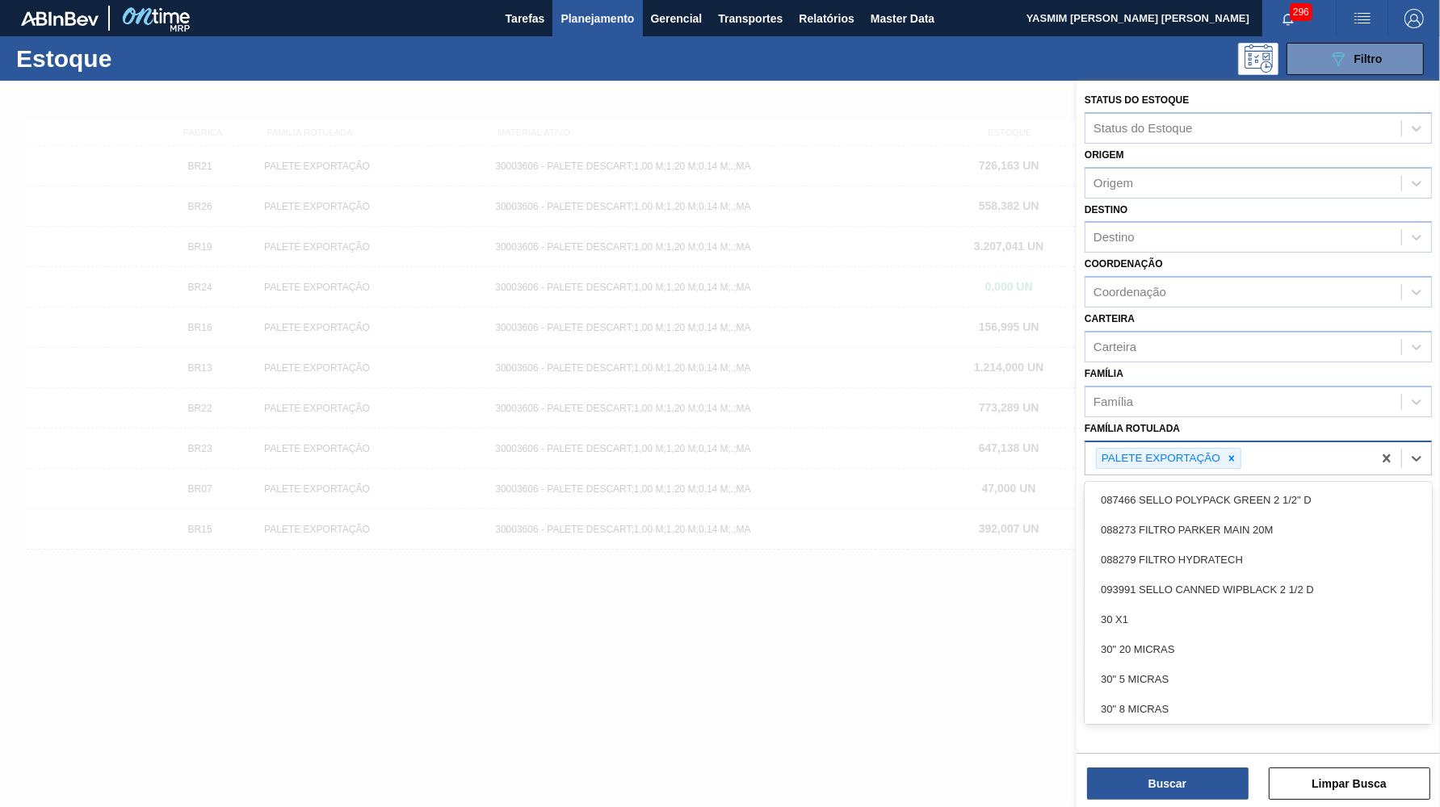
click at [832, 449] on div "PALETE EXPORTAÇÃO" at bounding box center [1159, 459] width 126 height 20
click at [832, 453] on icon at bounding box center [1231, 458] width 11 height 11
click at [832, 423] on label "Família Rotulada" at bounding box center [1131, 428] width 95 height 11
click at [832, 450] on Rotulada "Família Rotulada" at bounding box center [1094, 457] width 2 height 14
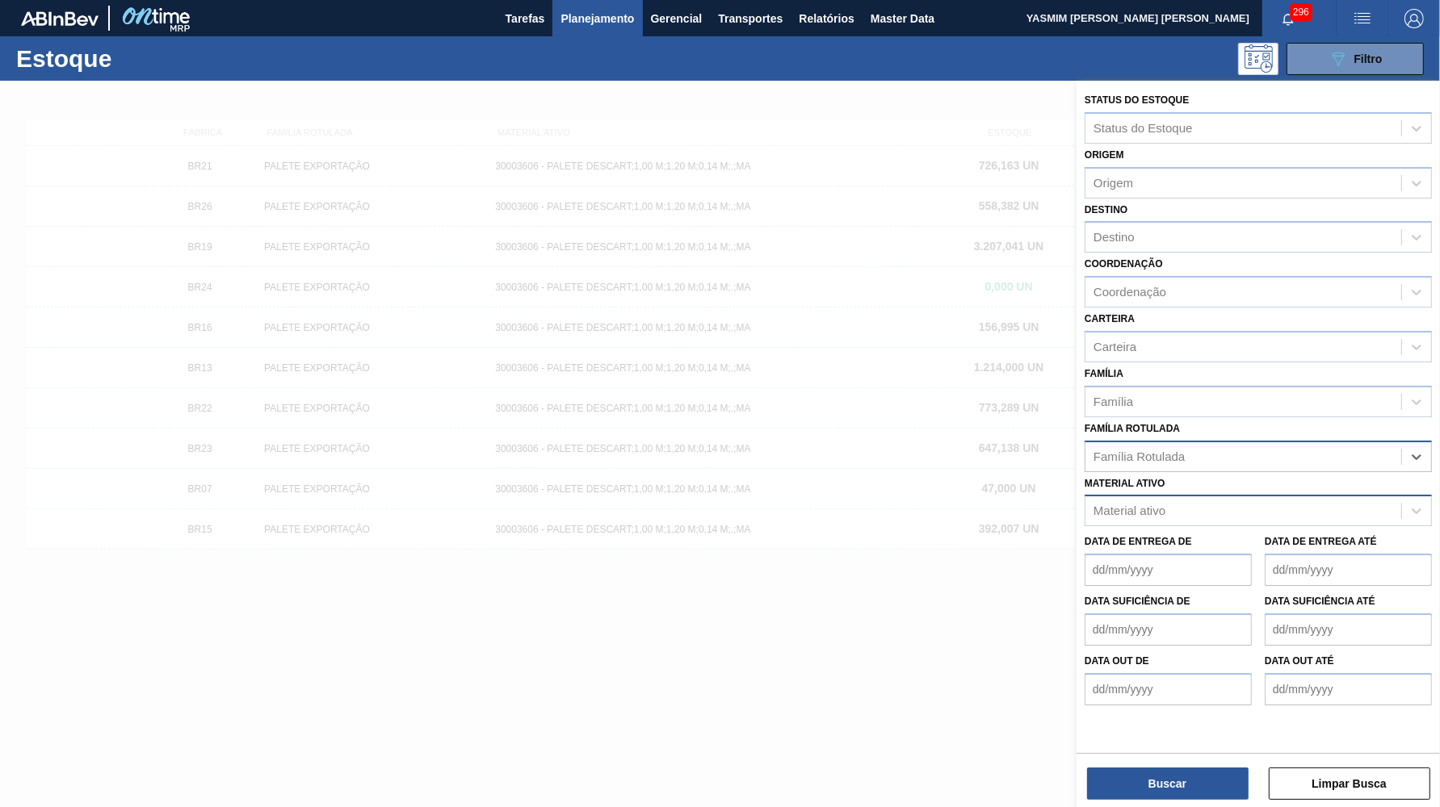
click at [832, 505] on div "Material ativo" at bounding box center [1129, 512] width 72 height 14
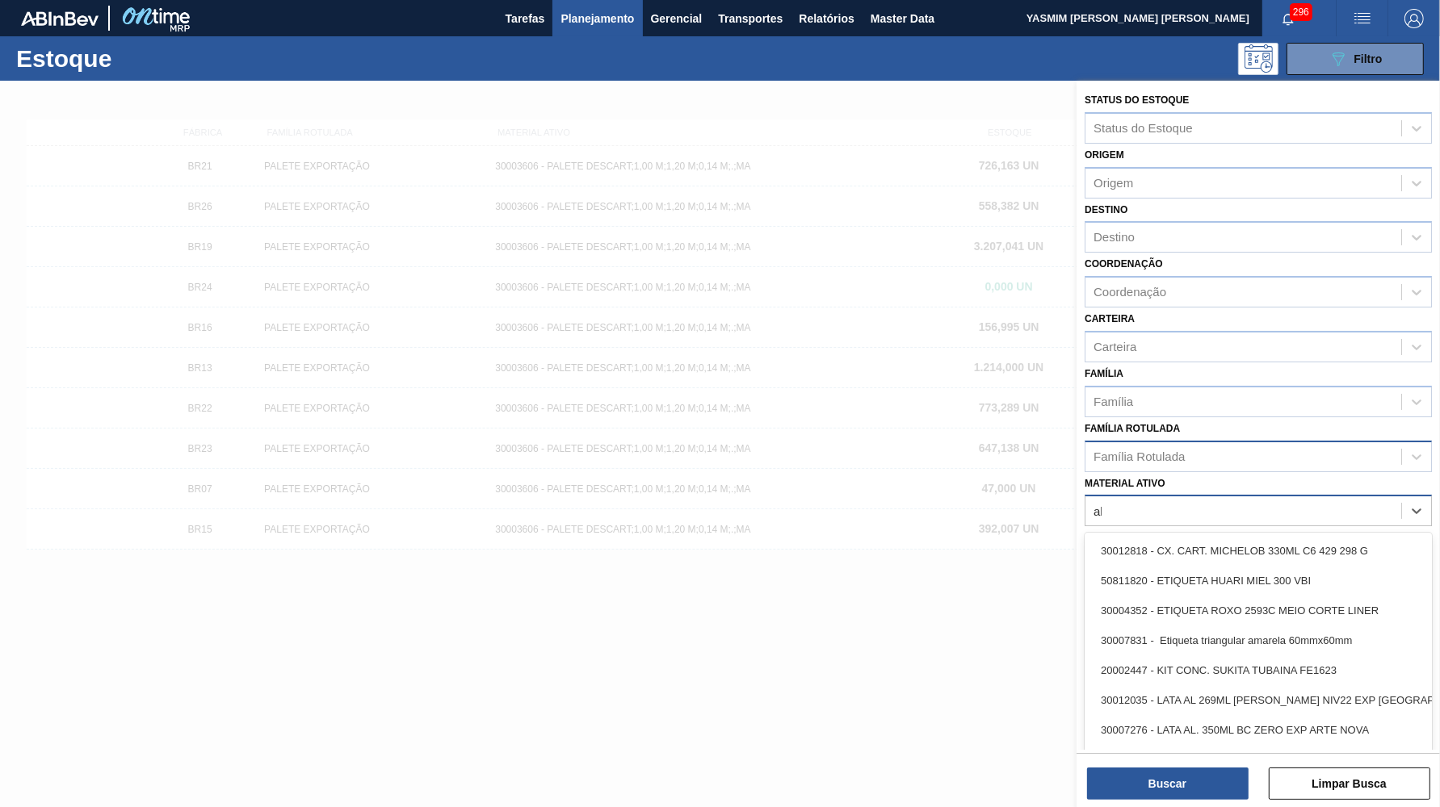
type ativo "allub"
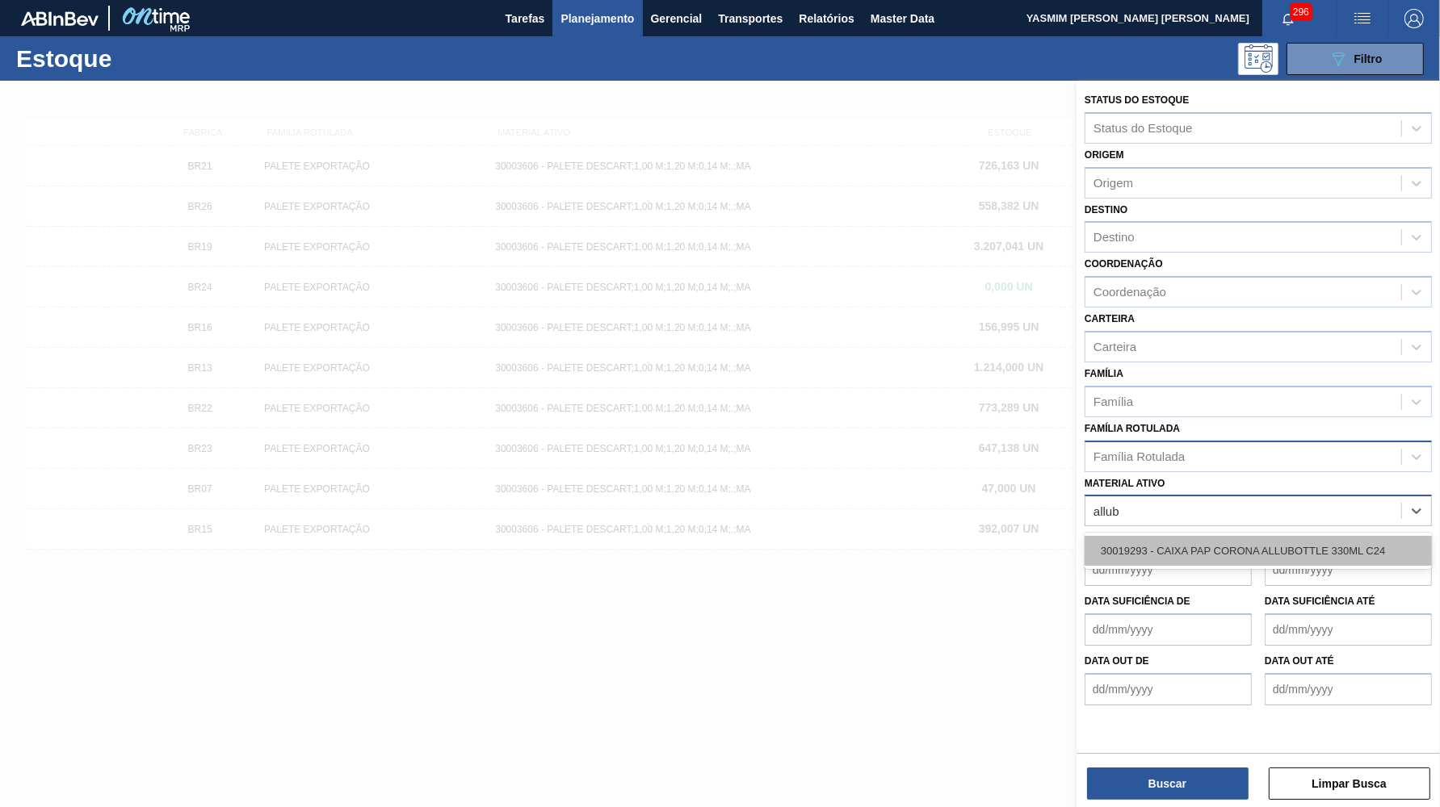
click at [832, 536] on div "30019293 - CAIXA PAP CORONA ALLUBOTTLE 330ML C24" at bounding box center [1257, 551] width 347 height 30
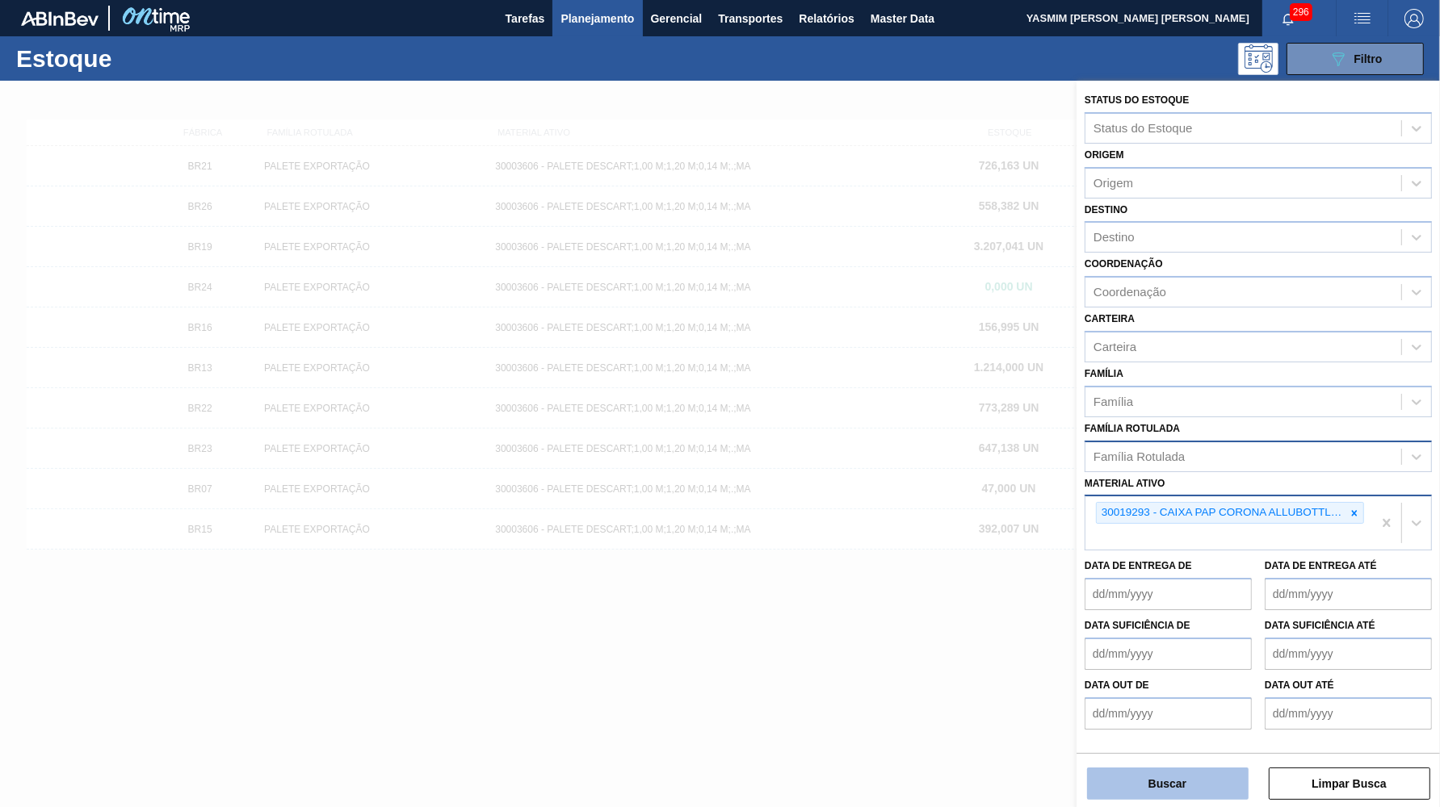
click at [832, 778] on button "Buscar" at bounding box center [1167, 784] width 161 height 32
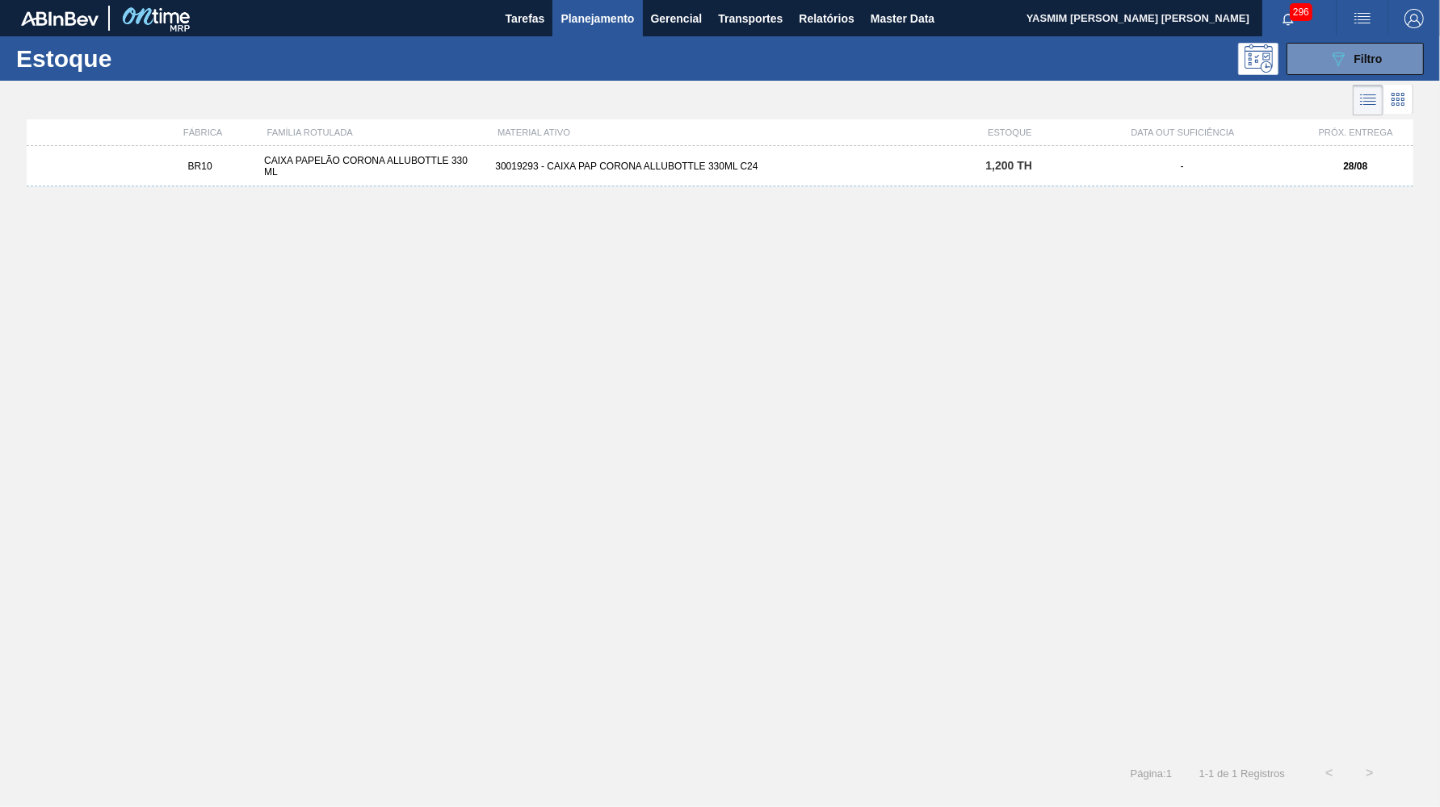
click at [832, 168] on div "30019293 - CAIXA PAP CORONA ALLUBOTTLE 330ML C24" at bounding box center [719, 166] width 462 height 11
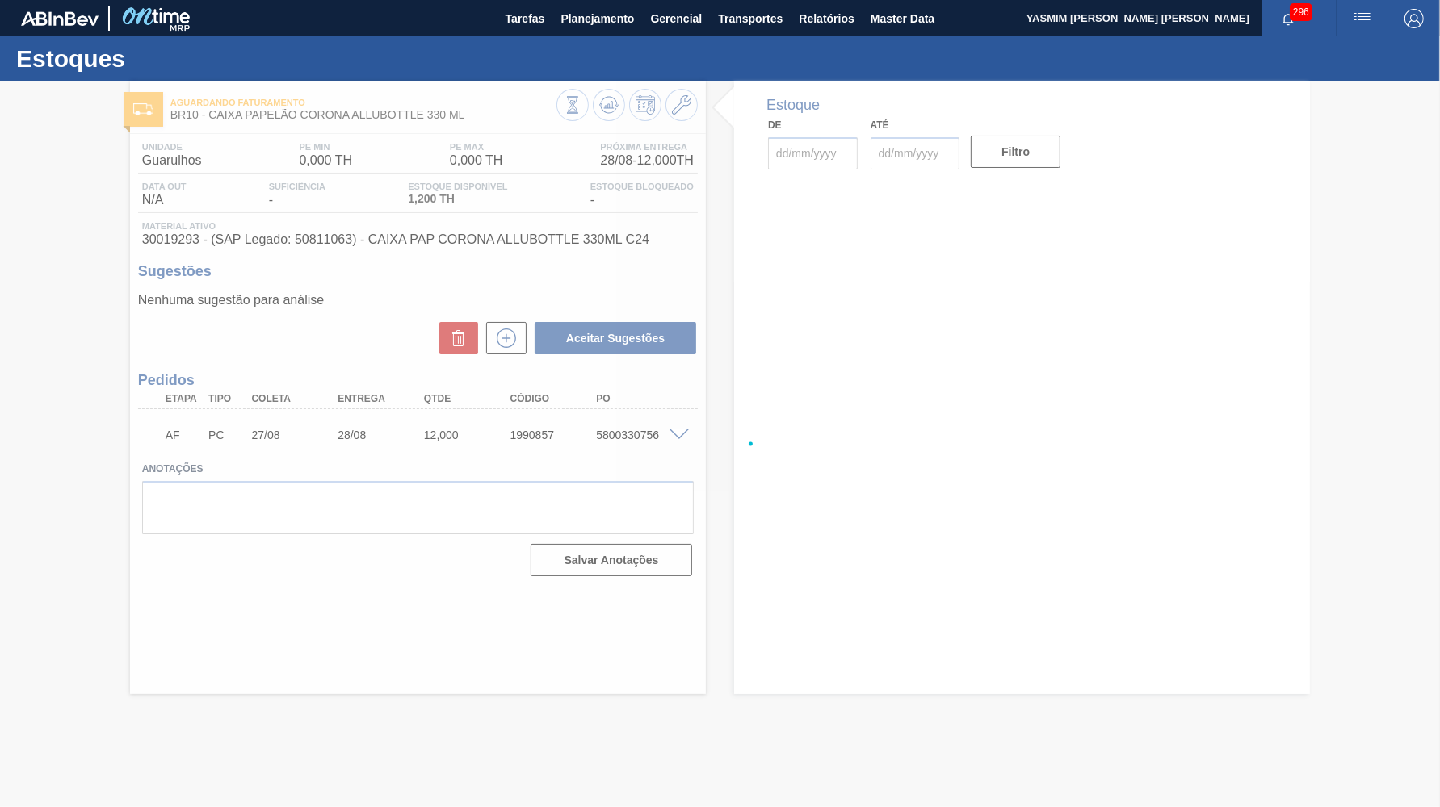
type input "[DATE]"
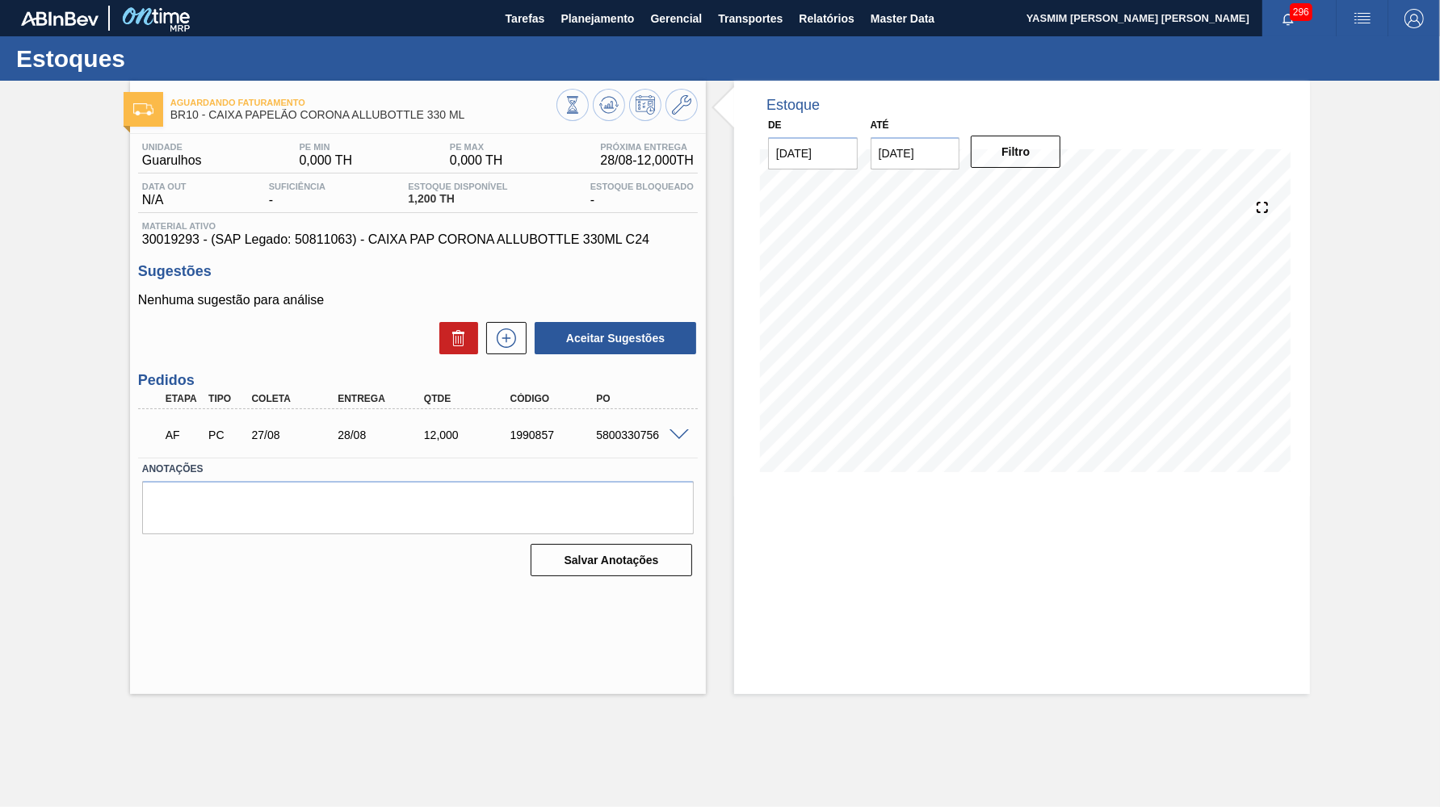
click at [677, 430] on span at bounding box center [678, 436] width 19 height 12
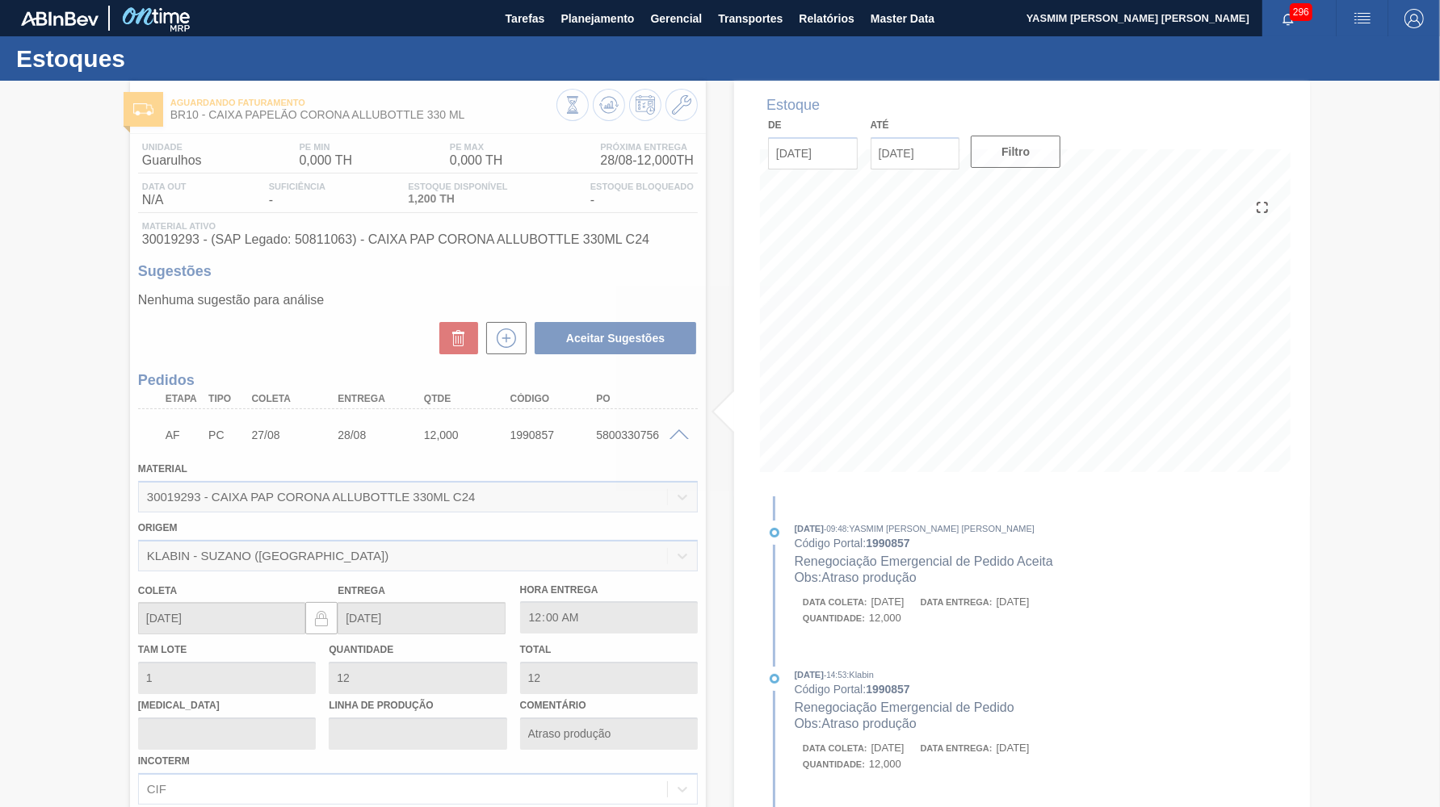
drag, startPoint x: 332, startPoint y: 438, endPoint x: 375, endPoint y: 435, distance: 43.7
click at [375, 435] on div at bounding box center [720, 444] width 1440 height 727
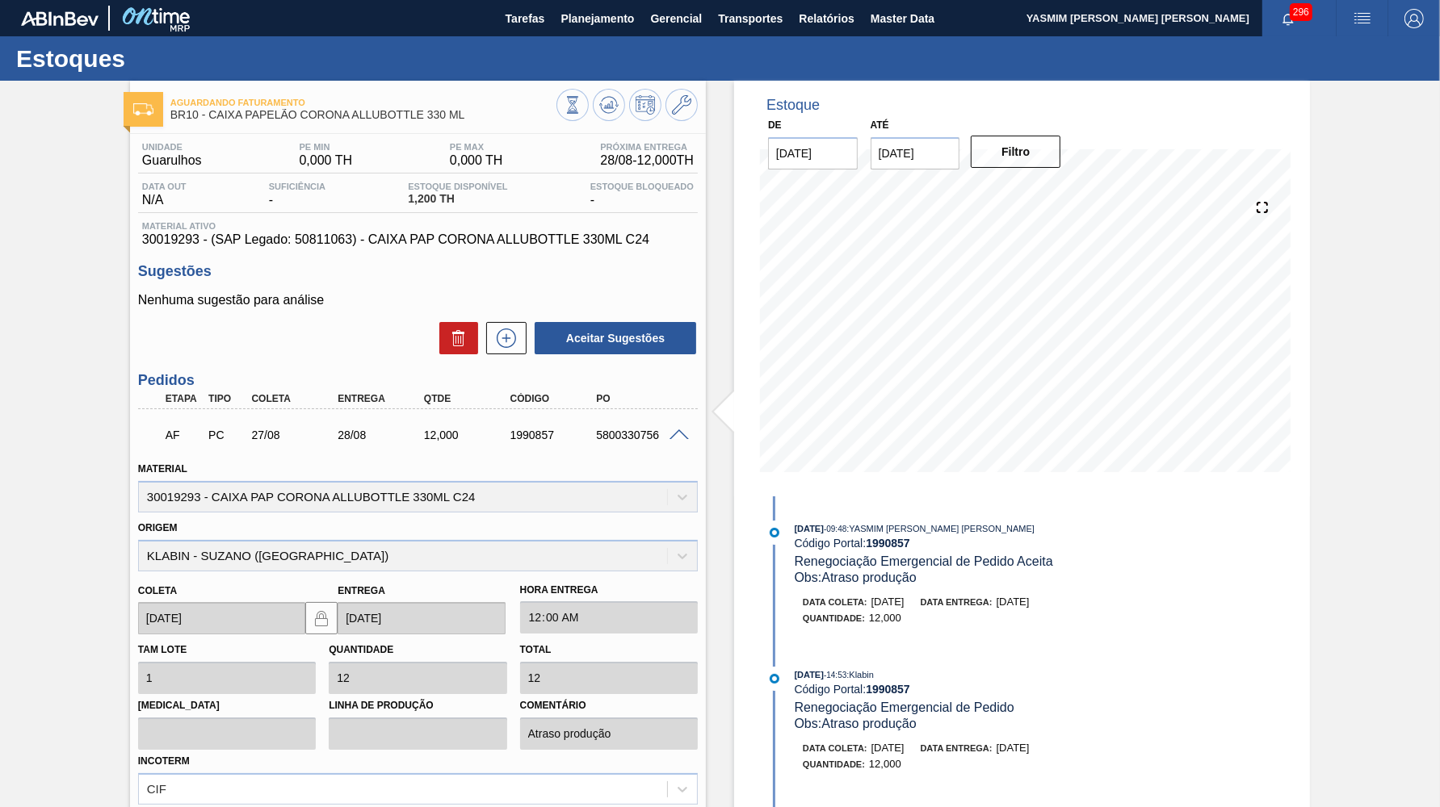
click at [832, 87] on div "Estoque" at bounding box center [1021, 97] width 537 height 33
